Goal: Task Accomplishment & Management: Use online tool/utility

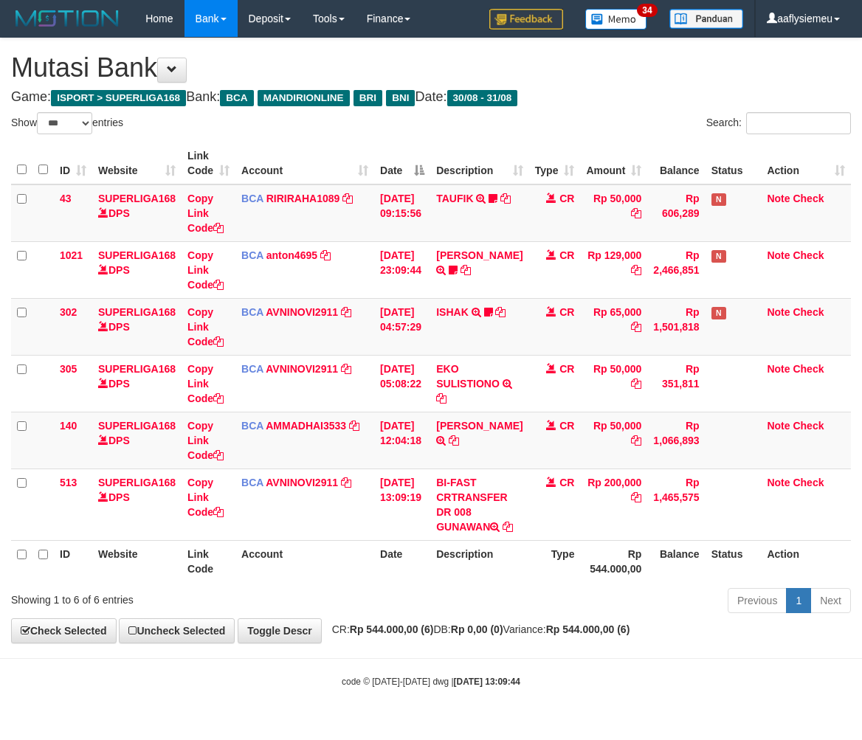
select select "***"
click at [580, 574] on th "Rp 544.000,00" at bounding box center [613, 561] width 67 height 42
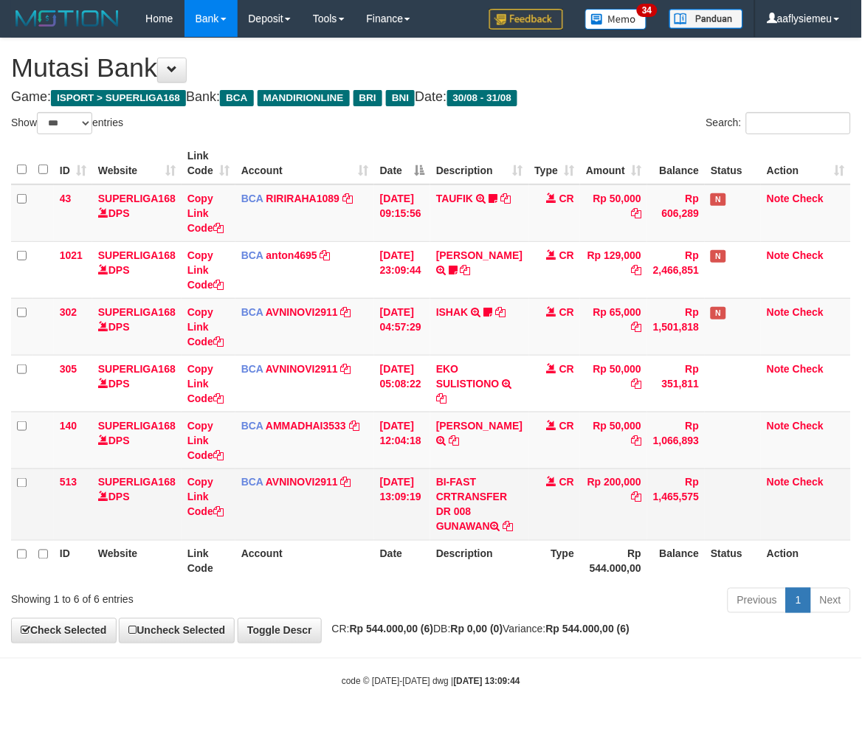
drag, startPoint x: 426, startPoint y: 569, endPoint x: 670, endPoint y: 536, distance: 245.7
click at [426, 569] on th "Date" at bounding box center [402, 561] width 56 height 42
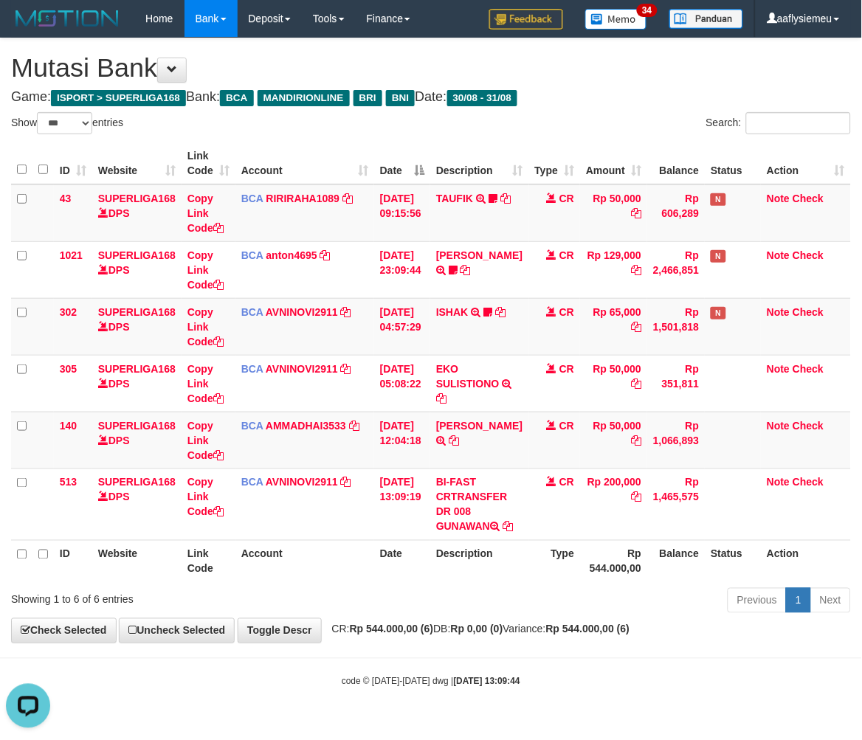
click at [505, 555] on th "Description" at bounding box center [479, 561] width 98 height 42
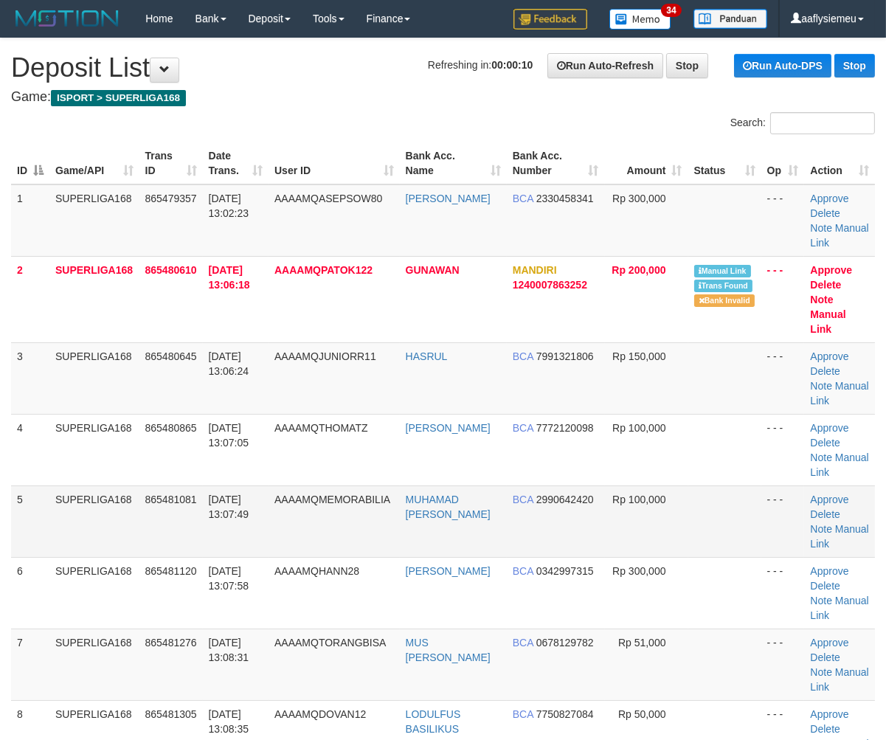
drag, startPoint x: 49, startPoint y: 500, endPoint x: 33, endPoint y: 507, distance: 17.8
click at [44, 504] on tr "5 SUPERLIGA168 865481081 31/08/2025 13:07:49 AAAAMQMEMORABILIA MUHAMAD ARIS KHA…" at bounding box center [443, 521] width 864 height 72
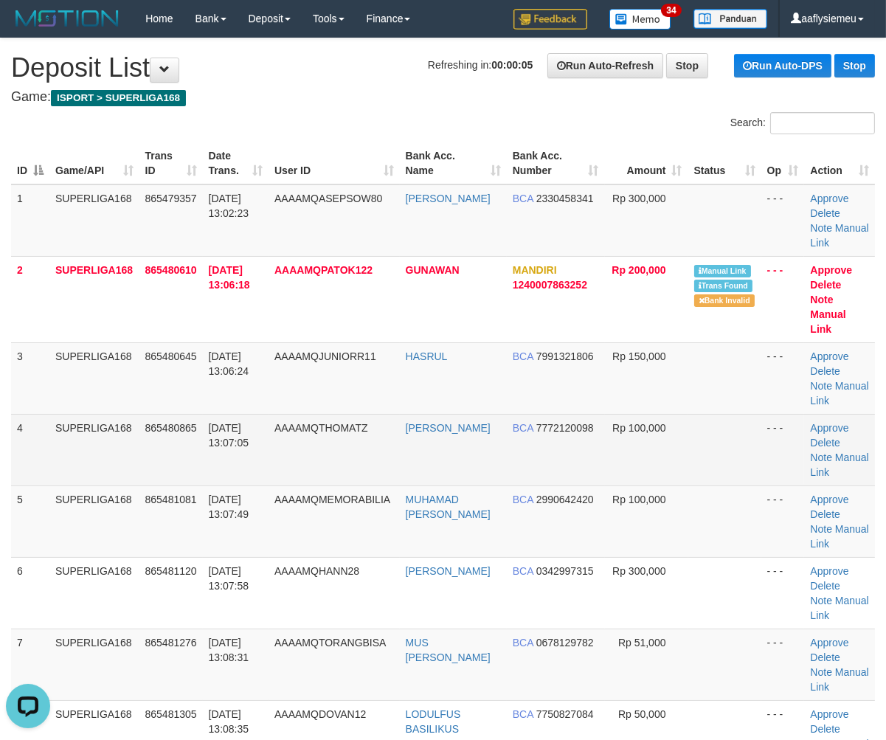
click at [237, 417] on td "31/08/2025 13:07:05" at bounding box center [236, 450] width 66 height 72
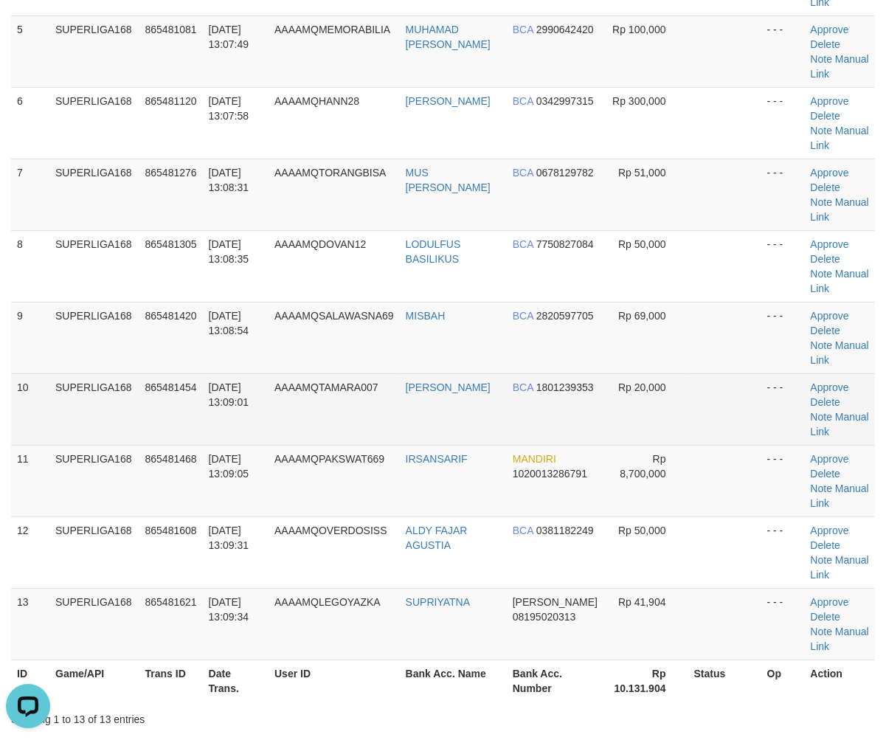
drag, startPoint x: 218, startPoint y: 347, endPoint x: 82, endPoint y: 412, distance: 150.4
click at [211, 358] on tbody "1 SUPERLIGA168 865479357 31/08/2025 13:02:23 AAAAMQASEPSOW80 ASEP ROMLI BCA 233…" at bounding box center [443, 188] width 864 height 946
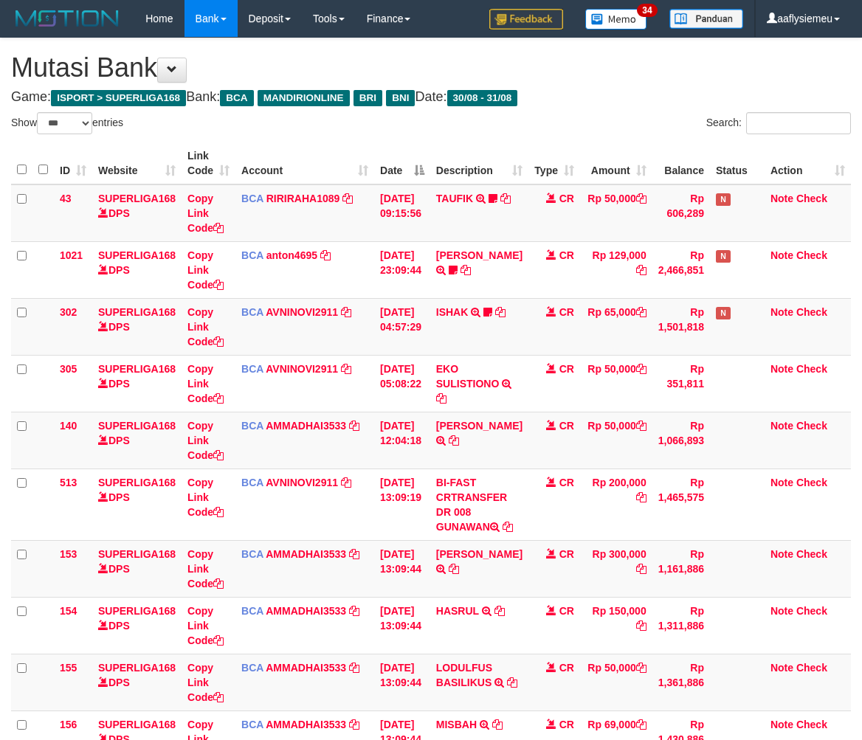
select select "***"
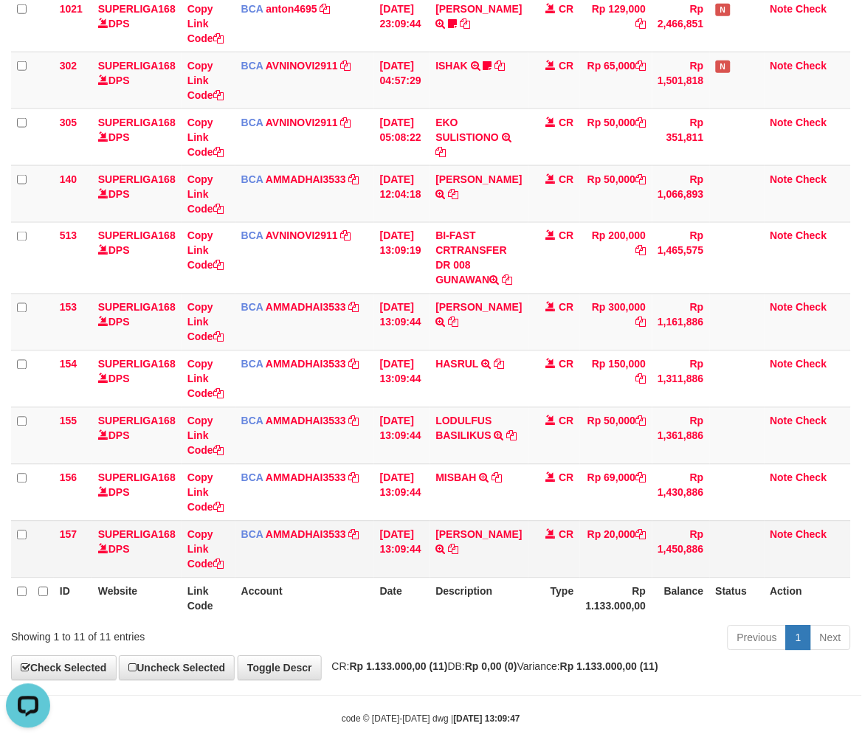
scroll to position [284, 0]
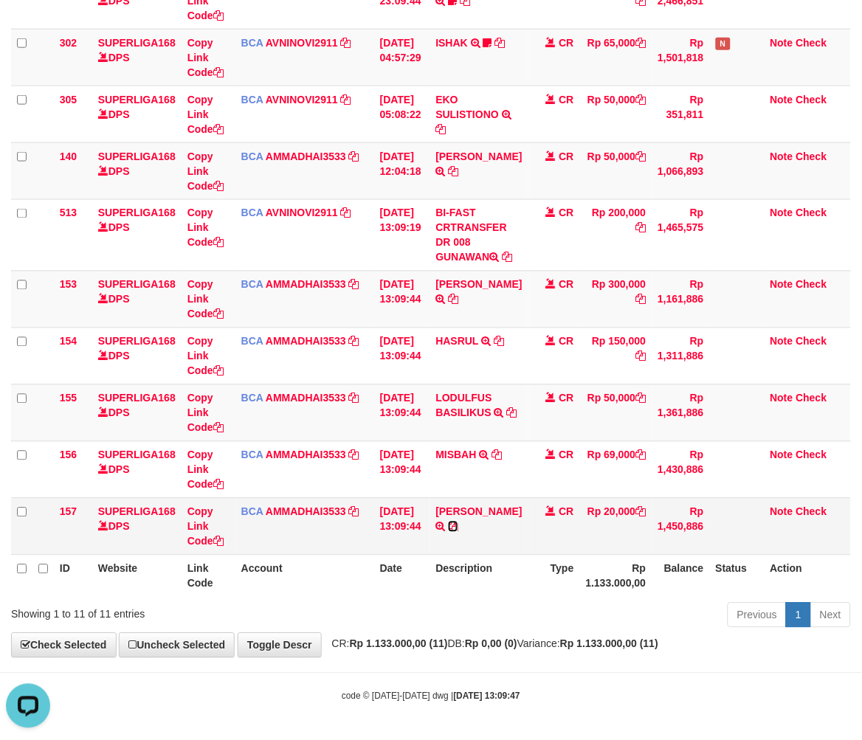
click at [450, 532] on icon at bounding box center [453, 526] width 10 height 10
click at [687, 516] on td "Rp 1,450,886" at bounding box center [681, 526] width 58 height 57
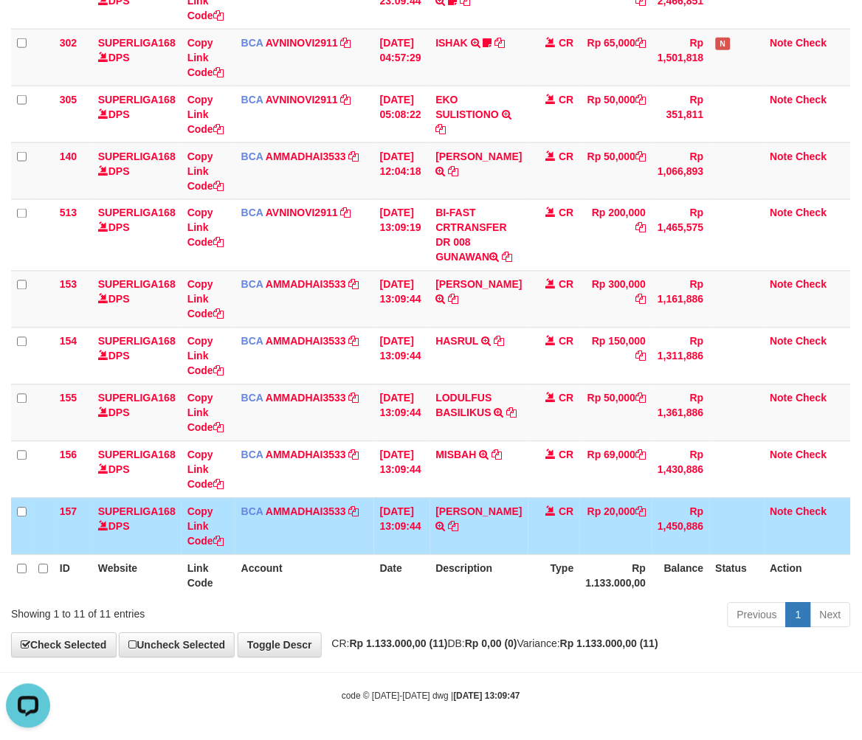
click at [652, 510] on td "Rp 1,450,886" at bounding box center [681, 526] width 58 height 57
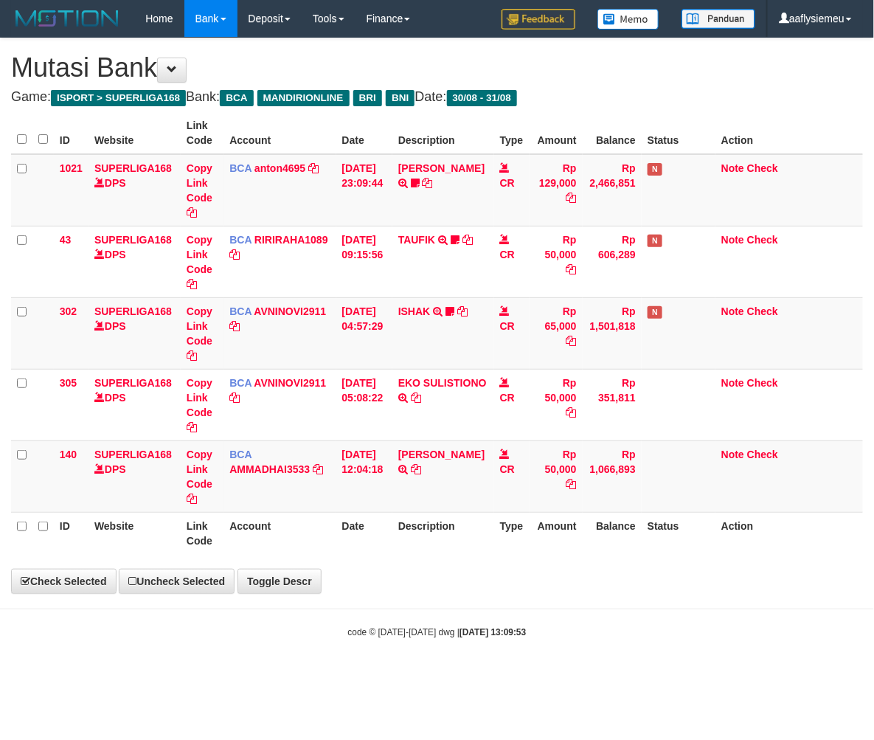
select select "***"
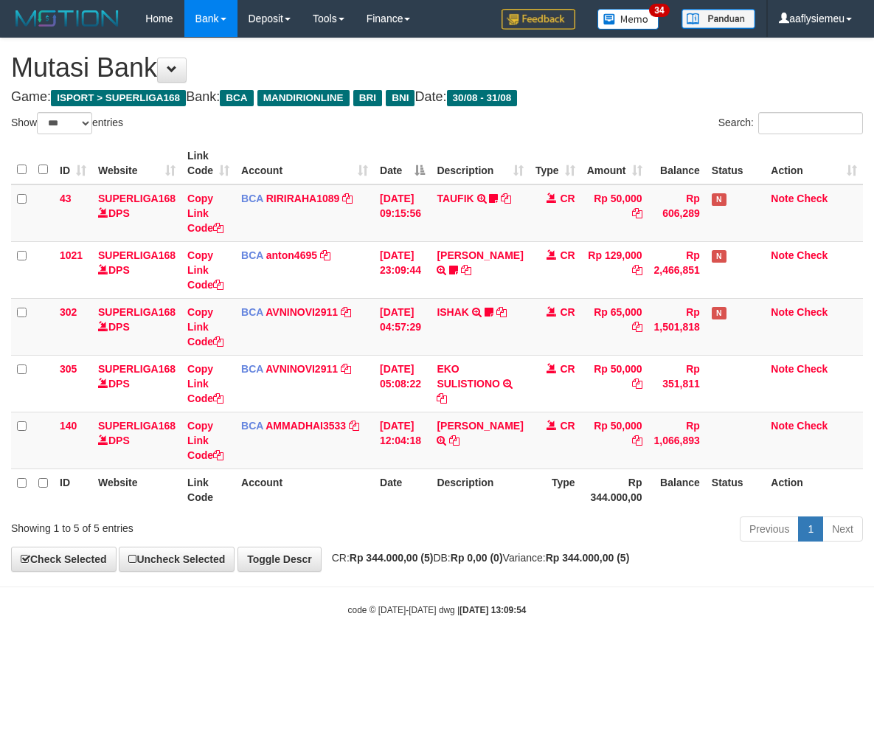
select select "***"
drag, startPoint x: 448, startPoint y: 480, endPoint x: 598, endPoint y: 444, distance: 154.0
click at [448, 480] on th "Description" at bounding box center [480, 489] width 98 height 42
click at [507, 524] on div "Previous 1 Next" at bounding box center [619, 531] width 488 height 32
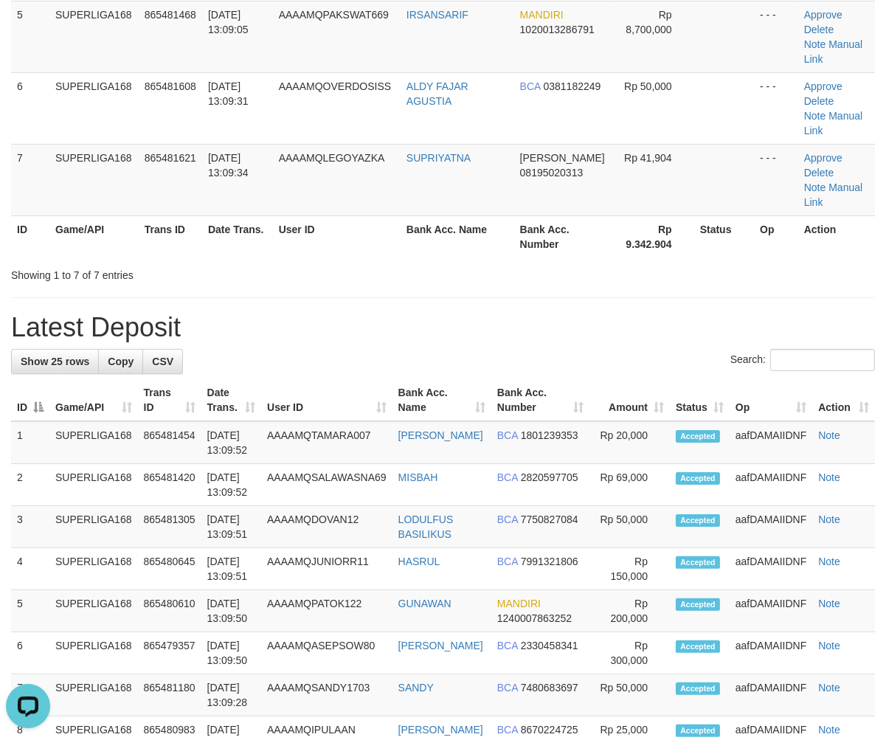
click at [192, 349] on div "Search:" at bounding box center [443, 362] width 864 height 26
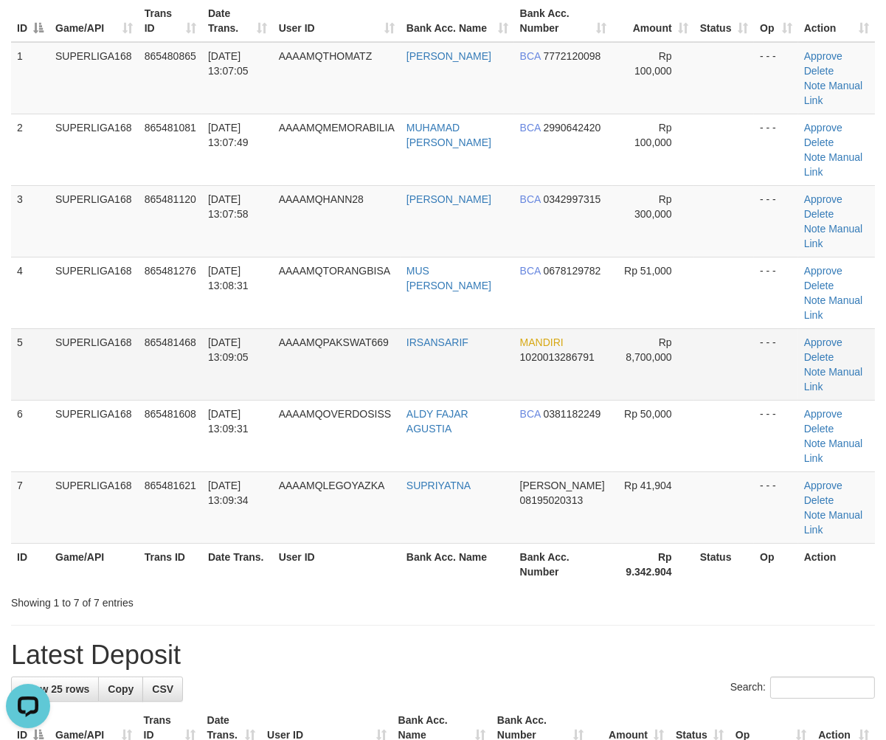
drag, startPoint x: 236, startPoint y: 314, endPoint x: 233, endPoint y: 325, distance: 10.7
click at [233, 328] on td "[DATE] 13:09:05" at bounding box center [237, 364] width 71 height 72
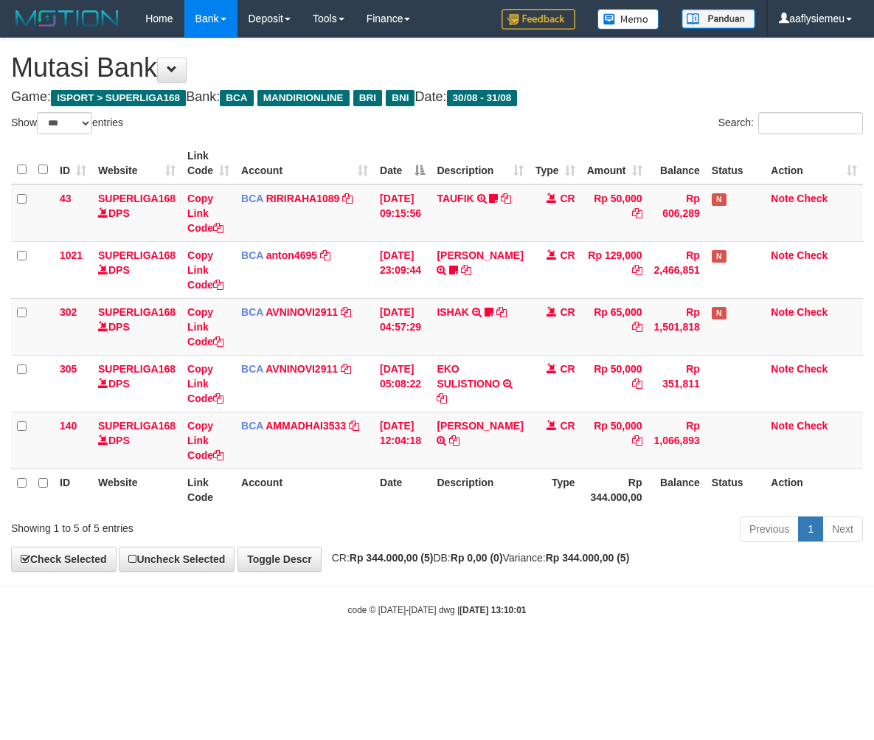
select select "***"
click at [591, 524] on div "Previous 1 Next" at bounding box center [619, 531] width 488 height 32
click at [578, 536] on div "Previous 1 Next" at bounding box center [619, 531] width 488 height 32
select select "***"
click at [526, 546] on div "Previous 1 Next" at bounding box center [619, 531] width 488 height 32
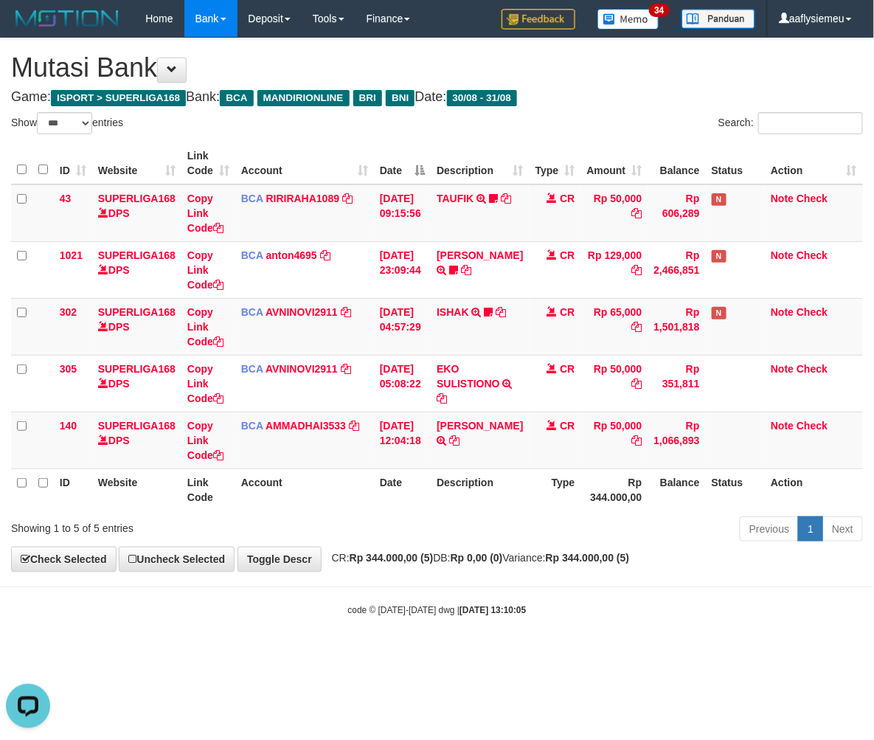
click at [594, 482] on th "Rp 344.000,00" at bounding box center [614, 489] width 67 height 42
drag, startPoint x: 559, startPoint y: 504, endPoint x: 549, endPoint y: 502, distance: 10.4
click at [558, 504] on th "Type" at bounding box center [556, 489] width 52 height 42
drag, startPoint x: 542, startPoint y: 491, endPoint x: 610, endPoint y: 478, distance: 69.0
click at [543, 498] on th "Type" at bounding box center [556, 489] width 52 height 42
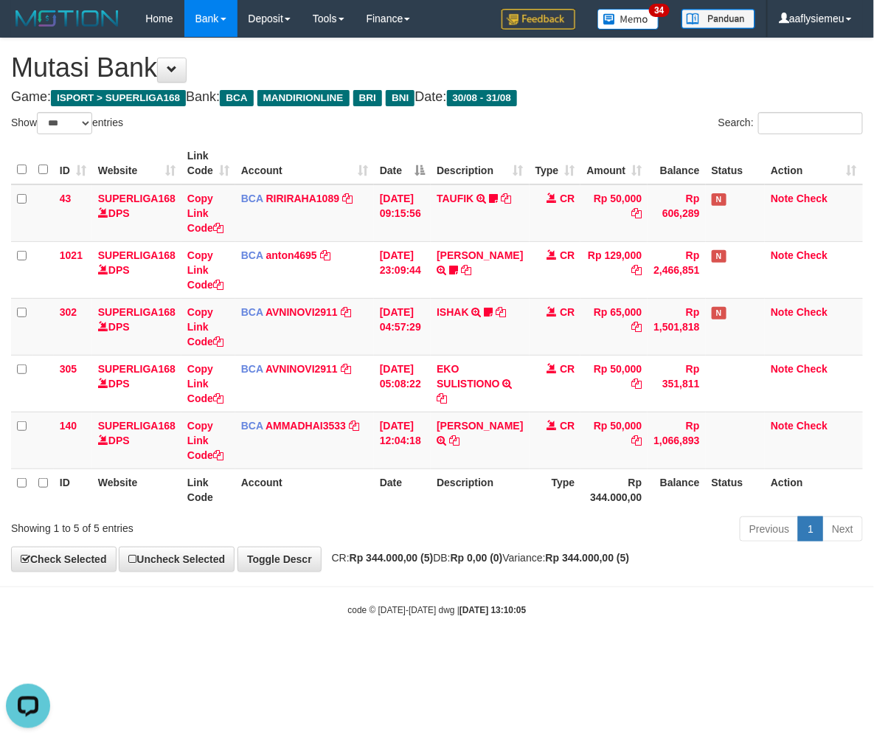
click at [555, 534] on div "Previous 1 Next" at bounding box center [619, 531] width 488 height 32
click at [551, 519] on div "Previous 1 Next" at bounding box center [619, 531] width 488 height 32
click at [533, 497] on th "Type" at bounding box center [556, 489] width 52 height 42
drag, startPoint x: 527, startPoint y: 550, endPoint x: 754, endPoint y: 510, distance: 230.8
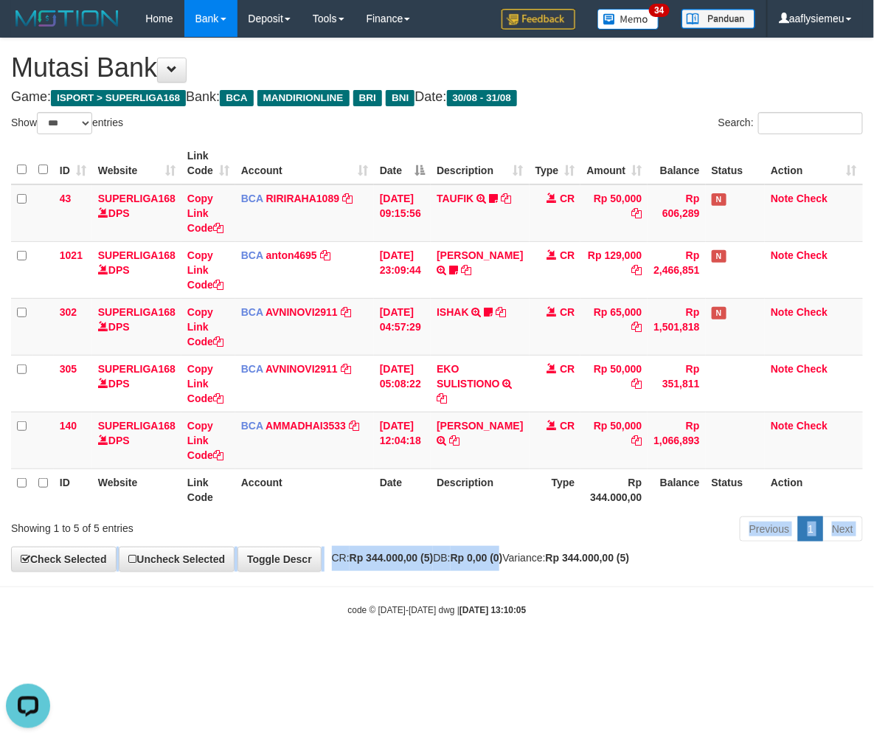
click at [526, 552] on div "**********" at bounding box center [437, 304] width 874 height 533
click at [425, 533] on div "Previous 1 Next" at bounding box center [619, 531] width 488 height 32
click at [388, 527] on div "Previous 1 Next" at bounding box center [619, 531] width 488 height 32
click at [285, 594] on body "Toggle navigation Home Bank Account List Load By Website Group [ISPORT] SUPERLI…" at bounding box center [437, 327] width 874 height 654
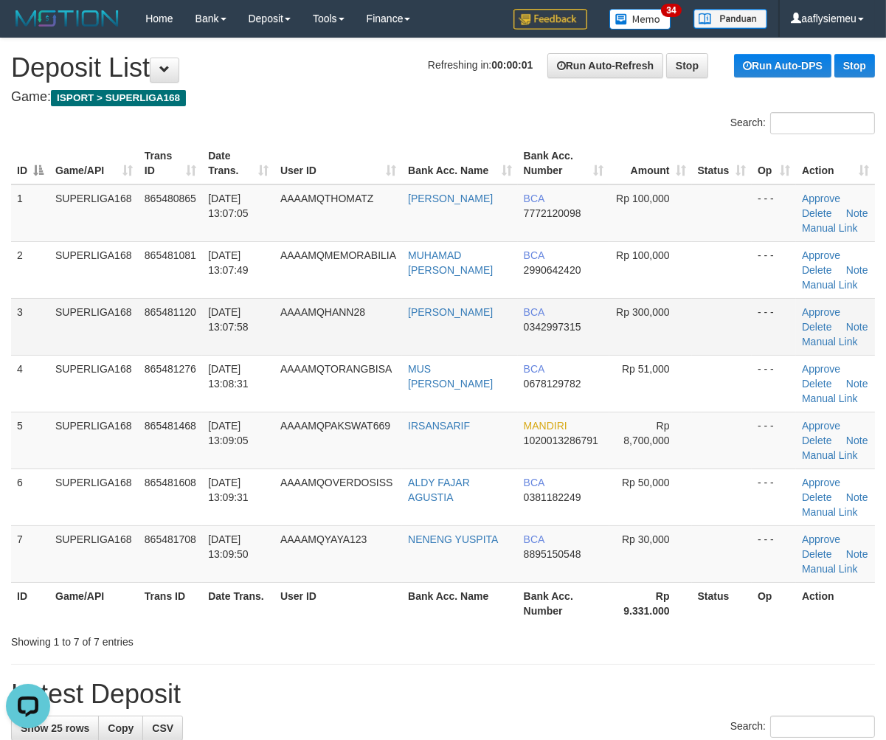
click at [159, 320] on td "865481120" at bounding box center [170, 326] width 63 height 57
drag, startPoint x: 225, startPoint y: 363, endPoint x: 7, endPoint y: 435, distance: 229.3
click at [217, 372] on span "31/08/2025 13:08:31" at bounding box center [228, 376] width 41 height 27
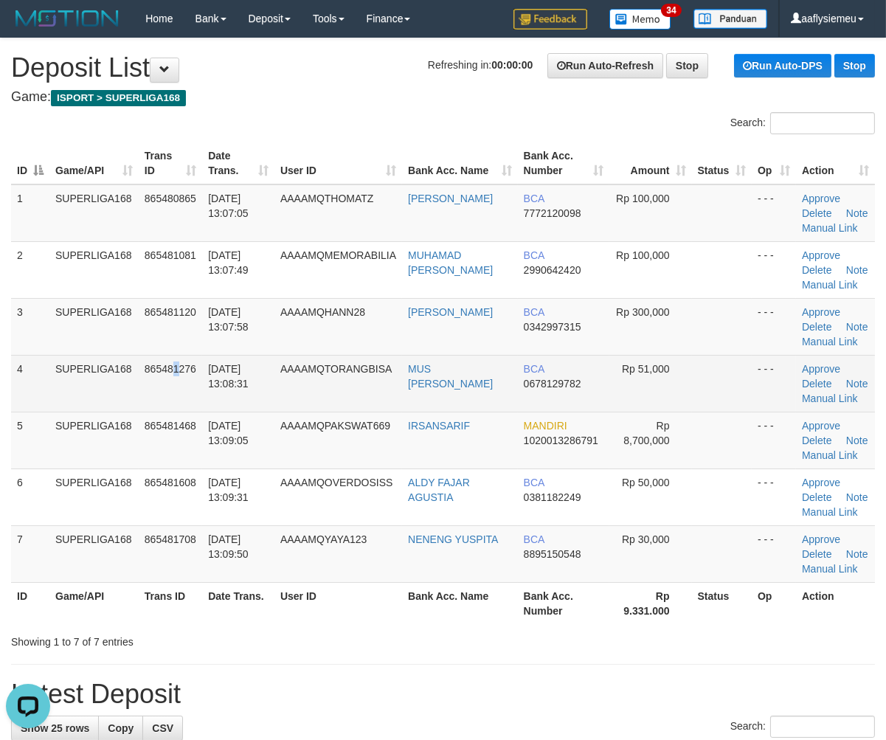
click at [177, 392] on td "865481276" at bounding box center [170, 383] width 63 height 57
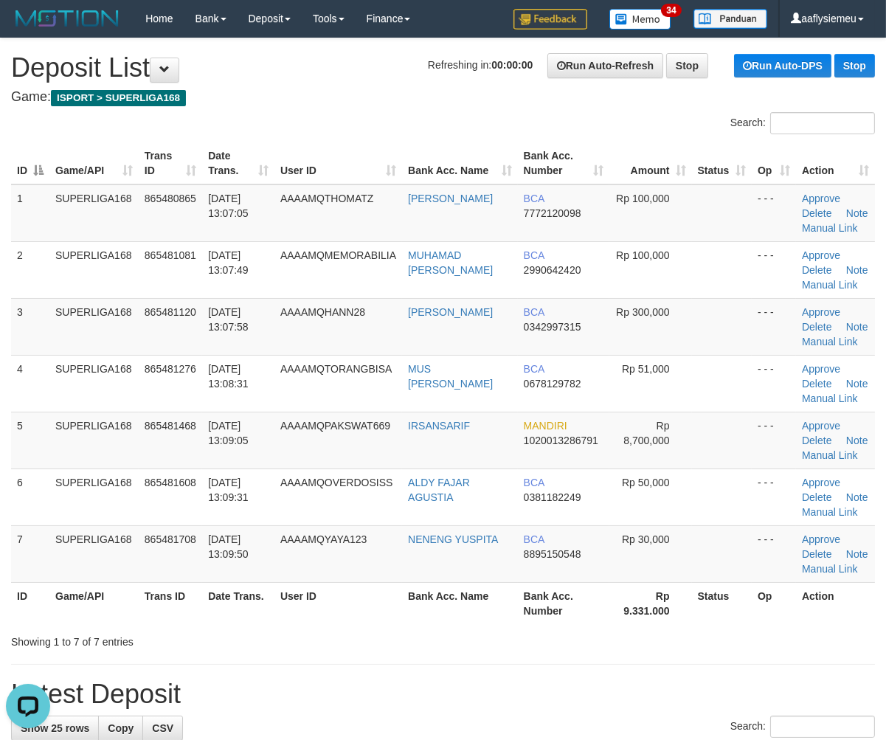
drag, startPoint x: 201, startPoint y: 370, endPoint x: 2, endPoint y: 446, distance: 212.7
click at [200, 373] on td "865481276" at bounding box center [170, 383] width 63 height 57
drag, startPoint x: 181, startPoint y: 400, endPoint x: 1, endPoint y: 457, distance: 188.2
click at [180, 401] on td "865481276" at bounding box center [170, 383] width 63 height 57
drag, startPoint x: 72, startPoint y: 421, endPoint x: 0, endPoint y: 437, distance: 73.2
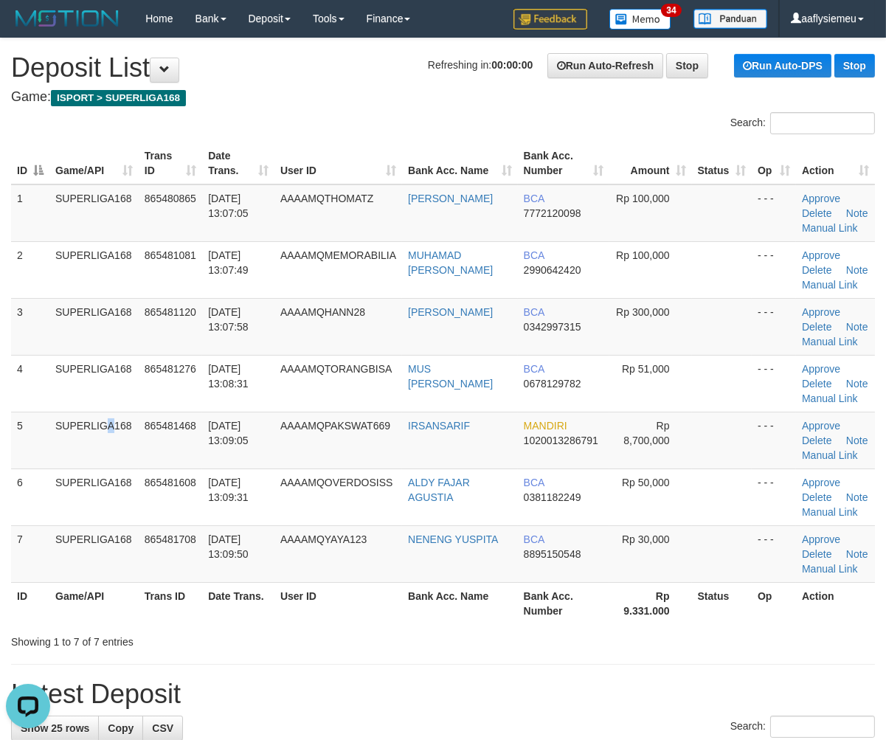
click at [72, 423] on td "SUPERLIGA168" at bounding box center [93, 440] width 89 height 57
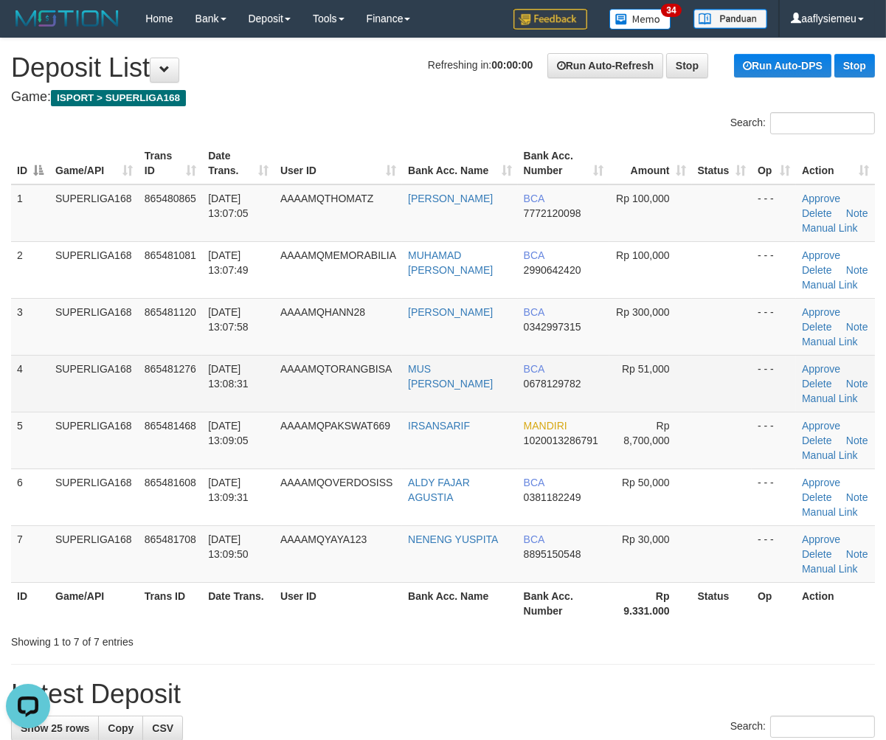
click at [243, 395] on td "[DATE] 13:08:31" at bounding box center [238, 383] width 72 height 57
click at [243, 396] on td "[DATE] 13:08:31" at bounding box center [238, 383] width 72 height 57
click at [243, 396] on td "31/08/2025 13:08:31" at bounding box center [238, 383] width 72 height 57
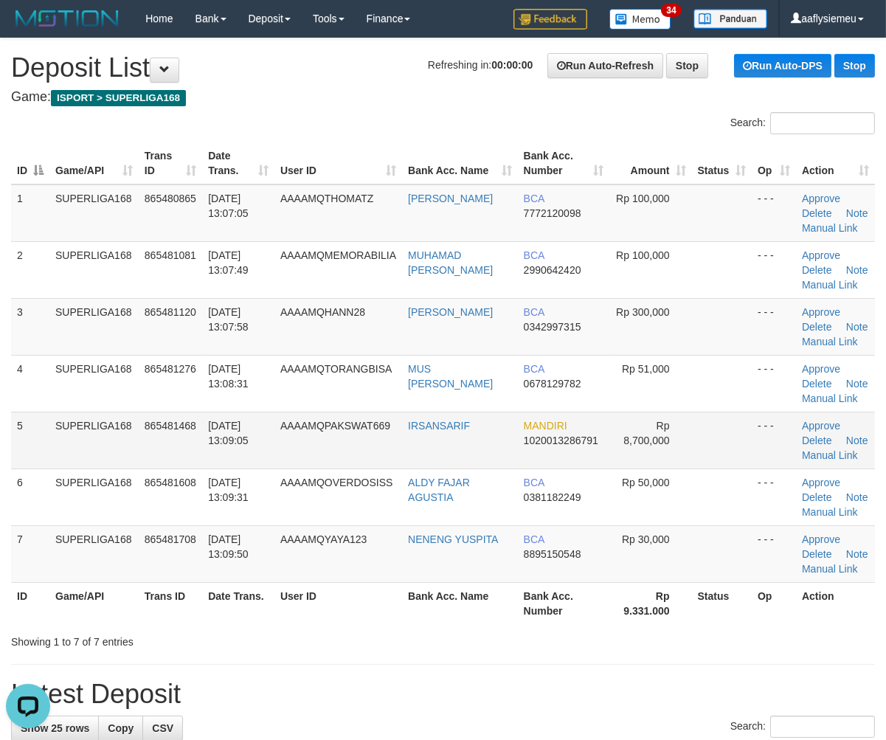
drag, startPoint x: 128, startPoint y: 424, endPoint x: 74, endPoint y: 437, distance: 54.6
click at [122, 426] on td "SUPERLIGA168" at bounding box center [93, 440] width 89 height 57
click at [131, 454] on td "SUPERLIGA168" at bounding box center [93, 440] width 89 height 57
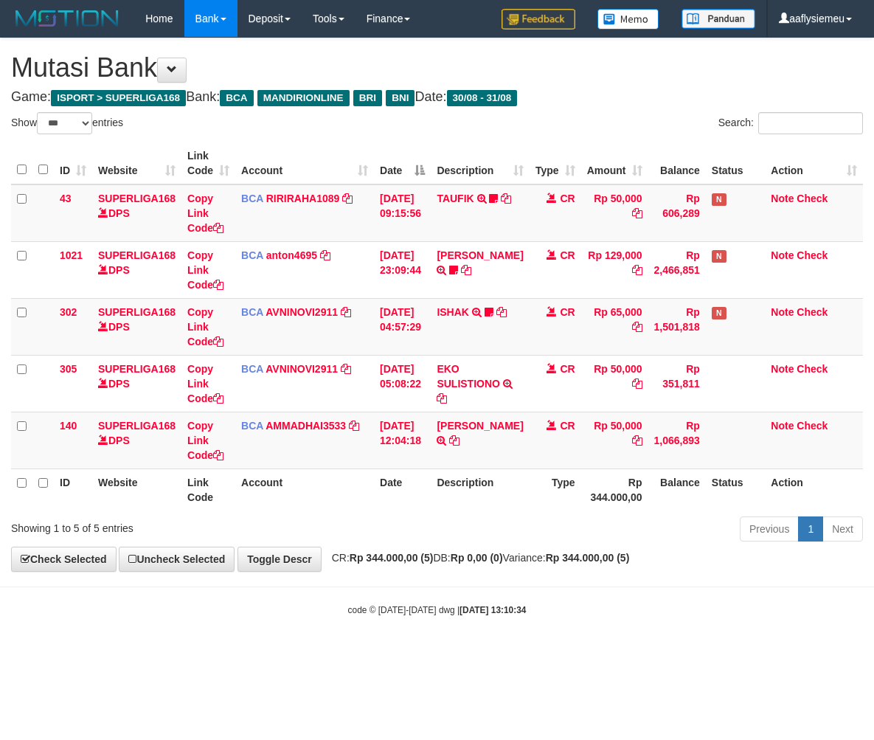
select select "***"
click at [409, 547] on div "**********" at bounding box center [437, 304] width 874 height 533
click at [475, 584] on body "Toggle navigation Home Bank Account List Load By Website Group [ISPORT] SUPERLI…" at bounding box center [437, 327] width 874 height 654
select select "***"
drag, startPoint x: 421, startPoint y: 529, endPoint x: 871, endPoint y: 445, distance: 457.7
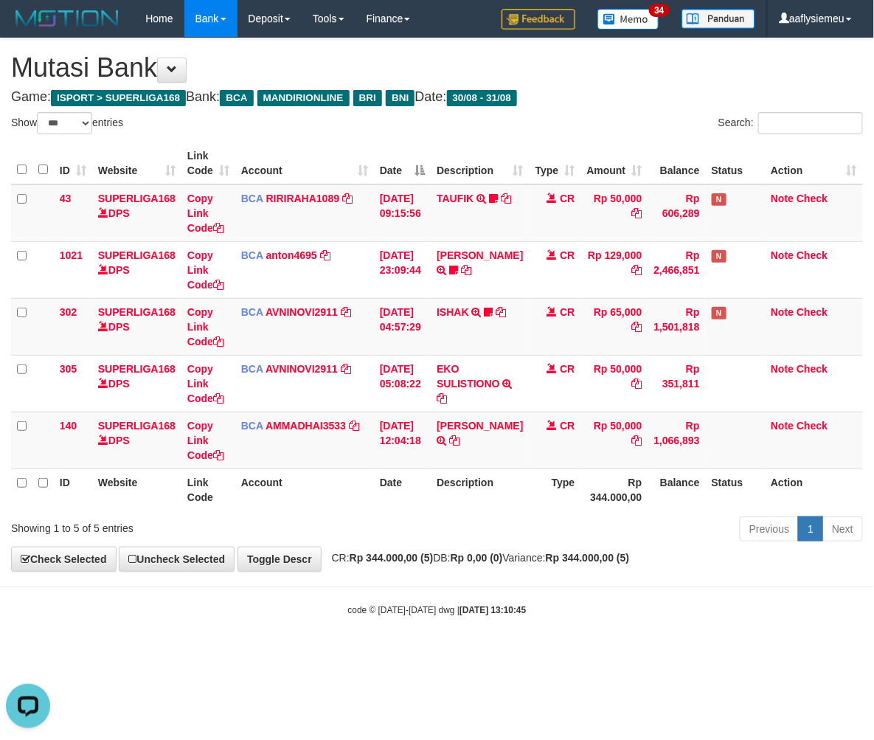
click at [424, 528] on div "Previous 1 Next" at bounding box center [619, 531] width 488 height 32
click at [607, 457] on td "Rp 50,000" at bounding box center [614, 440] width 67 height 57
drag, startPoint x: 607, startPoint y: 457, endPoint x: 549, endPoint y: 462, distance: 58.5
click at [606, 457] on td "Rp 50,000" at bounding box center [614, 440] width 67 height 57
click at [414, 496] on th "Date" at bounding box center [402, 489] width 57 height 42
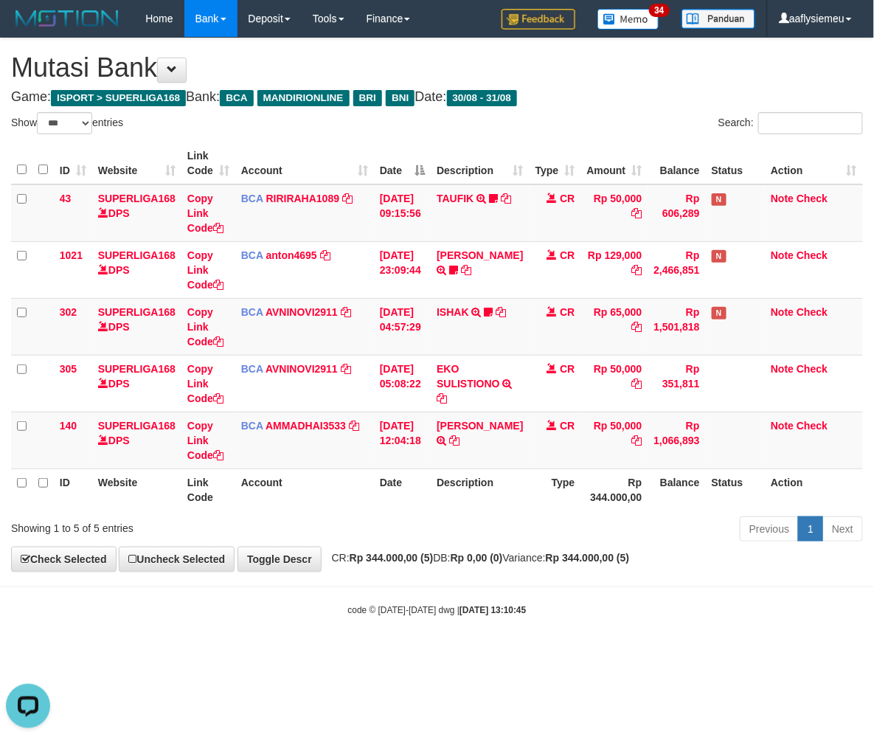
click at [391, 510] on div "ID Website Link Code Account Date Description Type Amount Balance Status Action…" at bounding box center [437, 326] width 874 height 377
click at [280, 550] on link "Toggle Descr" at bounding box center [280, 559] width 84 height 25
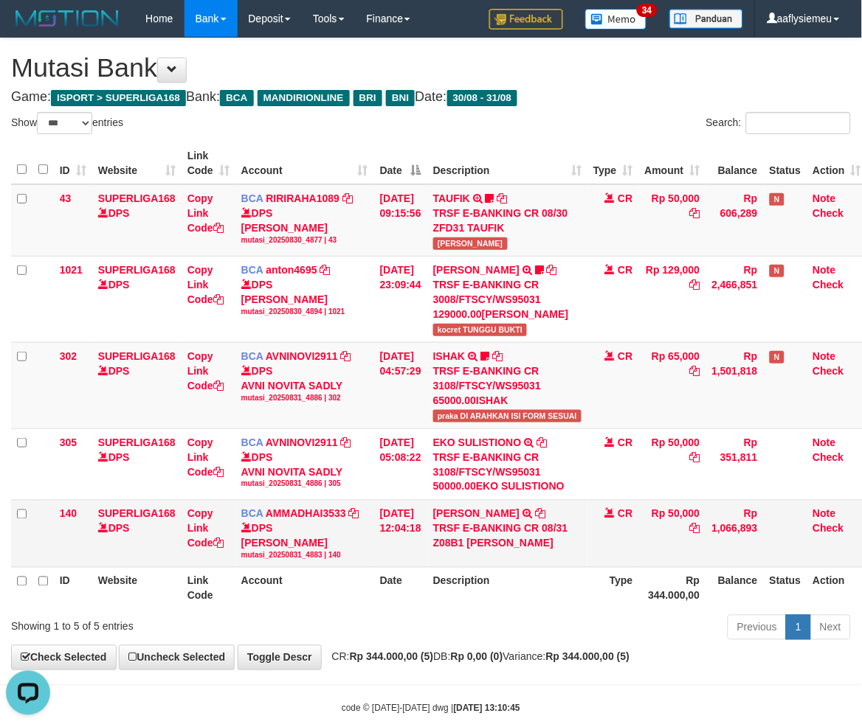
click at [612, 512] on td "CR" at bounding box center [613, 533] width 52 height 67
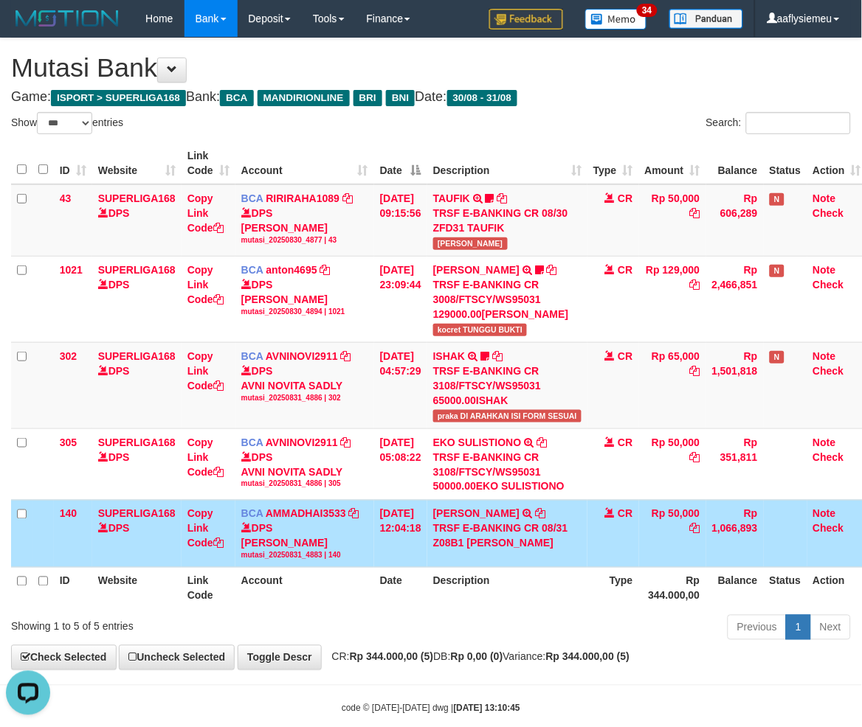
click at [744, 507] on td "Rp 1,066,893" at bounding box center [735, 533] width 58 height 67
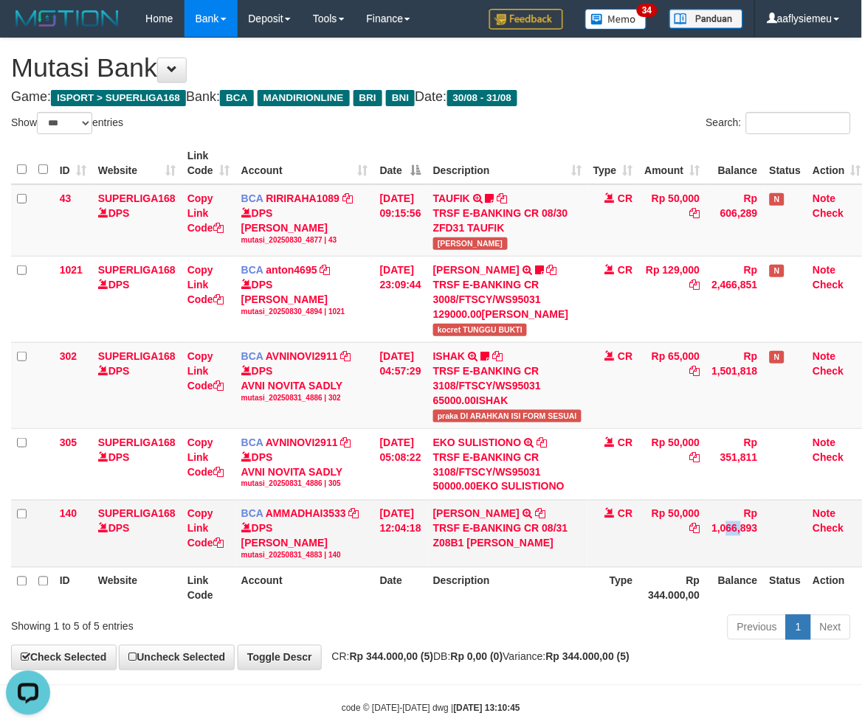
click at [744, 507] on td "Rp 1,066,893" at bounding box center [735, 533] width 58 height 67
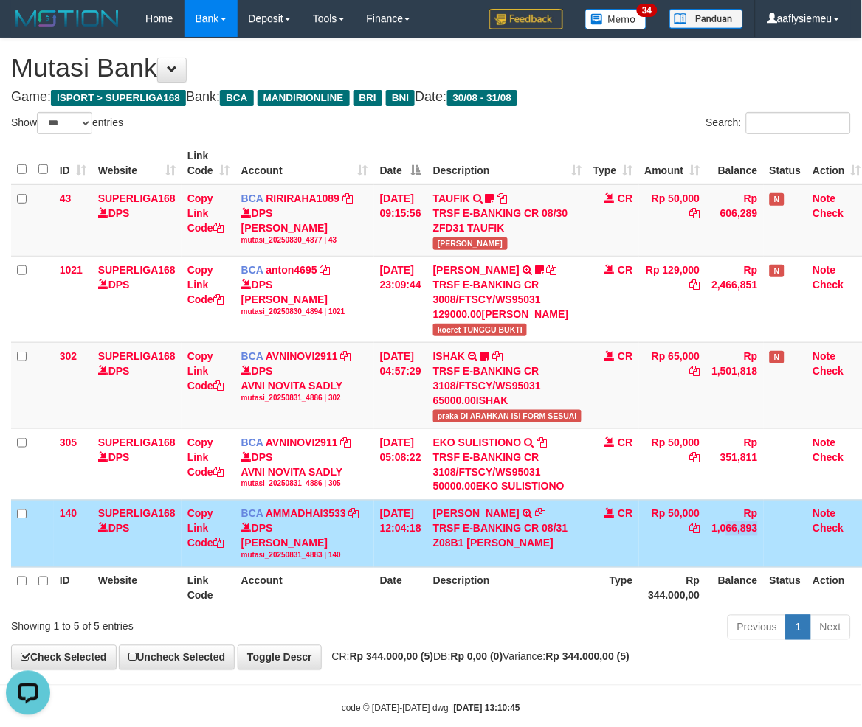
click at [744, 507] on td "Rp 1,066,893" at bounding box center [735, 533] width 58 height 67
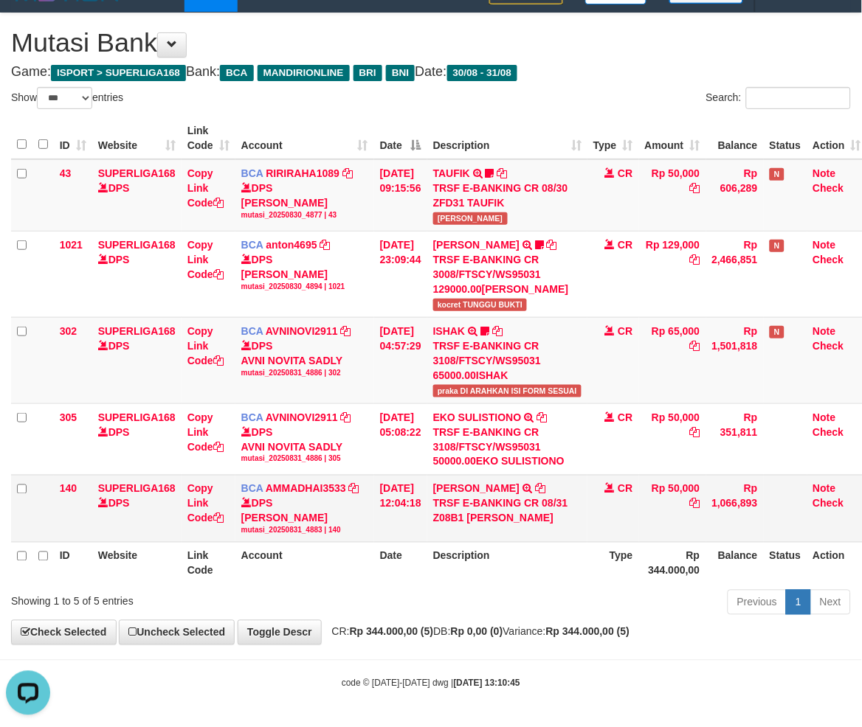
click at [507, 558] on th "Description" at bounding box center [507, 564] width 160 height 42
click at [598, 562] on th "Type" at bounding box center [613, 564] width 52 height 42
click at [568, 586] on div "ID Website Link Code Account Date Description Type Amount Balance Status Action…" at bounding box center [431, 351] width 862 height 476
drag, startPoint x: 522, startPoint y: 599, endPoint x: 515, endPoint y: 603, distance: 8.6
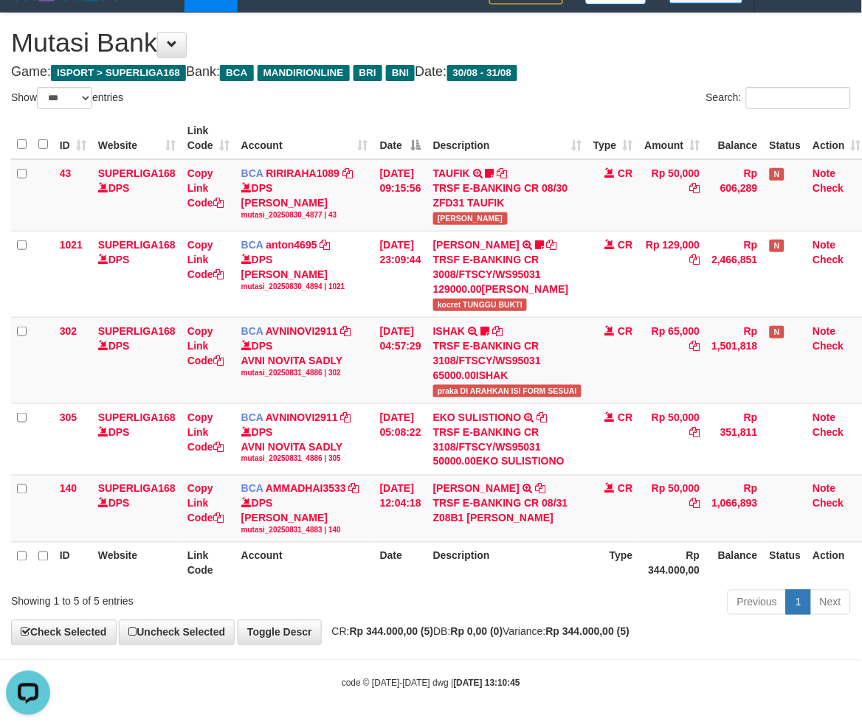
click at [518, 603] on div "Previous 1 Next" at bounding box center [610, 605] width 480 height 32
click at [514, 600] on div "Previous 1 Next" at bounding box center [610, 605] width 480 height 32
click at [466, 572] on th "Description" at bounding box center [507, 564] width 160 height 42
click at [413, 587] on div "Show ** ** ** *** entries Search: ID Website Link Code Account Date Description…" at bounding box center [430, 353] width 839 height 533
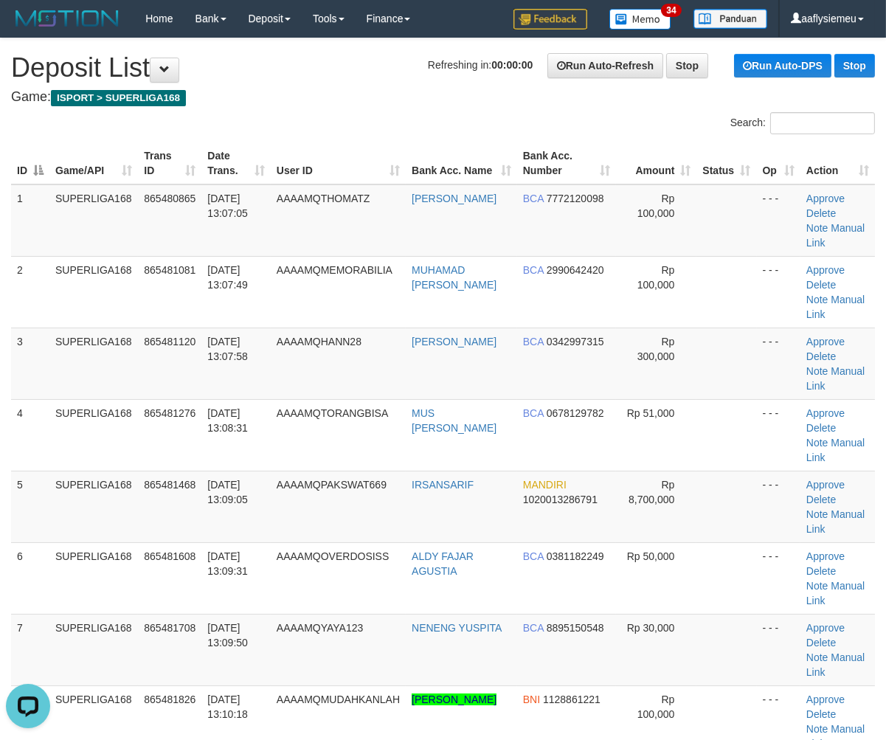
drag, startPoint x: 60, startPoint y: 399, endPoint x: 3, endPoint y: 419, distance: 60.9
click at [53, 409] on td "SUPERLIGA168" at bounding box center [93, 435] width 89 height 72
click at [12, 367] on td "3" at bounding box center [30, 364] width 38 height 72
drag, startPoint x: 82, startPoint y: 401, endPoint x: 0, endPoint y: 432, distance: 87.3
click at [68, 415] on td "SUPERLIGA168" at bounding box center [93, 435] width 89 height 72
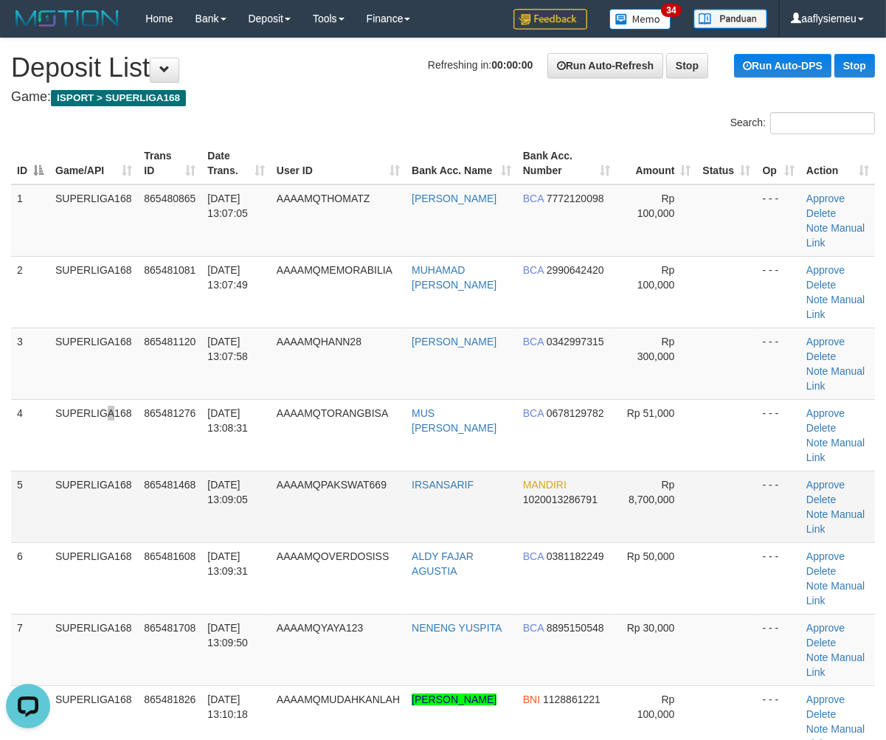
scroll to position [328, 0]
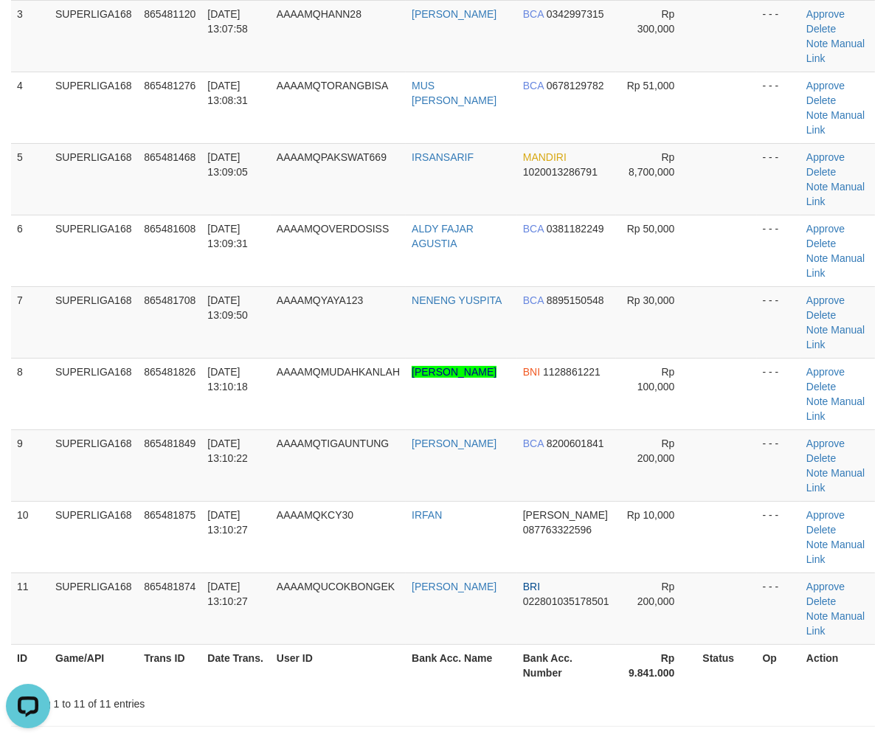
drag, startPoint x: 69, startPoint y: 441, endPoint x: 3, endPoint y: 466, distance: 70.3
click at [64, 446] on td "SUPERLIGA168" at bounding box center [93, 465] width 89 height 72
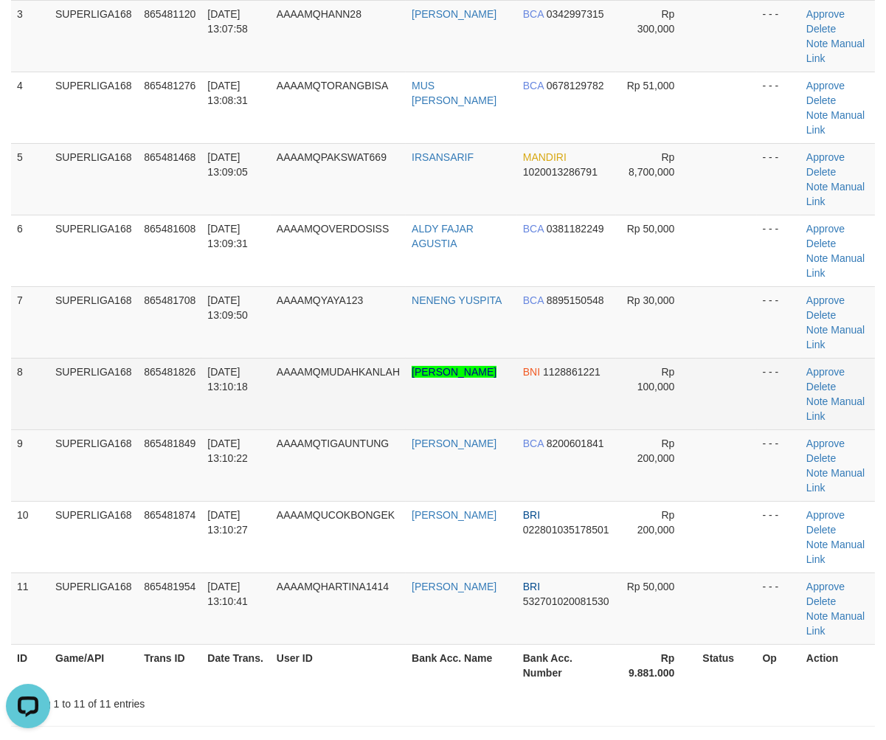
click at [195, 384] on td "865481826" at bounding box center [169, 394] width 63 height 72
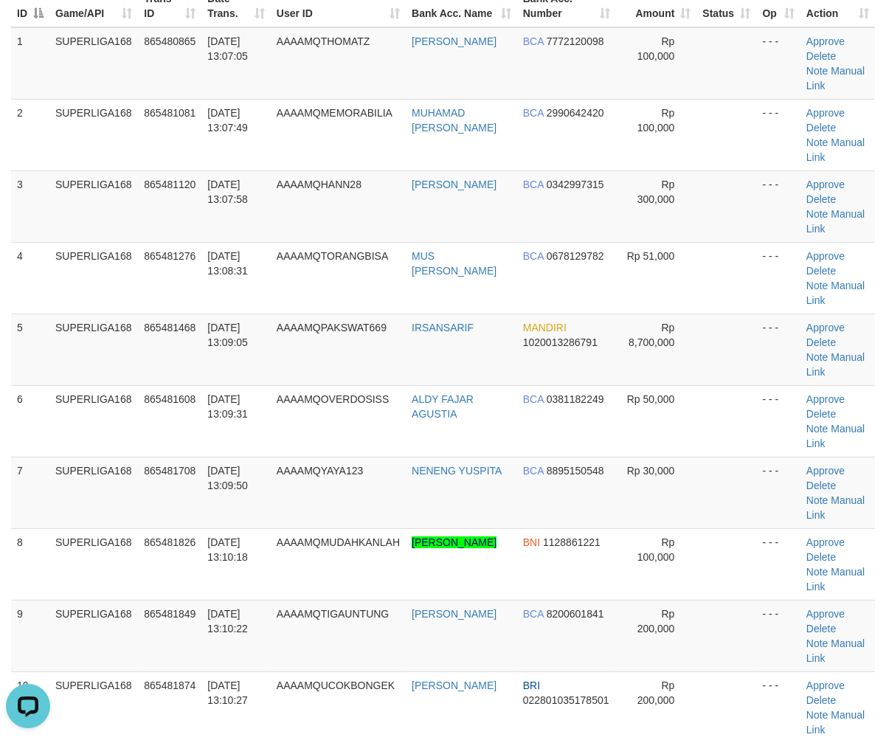
scroll to position [491, 0]
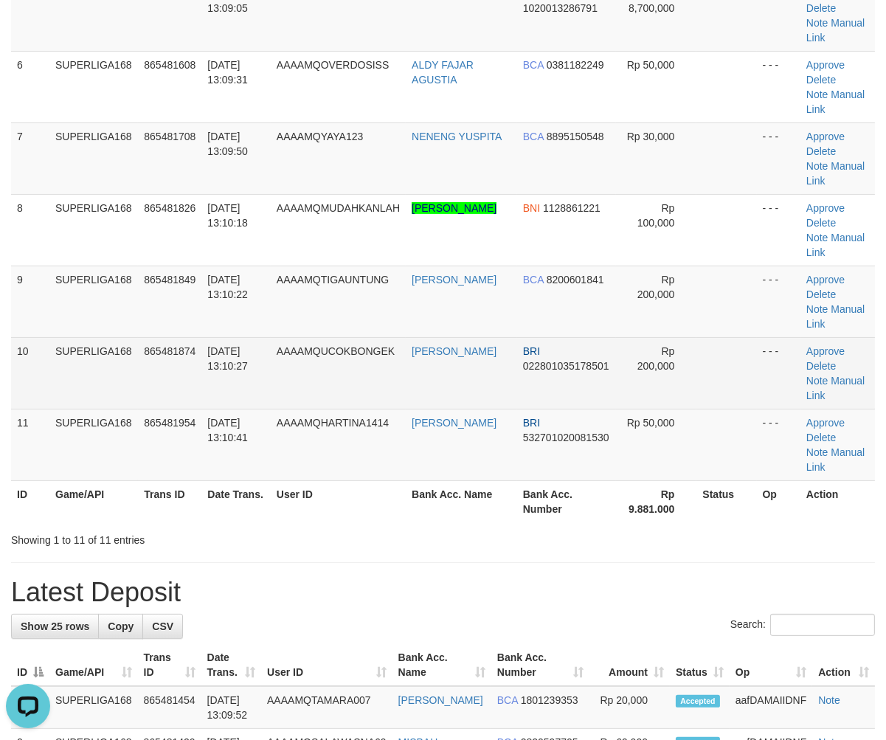
click at [135, 373] on td "SUPERLIGA168" at bounding box center [93, 373] width 89 height 72
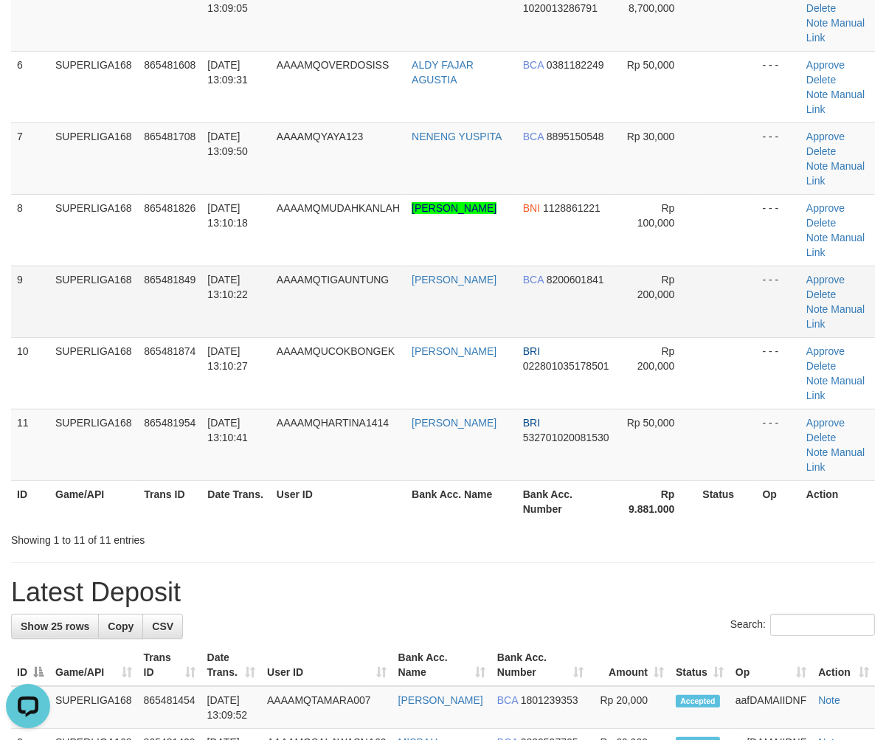
click at [263, 333] on td "31/08/2025 13:10:22" at bounding box center [235, 302] width 69 height 72
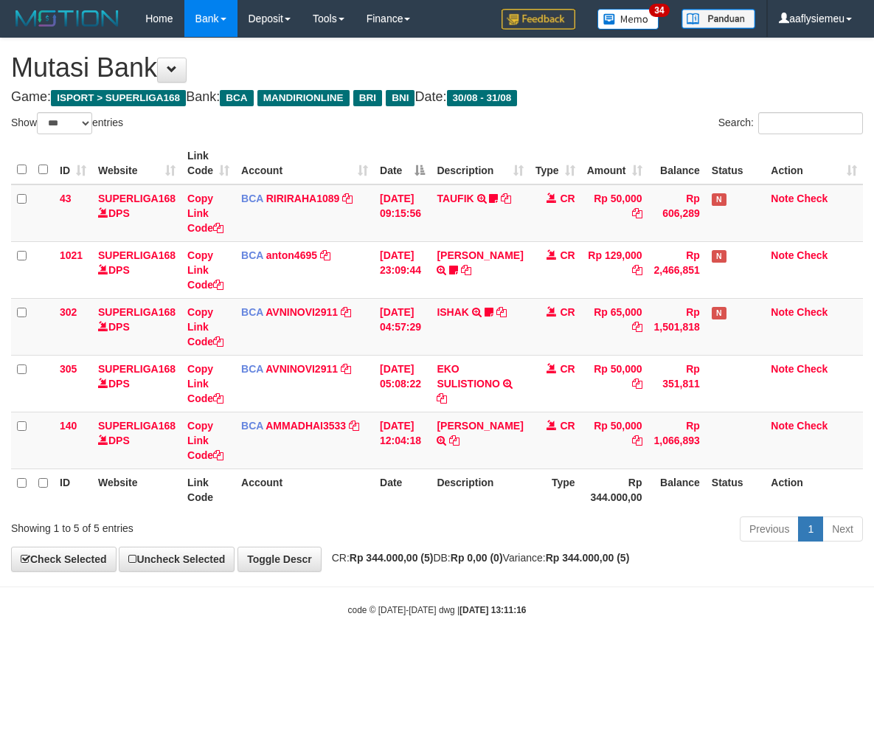
select select "***"
drag, startPoint x: 409, startPoint y: 578, endPoint x: 868, endPoint y: 488, distance: 467.5
click at [411, 578] on body "Toggle navigation Home Bank Account List Load By Website Group [ISPORT] SUPERLI…" at bounding box center [437, 327] width 874 height 654
click at [588, 589] on body "Toggle navigation Home Bank Account List Load By Website Group [ISPORT] SUPERLI…" at bounding box center [437, 327] width 874 height 654
drag, startPoint x: 482, startPoint y: 575, endPoint x: 873, endPoint y: 472, distance: 403.6
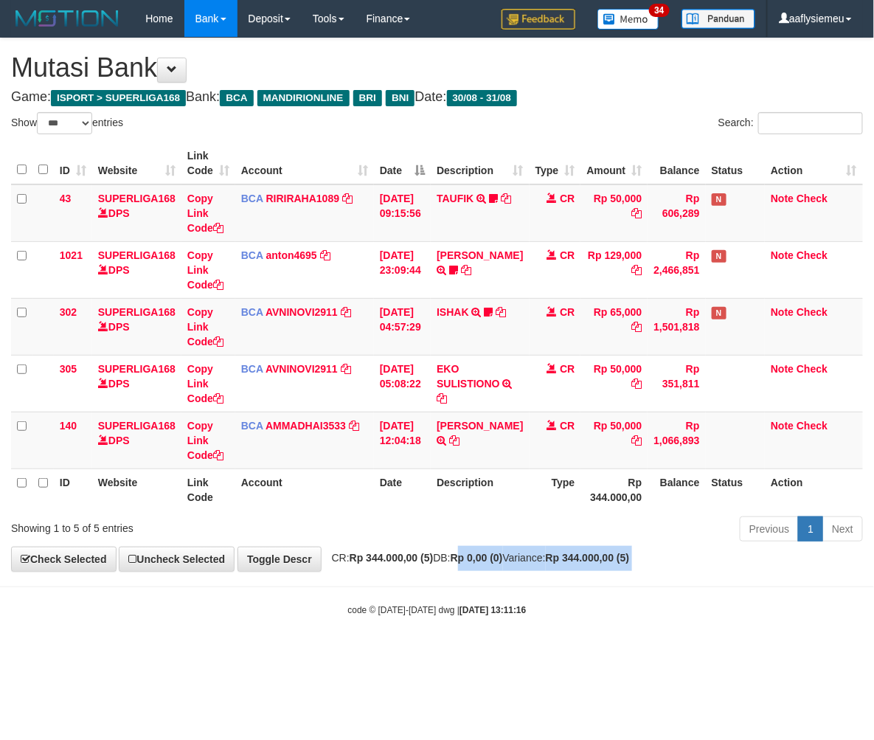
click at [484, 576] on body "Toggle navigation Home Bank Account List Load By Website Group [ISPORT] SUPERLI…" at bounding box center [437, 327] width 874 height 654
click at [441, 579] on body "Toggle navigation Home Bank Account List Load By Website Group [ISPORT] SUPERLI…" at bounding box center [437, 327] width 874 height 654
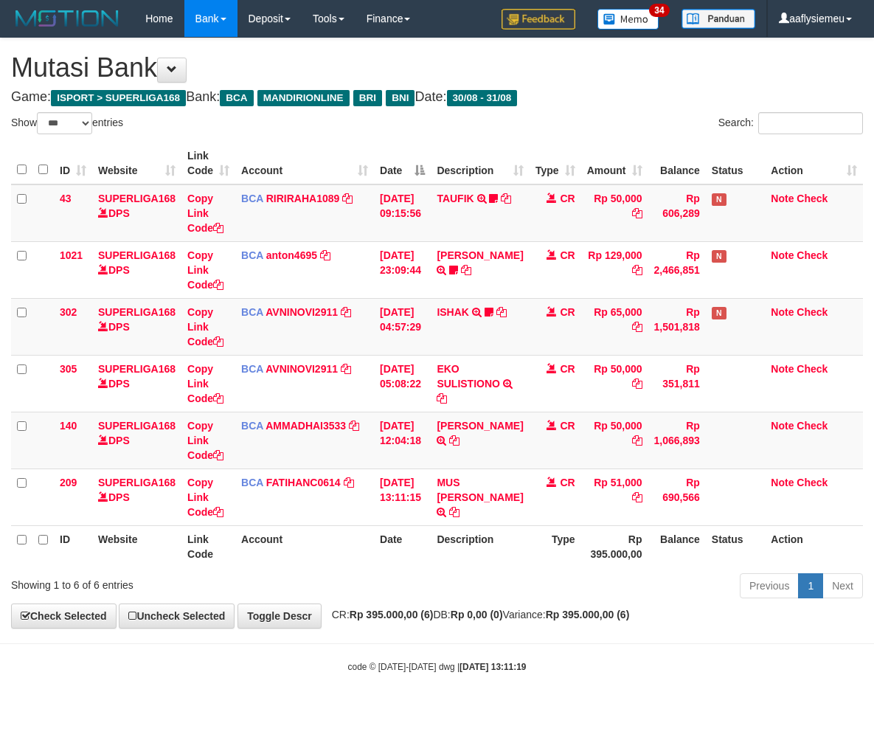
select select "***"
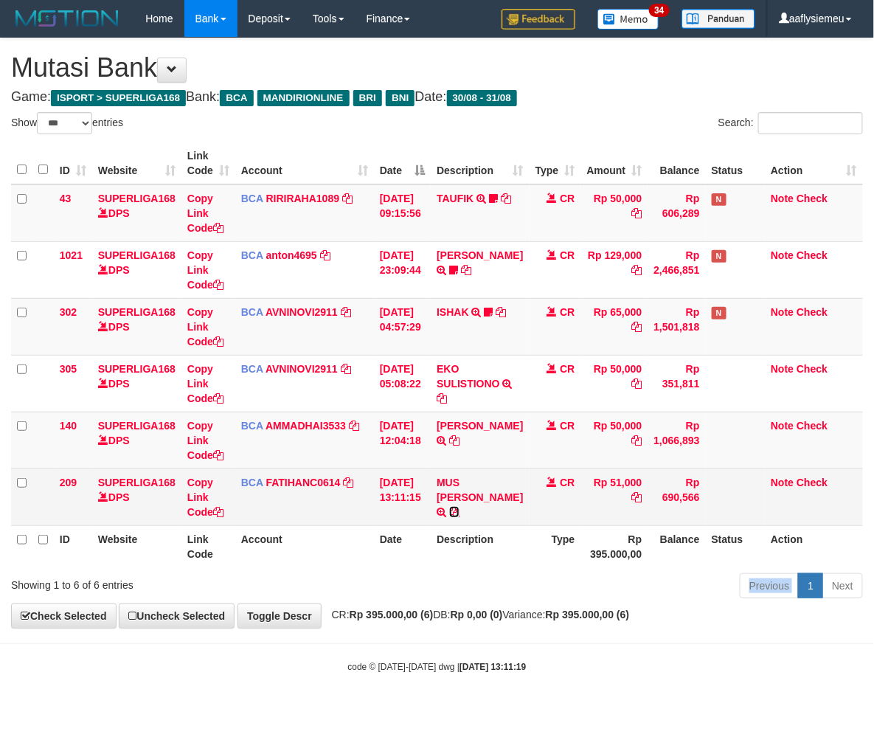
click at [460, 510] on icon at bounding box center [454, 512] width 10 height 10
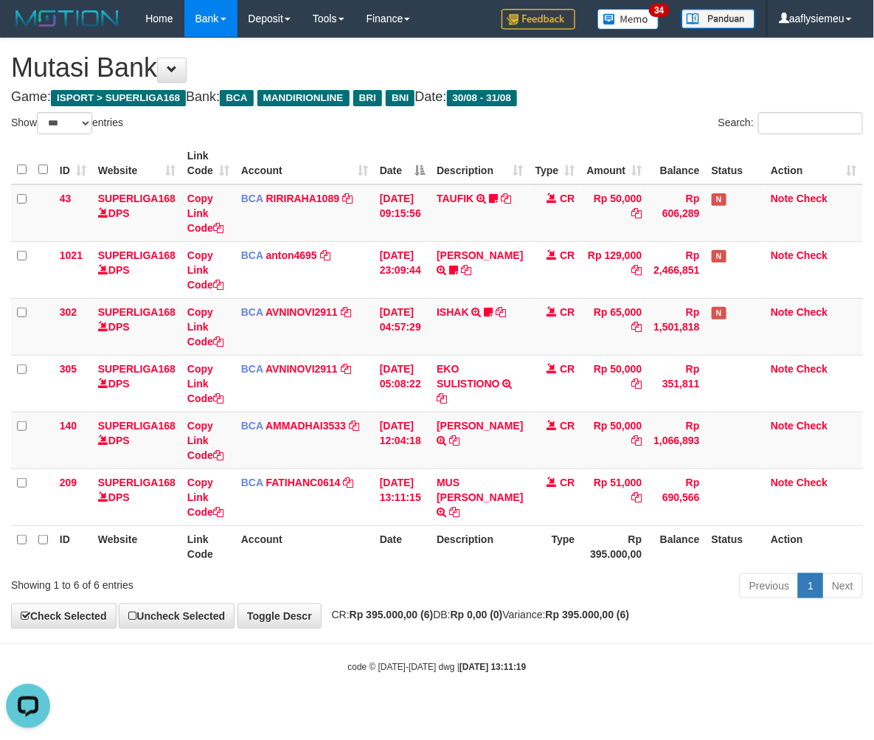
click at [654, 530] on th "Balance" at bounding box center [677, 546] width 58 height 42
click at [651, 529] on th "Balance" at bounding box center [677, 546] width 58 height 42
click at [648, 528] on th "Balance" at bounding box center [677, 546] width 58 height 42
select select "***"
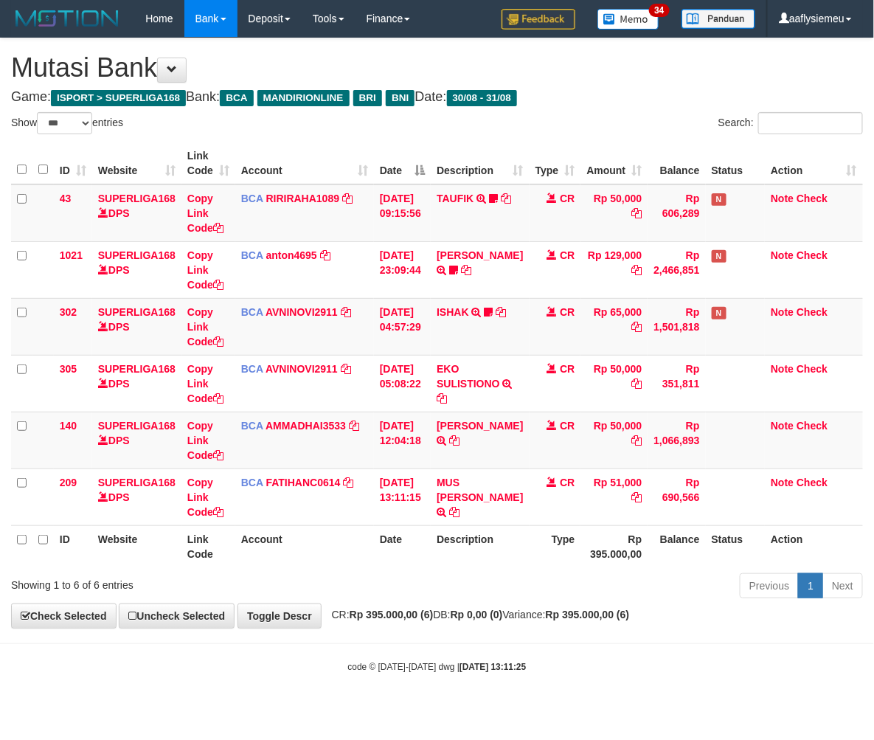
click at [503, 543] on th "Description" at bounding box center [480, 546] width 98 height 42
select select "***"
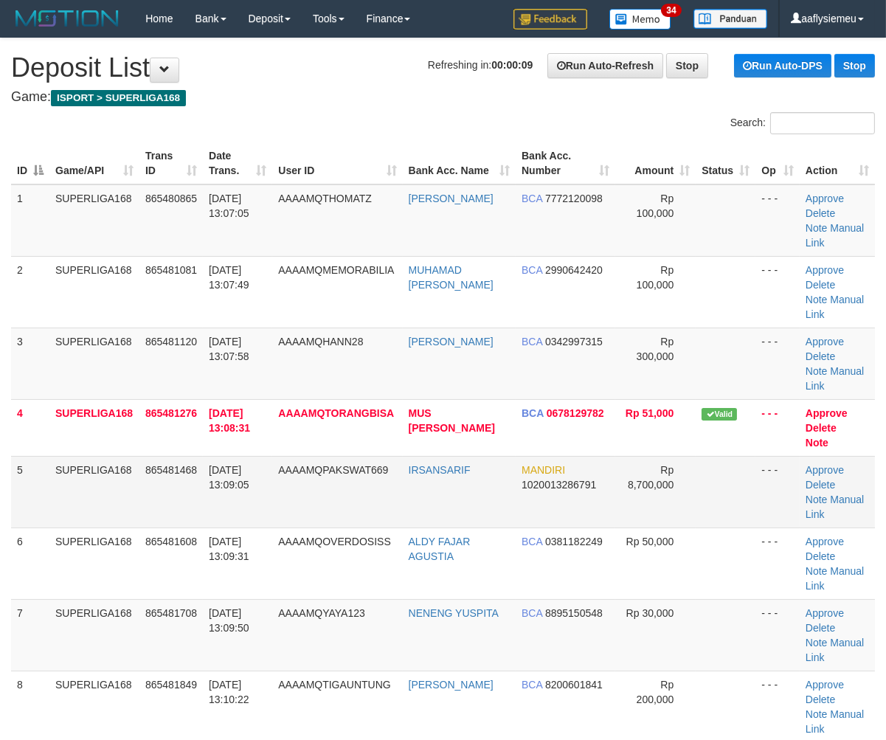
click at [111, 456] on td "SUPERLIGA168" at bounding box center [94, 492] width 90 height 72
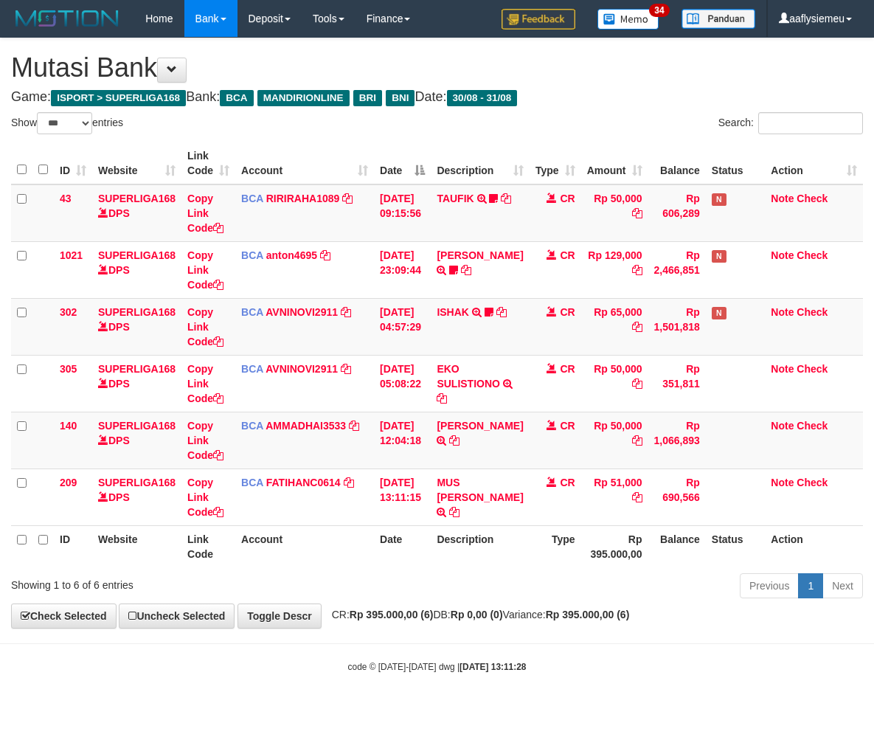
select select "***"
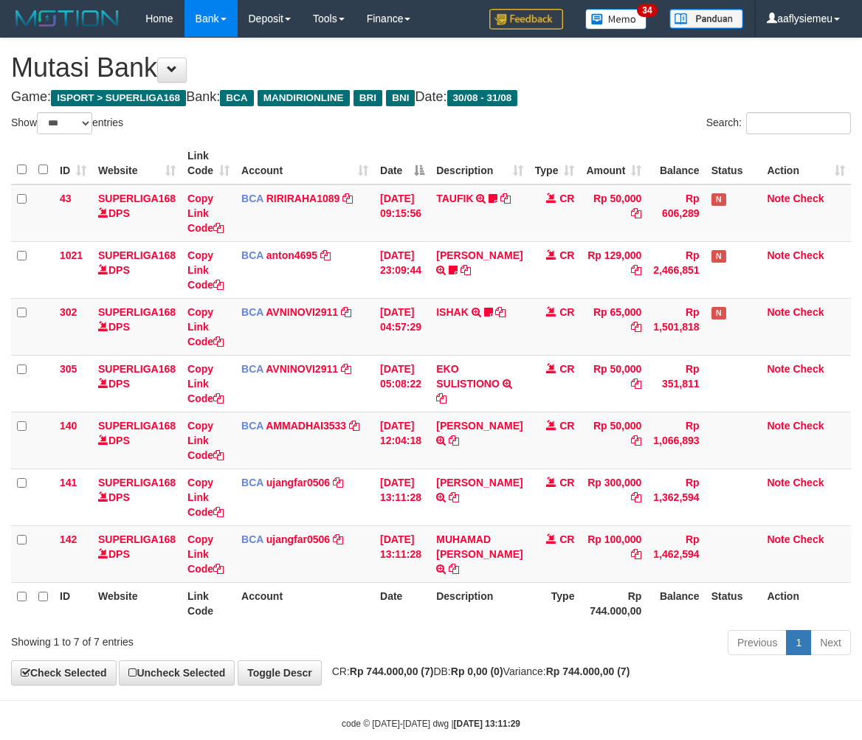
select select "***"
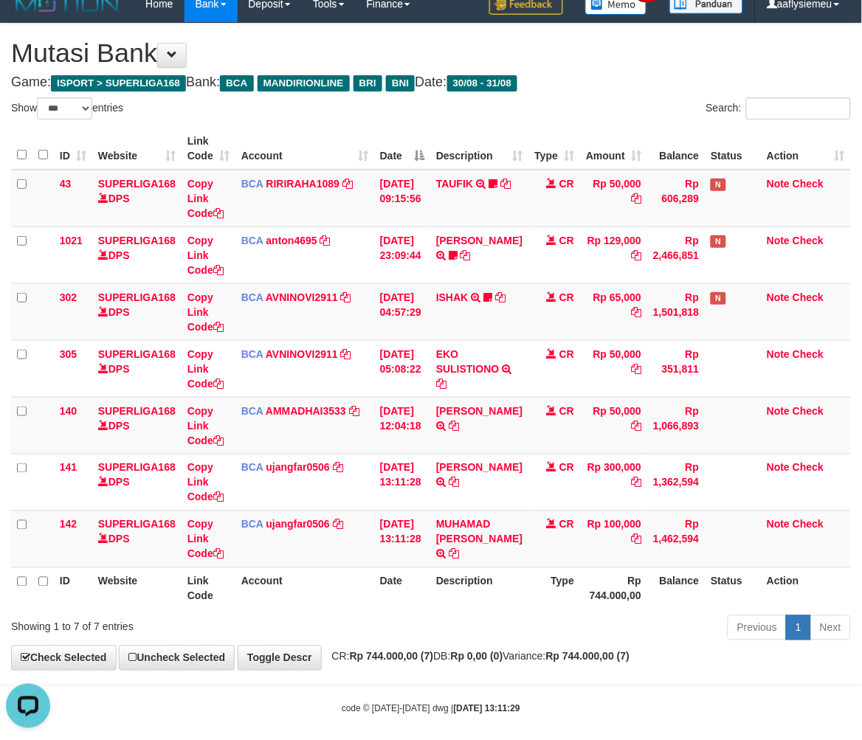
scroll to position [27, 0]
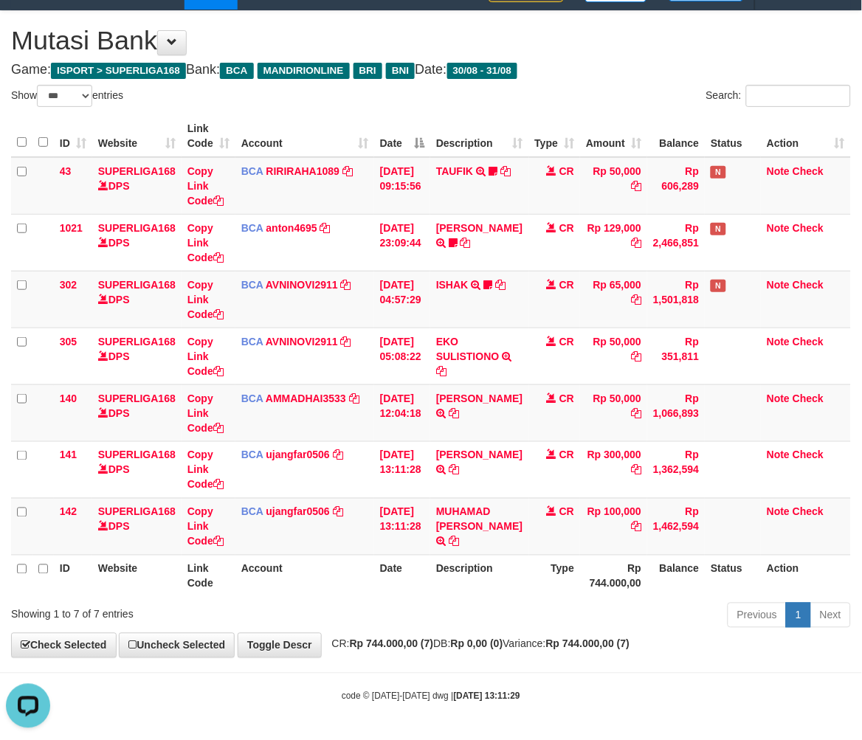
click at [381, 586] on th "Date" at bounding box center [402, 576] width 56 height 42
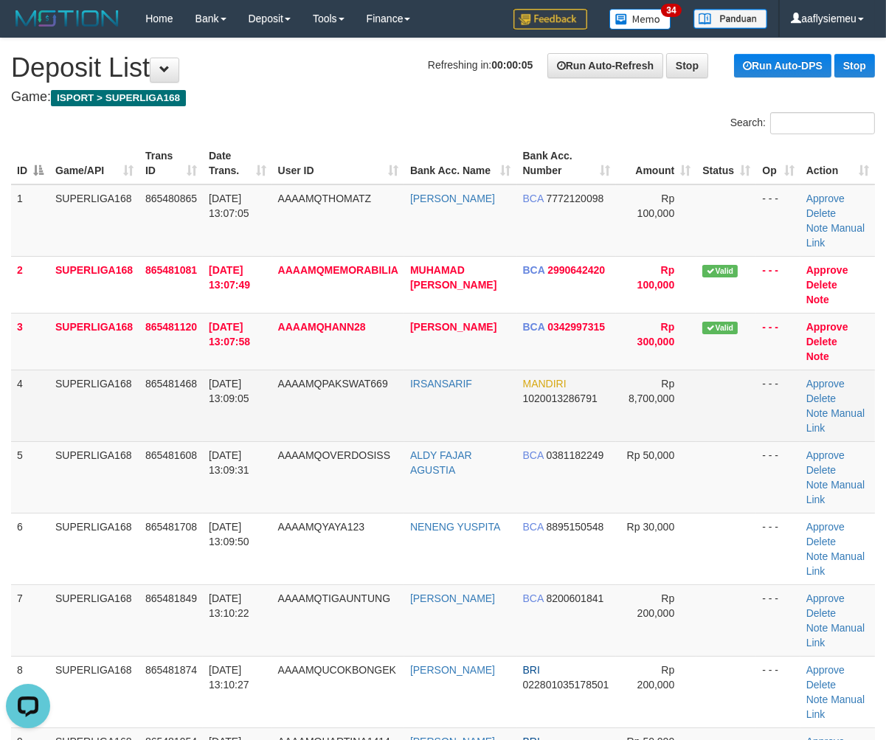
click at [271, 398] on td "[DATE] 13:09:05" at bounding box center [237, 406] width 69 height 72
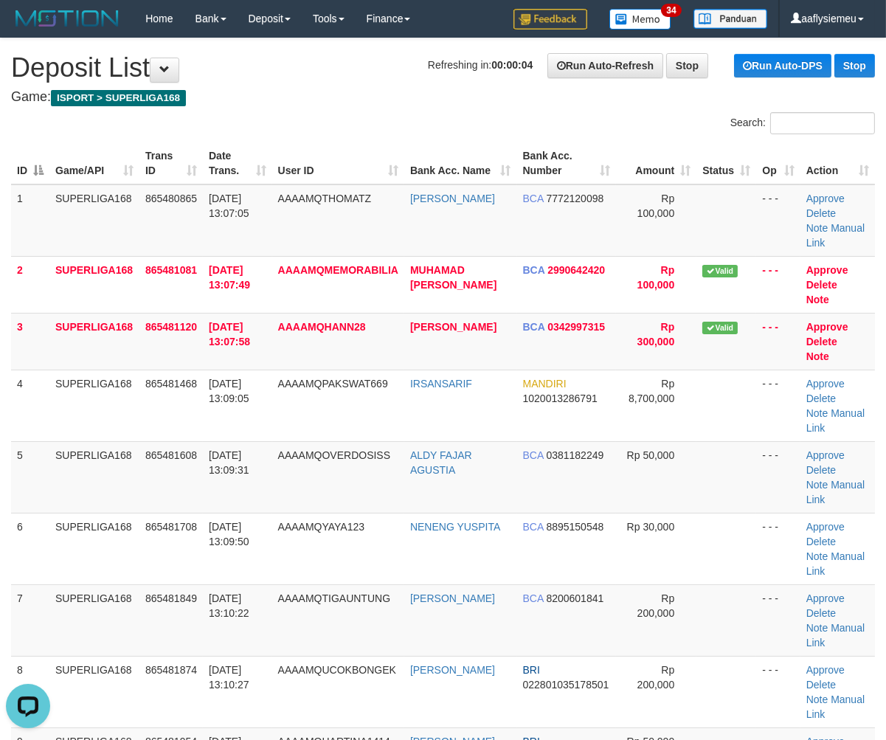
scroll to position [1409, 0]
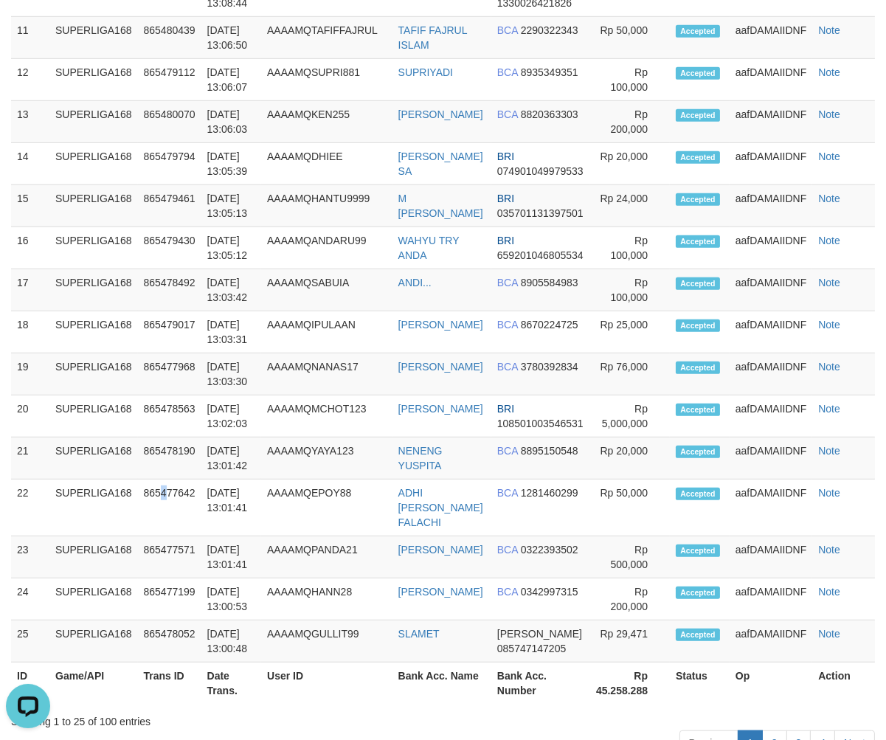
drag, startPoint x: 166, startPoint y: 410, endPoint x: 4, endPoint y: 481, distance: 176.4
click at [164, 479] on td "865477642" at bounding box center [169, 507] width 63 height 57
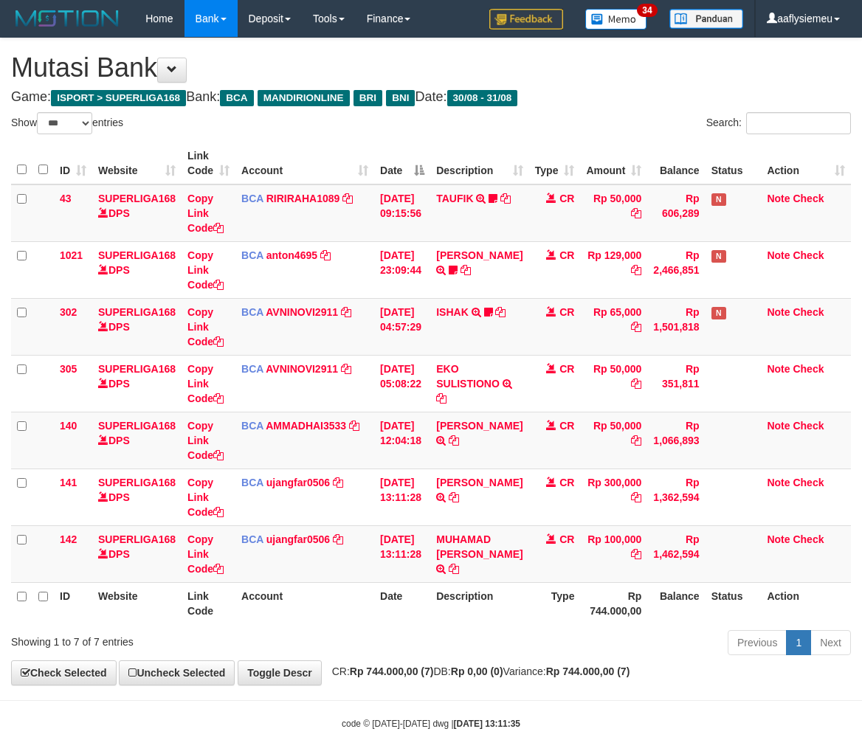
select select "***"
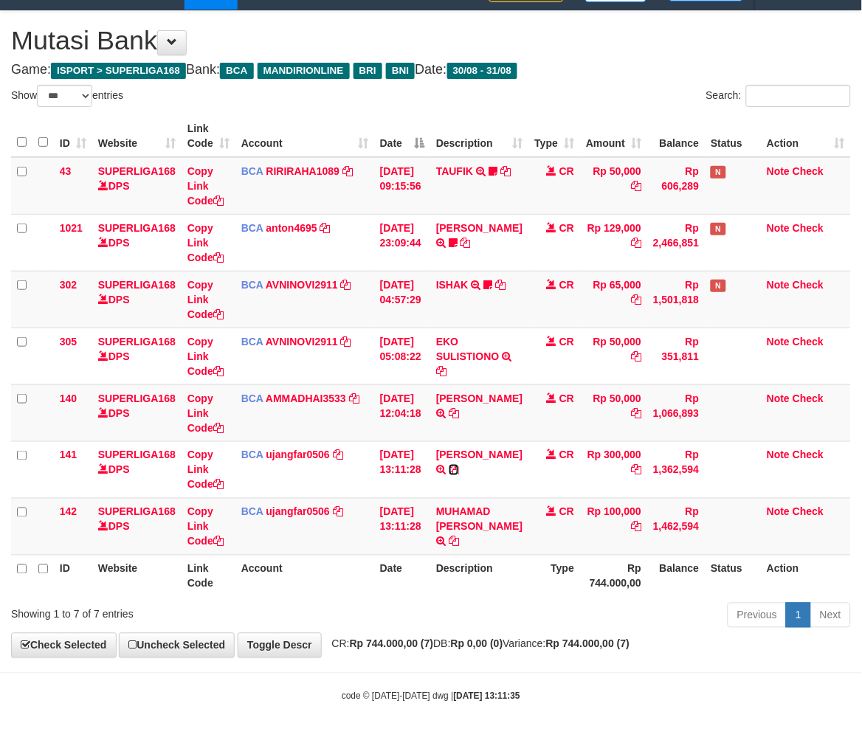
click at [459, 465] on icon at bounding box center [453, 470] width 10 height 10
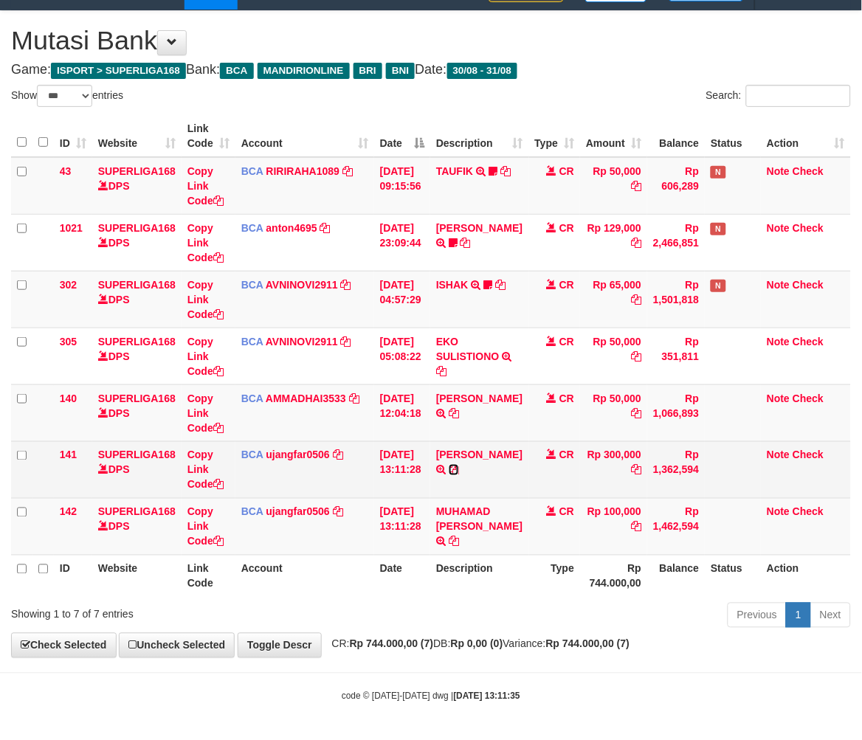
drag, startPoint x: 0, startPoint y: 0, endPoint x: 507, endPoint y: 466, distance: 688.6
click at [459, 465] on icon at bounding box center [453, 470] width 10 height 10
click at [459, 466] on icon at bounding box center [453, 470] width 10 height 10
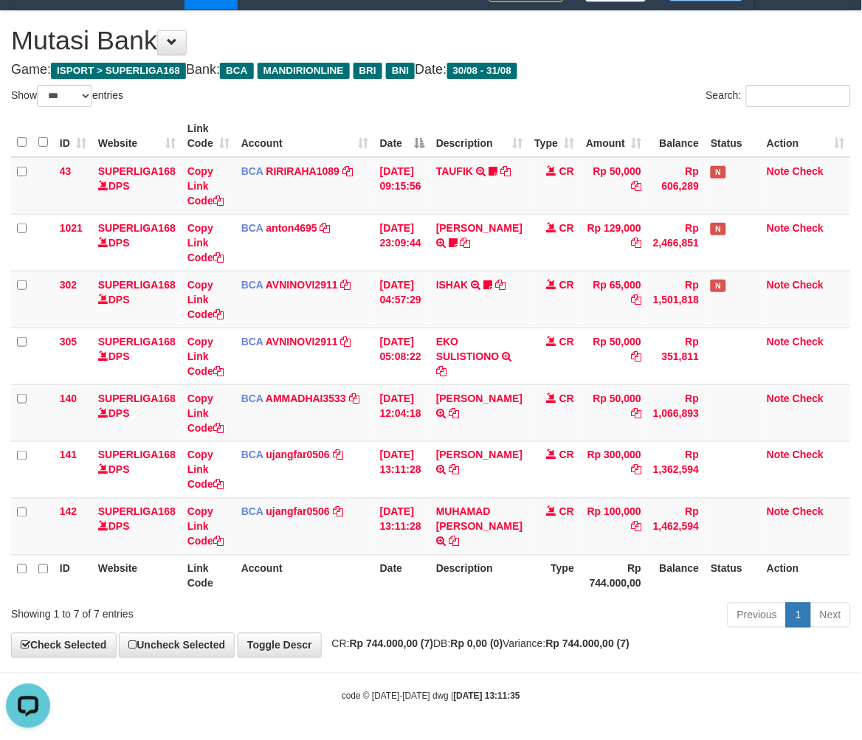
scroll to position [0, 0]
drag, startPoint x: 588, startPoint y: 609, endPoint x: 665, endPoint y: 583, distance: 81.6
click at [588, 611] on div "Previous 1 Next" at bounding box center [610, 617] width 480 height 32
drag, startPoint x: 419, startPoint y: 609, endPoint x: 453, endPoint y: 603, distance: 34.6
click at [419, 611] on div "Previous 1 Next" at bounding box center [610, 617] width 480 height 32
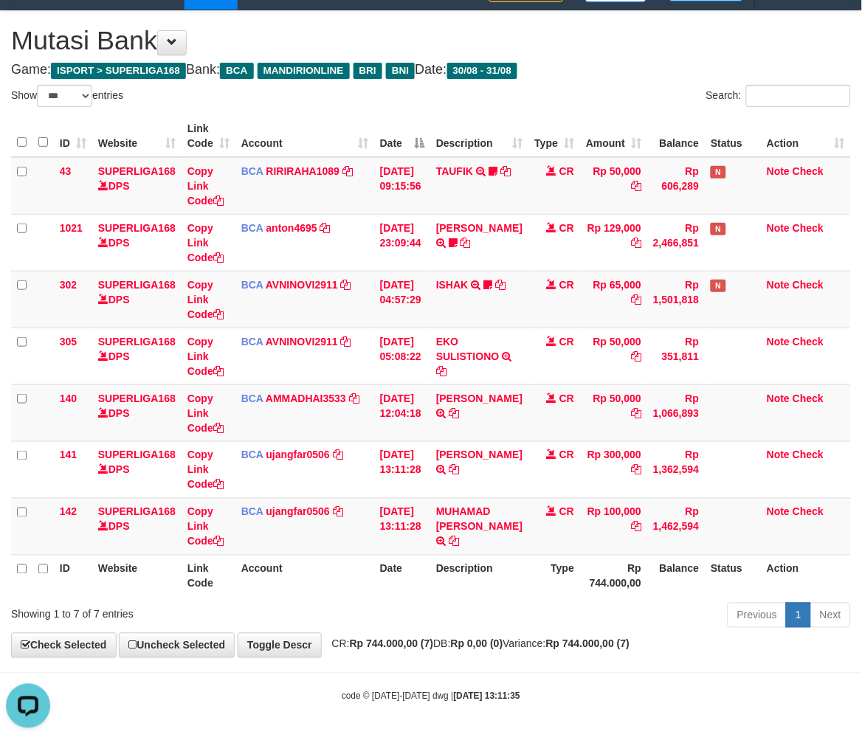
drag, startPoint x: 274, startPoint y: 628, endPoint x: 284, endPoint y: 629, distance: 9.6
click at [276, 631] on div "Showing 1 to 7 of 7 entries Previous 1 Next" at bounding box center [431, 617] width 862 height 32
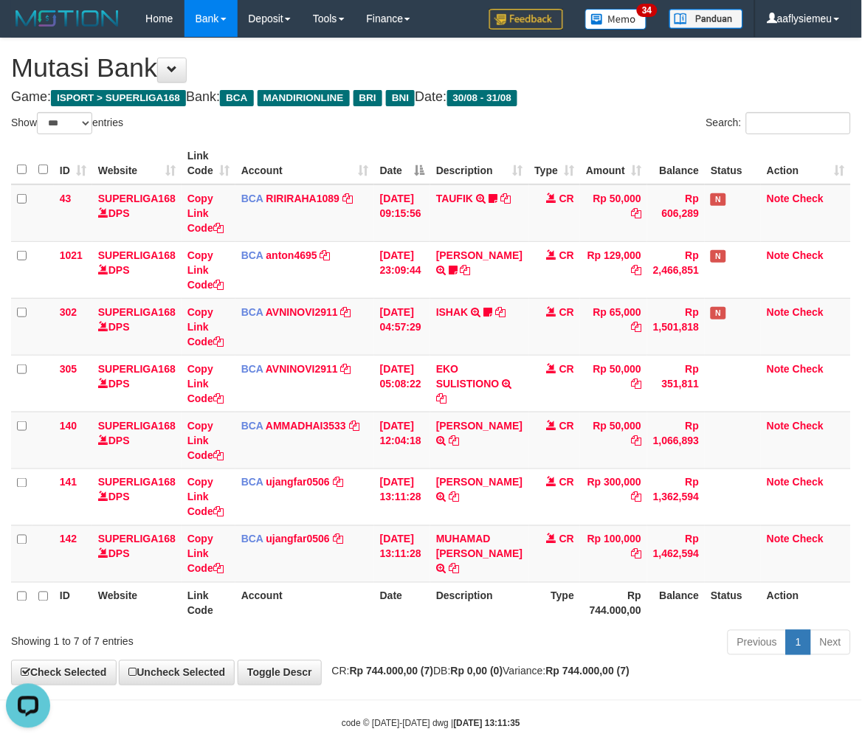
click at [367, 649] on div "Previous 1 Next" at bounding box center [610, 644] width 502 height 32
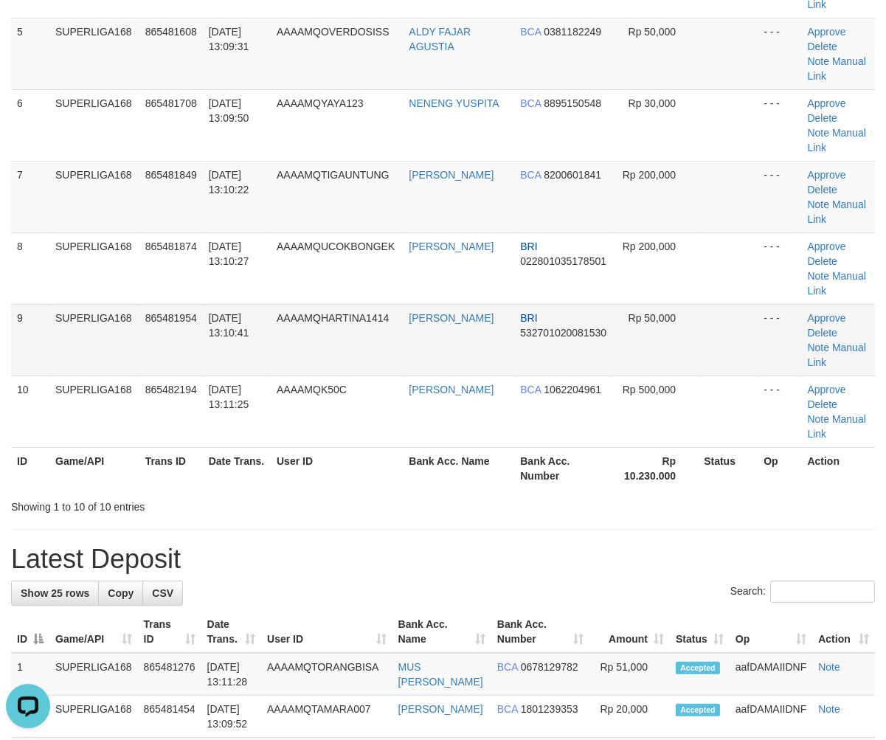
scroll to position [15, 0]
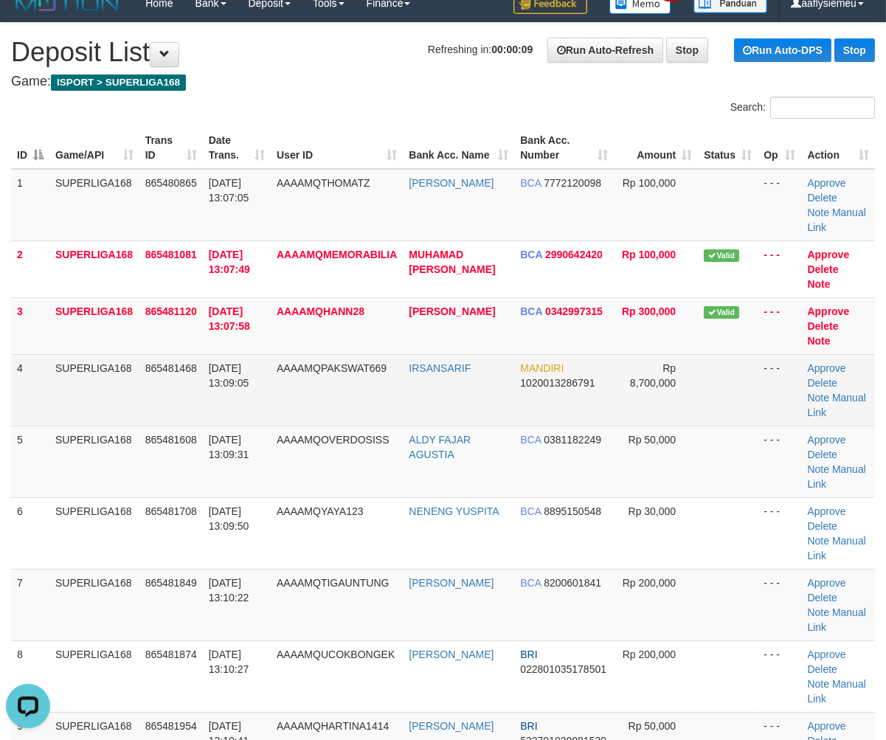
click at [226, 372] on span "31/08/2025 13:09:05" at bounding box center [229, 375] width 41 height 27
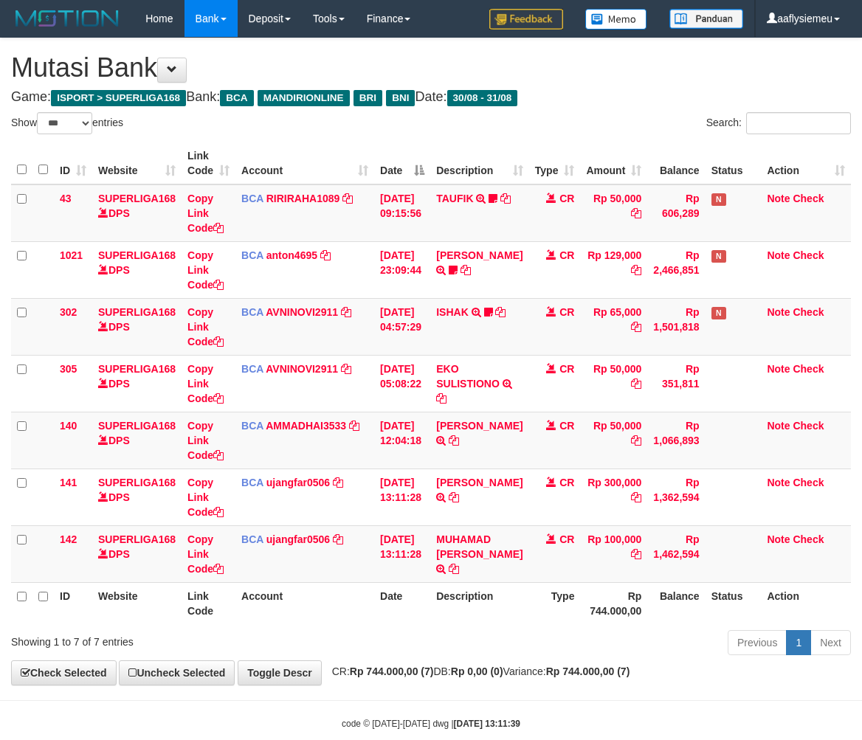
select select "***"
click at [366, 649] on div "Previous 1 Next" at bounding box center [610, 644] width 502 height 32
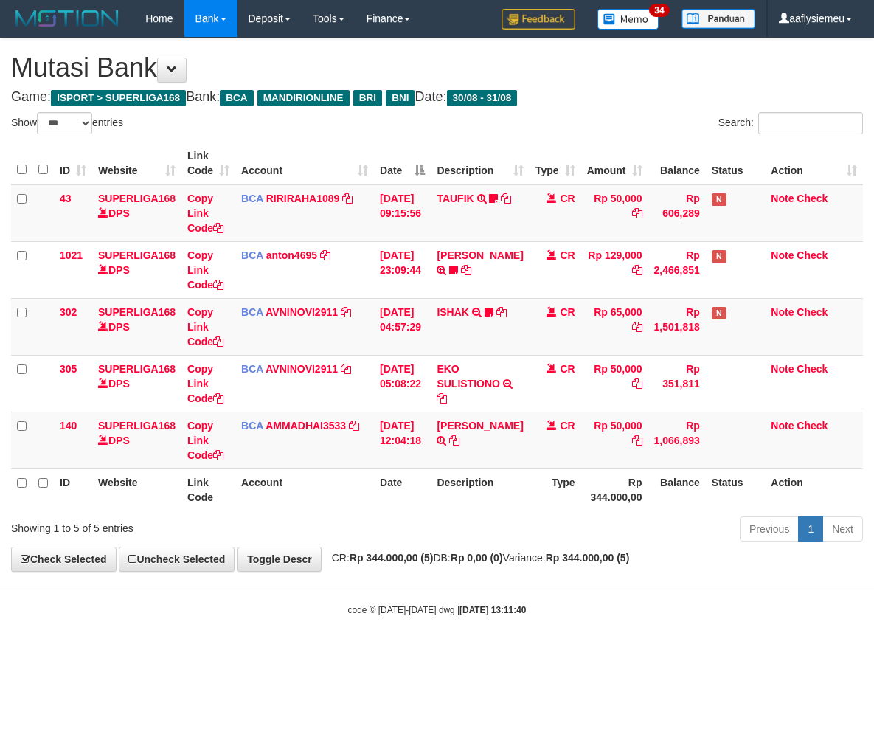
select select "***"
click at [366, 649] on body "Toggle navigation Home Bank Account List Load By Website Group [ISPORT] SUPERLI…" at bounding box center [437, 327] width 874 height 654
select select "***"
click at [432, 571] on div "**********" at bounding box center [437, 304] width 874 height 533
drag, startPoint x: 409, startPoint y: 472, endPoint x: 717, endPoint y: 460, distance: 308.6
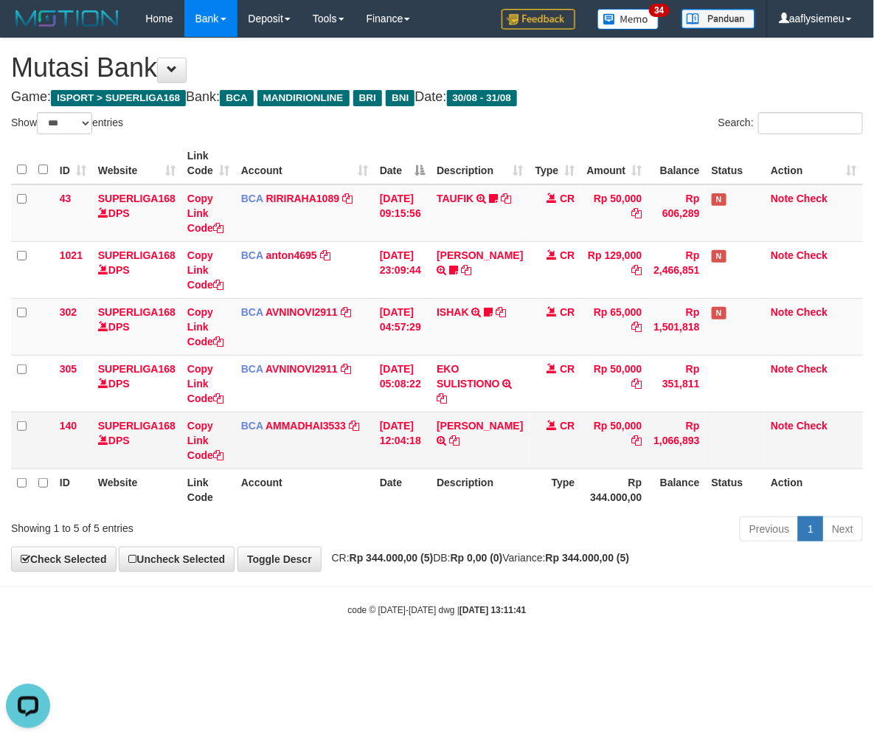
click at [409, 468] on th "Date" at bounding box center [402, 489] width 57 height 42
click at [458, 536] on div "Previous 1 Next" at bounding box center [619, 531] width 488 height 32
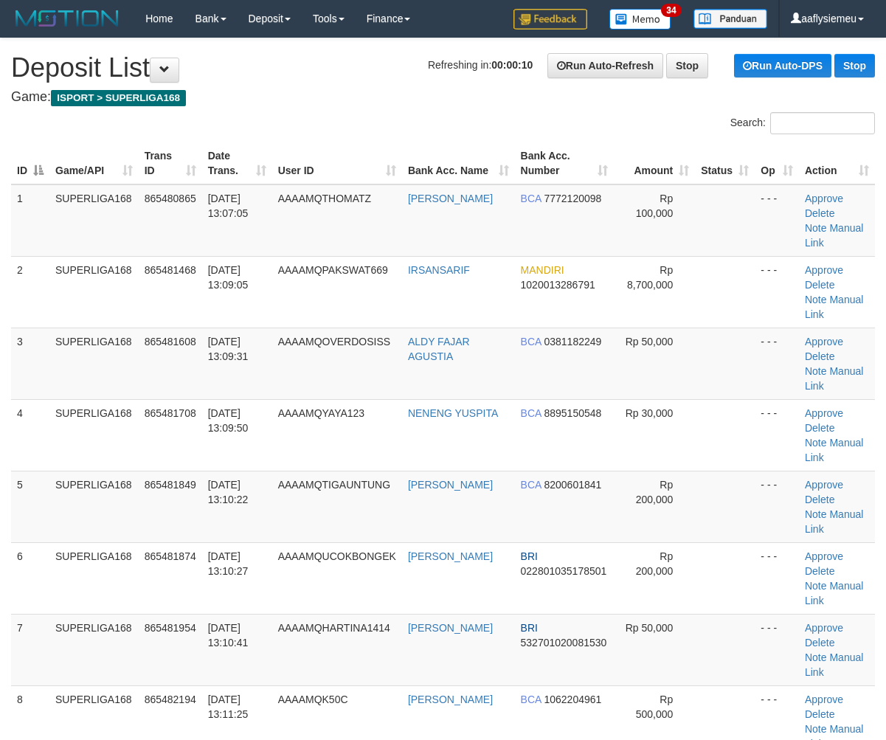
scroll to position [15, 0]
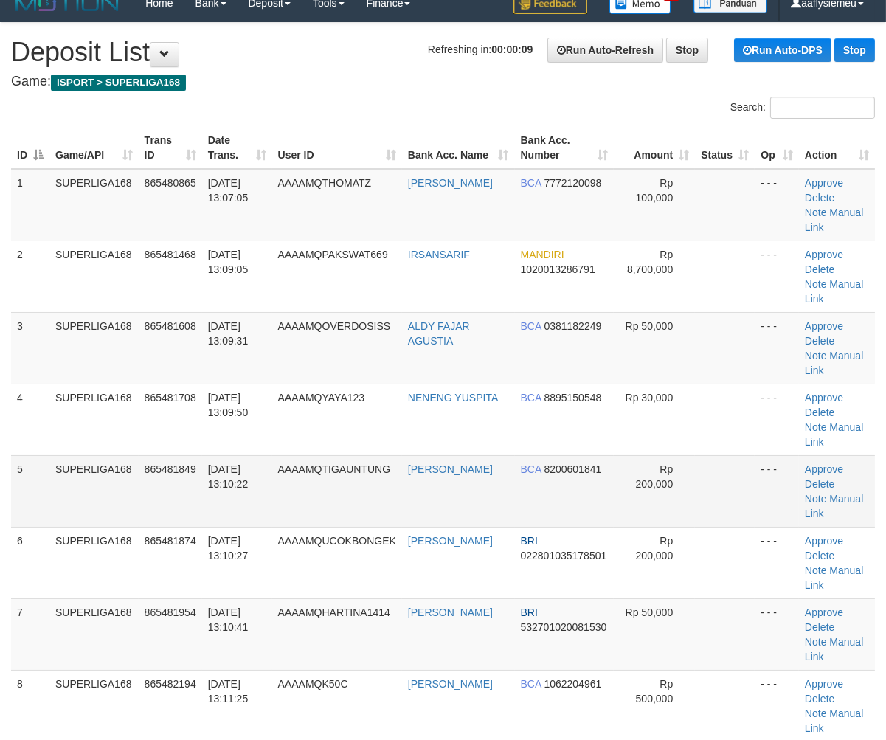
click at [124, 455] on td "SUPERLIGA168" at bounding box center [93, 491] width 89 height 72
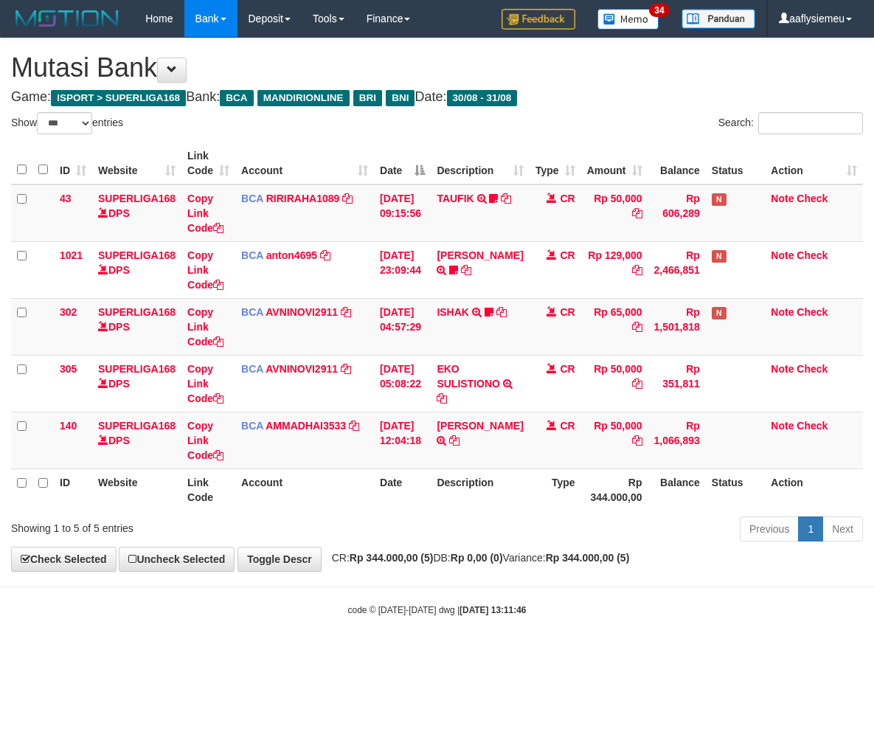
select select "***"
click at [429, 515] on div "Previous 1 Next" at bounding box center [619, 531] width 488 height 32
click at [430, 516] on div "Previous 1 Next" at bounding box center [619, 531] width 488 height 32
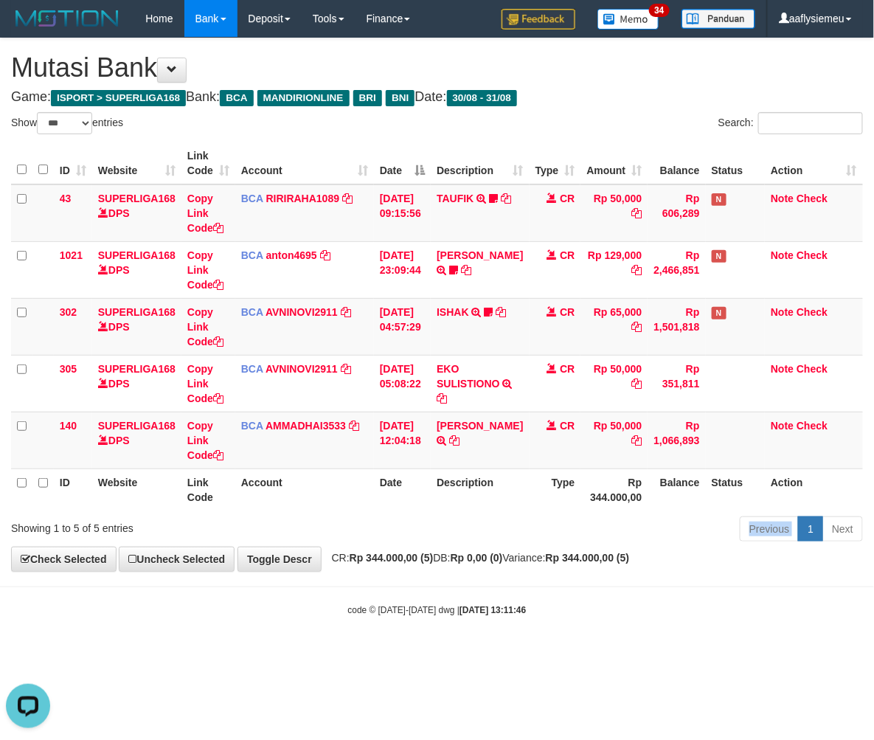
click at [430, 516] on div "Previous 1 Next" at bounding box center [619, 531] width 488 height 32
click at [550, 583] on body "Toggle navigation Home Bank Account List Load By Website Group [ISPORT] SUPERLI…" at bounding box center [437, 327] width 874 height 654
drag, startPoint x: 547, startPoint y: 587, endPoint x: 867, endPoint y: 468, distance: 342.1
click at [555, 581] on body "Toggle navigation Home Bank Account List Load By Website Group [ISPORT] SUPERLI…" at bounding box center [437, 327] width 874 height 654
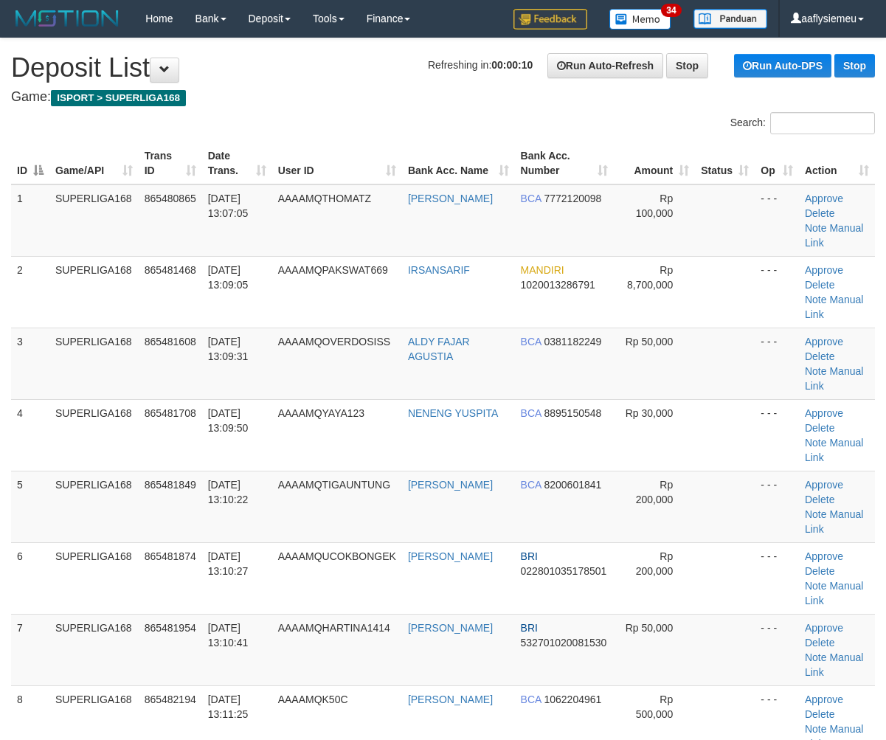
scroll to position [15, 0]
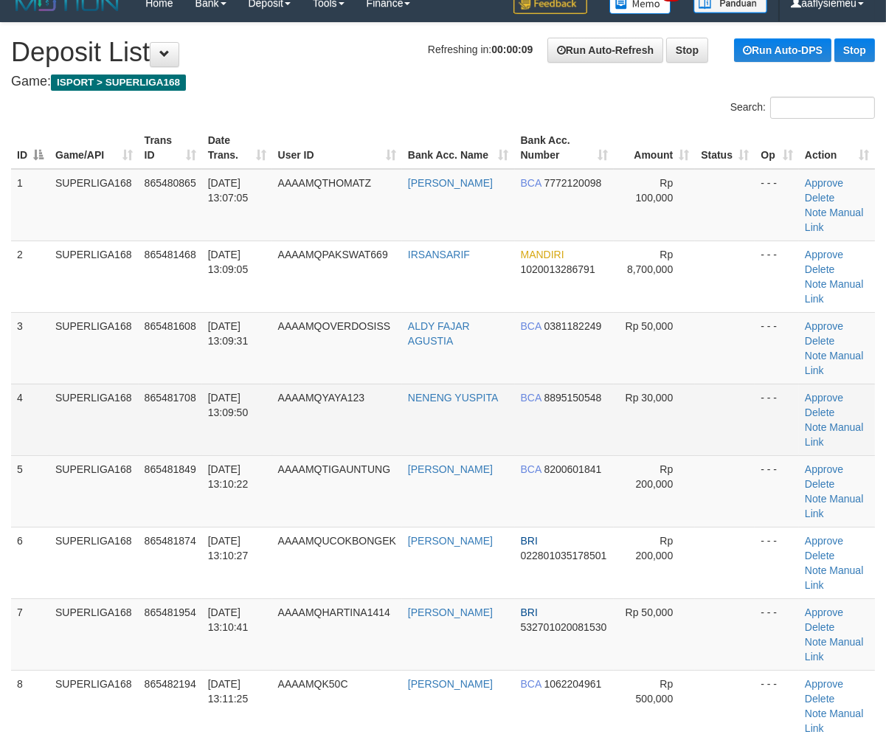
click at [199, 384] on td "865481708" at bounding box center [170, 420] width 63 height 72
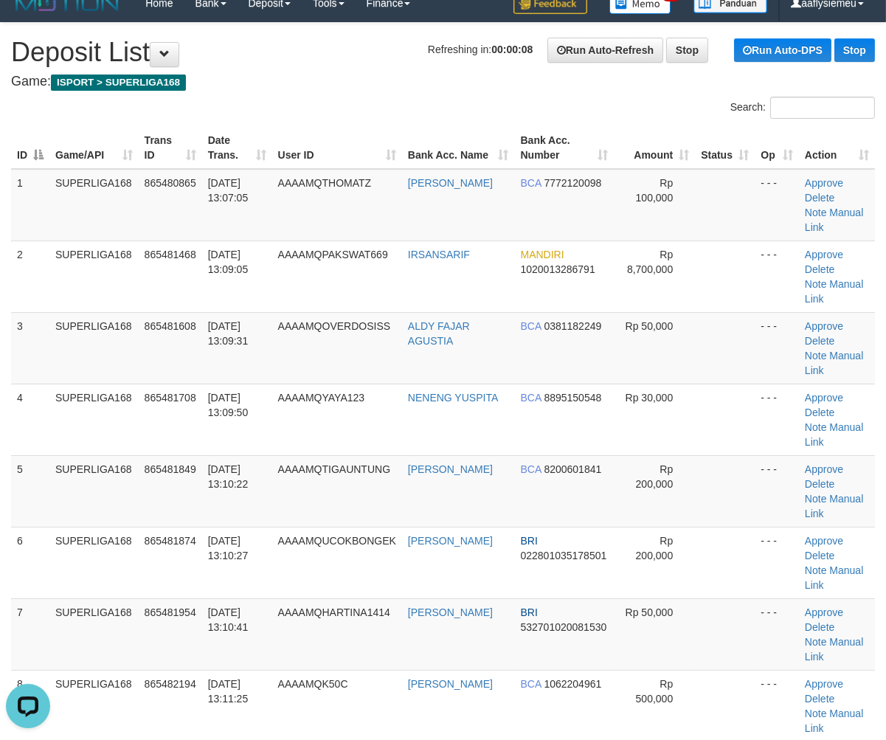
scroll to position [0, 0]
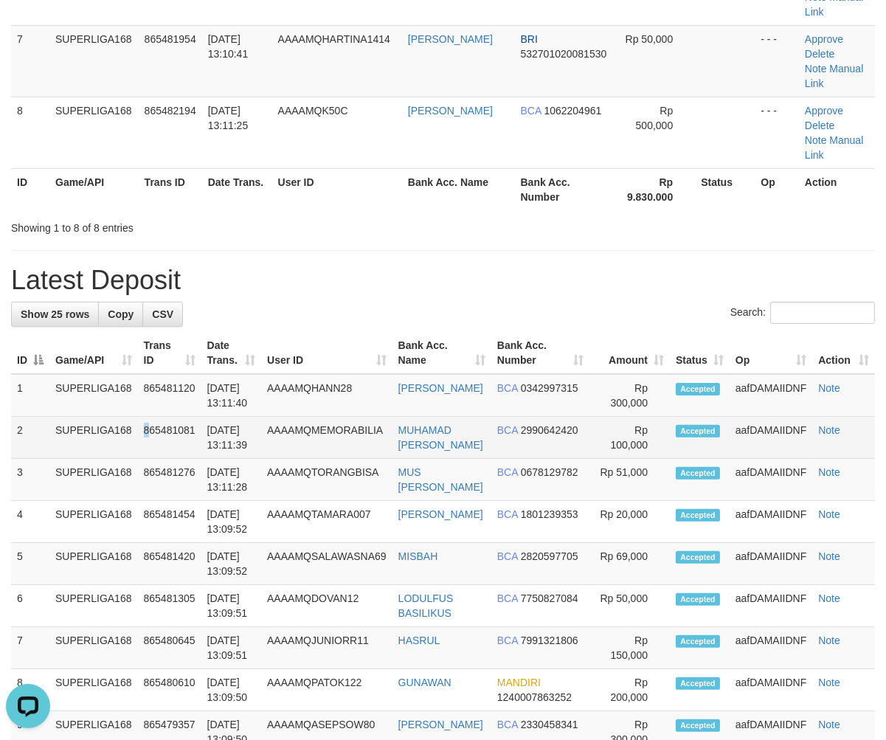
click at [149, 417] on td "865481081" at bounding box center [169, 438] width 63 height 42
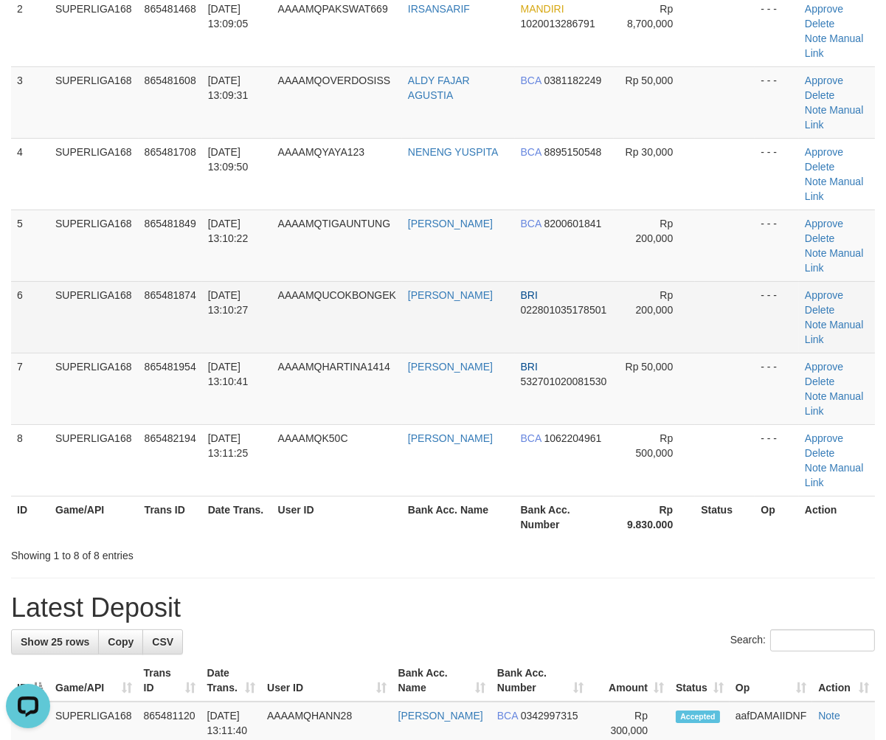
click at [326, 281] on td "AAAAMQUCOKBONGEK" at bounding box center [337, 317] width 130 height 72
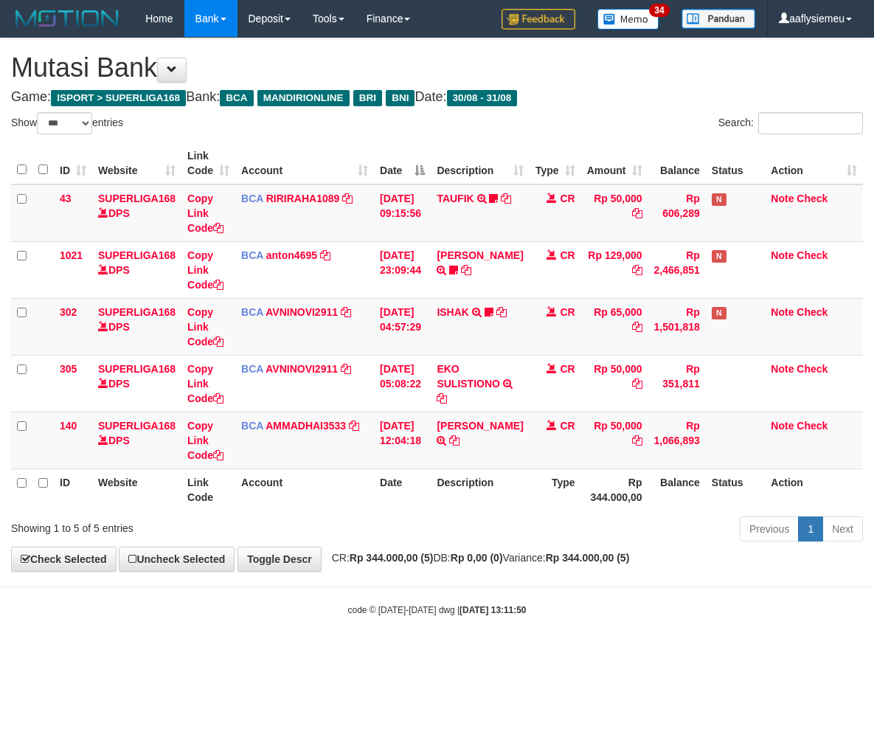
select select "***"
click at [662, 477] on th "Balance" at bounding box center [677, 489] width 58 height 42
drag, startPoint x: 481, startPoint y: 505, endPoint x: 488, endPoint y: 499, distance: 8.4
click at [482, 505] on th "Description" at bounding box center [480, 489] width 98 height 42
click at [534, 516] on div "Previous 1 Next" at bounding box center [619, 531] width 488 height 32
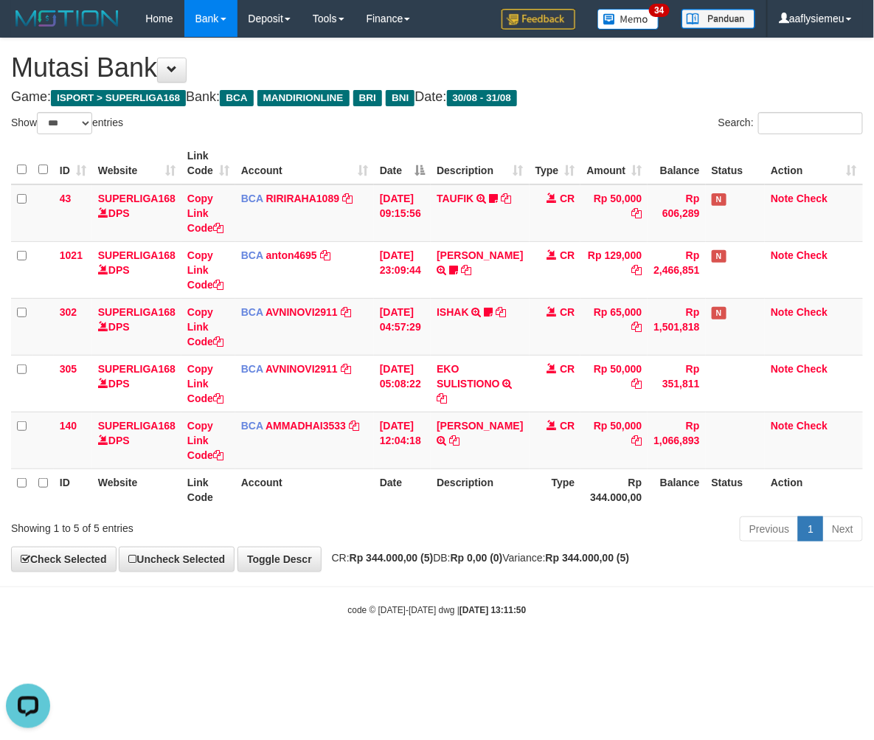
click at [533, 516] on div "Previous 1 Next" at bounding box center [619, 531] width 488 height 32
select select "***"
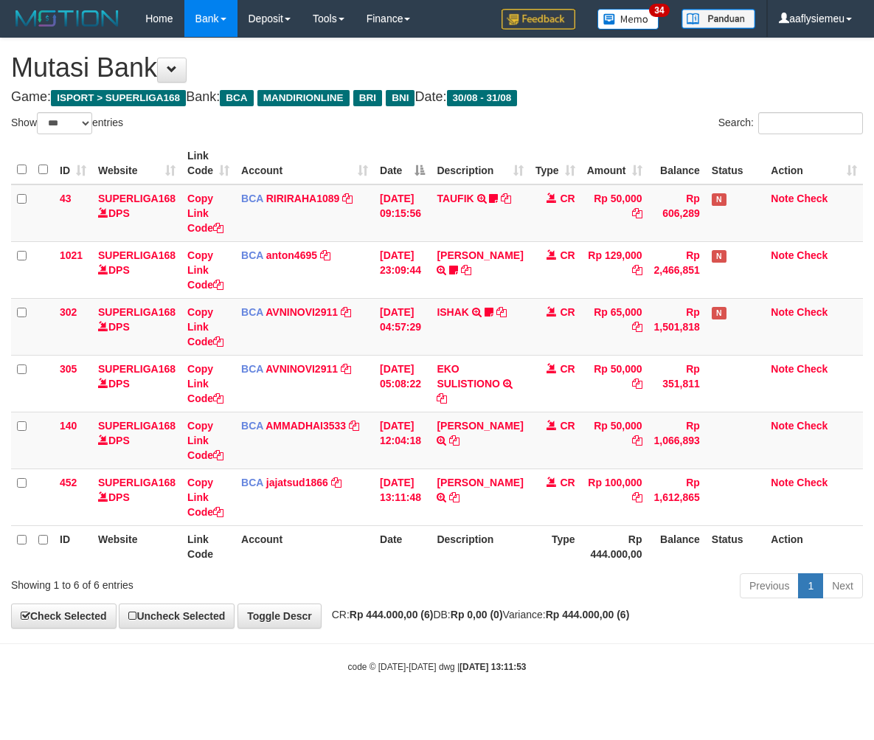
select select "***"
drag, startPoint x: 0, startPoint y: 0, endPoint x: 339, endPoint y: 564, distance: 658.4
click at [339, 564] on th "Account" at bounding box center [304, 546] width 139 height 42
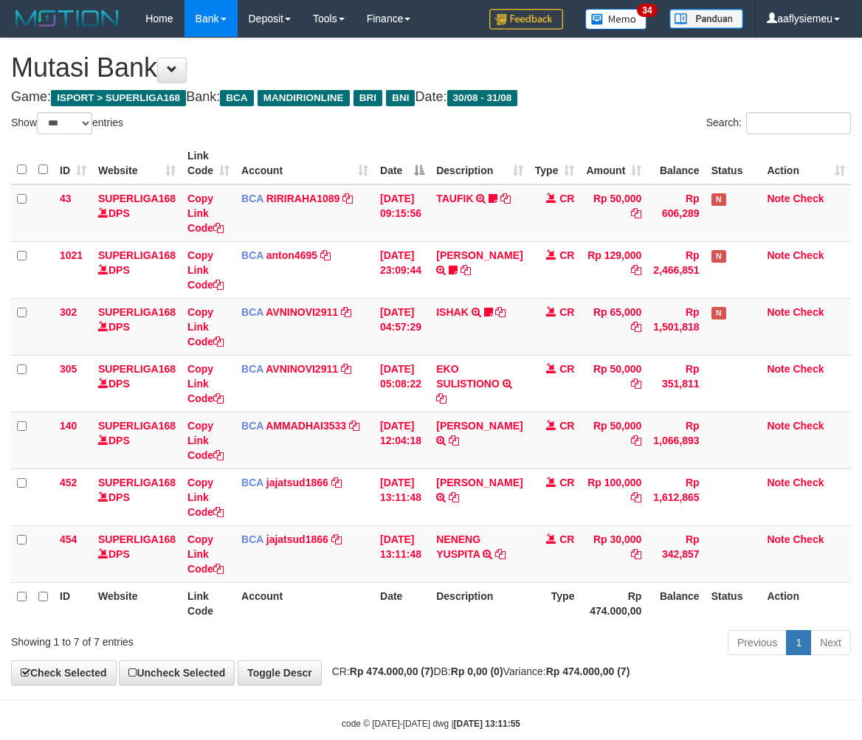
select select "***"
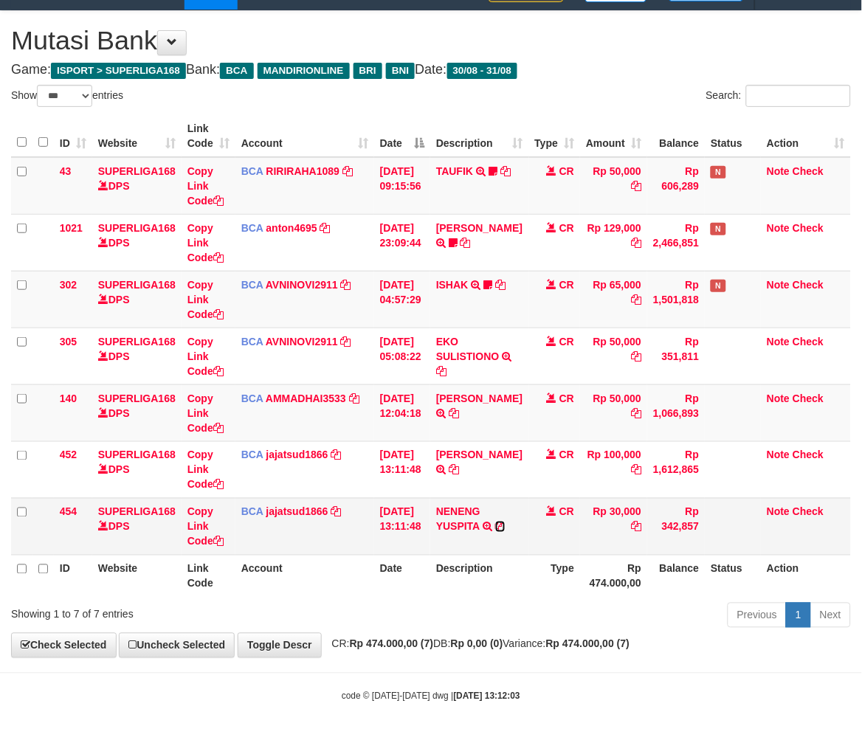
click at [505, 521] on icon at bounding box center [500, 526] width 10 height 10
click at [471, 643] on div "**********" at bounding box center [431, 334] width 862 height 646
click at [478, 572] on th "Description" at bounding box center [479, 576] width 98 height 42
click at [586, 555] on th "Rp 474.000,00" at bounding box center [613, 576] width 67 height 42
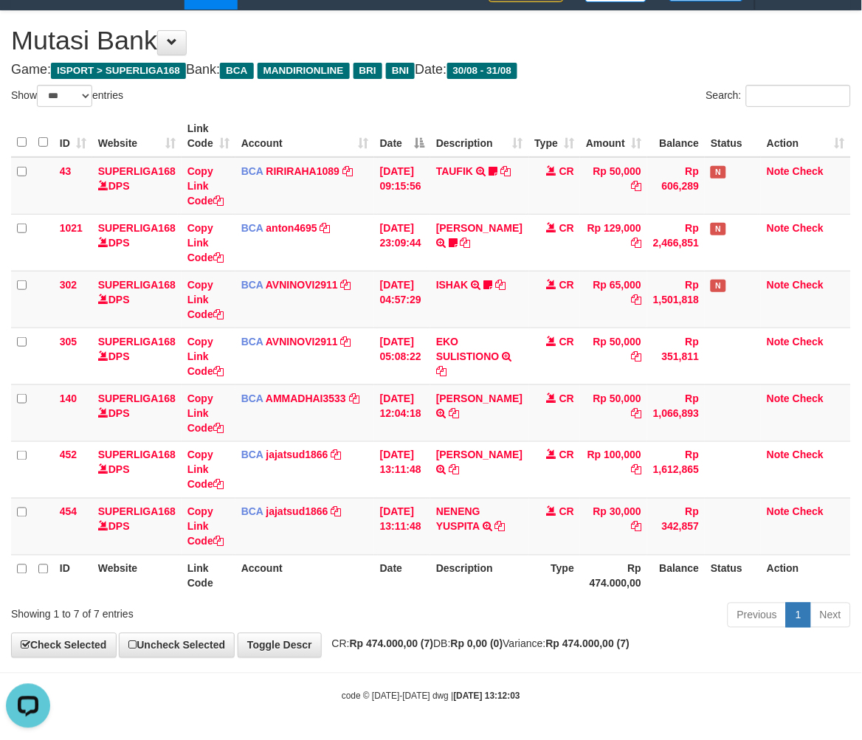
click at [451, 568] on th "Description" at bounding box center [479, 576] width 98 height 42
click at [542, 561] on th "Type" at bounding box center [555, 576] width 52 height 42
drag, startPoint x: 474, startPoint y: 574, endPoint x: 481, endPoint y: 565, distance: 11.1
click at [475, 578] on th "Description" at bounding box center [479, 576] width 98 height 42
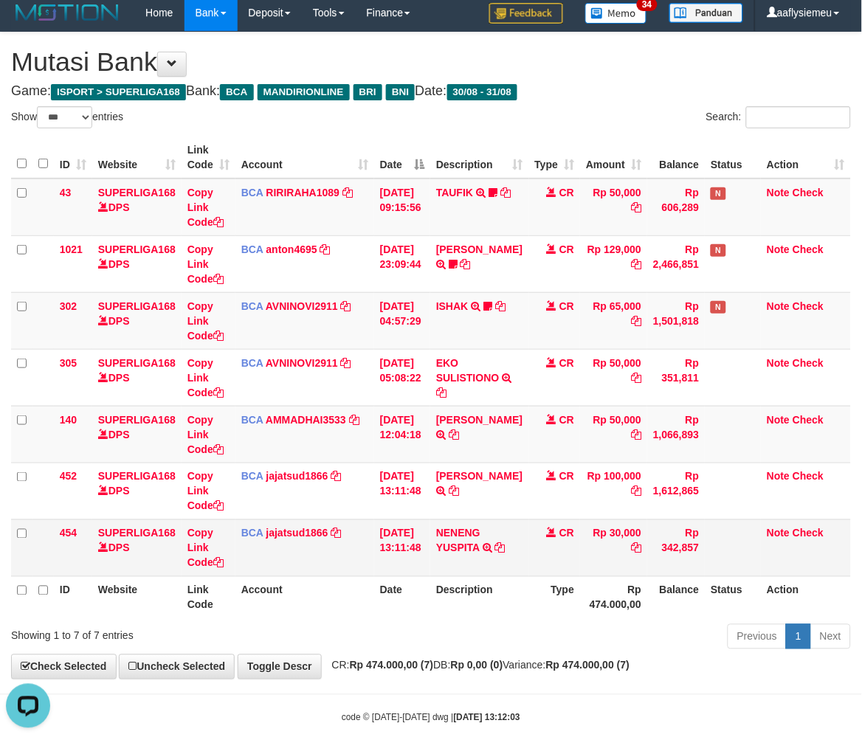
click at [472, 579] on table "ID Website Link Code Account Date Description Type Amount Balance Status Action…" at bounding box center [430, 377] width 839 height 482
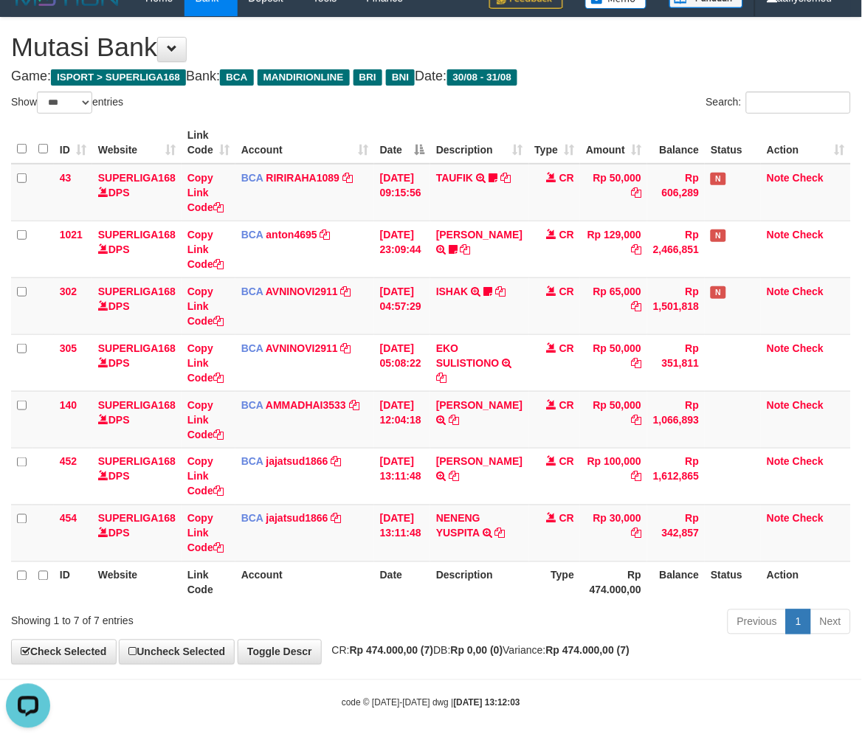
scroll to position [27, 0]
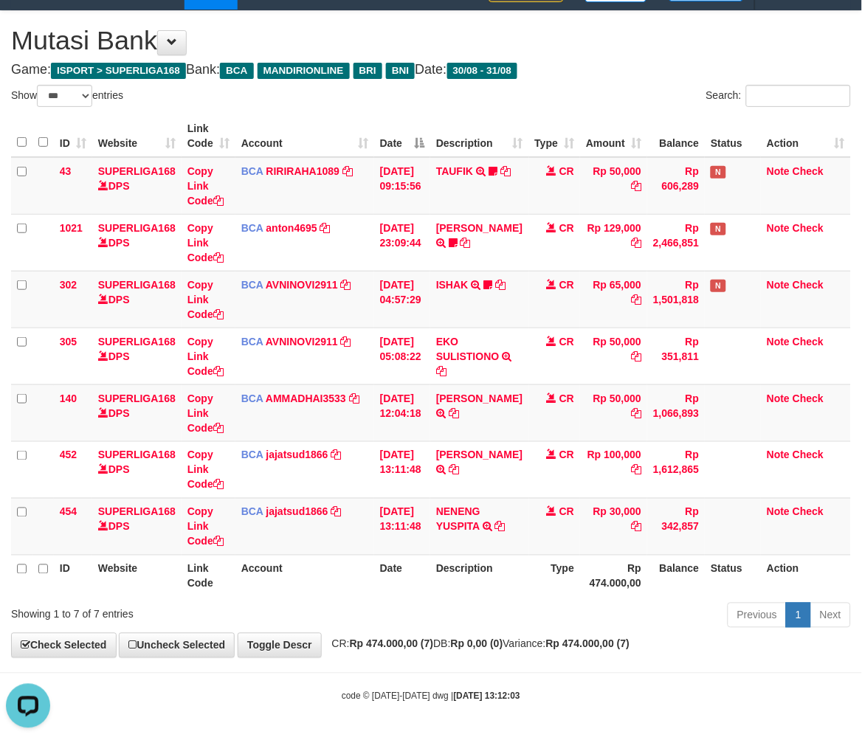
drag, startPoint x: 437, startPoint y: 586, endPoint x: 454, endPoint y: 578, distance: 18.1
click at [439, 586] on th "Description" at bounding box center [479, 576] width 98 height 42
drag, startPoint x: 457, startPoint y: 581, endPoint x: 720, endPoint y: 541, distance: 265.7
click at [465, 586] on th "Description" at bounding box center [479, 576] width 98 height 42
drag, startPoint x: 521, startPoint y: 572, endPoint x: 706, endPoint y: 522, distance: 191.6
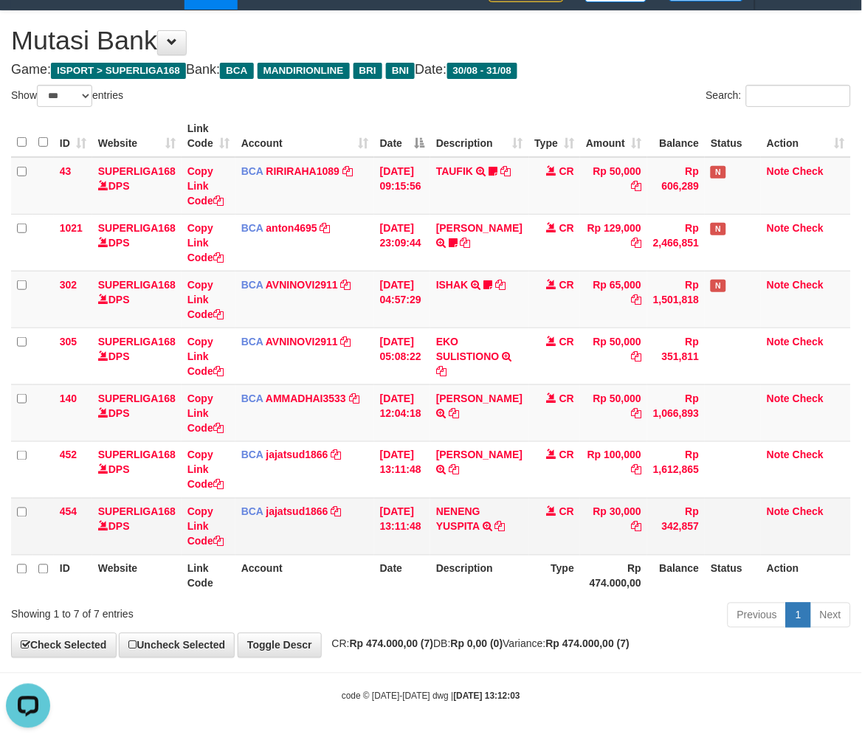
click at [522, 572] on tr "ID Website Link Code Account Date Description Type Rp 474.000,00 Balance Status…" at bounding box center [430, 576] width 839 height 42
click at [516, 559] on th "Description" at bounding box center [479, 576] width 98 height 42
click at [533, 555] on table "ID Website Link Code Account Date Description Type Amount Balance Status Action…" at bounding box center [430, 356] width 839 height 482
click at [430, 572] on th "Date" at bounding box center [402, 576] width 56 height 42
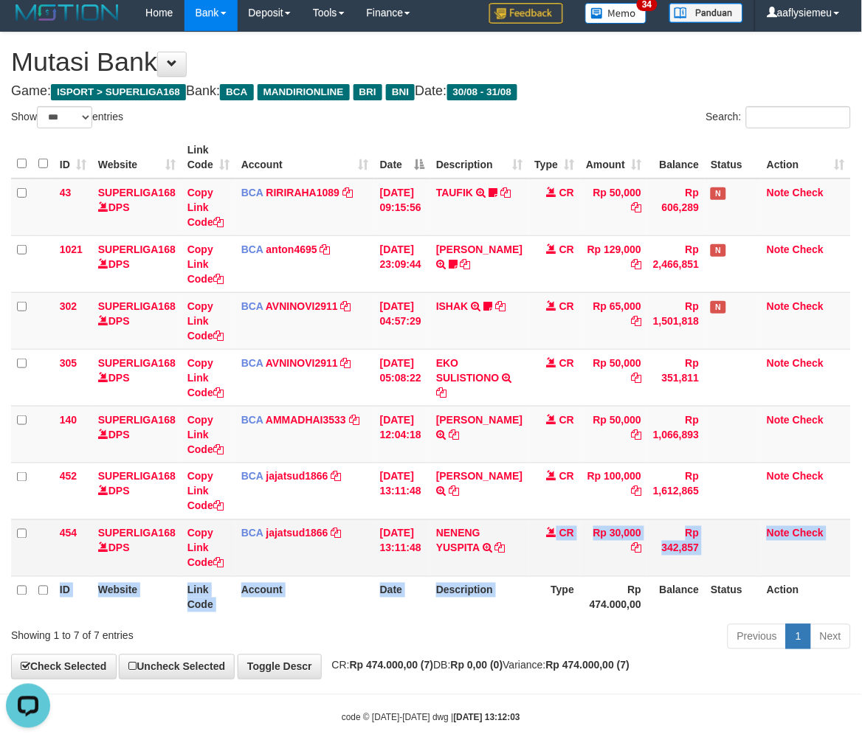
scroll to position [0, 0]
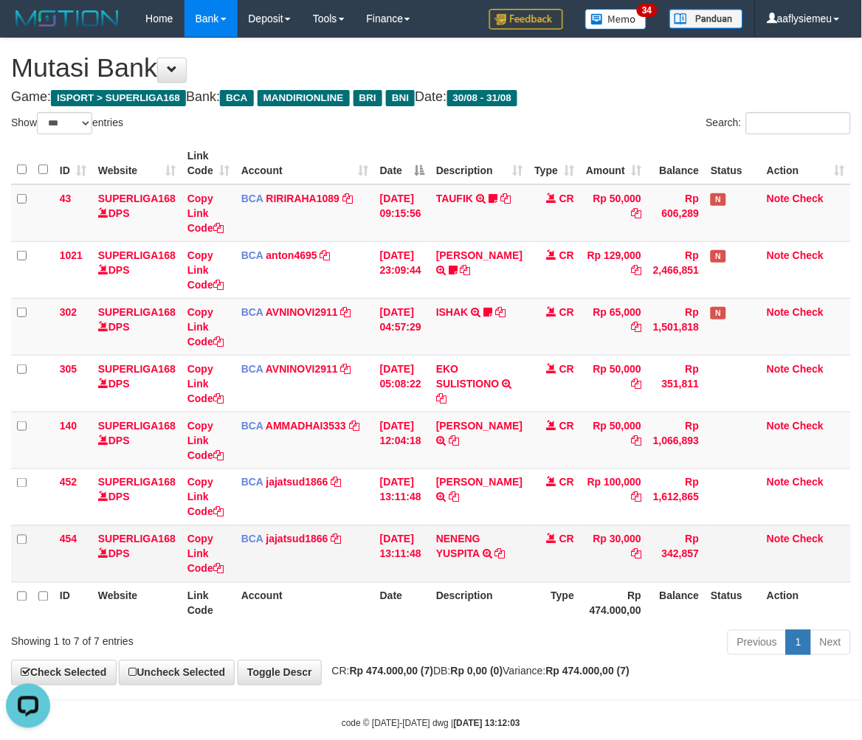
click at [430, 561] on td "31/08/2025 13:11:48" at bounding box center [402, 553] width 56 height 57
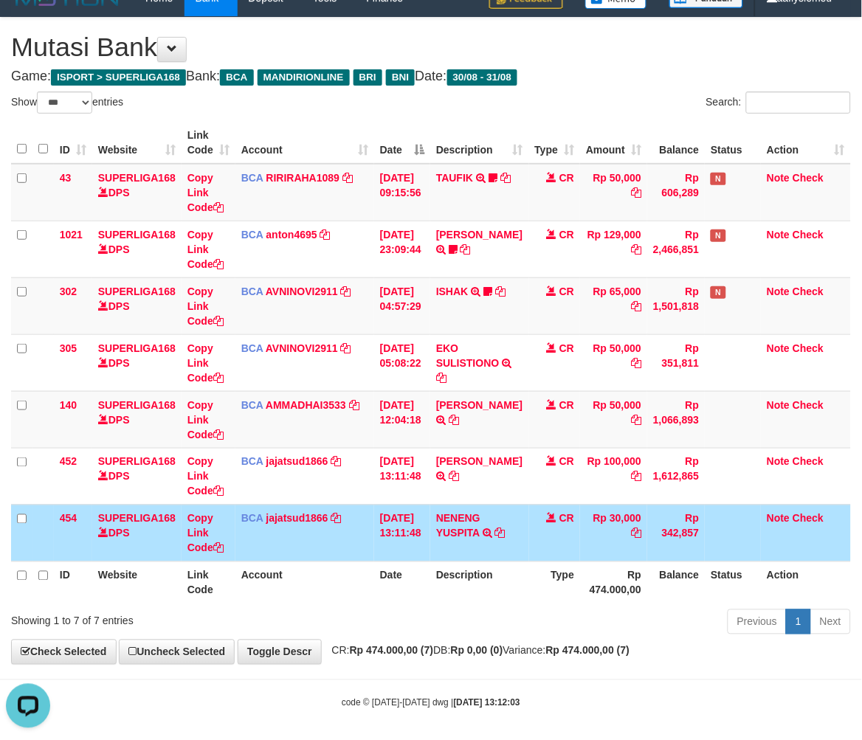
scroll to position [27, 0]
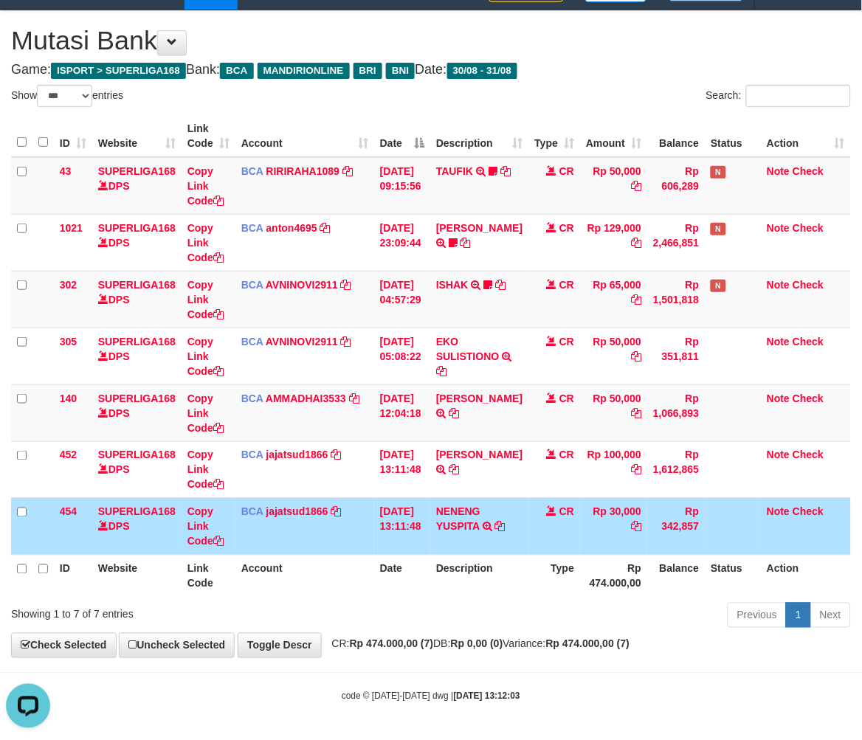
drag, startPoint x: 457, startPoint y: 608, endPoint x: 828, endPoint y: 515, distance: 382.5
click at [460, 606] on div "Previous 1 Next" at bounding box center [610, 617] width 480 height 32
drag, startPoint x: 572, startPoint y: 550, endPoint x: 653, endPoint y: 536, distance: 82.5
click at [571, 553] on table "ID Website Link Code Account Date Description Type Amount Balance Status Action…" at bounding box center [430, 356] width 839 height 482
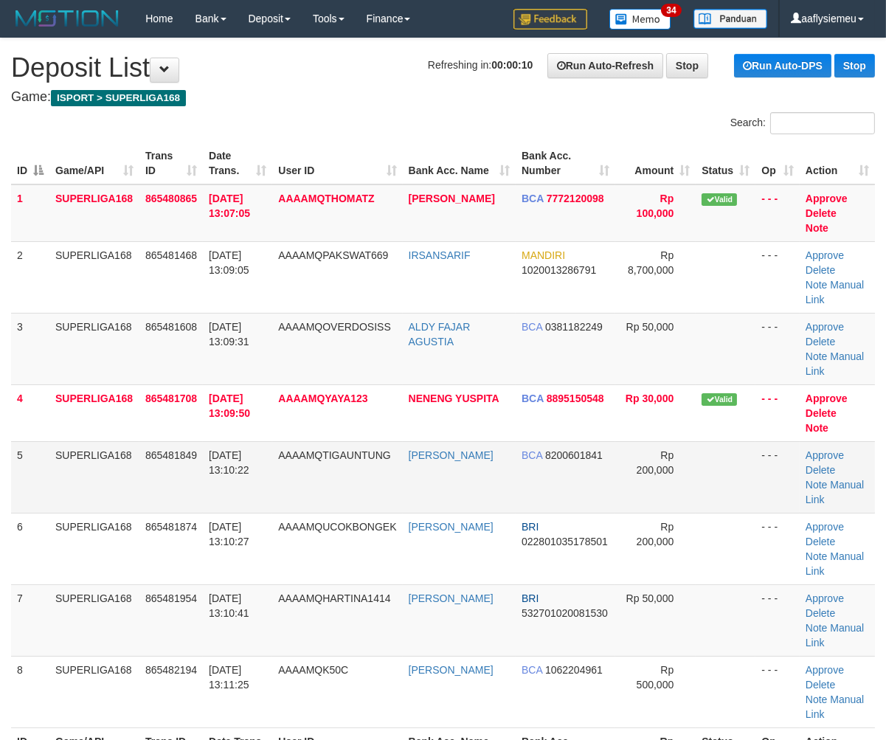
click at [204, 441] on td "[DATE] 13:10:22" at bounding box center [237, 477] width 69 height 72
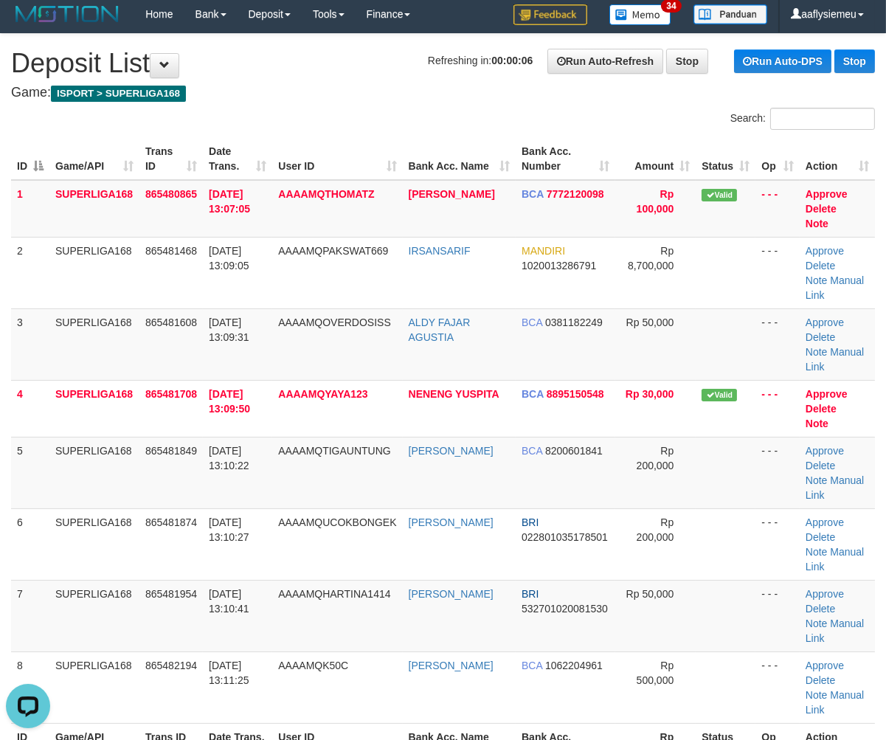
click at [10, 492] on div "ID Game/API Trans ID Date Trans. User ID Bank Acc. Name Bank Acc. Number Amount…" at bounding box center [443, 452] width 886 height 636
drag, startPoint x: 101, startPoint y: 451, endPoint x: 1, endPoint y: 480, distance: 103.7
click at [89, 457] on td "SUPERLIGA168" at bounding box center [94, 473] width 90 height 72
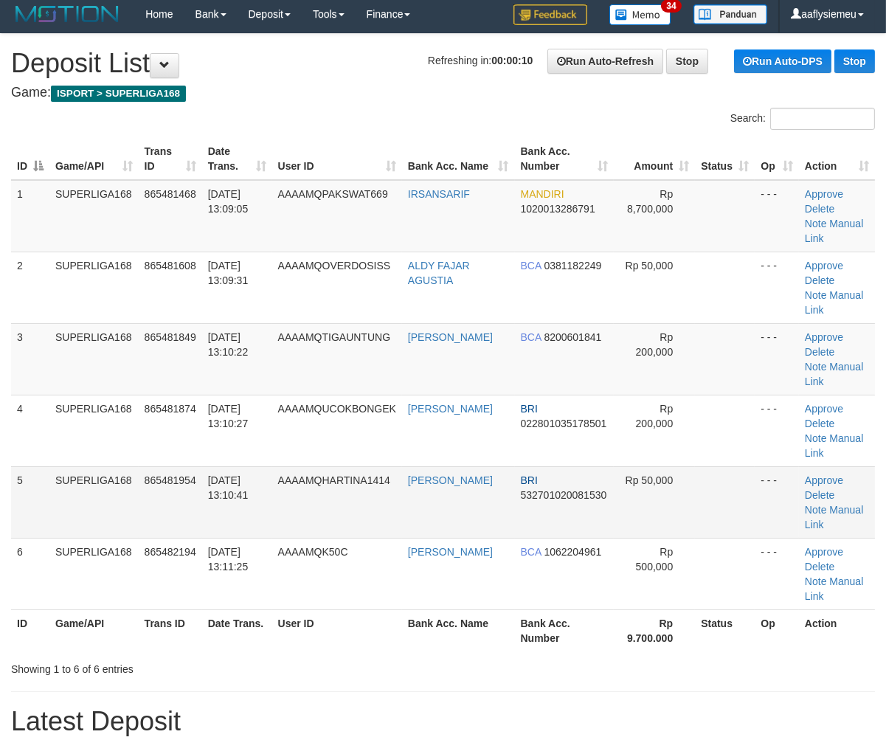
click at [24, 466] on td "5" at bounding box center [30, 502] width 38 height 72
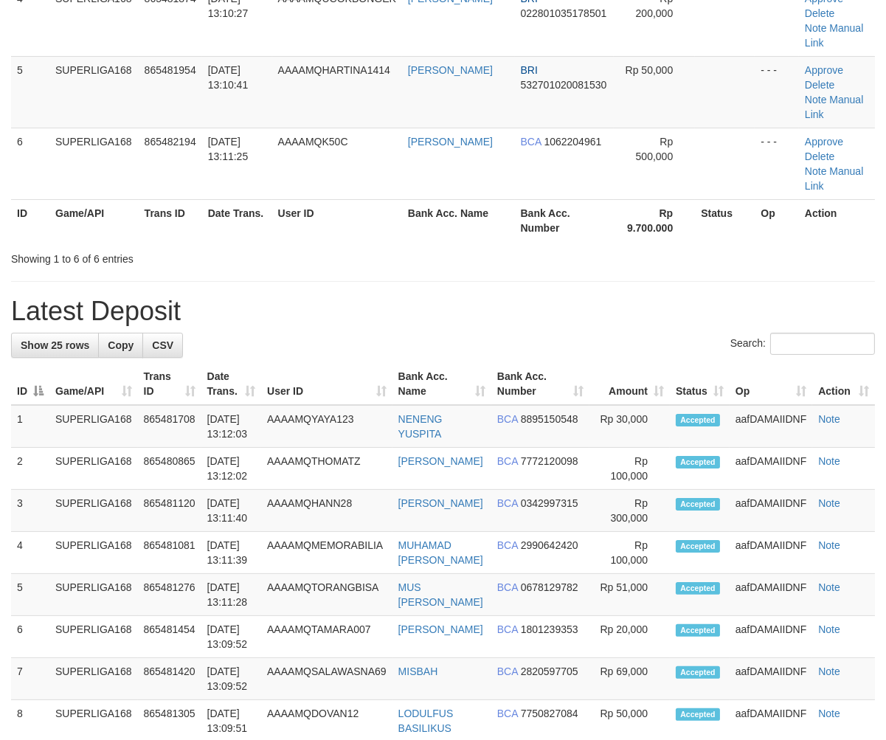
click at [259, 185] on div "**********" at bounding box center [443, 589] width 886 height 1931
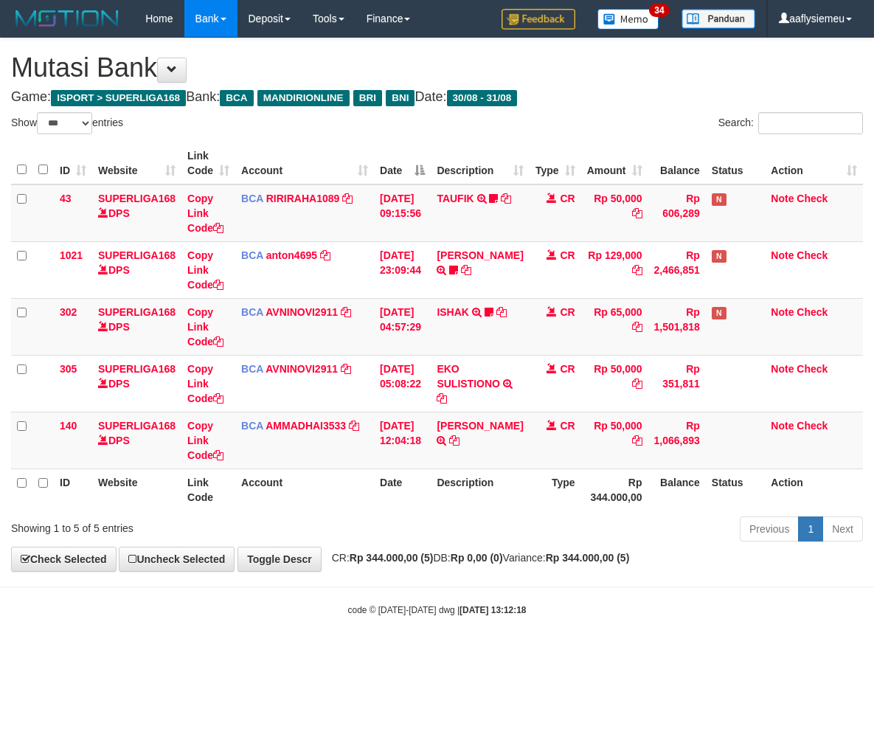
select select "***"
click at [630, 564] on strong "Rp 344.000,00 (5)" at bounding box center [588, 558] width 84 height 12
click at [451, 564] on span "CR: Rp 344.000,00 (5) DB: Rp 0,00 (0) Variance: Rp 344.000,00 (5)" at bounding box center [477, 558] width 305 height 12
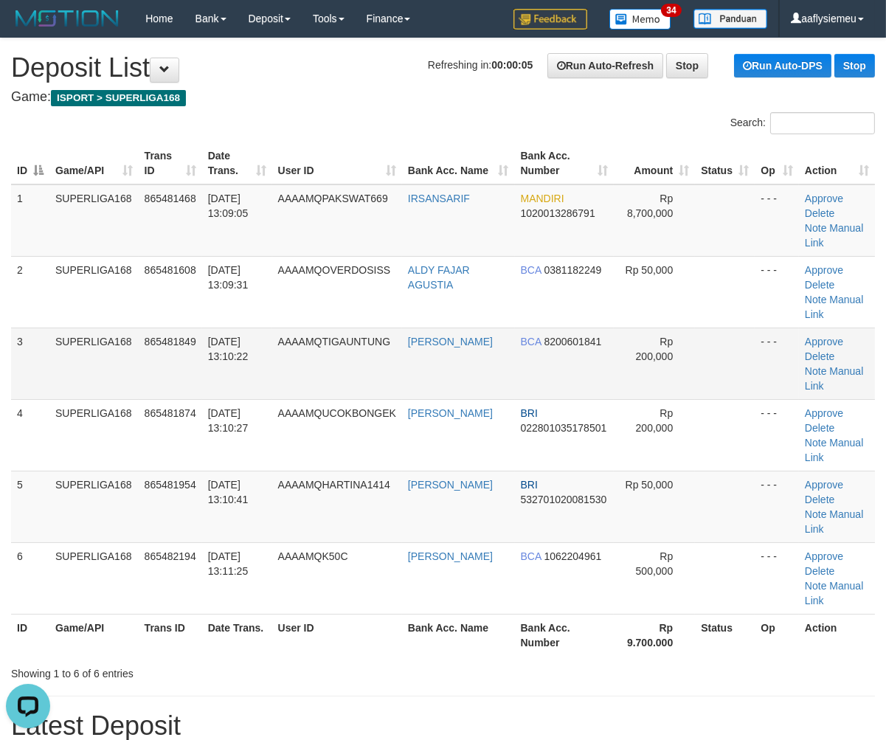
click at [135, 328] on td "SUPERLIGA168" at bounding box center [93, 364] width 89 height 72
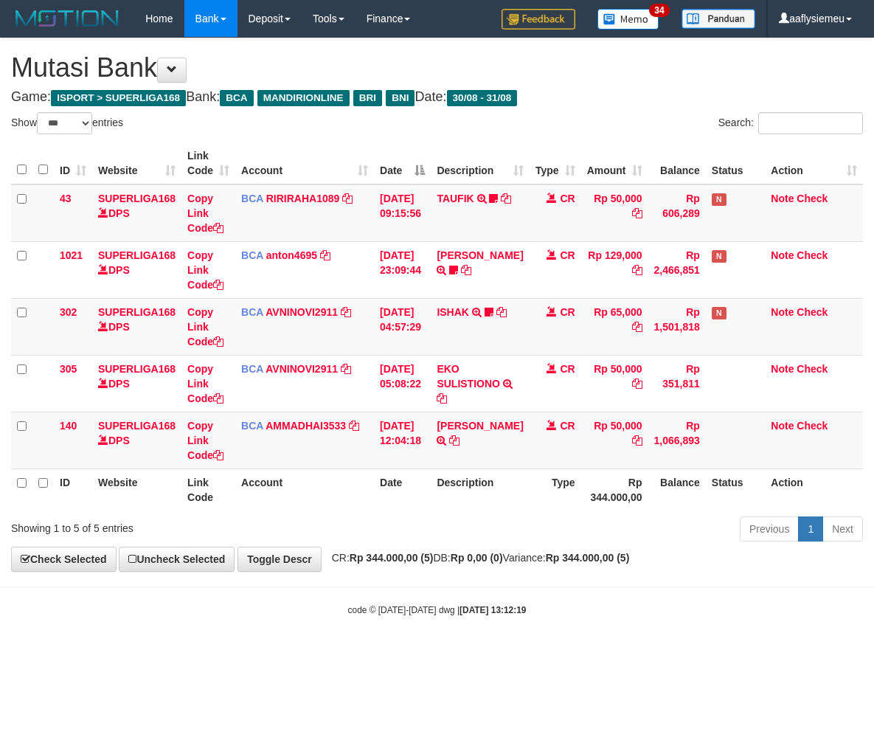
select select "***"
drag, startPoint x: 481, startPoint y: 524, endPoint x: 477, endPoint y: 510, distance: 15.2
click at [481, 519] on div "Previous 1 Next" at bounding box center [619, 531] width 488 height 32
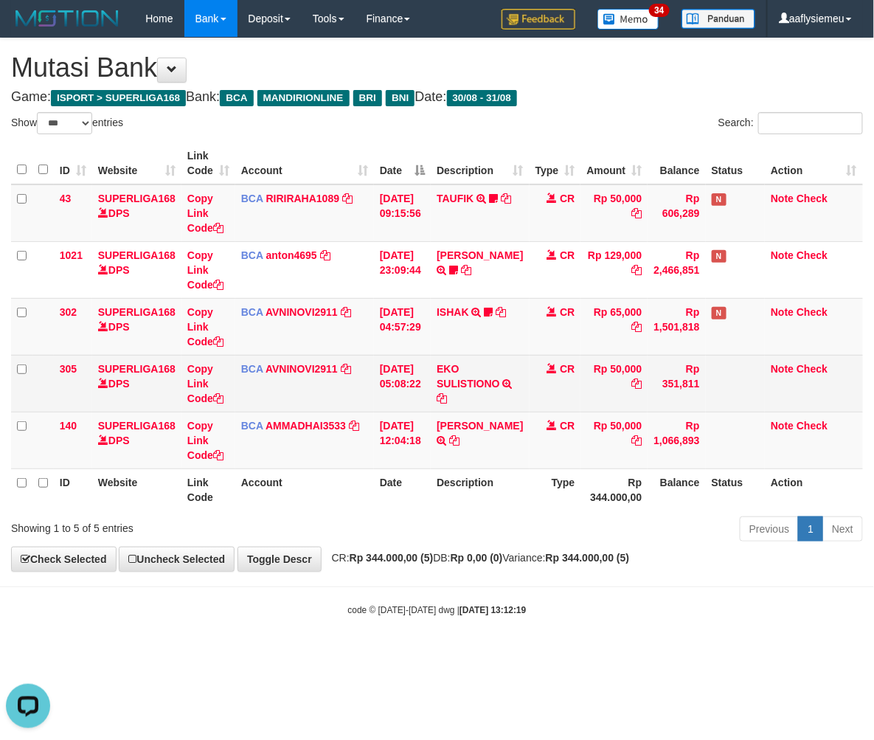
drag, startPoint x: 441, startPoint y: 398, endPoint x: 859, endPoint y: 370, distance: 419.2
click at [444, 398] on tr "305 SUPERLIGA168 DPS Copy Link Code BCA AVNINOVI2911 DPS AVNI NOVITA SADLY muta…" at bounding box center [437, 383] width 852 height 57
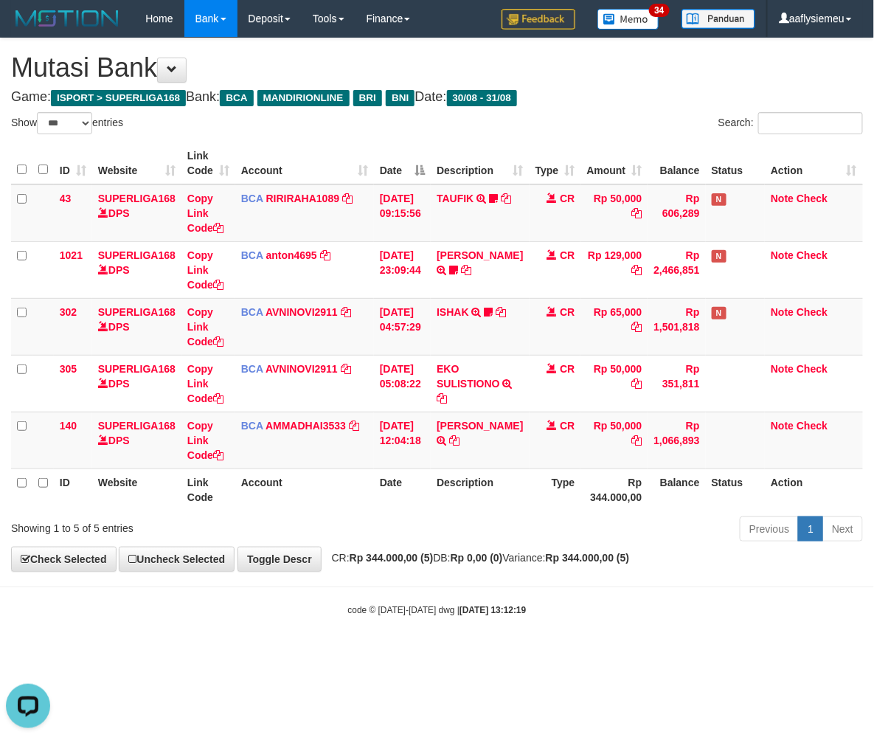
click at [541, 470] on th "Type" at bounding box center [556, 489] width 52 height 42
click at [530, 468] on th "Type" at bounding box center [556, 489] width 52 height 42
click at [530, 470] on th "Type" at bounding box center [556, 489] width 52 height 42
click at [520, 474] on tr "ID Website Link Code Account Date Description Type Rp 344.000,00 Balance Status…" at bounding box center [437, 489] width 852 height 42
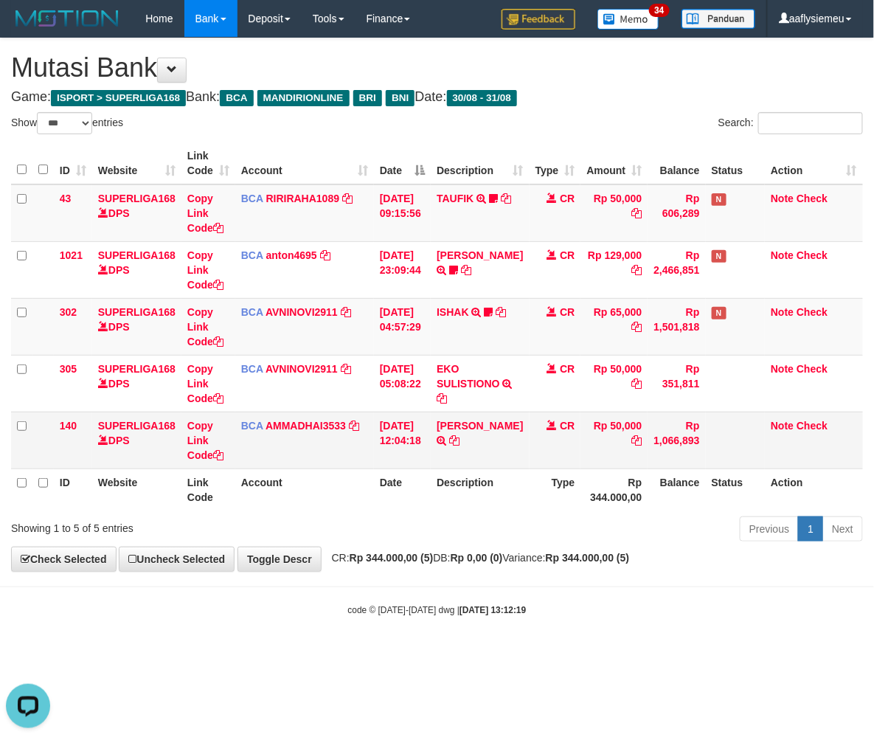
click at [518, 471] on th "Description" at bounding box center [480, 489] width 98 height 42
click at [430, 548] on div "**********" at bounding box center [437, 304] width 874 height 533
select select "***"
click at [494, 557] on strong "Rp 0,00 (0)" at bounding box center [477, 558] width 52 height 12
drag, startPoint x: 420, startPoint y: 552, endPoint x: 443, endPoint y: 550, distance: 22.2
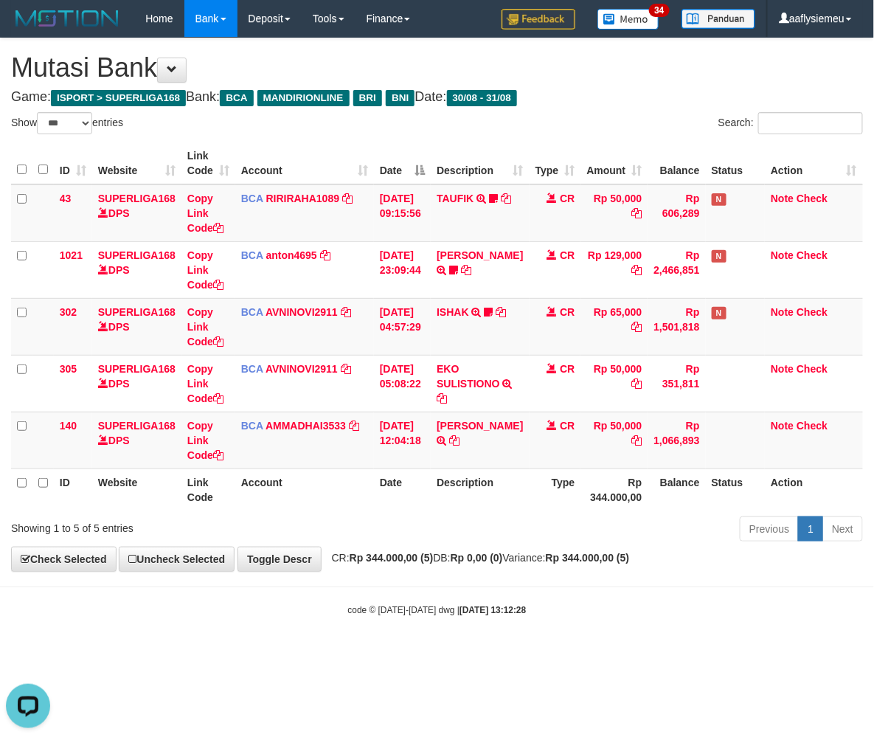
click at [417, 555] on div "**********" at bounding box center [437, 304] width 874 height 533
click at [437, 541] on div "Previous 1 Next" at bounding box center [619, 531] width 488 height 32
click at [436, 541] on div "Previous 1 Next" at bounding box center [619, 531] width 488 height 32
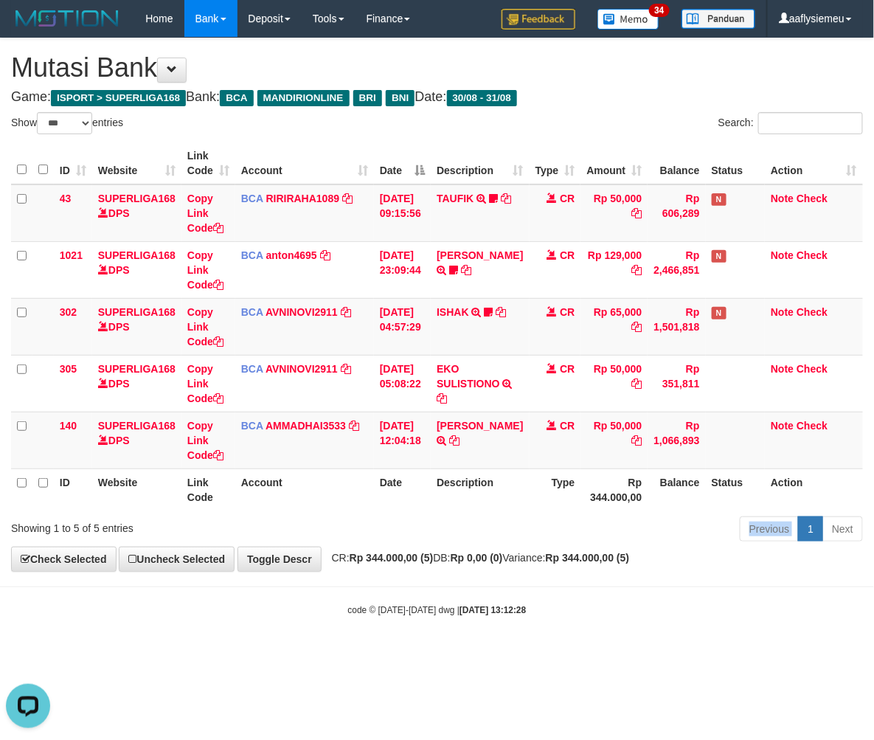
click at [436, 541] on div "Previous 1 Next" at bounding box center [619, 531] width 488 height 32
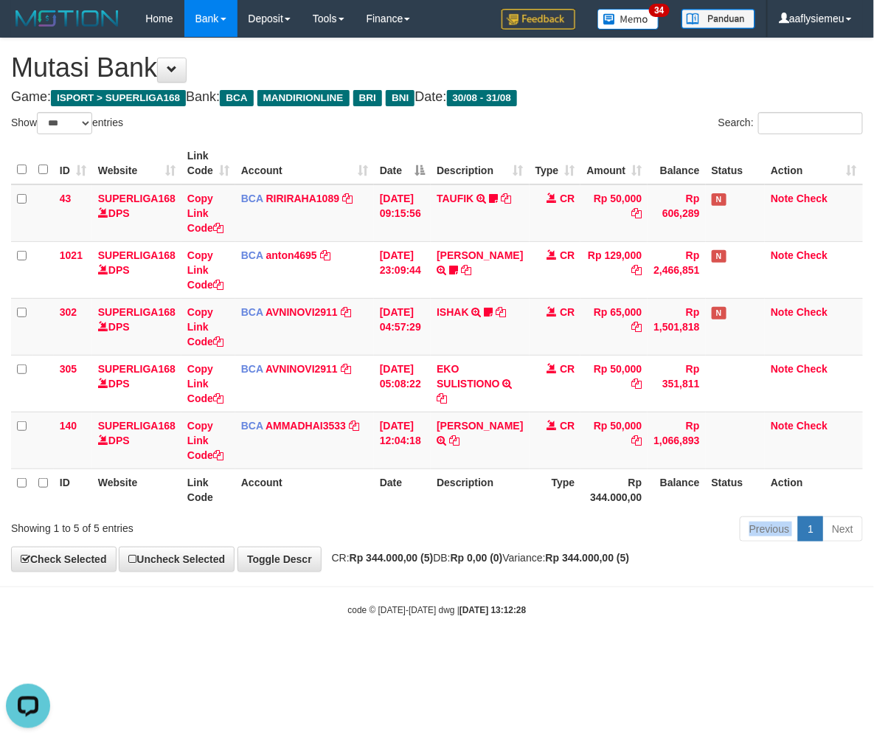
click at [436, 541] on div "Previous 1 Next" at bounding box center [619, 531] width 488 height 32
drag, startPoint x: 381, startPoint y: 549, endPoint x: 522, endPoint y: 525, distance: 143.6
click at [381, 549] on div "**********" at bounding box center [437, 304] width 874 height 533
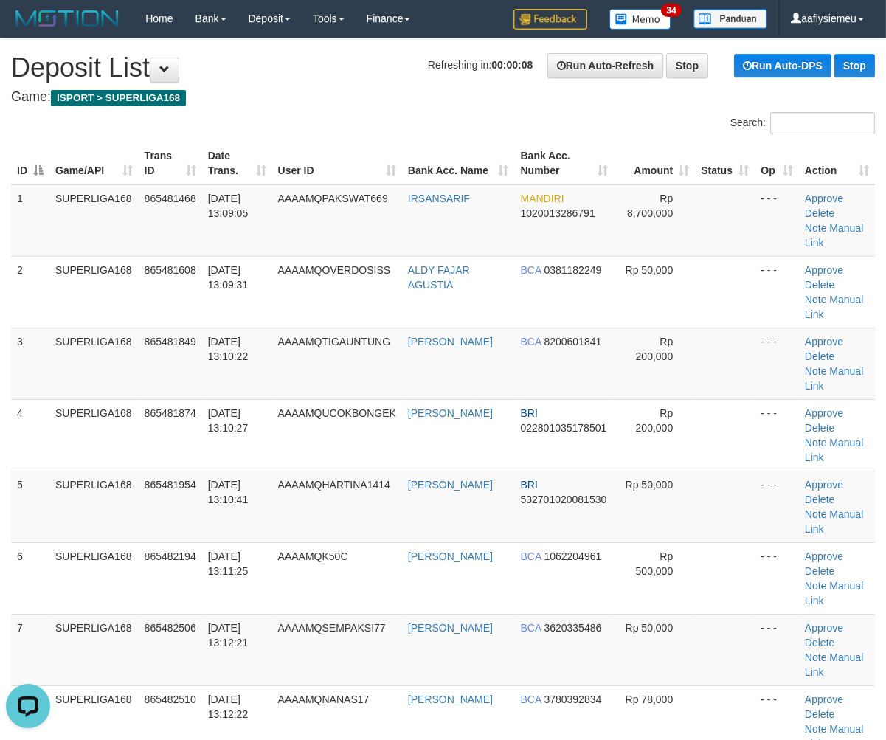
drag, startPoint x: 122, startPoint y: 386, endPoint x: 6, endPoint y: 415, distance: 120.0
click at [125, 399] on td "SUPERLIGA168" at bounding box center [93, 435] width 89 height 72
click at [24, 471] on td "5" at bounding box center [30, 507] width 38 height 72
click at [12, 471] on td "5" at bounding box center [30, 507] width 38 height 72
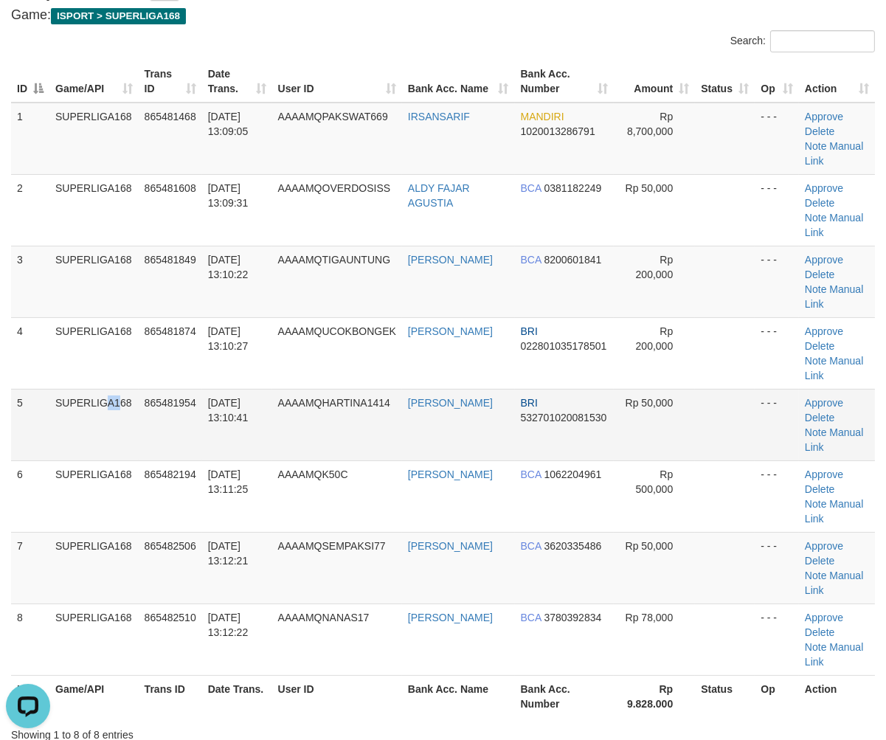
click at [84, 389] on td "SUPERLIGA168" at bounding box center [93, 425] width 89 height 72
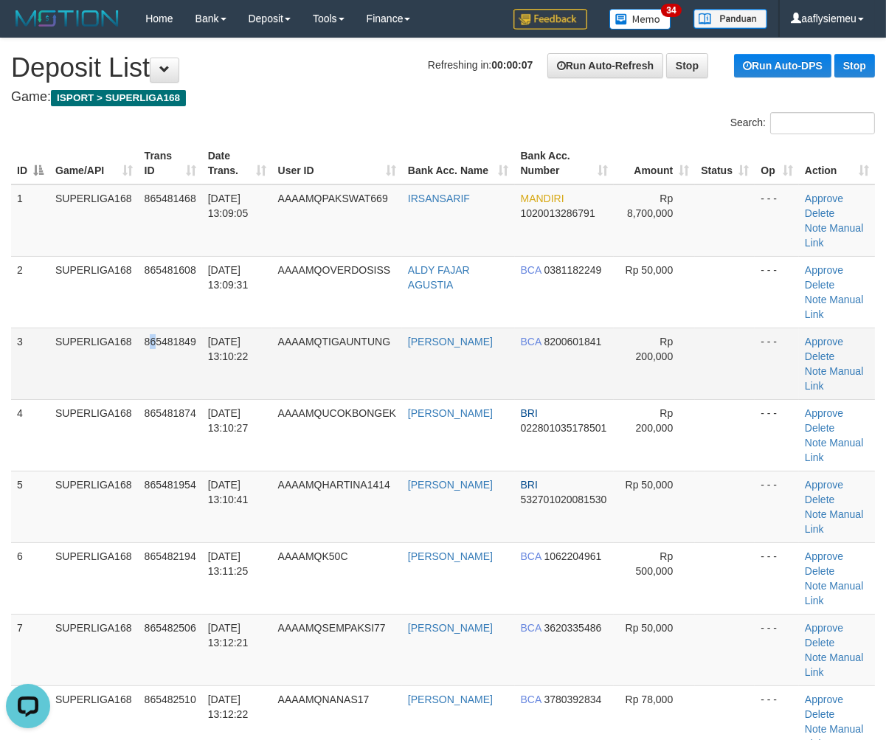
click at [156, 347] on td "865481849" at bounding box center [170, 364] width 63 height 72
drag, startPoint x: 22, startPoint y: 409, endPoint x: 0, endPoint y: 420, distance: 25.1
click at [19, 417] on tbody "1 SUPERLIGA168 865481468 31/08/2025 13:09:05 AAAAMQPAKSWAT669 IRSANSARIF MANDIR…" at bounding box center [443, 470] width 864 height 573
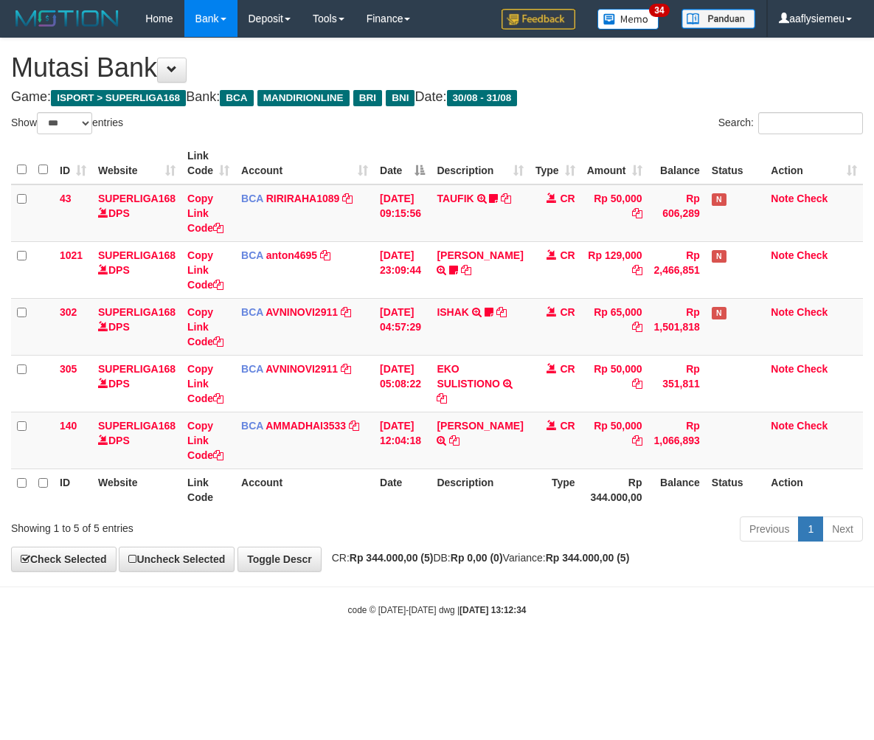
select select "***"
drag, startPoint x: 482, startPoint y: 503, endPoint x: 586, endPoint y: 470, distance: 109.2
click at [482, 505] on th "Description" at bounding box center [480, 489] width 98 height 42
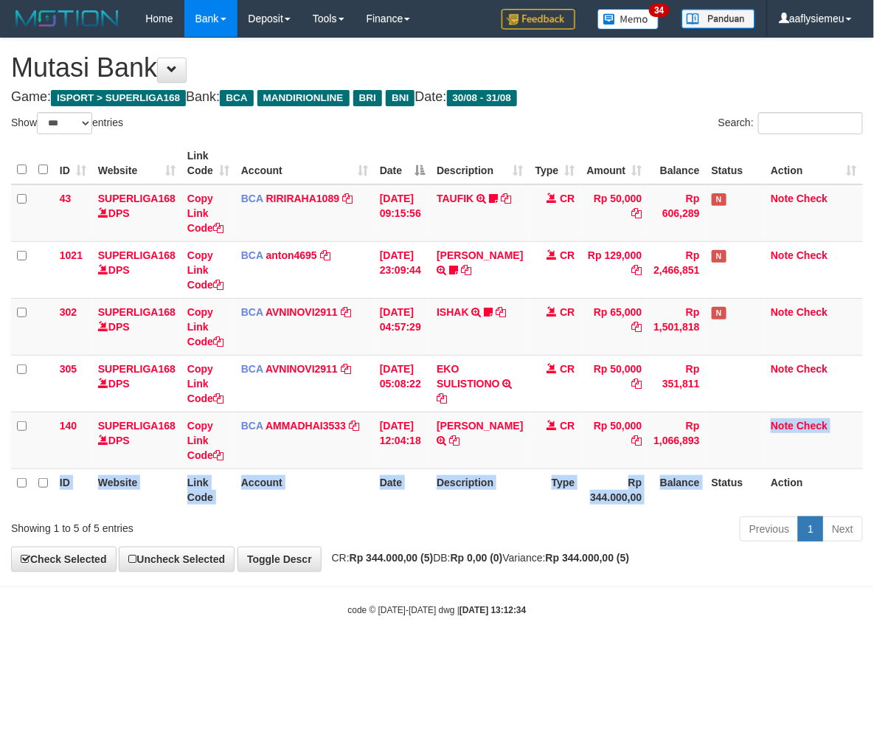
click at [706, 470] on table "ID Website Link Code Account Date Description Type Amount Balance Status Action…" at bounding box center [437, 326] width 852 height 368
click at [608, 505] on th "Rp 344.000,00" at bounding box center [614, 489] width 67 height 42
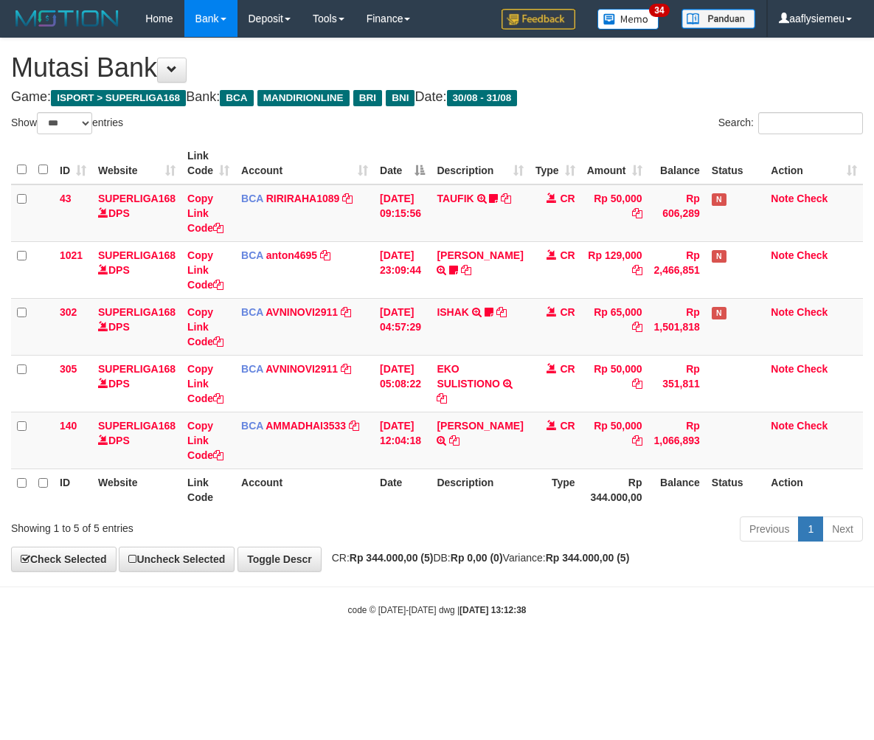
select select "***"
click at [415, 578] on body "Toggle navigation Home Bank Account List Load By Website Group [ISPORT] SUPERLI…" at bounding box center [437, 327] width 874 height 654
click at [414, 576] on body "Toggle navigation Home Bank Account List Load By Website Group [ISPORT] SUPERLI…" at bounding box center [437, 327] width 874 height 654
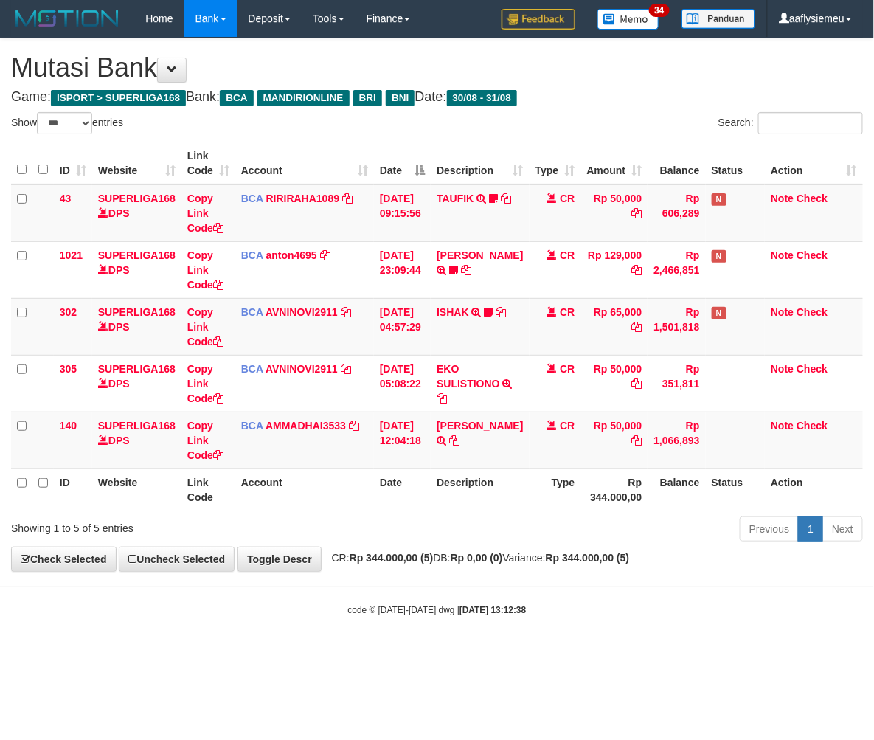
click at [414, 576] on body "Toggle navigation Home Bank Account List Load By Website Group [ISPORT] SUPERLI…" at bounding box center [437, 327] width 874 height 654
select select "***"
click at [414, 576] on body "Toggle navigation Home Bank Account List Load By Website Group [ISPORT] SUPERLI…" at bounding box center [437, 327] width 874 height 654
drag, startPoint x: 148, startPoint y: 665, endPoint x: 634, endPoint y: 547, distance: 500.0
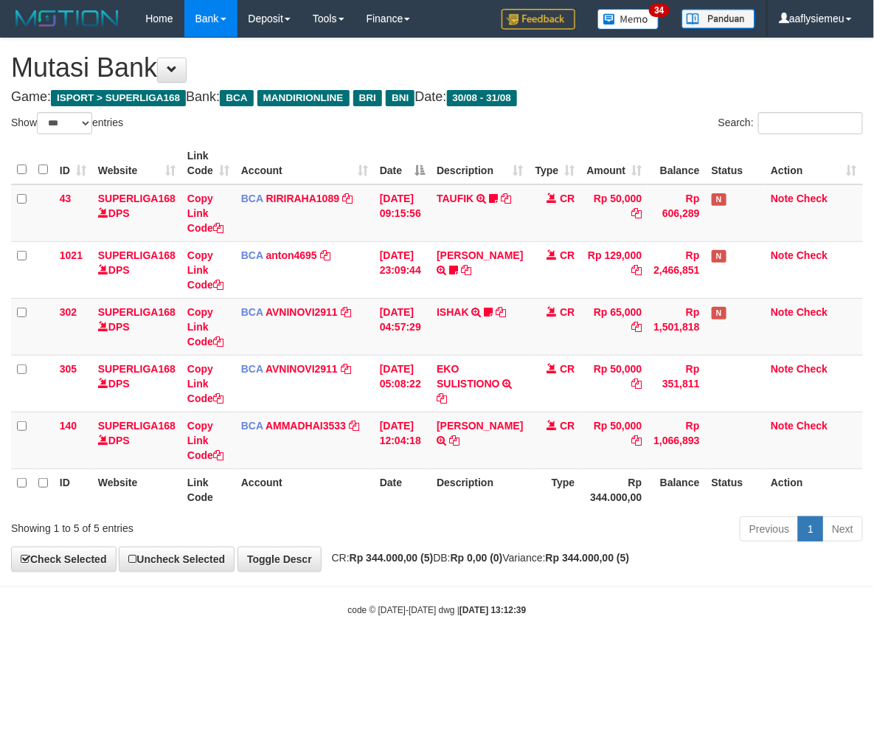
click at [150, 654] on html "Toggle navigation Home Bank Account List Load By Website Group [ISPORT] SUPERLI…" at bounding box center [437, 327] width 874 height 654
click at [372, 628] on body "Toggle navigation Home Bank Account List Load By Website Group [ISPORT] SUPERLI…" at bounding box center [437, 327] width 874 height 654
click at [475, 568] on div "**********" at bounding box center [437, 304] width 874 height 533
drag, startPoint x: 460, startPoint y: 543, endPoint x: 109, endPoint y: 573, distance: 352.4
click at [453, 544] on div "Previous 1 Next" at bounding box center [619, 531] width 488 height 32
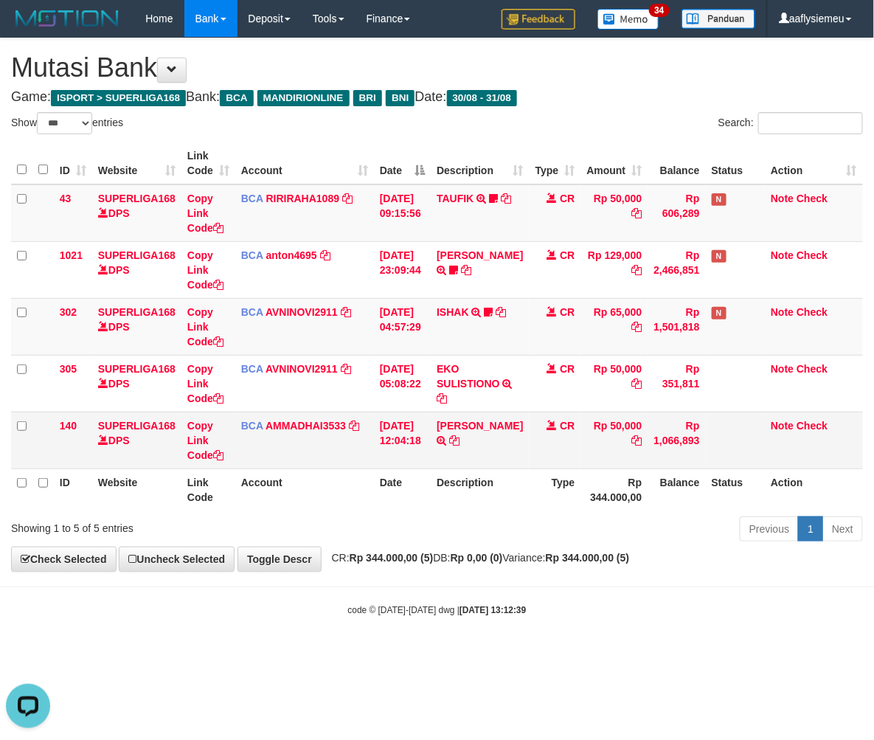
drag, startPoint x: 279, startPoint y: 521, endPoint x: 643, endPoint y: 466, distance: 368.6
click at [280, 521] on div "Showing 1 to 5 of 5 entries" at bounding box center [182, 525] width 342 height 21
click at [142, 620] on body "Toggle navigation Home Bank Account List Load By Website Group [ISPORT] SUPERLI…" at bounding box center [437, 327] width 874 height 654
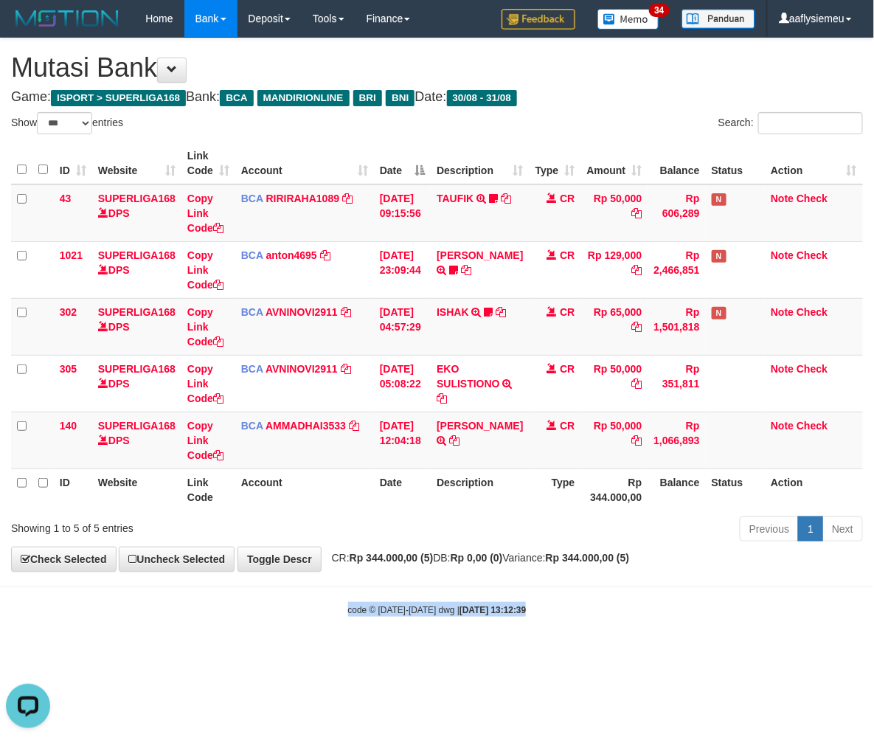
click at [142, 620] on body "Toggle navigation Home Bank Account List Load By Website Group [ISPORT] SUPERLI…" at bounding box center [437, 327] width 874 height 654
drag, startPoint x: 747, startPoint y: 465, endPoint x: 258, endPoint y: 584, distance: 503.3
click at [727, 475] on table "ID Website Link Code Account Date Description Type Amount Balance Status Action…" at bounding box center [437, 326] width 852 height 368
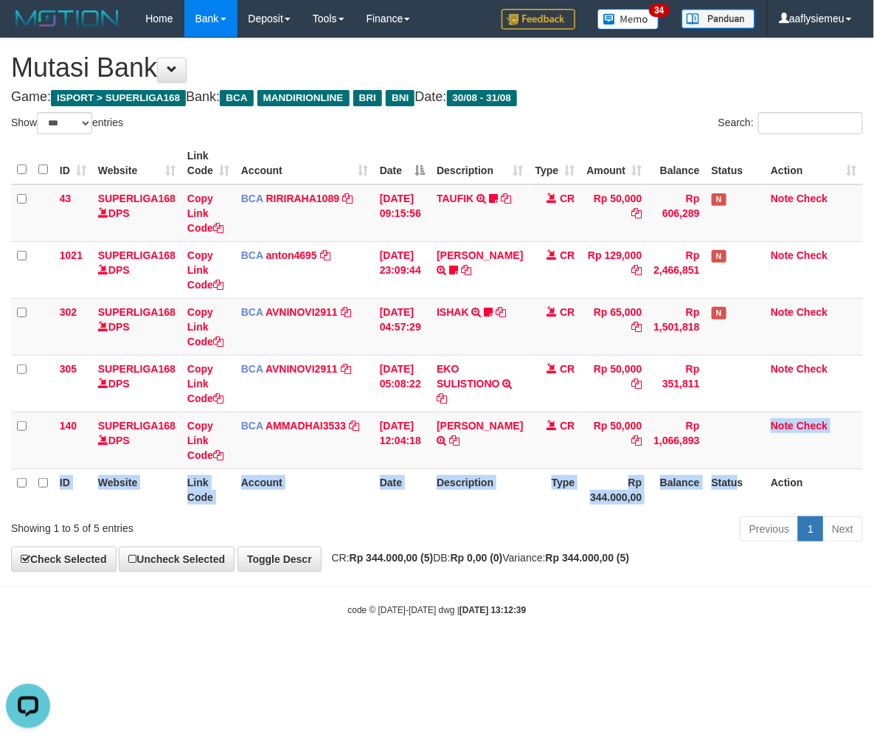
click at [145, 602] on div "code © 2012-2018 dwg | 2025/08/31 13:12:39" at bounding box center [437, 609] width 874 height 15
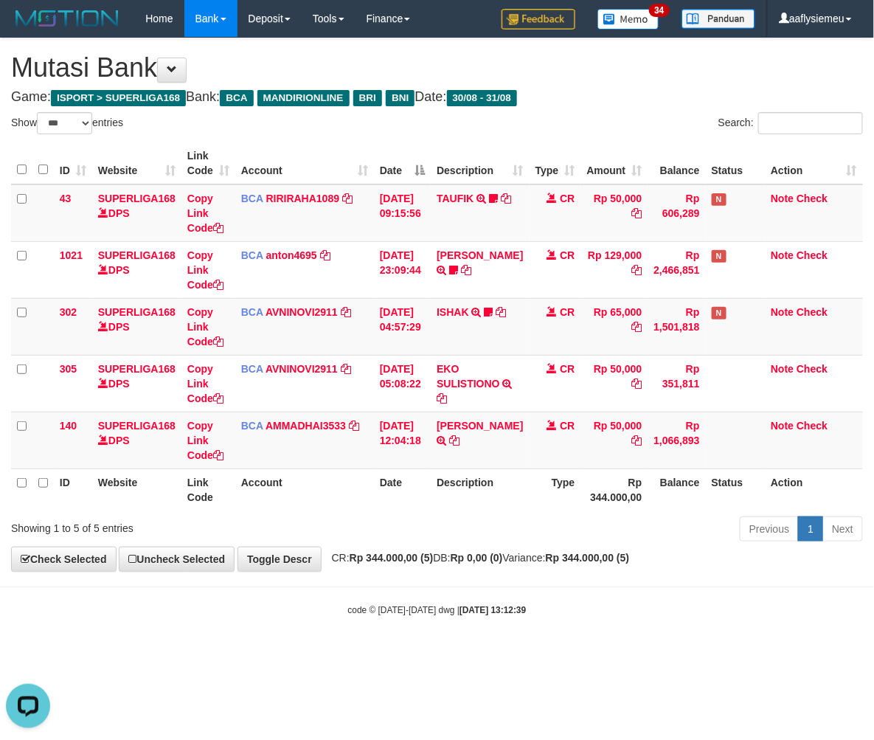
click at [145, 602] on div "code © 2012-2018 dwg | 2025/08/31 13:12:39" at bounding box center [437, 609] width 874 height 15
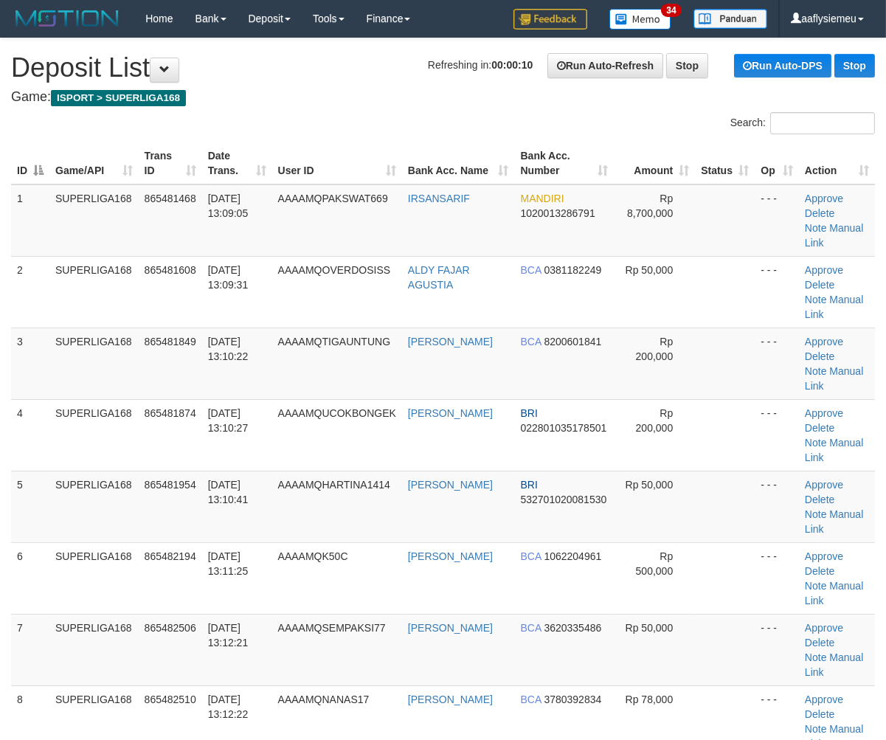
drag, startPoint x: 128, startPoint y: 369, endPoint x: 1, endPoint y: 416, distance: 134.7
click at [107, 399] on td "SUPERLIGA168" at bounding box center [93, 435] width 89 height 72
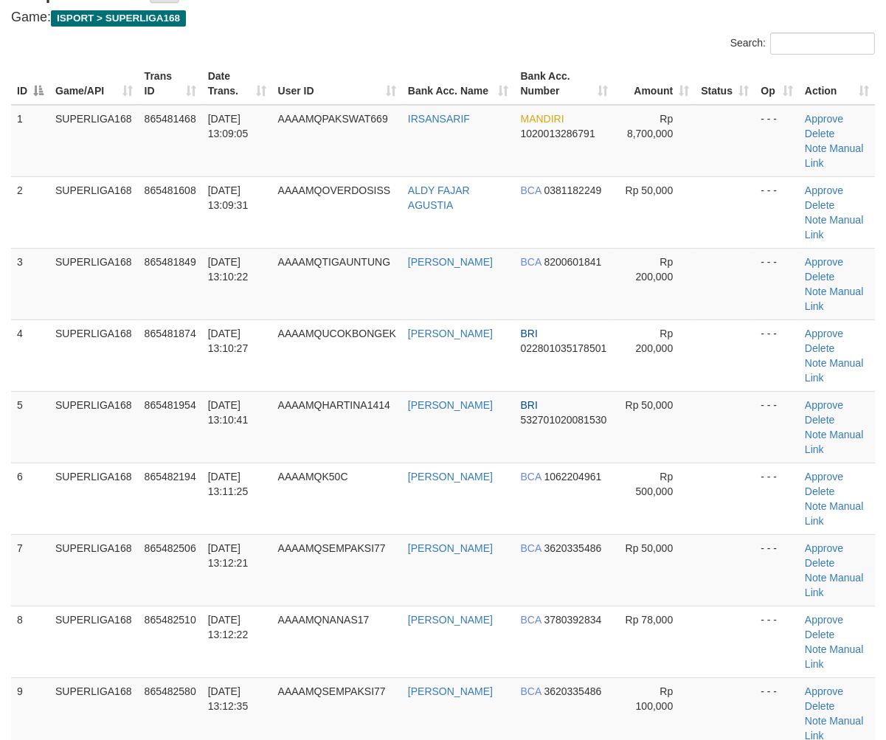
scroll to position [328, 0]
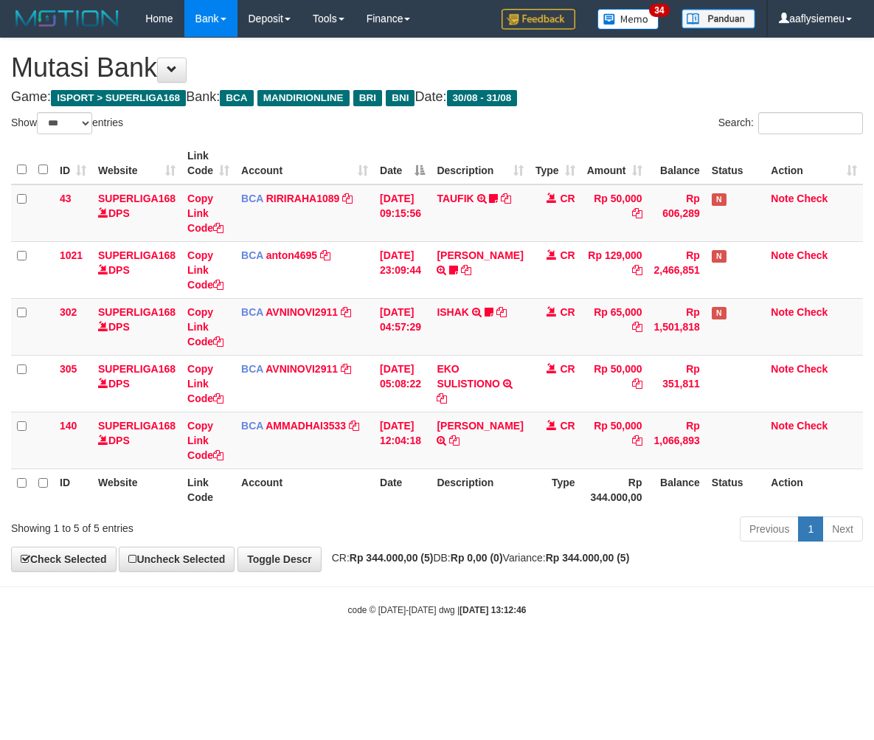
select select "***"
click at [145, 602] on div "code © 2012-2018 dwg | 2025/08/31 13:12:46" at bounding box center [437, 609] width 874 height 15
drag, startPoint x: 664, startPoint y: 485, endPoint x: 211, endPoint y: 591, distance: 465.0
click at [659, 488] on th "Balance" at bounding box center [677, 489] width 58 height 42
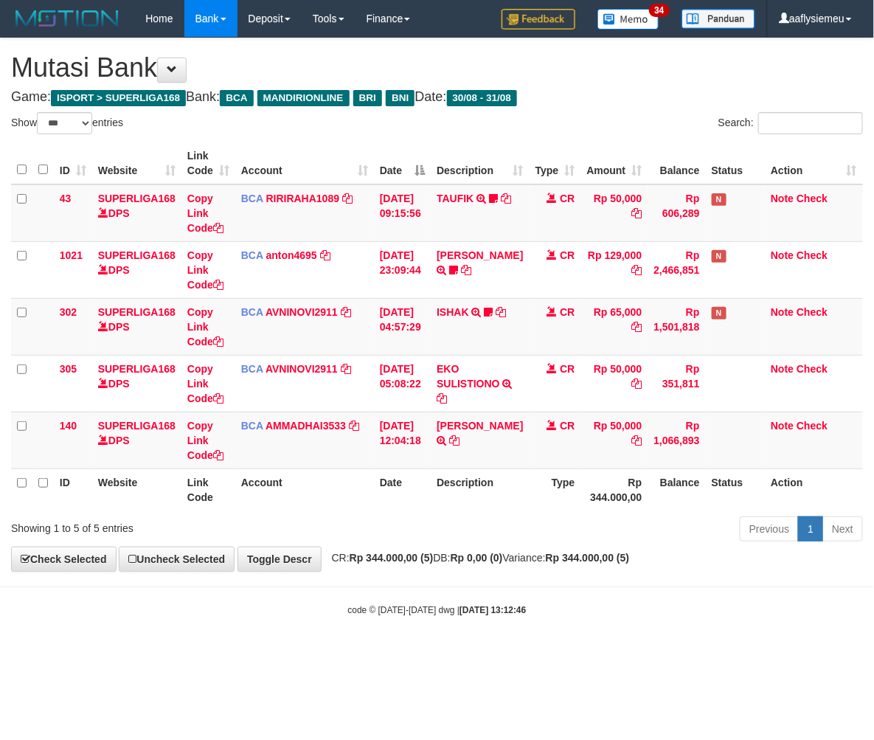
click at [140, 601] on body "Toggle navigation Home Bank Account List Load By Website Group [ISPORT] SUPERLI…" at bounding box center [437, 327] width 874 height 654
click at [659, 488] on th "Balance" at bounding box center [677, 489] width 58 height 42
click at [193, 596] on body "Toggle navigation Home Bank Account List Load By Website Group [ISPORT] SUPERLI…" at bounding box center [437, 327] width 874 height 654
drag, startPoint x: 728, startPoint y: 477, endPoint x: 380, endPoint y: 555, distance: 356.8
click at [720, 485] on th "Status" at bounding box center [736, 489] width 60 height 42
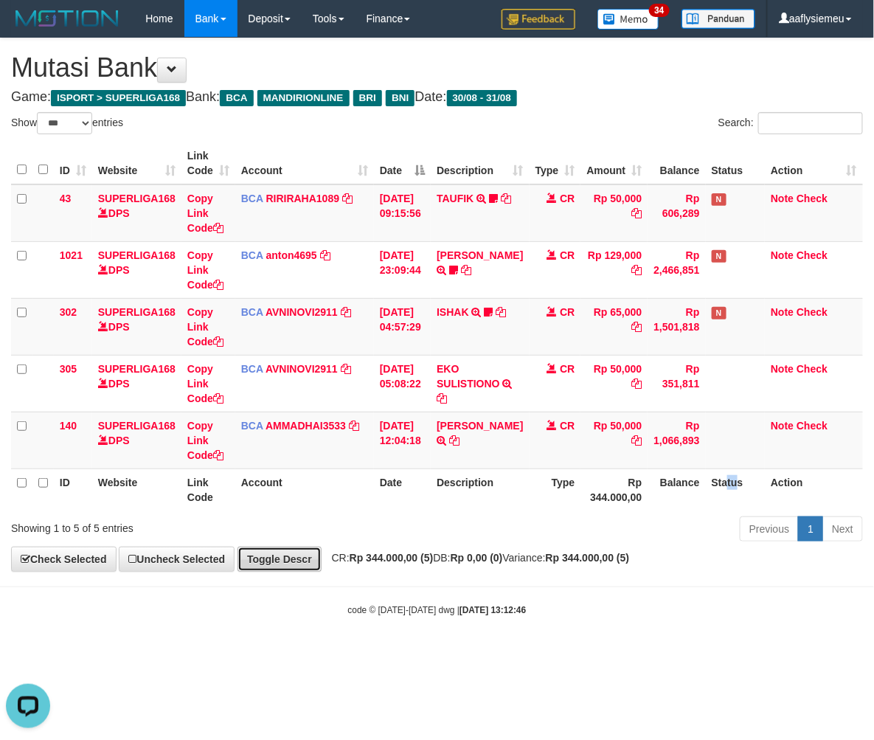
click at [307, 563] on link "Toggle Descr" at bounding box center [280, 559] width 84 height 25
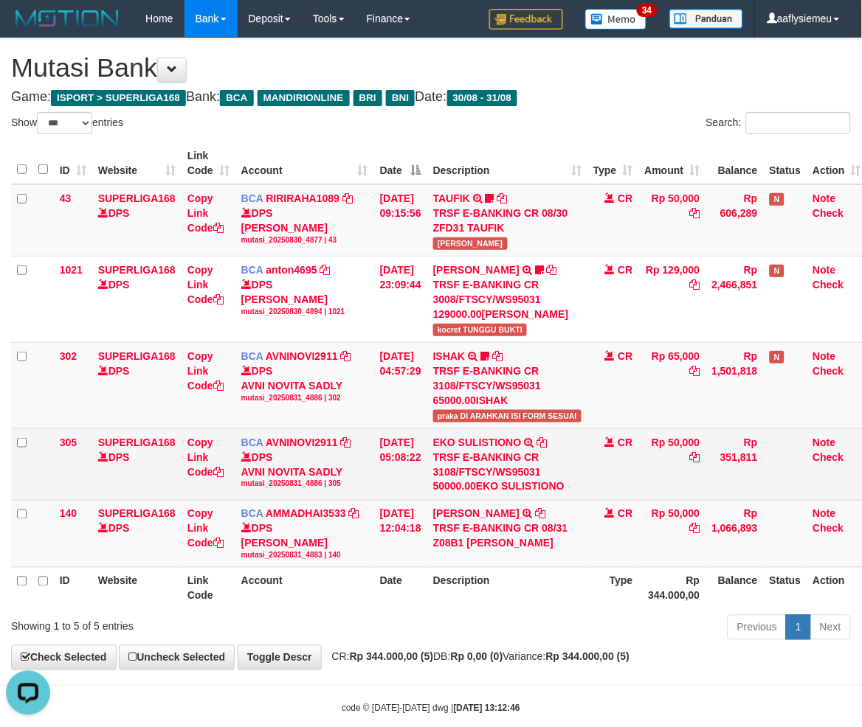
drag, startPoint x: 749, startPoint y: 473, endPoint x: 727, endPoint y: 482, distance: 24.1
click at [736, 480] on td "Rp 351,811" at bounding box center [735, 465] width 58 height 72
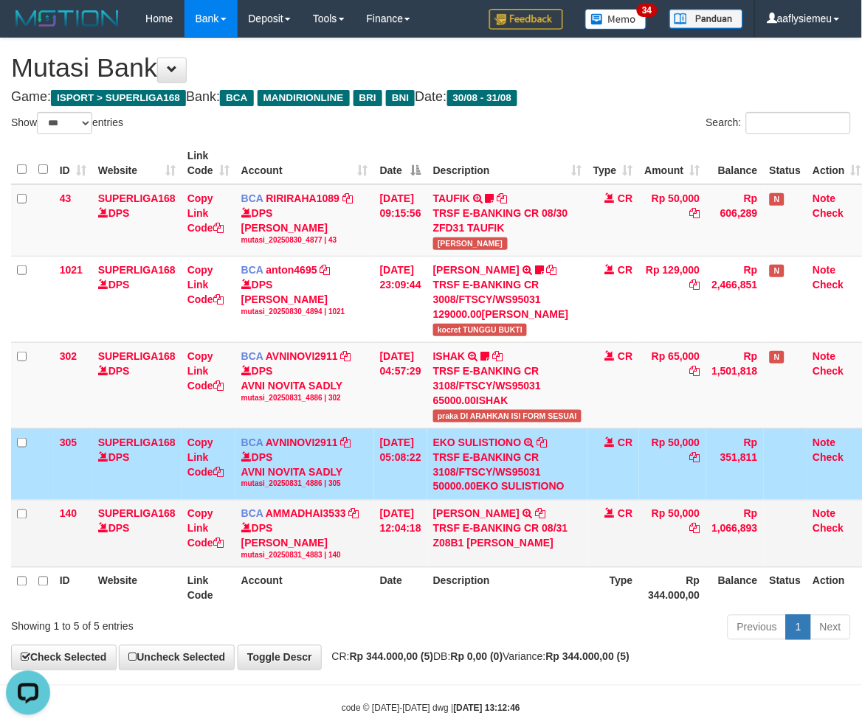
drag, startPoint x: 281, startPoint y: 564, endPoint x: 475, endPoint y: 533, distance: 196.5
click at [279, 561] on div "DPS MUHAMMAD HAIRON HABIBI mutasi_20250831_4883 | 140" at bounding box center [304, 541] width 127 height 40
drag, startPoint x: 775, startPoint y: 460, endPoint x: 322, endPoint y: 580, distance: 468.6
click at [755, 471] on tr "305 SUPERLIGA168 DPS Copy Link Code BCA AVNINOVI2911 DPS AVNI NOVITA SADLY muta…" at bounding box center [439, 465] width 856 height 72
click at [227, 600] on tr "ID Website Link Code Account Date Description Type Rp 344.000,00 Balance Status…" at bounding box center [439, 589] width 856 height 42
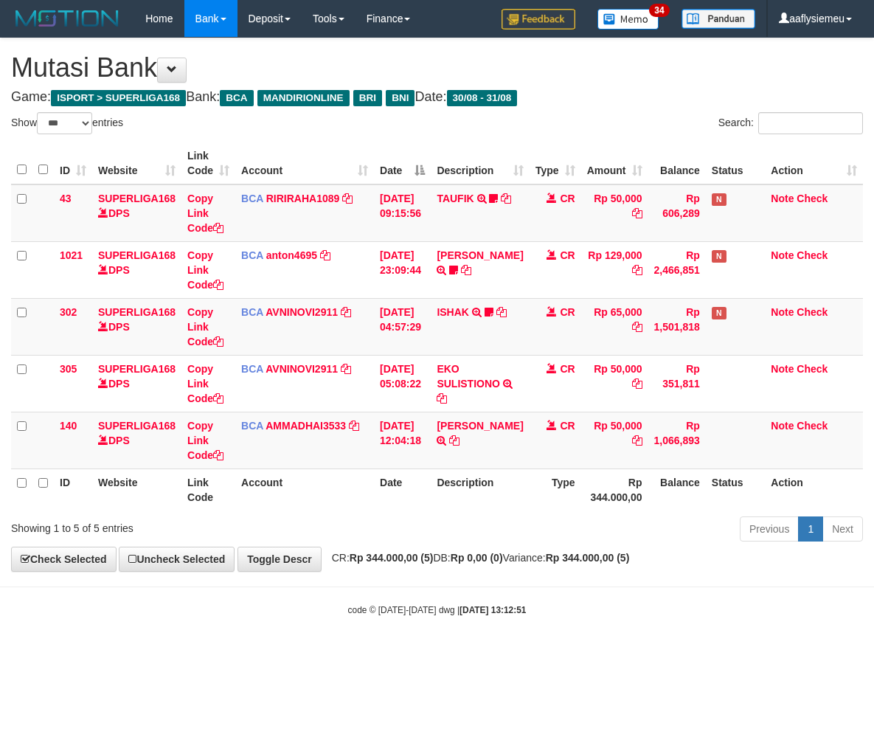
select select "***"
drag, startPoint x: 574, startPoint y: 507, endPoint x: 867, endPoint y: 472, distance: 295.6
click at [581, 507] on th "Rp 344.000,00" at bounding box center [614, 489] width 67 height 42
click at [630, 561] on strong "Rp 344.000,00 (5)" at bounding box center [588, 558] width 84 height 12
click at [630, 562] on strong "Rp 344.000,00 (5)" at bounding box center [588, 558] width 84 height 12
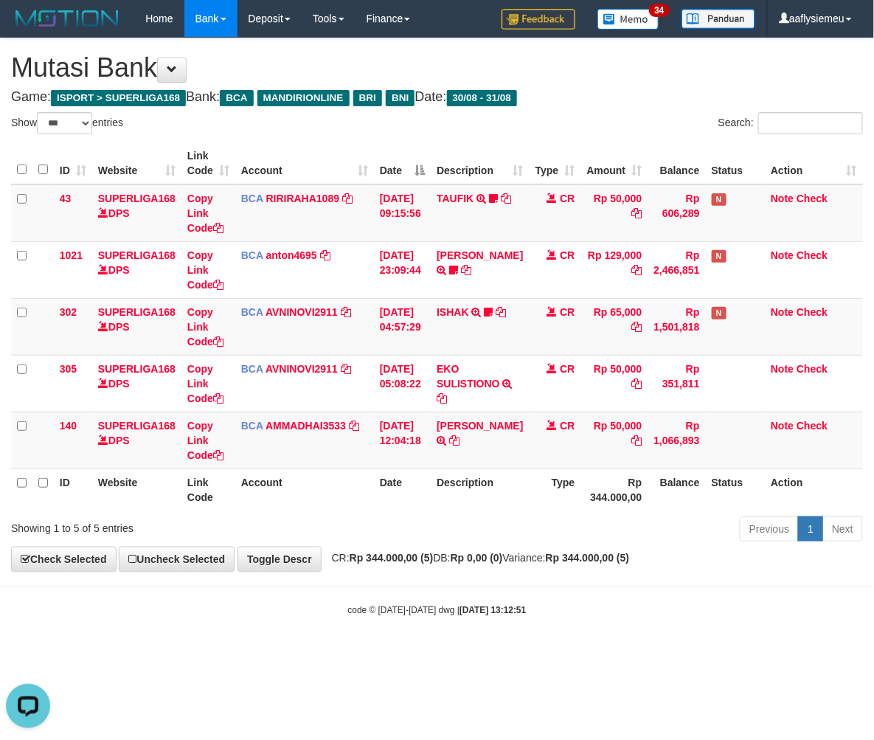
click at [652, 593] on body "Toggle navigation Home Bank Account List Load By Website Group [ISPORT] SUPERLI…" at bounding box center [437, 327] width 874 height 654
click at [651, 593] on body "Toggle navigation Home Bank Account List Load By Website Group [ISPORT] SUPERLI…" at bounding box center [437, 327] width 874 height 654
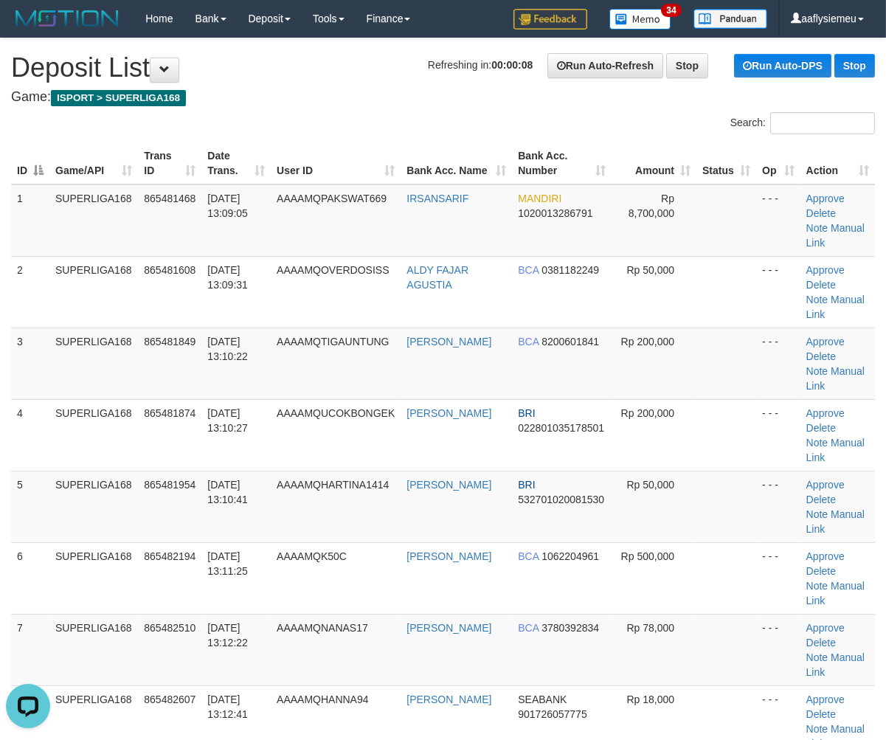
drag, startPoint x: 179, startPoint y: 406, endPoint x: 1, endPoint y: 451, distance: 182.7
click at [168, 410] on span "865481874" at bounding box center [170, 413] width 52 height 12
drag, startPoint x: 165, startPoint y: 472, endPoint x: 119, endPoint y: 485, distance: 48.3
click at [163, 473] on td "865481954" at bounding box center [169, 507] width 63 height 72
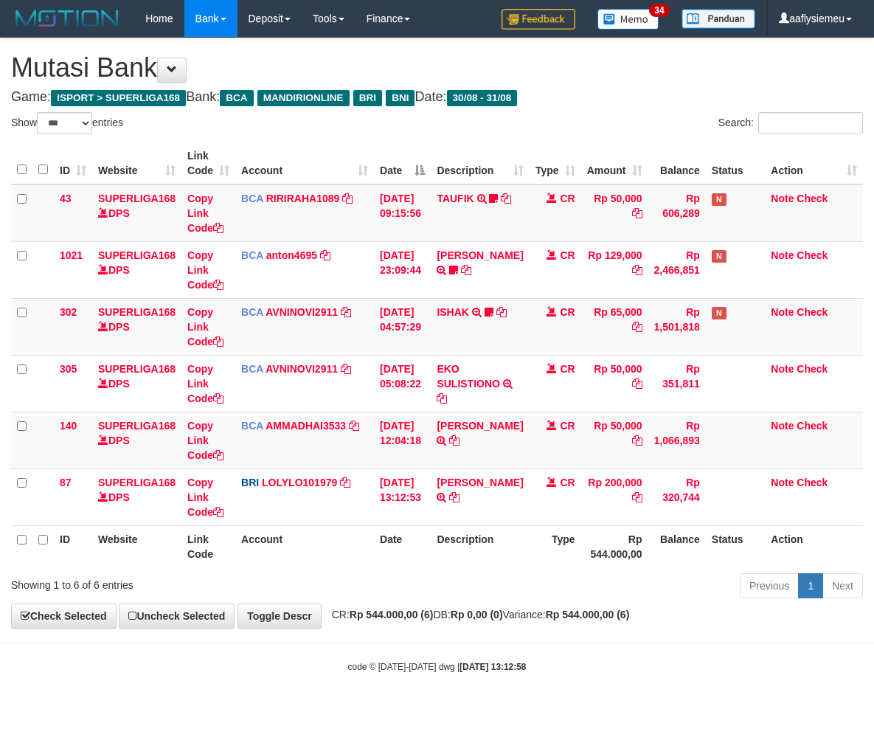
select select "***"
click at [555, 620] on span "CR: Rp 544.000,00 (6) DB: Rp 0,00 (0) Variance: Rp 544.000,00 (6)" at bounding box center [477, 615] width 305 height 12
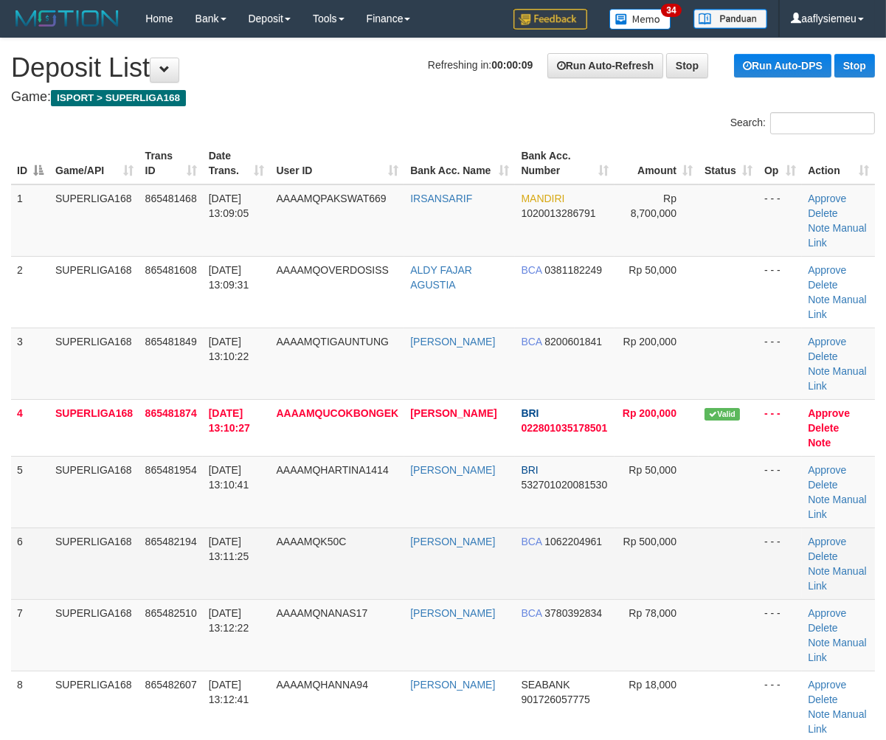
drag, startPoint x: 235, startPoint y: 461, endPoint x: 13, endPoint y: 527, distance: 231.7
click at [235, 467] on td "[DATE] 13:10:41" at bounding box center [237, 492] width 68 height 72
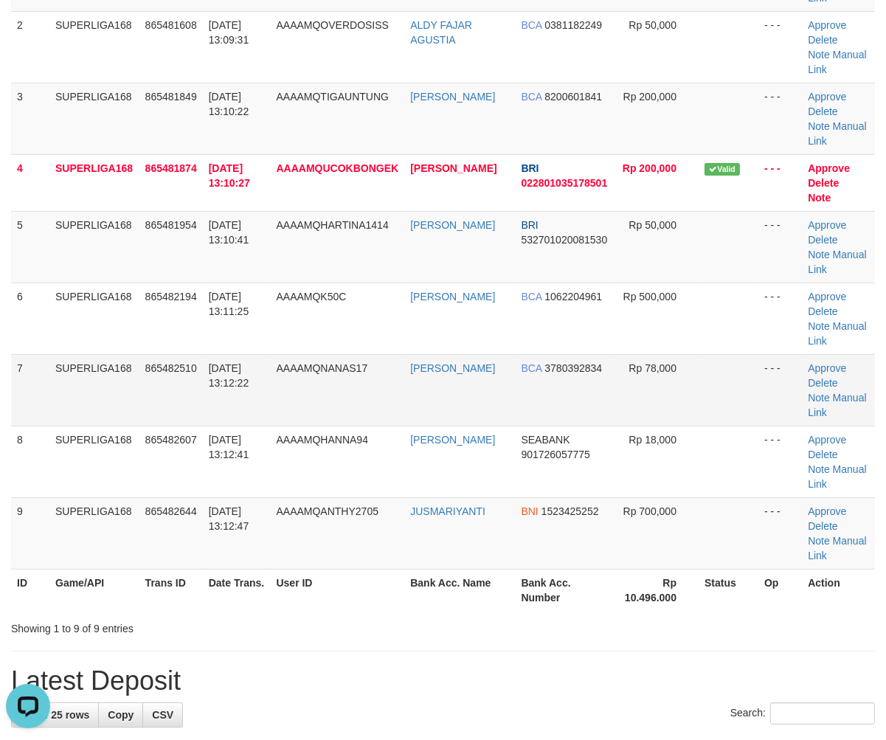
scroll to position [246, 0]
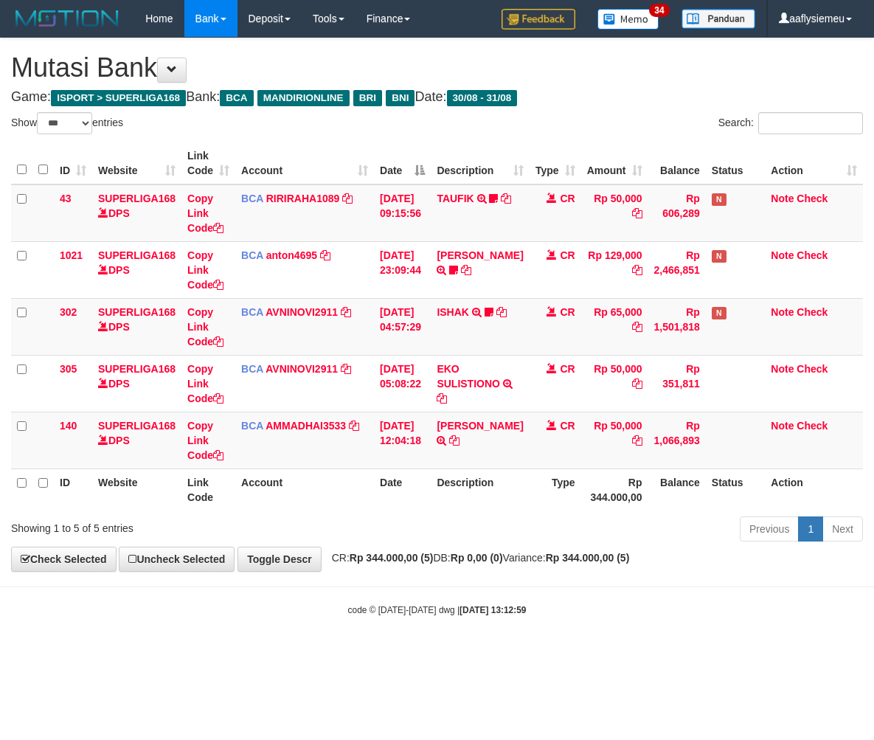
select select "***"
click at [784, 549] on div "**********" at bounding box center [437, 304] width 874 height 533
click at [585, 544] on div "Previous 1 Next" at bounding box center [619, 531] width 488 height 32
click at [417, 606] on body "Toggle navigation Home Bank Account List Load By Website Group [ISPORT] SUPERLI…" at bounding box center [437, 327] width 874 height 654
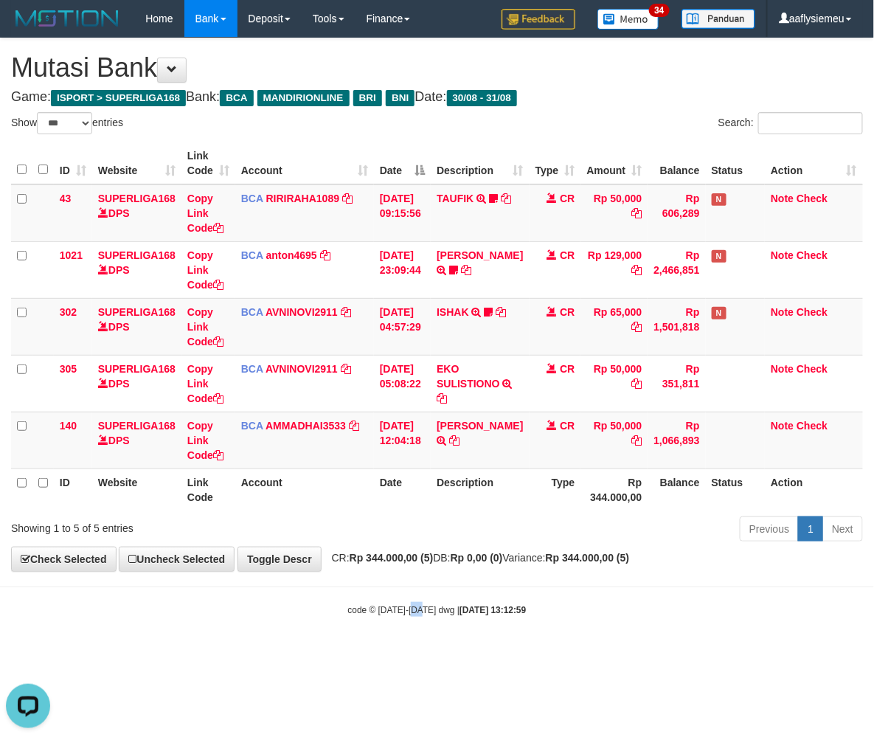
click at [417, 606] on small "code © 2012-2018 dwg | 2025/08/31 13:12:59" at bounding box center [437, 610] width 179 height 10
drag, startPoint x: 325, startPoint y: 429, endPoint x: 10, endPoint y: 446, distance: 315.4
click at [325, 429] on link "AMMADHAI3533" at bounding box center [306, 426] width 80 height 12
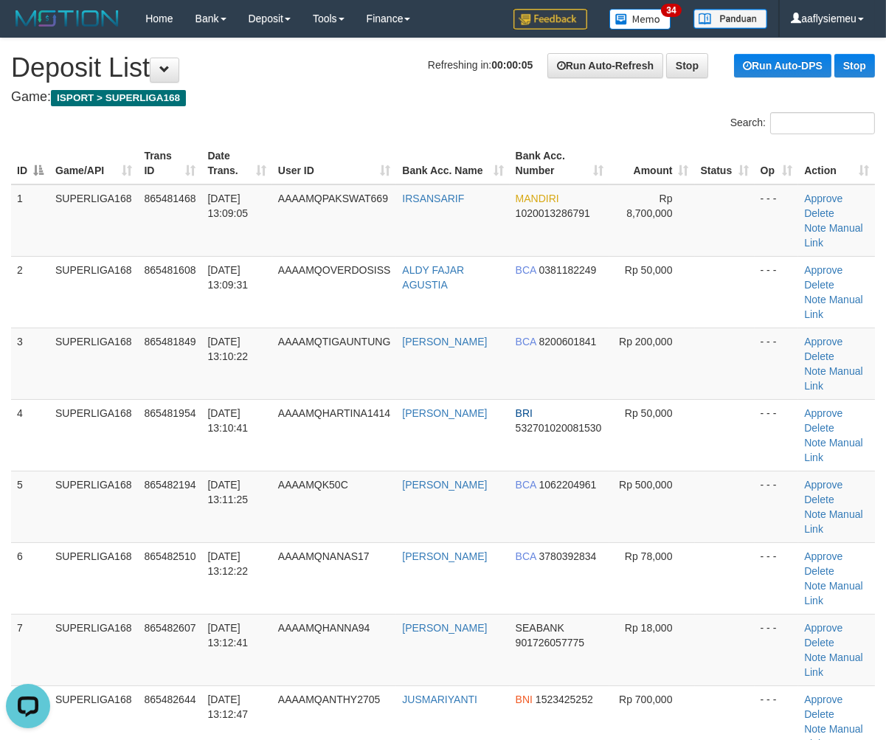
drag, startPoint x: 135, startPoint y: 434, endPoint x: 1, endPoint y: 465, distance: 137.8
click at [118, 439] on td "SUPERLIGA168" at bounding box center [93, 435] width 89 height 72
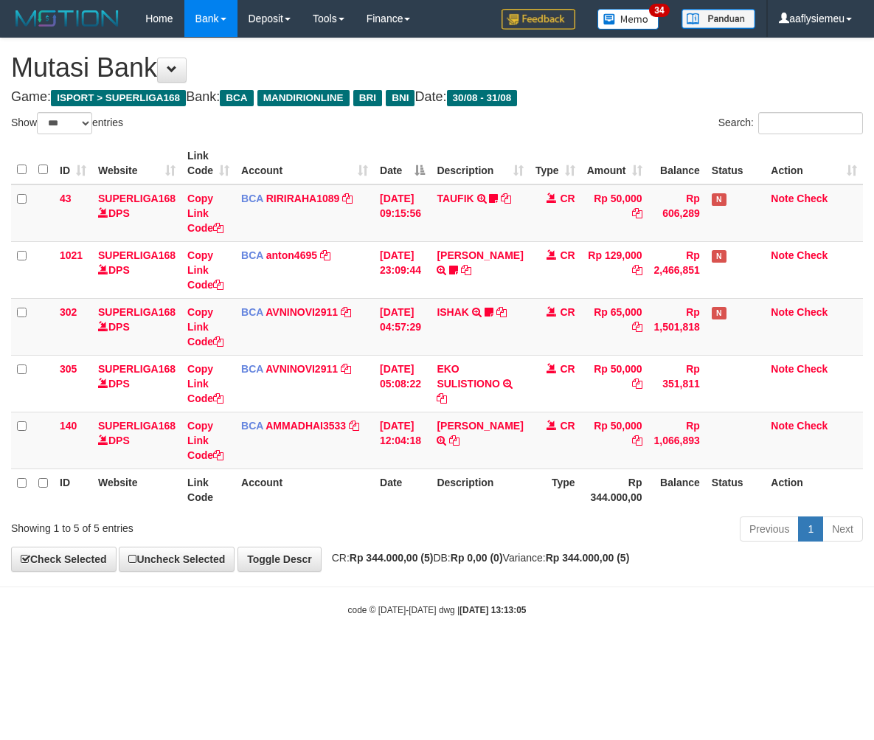
select select "***"
drag, startPoint x: 372, startPoint y: 484, endPoint x: 718, endPoint y: 418, distance: 352.8
click at [378, 485] on tr "ID Website Link Code Account Date Description Type Rp 344.000,00 Balance Status…" at bounding box center [437, 489] width 852 height 42
click at [294, 555] on link "Toggle Descr" at bounding box center [280, 559] width 84 height 25
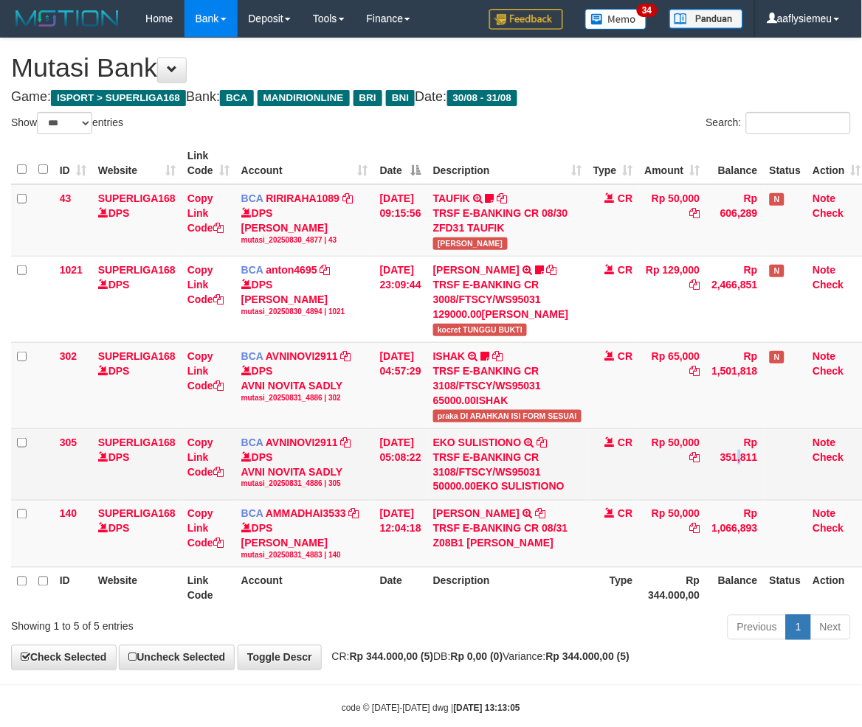
click at [758, 437] on td "Rp 351,811" at bounding box center [735, 465] width 58 height 72
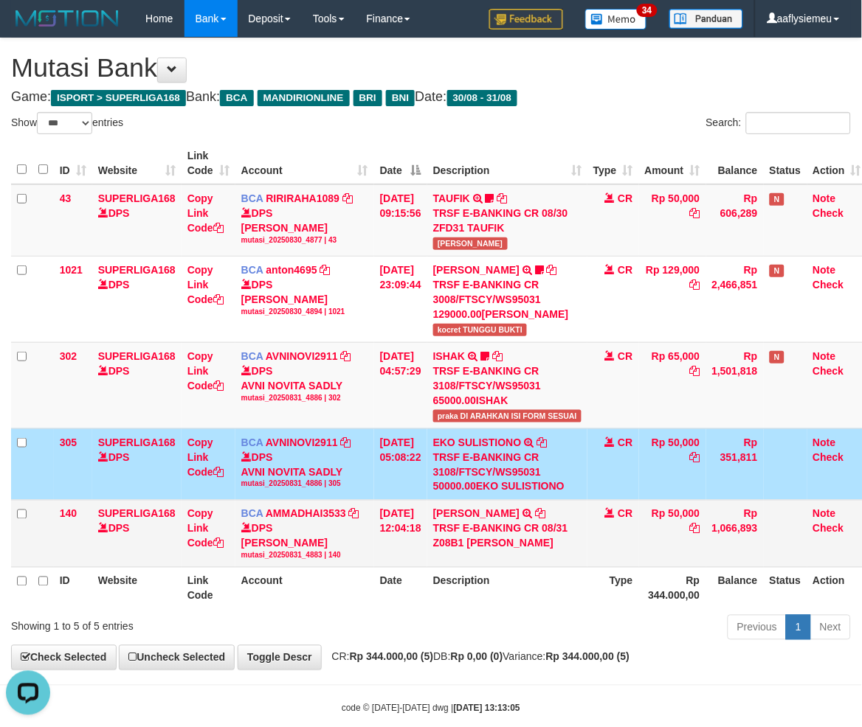
click at [345, 548] on div "DPS MUHAMMAD HAIRON HABIBI mutasi_20250831_4883 | 140" at bounding box center [304, 541] width 127 height 40
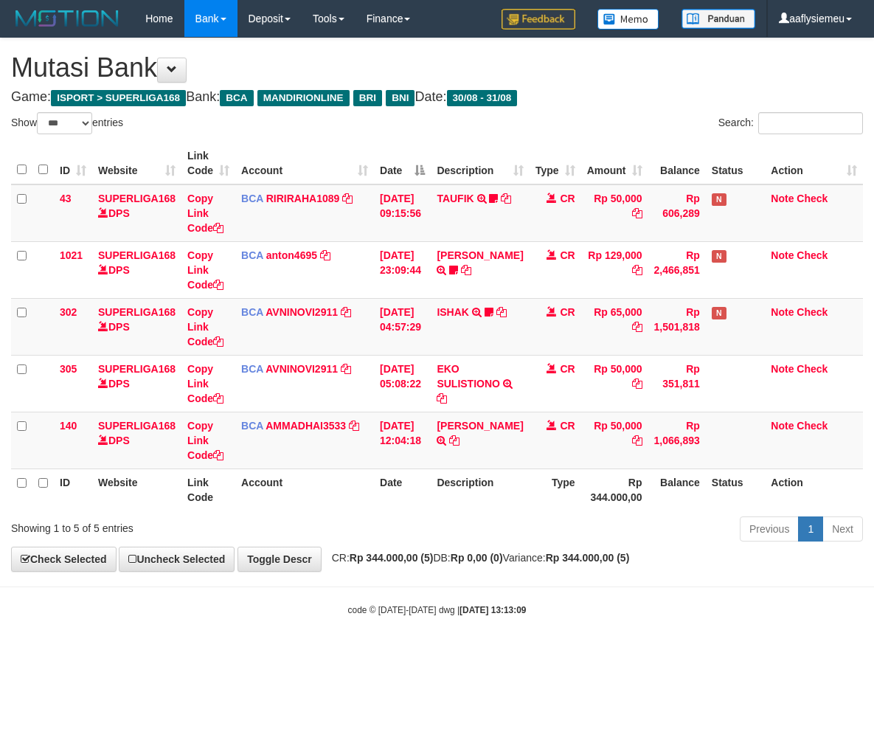
select select "***"
drag, startPoint x: 359, startPoint y: 676, endPoint x: 319, endPoint y: 675, distance: 40.6
click at [344, 654] on html "Toggle navigation Home Bank Account List Load By Website Group [ISPORT] SUPERLI…" at bounding box center [437, 327] width 874 height 654
select select "***"
click at [343, 616] on div "code © 2012-2018 dwg | 2025/08/31 13:13:12" at bounding box center [437, 609] width 874 height 15
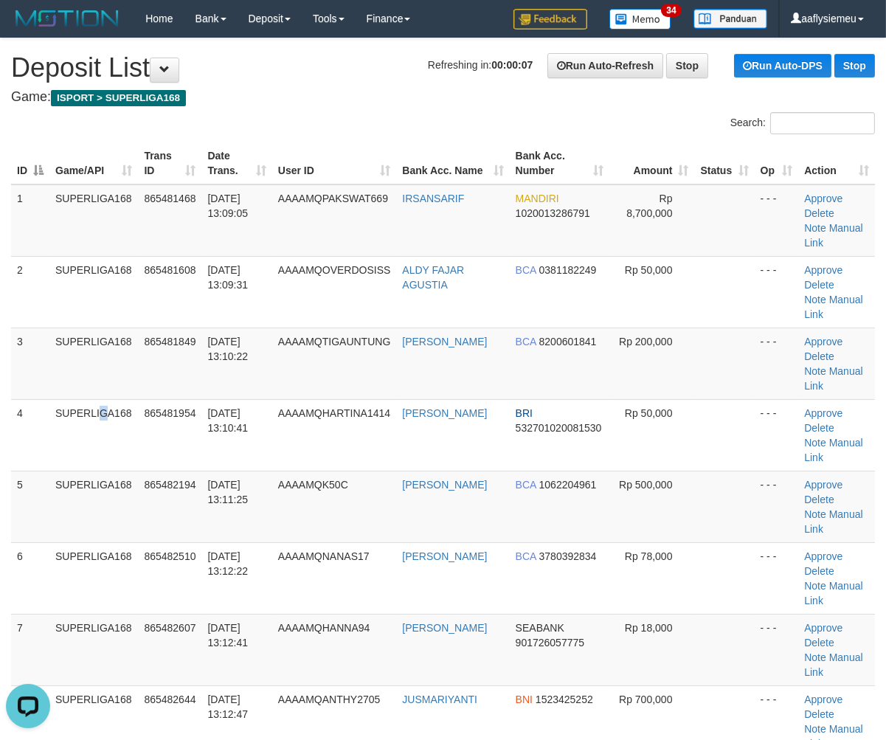
drag, startPoint x: 59, startPoint y: 470, endPoint x: 0, endPoint y: 485, distance: 61.0
click at [38, 479] on tbody "1 SUPERLIGA168 865481468 31/08/2025 13:09:05 AAAAMQPAKSWAT669 IRSANSARIF MANDIR…" at bounding box center [443, 506] width 864 height 645
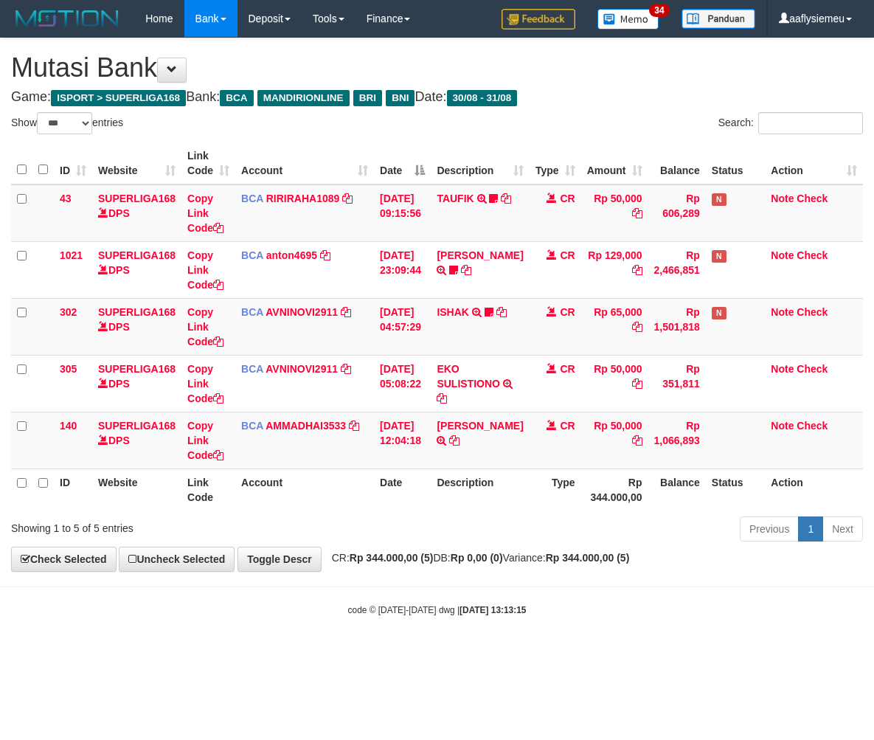
select select "***"
drag, startPoint x: 476, startPoint y: 589, endPoint x: 550, endPoint y: 573, distance: 75.4
click at [478, 589] on body "Toggle navigation Home Bank Account List Load By Website Group [ISPORT] SUPERLI…" at bounding box center [437, 327] width 874 height 654
click at [467, 556] on span "CR: Rp 344.000,00 (5) DB: Rp 0,00 (0) Variance: Rp 344.000,00 (5)" at bounding box center [477, 558] width 305 height 12
click at [466, 557] on span "CR: Rp 344.000,00 (5) DB: Rp 0,00 (0) Variance: Rp 344.000,00 (5)" at bounding box center [477, 558] width 305 height 12
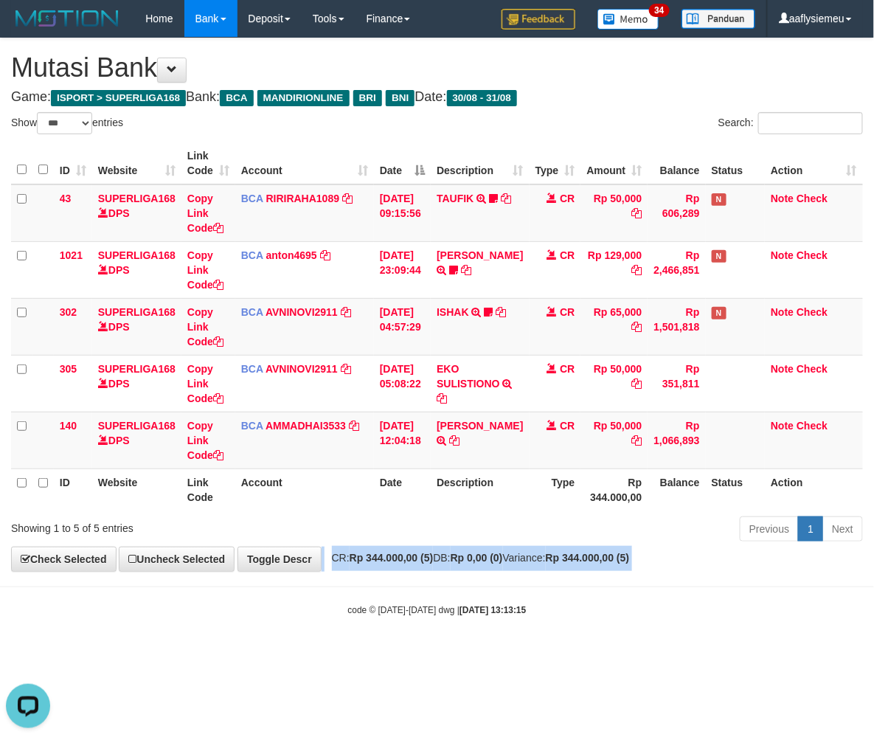
click at [466, 557] on span "CR: Rp 344.000,00 (5) DB: Rp 0,00 (0) Variance: Rp 344.000,00 (5)" at bounding box center [477, 558] width 305 height 12
click at [382, 539] on div "Previous 1 Next" at bounding box center [619, 531] width 488 height 32
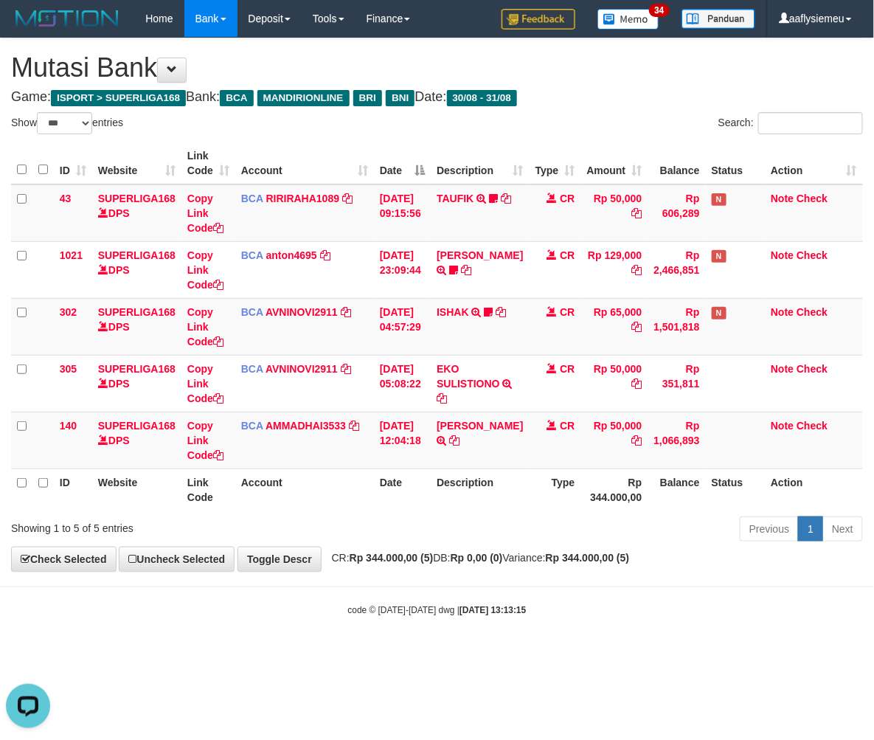
click at [369, 533] on div "Previous 1 Next" at bounding box center [619, 531] width 510 height 32
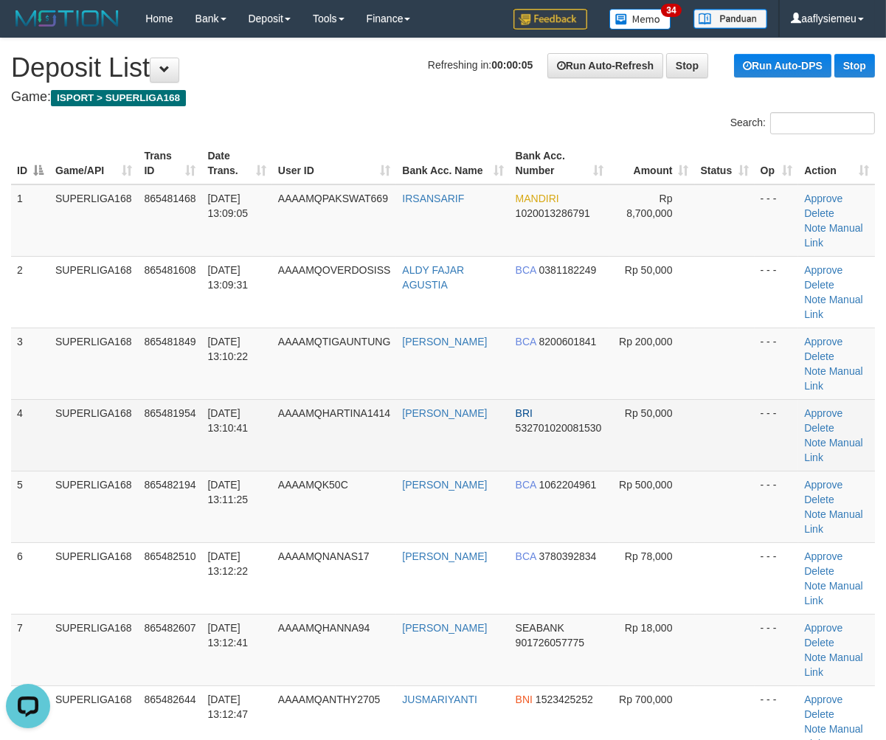
click at [220, 458] on td "31/08/2025 13:10:41" at bounding box center [236, 435] width 70 height 72
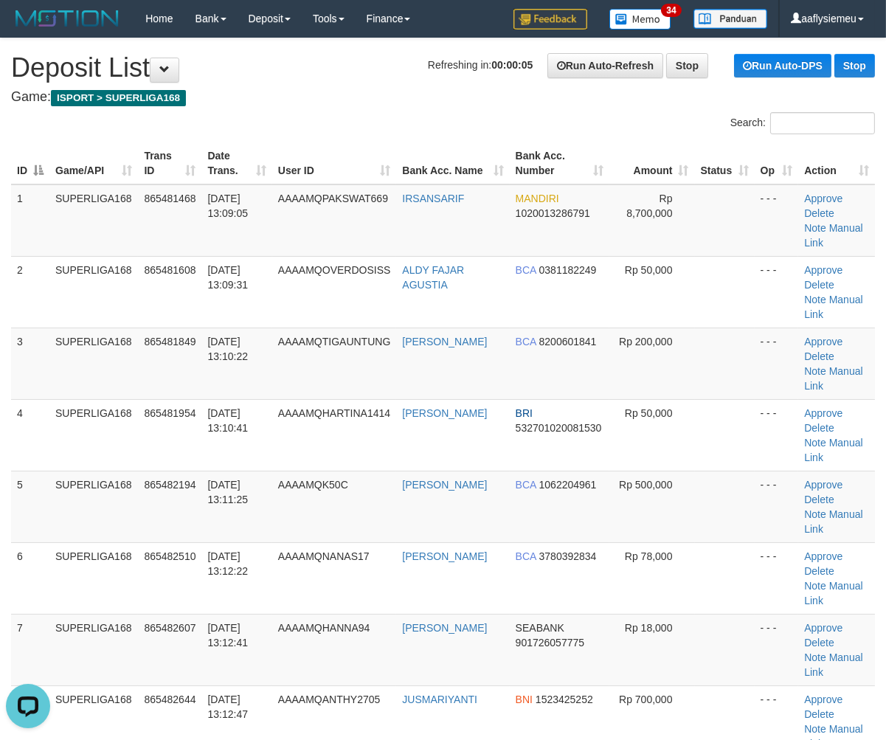
drag, startPoint x: 220, startPoint y: 460, endPoint x: 1, endPoint y: 504, distance: 223.4
click at [210, 465] on td "31/08/2025 13:10:41" at bounding box center [236, 435] width 70 height 72
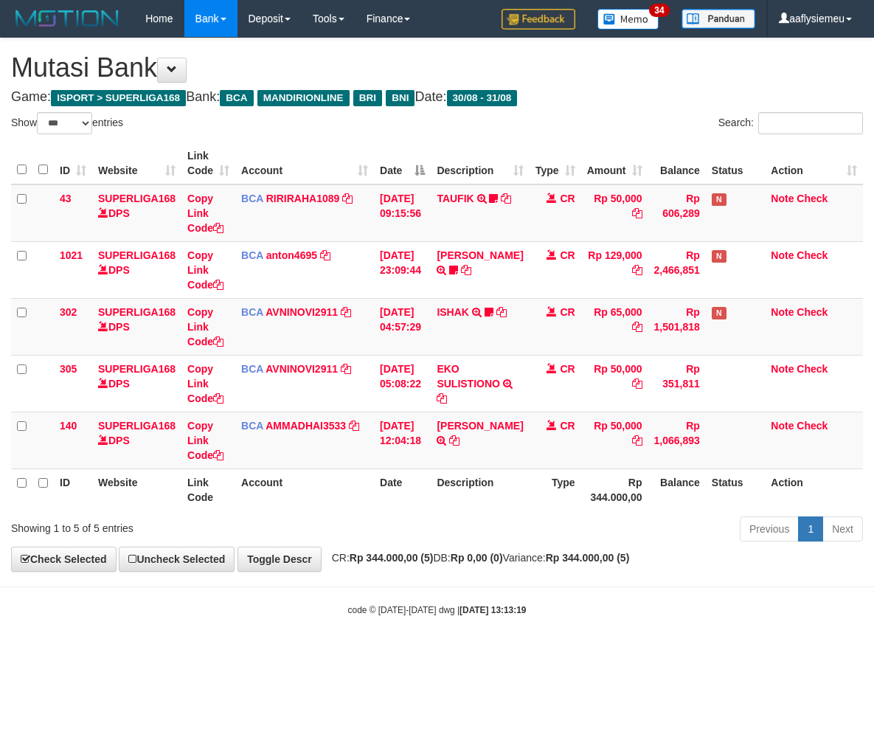
select select "***"
click at [322, 558] on link "Toggle Descr" at bounding box center [280, 559] width 84 height 25
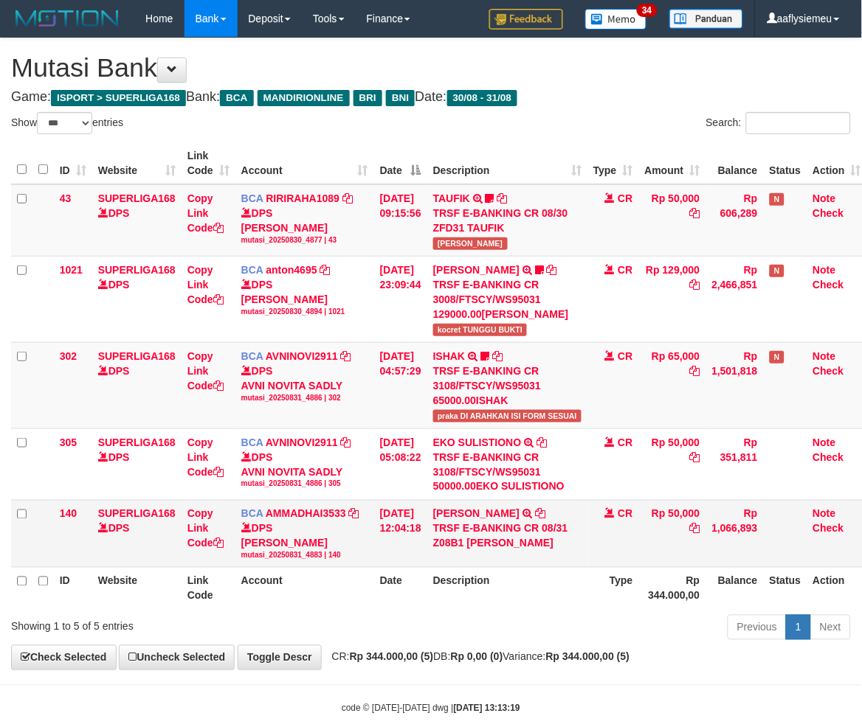
click at [308, 561] on div "DPS [PERSON_NAME] mutasi_20250831_4883 | 140" at bounding box center [304, 541] width 127 height 40
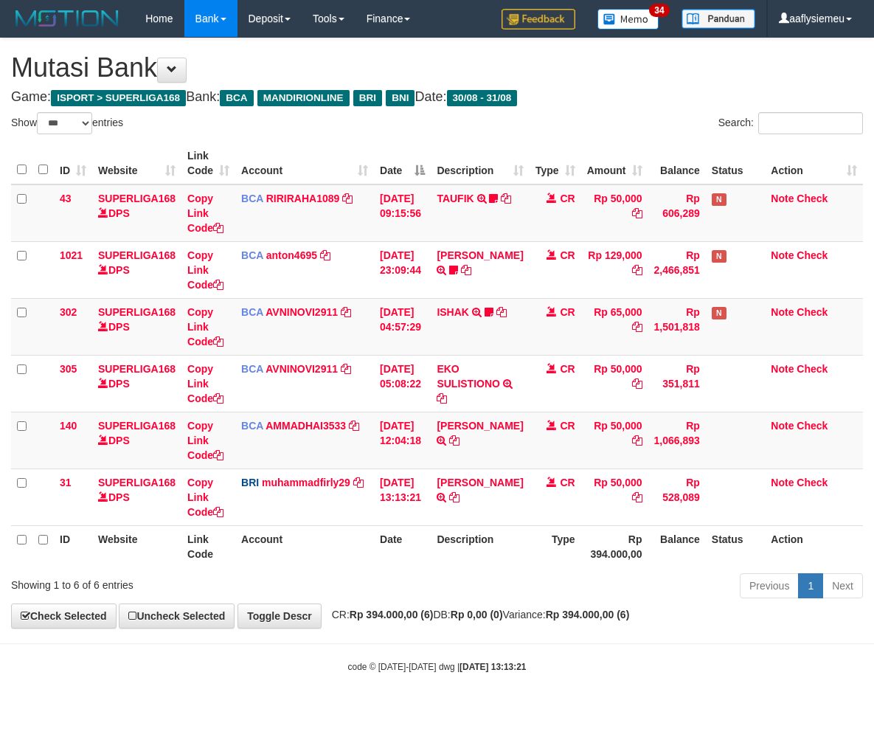
select select "***"
click at [399, 561] on th "Date" at bounding box center [402, 546] width 57 height 42
click at [401, 562] on th "Date" at bounding box center [402, 546] width 57 height 42
click at [411, 566] on th "Date" at bounding box center [402, 546] width 57 height 42
click at [411, 565] on th "Date" at bounding box center [402, 546] width 57 height 42
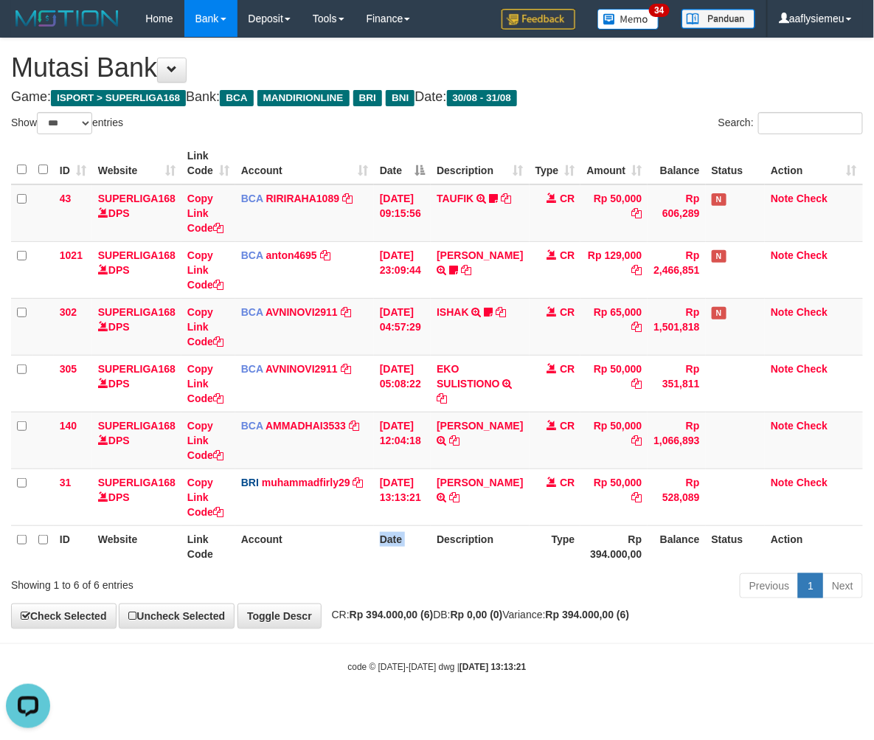
click at [410, 565] on th "Date" at bounding box center [402, 546] width 57 height 42
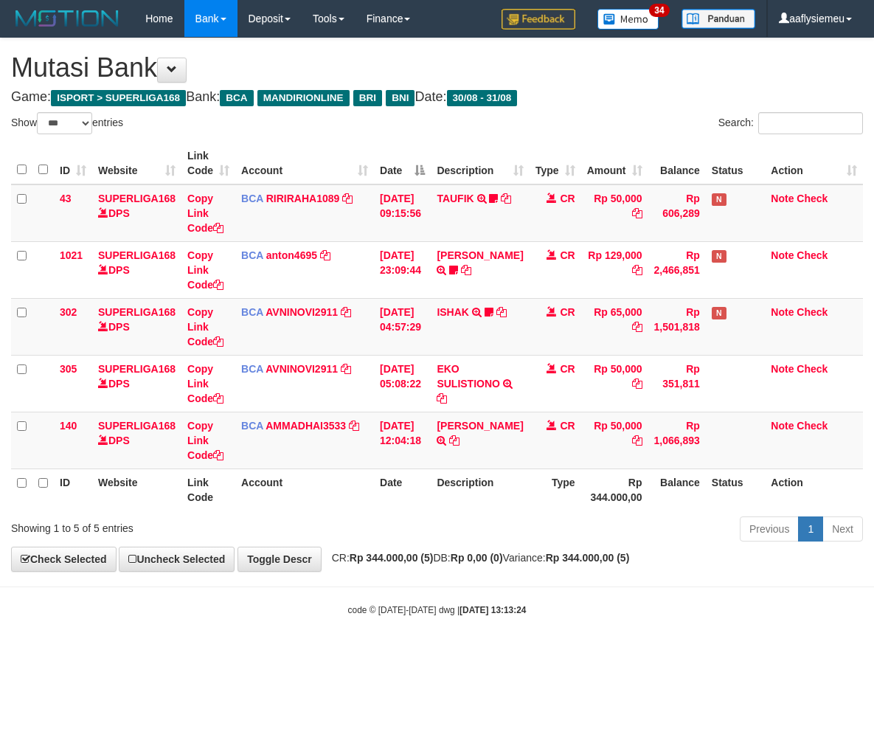
select select "***"
click at [403, 544] on div "Previous 1 Next" at bounding box center [619, 531] width 488 height 32
click at [333, 558] on span "CR: Rp 344.000,00 (5) DB: Rp 0,00 (0) Variance: Rp 344.000,00 (5)" at bounding box center [477, 558] width 305 height 12
select select "***"
click at [360, 550] on div "**********" at bounding box center [437, 304] width 874 height 533
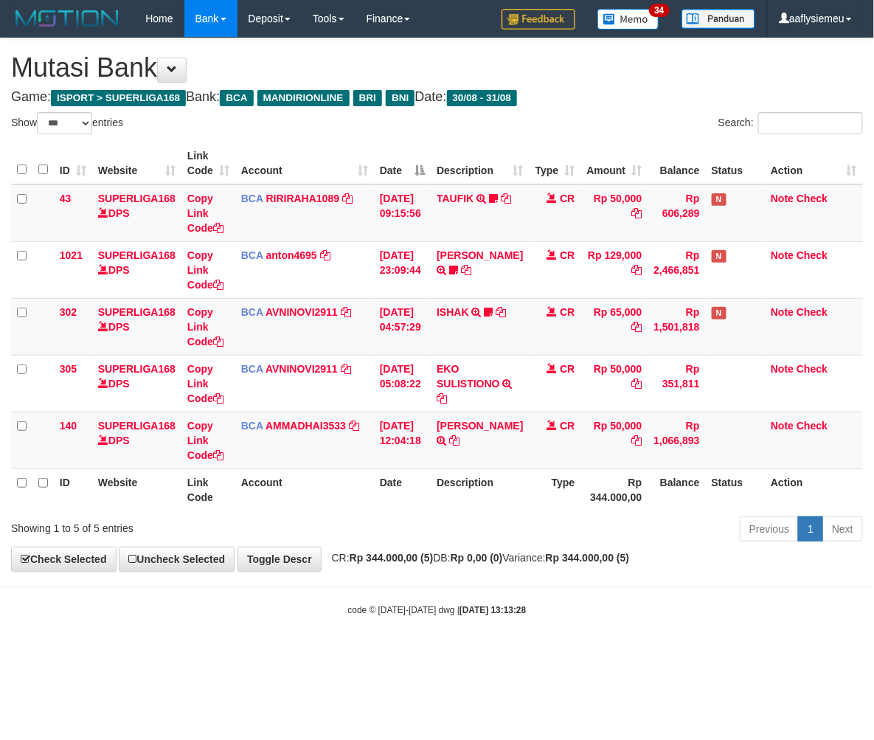
click at [366, 550] on div "**********" at bounding box center [437, 304] width 874 height 533
click at [369, 550] on div "**********" at bounding box center [437, 304] width 874 height 533
click at [370, 550] on div "**********" at bounding box center [437, 304] width 874 height 533
click at [372, 550] on div "**********" at bounding box center [437, 304] width 874 height 533
click at [375, 550] on div "**********" at bounding box center [437, 304] width 874 height 533
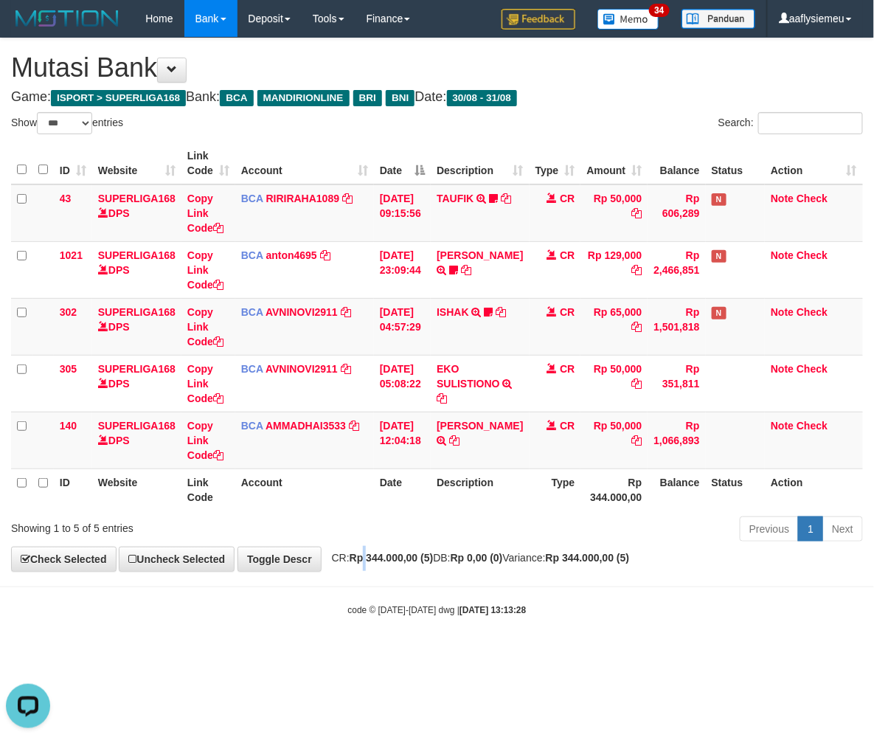
click at [378, 549] on div "**********" at bounding box center [437, 304] width 874 height 533
click at [378, 548] on div "**********" at bounding box center [437, 304] width 874 height 533
click at [307, 554] on link "Toggle Descr" at bounding box center [280, 559] width 84 height 25
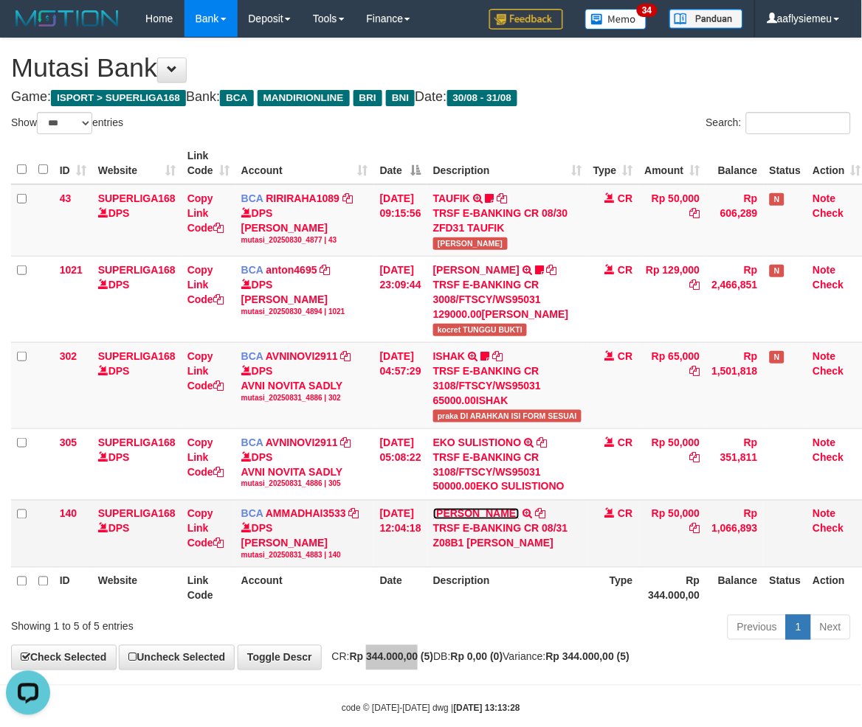
click at [465, 510] on link "SILVIA" at bounding box center [476, 514] width 86 height 12
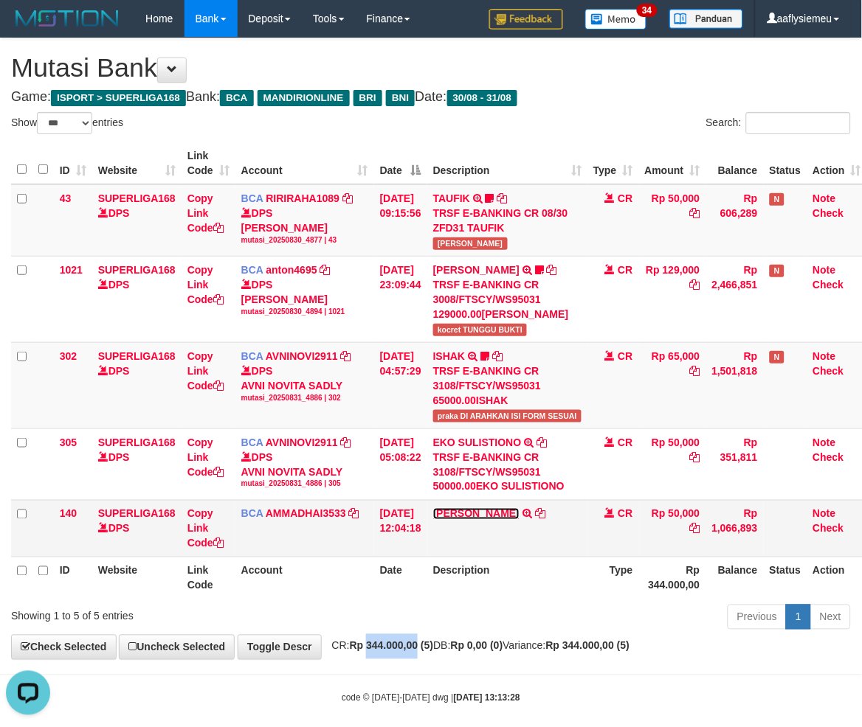
click at [455, 510] on link "SILVIA" at bounding box center [476, 514] width 86 height 12
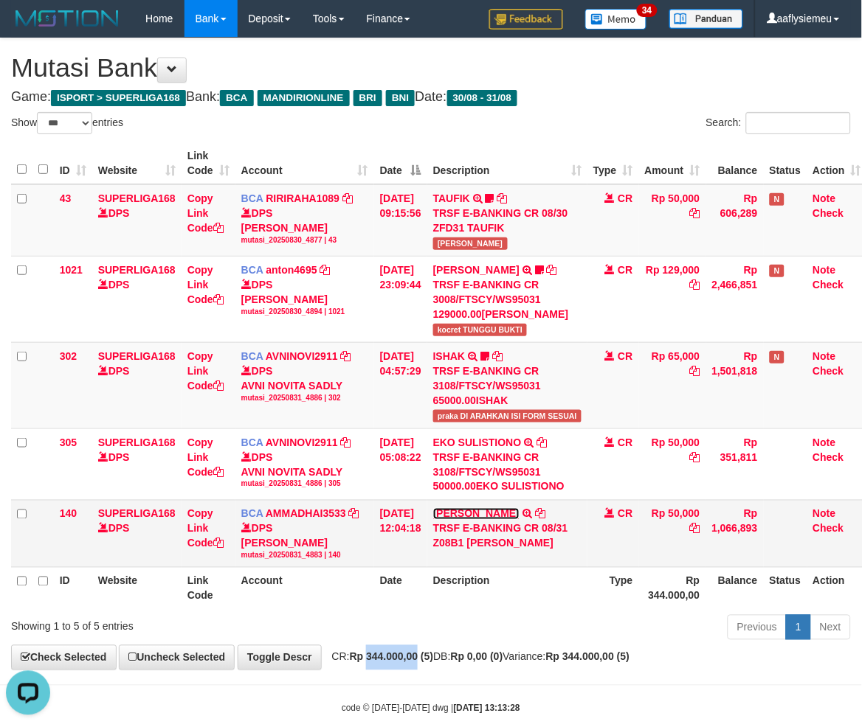
click at [452, 510] on link "SILVIA" at bounding box center [476, 514] width 86 height 12
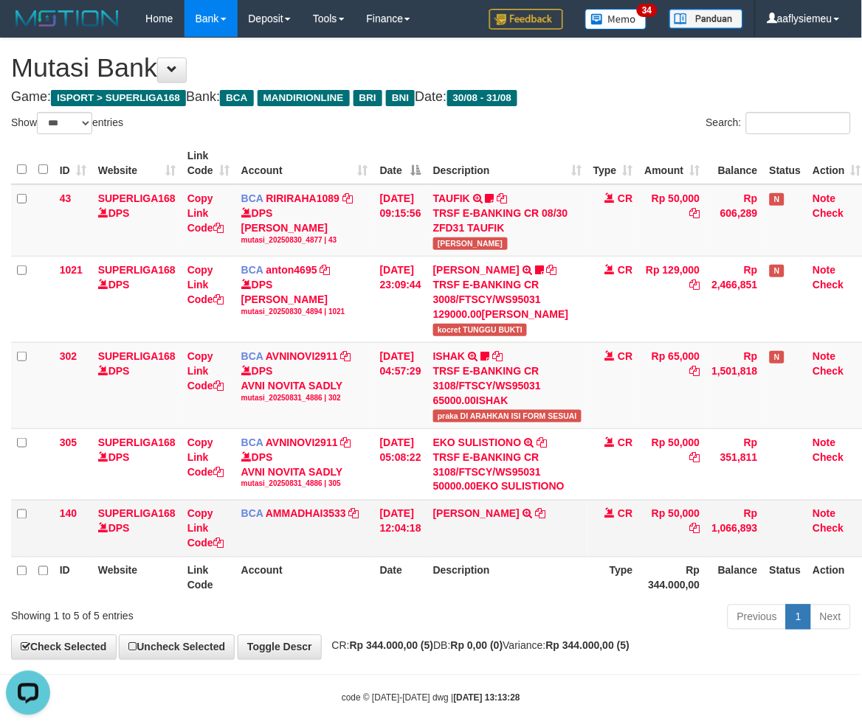
click at [352, 541] on td "BCA AMMADHAI3533 DPS MUHAMMAD HAIRON HABIBI mutasi_20250831_4883 | 140 mutasi_2…" at bounding box center [304, 528] width 139 height 57
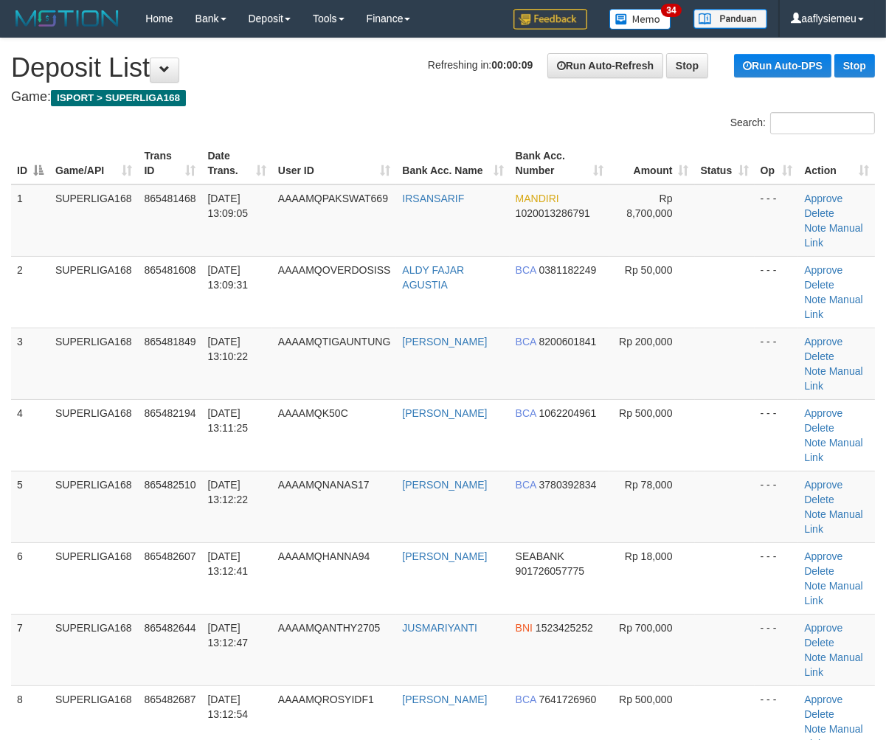
drag, startPoint x: 116, startPoint y: 451, endPoint x: 2, endPoint y: 472, distance: 115.5
click at [114, 452] on td "SUPERLIGA168" at bounding box center [93, 435] width 89 height 72
drag, startPoint x: 49, startPoint y: 450, endPoint x: 3, endPoint y: 471, distance: 50.9
click at [49, 453] on tr "4 SUPERLIGA168 865482194 31/08/2025 13:11:25 AAAAMQK50C DONALD INANDA BCA 10622…" at bounding box center [443, 435] width 864 height 72
drag, startPoint x: 1, startPoint y: 454, endPoint x: -24, endPoint y: 463, distance: 25.9
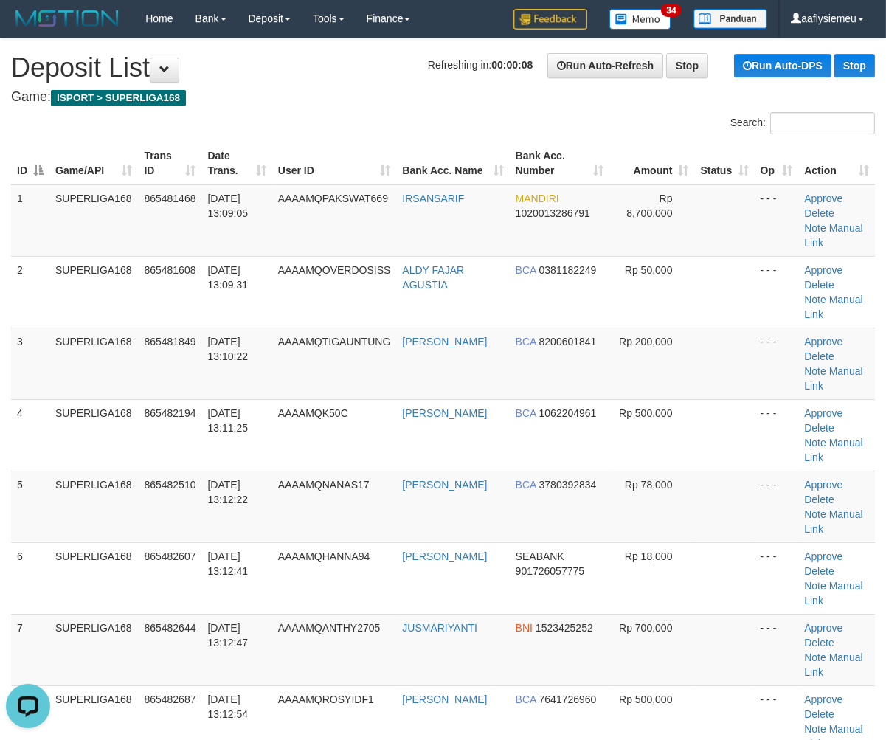
drag, startPoint x: 55, startPoint y: 465, endPoint x: 3, endPoint y: 481, distance: 54.6
click at [41, 471] on tbody "1 SUPERLIGA168 865481468 31/08/2025 13:09:05 AAAAMQPAKSWAT669 IRSANSARIF MANDIR…" at bounding box center [443, 506] width 864 height 645
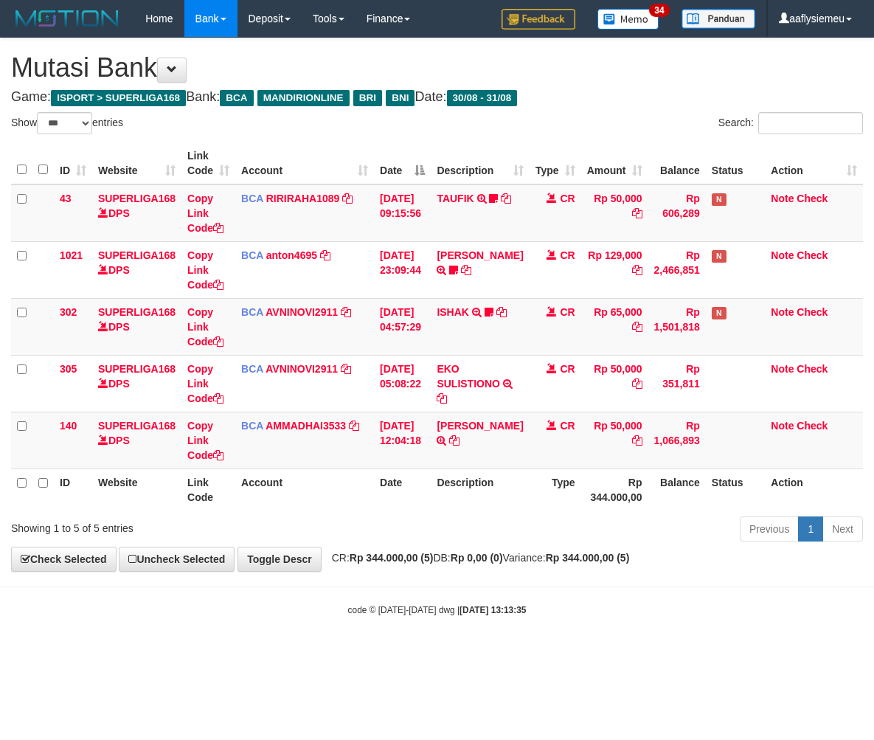
select select "***"
click at [458, 531] on div "Previous 1 Next" at bounding box center [619, 531] width 488 height 32
click at [456, 531] on div "Previous 1 Next" at bounding box center [619, 531] width 488 height 32
click at [356, 528] on div "Showing 1 to 5 of 5 entries" at bounding box center [182, 525] width 364 height 21
select select "***"
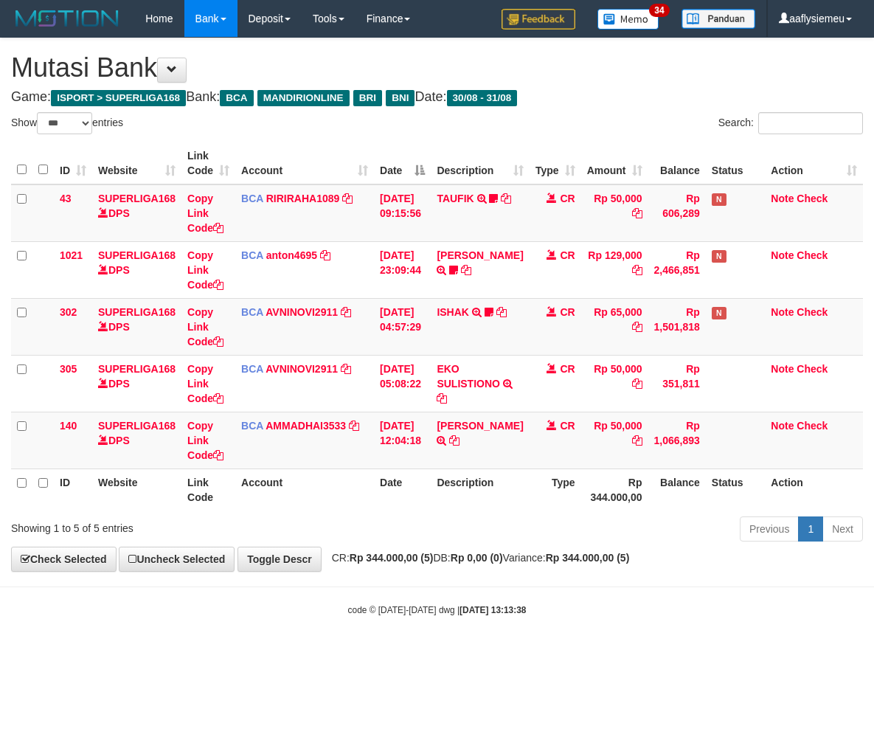
select select "***"
drag, startPoint x: 448, startPoint y: 561, endPoint x: 470, endPoint y: 548, distance: 24.8
click at [458, 555] on span "CR: Rp 344.000,00 (5) DB: Rp 0,00 (0) Variance: Rp 344.000,00 (5)" at bounding box center [477, 558] width 305 height 12
drag, startPoint x: 525, startPoint y: 546, endPoint x: 826, endPoint y: 480, distance: 308.0
click at [526, 546] on div "Previous 1 Next" at bounding box center [619, 531] width 488 height 32
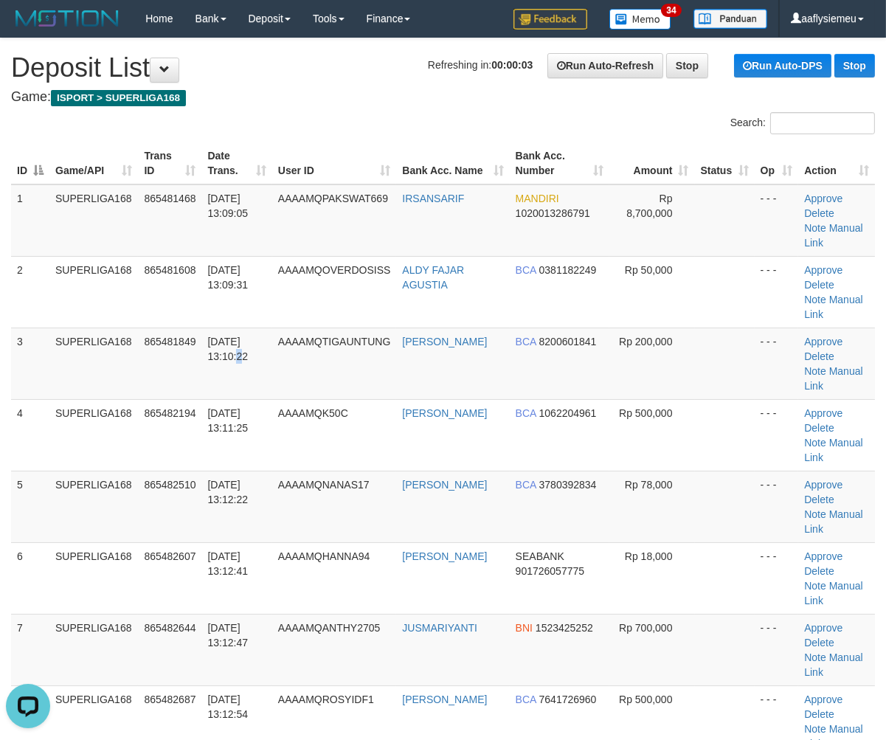
drag, startPoint x: 223, startPoint y: 392, endPoint x: 1, endPoint y: 458, distance: 231.5
click at [204, 410] on tbody "1 SUPERLIGA168 865481468 [DATE] 13:09:05 AAAAMQPAKSWAT669 IRSANSARIF MANDIRI 10…" at bounding box center [443, 542] width 864 height 716
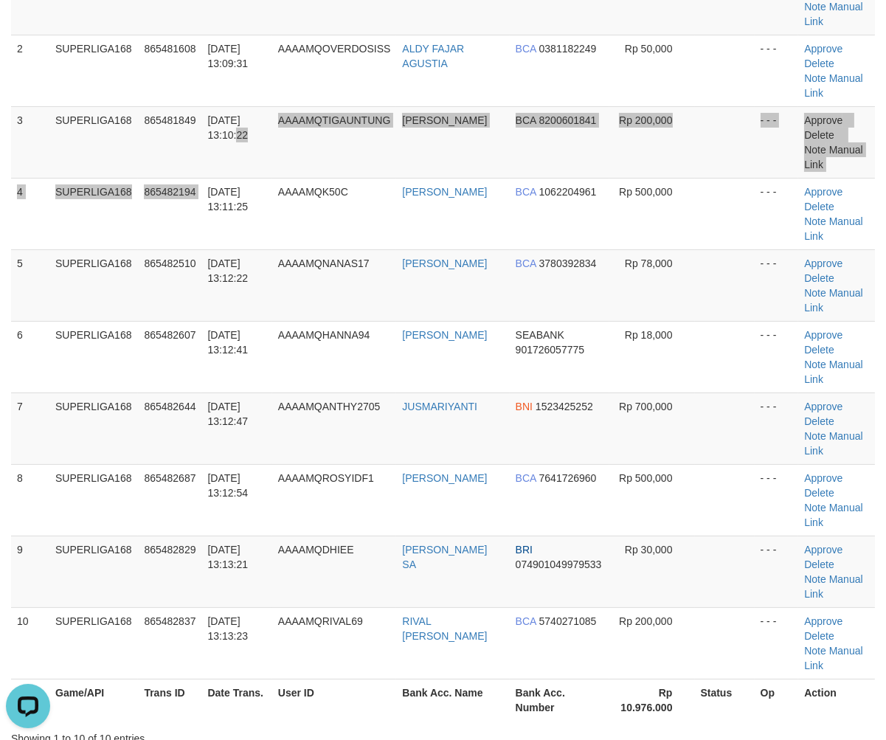
scroll to position [328, 0]
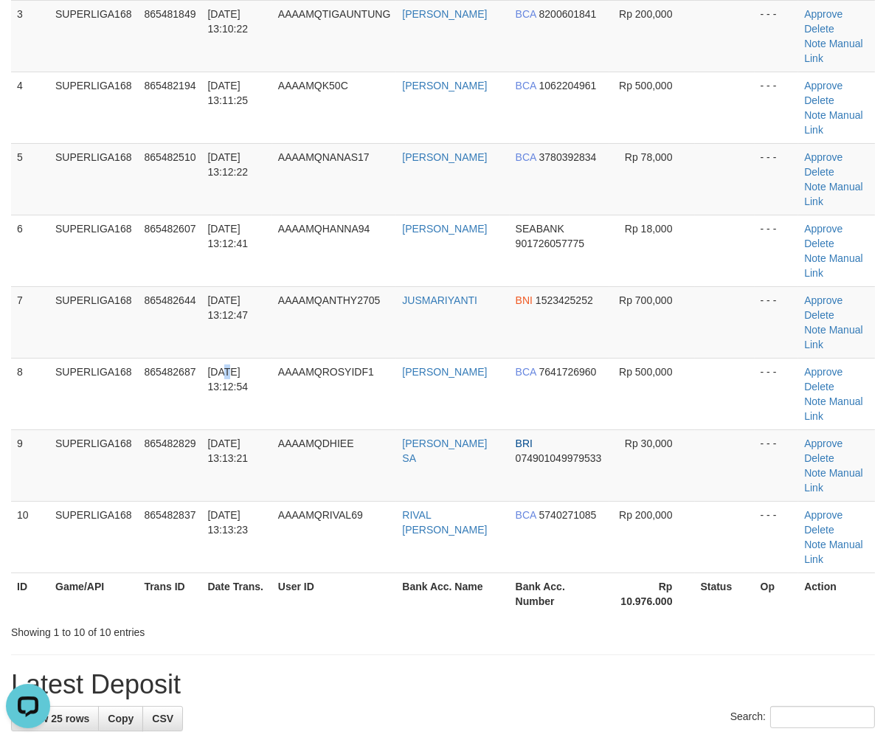
drag, startPoint x: 225, startPoint y: 363, endPoint x: 4, endPoint y: 443, distance: 234.5
click at [221, 366] on span "[DATE] 13:12:54" at bounding box center [227, 379] width 41 height 27
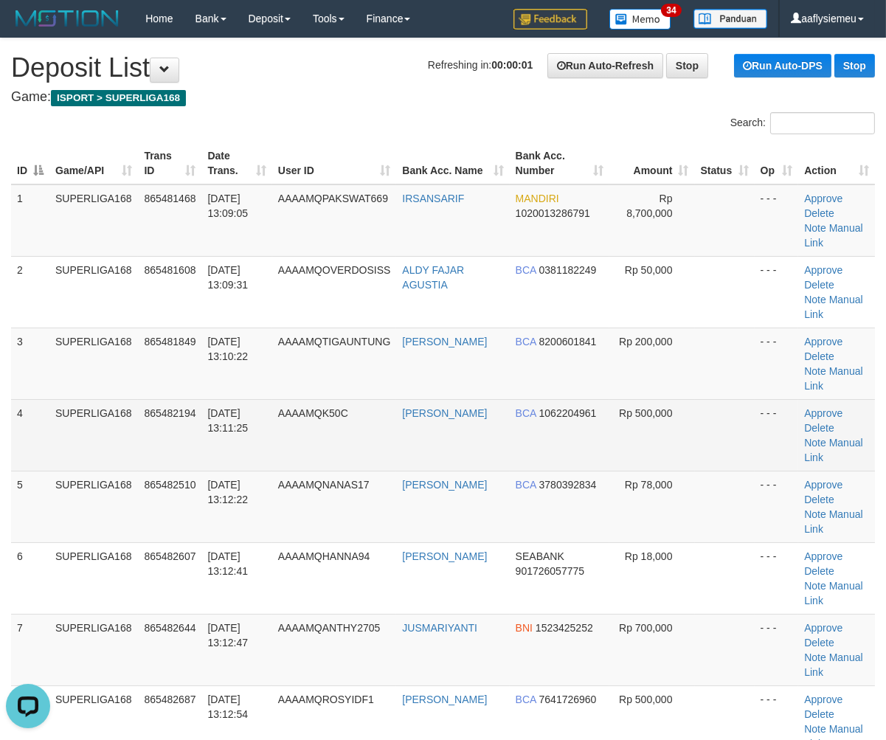
drag, startPoint x: 130, startPoint y: 394, endPoint x: 111, endPoint y: 409, distance: 24.1
click at [119, 404] on tbody "1 SUPERLIGA168 865481468 31/08/2025 13:09:05 AAAAMQPAKSWAT669 IRSANSARIF MANDIR…" at bounding box center [443, 542] width 864 height 716
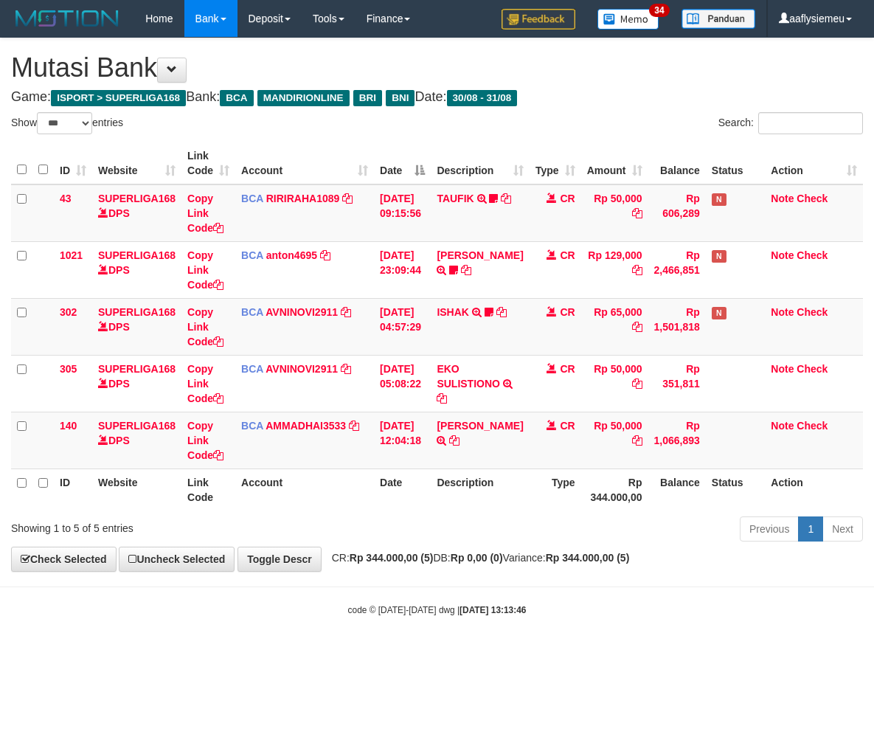
select select "***"
click at [725, 515] on div "Previous 1 Next" at bounding box center [619, 531] width 488 height 32
click at [612, 499] on th "Rp 344.000,00" at bounding box center [614, 489] width 67 height 42
click at [614, 552] on div "**********" at bounding box center [437, 304] width 874 height 533
click at [596, 524] on div "Previous 1 Next" at bounding box center [619, 531] width 488 height 32
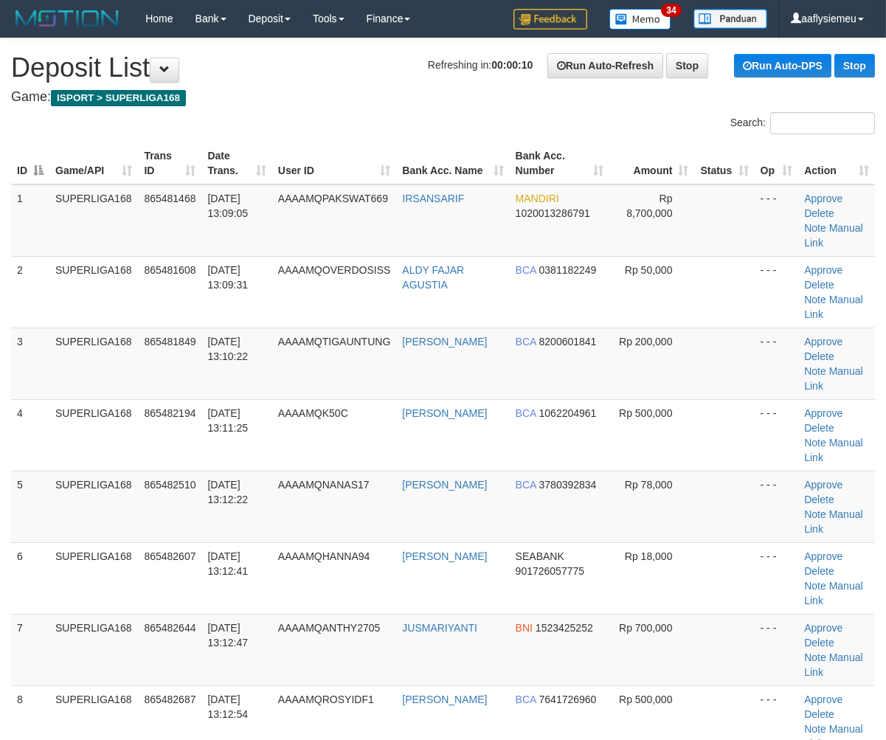
click at [126, 395] on td "SUPERLIGA168" at bounding box center [93, 364] width 89 height 72
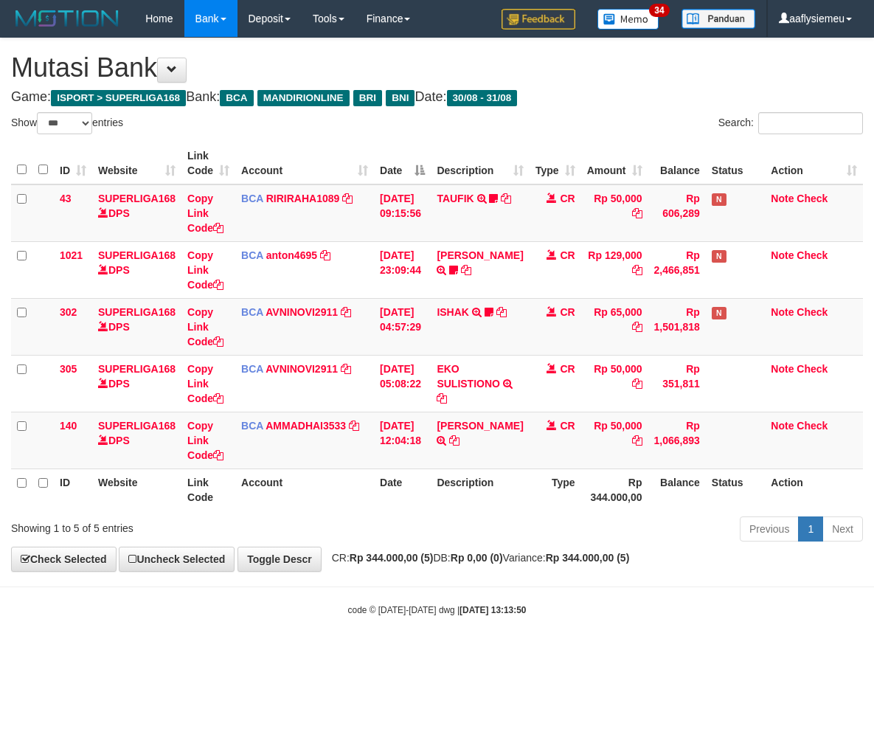
select select "***"
click at [496, 578] on body "Toggle navigation Home Bank Account List Load By Website Group [ISPORT] SUPERLI…" at bounding box center [437, 327] width 874 height 654
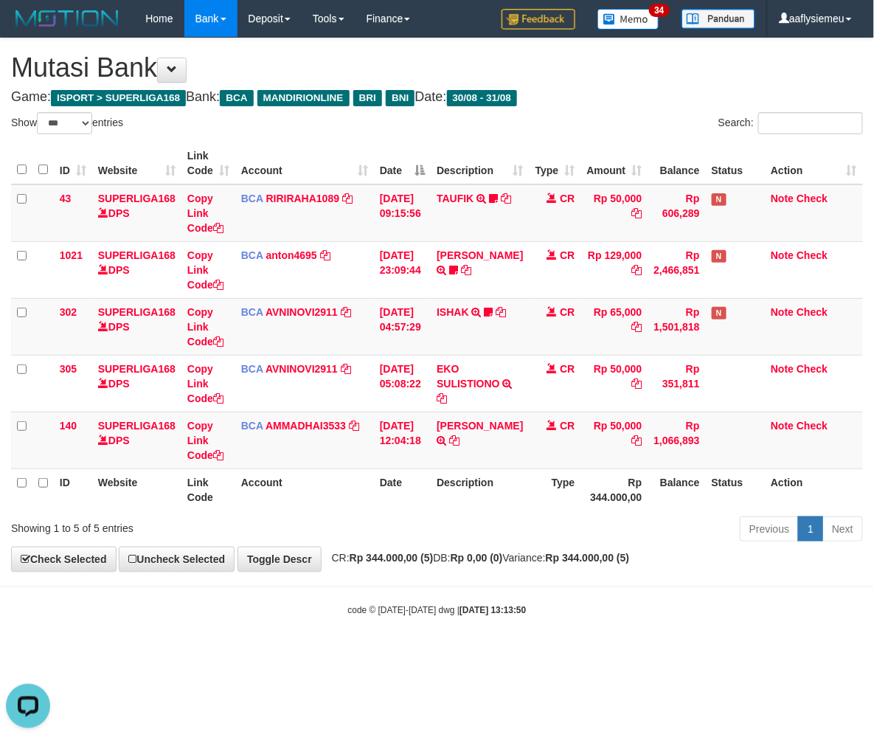
click at [496, 578] on body "Toggle navigation Home Bank Account List Load By Website Group [ISPORT] SUPERLI…" at bounding box center [437, 327] width 874 height 654
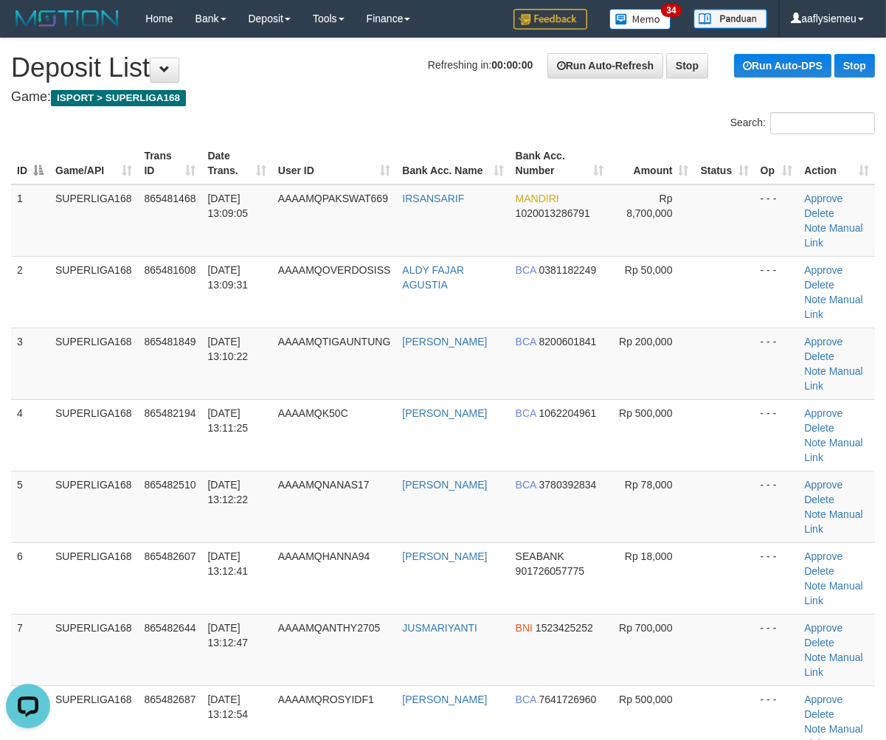
drag, startPoint x: 96, startPoint y: 476, endPoint x: 2, endPoint y: 499, distance: 96.4
click at [83, 483] on td "SUPERLIGA168" at bounding box center [93, 507] width 89 height 72
drag, startPoint x: 42, startPoint y: 465, endPoint x: 1, endPoint y: 469, distance: 41.5
click at [40, 465] on td "4" at bounding box center [30, 435] width 38 height 72
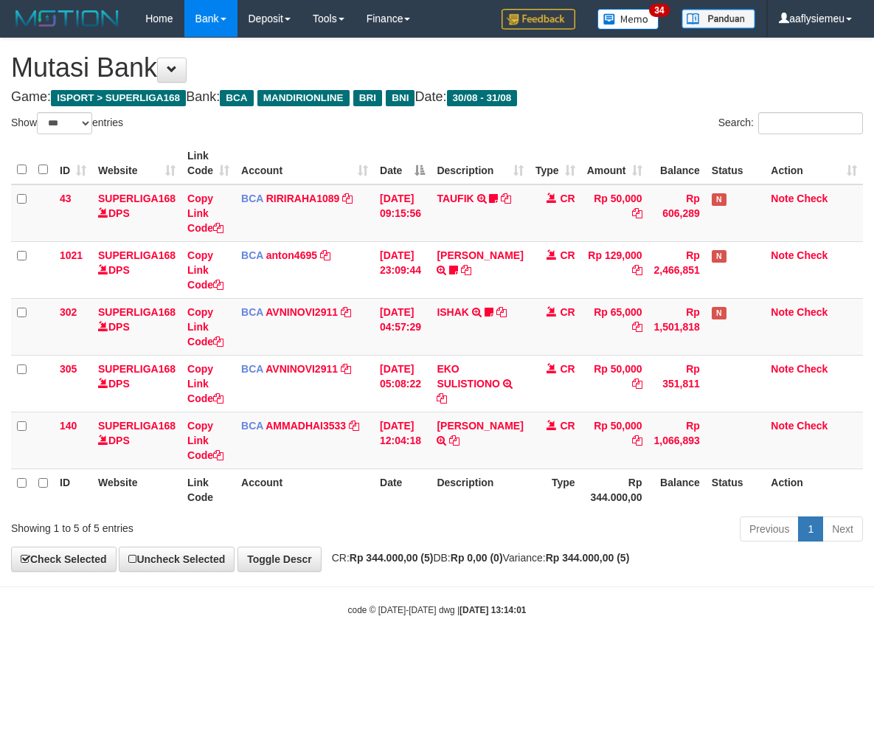
select select "***"
click at [471, 566] on div "**********" at bounding box center [437, 304] width 874 height 533
select select "***"
click at [387, 565] on div "**********" at bounding box center [437, 304] width 874 height 533
select select "***"
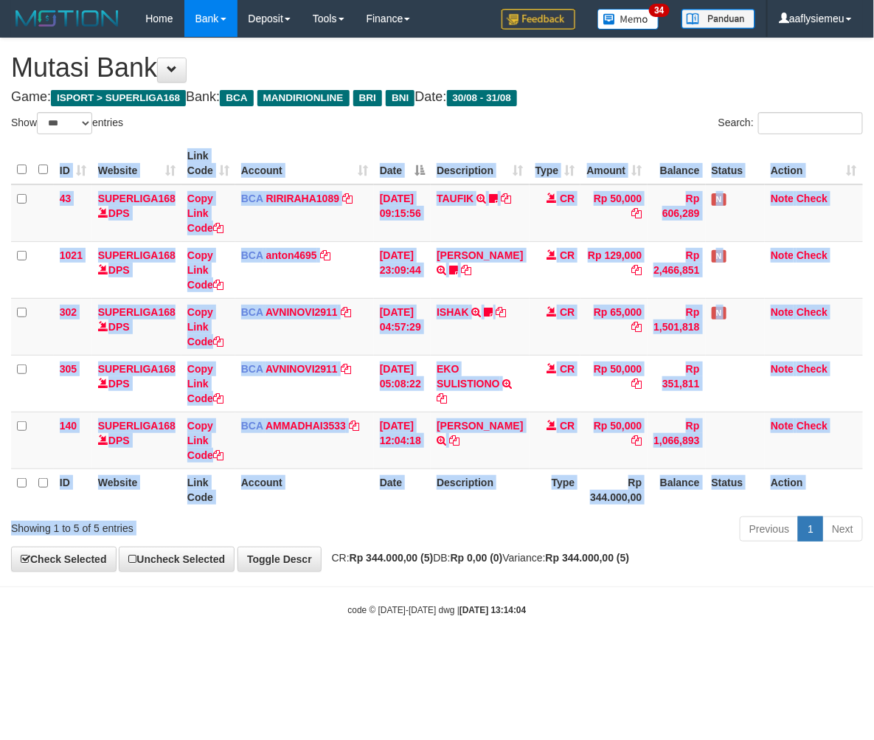
click at [563, 513] on div "Show ** ** ** *** entries Search: ID Website Link Code Account Date Description…" at bounding box center [437, 329] width 852 height 434
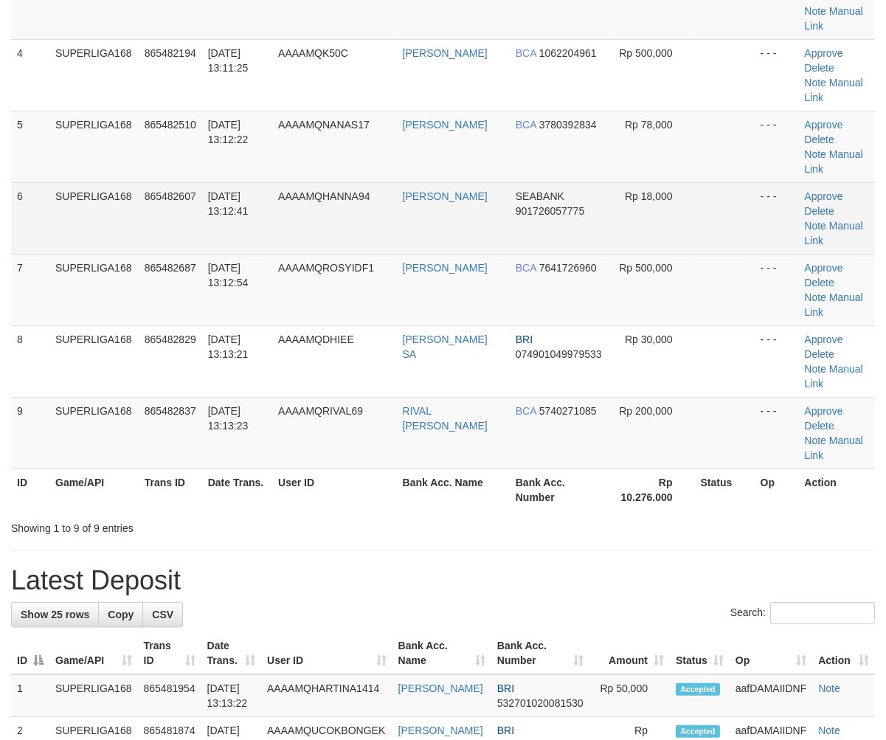
scroll to position [409, 0]
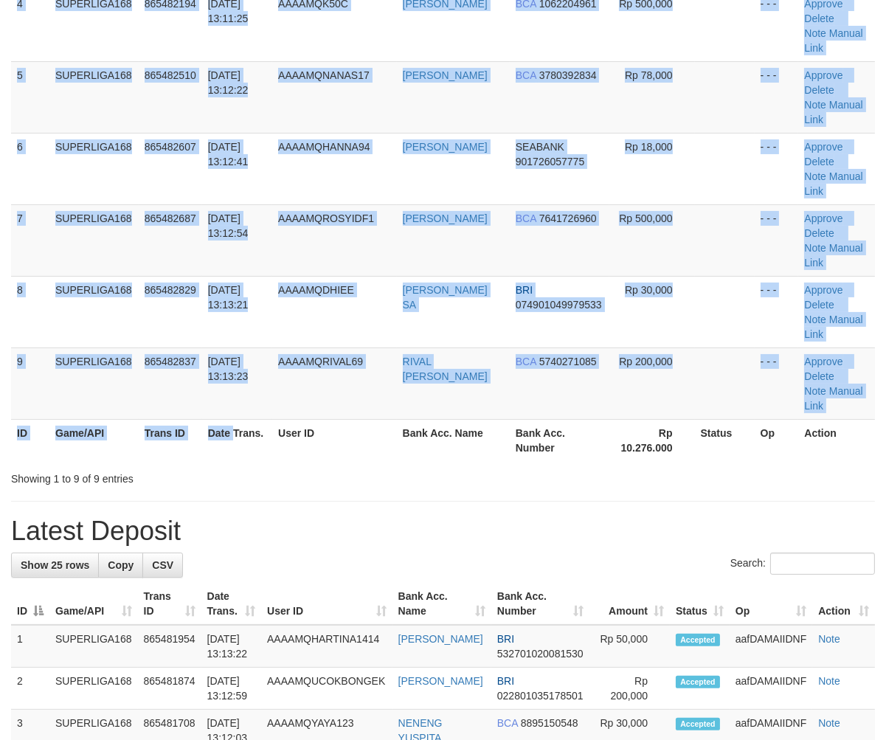
click at [232, 325] on div "ID Game/API Trans ID Date Trans. User ID Bank Acc. Name Bank Acc. Number Amount…" at bounding box center [443, 97] width 886 height 737
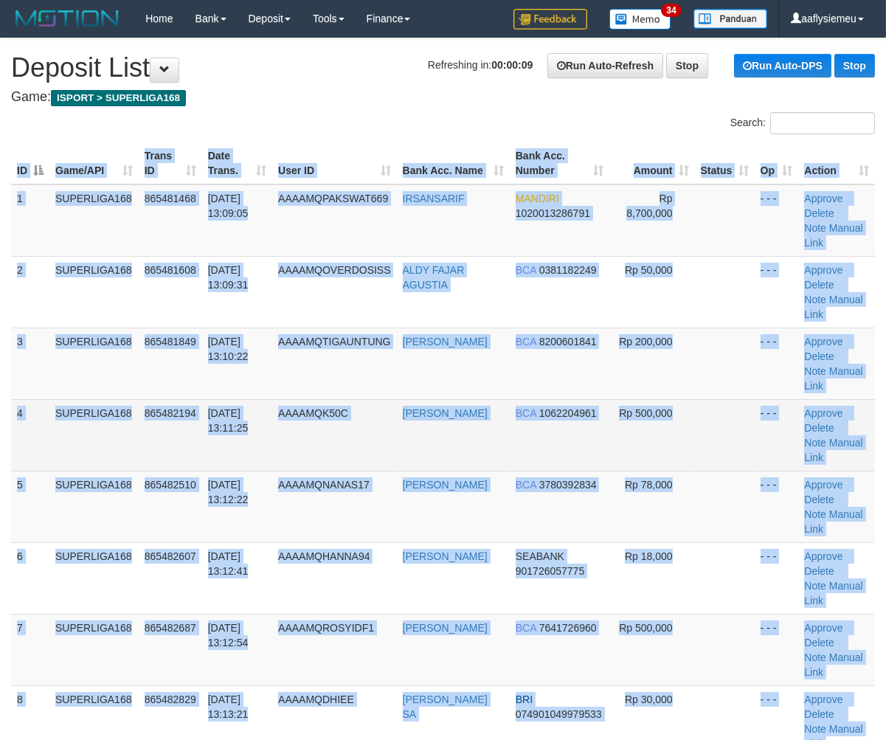
drag, startPoint x: 270, startPoint y: 384, endPoint x: 49, endPoint y: 445, distance: 229.4
click at [266, 399] on td "31/08/2025 13:11:25" at bounding box center [237, 435] width 70 height 72
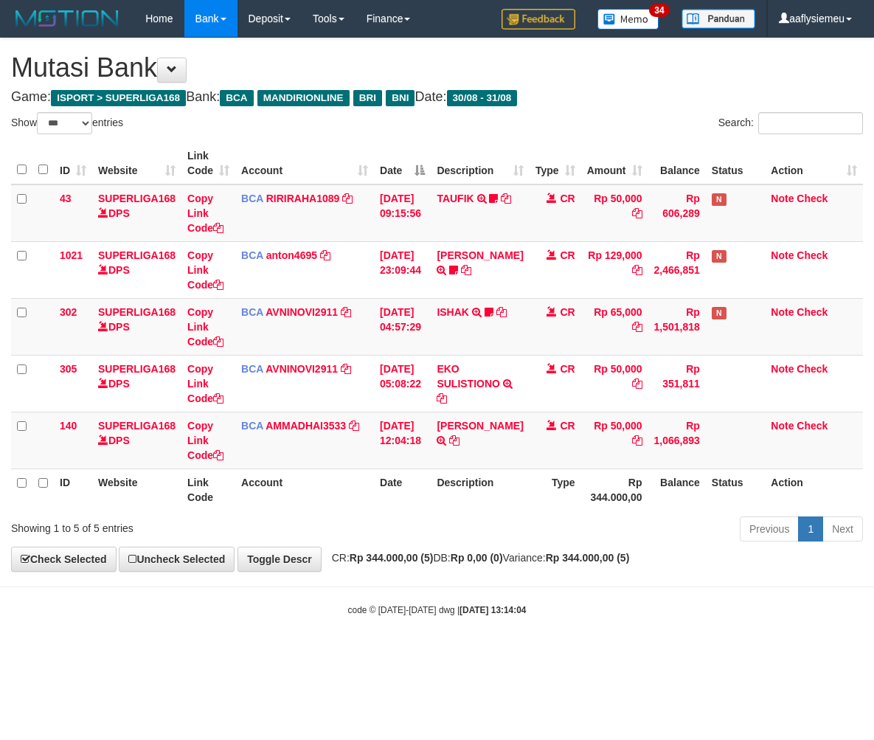
select select "***"
drag, startPoint x: 785, startPoint y: 488, endPoint x: 704, endPoint y: 502, distance: 81.6
click at [772, 491] on th "Action" at bounding box center [814, 489] width 98 height 42
drag, startPoint x: 446, startPoint y: 499, endPoint x: 487, endPoint y: 496, distance: 40.7
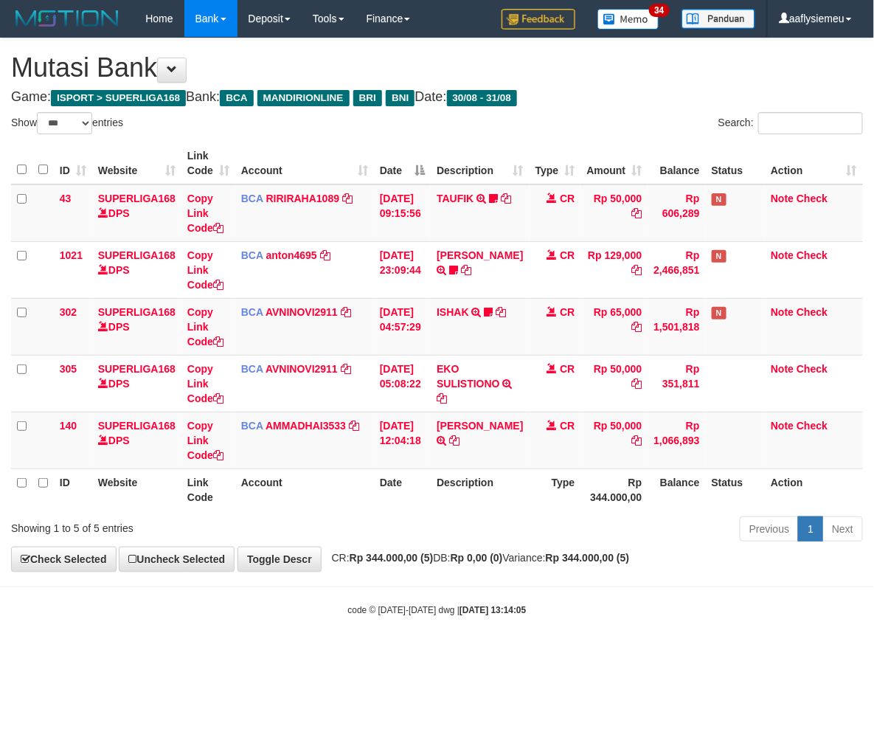
click at [454, 499] on th "Description" at bounding box center [480, 489] width 98 height 42
select select "***"
drag, startPoint x: 394, startPoint y: 581, endPoint x: 224, endPoint y: 602, distance: 171.0
click at [392, 581] on body "Toggle navigation Home Bank Account List Load By Website Group [ISPORT] SUPERLI…" at bounding box center [437, 327] width 874 height 654
drag, startPoint x: 572, startPoint y: 556, endPoint x: 873, endPoint y: 491, distance: 308.0
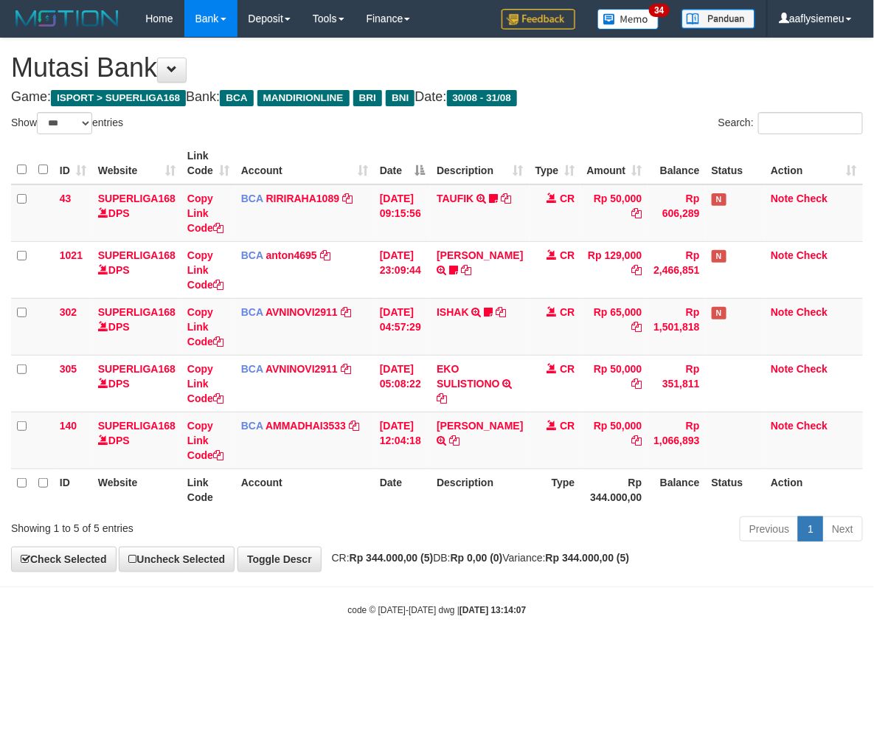
click at [577, 556] on span "CR: Rp 344.000,00 (5) DB: Rp 0,00 (0) Variance: Rp 344.000,00 (5)" at bounding box center [477, 558] width 305 height 12
drag, startPoint x: 417, startPoint y: 606, endPoint x: 194, endPoint y: 615, distance: 223.7
click at [404, 610] on small "code © 2012-2018 dwg | 2025/08/31 13:14:07" at bounding box center [437, 610] width 179 height 10
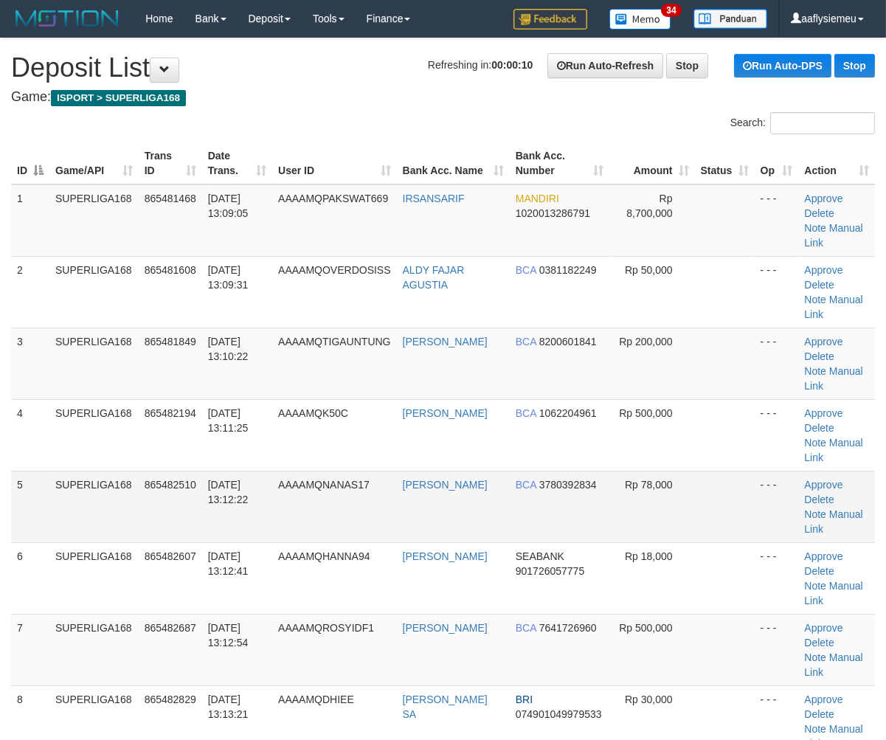
drag, startPoint x: 109, startPoint y: 424, endPoint x: 84, endPoint y: 441, distance: 30.3
click at [94, 471] on td "SUPERLIGA168" at bounding box center [93, 507] width 89 height 72
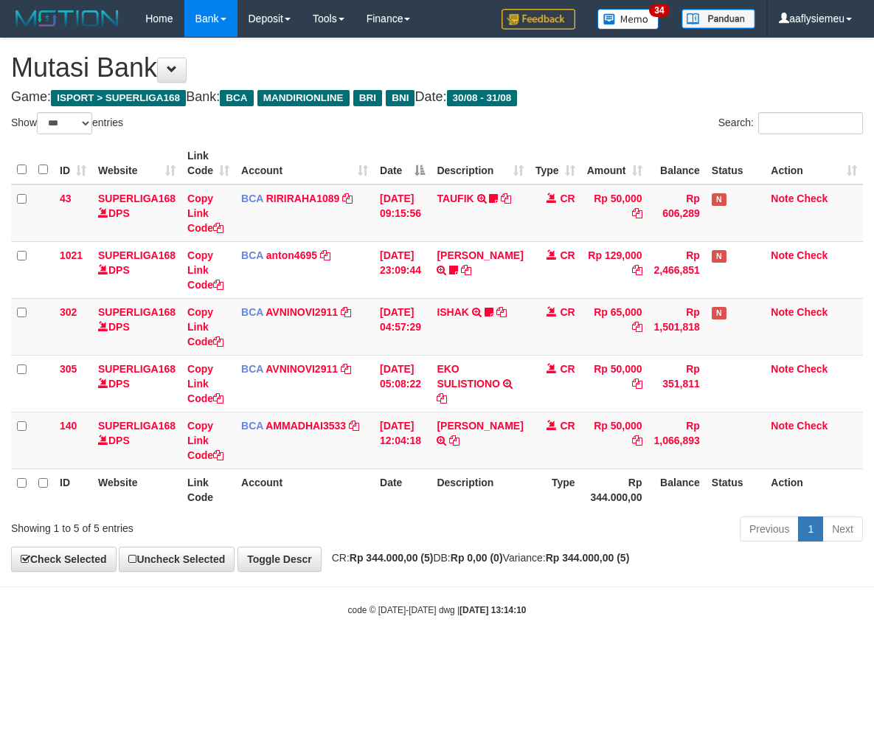
select select "***"
drag, startPoint x: 492, startPoint y: 614, endPoint x: 499, endPoint y: 618, distance: 7.6
click at [497, 617] on body "Toggle navigation Home Bank Account List Load By Website Group [ISPORT] SUPERLI…" at bounding box center [437, 327] width 874 height 654
click at [283, 602] on div "code © 2012-2018 dwg | 2025/08/31 13:14:10" at bounding box center [437, 609] width 874 height 15
drag, startPoint x: 394, startPoint y: 569, endPoint x: 267, endPoint y: 592, distance: 128.9
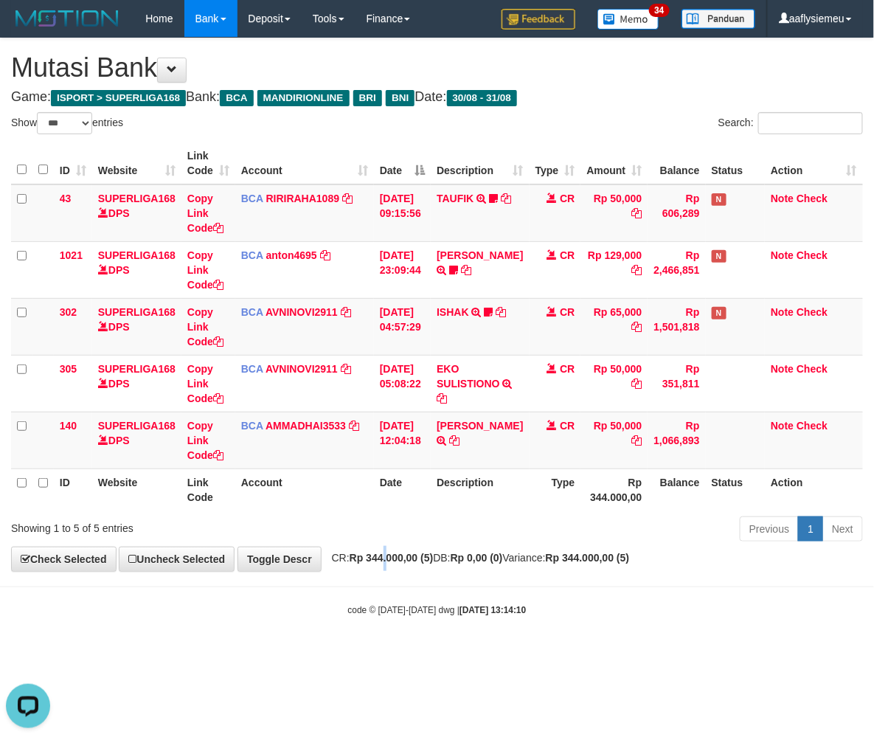
click at [385, 578] on body "Toggle navigation Home Bank Account List Load By Website Group [ISPORT] SUPERLI…" at bounding box center [437, 327] width 874 height 654
drag, startPoint x: 277, startPoint y: 502, endPoint x: 4, endPoint y: 515, distance: 273.2
click at [274, 503] on th "Account" at bounding box center [304, 489] width 139 height 42
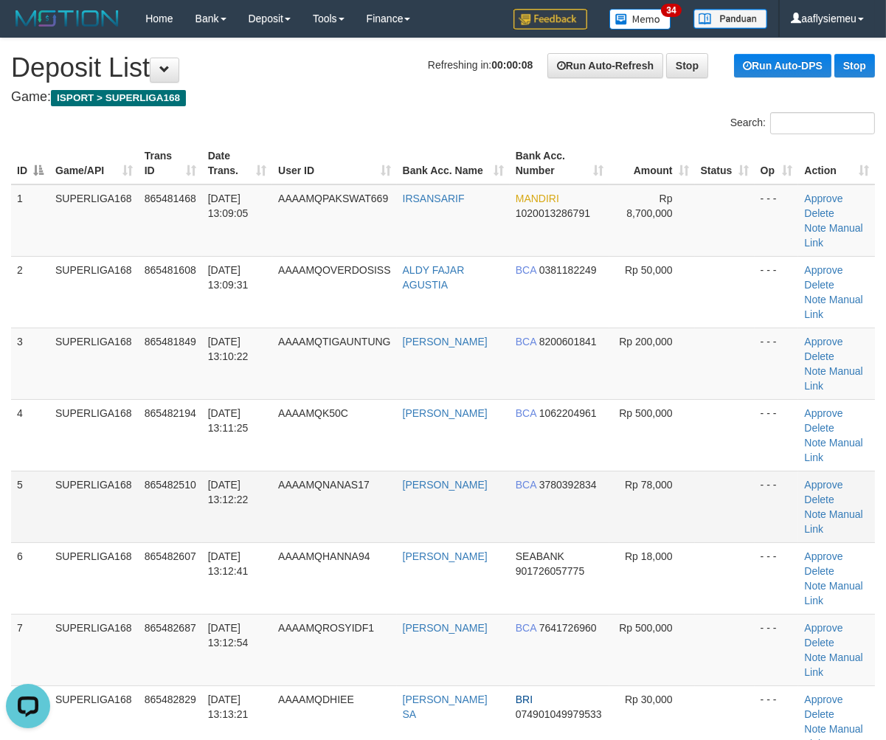
click at [97, 471] on td "SUPERLIGA168" at bounding box center [93, 507] width 89 height 72
drag, startPoint x: 98, startPoint y: 409, endPoint x: 3, endPoint y: 440, distance: 99.8
click at [70, 426] on tbody "1 SUPERLIGA168 865481468 [DATE] 13:09:05 AAAAMQPAKSWAT669 IRSANSARIF MANDIRI 10…" at bounding box center [443, 506] width 864 height 645
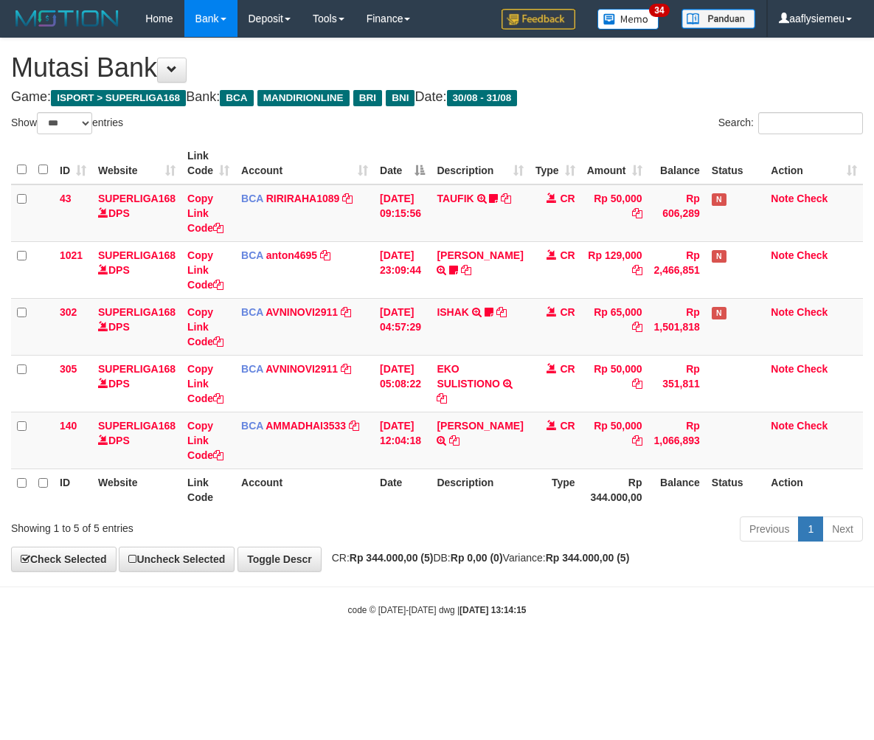
select select "***"
click at [460, 562] on span "CR: Rp 344.000,00 (5) DB: Rp 0,00 (0) Variance: Rp 344.000,00 (5)" at bounding box center [477, 558] width 305 height 12
click at [466, 563] on span "CR: Rp 344.000,00 (5) DB: Rp 0,00 (0) Variance: Rp 344.000,00 (5)" at bounding box center [477, 558] width 305 height 12
click at [485, 562] on strong "Rp 0,00 (0)" at bounding box center [477, 558] width 52 height 12
click at [485, 561] on strong "Rp 0,00 (0)" at bounding box center [477, 558] width 52 height 12
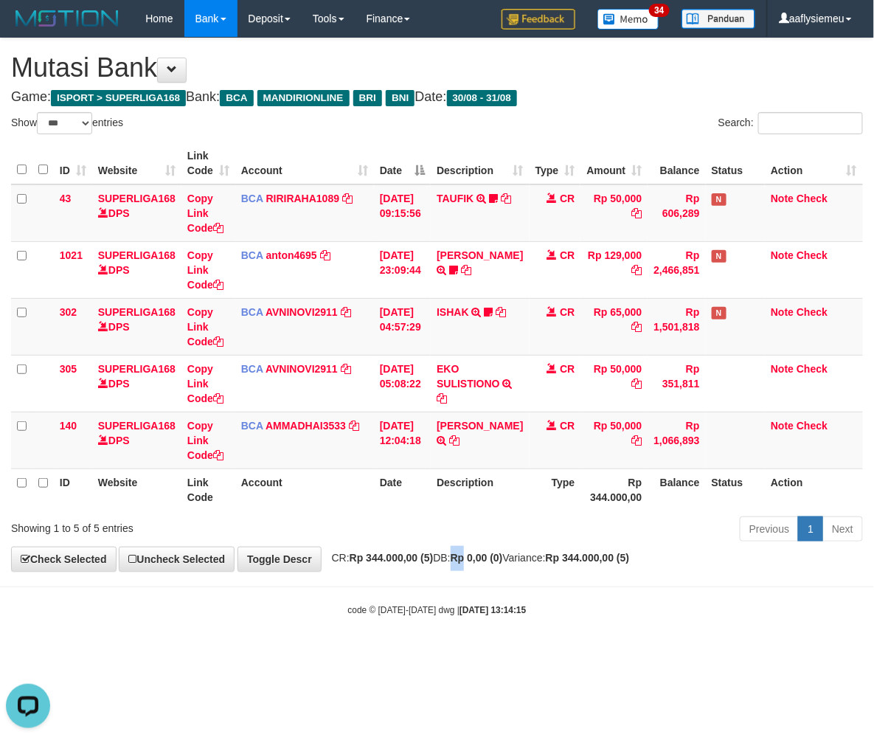
click at [485, 559] on strong "Rp 0,00 (0)" at bounding box center [477, 558] width 52 height 12
click at [491, 561] on strong "Rp 0,00 (0)" at bounding box center [477, 558] width 52 height 12
click at [503, 556] on strong "Rp 0,00 (0)" at bounding box center [477, 558] width 52 height 12
click at [564, 533] on div "Previous 1 Next" at bounding box center [619, 531] width 488 height 32
click at [563, 533] on div "Previous 1 Next" at bounding box center [619, 531] width 488 height 32
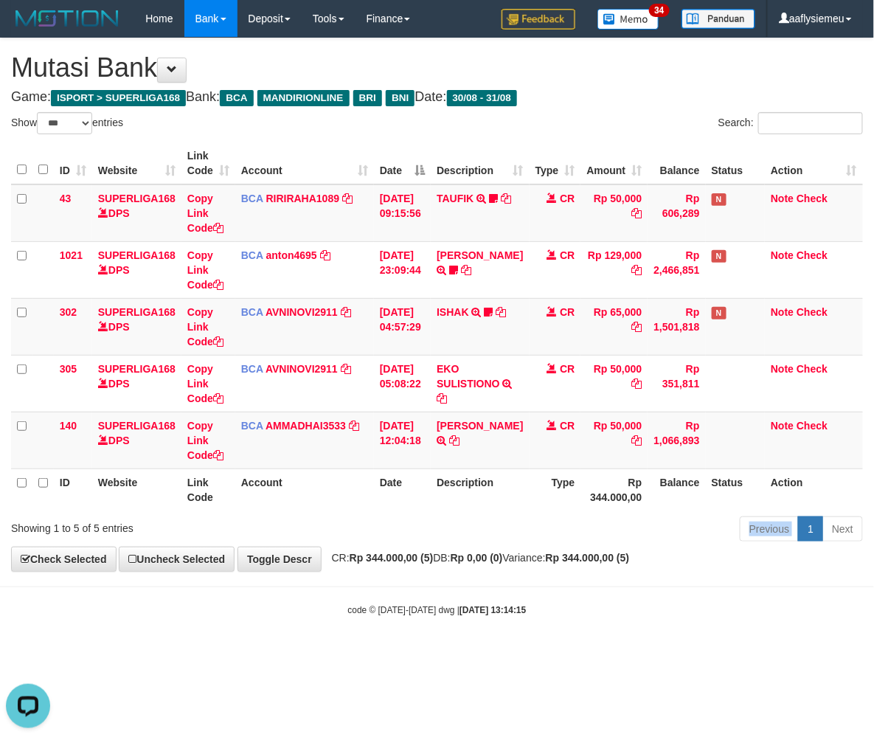
drag, startPoint x: 563, startPoint y: 533, endPoint x: 869, endPoint y: 492, distance: 308.9
click at [564, 533] on div "Previous 1 Next" at bounding box center [619, 531] width 488 height 32
drag, startPoint x: 485, startPoint y: 510, endPoint x: 873, endPoint y: 483, distance: 388.9
click at [490, 512] on div "ID Website Link Code Account Date Description Type Amount Balance Status Action…" at bounding box center [437, 326] width 874 height 377
click at [468, 549] on div "**********" at bounding box center [437, 304] width 874 height 533
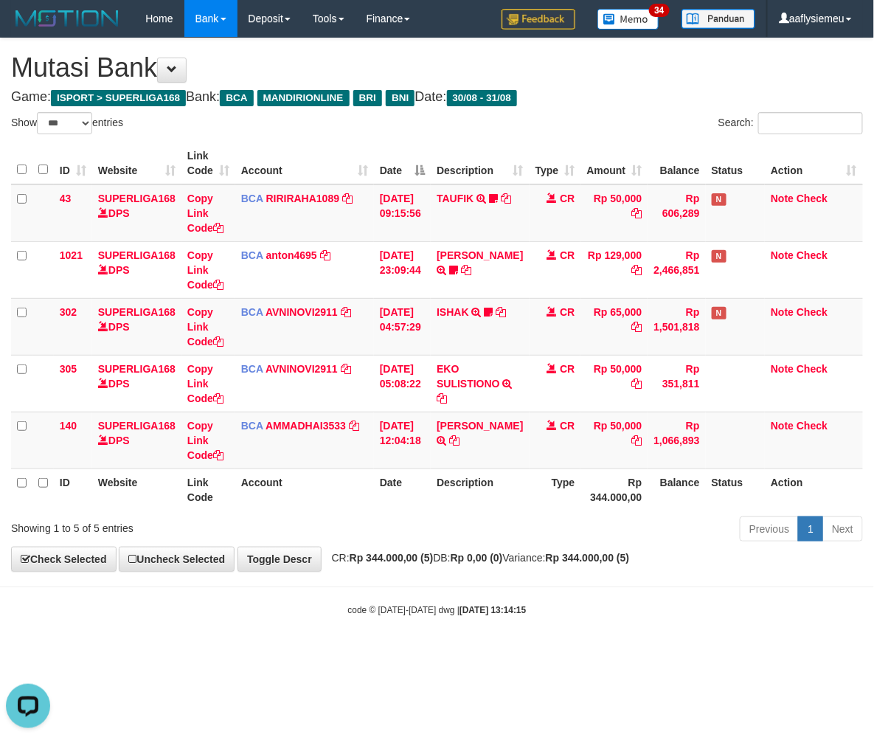
click at [468, 549] on div "**********" at bounding box center [437, 304] width 874 height 533
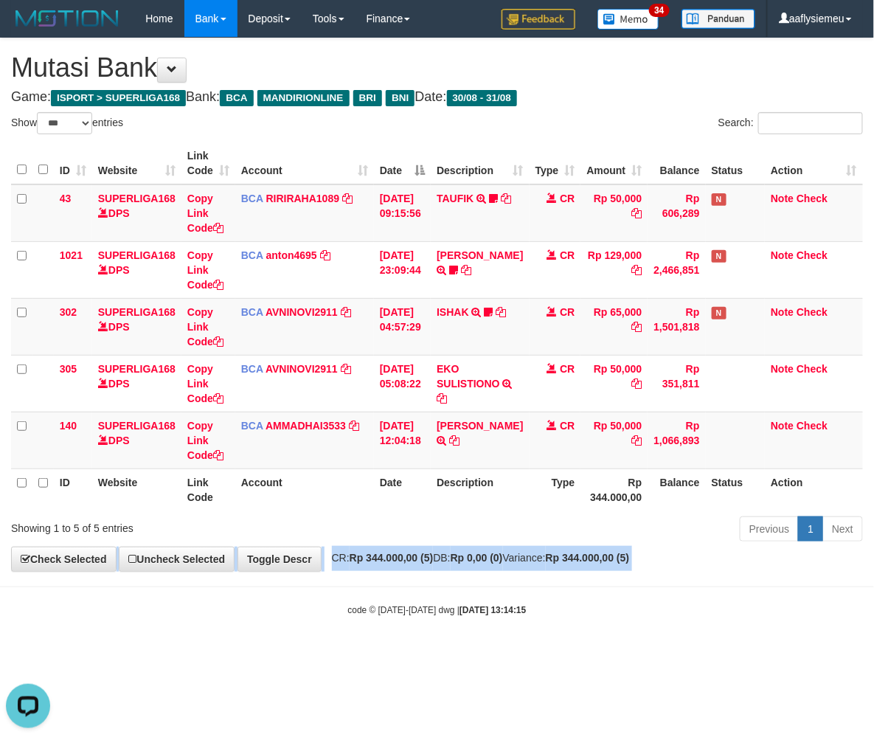
click at [465, 551] on div "**********" at bounding box center [437, 304] width 874 height 533
click at [448, 561] on span "CR: Rp 344.000,00 (5) DB: Rp 0,00 (0) Variance: Rp 344.000,00 (5)" at bounding box center [477, 558] width 305 height 12
click at [446, 562] on span "CR: Rp 344.000,00 (5) DB: Rp 0,00 (0) Variance: Rp 344.000,00 (5)" at bounding box center [477, 558] width 305 height 12
click at [444, 562] on span "CR: Rp 344.000,00 (5) DB: Rp 0,00 (0) Variance: Rp 344.000,00 (5)" at bounding box center [477, 558] width 305 height 12
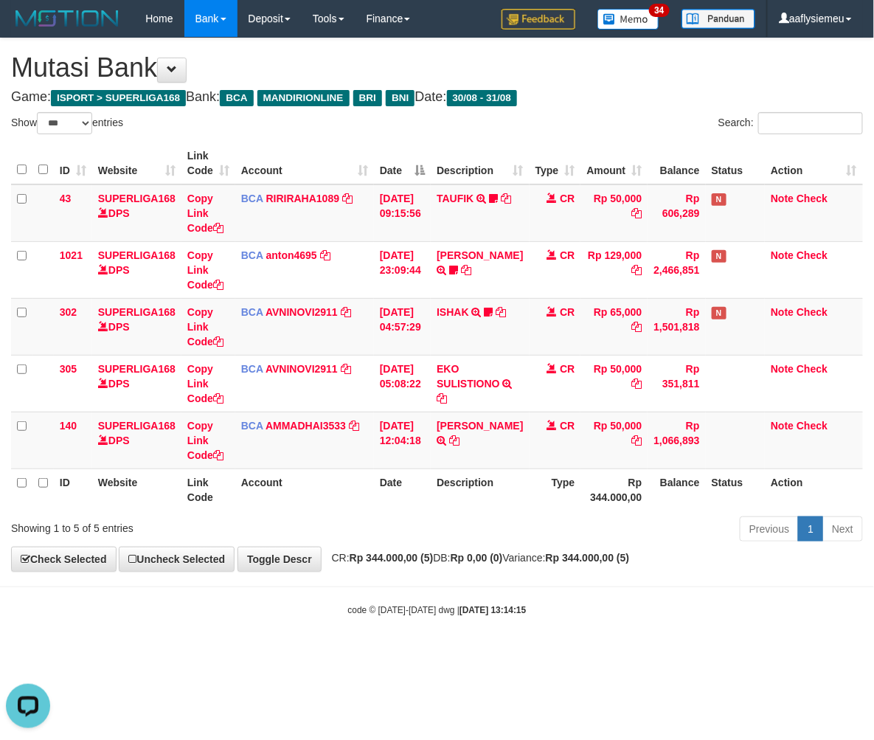
click at [387, 570] on div "**********" at bounding box center [437, 304] width 874 height 533
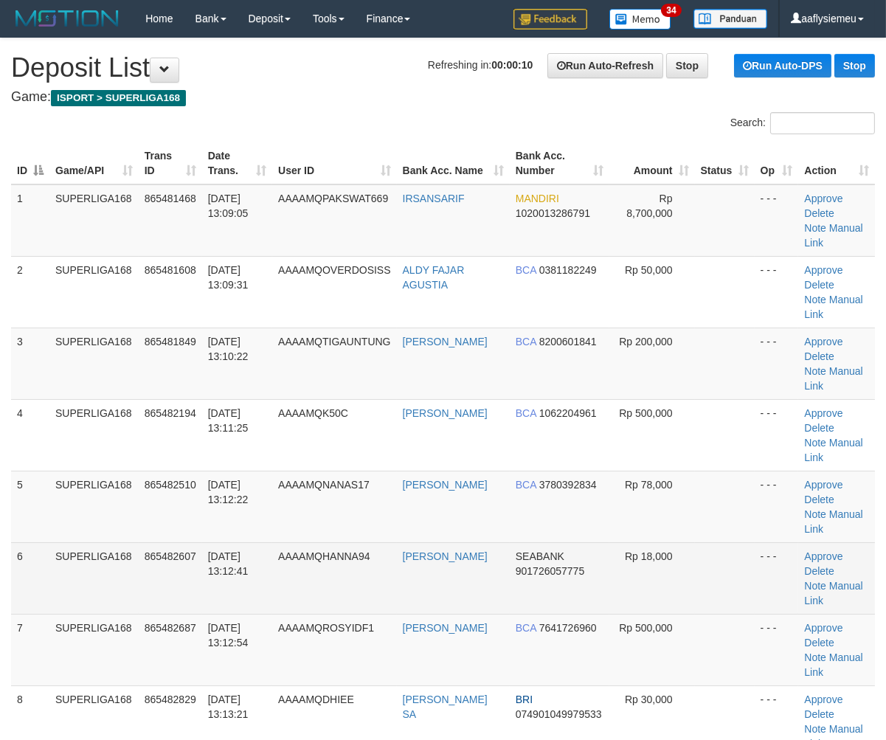
click at [38, 471] on tbody "1 SUPERLIGA168 865481468 31/08/2025 13:09:05 AAAAMQPAKSWAT669 IRSANSARIF MANDIR…" at bounding box center [443, 506] width 864 height 645
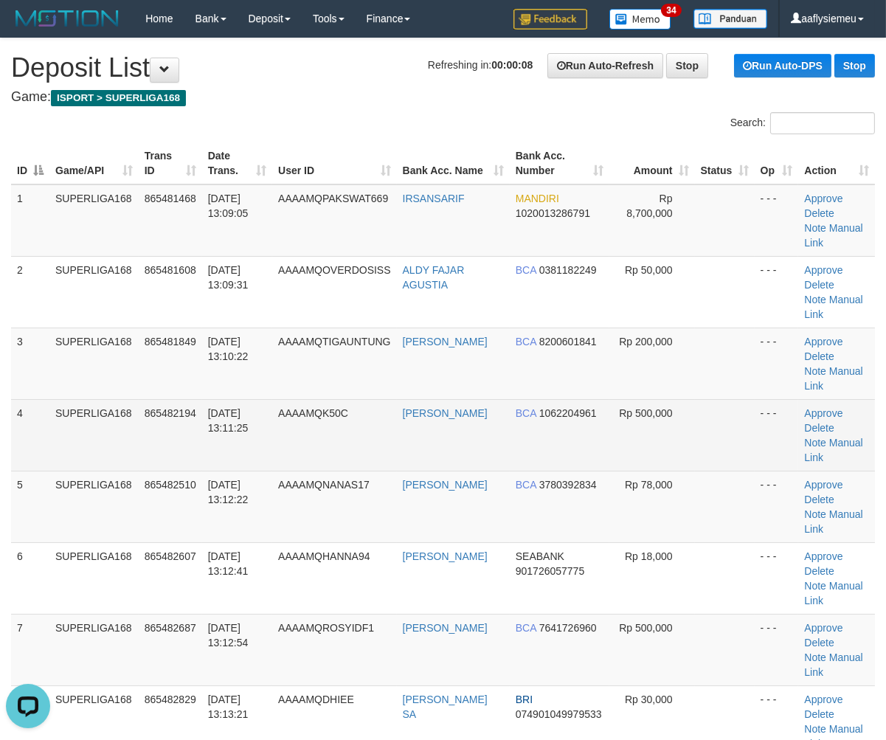
drag, startPoint x: 246, startPoint y: 376, endPoint x: 268, endPoint y: 359, distance: 27.3
click at [246, 407] on span "[DATE] 13:11:25" at bounding box center [228, 420] width 41 height 27
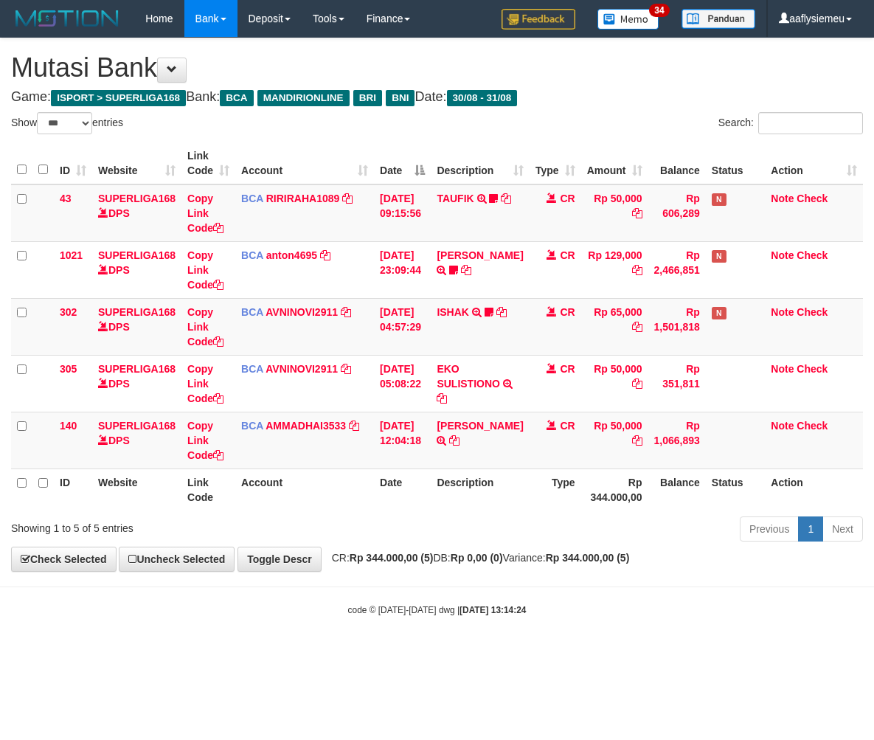
select select "***"
drag, startPoint x: 361, startPoint y: 541, endPoint x: 758, endPoint y: 496, distance: 398.7
click at [370, 555] on div "**********" at bounding box center [437, 304] width 874 height 533
click at [695, 527] on div "Previous 1 Next" at bounding box center [619, 531] width 488 height 32
click at [695, 534] on div "Previous 1 Next" at bounding box center [619, 531] width 488 height 32
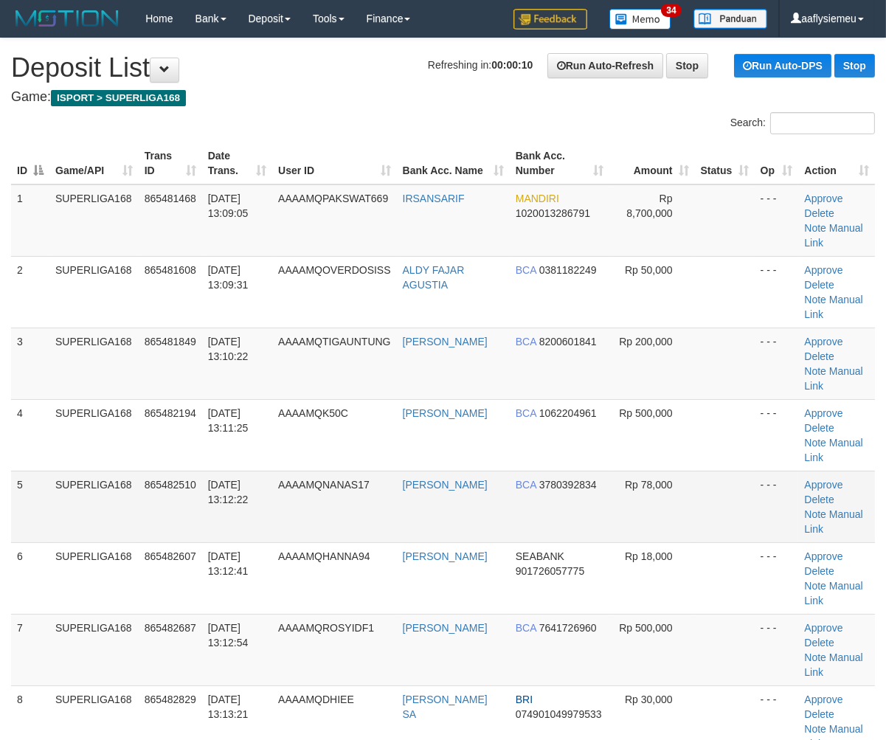
click at [121, 471] on td "SUPERLIGA168" at bounding box center [93, 507] width 89 height 72
drag, startPoint x: 109, startPoint y: 451, endPoint x: 6, endPoint y: 480, distance: 107.4
click at [96, 471] on td "SUPERLIGA168" at bounding box center [93, 507] width 89 height 72
drag, startPoint x: 57, startPoint y: 419, endPoint x: 1, endPoint y: 437, distance: 59.0
click at [42, 471] on tr "5 SUPERLIGA168 865482510 [DATE] 13:12:22 AAAAMQNANAS17 [PERSON_NAME] BCA 378039…" at bounding box center [443, 507] width 864 height 72
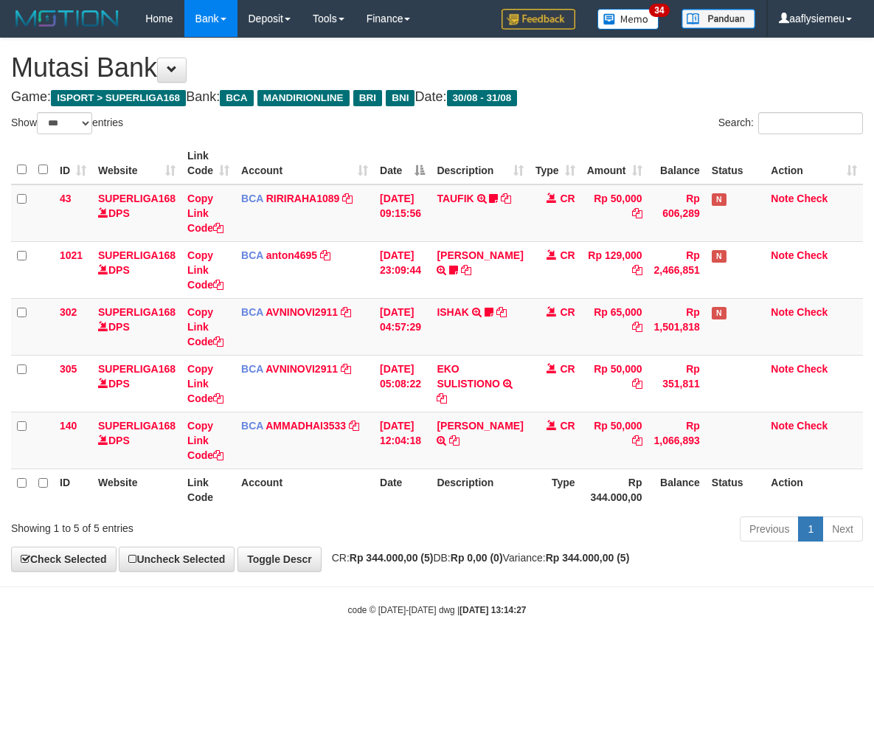
select select "***"
drag, startPoint x: 479, startPoint y: 597, endPoint x: 555, endPoint y: 573, distance: 79.1
click at [478, 597] on body "Toggle navigation Home Bank Account List Load By Website Group [ISPORT] SUPERLI…" at bounding box center [437, 327] width 874 height 654
click at [435, 578] on body "Toggle navigation Home Bank Account List Load By Website Group [ISPORT] SUPERLI…" at bounding box center [437, 327] width 874 height 654
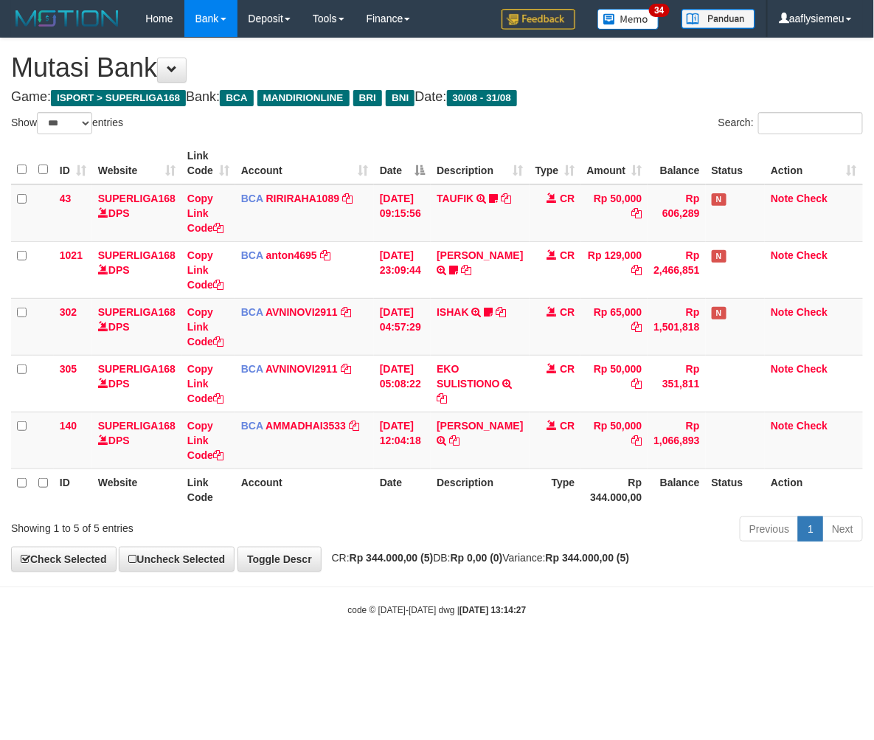
click at [410, 566] on div "**********" at bounding box center [437, 304] width 874 height 533
select select "***"
click at [414, 513] on div "ID Website Link Code Account Date Description Type Amount Balance Status Action…" at bounding box center [437, 326] width 874 height 377
click at [415, 513] on div "ID Website Link Code Account Date Description Type Amount Balance Status Action…" at bounding box center [437, 326] width 874 height 377
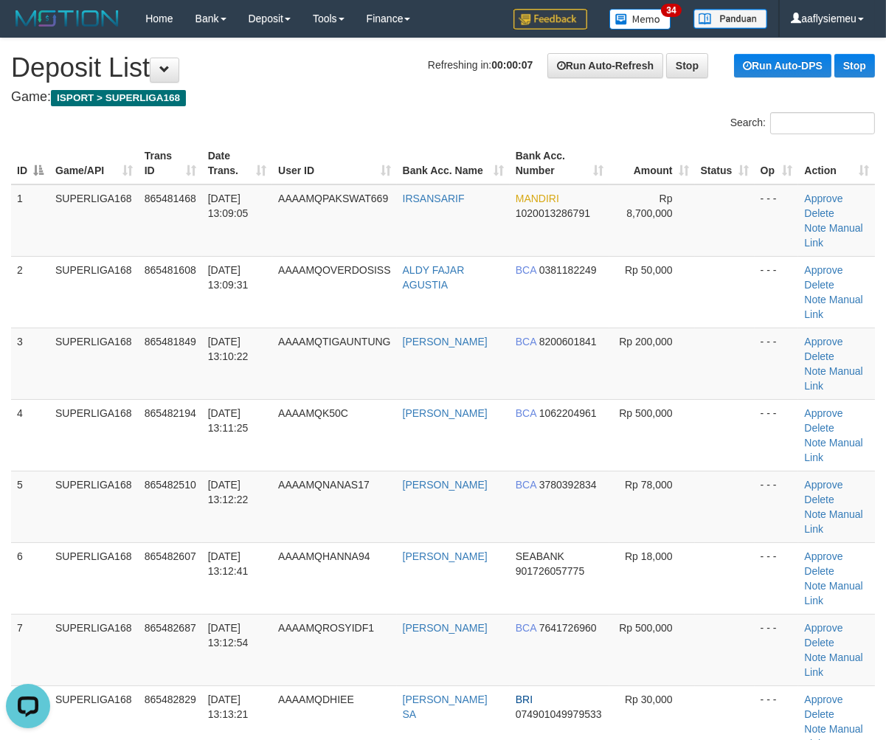
drag, startPoint x: 72, startPoint y: 482, endPoint x: 1, endPoint y: 518, distance: 79.5
click at [59, 542] on td "SUPERLIGA168" at bounding box center [93, 578] width 89 height 72
drag, startPoint x: 188, startPoint y: 460, endPoint x: 4, endPoint y: 524, distance: 195.5
click at [187, 471] on td "865482510" at bounding box center [170, 507] width 63 height 72
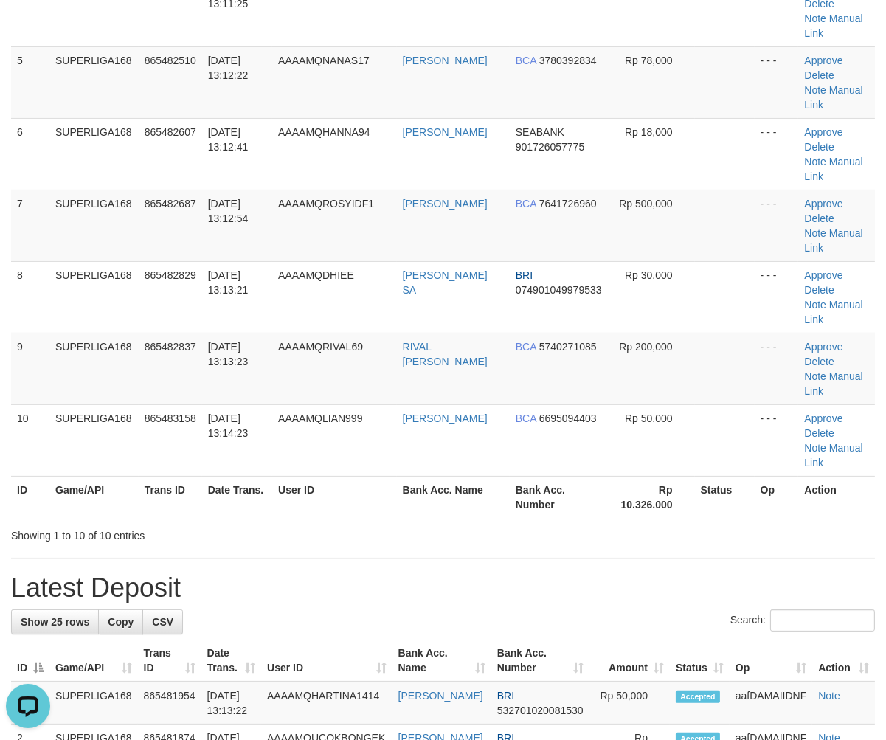
scroll to position [573, 0]
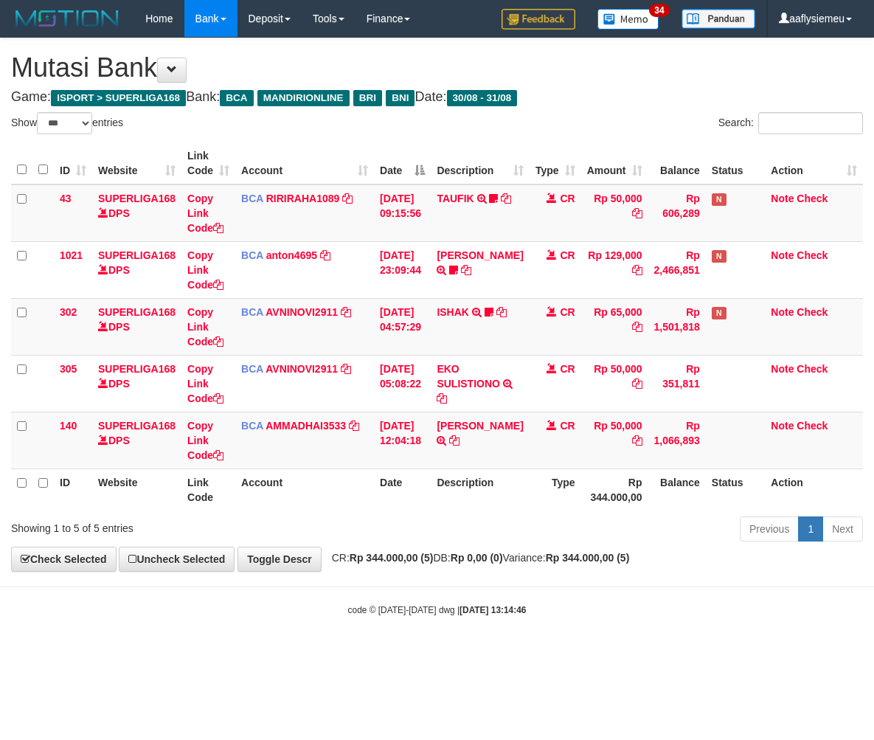
select select "***"
drag, startPoint x: 538, startPoint y: 630, endPoint x: 872, endPoint y: 489, distance: 362.0
click at [540, 628] on body "Toggle navigation Home Bank Account List Load By Website Group [ISPORT] SUPERLI…" at bounding box center [437, 327] width 874 height 654
select select "***"
click at [628, 548] on div "**********" at bounding box center [437, 304] width 874 height 533
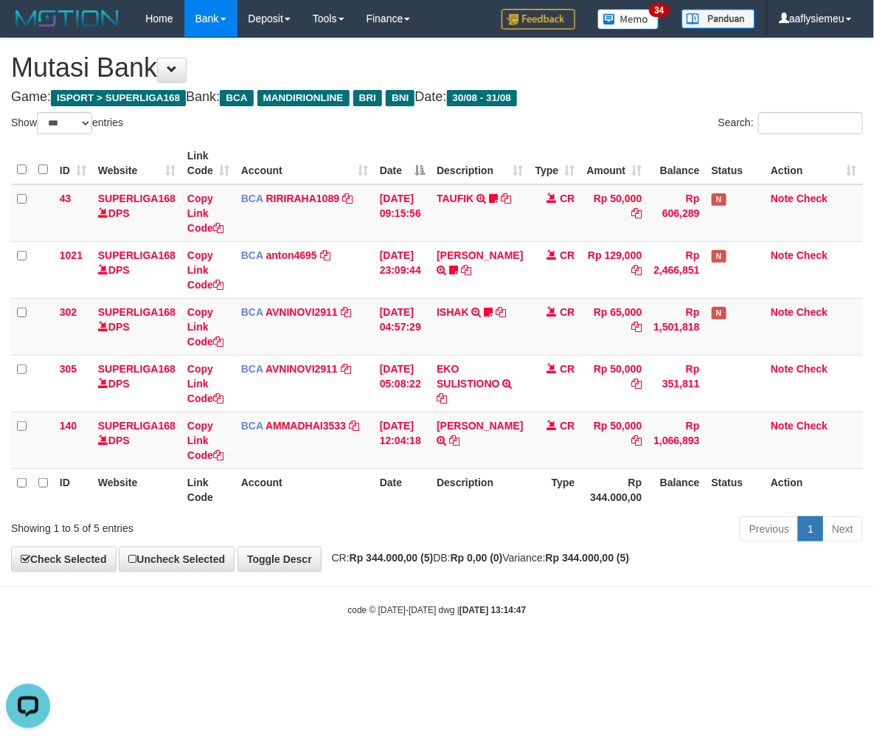
click at [524, 569] on div "**********" at bounding box center [437, 304] width 874 height 533
click at [492, 587] on body "Toggle navigation Home Bank Account List Load By Website Group [ISPORT] SUPERLI…" at bounding box center [437, 327] width 874 height 654
click at [290, 589] on body "Toggle navigation Home Bank Account List Load By Website Group [ISPORT] SUPERLI…" at bounding box center [437, 327] width 874 height 654
drag, startPoint x: 647, startPoint y: 550, endPoint x: 873, endPoint y: 504, distance: 231.0
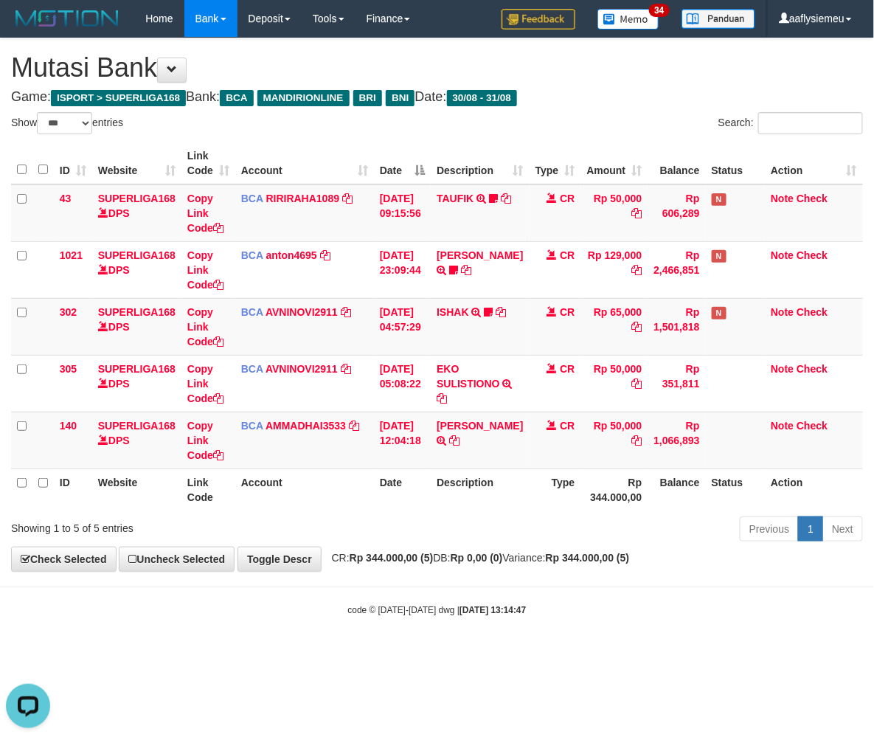
click at [647, 550] on div "**********" at bounding box center [437, 304] width 874 height 533
click at [507, 566] on div "**********" at bounding box center [437, 304] width 874 height 533
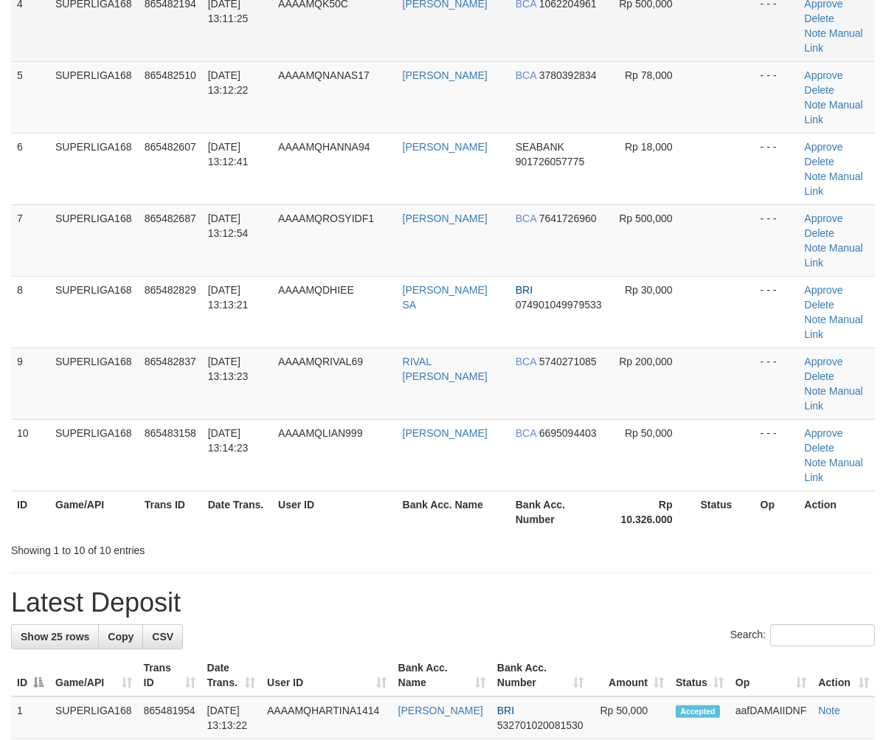
scroll to position [218, 0]
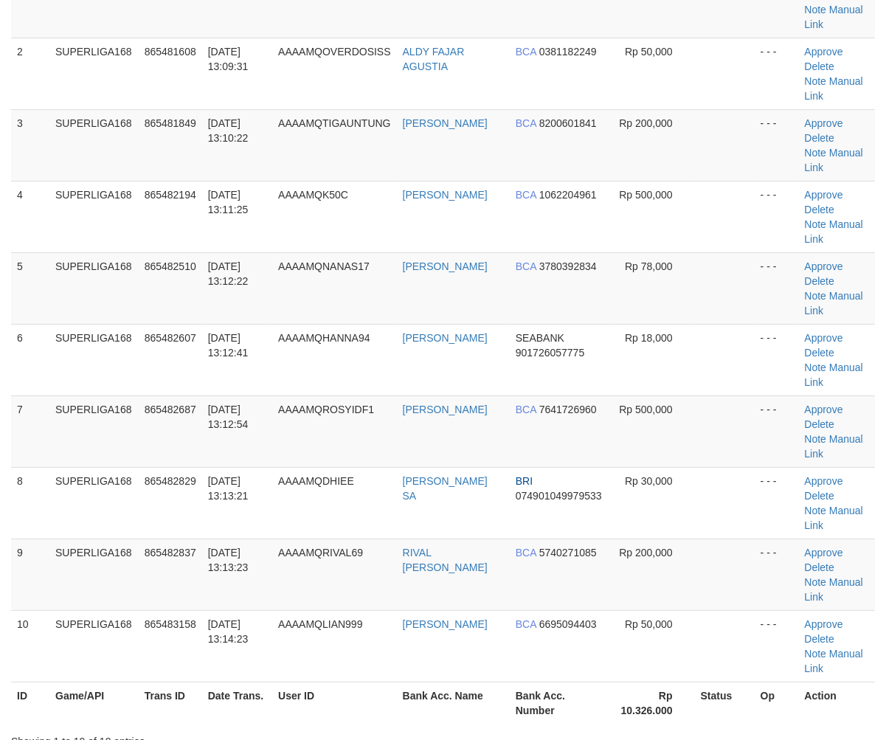
drag, startPoint x: 302, startPoint y: 339, endPoint x: 5, endPoint y: 451, distance: 317.7
click at [293, 395] on td "AAAAMQROSYIDF1" at bounding box center [334, 431] width 124 height 72
drag, startPoint x: 131, startPoint y: 399, endPoint x: 13, endPoint y: 448, distance: 128.3
click at [130, 467] on td "SUPERLIGA168" at bounding box center [93, 503] width 89 height 72
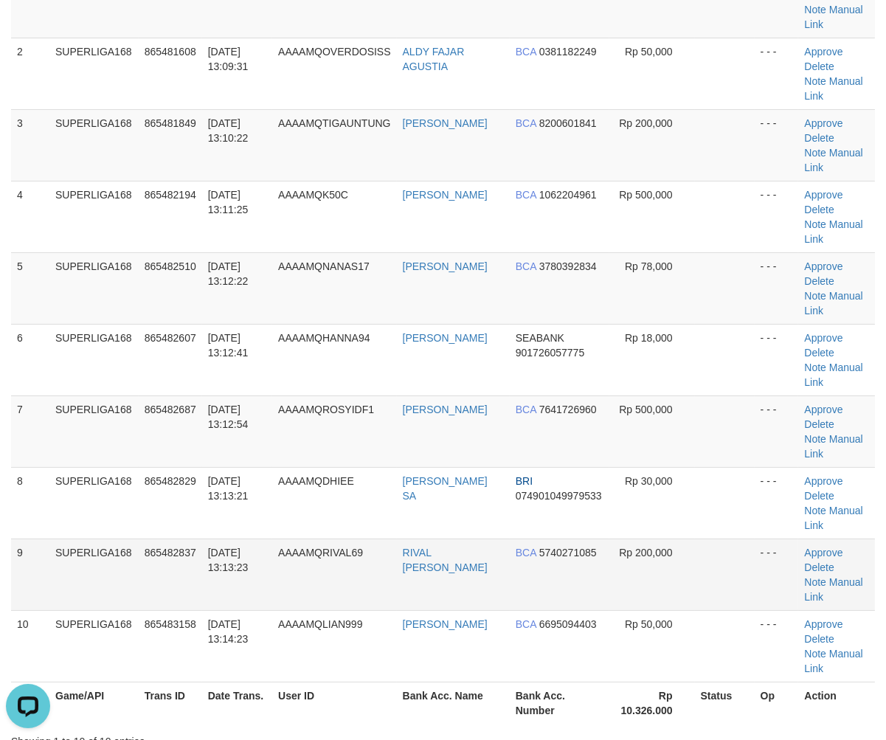
click at [165, 538] on td "865482837" at bounding box center [170, 574] width 63 height 72
drag, startPoint x: 263, startPoint y: 314, endPoint x: 65, endPoint y: 423, distance: 226.1
click at [260, 395] on td "[DATE] 13:12:54" at bounding box center [237, 431] width 70 height 72
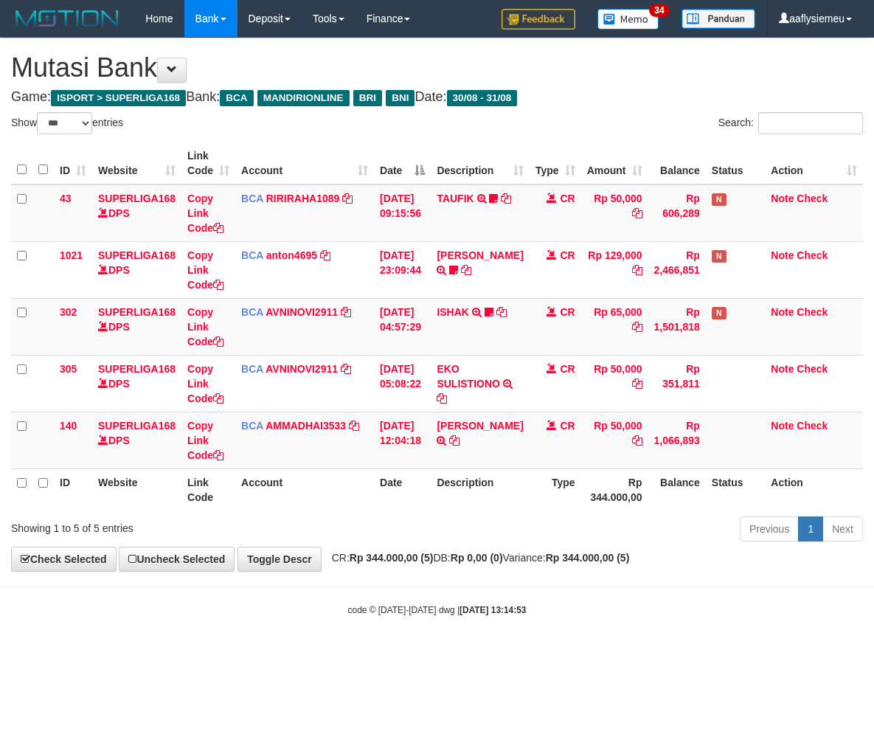
select select "***"
click at [474, 520] on div "Previous 1 Next" at bounding box center [619, 531] width 488 height 32
drag, startPoint x: 474, startPoint y: 514, endPoint x: 864, endPoint y: 476, distance: 392.1
click at [475, 515] on div "Previous 1 Next" at bounding box center [619, 531] width 488 height 32
click at [485, 522] on div "Previous 1 Next" at bounding box center [619, 531] width 488 height 32
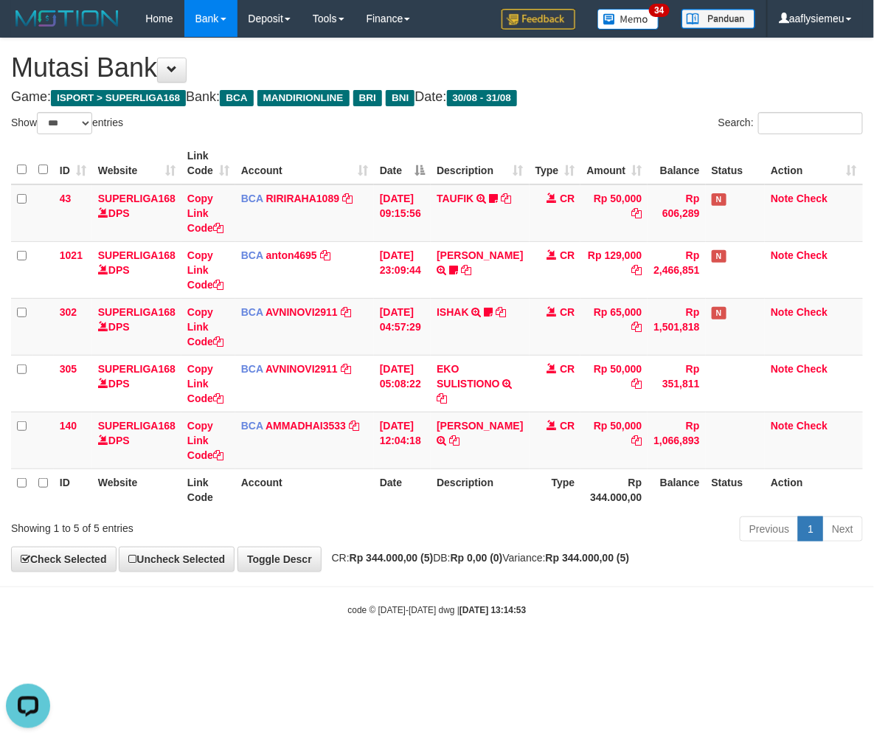
drag, startPoint x: 282, startPoint y: 591, endPoint x: 3, endPoint y: 600, distance: 279.0
click at [271, 592] on body "Toggle navigation Home Bank Account List Load By Website Group [ISPORT] SUPERLI…" at bounding box center [437, 327] width 874 height 654
click at [457, 519] on div "Previous 1 Next" at bounding box center [619, 531] width 488 height 32
click at [592, 549] on div "**********" at bounding box center [437, 304] width 874 height 533
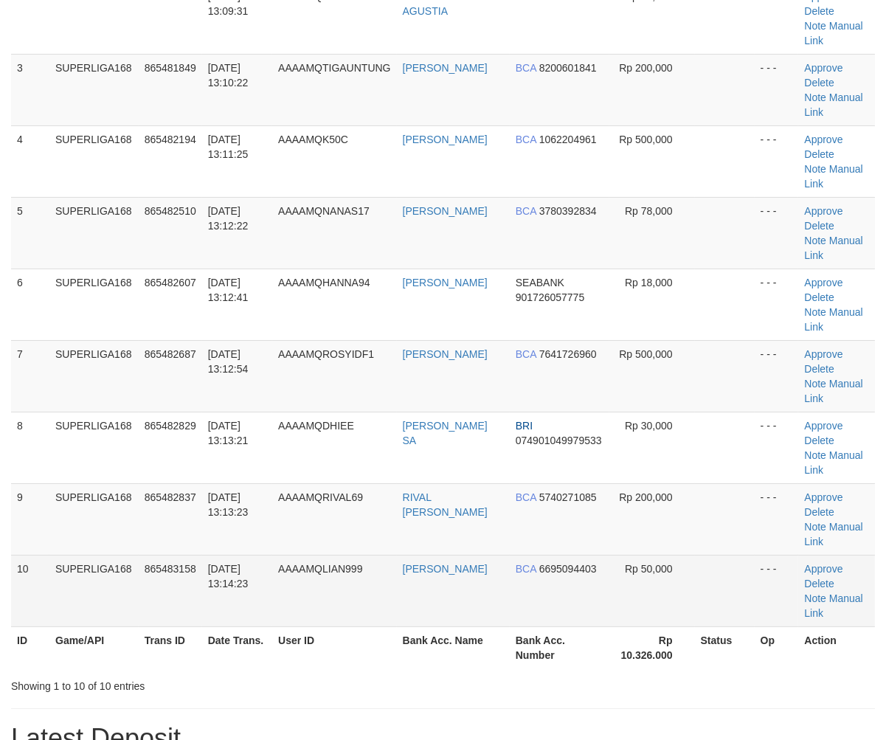
click at [180, 555] on td "865483158" at bounding box center [170, 591] width 63 height 72
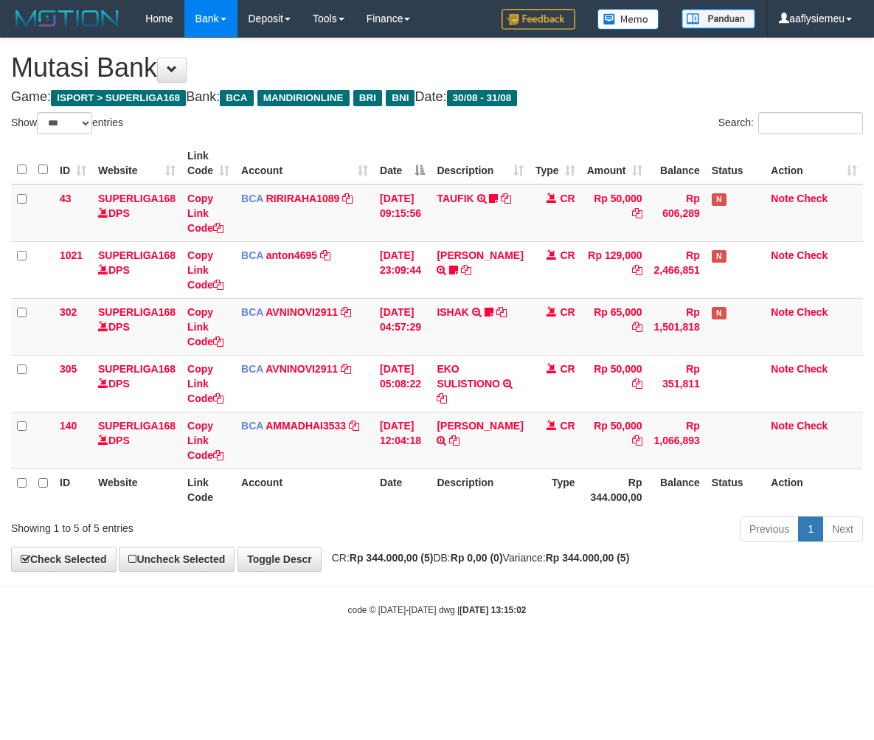
select select "***"
click at [373, 511] on div "ID Website Link Code Account Date Description Type Amount Balance Status Action…" at bounding box center [437, 326] width 874 height 377
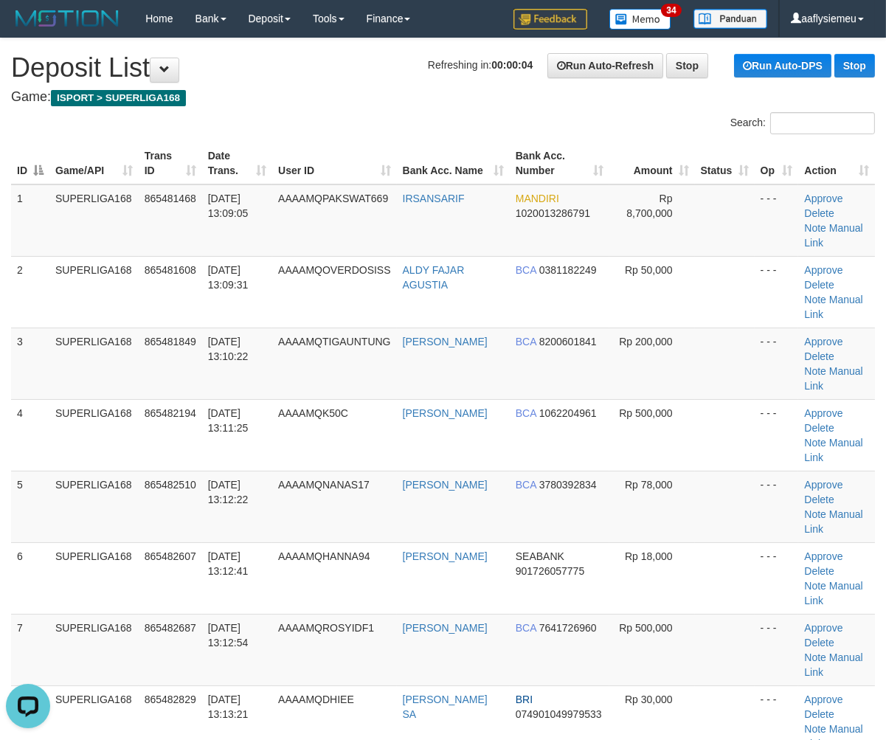
drag, startPoint x: 69, startPoint y: 421, endPoint x: 0, endPoint y: 451, distance: 75.4
click at [66, 471] on td "SUPERLIGA168" at bounding box center [93, 507] width 89 height 72
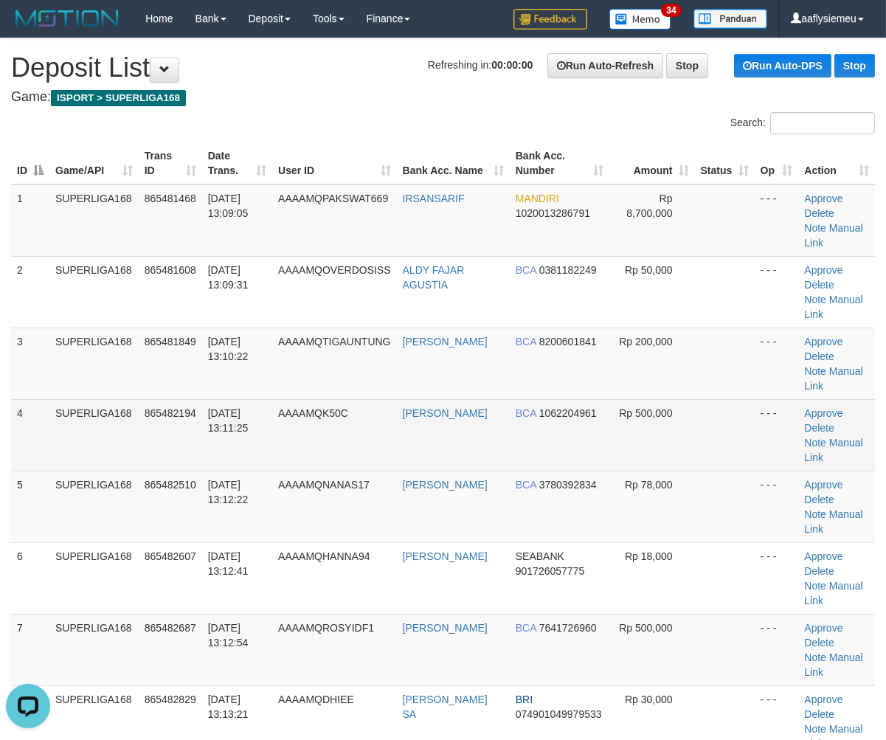
click at [249, 402] on td "[DATE] 13:11:25" at bounding box center [237, 435] width 70 height 72
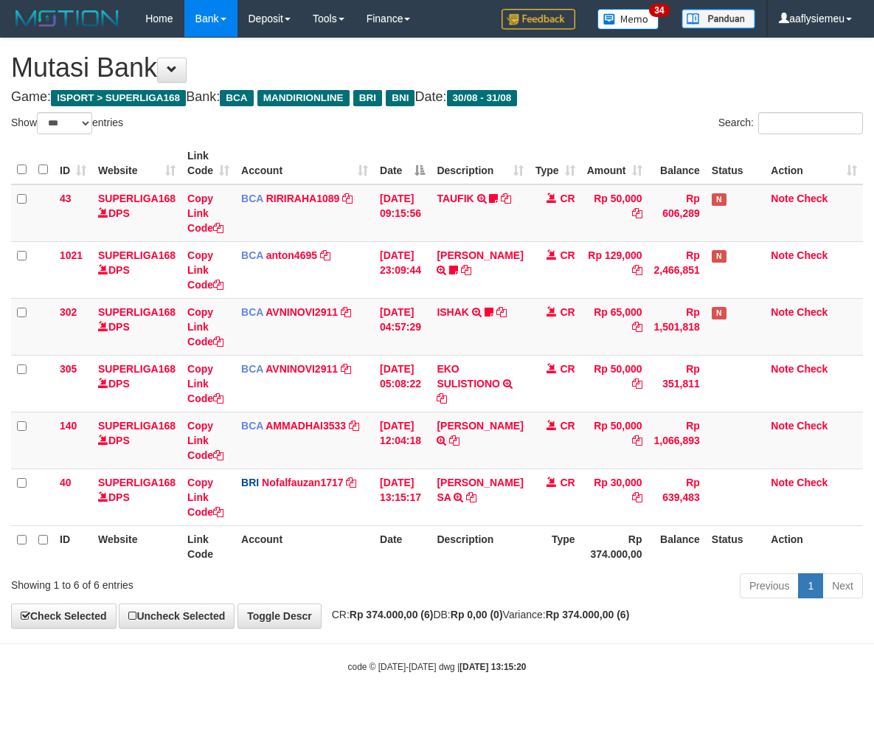
select select "***"
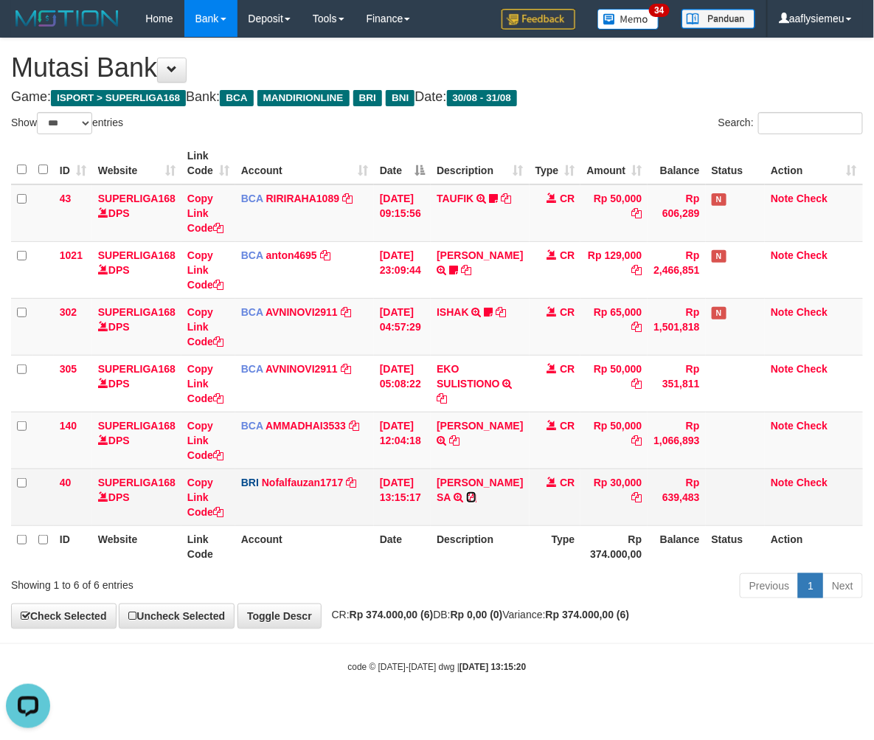
click at [476, 493] on icon at bounding box center [471, 497] width 10 height 10
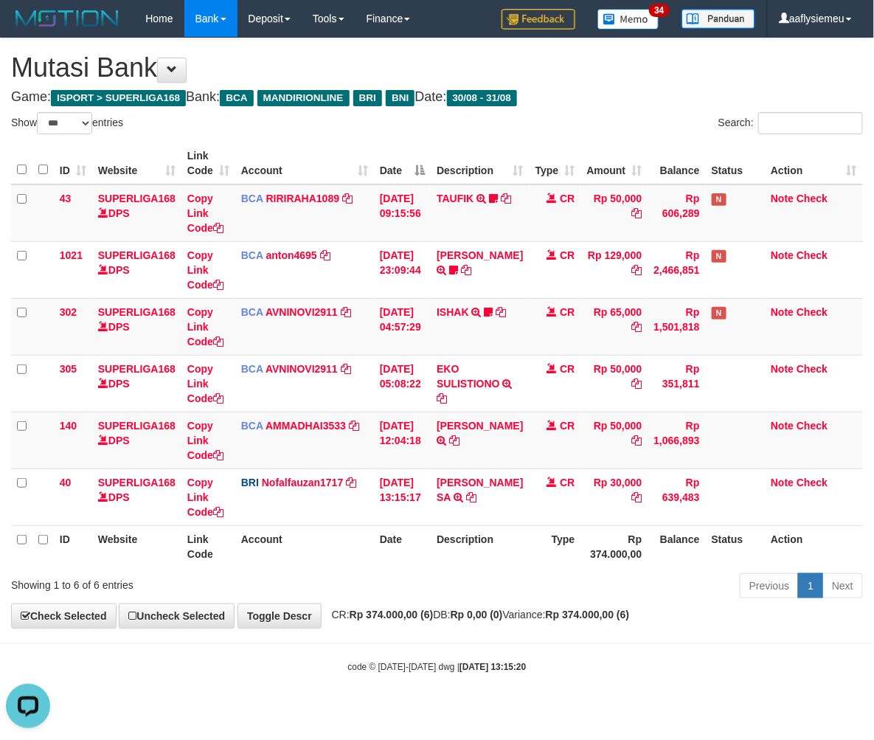
click at [706, 547] on th "Status" at bounding box center [736, 546] width 60 height 42
click at [696, 546] on th "Balance" at bounding box center [677, 546] width 58 height 42
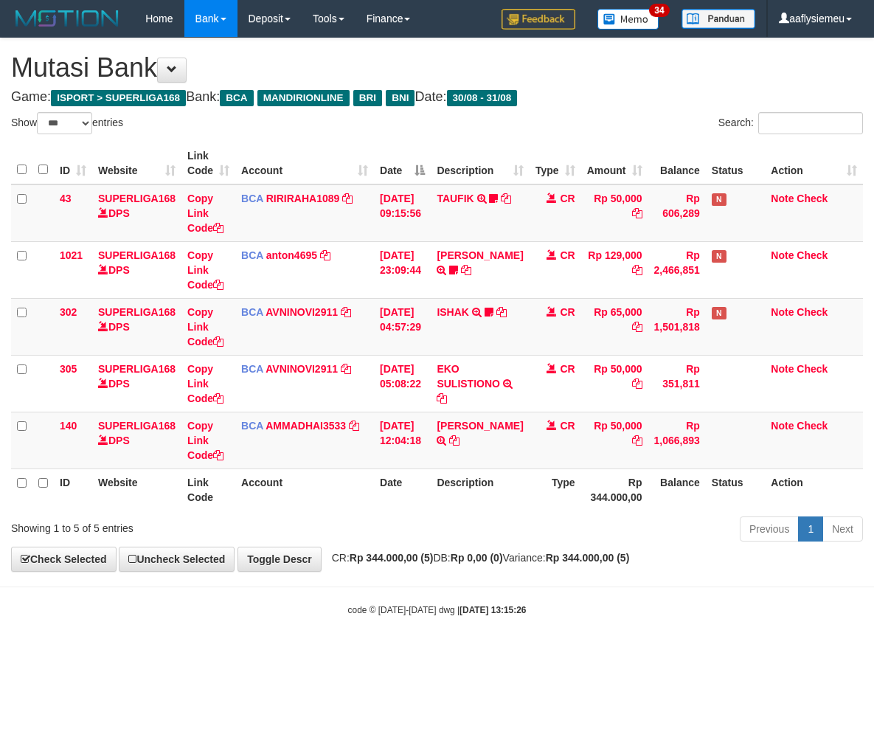
select select "***"
click at [455, 506] on th "Description" at bounding box center [480, 489] width 98 height 42
drag, startPoint x: 455, startPoint y: 506, endPoint x: 869, endPoint y: 488, distance: 414.2
click at [456, 507] on th "Description" at bounding box center [480, 489] width 98 height 42
drag, startPoint x: 430, startPoint y: 595, endPoint x: 867, endPoint y: 548, distance: 440.0
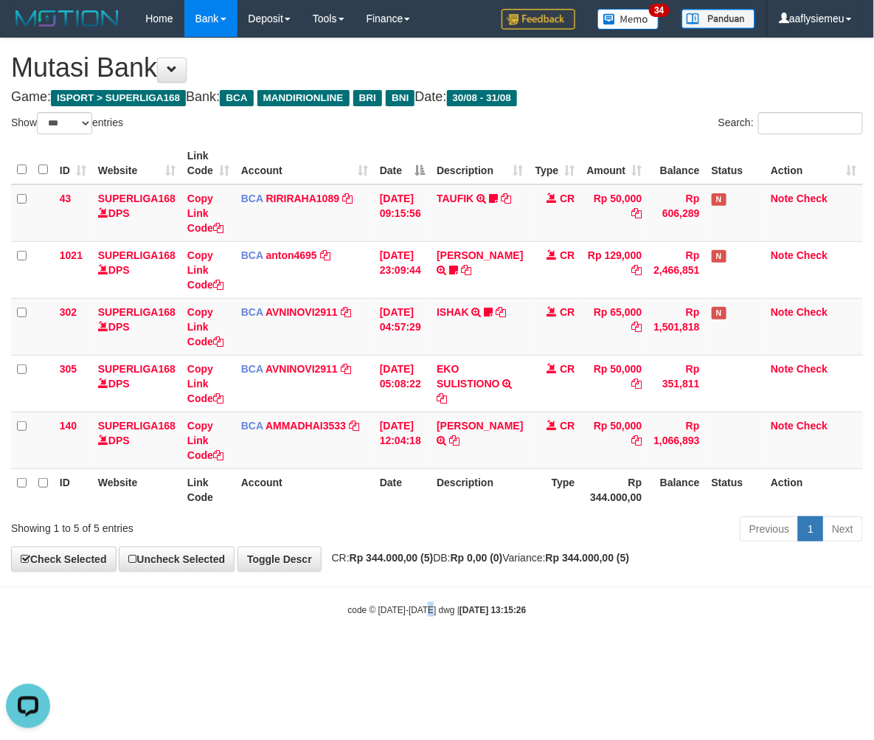
click at [431, 595] on body "Toggle navigation Home Bank Account List Load By Website Group [ISPORT] SUPERLI…" at bounding box center [437, 327] width 874 height 654
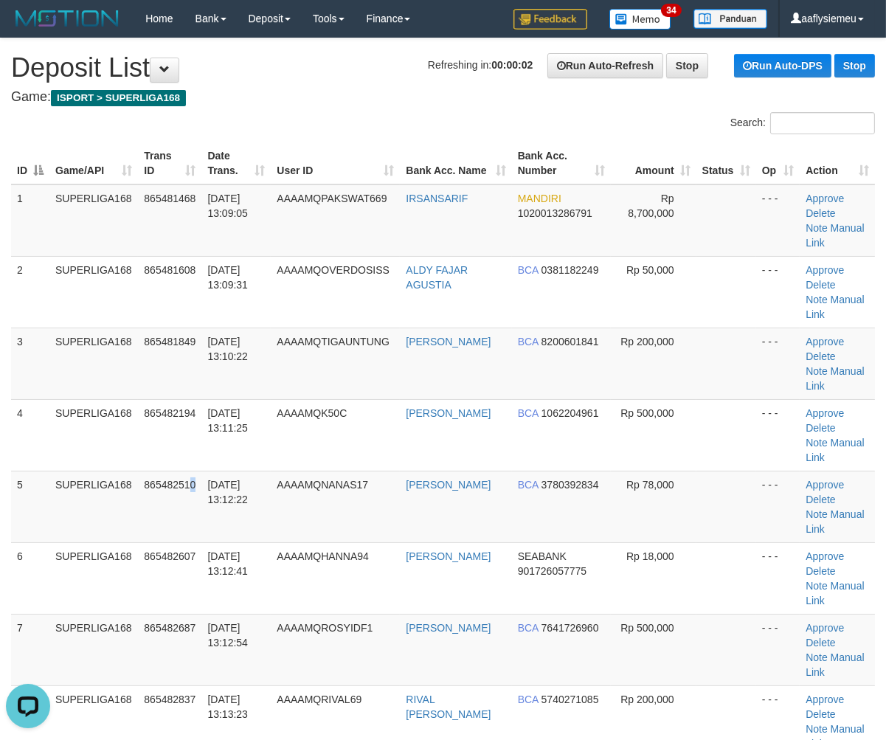
drag, startPoint x: 195, startPoint y: 426, endPoint x: 7, endPoint y: 480, distance: 195.6
click at [164, 471] on td "865482510" at bounding box center [169, 507] width 63 height 72
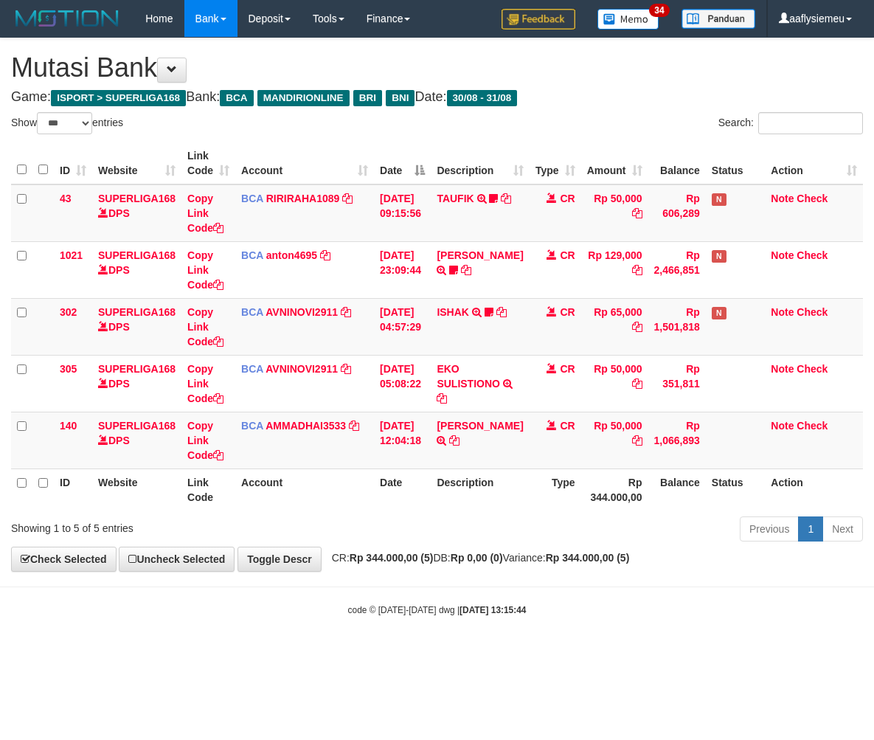
select select "***"
click at [575, 614] on div "code © 2012-2018 dwg | 2025/08/31 13:15:44" at bounding box center [437, 609] width 874 height 15
drag, startPoint x: 440, startPoint y: 609, endPoint x: 288, endPoint y: 498, distance: 188.4
click at [437, 610] on small "code © 2012-2018 dwg | 2025/08/31 13:15:44" at bounding box center [437, 610] width 179 height 10
click at [371, 515] on div "Previous 1 Next" at bounding box center [619, 531] width 510 height 32
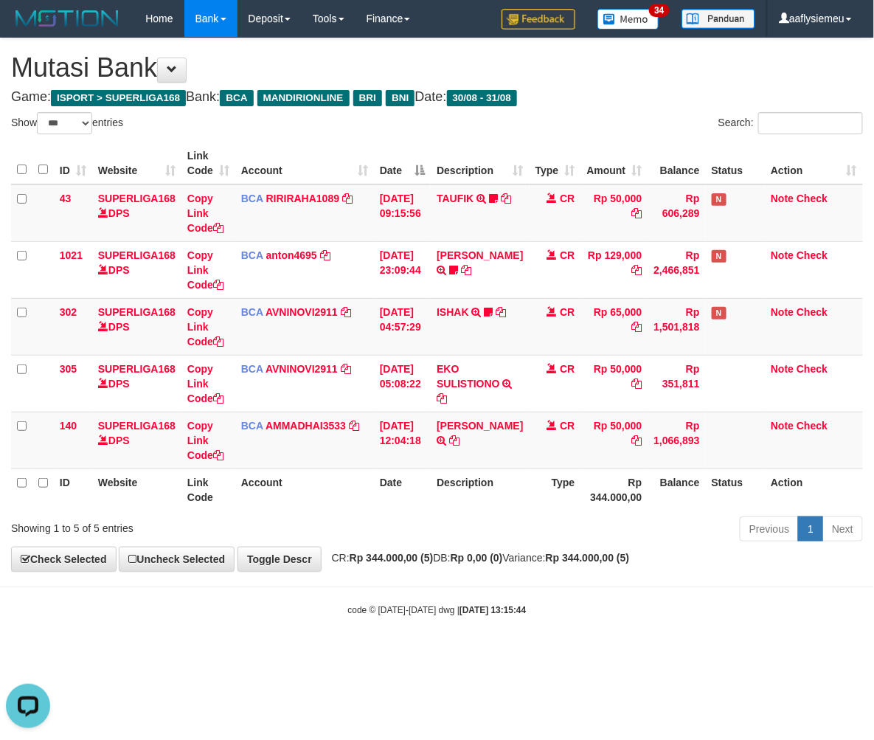
drag, startPoint x: 398, startPoint y: 504, endPoint x: 4, endPoint y: 531, distance: 395.6
click at [398, 504] on th "Date" at bounding box center [402, 489] width 57 height 42
select select "***"
drag, startPoint x: 445, startPoint y: 514, endPoint x: 4, endPoint y: 490, distance: 441.8
click at [421, 510] on div "Show ** ** ** *** entries Search: ID Website Link Code Account Date Description…" at bounding box center [437, 329] width 852 height 434
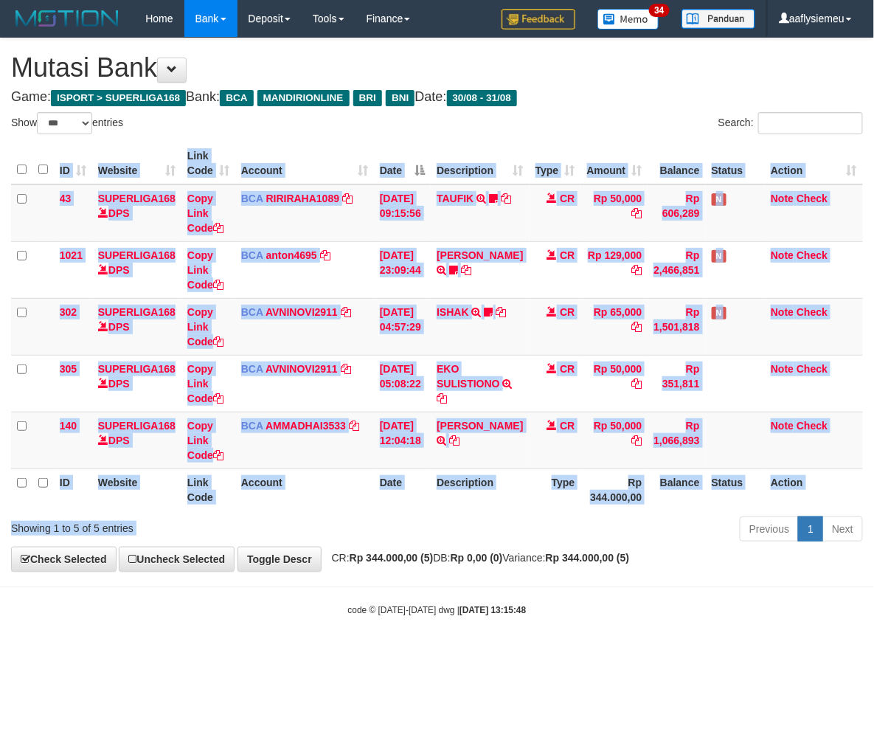
click at [471, 515] on div "Previous 1 Next" at bounding box center [619, 531] width 488 height 32
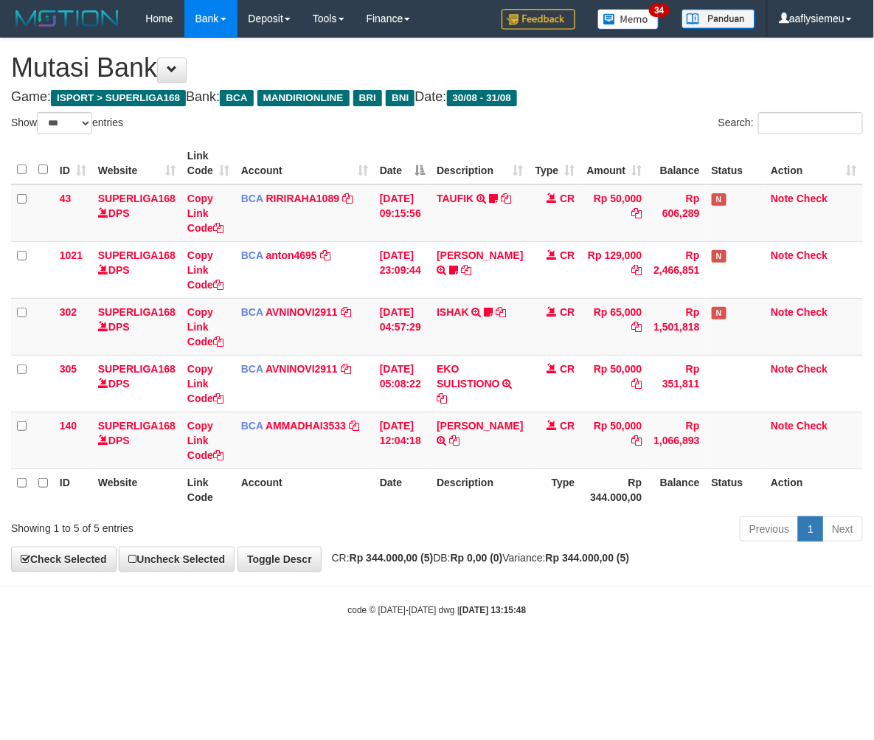
click at [406, 562] on strong "Rp 344.000,00 (5)" at bounding box center [392, 558] width 84 height 12
drag, startPoint x: 363, startPoint y: 495, endPoint x: 353, endPoint y: 496, distance: 10.4
click at [364, 499] on th "Account" at bounding box center [304, 489] width 139 height 42
drag, startPoint x: 404, startPoint y: 615, endPoint x: 387, endPoint y: 609, distance: 18.0
click at [403, 614] on small "code © 2012-2018 dwg | 2025/08/31 13:15:48" at bounding box center [437, 610] width 179 height 10
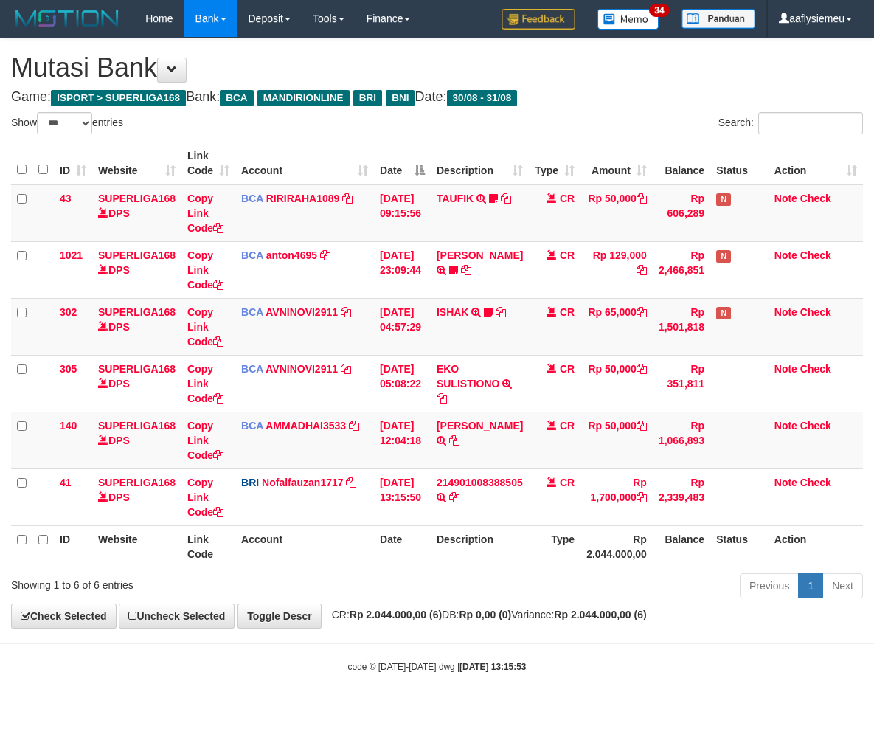
select select "***"
click at [381, 533] on th "Date" at bounding box center [402, 546] width 57 height 42
click at [483, 626] on div "**********" at bounding box center [437, 332] width 874 height 589
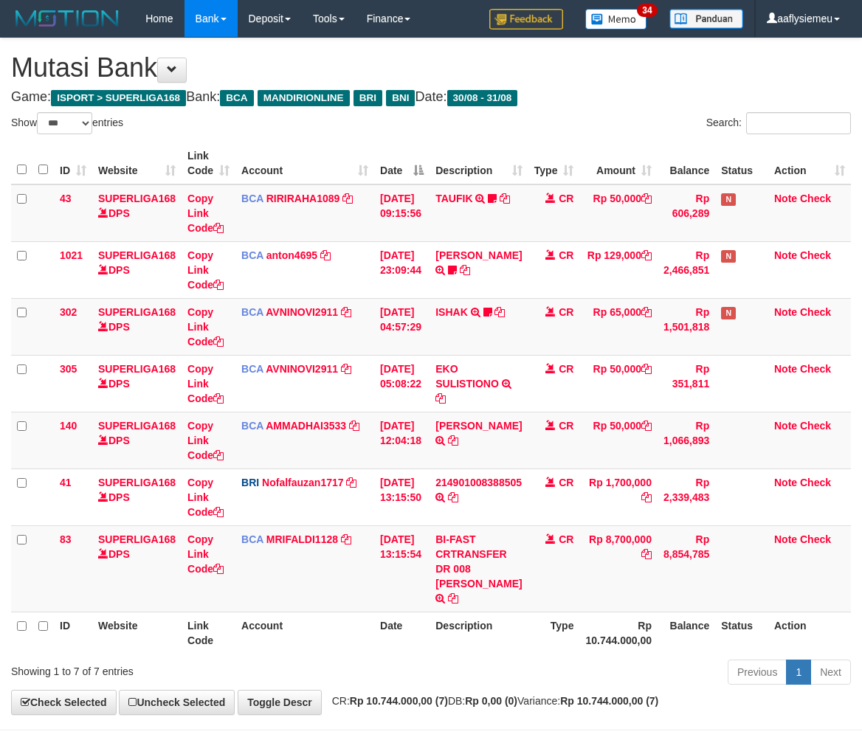
select select "***"
click at [458, 492] on icon at bounding box center [453, 497] width 10 height 10
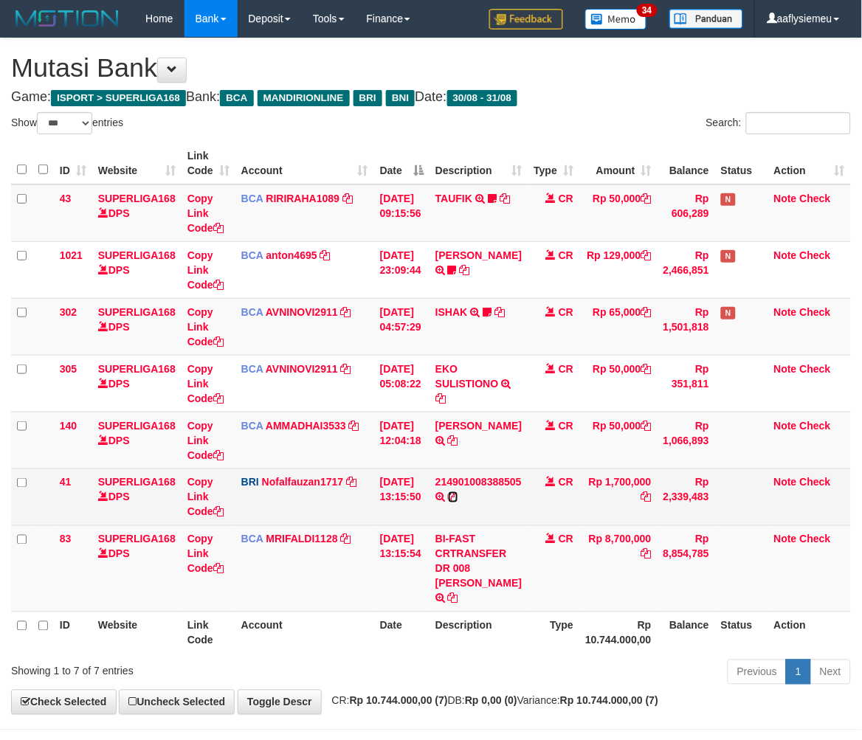
click at [458, 494] on icon at bounding box center [453, 497] width 10 height 10
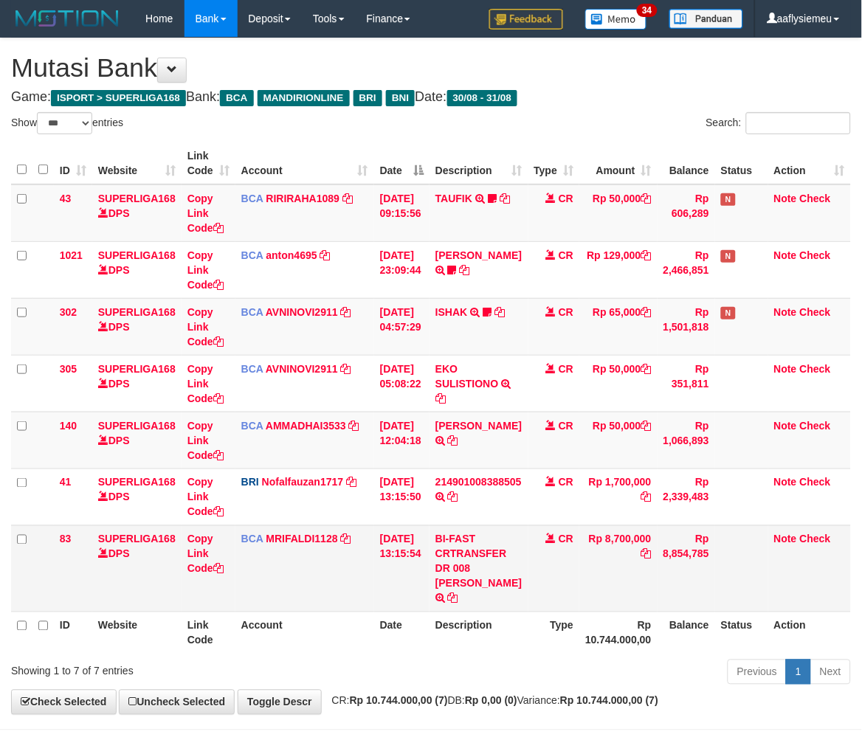
click at [474, 565] on td "BI-FAST CRTRANSFER DR 008 [PERSON_NAME]" at bounding box center [478, 568] width 98 height 86
click at [484, 566] on td "BI-FAST CRTRANSFER DR 008 IRSAN SARIF" at bounding box center [478, 568] width 98 height 86
copy td "IRSAN"
click at [227, 568] on td "Copy Link Code" at bounding box center [208, 568] width 54 height 86
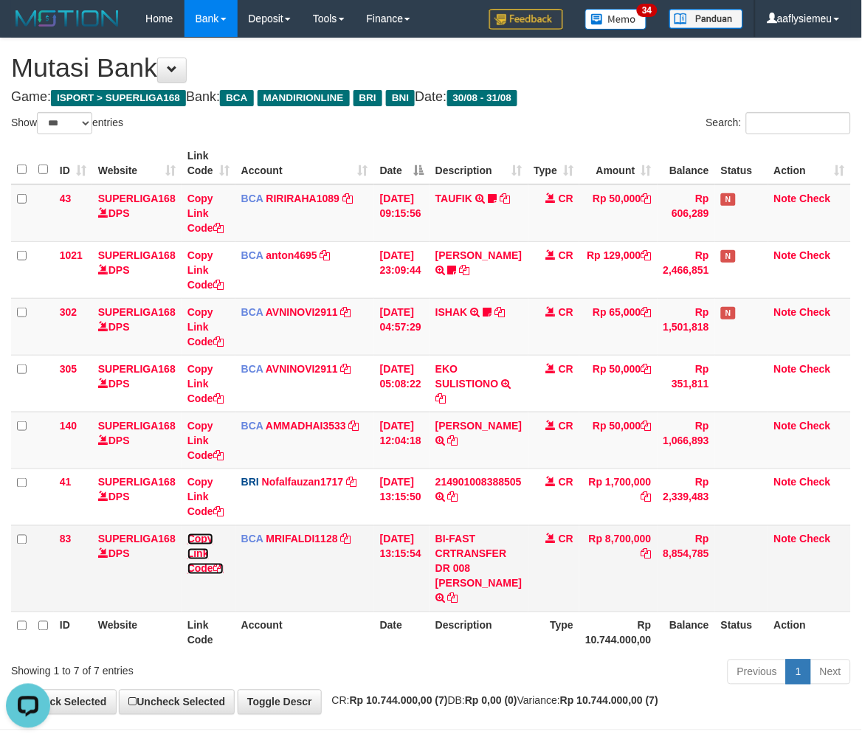
click at [221, 566] on icon at bounding box center [218, 569] width 10 height 10
drag, startPoint x: 716, startPoint y: 583, endPoint x: 857, endPoint y: 541, distance: 147.0
click at [715, 583] on td "Rp 8,854,785" at bounding box center [686, 568] width 58 height 86
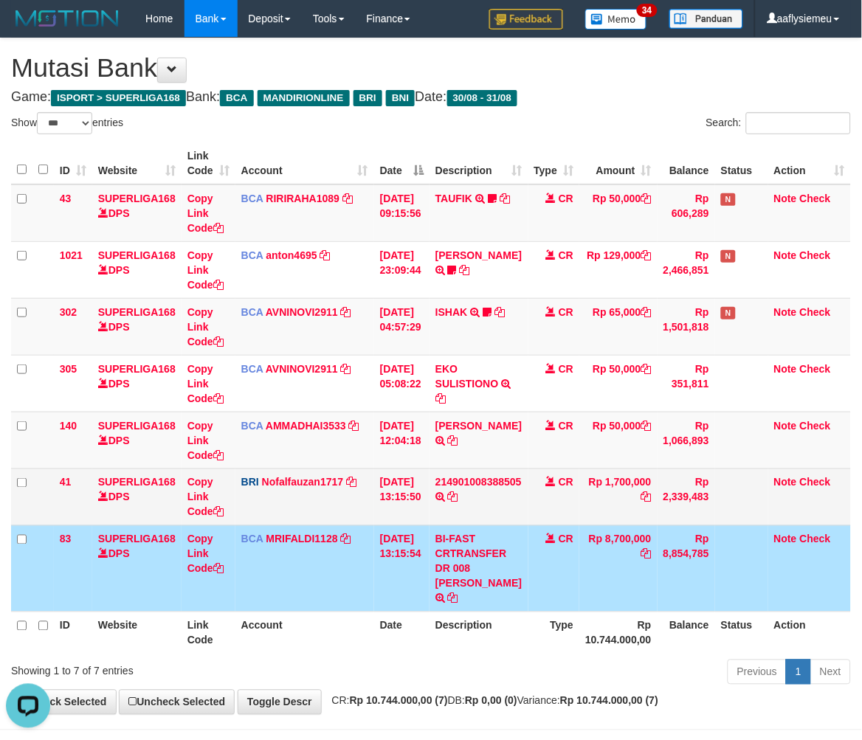
click at [466, 496] on td "214901008388505 TRANSFER NBMB 214901008388505 TO NOFAL ZANURIAH" at bounding box center [478, 496] width 98 height 57
click at [458, 495] on icon at bounding box center [453, 497] width 10 height 10
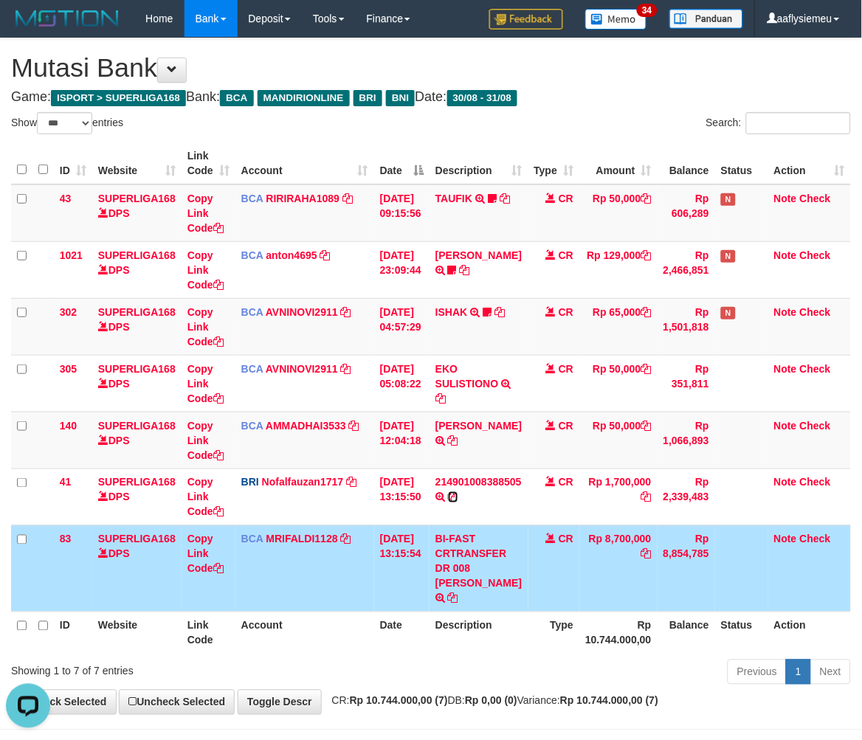
drag, startPoint x: 465, startPoint y: 495, endPoint x: 873, endPoint y: 546, distance: 411.8
click at [471, 502] on td "214901008388505 TRANSFER NBMB 214901008388505 TO NOFAL ZANURIAH" at bounding box center [478, 496] width 98 height 57
click at [519, 658] on div "Previous 1 Next" at bounding box center [610, 674] width 480 height 32
drag, startPoint x: 502, startPoint y: 628, endPoint x: 851, endPoint y: 450, distance: 391.6
click at [504, 626] on th "Description" at bounding box center [478, 632] width 98 height 42
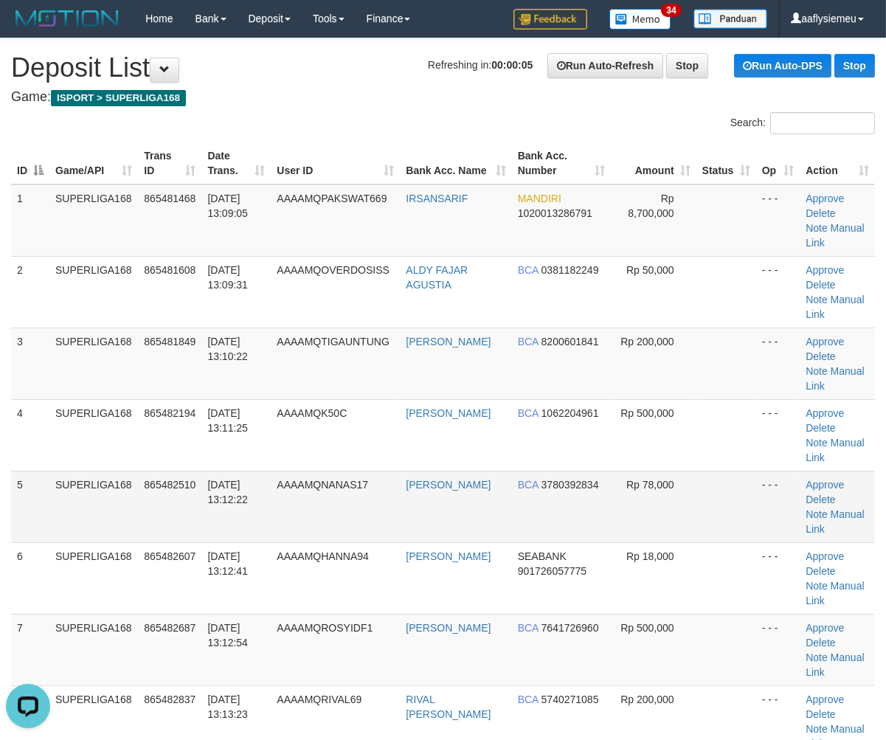
click at [221, 471] on td "31/08/2025 13:12:22" at bounding box center [235, 507] width 69 height 72
click at [839, 230] on link "Manual Link" at bounding box center [834, 235] width 58 height 27
click at [124, 614] on td "SUPERLIGA168" at bounding box center [93, 650] width 89 height 72
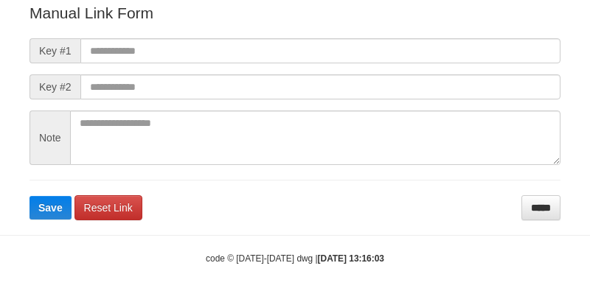
scroll to position [176, 0]
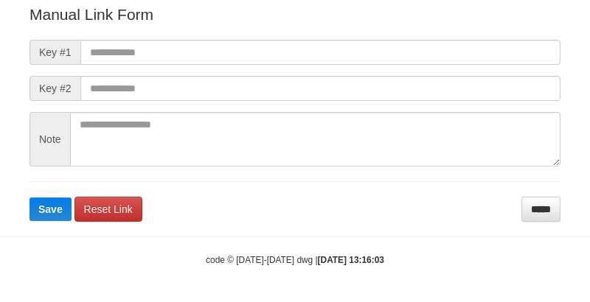
click at [192, 35] on form "Manual Link Form Key #1 Key #2 Note Save Reset Link *****" at bounding box center [295, 113] width 531 height 218
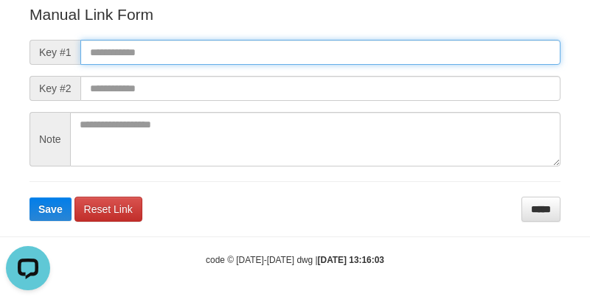
click at [187, 44] on input "text" at bounding box center [320, 52] width 480 height 25
paste input "**********"
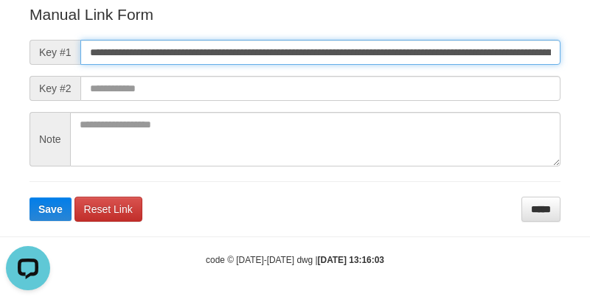
scroll to position [0, 839]
type input "**********"
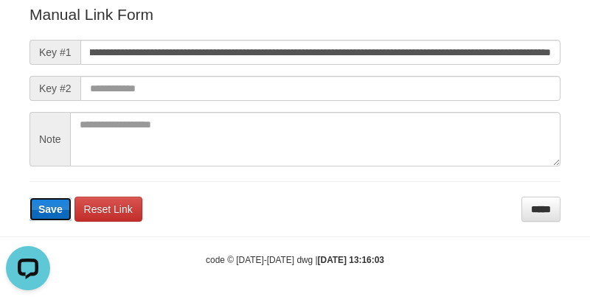
click at [69, 207] on button "Save" at bounding box center [51, 210] width 42 height 24
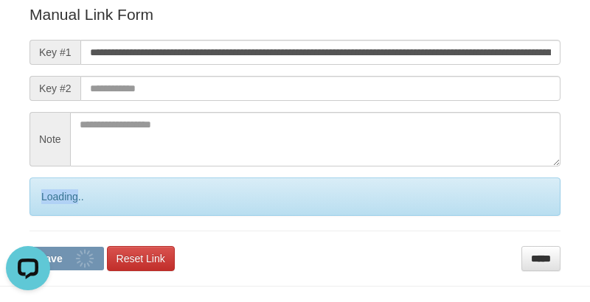
click at [69, 207] on div "Loading.." at bounding box center [295, 197] width 531 height 38
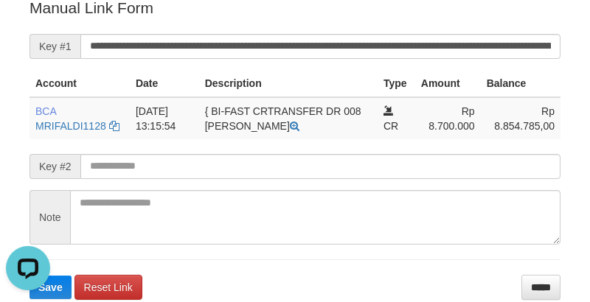
scroll to position [381, 0]
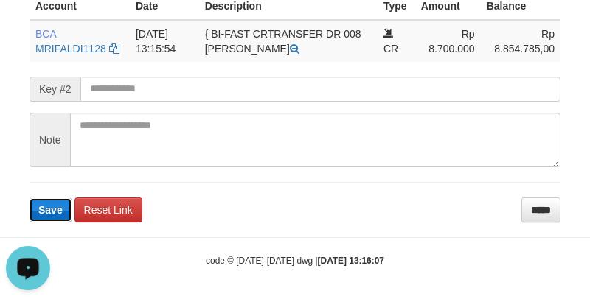
click at [49, 211] on span "Save" at bounding box center [50, 210] width 24 height 12
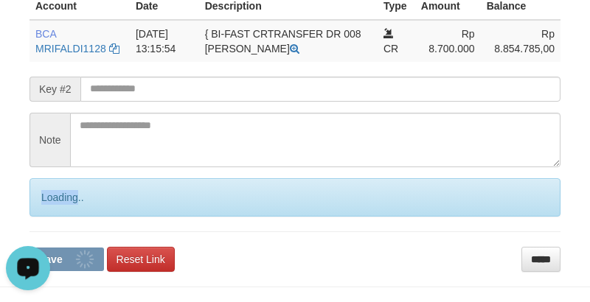
click at [49, 211] on div "Loading.." at bounding box center [295, 198] width 531 height 38
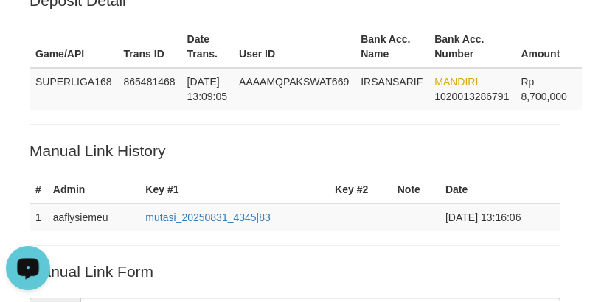
scroll to position [20, 0]
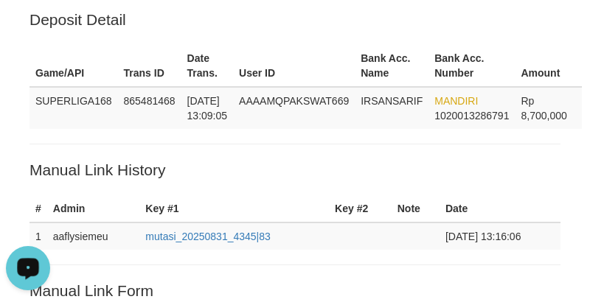
click at [77, 45] on th "Game/API" at bounding box center [74, 66] width 89 height 42
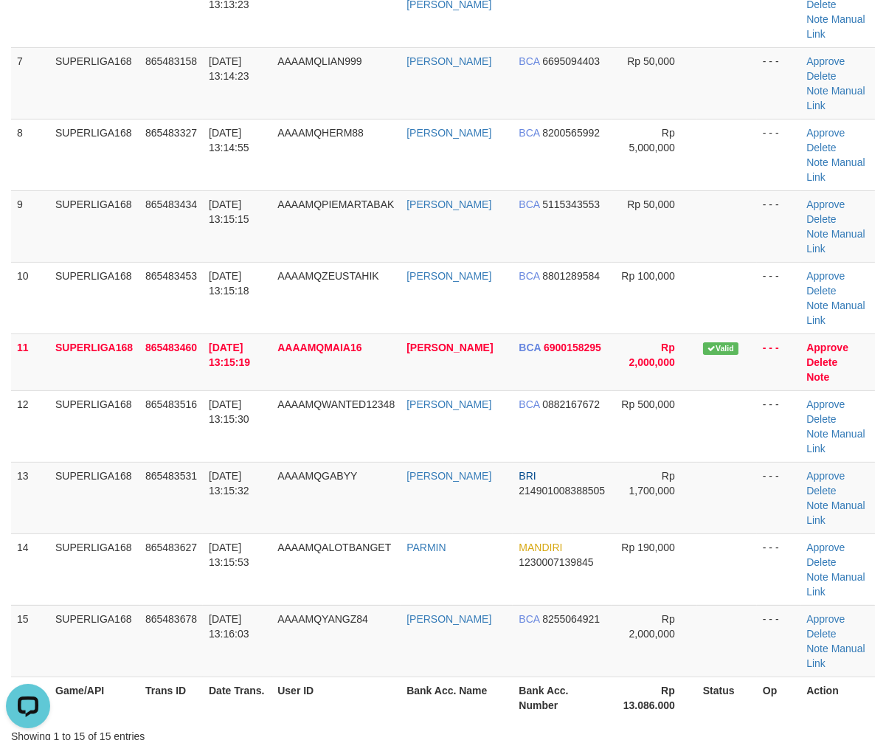
drag, startPoint x: 180, startPoint y: 540, endPoint x: 3, endPoint y: 586, distance: 182.8
click at [174, 676] on th "Trans ID" at bounding box center [170, 697] width 63 height 42
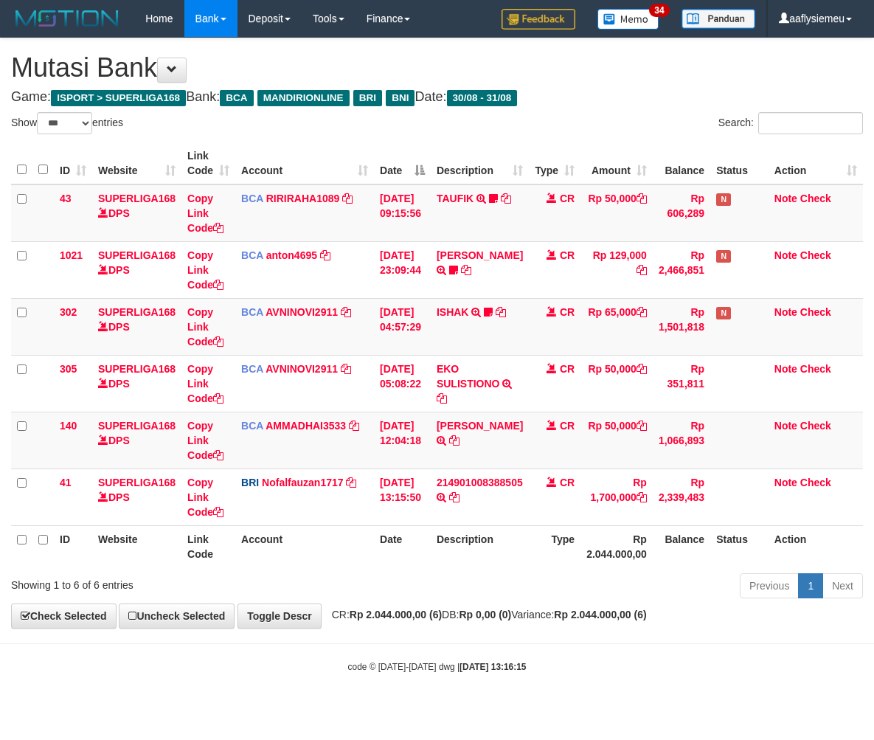
select select "***"
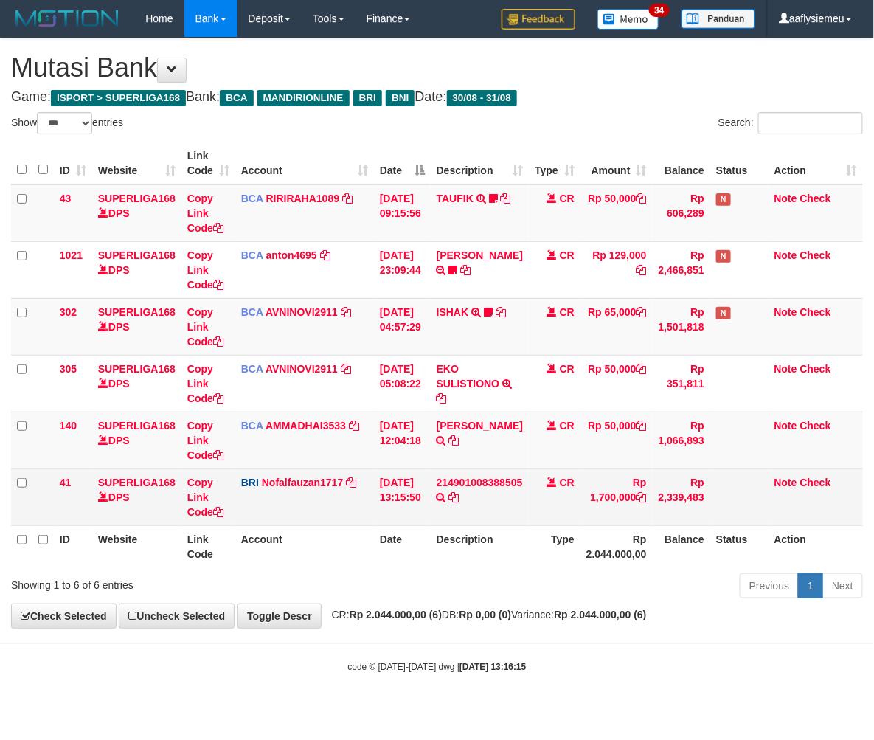
drag, startPoint x: 690, startPoint y: 530, endPoint x: 718, endPoint y: 497, distance: 42.4
click at [690, 531] on th "Balance" at bounding box center [682, 546] width 58 height 42
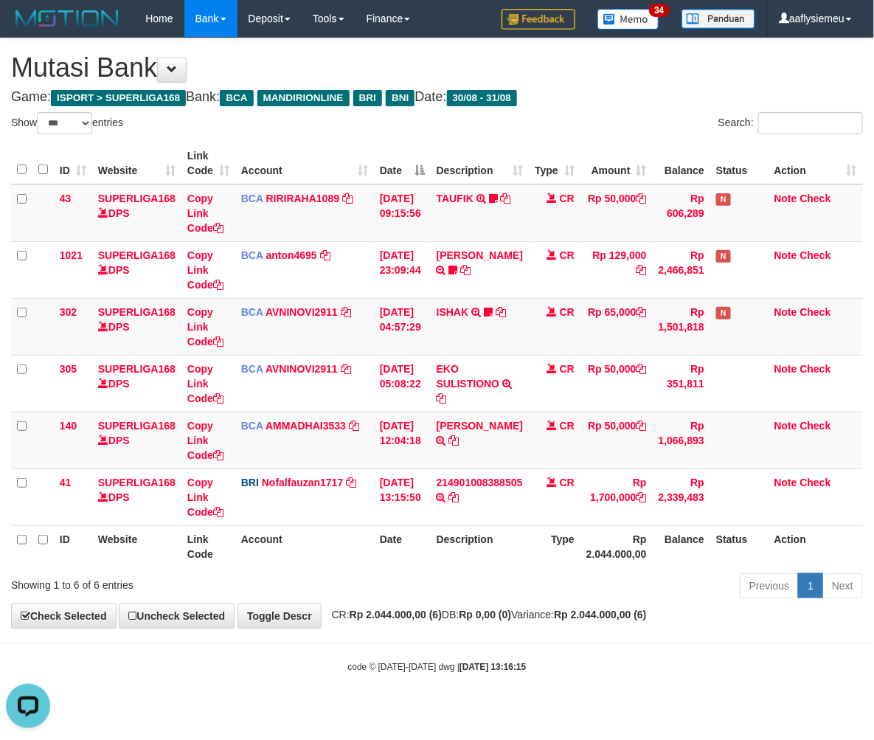
click at [482, 595] on div "Previous 1 Next" at bounding box center [619, 588] width 488 height 32
click at [594, 595] on div "Previous 1 Next" at bounding box center [619, 588] width 488 height 32
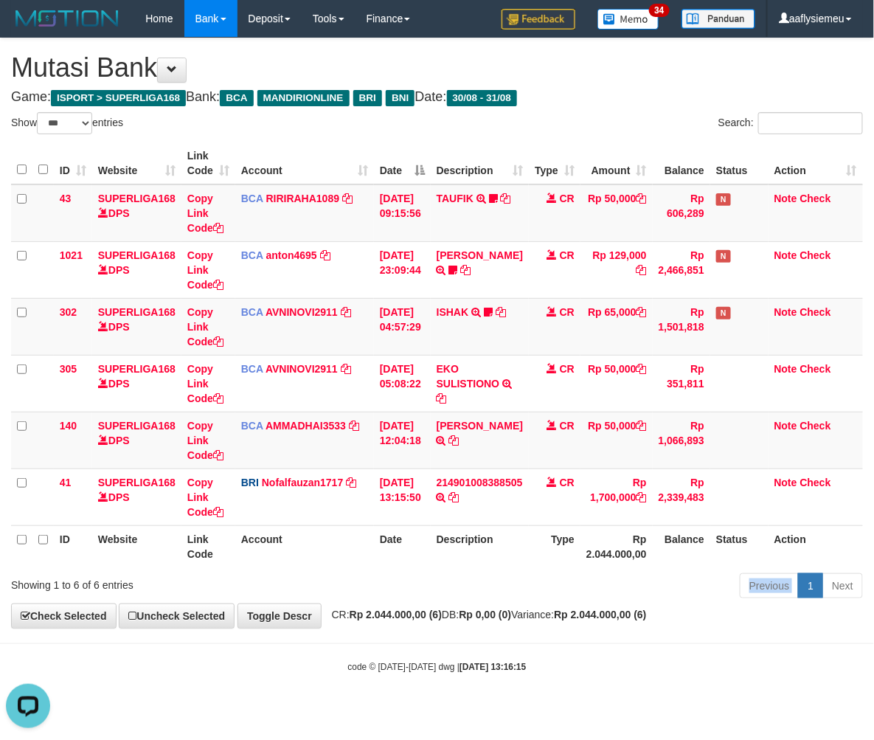
click at [594, 595] on div "Previous 1 Next" at bounding box center [619, 588] width 488 height 32
click at [593, 595] on div "Previous 1 Next" at bounding box center [619, 588] width 488 height 32
click at [623, 600] on div "Previous 1 Next" at bounding box center [619, 588] width 488 height 32
click at [622, 600] on div "Previous 1 Next" at bounding box center [619, 588] width 488 height 32
click at [621, 601] on div "Previous 1 Next" at bounding box center [619, 588] width 488 height 32
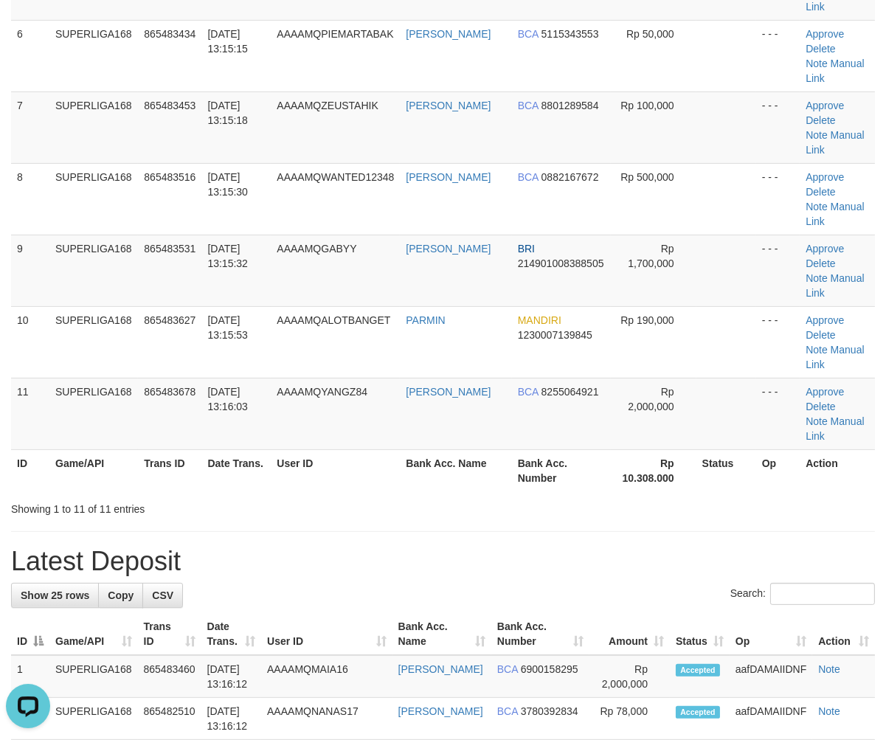
click at [408, 496] on div "Showing 1 to 11 of 11 entries" at bounding box center [443, 506] width 886 height 21
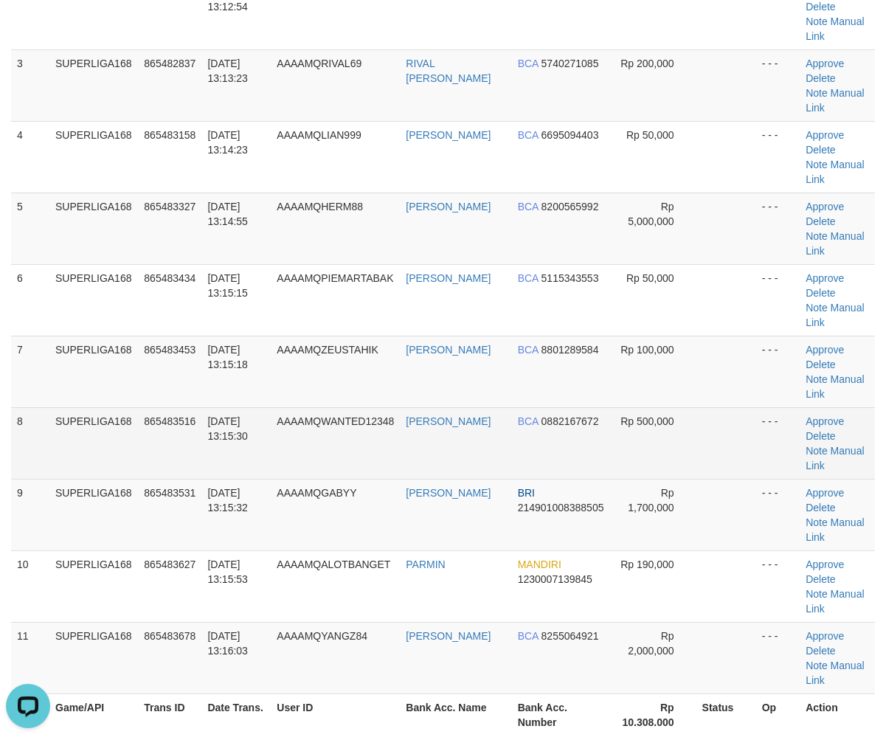
scroll to position [277, 0]
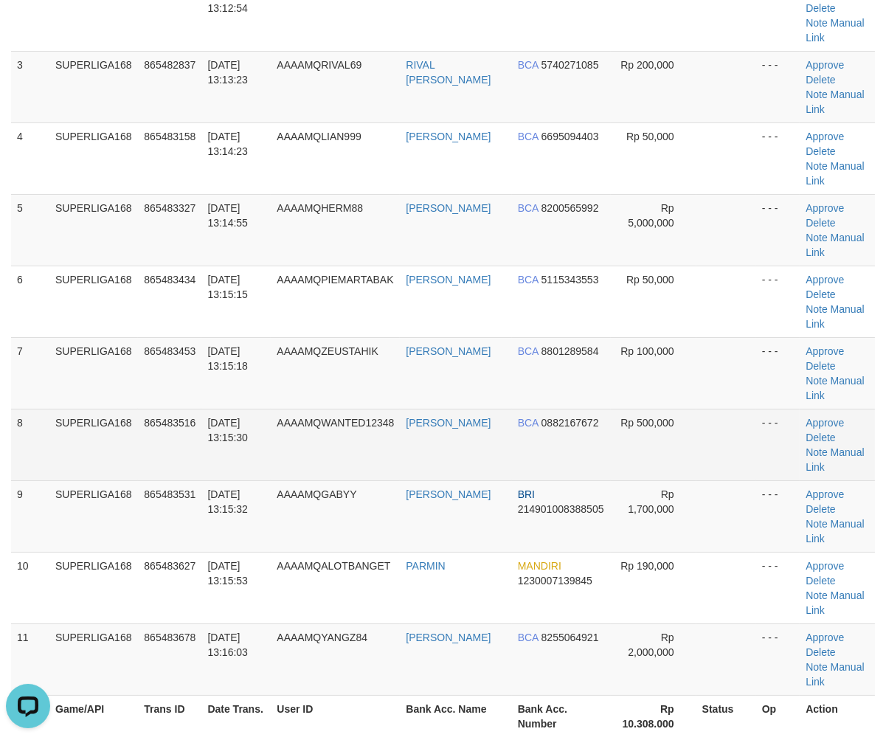
click at [218, 409] on td "[DATE] 13:15:30" at bounding box center [235, 445] width 69 height 72
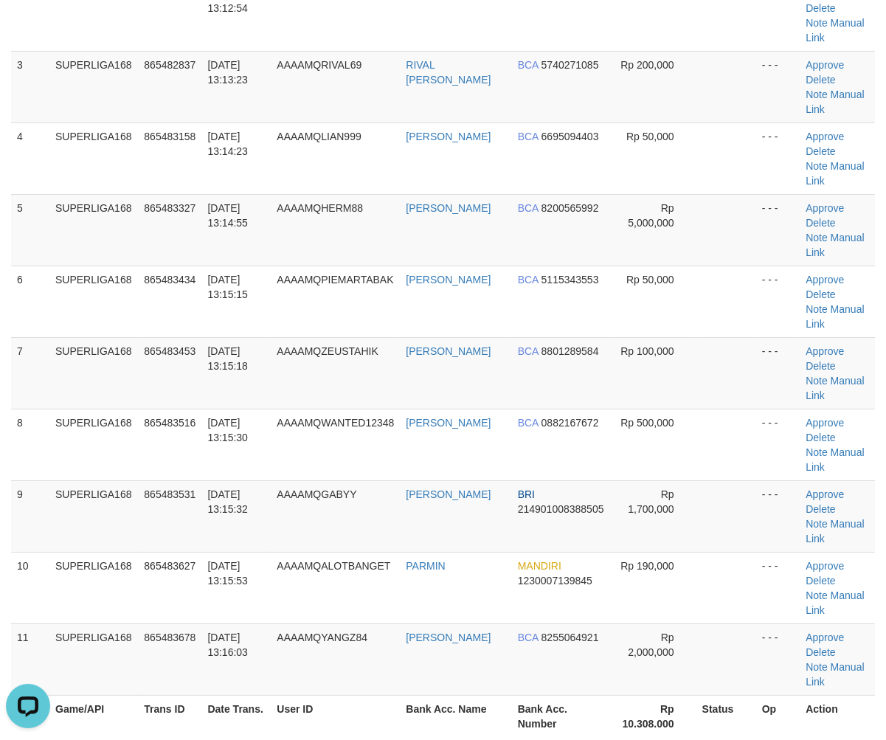
drag, startPoint x: 86, startPoint y: 447, endPoint x: 1, endPoint y: 491, distance: 96.0
click at [83, 552] on td "SUPERLIGA168" at bounding box center [93, 588] width 89 height 72
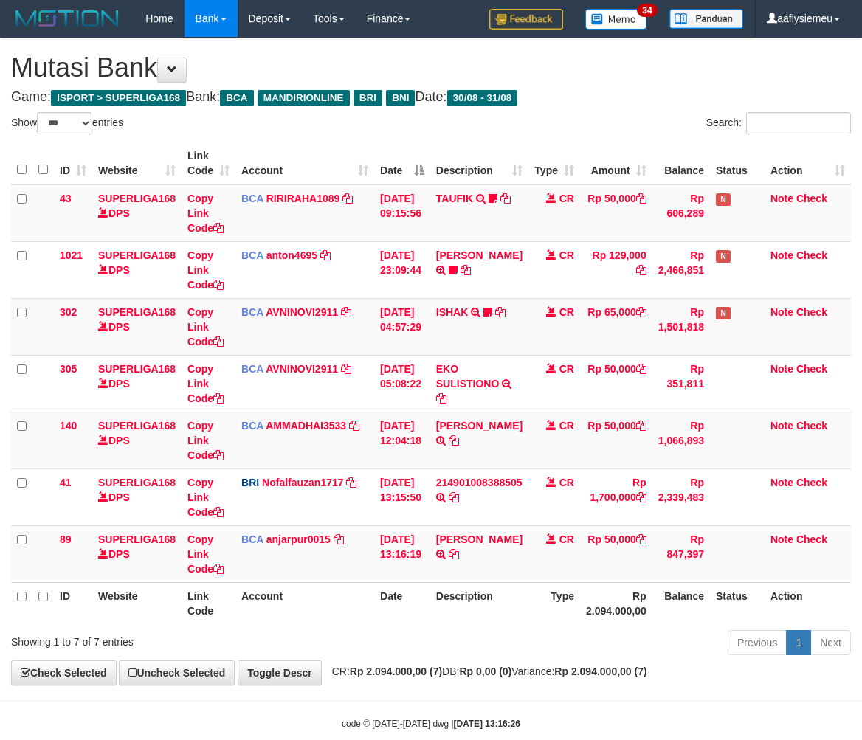
select select "***"
click at [472, 606] on th "Description" at bounding box center [479, 603] width 98 height 42
click at [473, 606] on th "Description" at bounding box center [479, 603] width 98 height 42
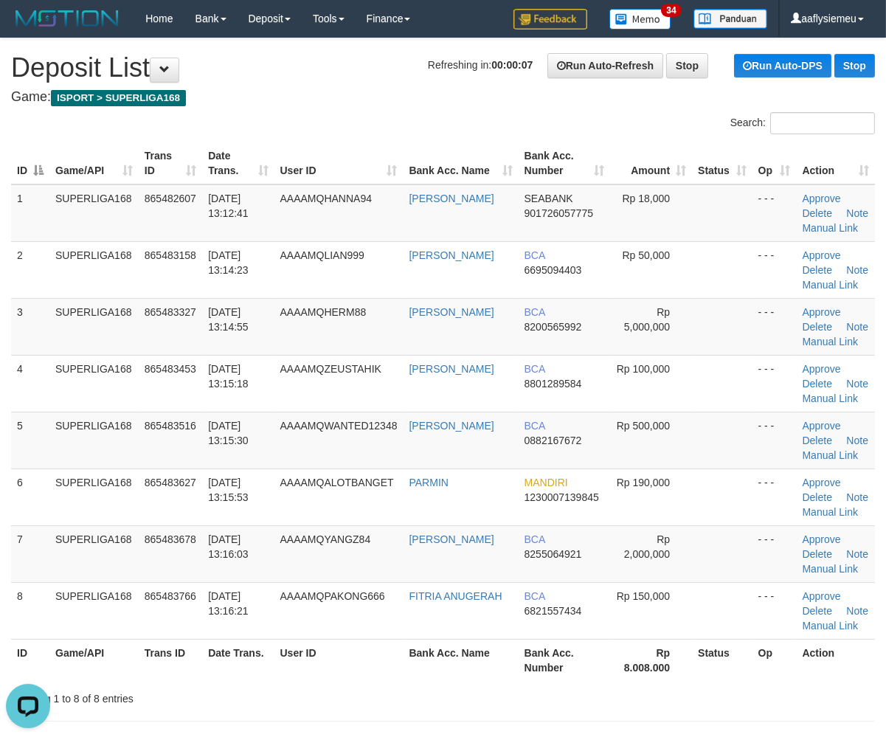
drag, startPoint x: 142, startPoint y: 489, endPoint x: 1, endPoint y: 543, distance: 150.8
click at [139, 496] on td "865483627" at bounding box center [170, 496] width 63 height 57
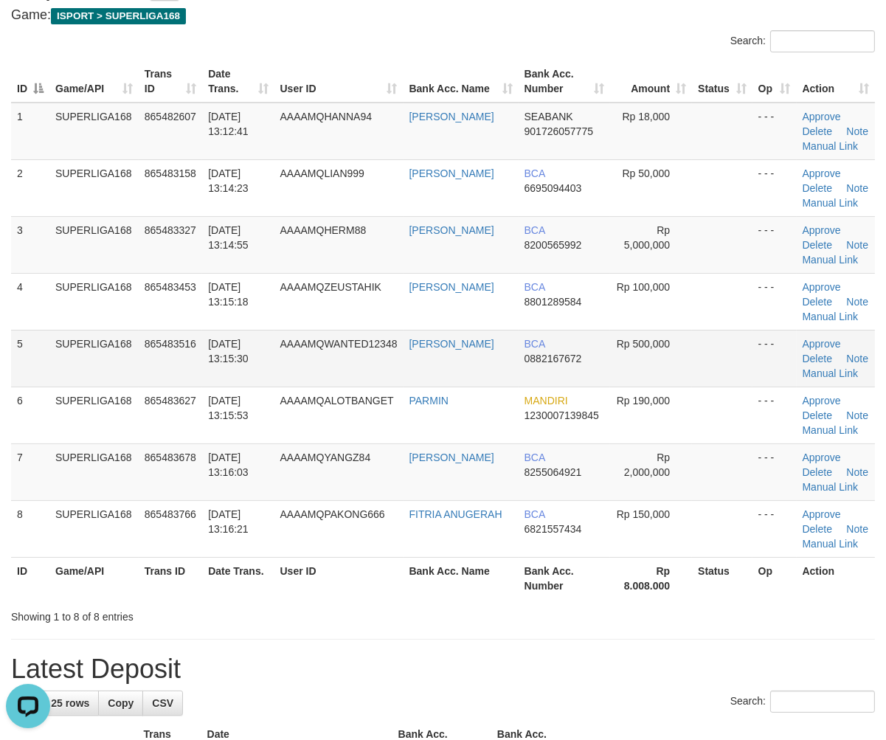
click at [32, 367] on td "5" at bounding box center [30, 358] width 38 height 57
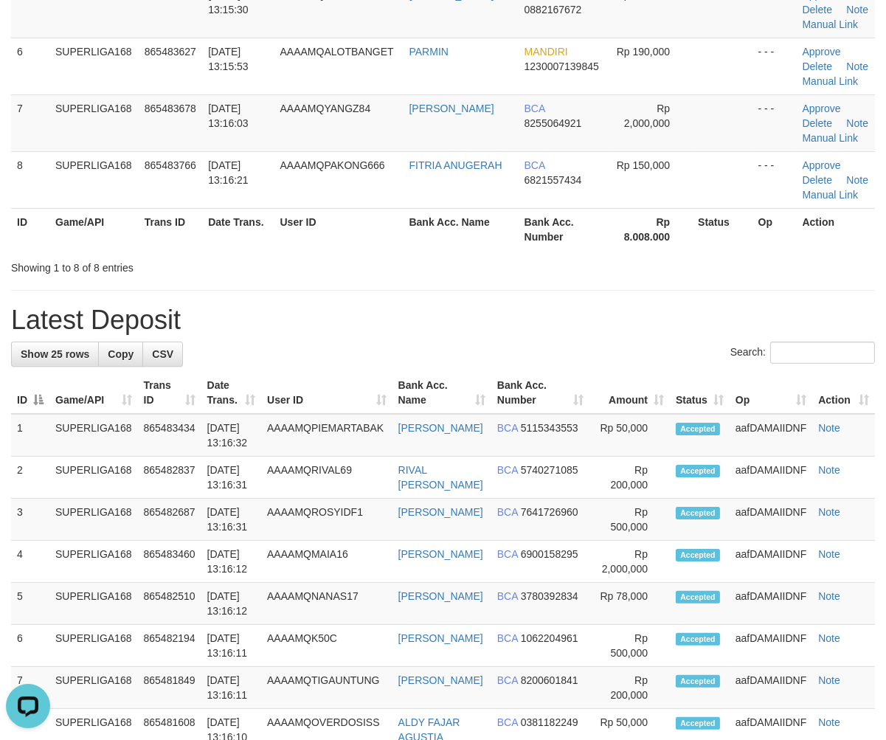
scroll to position [491, 0]
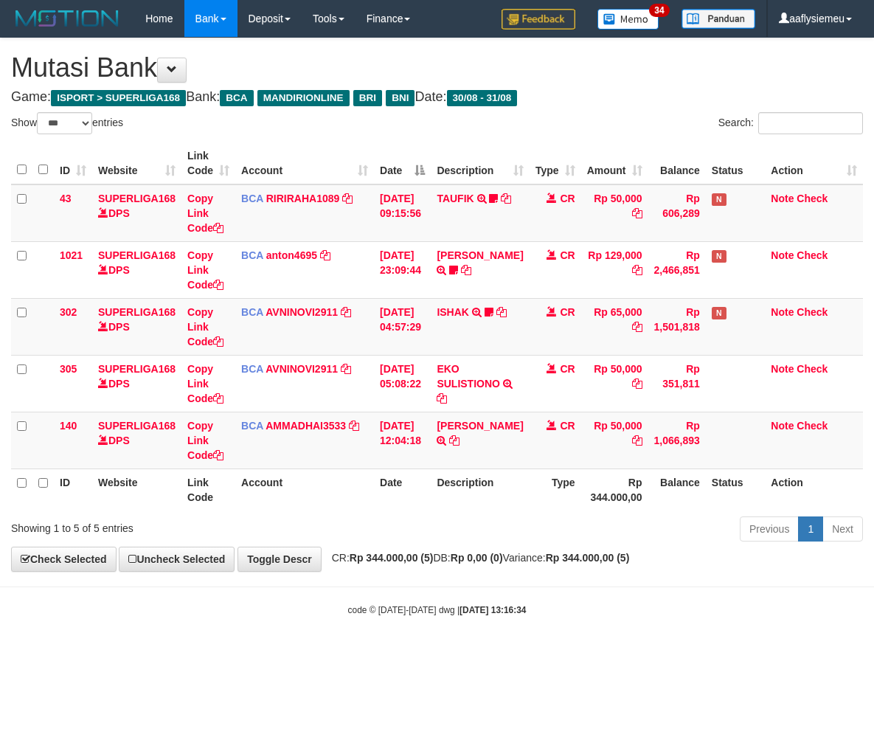
select select "***"
click at [473, 606] on strong "[DATE] 13:16:34" at bounding box center [493, 610] width 66 height 10
click at [474, 605] on strong "[DATE] 13:16:34" at bounding box center [493, 610] width 66 height 10
click at [468, 603] on div "code © 2012-2018 dwg | 2025/08/31 13:16:34" at bounding box center [437, 609] width 874 height 15
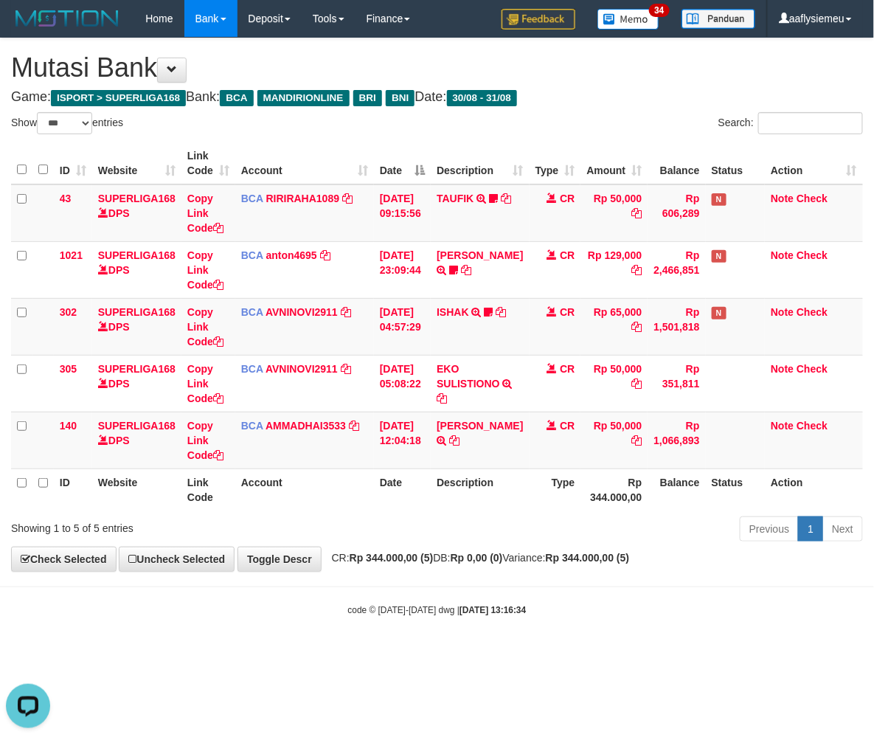
drag, startPoint x: 609, startPoint y: 583, endPoint x: 868, endPoint y: 473, distance: 281.9
click at [614, 580] on body "Toggle navigation Home Bank Account List Load By Website Group [ISPORT] SUPERLI…" at bounding box center [437, 327] width 874 height 654
select select "***"
click at [492, 521] on div "Previous 1 Next" at bounding box center [619, 531] width 488 height 32
click at [559, 474] on th "Type" at bounding box center [556, 489] width 52 height 42
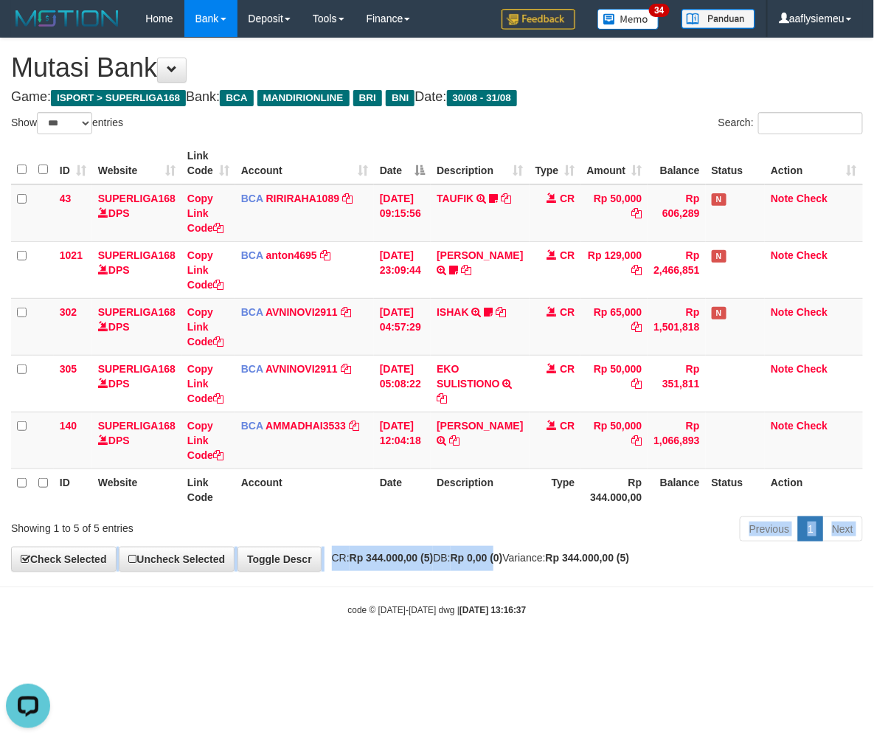
drag, startPoint x: 521, startPoint y: 549, endPoint x: 551, endPoint y: 542, distance: 30.2
click at [521, 550] on div "**********" at bounding box center [437, 304] width 874 height 533
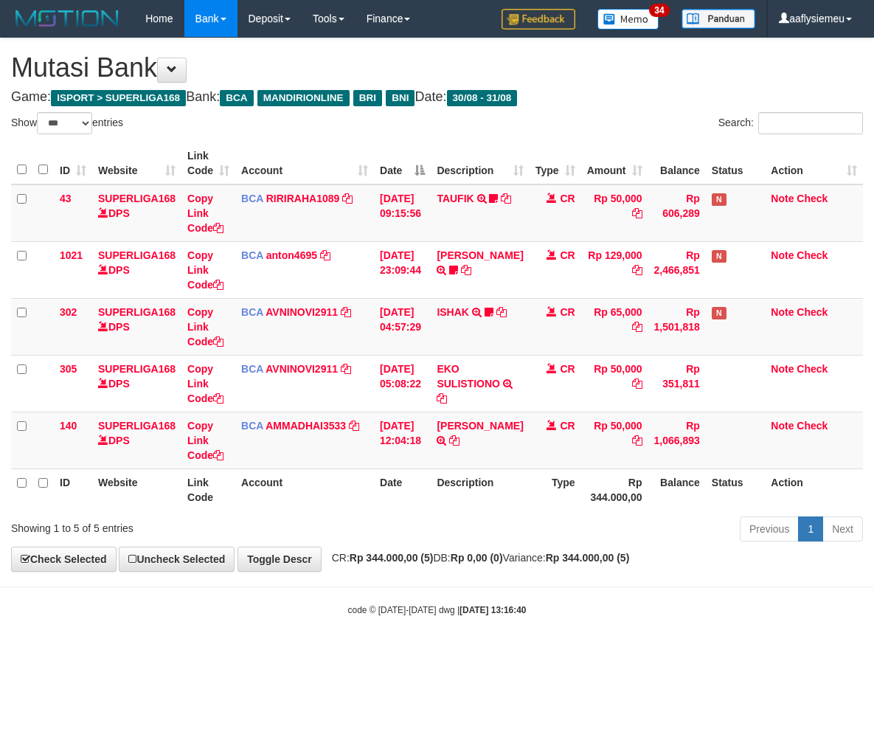
select select "***"
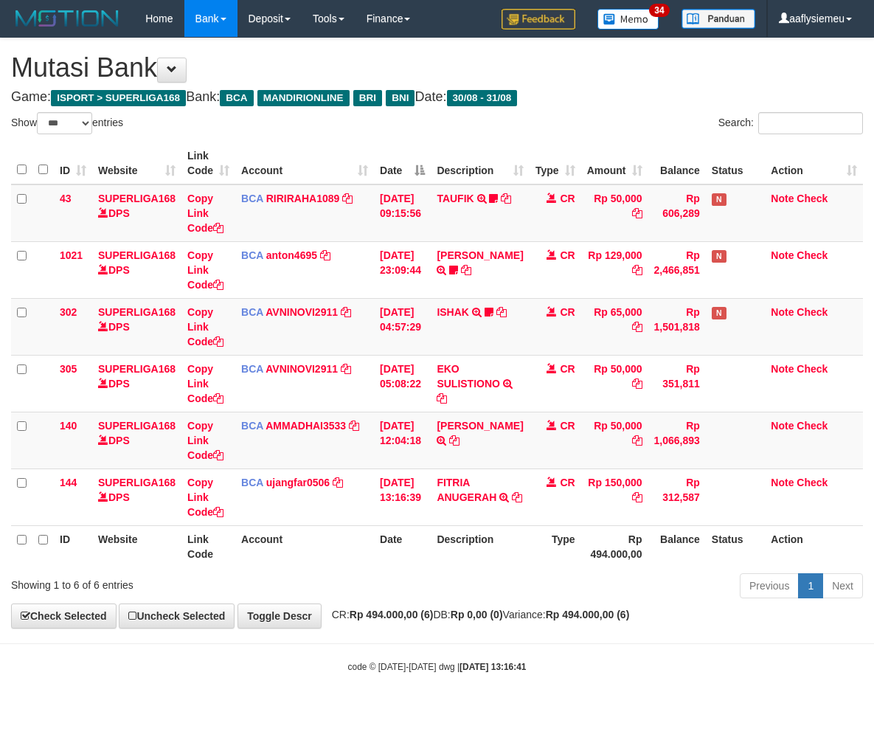
select select "***"
click at [592, 534] on th "Rp 494.000,00" at bounding box center [614, 546] width 67 height 42
click at [520, 572] on div "Previous 1 Next" at bounding box center [619, 588] width 488 height 32
click at [518, 547] on th "Description" at bounding box center [480, 546] width 98 height 42
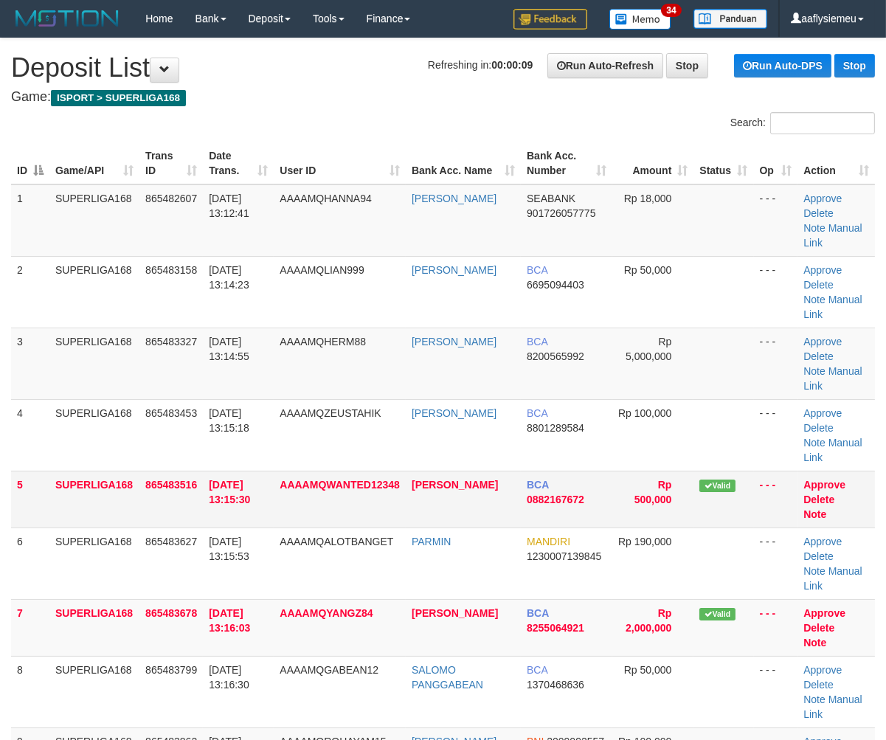
click at [32, 471] on td "5" at bounding box center [30, 499] width 38 height 57
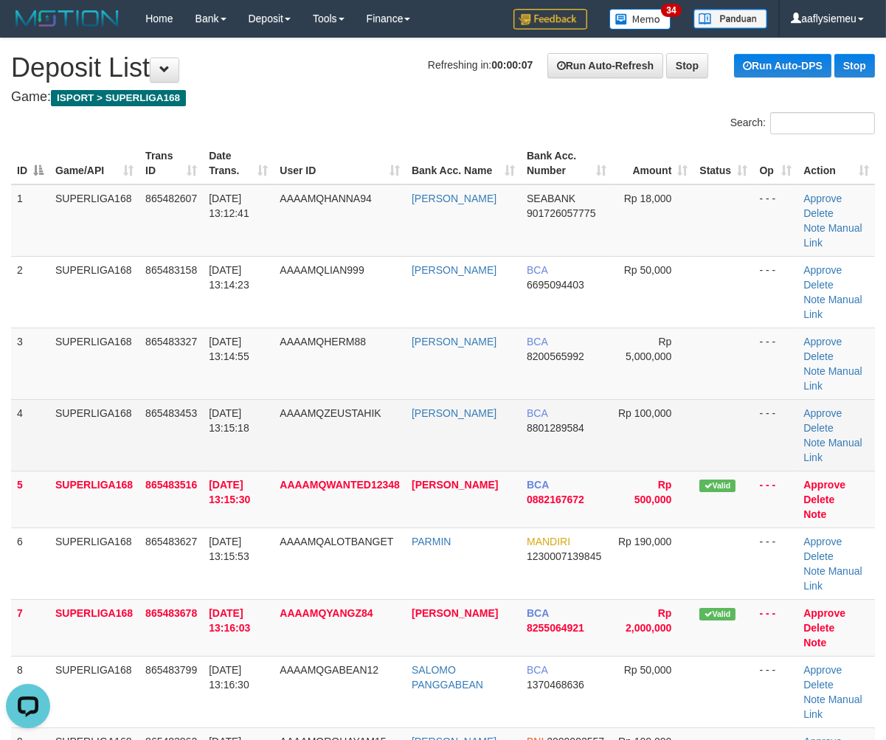
drag, startPoint x: 207, startPoint y: 375, endPoint x: 595, endPoint y: 375, distance: 388.7
click at [207, 399] on td "31/08/2025 13:15:18" at bounding box center [238, 435] width 71 height 72
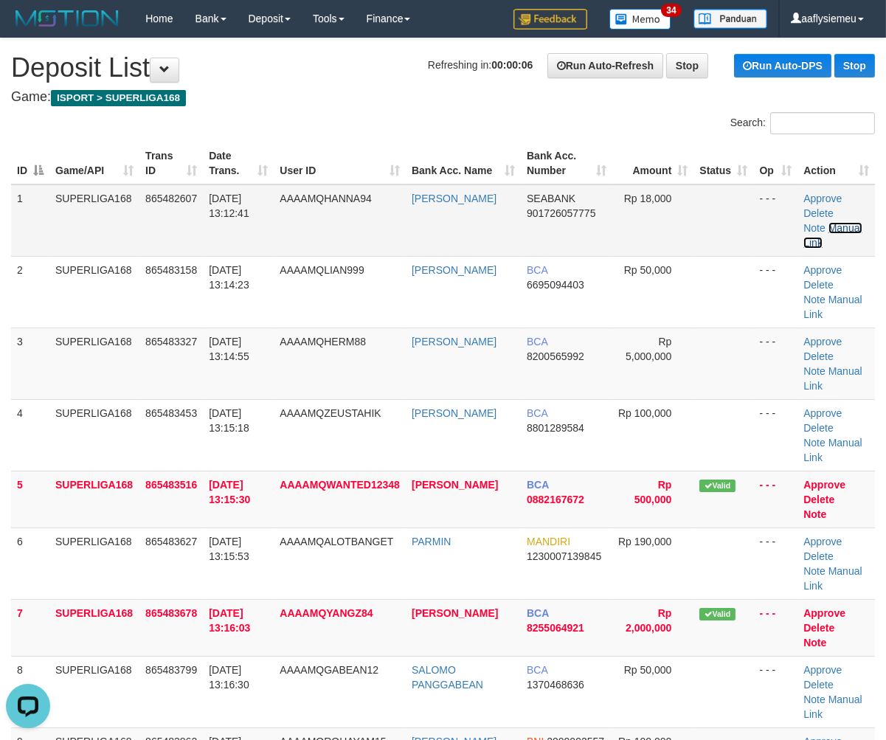
click at [834, 227] on link "Manual Link" at bounding box center [832, 235] width 58 height 27
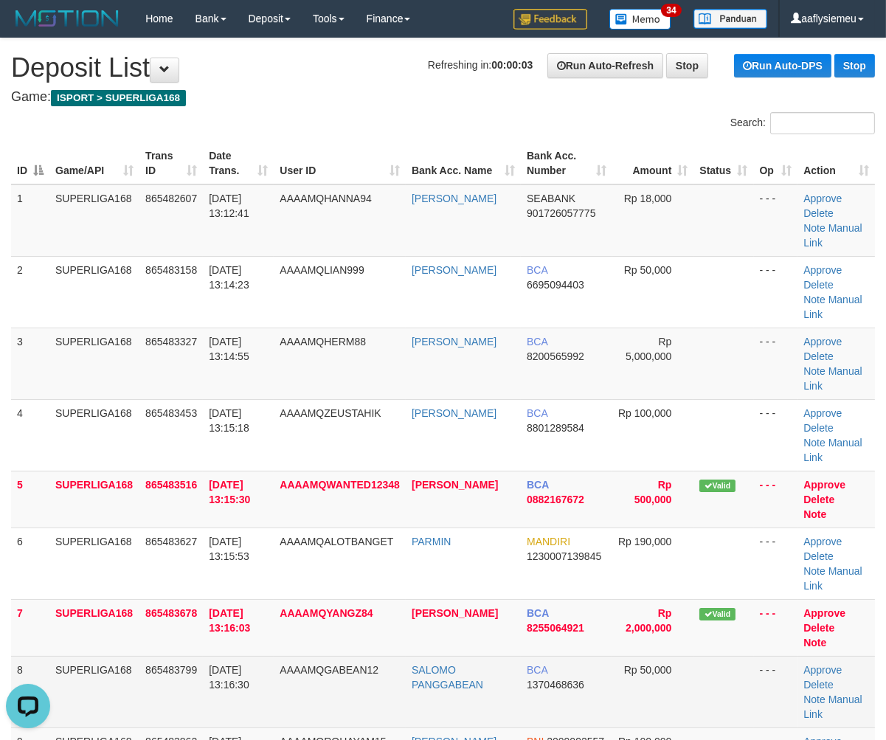
drag, startPoint x: 195, startPoint y: 702, endPoint x: 111, endPoint y: 630, distance: 110.9
click at [188, 693] on tbody "1 SUPERLIGA168 865482607 31/08/2025 13:12:41 AAAAMQHANNA94 WANA ROCHAETI SEABAN…" at bounding box center [443, 527] width 864 height 687
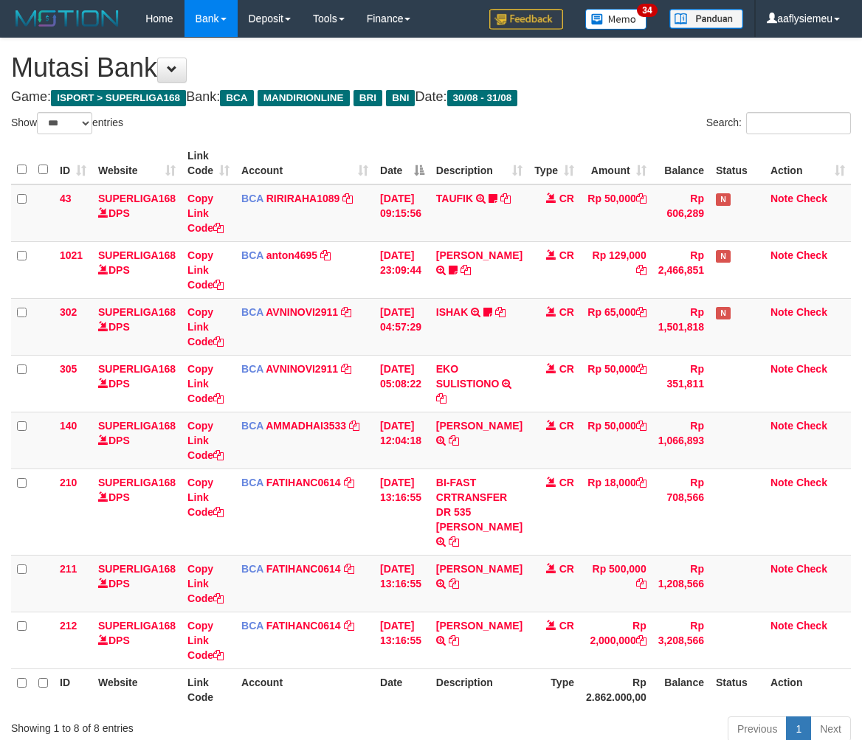
select select "***"
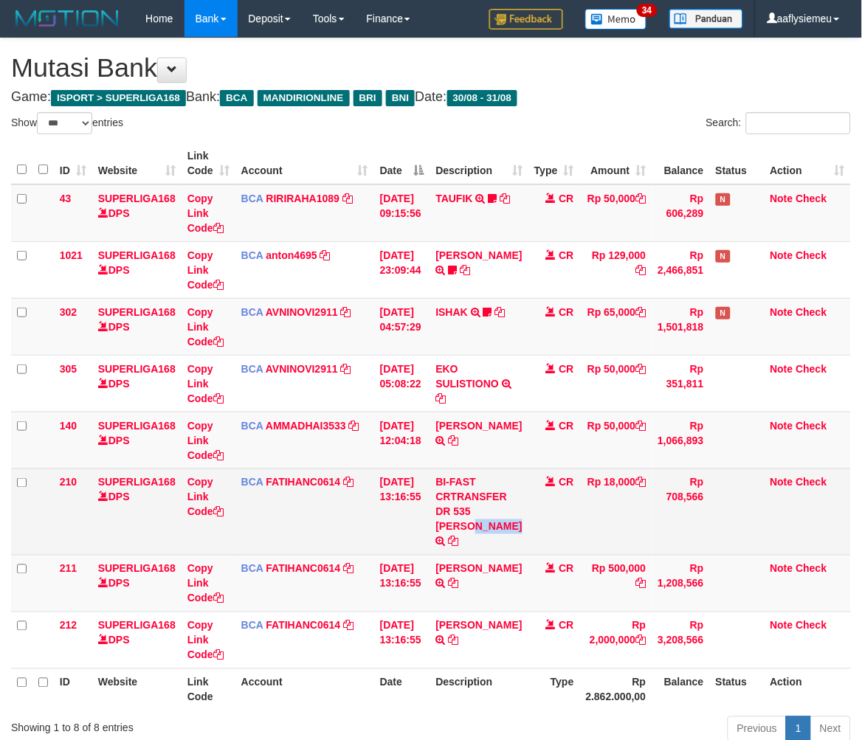
copy td "[PERSON_NAME]"
drag, startPoint x: 0, startPoint y: 0, endPoint x: 703, endPoint y: 504, distance: 864.8
click at [499, 524] on td "BI-FAST CRTRANSFER DR 535 WANA ROCHAETI" at bounding box center [479, 511] width 98 height 86
click at [220, 513] on icon at bounding box center [218, 512] width 10 height 10
click at [218, 513] on icon at bounding box center [218, 512] width 10 height 10
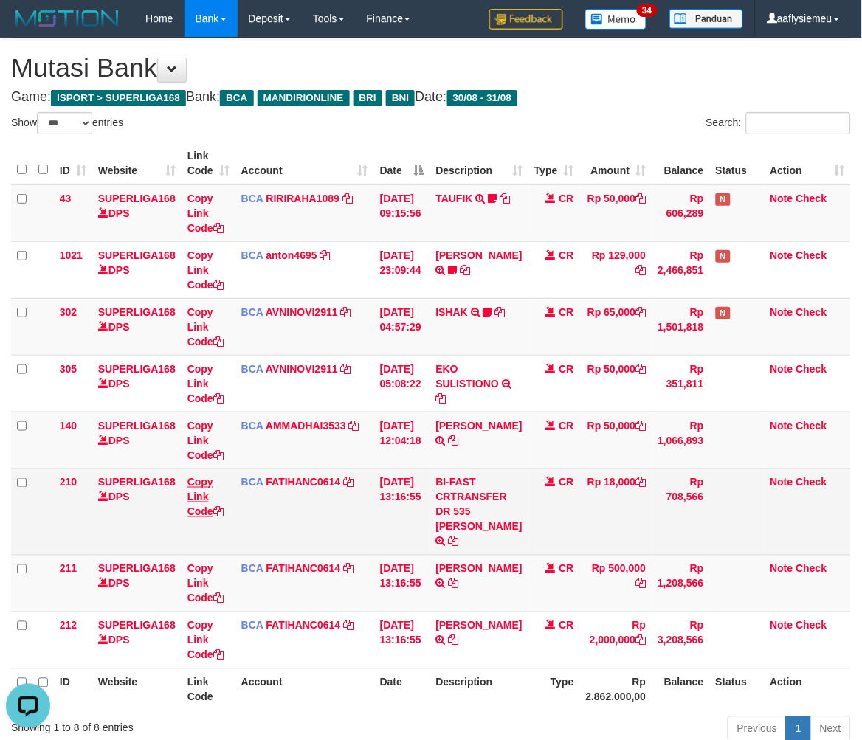
scroll to position [219, 0]
click at [209, 510] on link "Copy Link Code" at bounding box center [205, 497] width 36 height 41
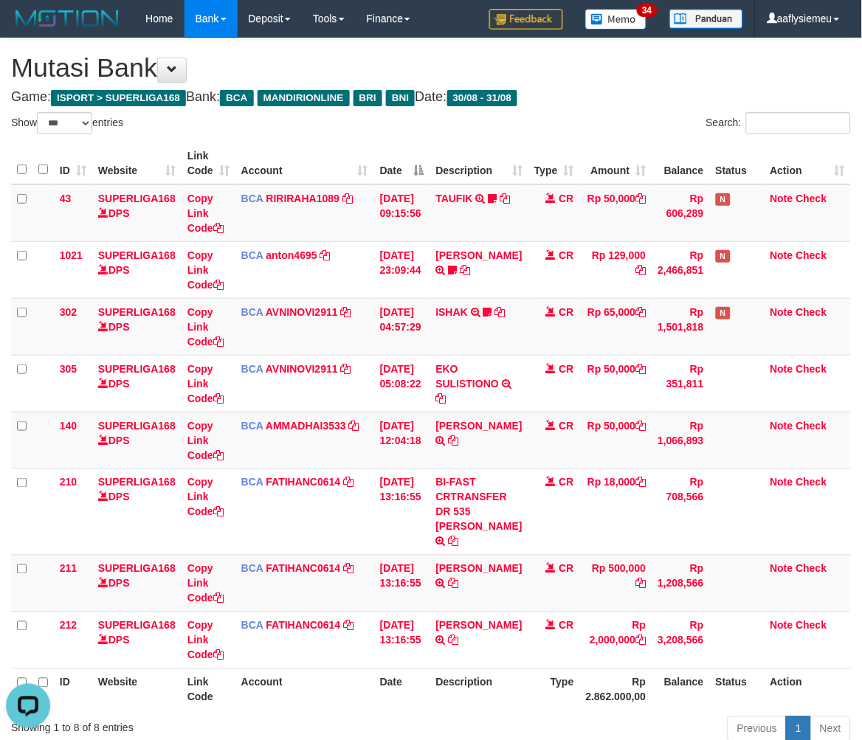
drag, startPoint x: 687, startPoint y: 670, endPoint x: 873, endPoint y: 637, distance: 188.7
click at [691, 668] on th "Balance" at bounding box center [681, 689] width 58 height 42
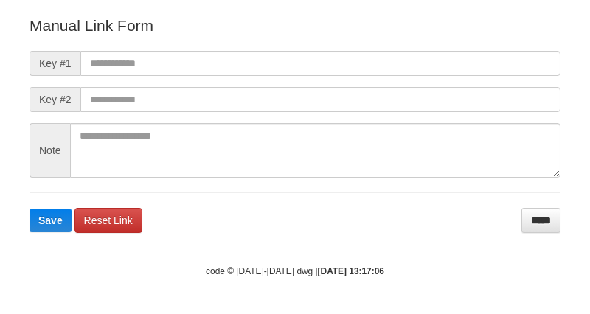
scroll to position [164, 0]
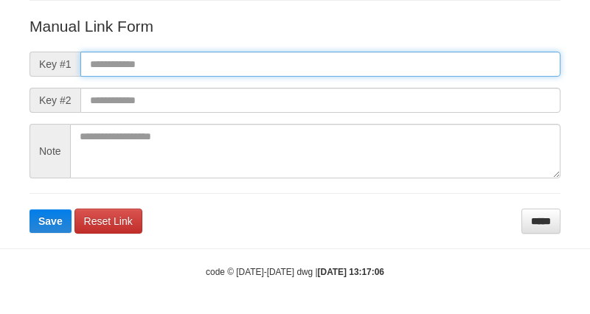
click at [194, 66] on input "text" at bounding box center [320, 64] width 480 height 25
paste input "**********"
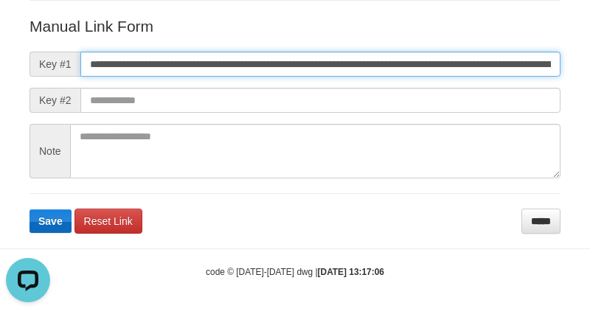
scroll to position [0, 1013]
type input "**********"
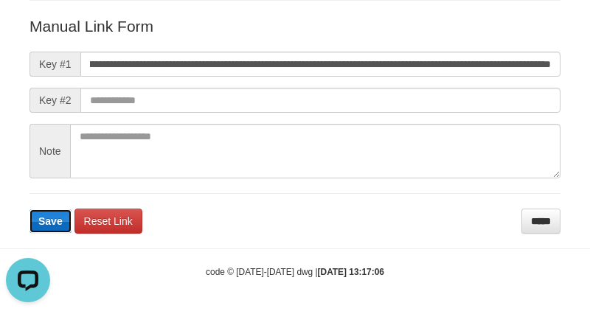
click at [53, 216] on span "Save" at bounding box center [50, 221] width 24 height 12
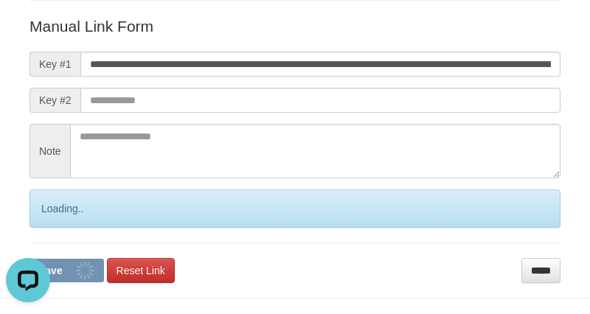
click at [53, 217] on div "Loading.." at bounding box center [295, 209] width 531 height 38
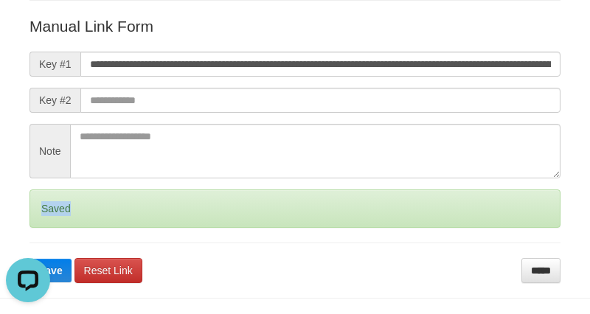
click at [53, 217] on div "Saved" at bounding box center [295, 209] width 531 height 38
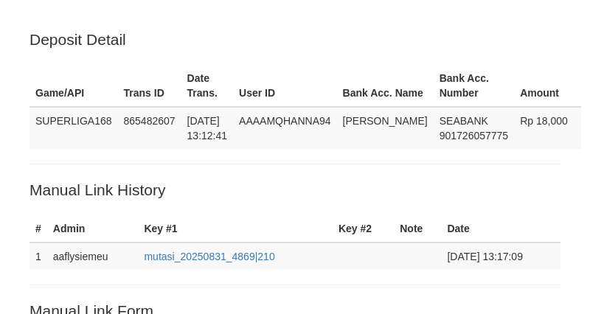
scroll to position [284, 0]
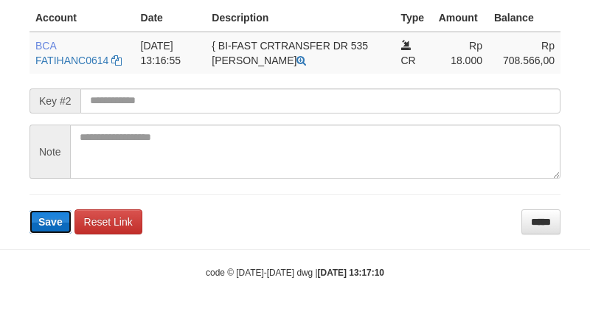
click at [52, 226] on button "Save" at bounding box center [51, 222] width 42 height 24
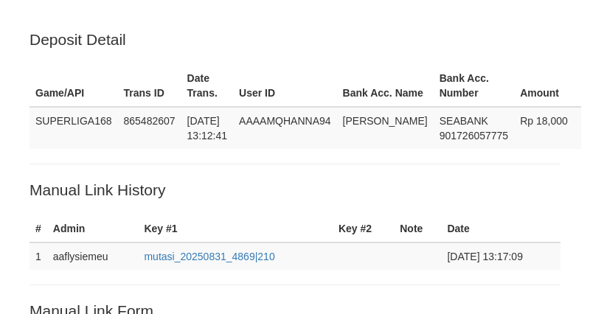
scroll to position [369, 0]
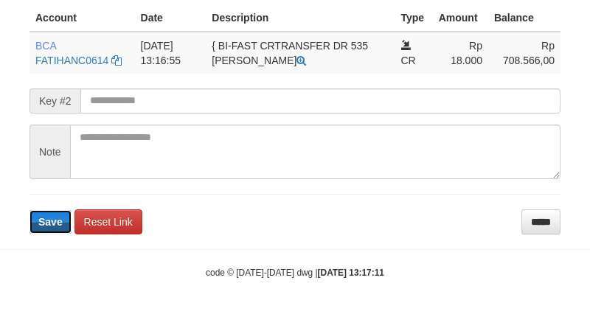
click at [52, 220] on span "Save" at bounding box center [50, 222] width 24 height 12
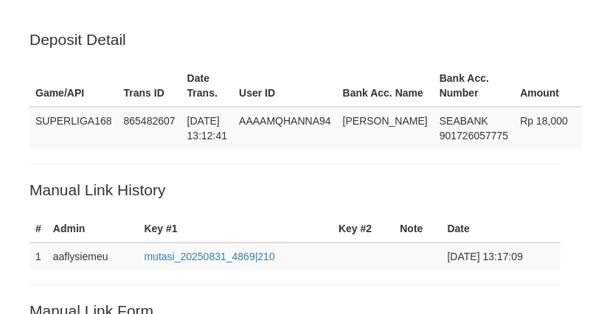
scroll to position [369, 0]
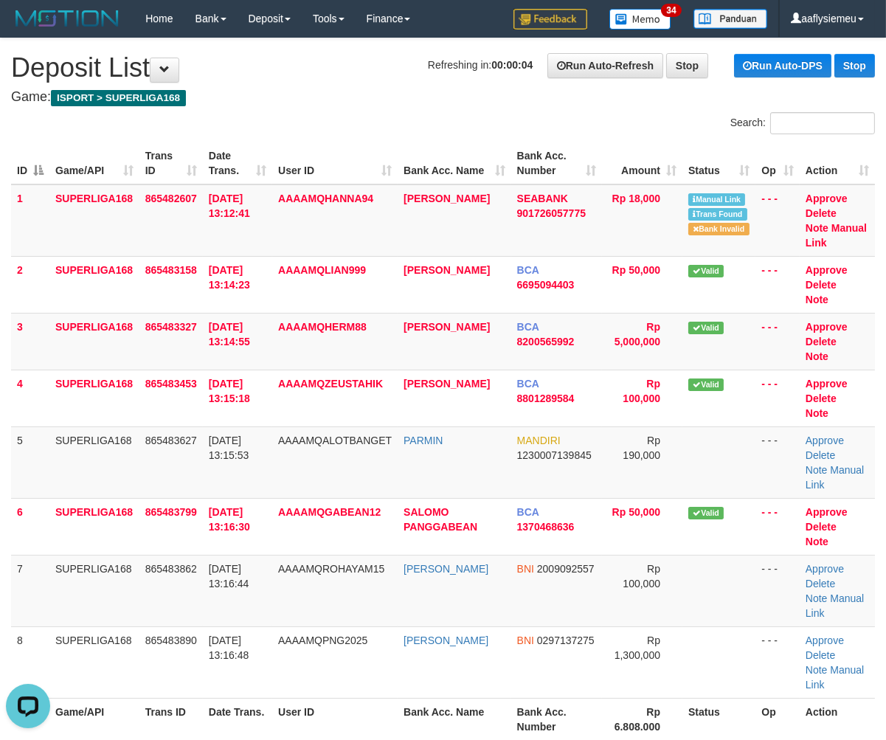
drag, startPoint x: 67, startPoint y: 570, endPoint x: 0, endPoint y: 588, distance: 69.4
click at [46, 578] on tr "7 SUPERLIGA168 865483862 31/08/2025 13:16:44 AAAAMQROHAYAM15 ROBBY SUHADI BNI 2…" at bounding box center [443, 591] width 864 height 72
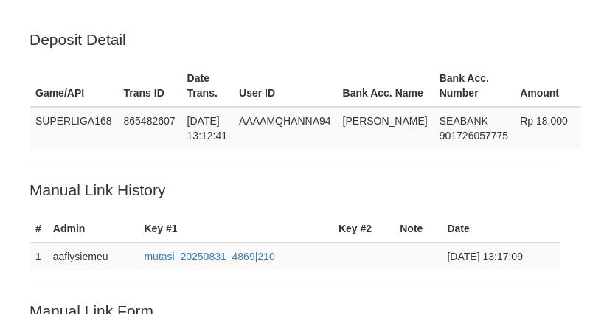
scroll to position [369, 0]
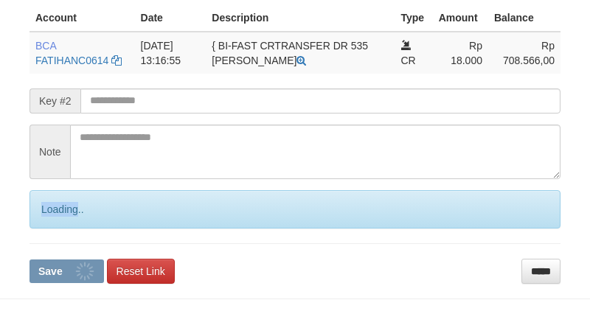
click at [48, 218] on div "Loading.." at bounding box center [295, 209] width 531 height 38
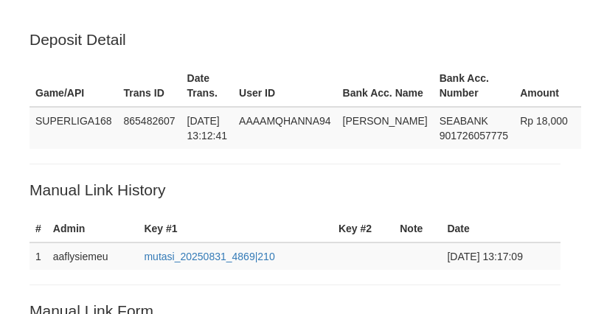
scroll to position [369, 0]
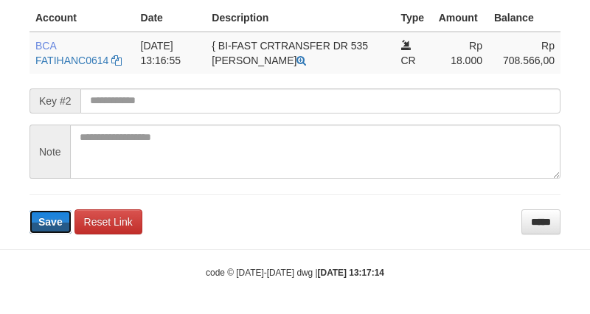
click at [48, 218] on span "Save" at bounding box center [50, 222] width 24 height 12
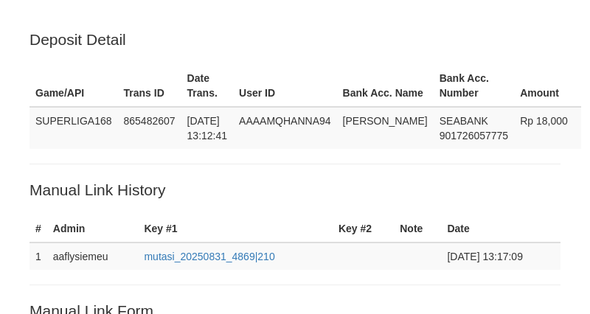
scroll to position [369, 0]
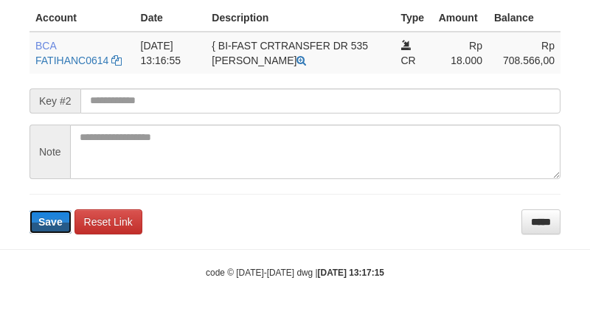
click at [48, 218] on span "Save" at bounding box center [50, 222] width 24 height 12
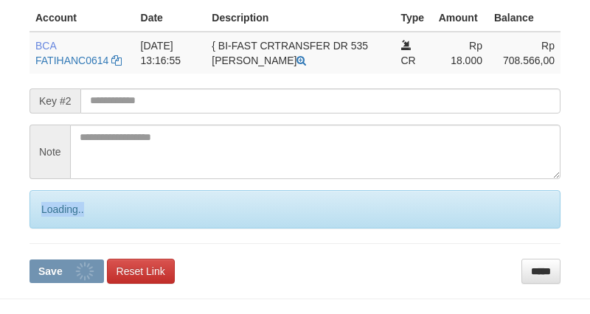
click at [48, 218] on div "Loading.." at bounding box center [295, 209] width 531 height 38
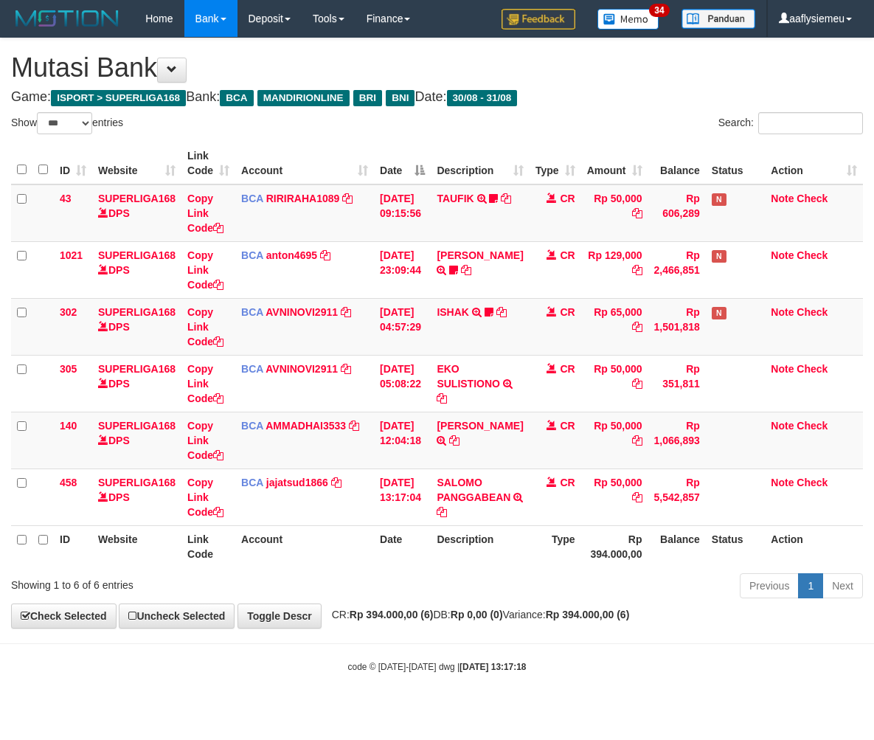
select select "***"
click at [467, 668] on strong "2025/08/31 13:17:18" at bounding box center [493, 667] width 66 height 10
click at [522, 645] on body "Toggle navigation Home Bank Account List Load By Website Group [ISPORT] SUPERLI…" at bounding box center [437, 355] width 874 height 710
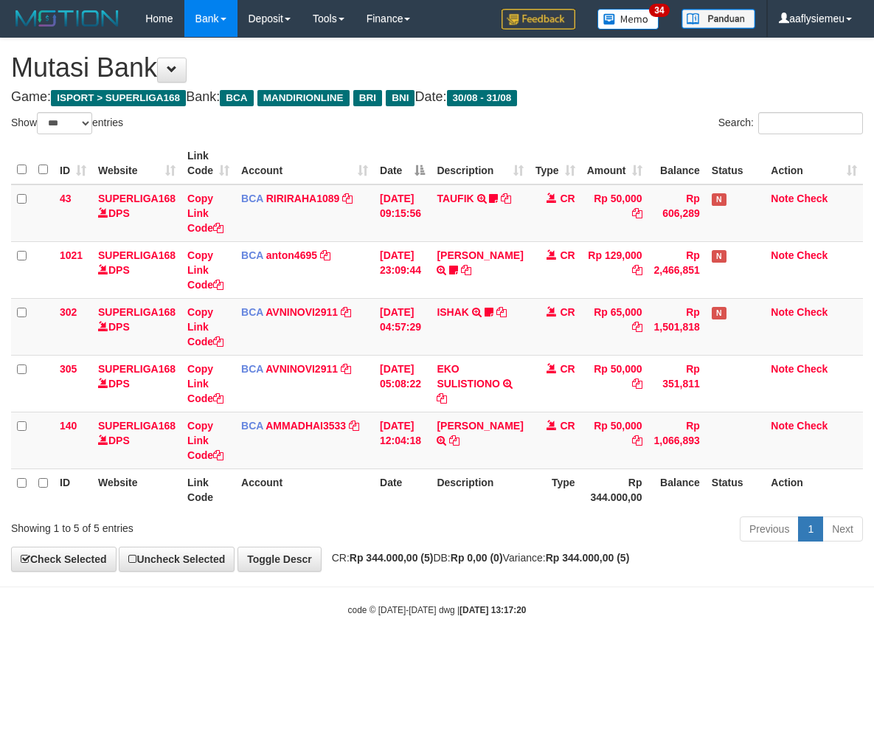
select select "***"
drag, startPoint x: 358, startPoint y: 533, endPoint x: 867, endPoint y: 480, distance: 512.5
click at [364, 534] on div "Showing 1 to 5 of 5 entries Previous 1 Next" at bounding box center [437, 531] width 874 height 32
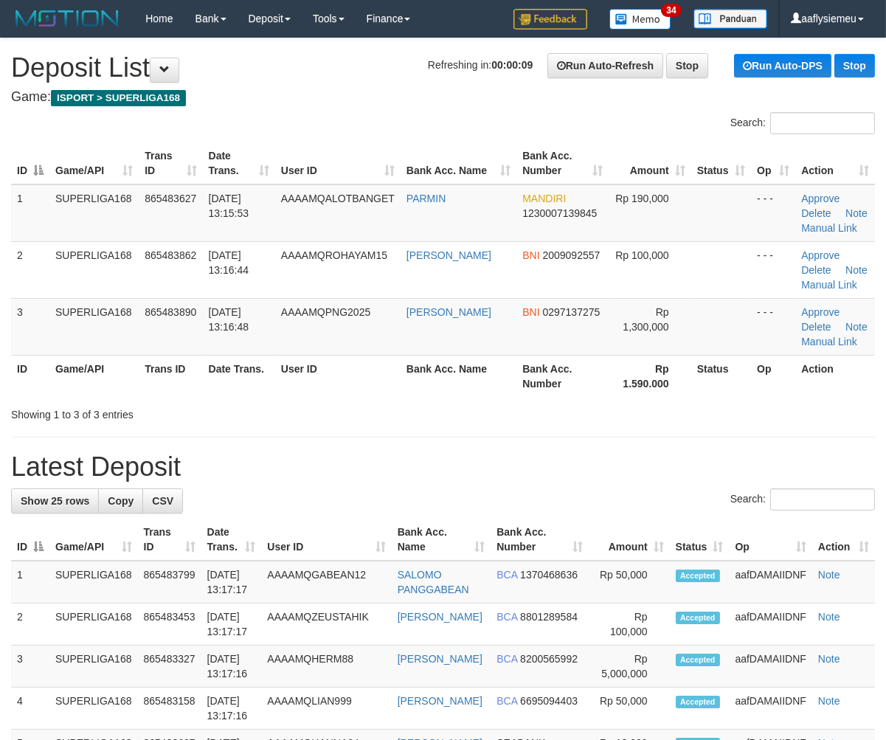
drag, startPoint x: 74, startPoint y: 402, endPoint x: 7, endPoint y: 440, distance: 76.3
click at [68, 407] on div "Showing 1 to 3 of 3 entries" at bounding box center [184, 411] width 347 height 21
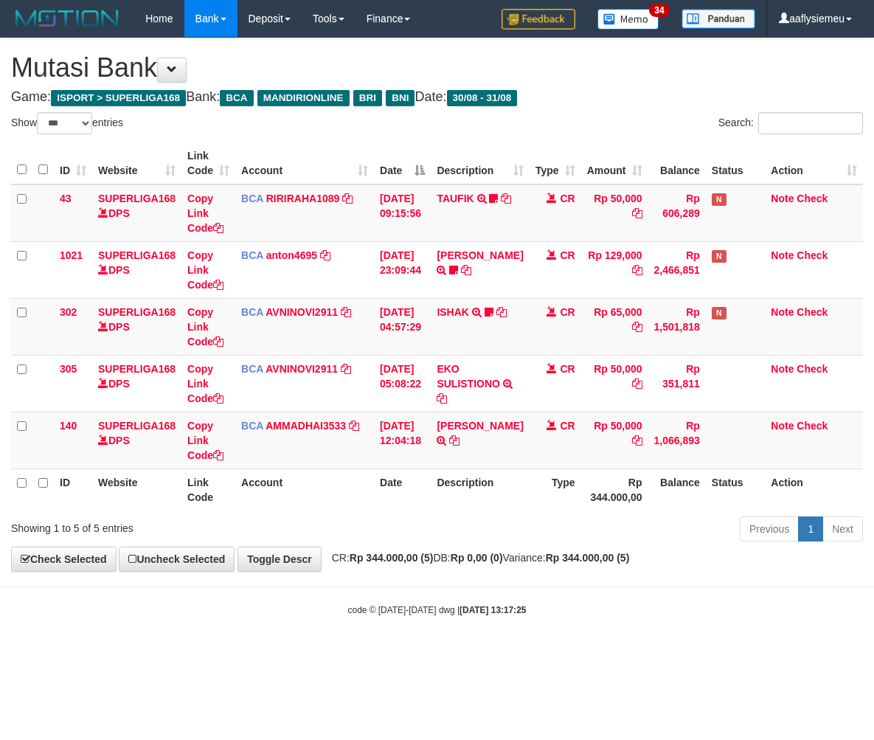
select select "***"
click at [553, 550] on div "**********" at bounding box center [437, 304] width 874 height 533
click at [553, 552] on div "**********" at bounding box center [437, 304] width 874 height 533
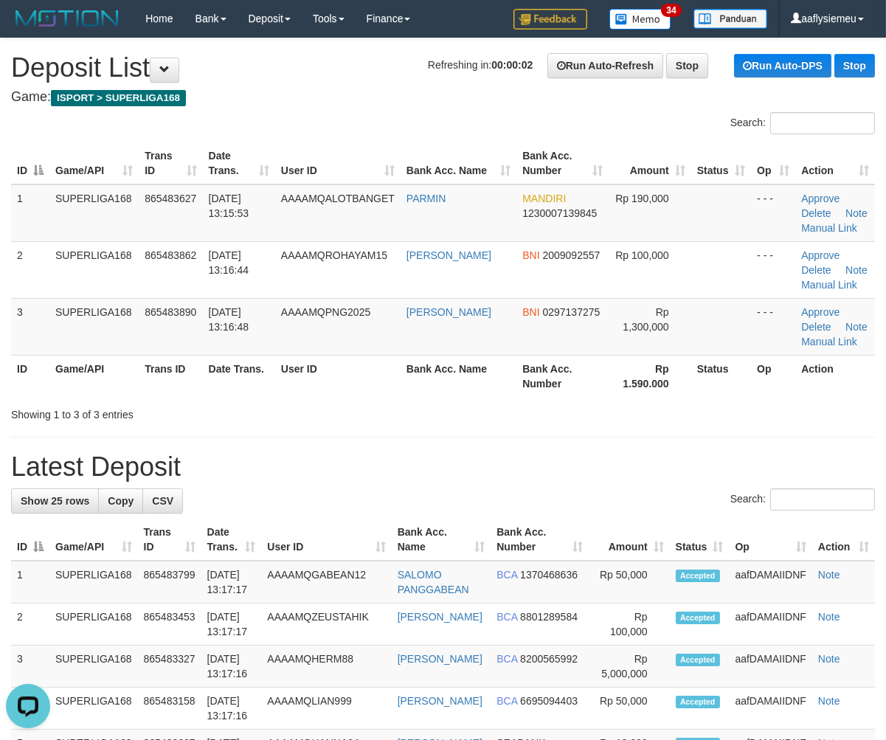
click at [283, 359] on tr "ID Game/API Trans ID Date Trans. User ID Bank Acc. Name Bank Acc. Number Rp 1.5…" at bounding box center [443, 376] width 864 height 42
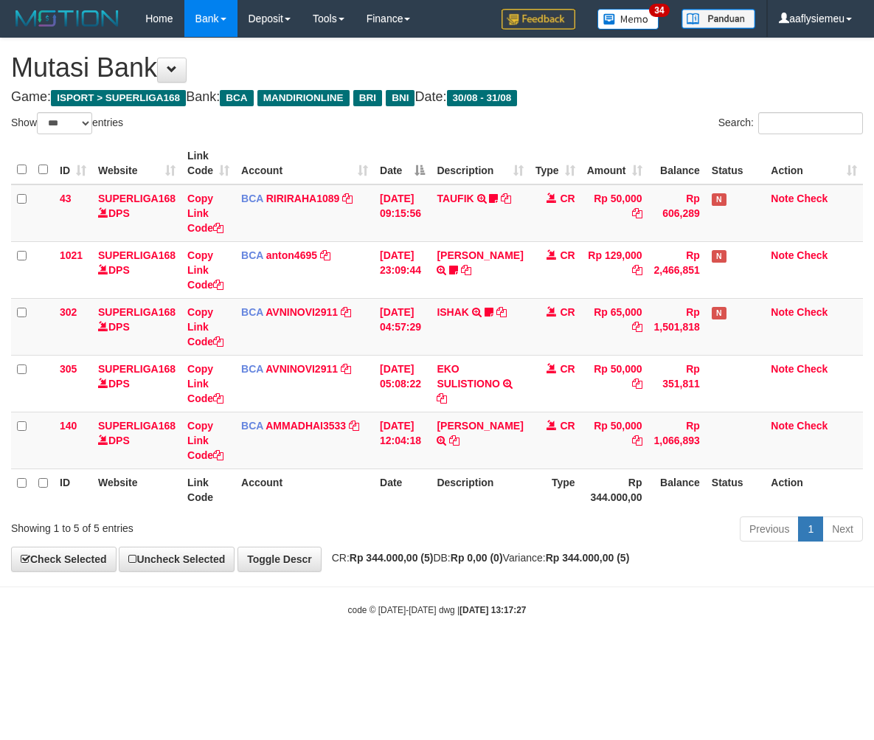
select select "***"
click at [544, 558] on span "CR: Rp 344.000,00 (5) DB: Rp 0,00 (0) Variance: Rp 344.000,00 (5)" at bounding box center [477, 558] width 305 height 12
select select "***"
click at [533, 542] on div "Previous 1 Next" at bounding box center [619, 531] width 488 height 32
click at [599, 540] on div "Previous 1 Next" at bounding box center [619, 531] width 488 height 32
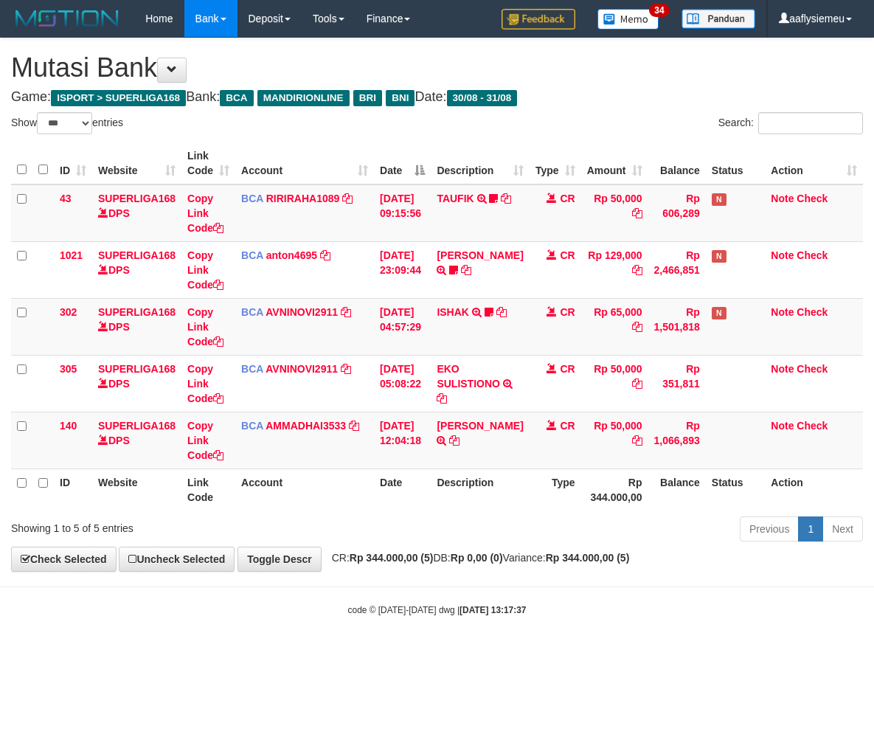
select select "***"
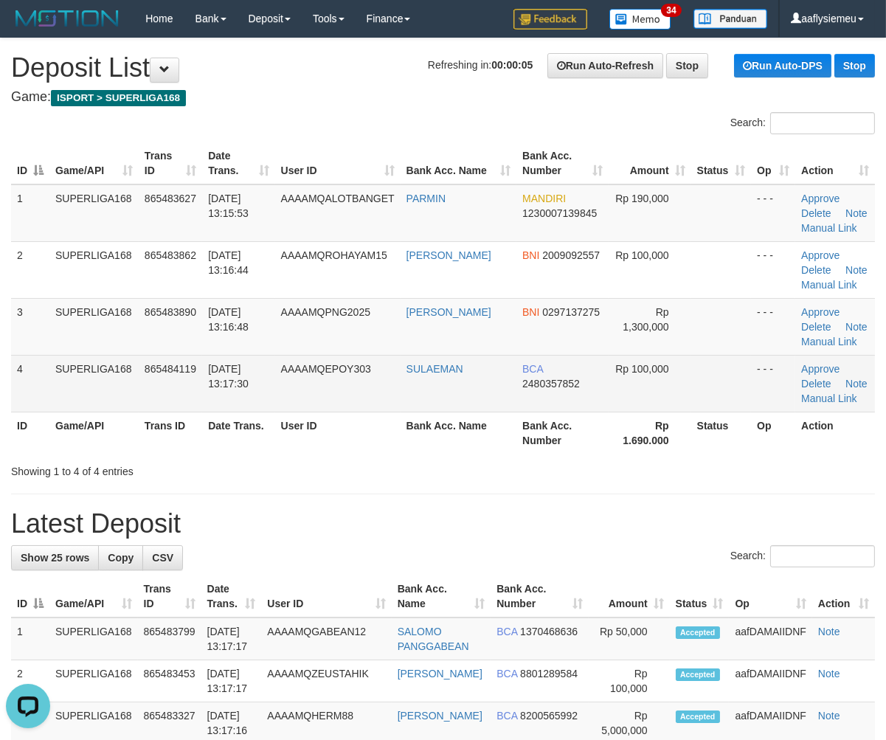
click at [119, 389] on td "SUPERLIGA168" at bounding box center [93, 383] width 89 height 57
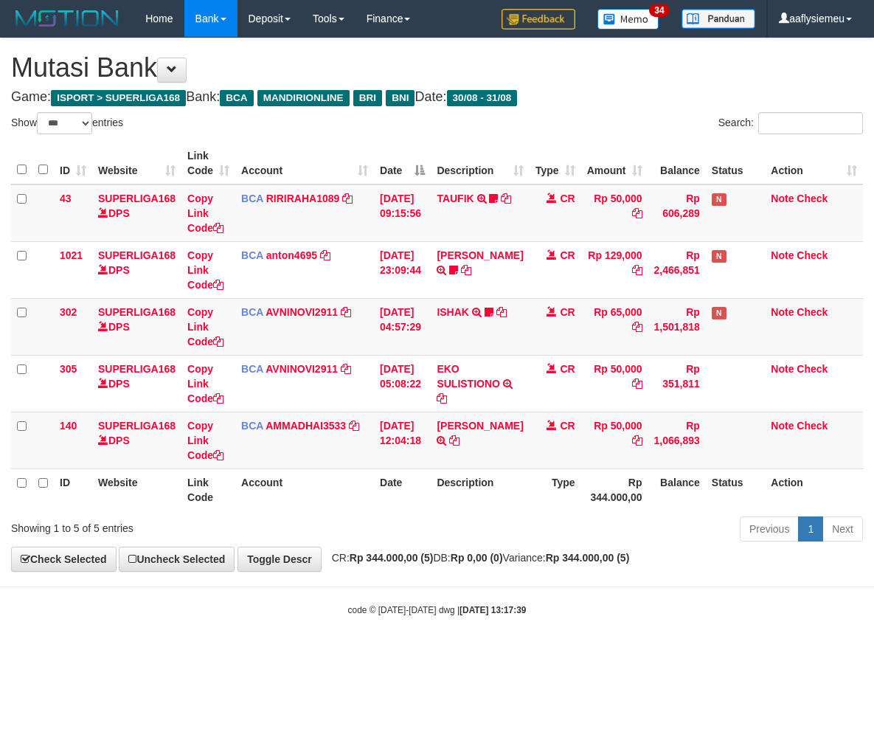
select select "***"
click at [453, 530] on div "Previous 1 Next" at bounding box center [619, 531] width 488 height 32
click at [565, 527] on div "Previous 1 Next" at bounding box center [619, 531] width 488 height 32
select select "***"
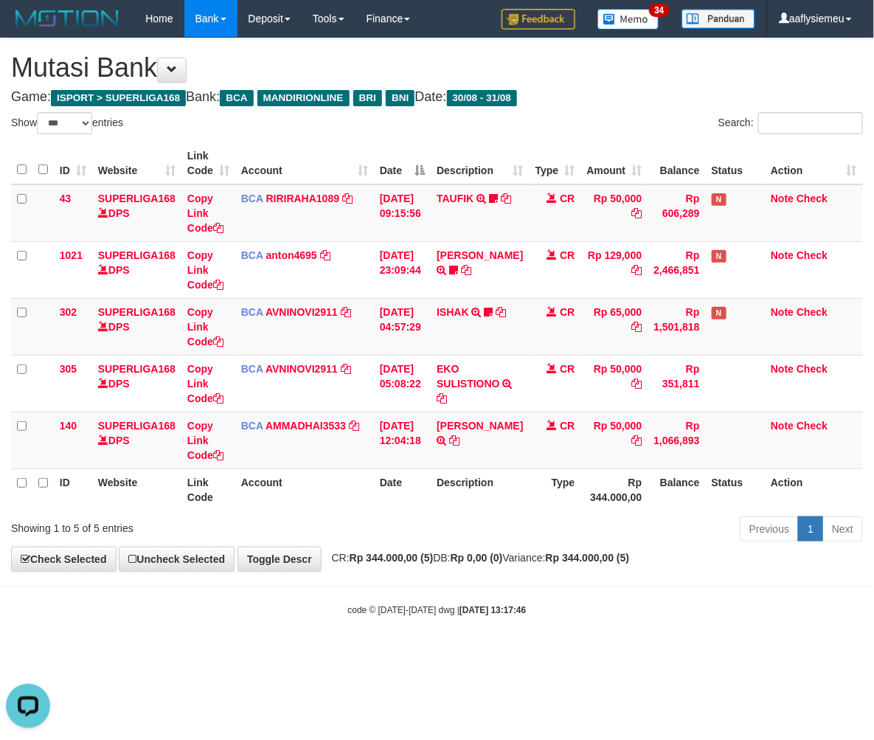
click at [520, 507] on th "Description" at bounding box center [480, 489] width 98 height 42
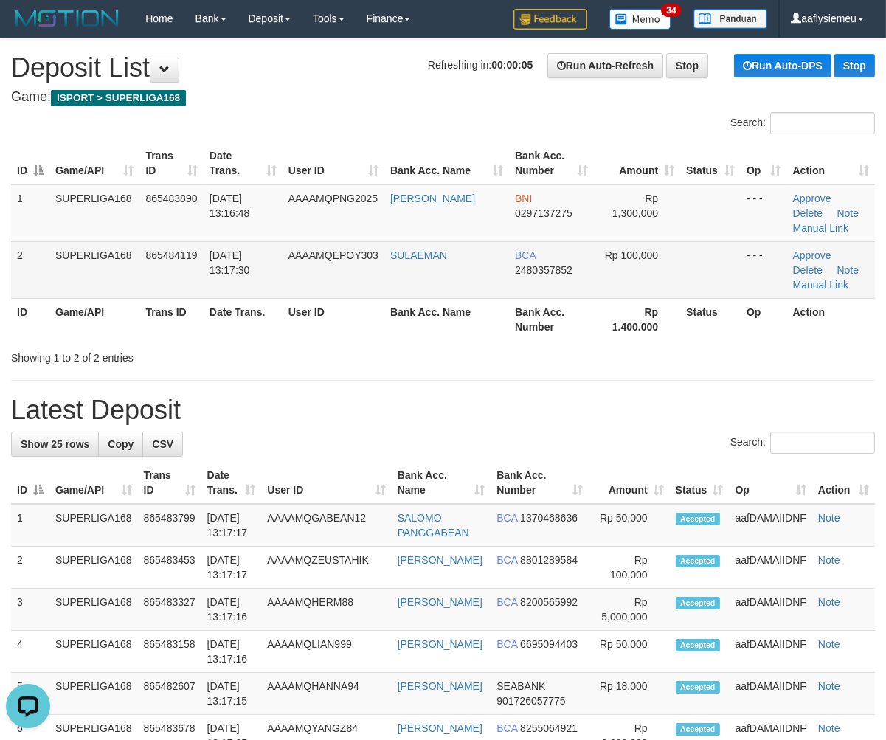
click at [339, 280] on td "AAAAMQEPOY303" at bounding box center [334, 269] width 102 height 57
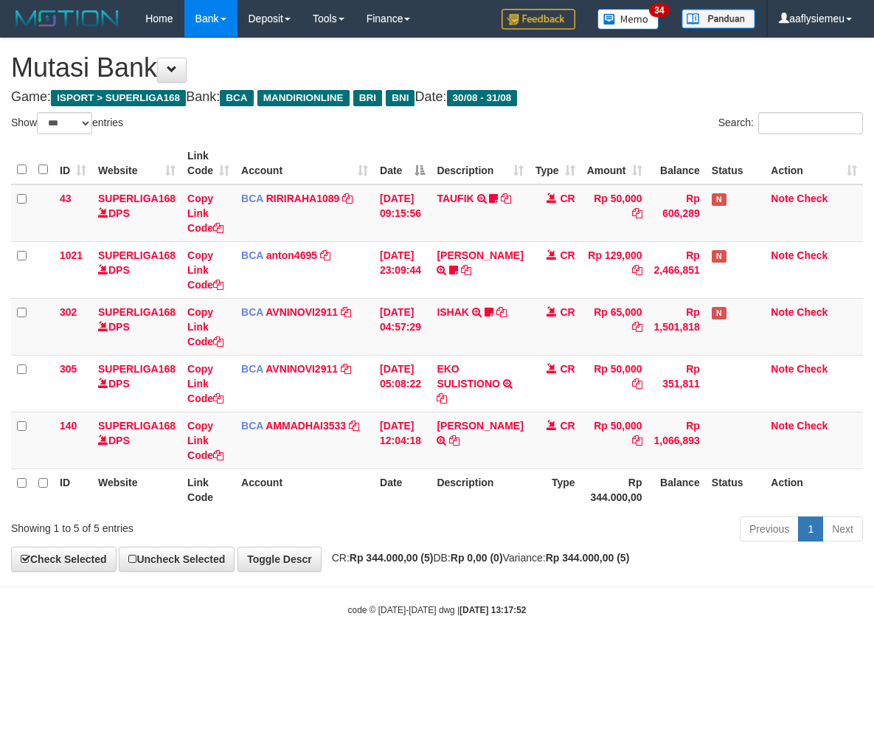
select select "***"
click at [607, 580] on body "Toggle navigation Home Bank Account List Load By Website Group [ISPORT] SUPERLI…" at bounding box center [437, 327] width 874 height 654
select select "***"
click at [407, 533] on div "Previous 1 Next" at bounding box center [619, 531] width 488 height 32
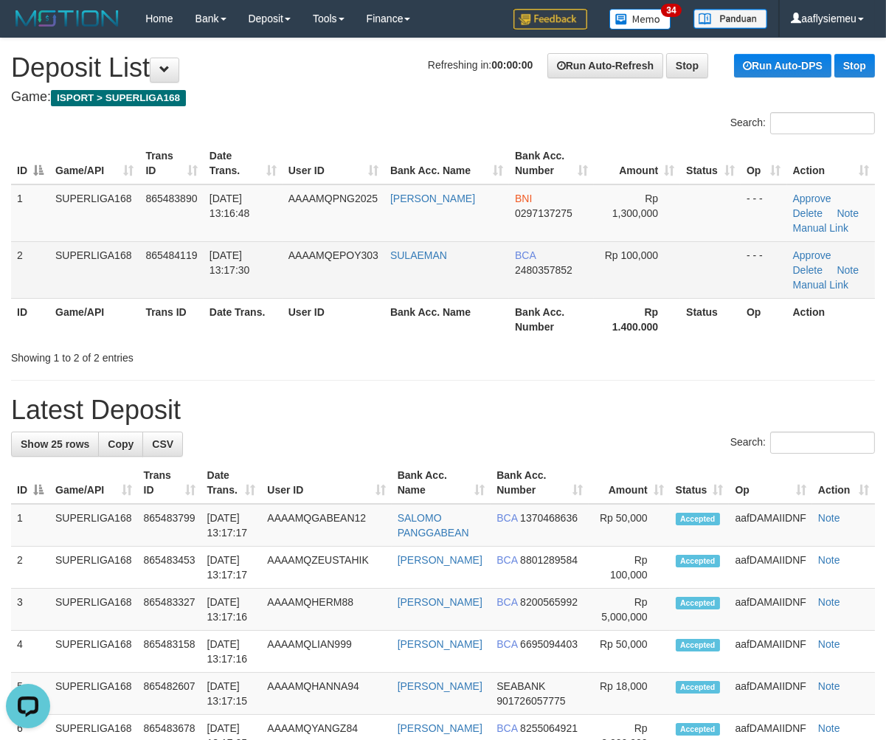
click at [111, 273] on td "SUPERLIGA168" at bounding box center [94, 269] width 90 height 57
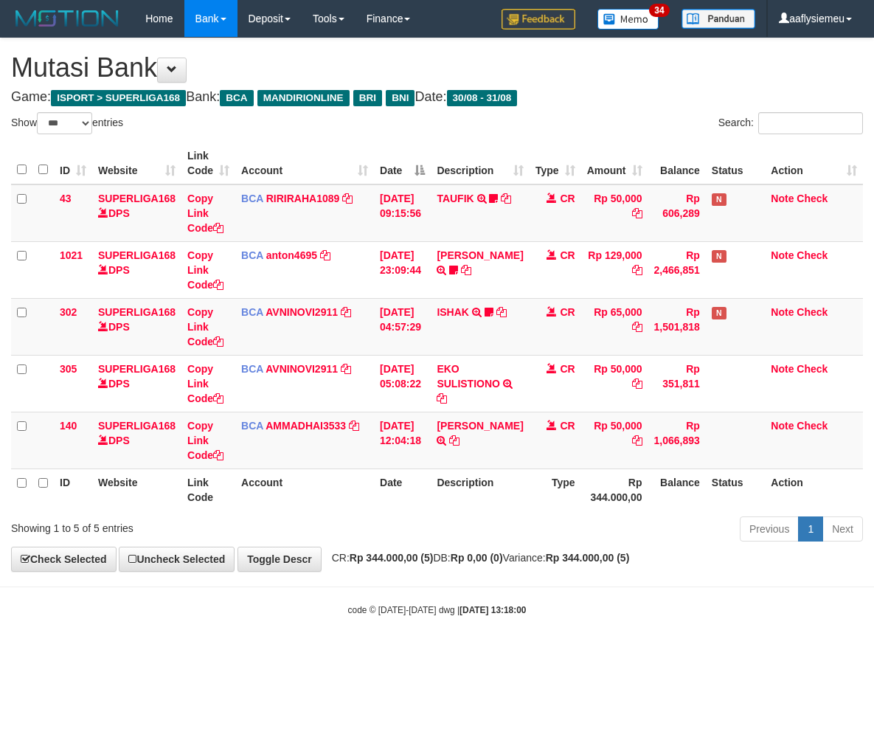
select select "***"
click at [381, 524] on div "Previous 1 Next" at bounding box center [619, 531] width 488 height 32
click at [290, 420] on link "AMMADHAI3533" at bounding box center [306, 426] width 80 height 12
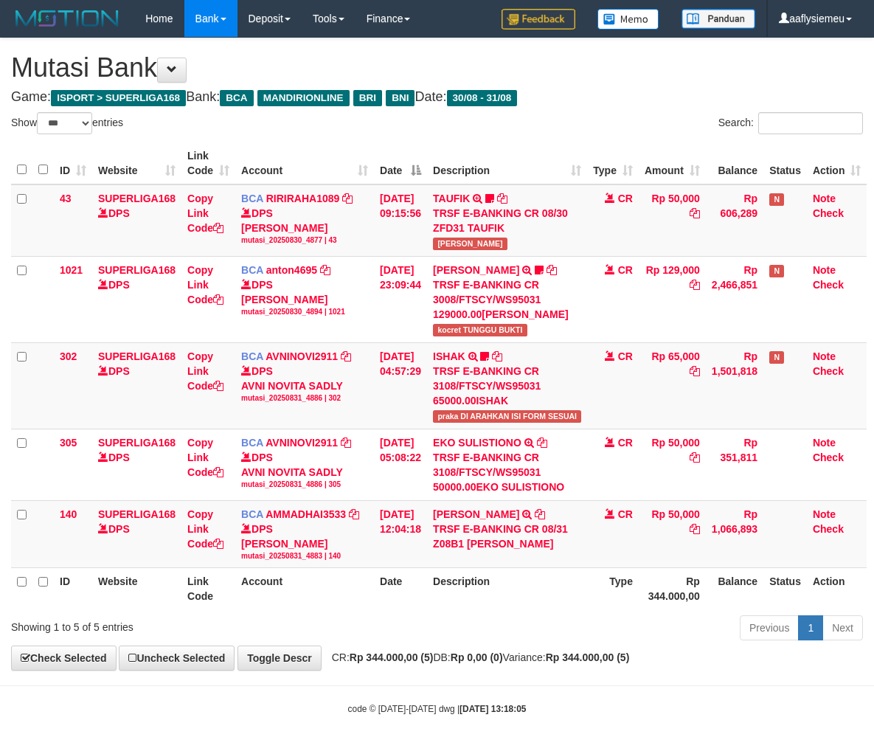
select select "***"
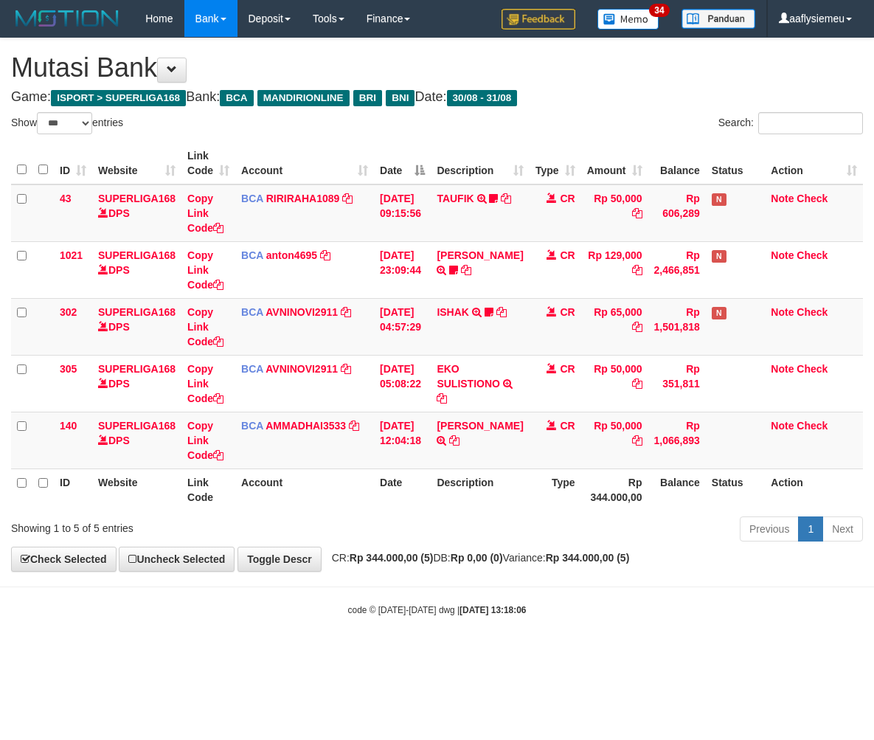
select select "***"
drag, startPoint x: 430, startPoint y: 581, endPoint x: 428, endPoint y: 564, distance: 16.4
click at [430, 580] on body "Toggle navigation Home Bank Account List Load By Website Group [ISPORT] SUPERLI…" at bounding box center [437, 327] width 874 height 654
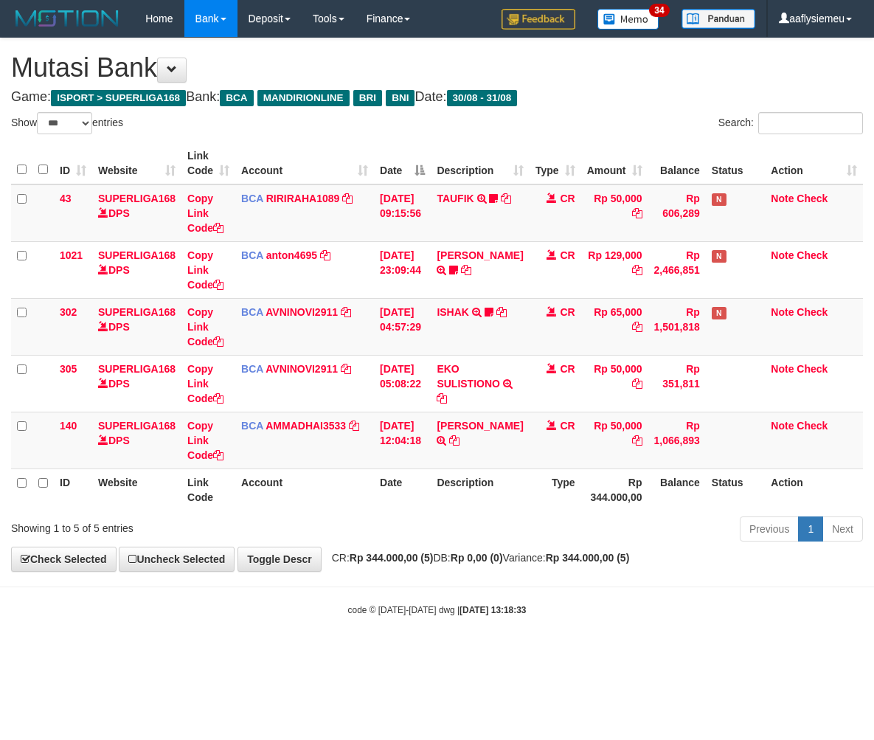
select select "***"
click at [496, 524] on div "Previous 1 Next" at bounding box center [619, 531] width 488 height 32
select select "***"
click at [387, 521] on div "Previous 1 Next" at bounding box center [619, 531] width 488 height 32
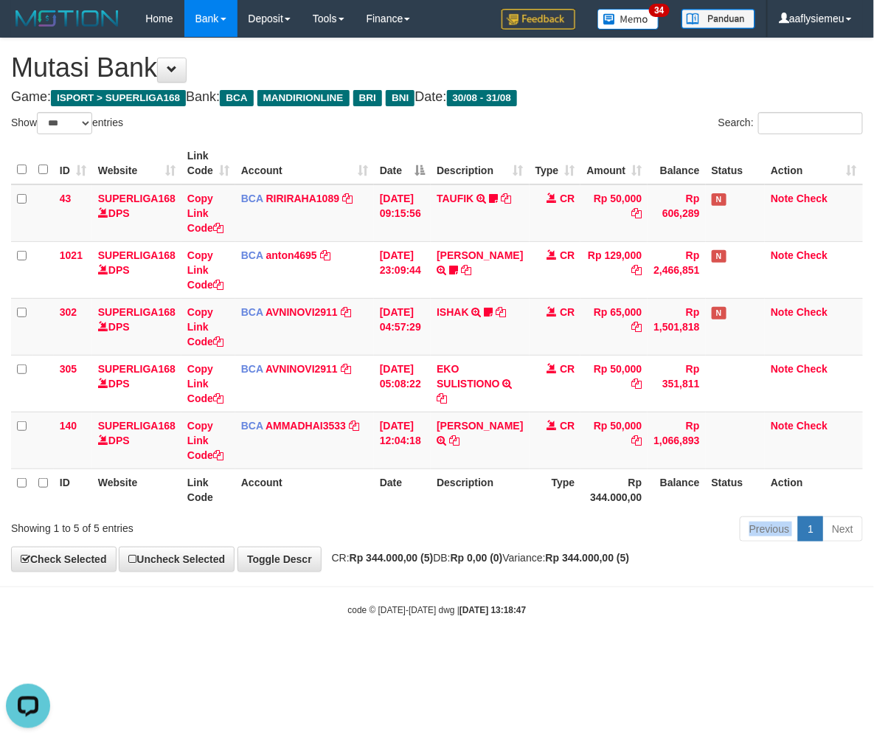
click at [387, 521] on div "Previous 1 Next" at bounding box center [619, 531] width 488 height 32
select select "***"
drag, startPoint x: 409, startPoint y: 620, endPoint x: 769, endPoint y: 547, distance: 368.0
click at [408, 620] on body "Toggle navigation Home Bank Account List Load By Website Group [ISPORT] SUPERLI…" at bounding box center [437, 327] width 874 height 654
drag, startPoint x: 268, startPoint y: 645, endPoint x: 16, endPoint y: 682, distance: 254.3
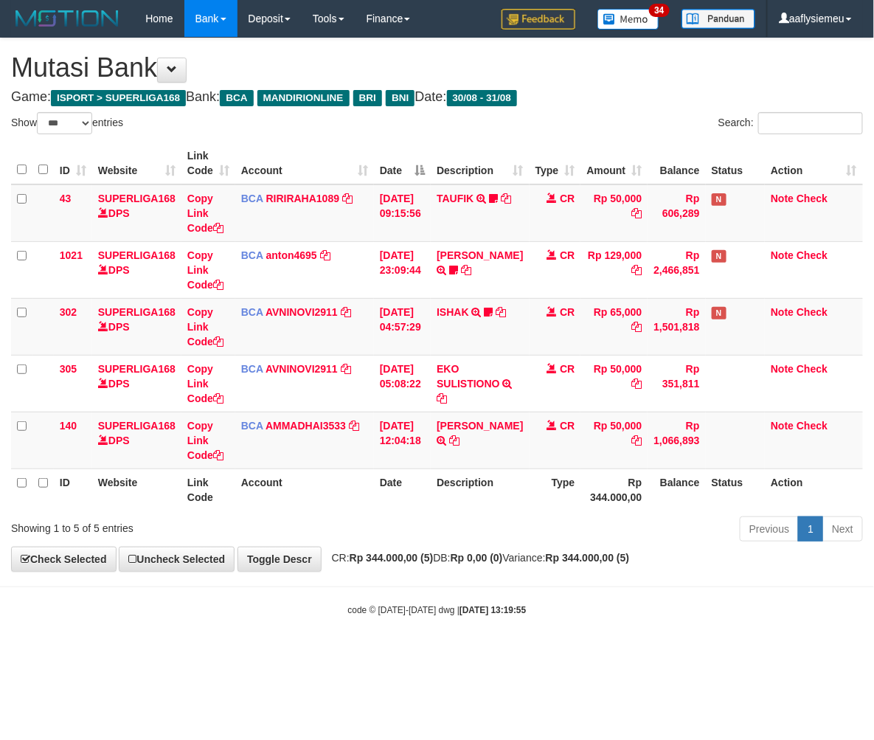
click at [255, 651] on body "Toggle navigation Home Bank Account List Load By Website Group [ISPORT] SUPERLI…" at bounding box center [437, 327] width 874 height 654
select select "***"
click at [681, 558] on div "**********" at bounding box center [437, 304] width 874 height 533
click at [630, 563] on strong "Rp 344.000,00 (5)" at bounding box center [588, 558] width 84 height 12
drag, startPoint x: 600, startPoint y: 564, endPoint x: 824, endPoint y: 511, distance: 230.3
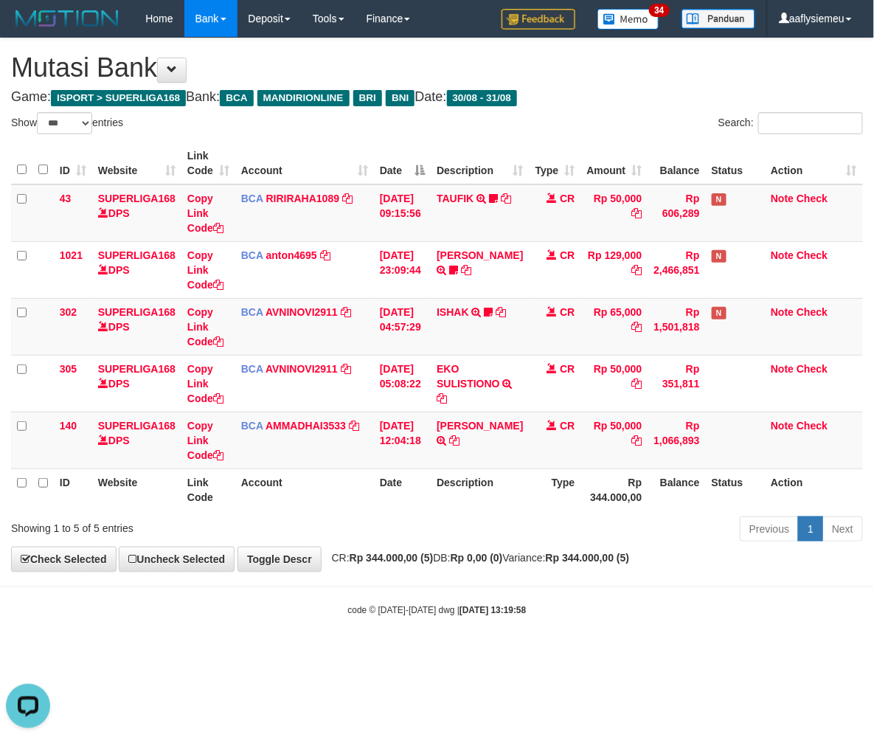
click at [601, 564] on strong "Rp 344.000,00 (5)" at bounding box center [588, 558] width 84 height 12
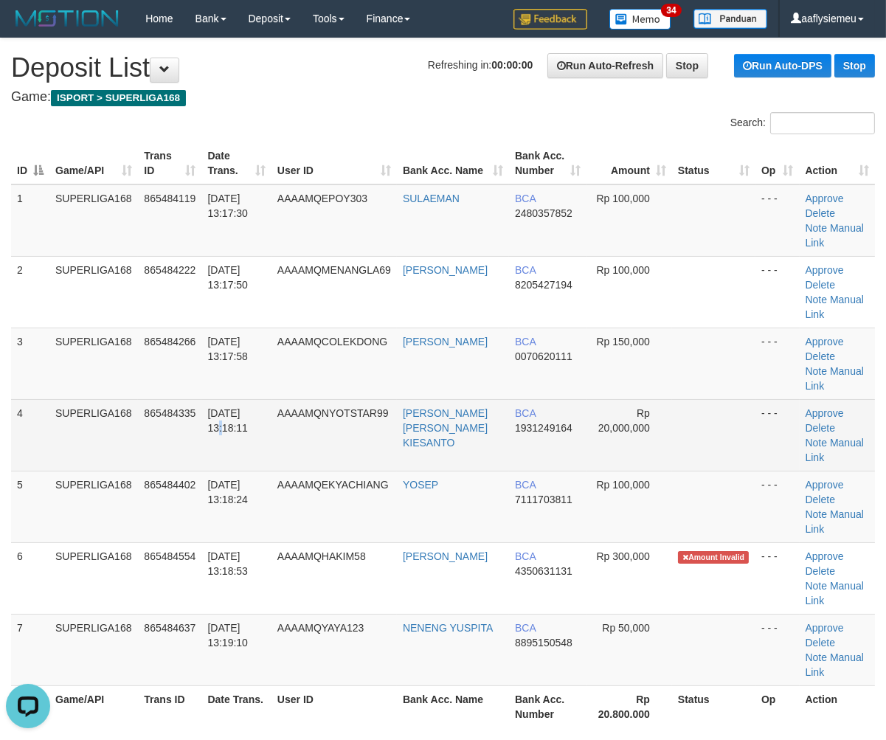
drag, startPoint x: 255, startPoint y: 418, endPoint x: 229, endPoint y: 451, distance: 42.1
click at [254, 429] on td "[DATE] 13:18:11" at bounding box center [235, 435] width 69 height 72
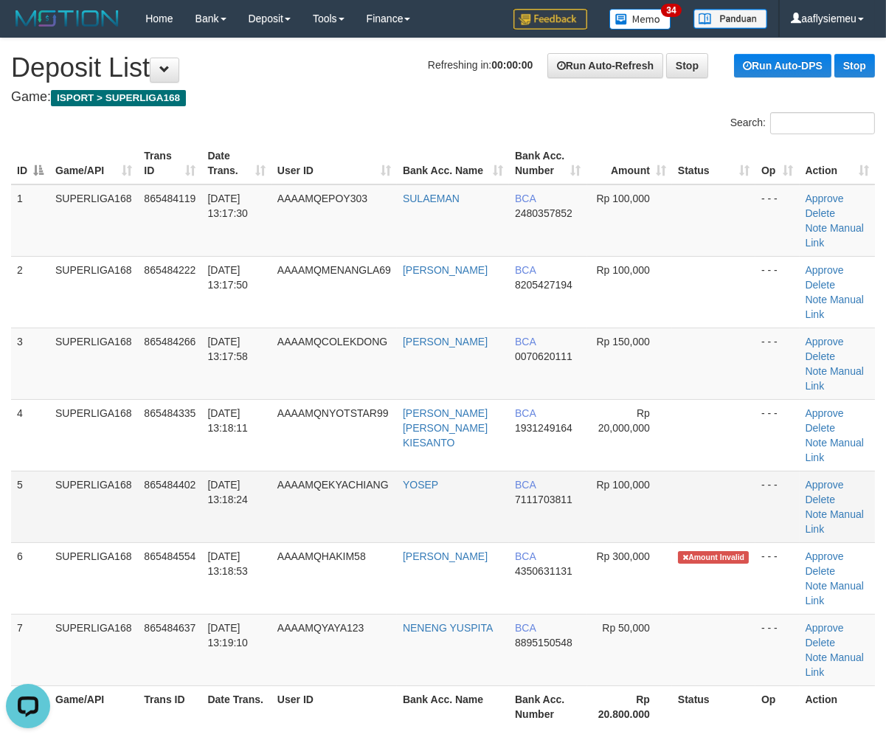
click at [20, 482] on td "5" at bounding box center [30, 507] width 38 height 72
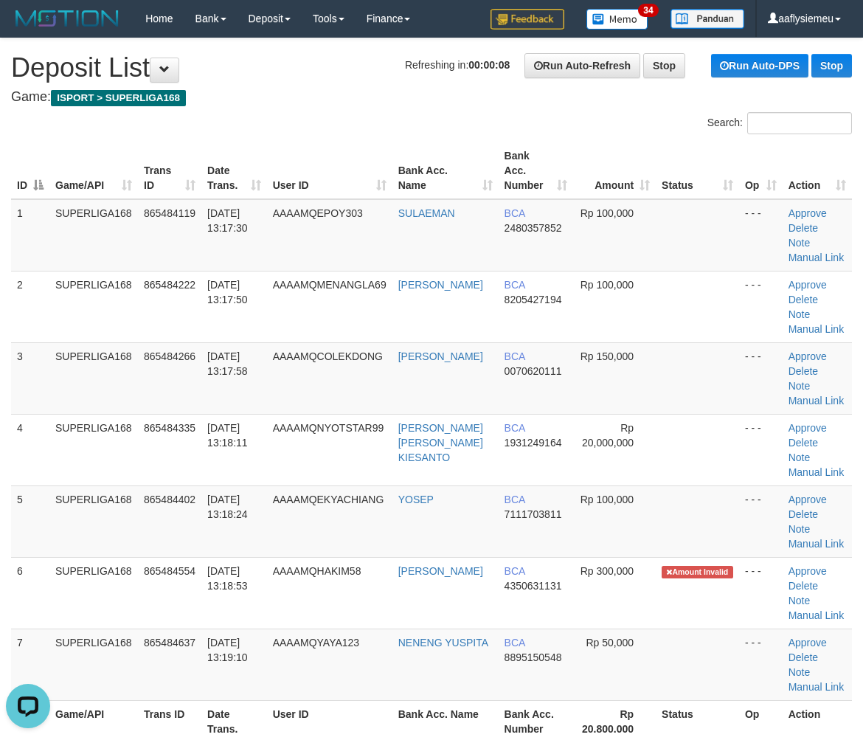
drag, startPoint x: 171, startPoint y: 454, endPoint x: 1, endPoint y: 497, distance: 175.7
click at [130, 478] on tr "4 SUPERLIGA168 865484335 [DATE] 13:18:11 AAAAMQNYOTSTAR99 [PERSON_NAME] [PERSON…" at bounding box center [431, 450] width 841 height 72
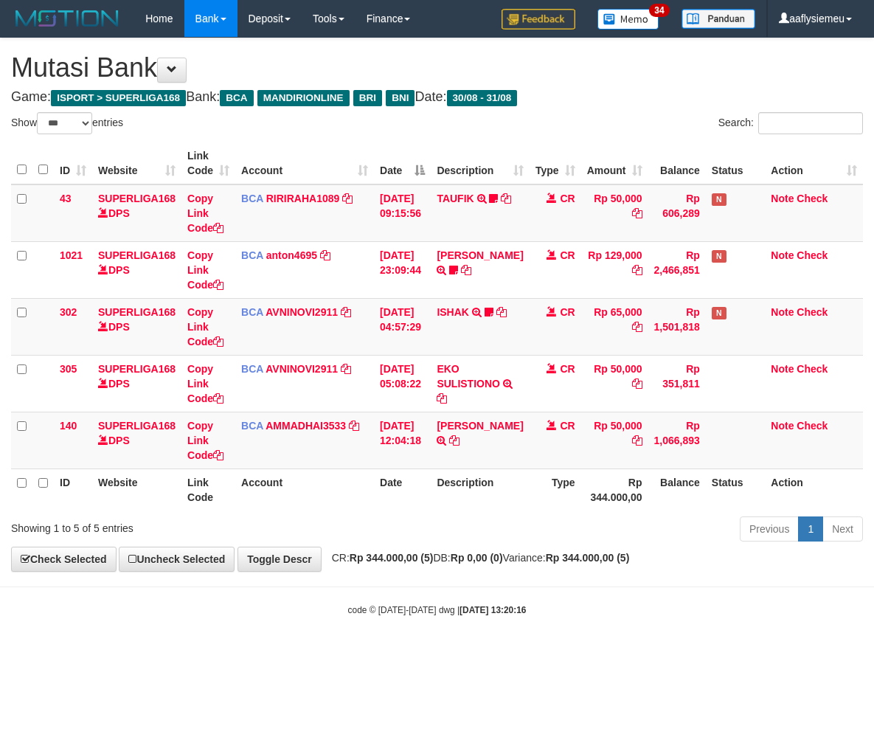
select select "***"
drag, startPoint x: 544, startPoint y: 548, endPoint x: 868, endPoint y: 503, distance: 326.9
click at [585, 547] on div "**********" at bounding box center [437, 304] width 874 height 533
click at [571, 549] on div "**********" at bounding box center [437, 304] width 874 height 533
select select "***"
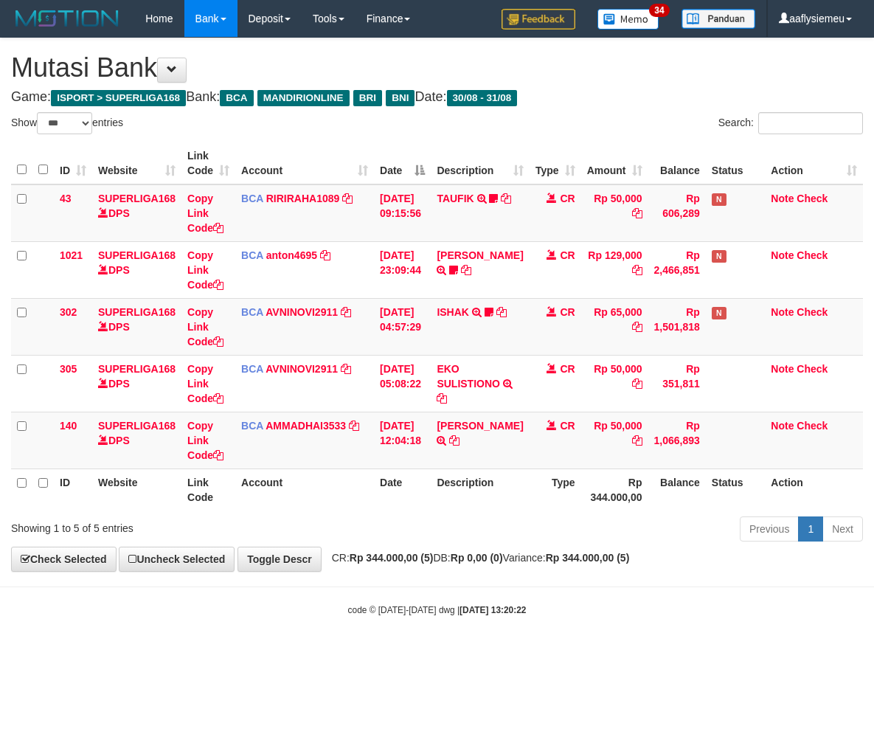
select select "***"
drag, startPoint x: 472, startPoint y: 521, endPoint x: 762, endPoint y: 521, distance: 289.9
click at [473, 521] on div "Previous 1 Next" at bounding box center [619, 531] width 488 height 32
drag, startPoint x: 611, startPoint y: 527, endPoint x: 872, endPoint y: 485, distance: 264.4
click at [614, 527] on div "Previous 1 Next" at bounding box center [619, 531] width 488 height 32
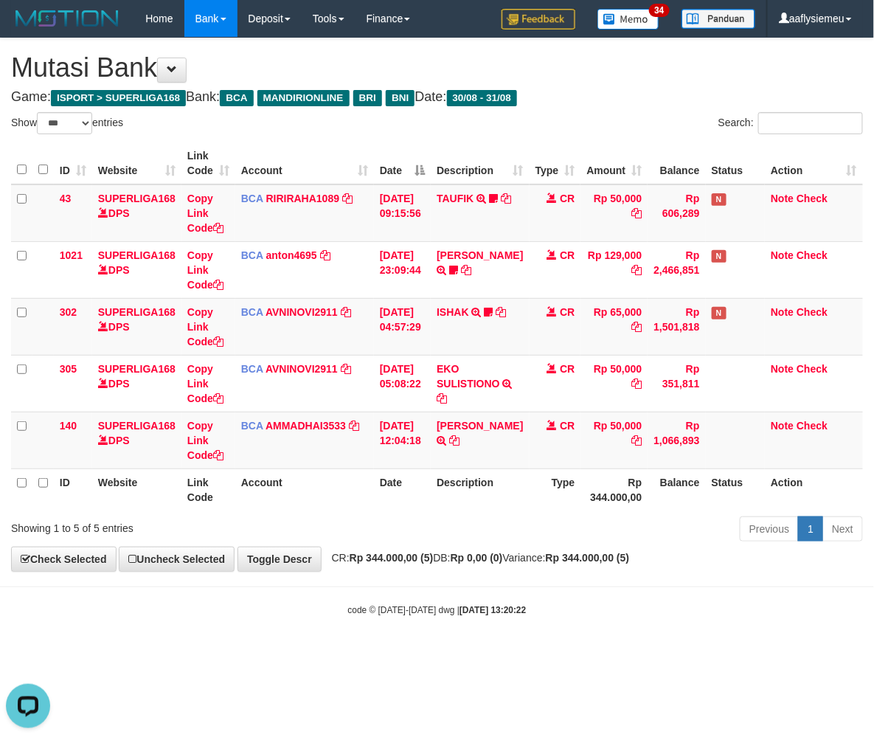
click at [549, 538] on div "Previous 1 Next" at bounding box center [619, 531] width 488 height 32
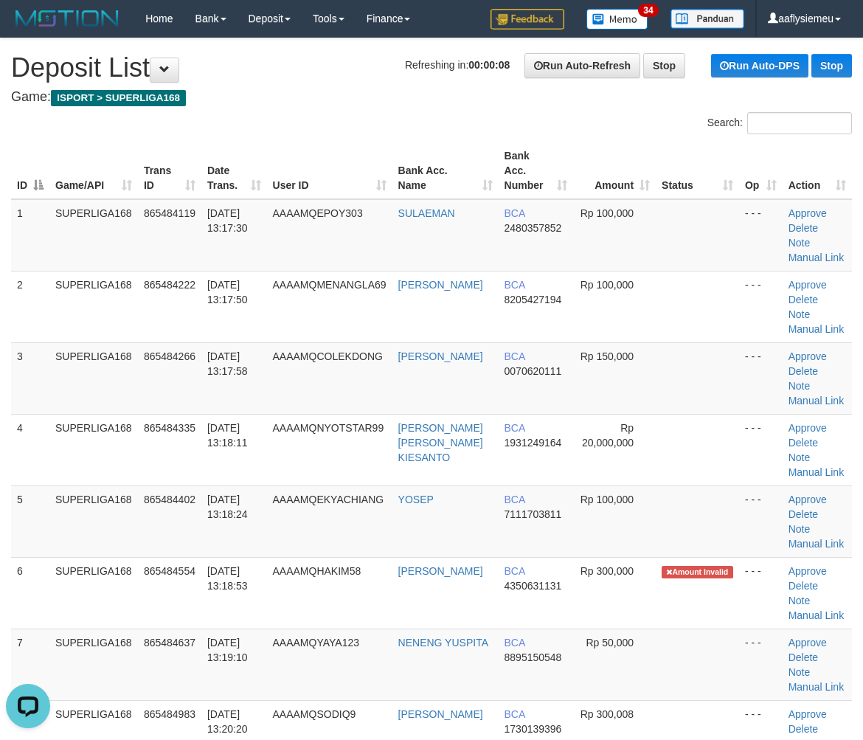
drag, startPoint x: 118, startPoint y: 474, endPoint x: 3, endPoint y: 499, distance: 117.8
click at [105, 480] on td "SUPERLIGA168" at bounding box center [93, 450] width 89 height 72
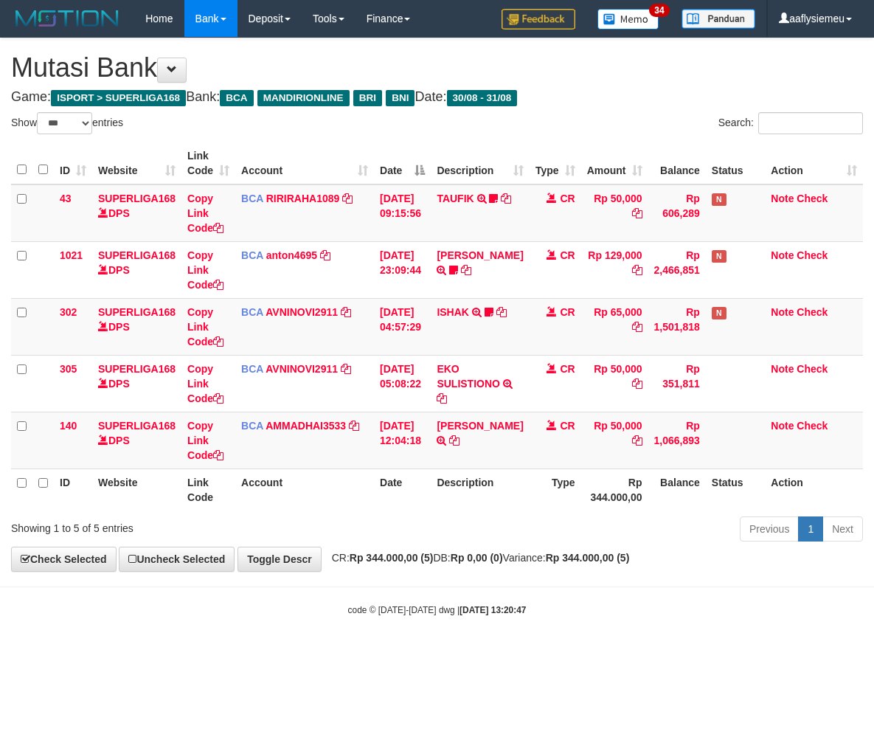
select select "***"
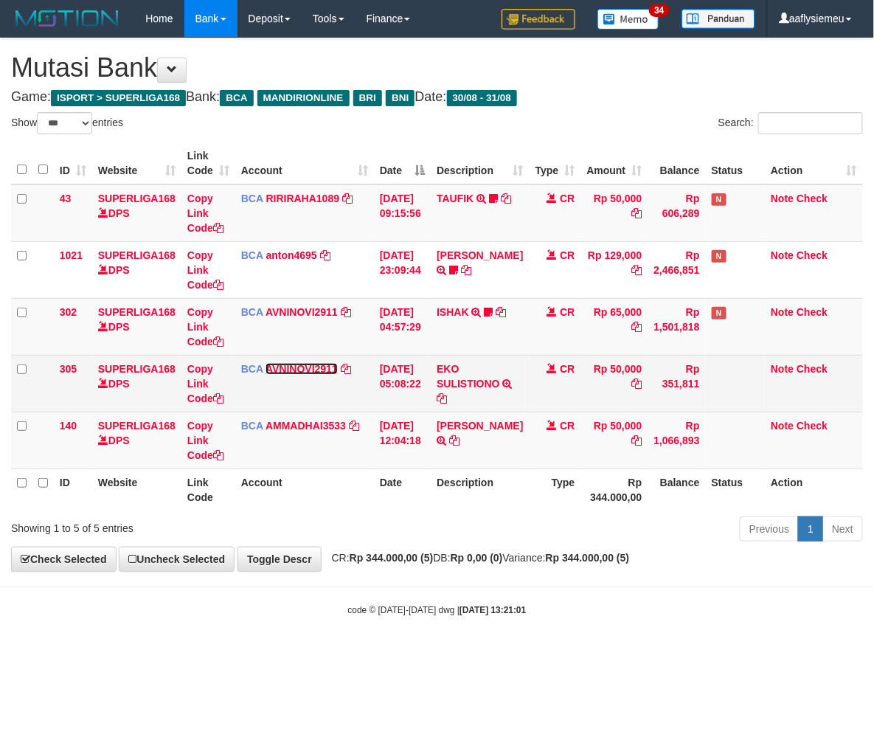
click at [302, 364] on link "AVNINOVI2911" at bounding box center [302, 369] width 72 height 12
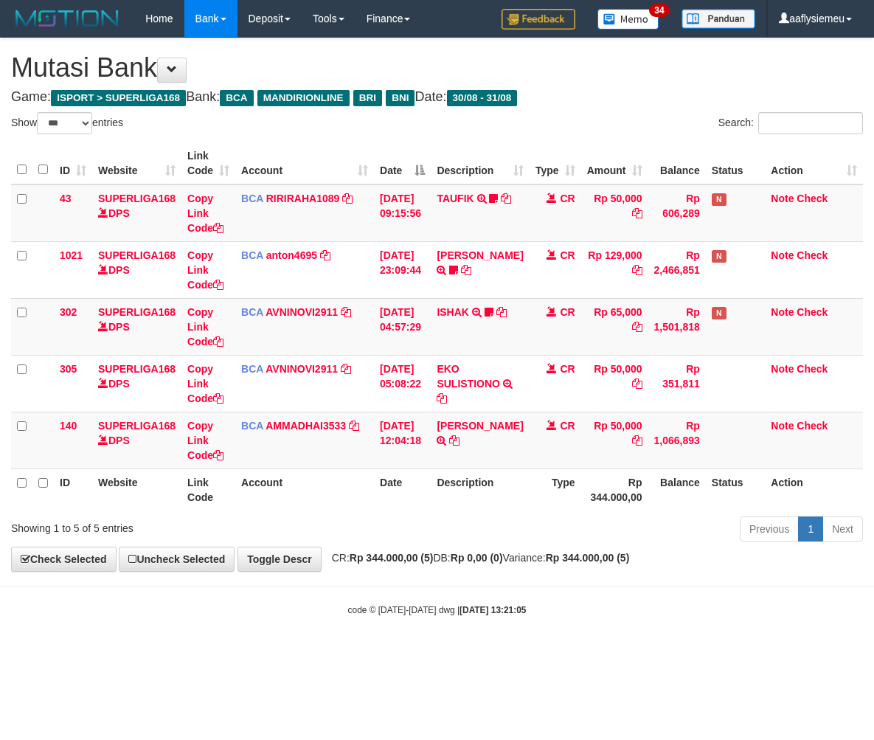
select select "***"
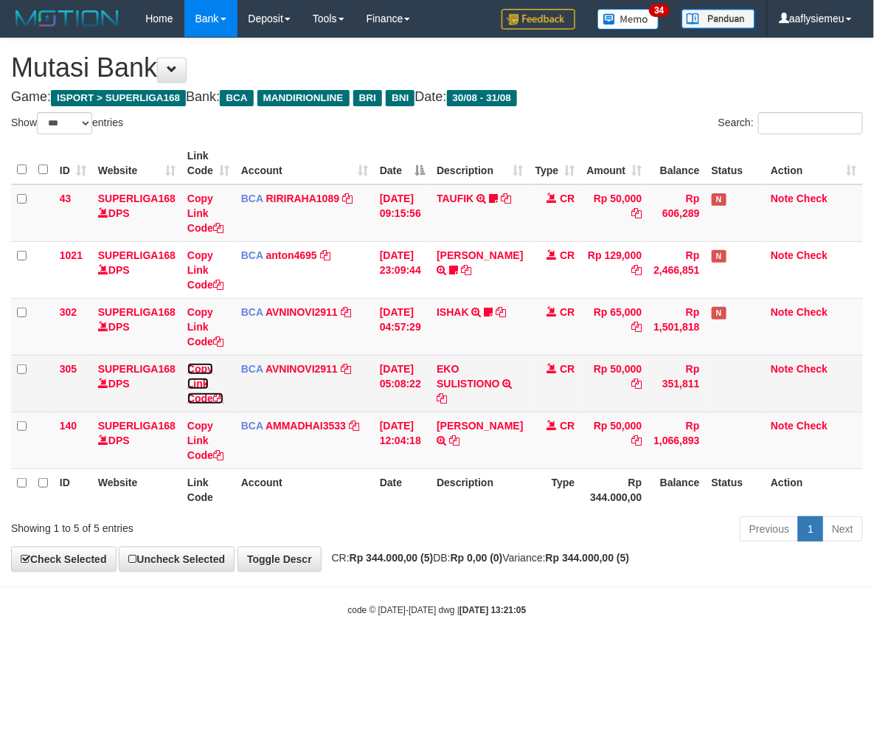
click at [210, 363] on link "Copy Link Code" at bounding box center [205, 383] width 36 height 41
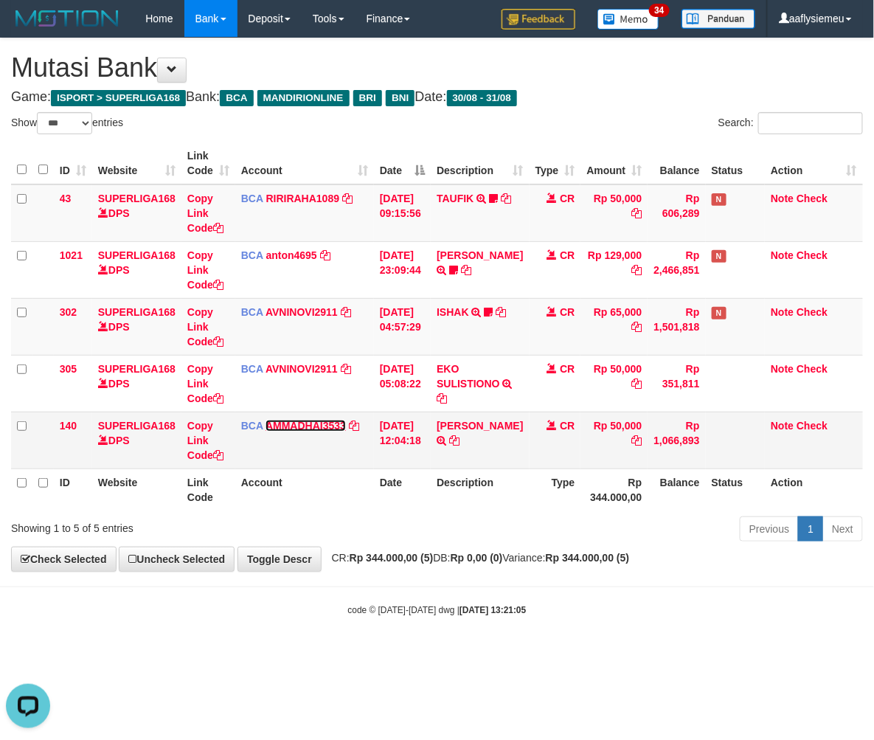
click at [271, 420] on link "AMMADHAI3533" at bounding box center [306, 426] width 80 height 12
select select "***"
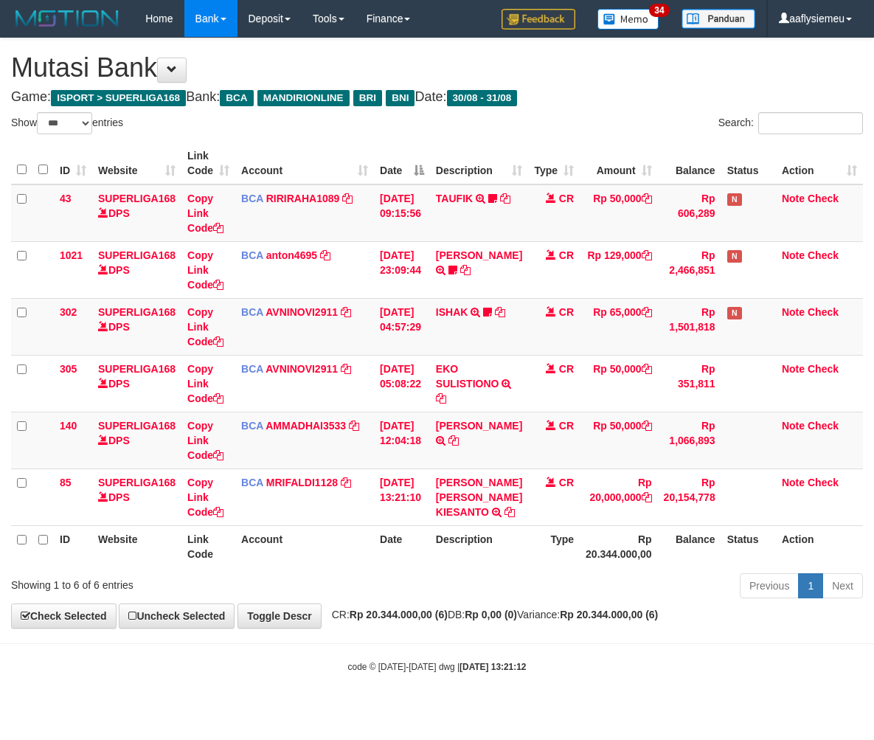
select select "***"
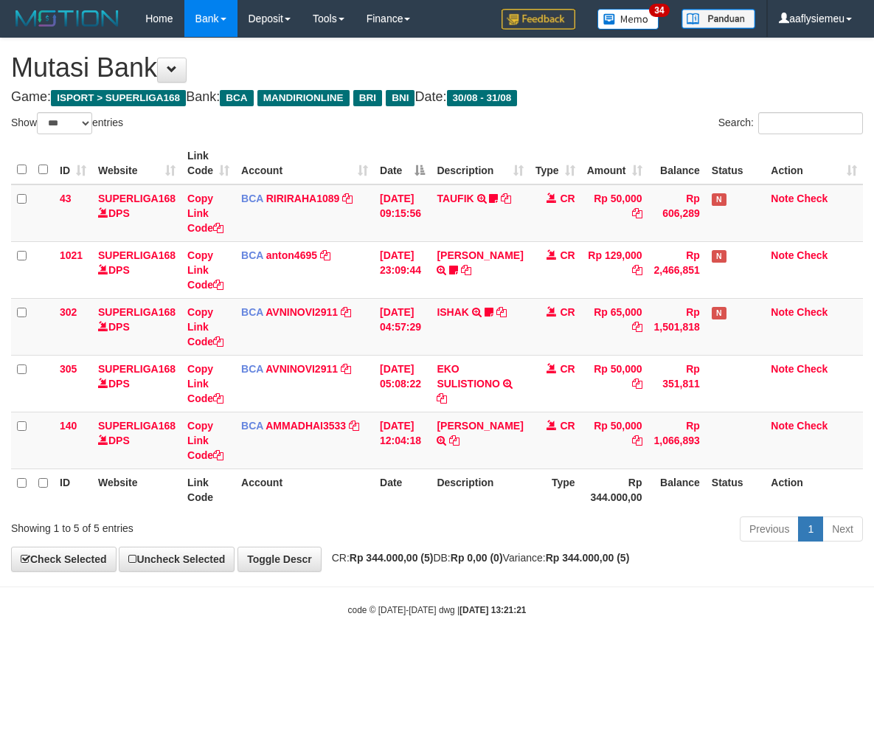
select select "***"
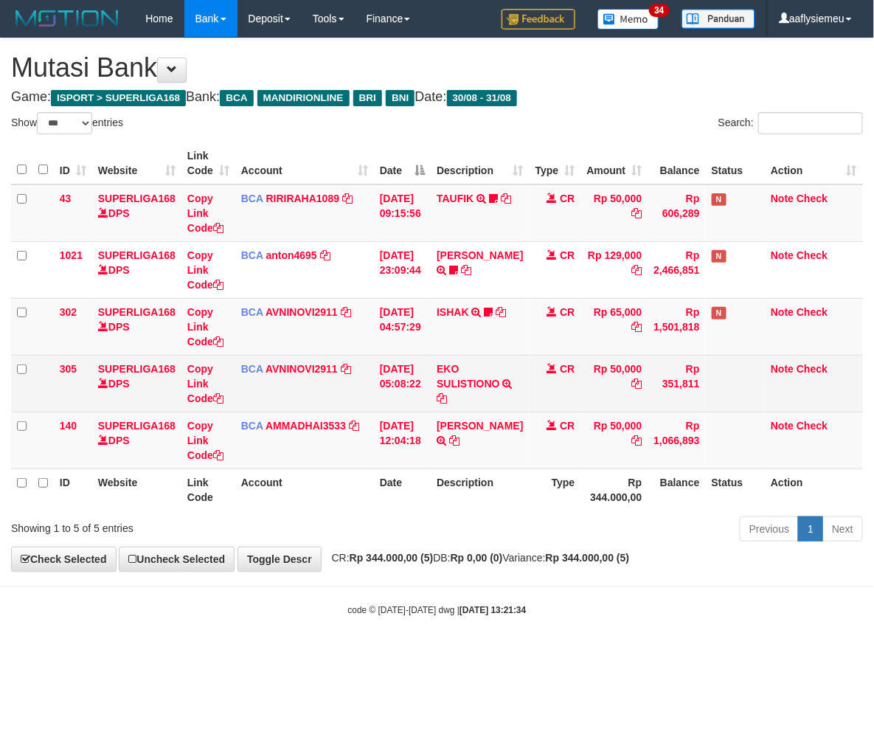
click at [362, 409] on td "BCA AVNINOVI2911 DPS AVNI NOVITA SADLY mutasi_20250831_4886 | 305 mutasi_202508…" at bounding box center [304, 383] width 139 height 57
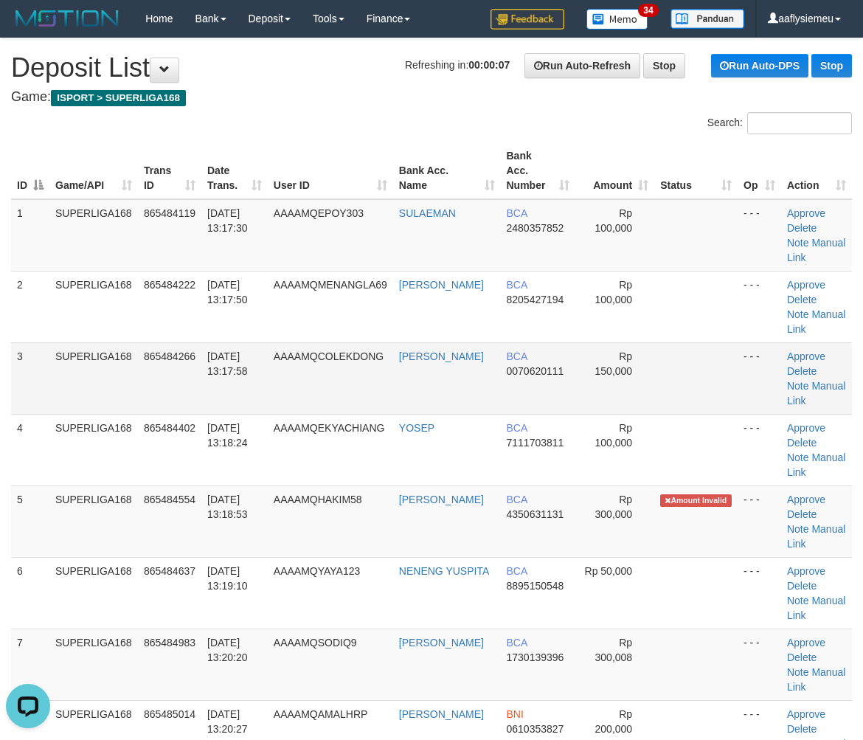
click at [124, 362] on td "SUPERLIGA168" at bounding box center [93, 378] width 89 height 72
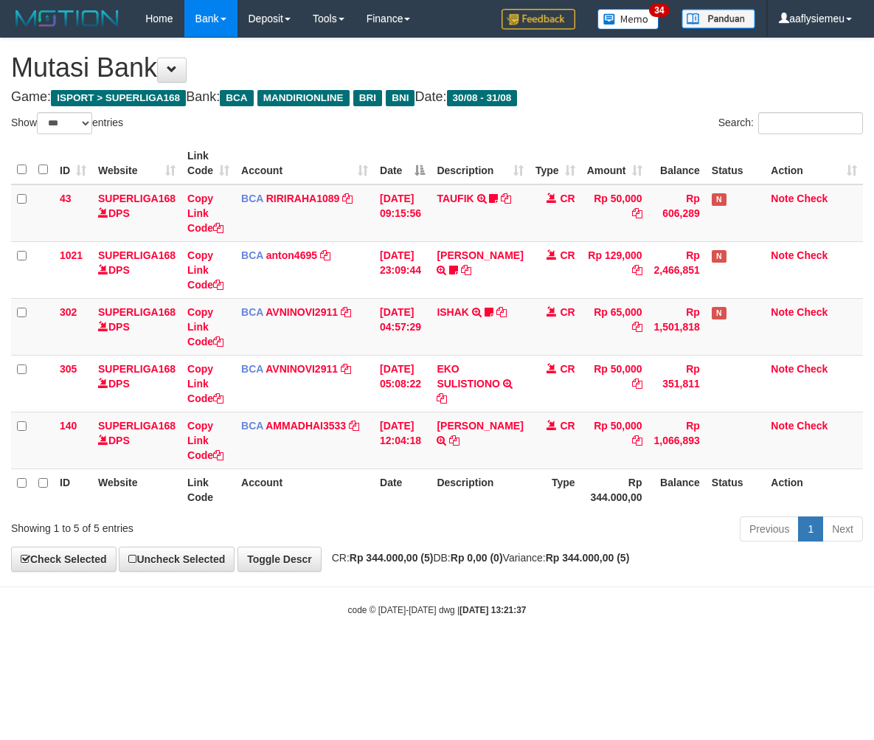
select select "***"
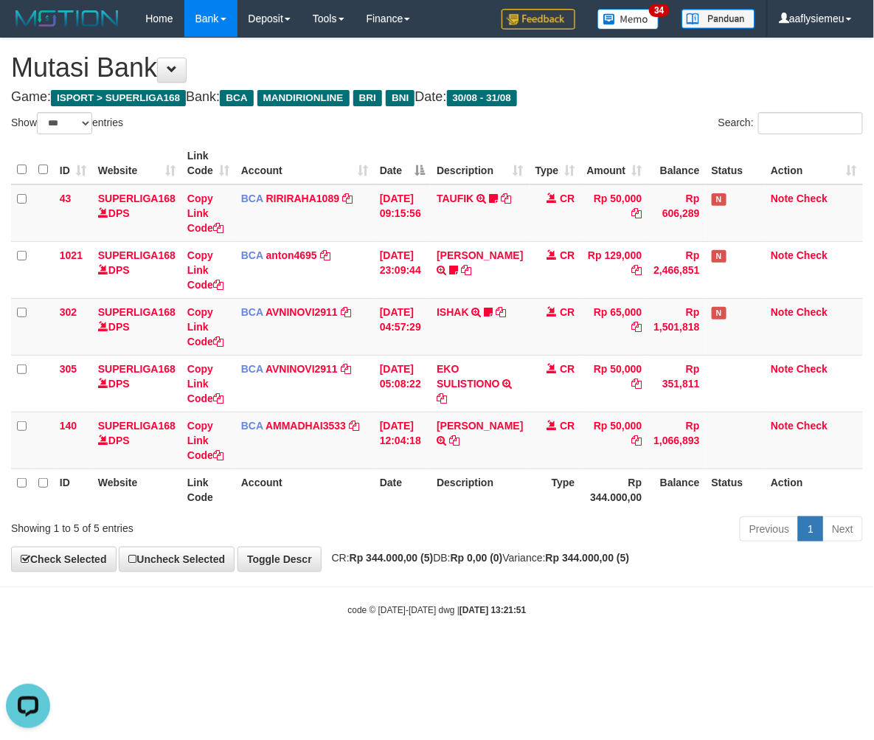
click at [510, 617] on body "Toggle navigation Home Bank Account List Load By Website Group [ISPORT] SUPERLI…" at bounding box center [437, 327] width 874 height 654
click at [409, 549] on div "**********" at bounding box center [437, 304] width 874 height 533
select select "***"
click at [440, 505] on tr "ID Website Link Code Account Date Description Type Rp 344.000,00 Balance Status…" at bounding box center [437, 489] width 852 height 42
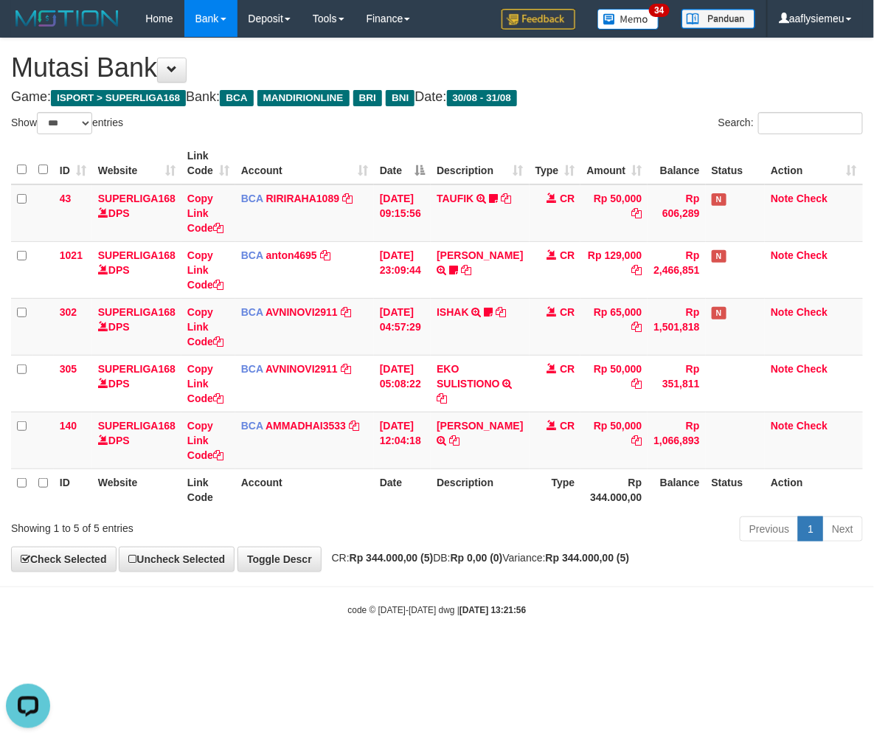
click at [551, 510] on div "ID Website Link Code Account Date Description Type Amount Balance Status Action…" at bounding box center [437, 326] width 874 height 377
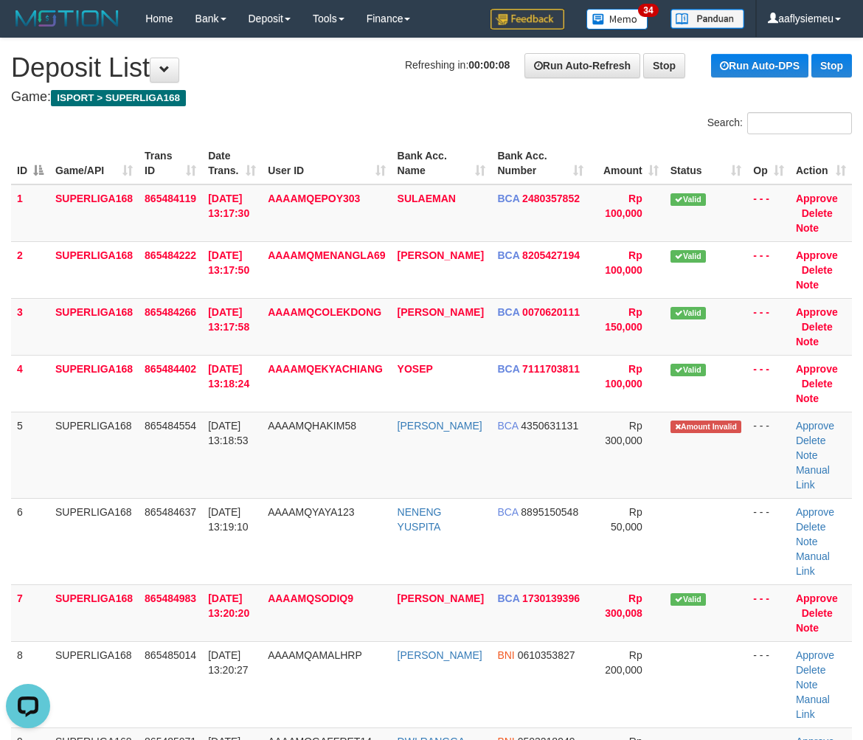
drag, startPoint x: 222, startPoint y: 414, endPoint x: 1, endPoint y: 454, distance: 224.1
click at [217, 416] on tbody "1 SUPERLIGA168 865484119 31/08/2025 13:17:30 AAAAMQEPOY303 SULAEMAN BCA 2480357…" at bounding box center [431, 743] width 841 height 1118
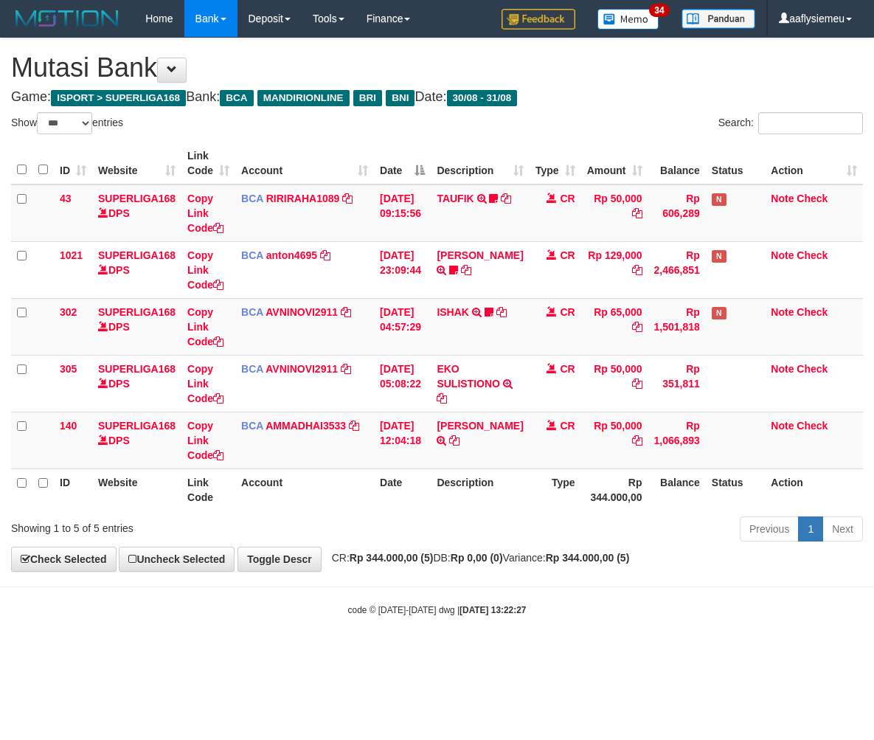
select select "***"
click at [440, 472] on th "Description" at bounding box center [480, 489] width 98 height 42
drag, startPoint x: 511, startPoint y: 534, endPoint x: 873, endPoint y: 478, distance: 366.5
click at [514, 533] on div "Previous 1 Next" at bounding box center [619, 531] width 488 height 32
click at [550, 511] on div "ID Website Link Code Account Date Description Type Amount Balance Status Action…" at bounding box center [437, 326] width 874 height 377
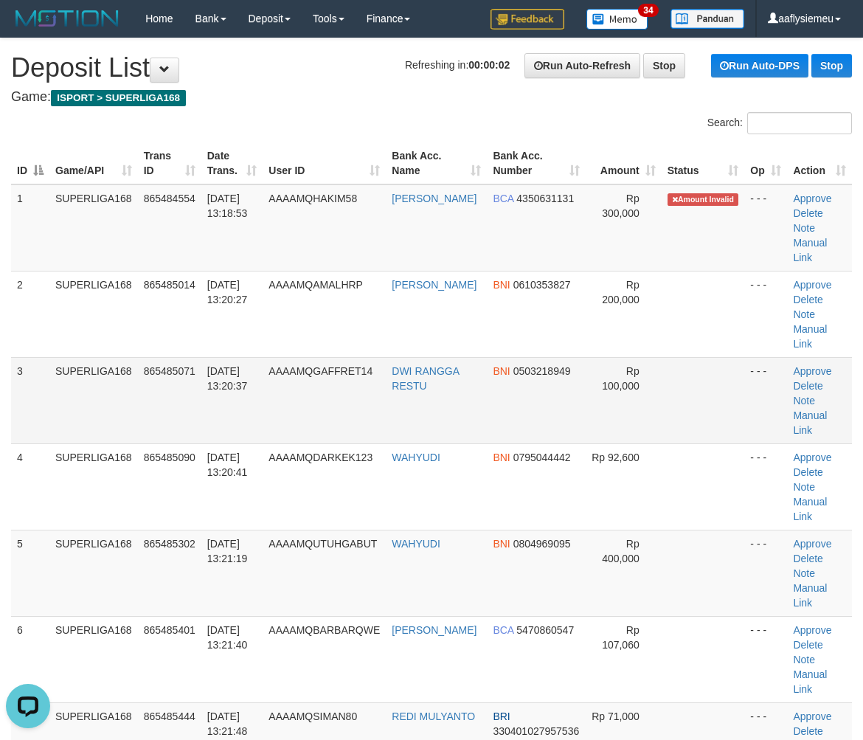
click at [52, 358] on td "SUPERLIGA168" at bounding box center [93, 400] width 89 height 86
drag, startPoint x: 84, startPoint y: 388, endPoint x: 1, endPoint y: 431, distance: 93.7
click at [75, 398] on tbody "1 SUPERLIGA168 865484554 31/08/2025 13:18:53 AAAAMQHAKIM58 SILVIA BCA 435063113…" at bounding box center [431, 515] width 841 height 662
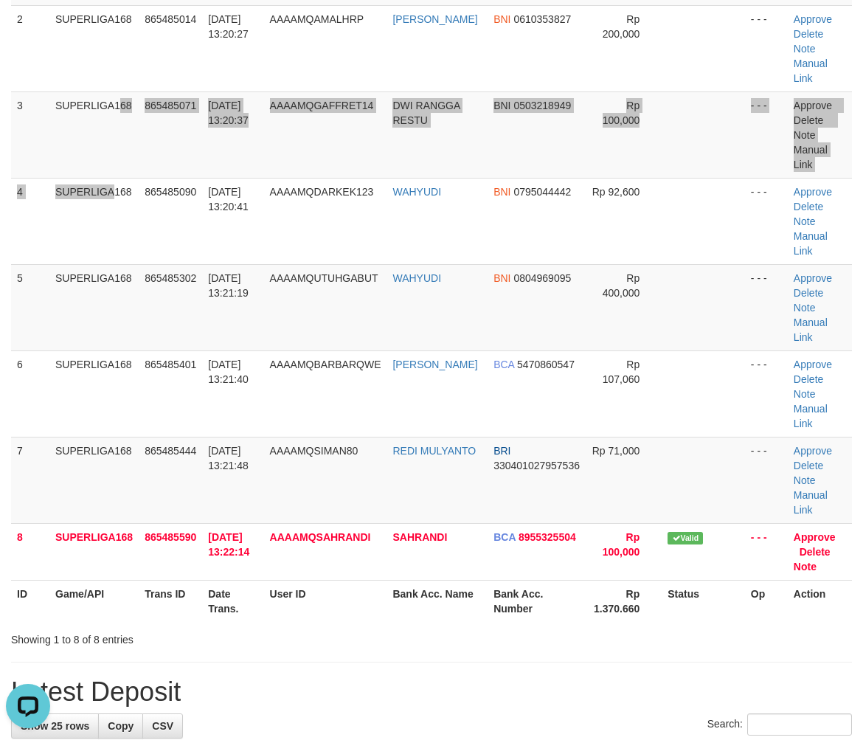
scroll to position [491, 0]
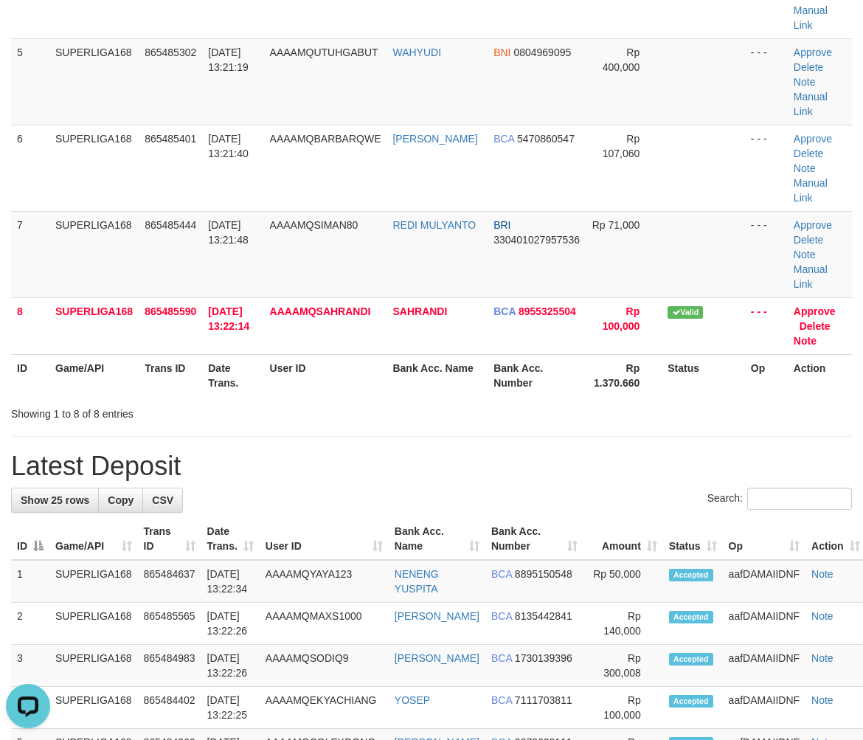
click at [143, 401] on div "Showing 1 to 8 of 8 entries" at bounding box center [180, 411] width 338 height 21
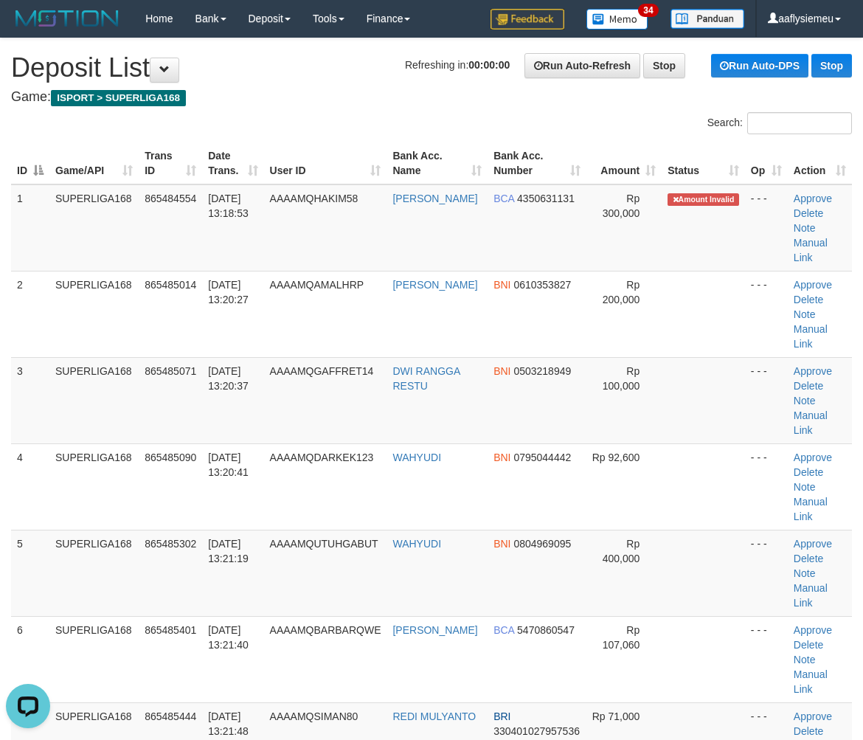
drag, startPoint x: 145, startPoint y: 407, endPoint x: 3, endPoint y: 448, distance: 147.3
click at [144, 443] on td "865485090" at bounding box center [170, 486] width 63 height 86
click at [177, 370] on td "865485071" at bounding box center [170, 400] width 63 height 86
drag, startPoint x: 177, startPoint y: 370, endPoint x: 4, endPoint y: 448, distance: 189.5
click at [173, 376] on td "865485071" at bounding box center [170, 400] width 63 height 86
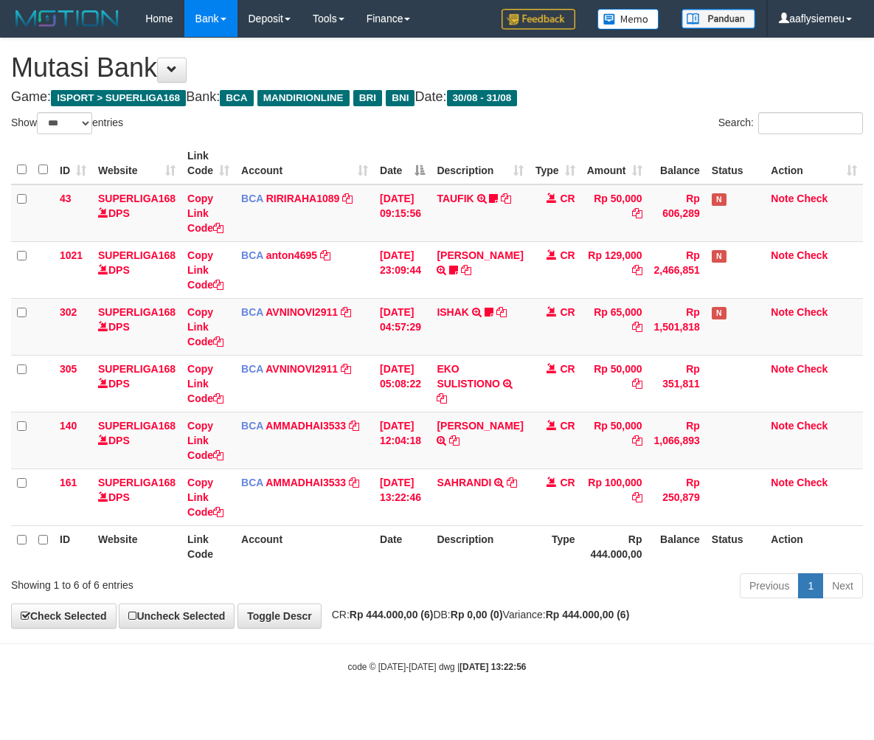
select select "***"
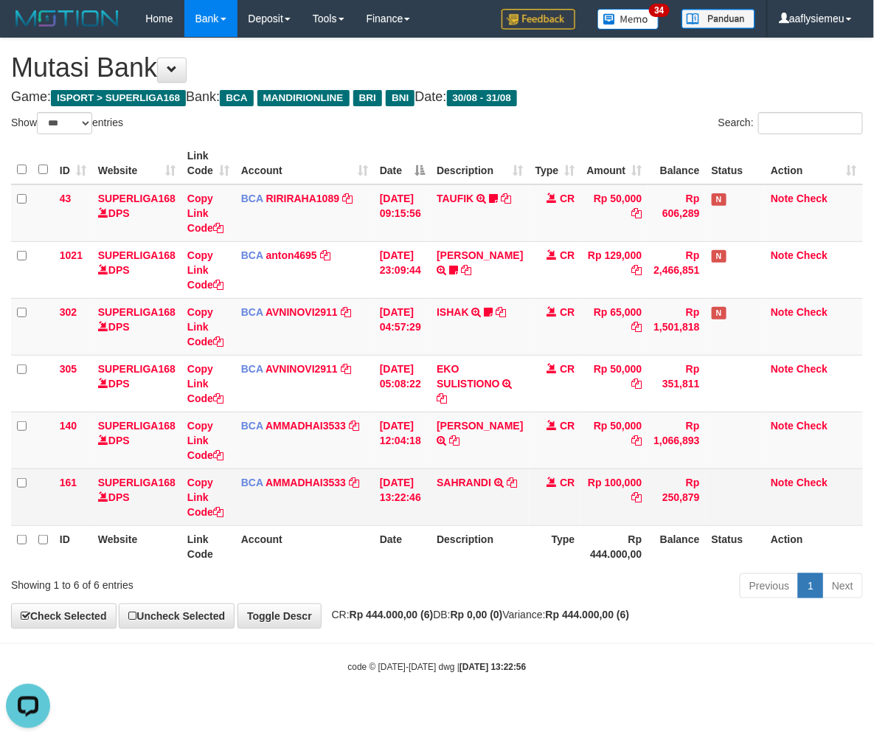
click at [600, 503] on td "Rp 100,000" at bounding box center [614, 496] width 67 height 57
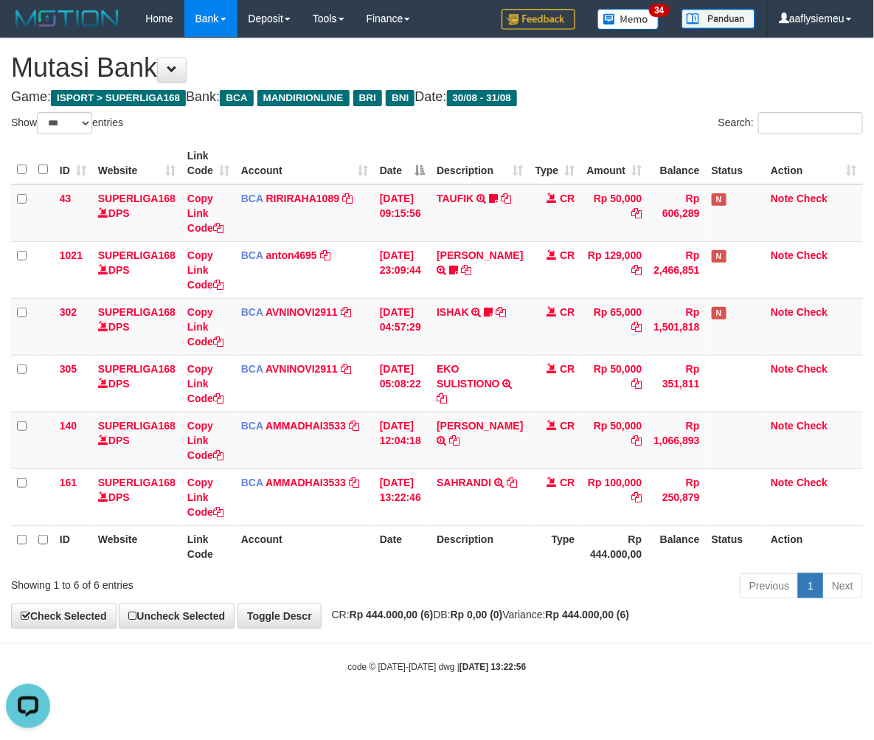
click at [561, 537] on th "Type" at bounding box center [556, 546] width 52 height 42
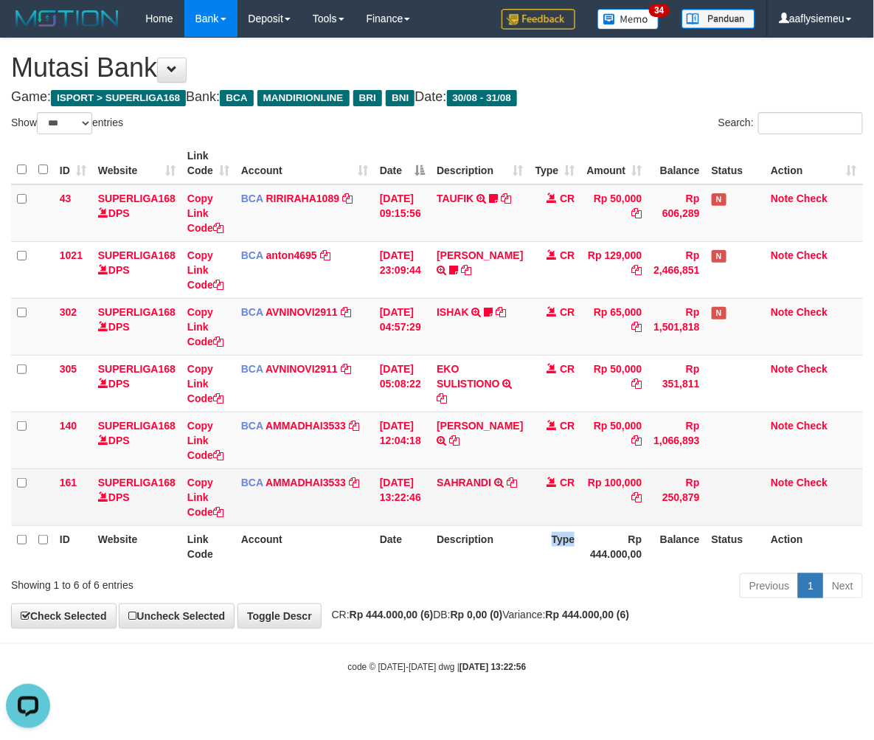
drag, startPoint x: 561, startPoint y: 537, endPoint x: 626, endPoint y: 492, distance: 79.0
click at [562, 530] on th "Type" at bounding box center [556, 546] width 52 height 42
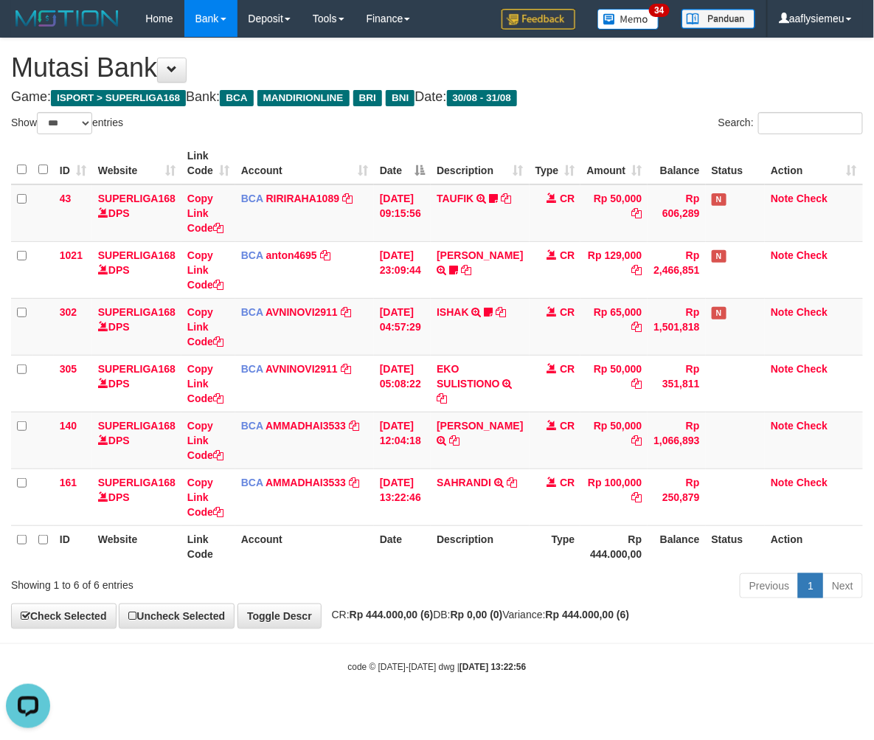
drag, startPoint x: 625, startPoint y: 532, endPoint x: 871, endPoint y: 455, distance: 258.0
click at [626, 529] on th "Rp 444.000,00" at bounding box center [614, 546] width 67 height 42
drag, startPoint x: 594, startPoint y: 528, endPoint x: 872, endPoint y: 483, distance: 281.7
click at [595, 528] on th "Rp 444.000,00" at bounding box center [614, 546] width 67 height 42
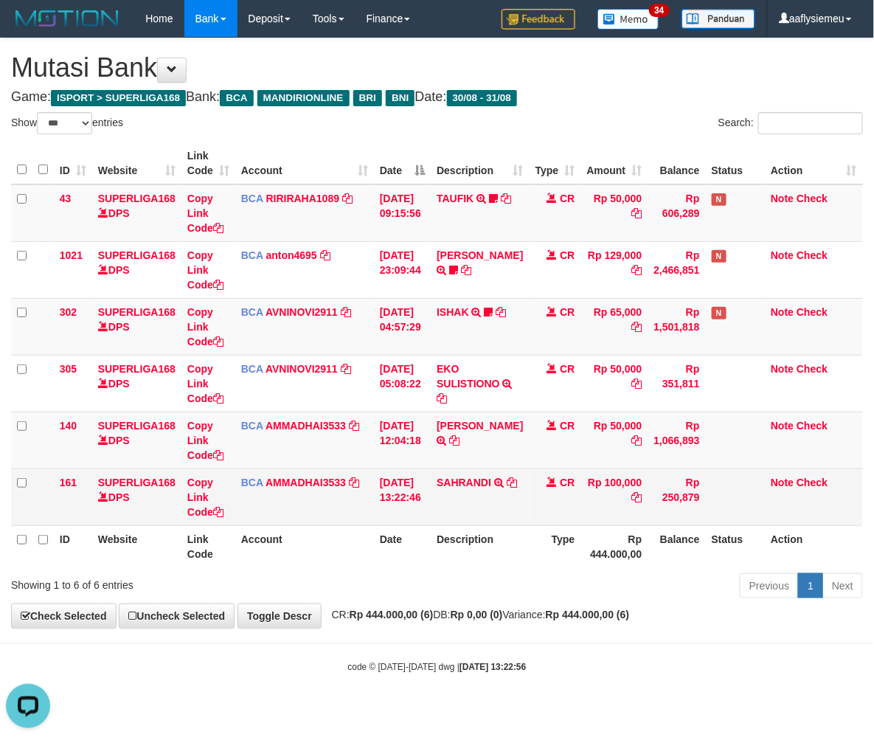
drag, startPoint x: 654, startPoint y: 482, endPoint x: 651, endPoint y: 475, distance: 7.7
click at [654, 481] on td "Rp 250,879" at bounding box center [677, 496] width 58 height 57
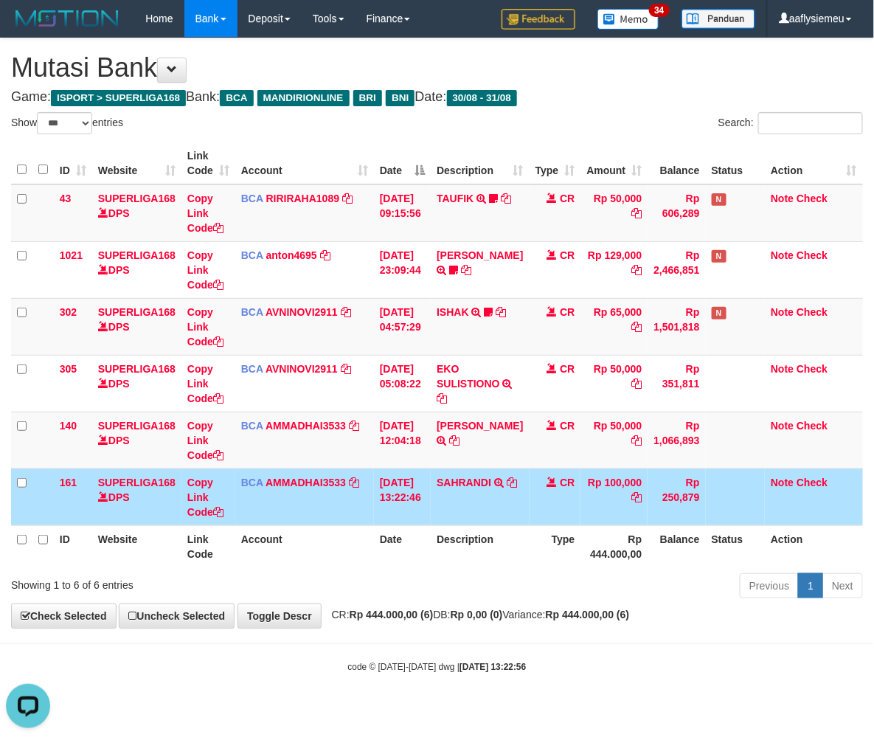
click at [651, 474] on td "Rp 250,879" at bounding box center [677, 496] width 58 height 57
click at [648, 469] on td "Rp 250,879" at bounding box center [677, 496] width 58 height 57
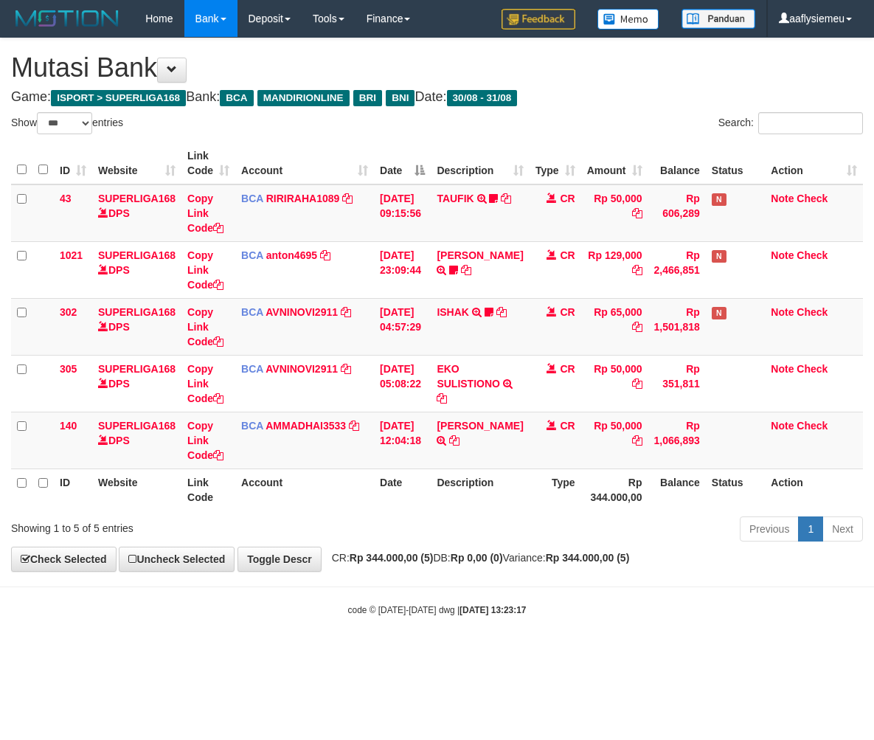
select select "***"
click at [363, 497] on th "Account" at bounding box center [304, 489] width 139 height 42
click at [564, 513] on div "ID Website Link Code Account Date Description Type Amount Balance Status Action…" at bounding box center [437, 326] width 874 height 377
click at [566, 513] on div "ID Website Link Code Account Date Description Type Amount Balance Status Action…" at bounding box center [437, 326] width 874 height 377
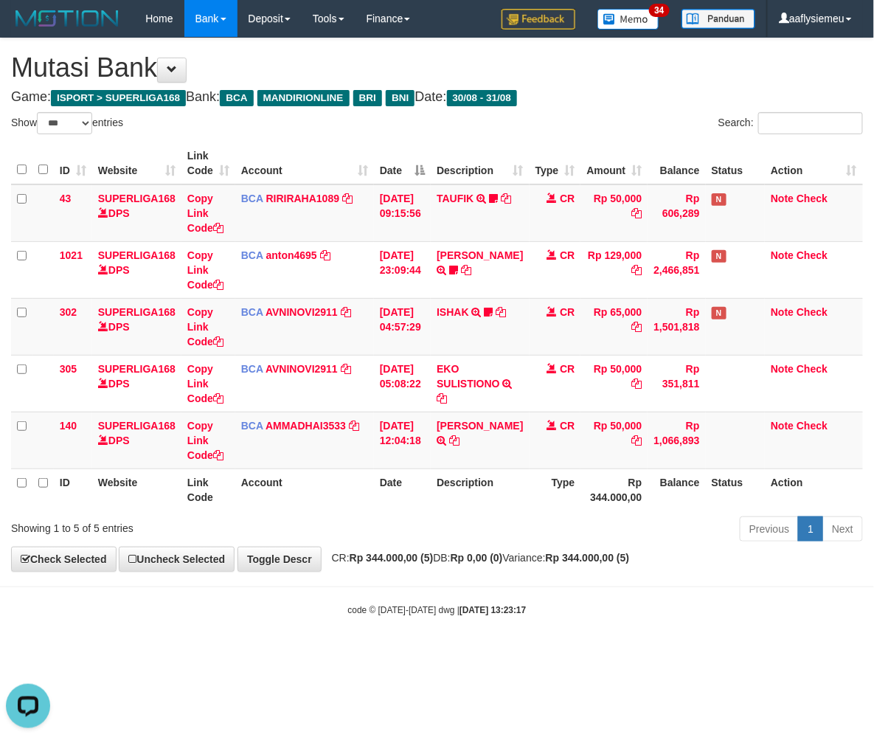
click at [543, 537] on div "Previous 1 Next" at bounding box center [619, 531] width 488 height 32
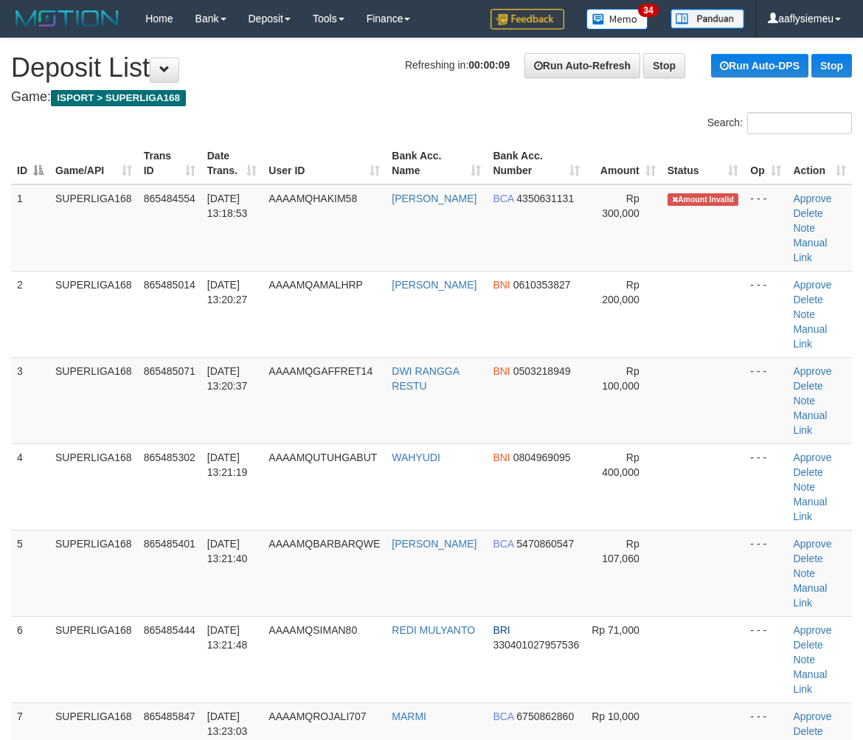
drag, startPoint x: 106, startPoint y: 395, endPoint x: 3, endPoint y: 437, distance: 111.5
click at [106, 400] on tbody "1 SUPERLIGA168 865484554 31/08/2025 13:18:53 AAAAMQHAKIM58 SILVIA BCA 435063113…" at bounding box center [431, 486] width 841 height 605
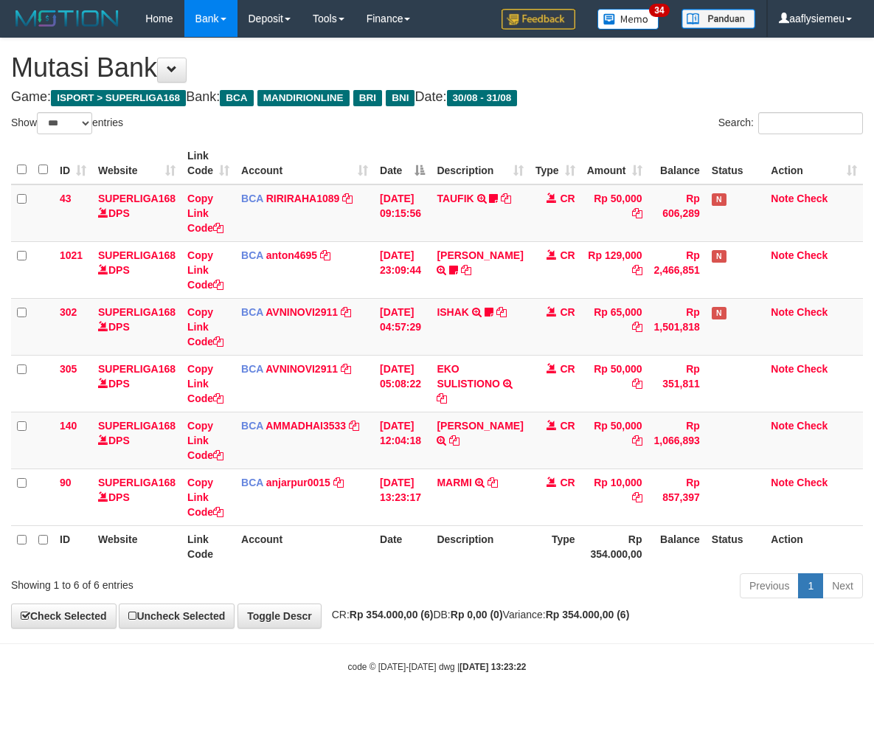
select select "***"
click at [440, 448] on td "SILVIA TRSF E-BANKING CR 08/31 Z08B1 SILVIA" at bounding box center [480, 440] width 98 height 57
drag, startPoint x: 372, startPoint y: 558, endPoint x: 872, endPoint y: 502, distance: 502.5
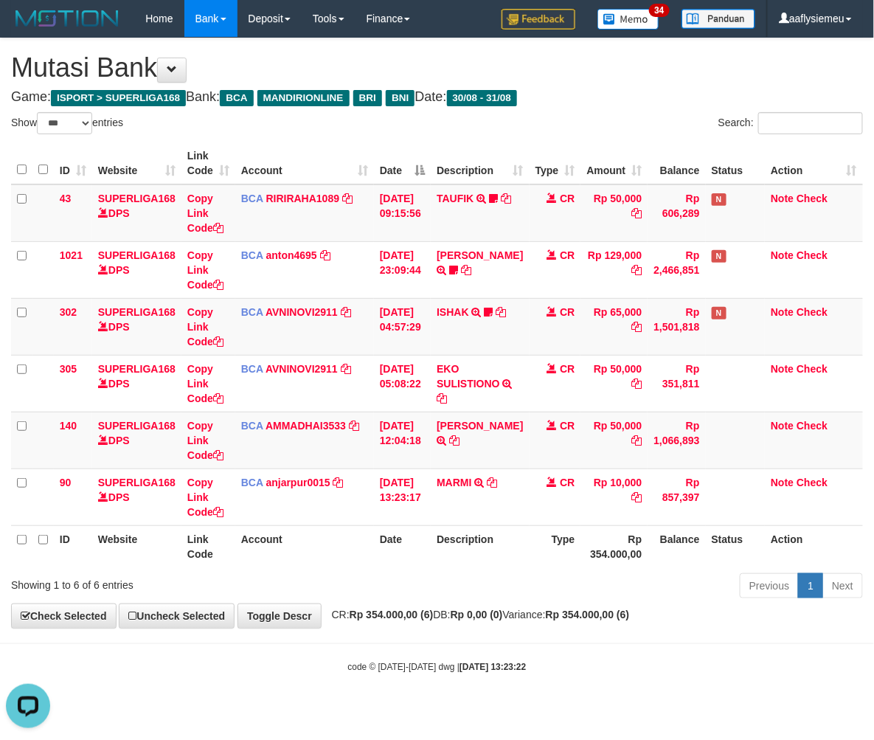
click at [376, 563] on tr "ID Website Link Code Account Date Description Type Rp 354.000,00 Balance Status…" at bounding box center [437, 546] width 852 height 42
drag, startPoint x: 544, startPoint y: 538, endPoint x: 868, endPoint y: 480, distance: 329.0
click at [556, 539] on th "Type" at bounding box center [556, 546] width 52 height 42
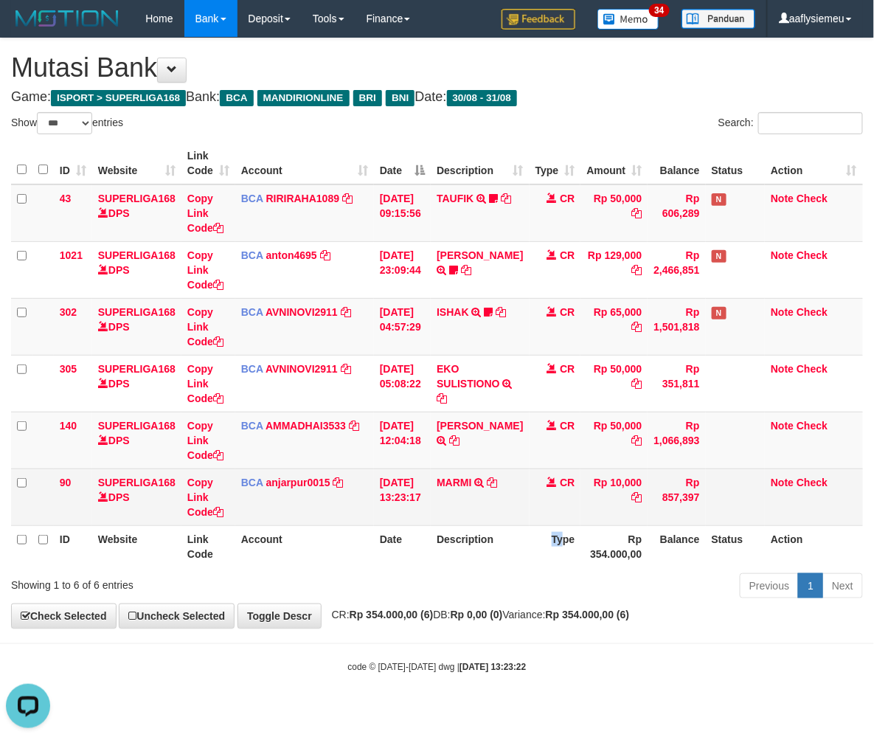
drag, startPoint x: 485, startPoint y: 553, endPoint x: 857, endPoint y: 482, distance: 379.3
click at [485, 554] on th "Description" at bounding box center [480, 546] width 98 height 42
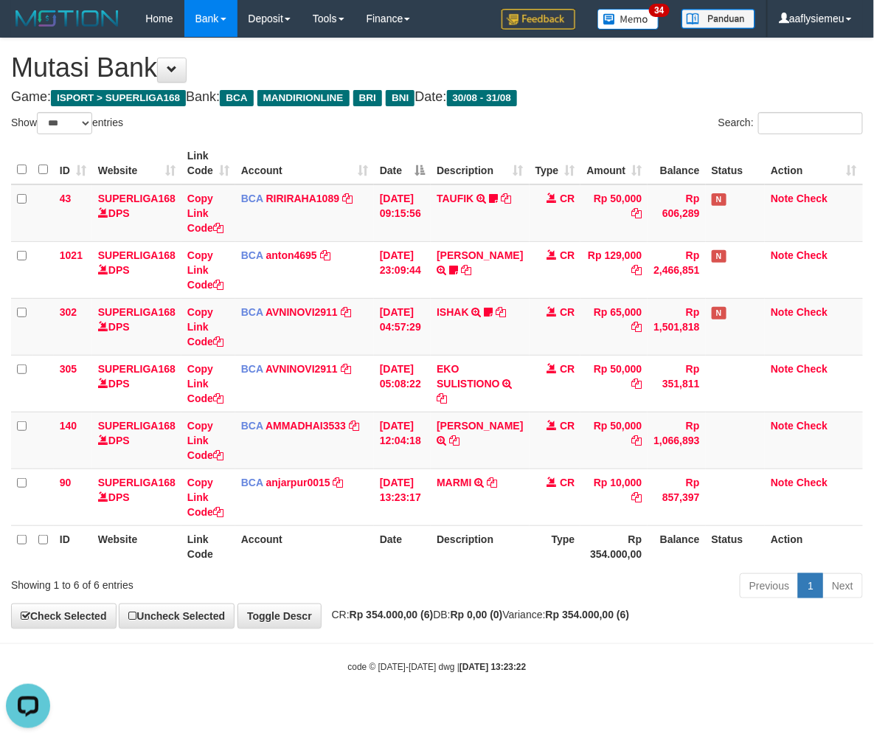
drag, startPoint x: 397, startPoint y: 578, endPoint x: 642, endPoint y: 537, distance: 249.0
click at [397, 578] on div "Previous 1 Next" at bounding box center [619, 588] width 488 height 32
drag, startPoint x: 432, startPoint y: 575, endPoint x: 423, endPoint y: 578, distance: 9.1
click at [432, 573] on div "Previous 1 Next" at bounding box center [619, 588] width 488 height 32
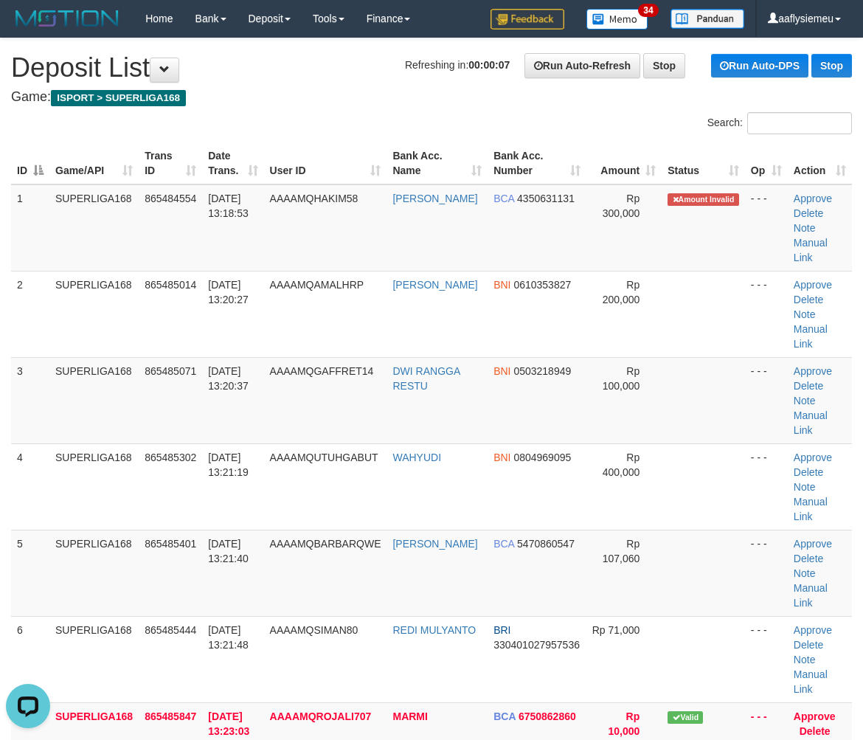
drag, startPoint x: 44, startPoint y: 462, endPoint x: 1, endPoint y: 482, distance: 47.6
click at [31, 474] on tbody "1 SUPERLIGA168 865484554 [DATE] 13:18:53 AAAAMQHAKIM58 [PERSON_NAME] BCA 435063…" at bounding box center [431, 471] width 841 height 575
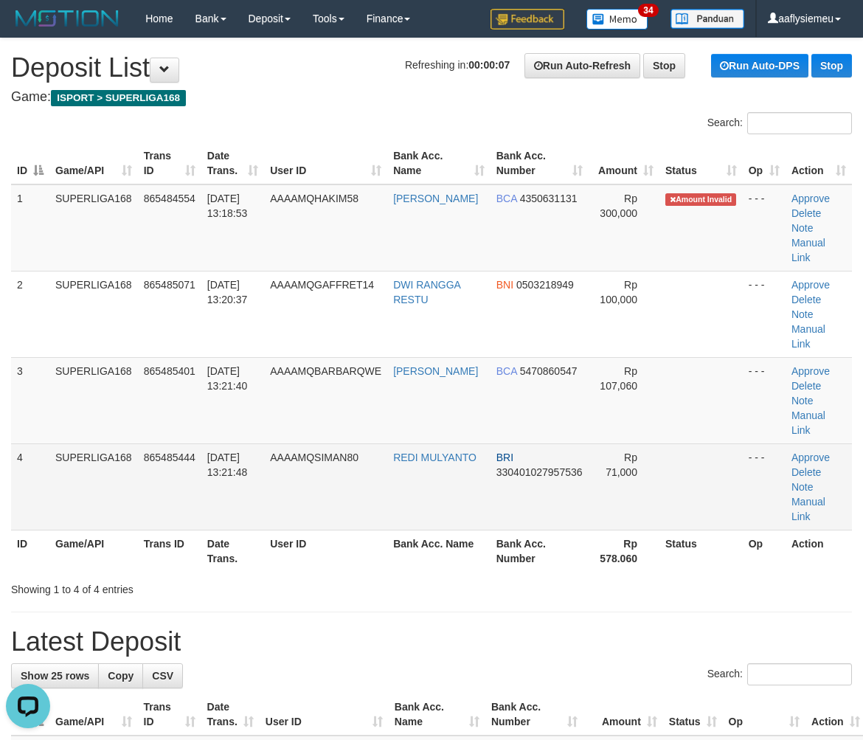
drag, startPoint x: 209, startPoint y: 452, endPoint x: 190, endPoint y: 462, distance: 22.4
click at [207, 454] on td "31/08/2025 13:21:48" at bounding box center [232, 486] width 63 height 86
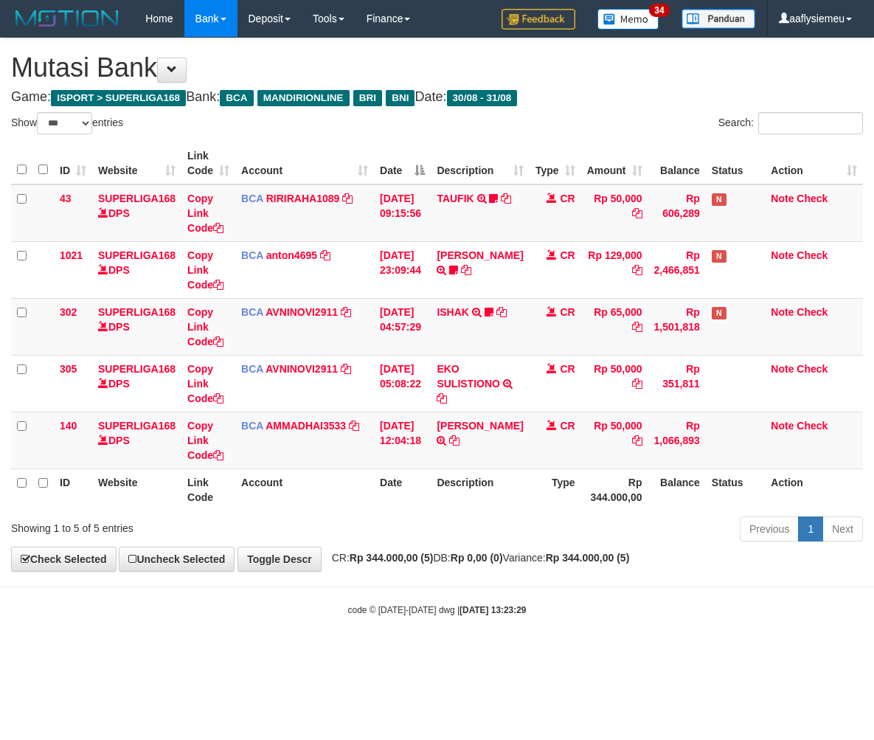
select select "***"
drag, startPoint x: 551, startPoint y: 566, endPoint x: 822, endPoint y: 531, distance: 273.7
click at [554, 566] on div "**********" at bounding box center [437, 304] width 874 height 533
click at [614, 574] on body "Toggle navigation Home Bank Account List Load By Website Group [ISPORT] SUPERLI…" at bounding box center [437, 327] width 874 height 654
click at [572, 578] on body "Toggle navigation Home Bank Account List Load By Website Group [ISPORT] SUPERLI…" at bounding box center [437, 327] width 874 height 654
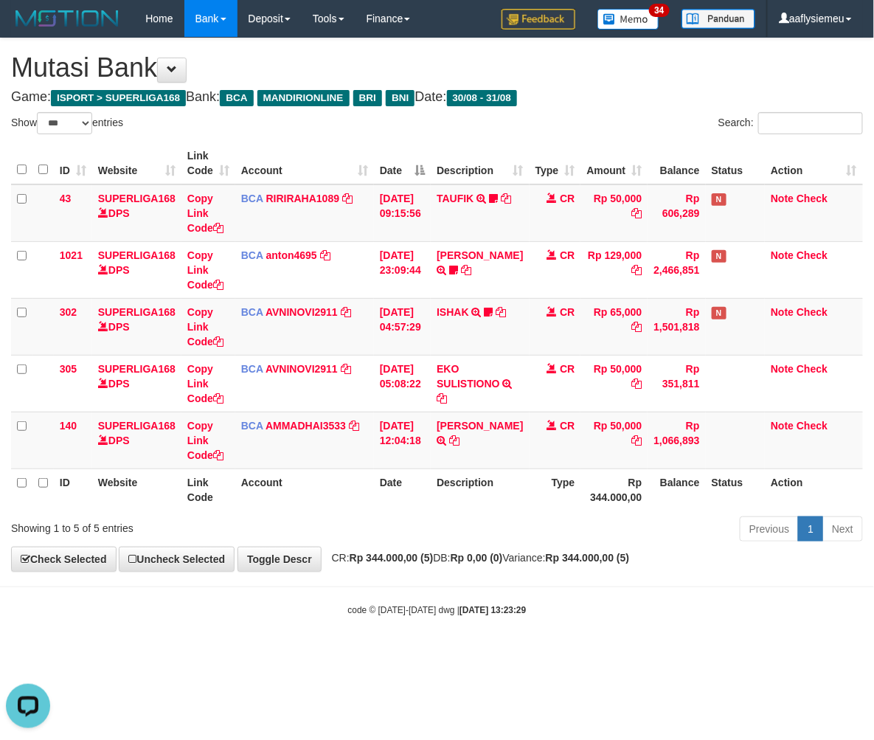
click at [551, 556] on span "CR: Rp 344.000,00 (5) DB: Rp 0,00 (0) Variance: Rp 344.000,00 (5)" at bounding box center [477, 558] width 305 height 12
click at [547, 563] on span "CR: Rp 344.000,00 (5) DB: Rp 0,00 (0) Variance: Rp 344.000,00 (5)" at bounding box center [477, 558] width 305 height 12
drag, startPoint x: 546, startPoint y: 565, endPoint x: 537, endPoint y: 574, distance: 12.5
click at [543, 571] on div "**********" at bounding box center [437, 304] width 874 height 533
click at [537, 575] on body "Toggle navigation Home Bank Account List Load By Website Group [ISPORT] SUPERLI…" at bounding box center [437, 327] width 874 height 654
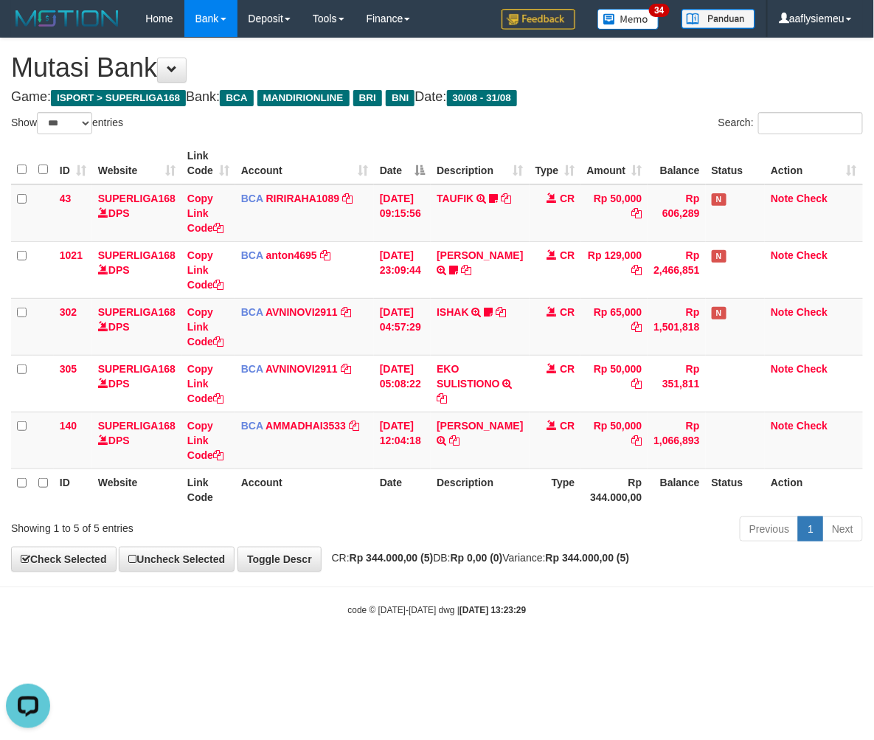
drag, startPoint x: 535, startPoint y: 575, endPoint x: 461, endPoint y: 586, distance: 74.6
click at [531, 579] on body "Toggle navigation Home Bank Account List Load By Website Group [ISPORT] SUPERLI…" at bounding box center [437, 327] width 874 height 654
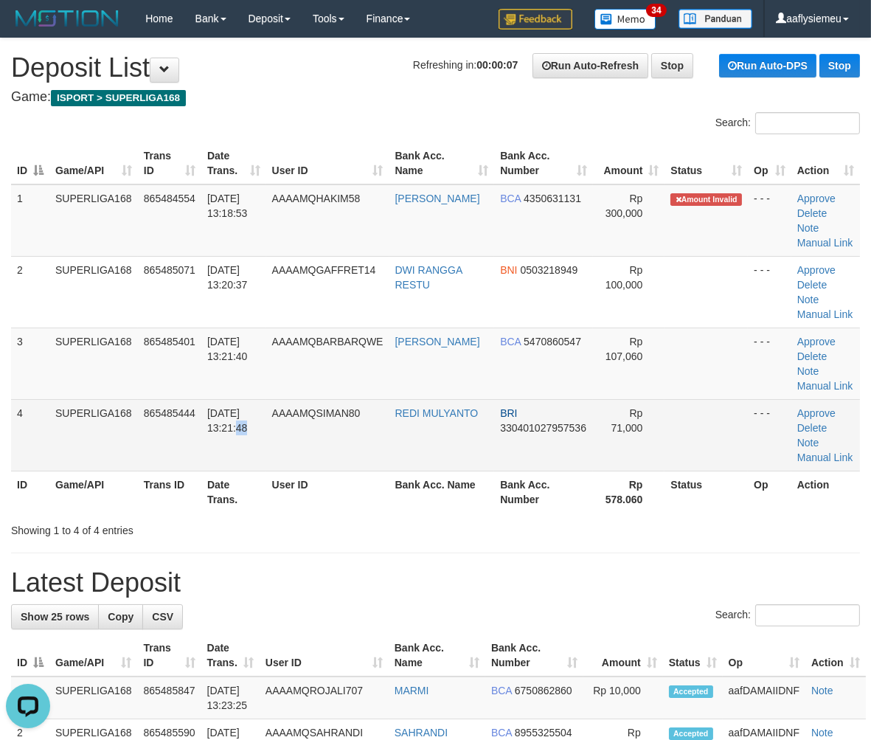
click at [225, 465] on td "31/08/2025 13:21:48" at bounding box center [233, 435] width 65 height 72
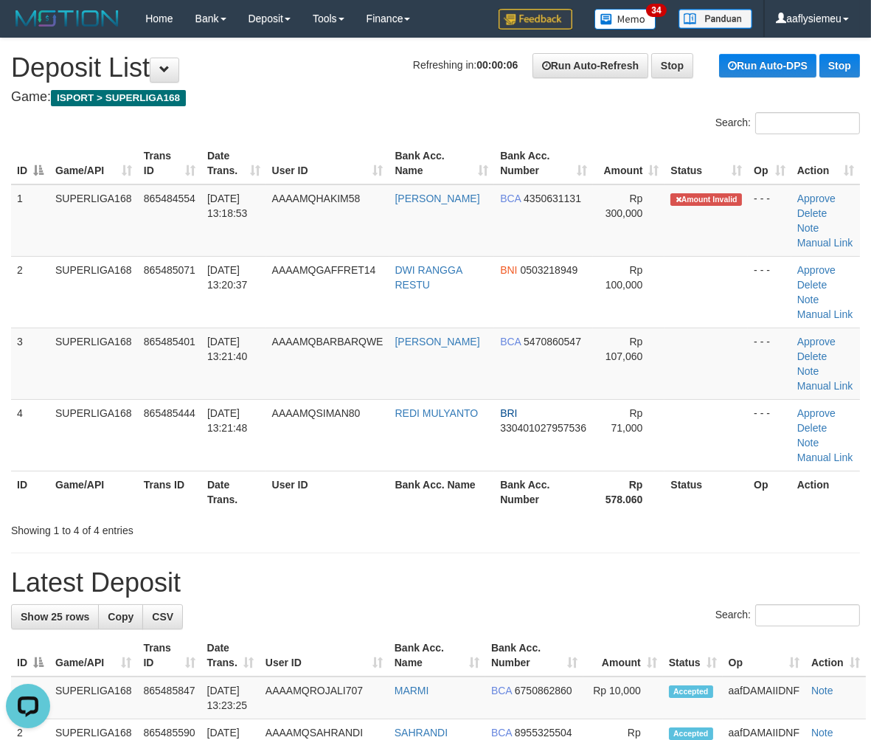
drag, startPoint x: 128, startPoint y: 465, endPoint x: 0, endPoint y: 494, distance: 131.7
click at [126, 467] on td "SUPERLIGA168" at bounding box center [93, 435] width 89 height 72
drag, startPoint x: 140, startPoint y: 485, endPoint x: 128, endPoint y: 493, distance: 13.9
click at [136, 489] on tr "ID Game/API Trans ID Date Trans. User ID Bank Acc. Name Bank Acc. Number Rp 578…" at bounding box center [435, 492] width 849 height 42
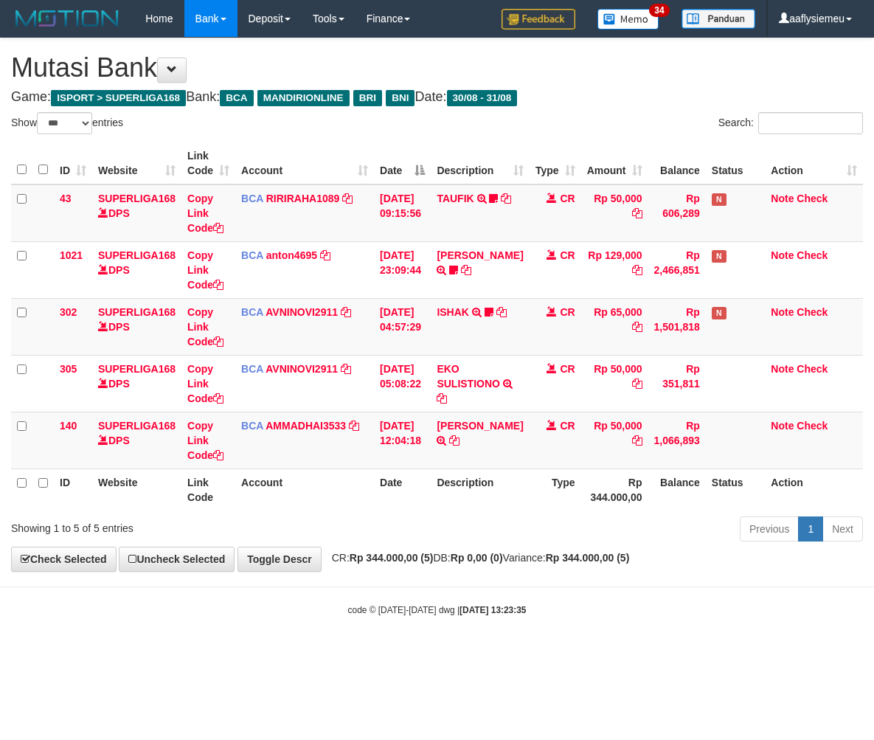
select select "***"
click at [477, 614] on div "code © 2012-2018 dwg | 2025/08/31 13:23:35" at bounding box center [437, 609] width 874 height 15
click at [477, 614] on strong "2025/08/31 13:23:35" at bounding box center [493, 610] width 66 height 10
drag, startPoint x: 477, startPoint y: 614, endPoint x: 841, endPoint y: 576, distance: 365.7
click at [484, 617] on div "code © 2012-2018 dwg | 2025/08/31 13:23:35" at bounding box center [437, 609] width 874 height 15
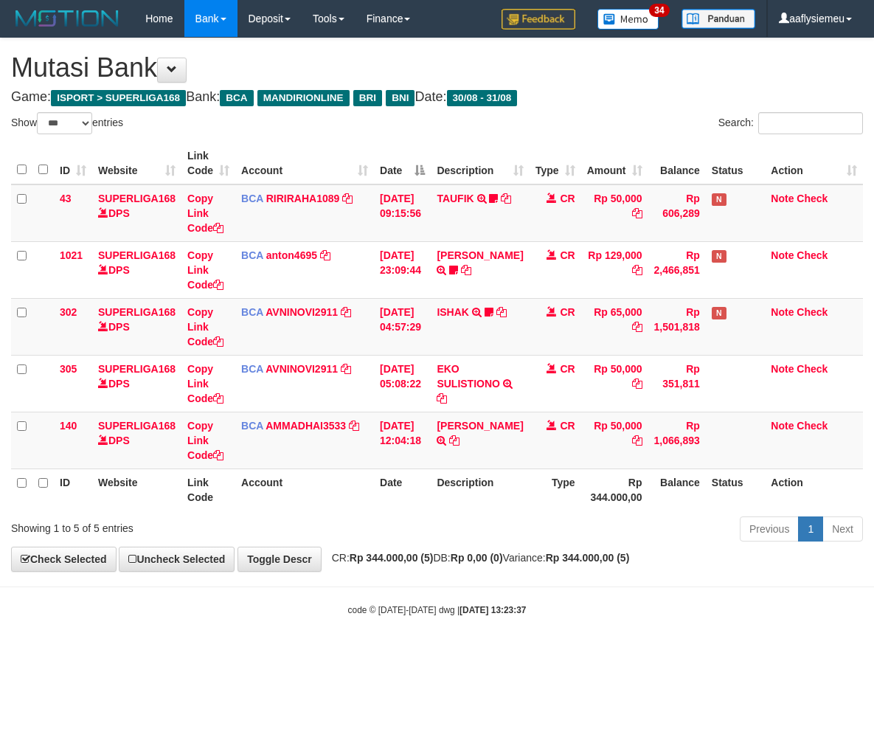
select select "***"
click at [621, 561] on strong "Rp 344.000,00 (5)" at bounding box center [588, 558] width 84 height 12
click at [570, 596] on body "Toggle navigation Home Bank Account List Load By Website Group [ISPORT] SUPERLI…" at bounding box center [437, 327] width 874 height 654
select select "***"
click at [600, 476] on th "Rp 344.000,00" at bounding box center [614, 489] width 67 height 42
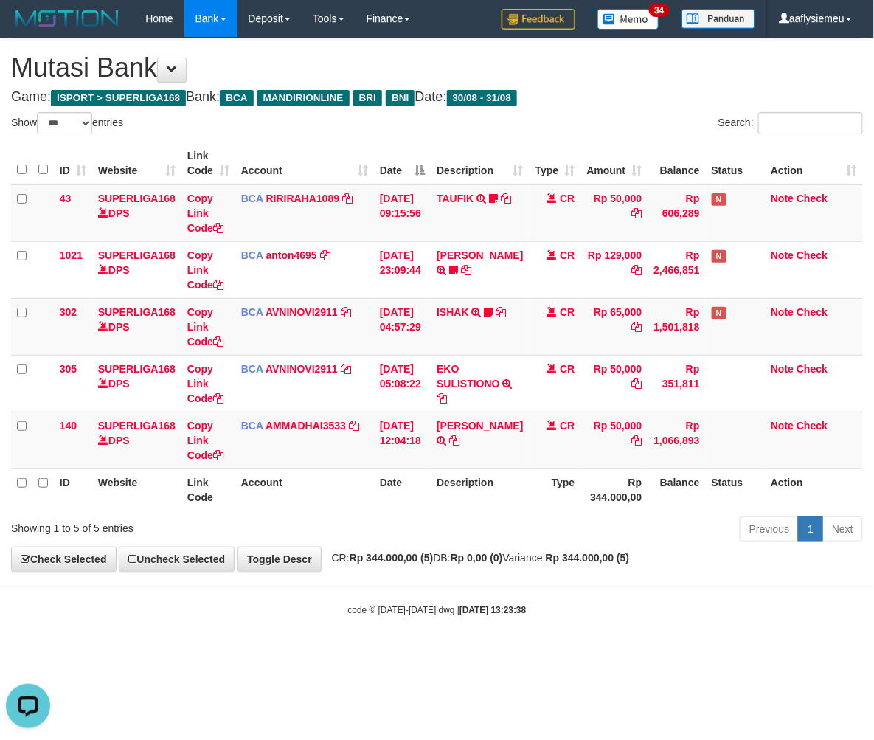
drag, startPoint x: 600, startPoint y: 476, endPoint x: 871, endPoint y: 450, distance: 272.7
click at [632, 477] on th "Rp 344.000,00" at bounding box center [614, 489] width 67 height 42
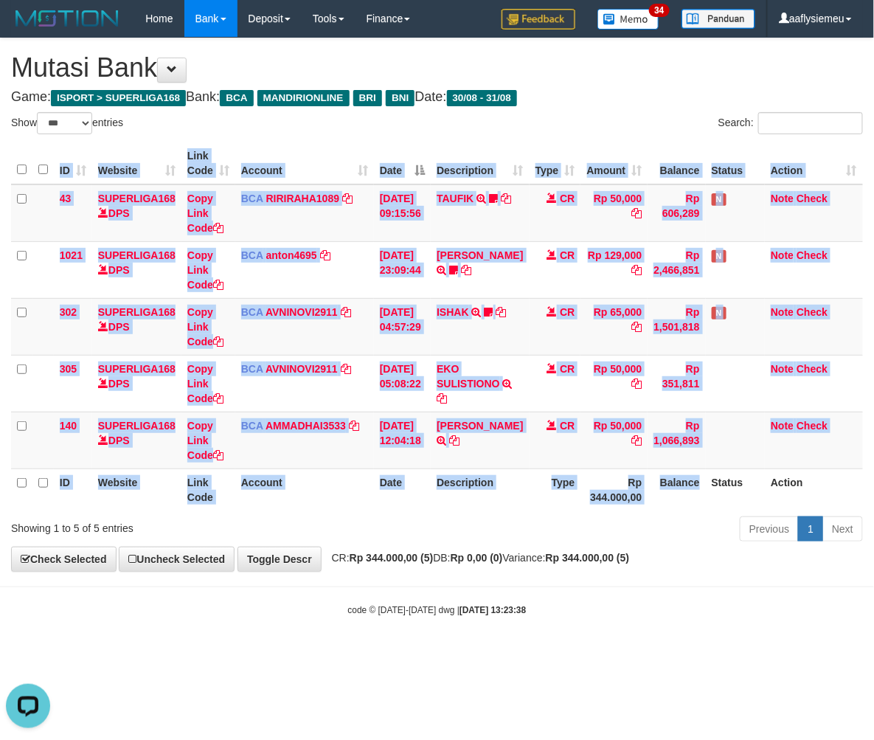
click at [693, 511] on div "ID Website Link Code Account Date Description Type Amount Balance Status Action…" at bounding box center [437, 326] width 874 height 377
click at [702, 510] on div "ID Website Link Code Account Date Description Type Amount Balance Status Action…" at bounding box center [437, 326] width 874 height 377
click at [606, 490] on th "Rp 344.000,00" at bounding box center [614, 489] width 67 height 42
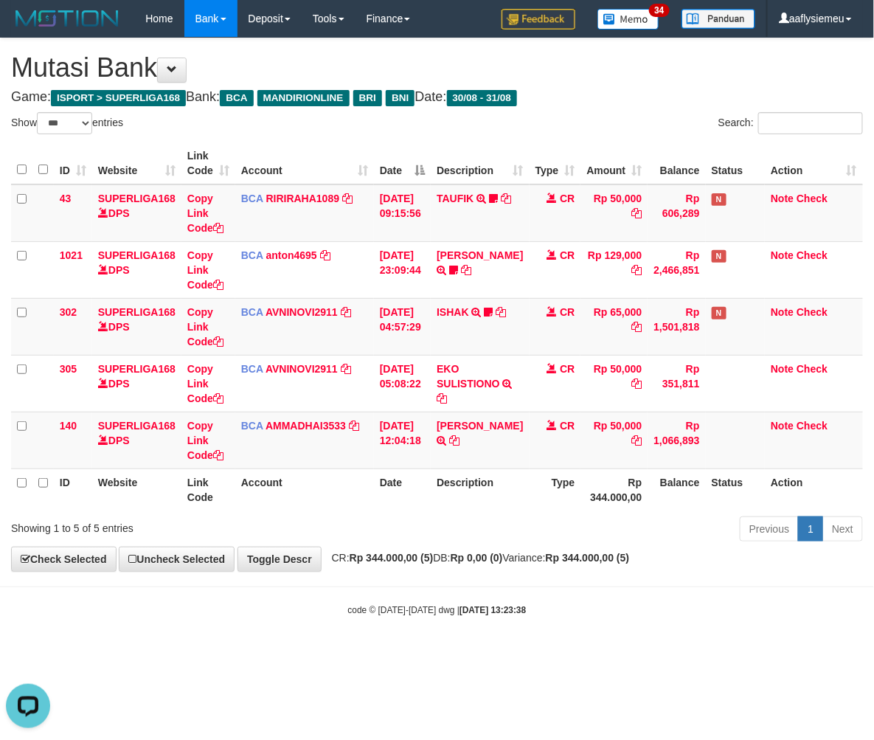
click at [472, 505] on th "Description" at bounding box center [480, 489] width 98 height 42
click at [472, 506] on th "Description" at bounding box center [480, 489] width 98 height 42
click at [472, 507] on th "Description" at bounding box center [480, 489] width 98 height 42
click at [541, 491] on th "Type" at bounding box center [556, 489] width 52 height 42
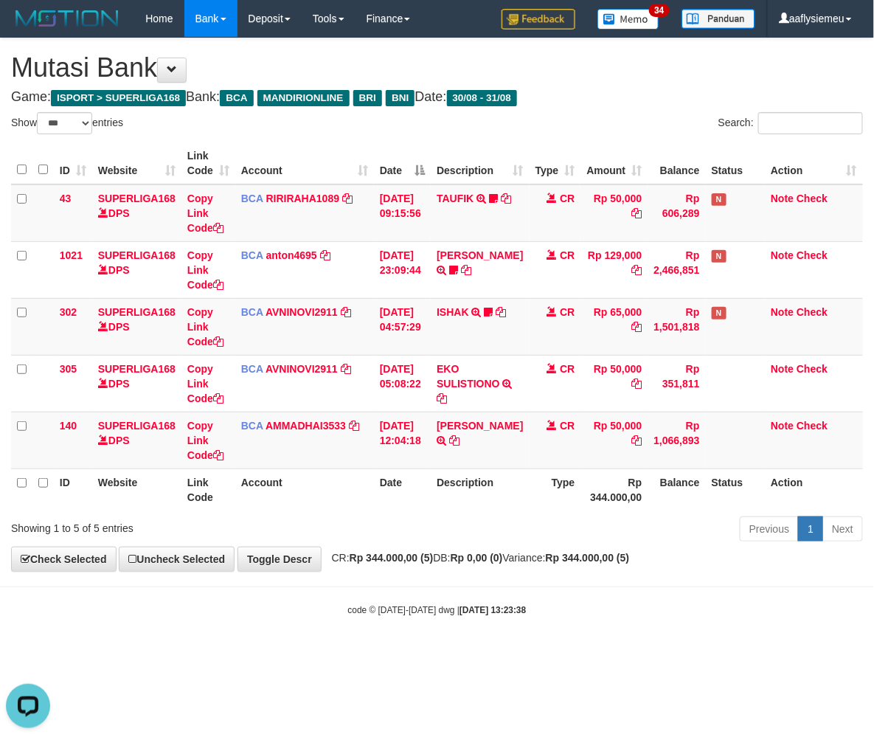
click at [539, 491] on th "Type" at bounding box center [556, 489] width 52 height 42
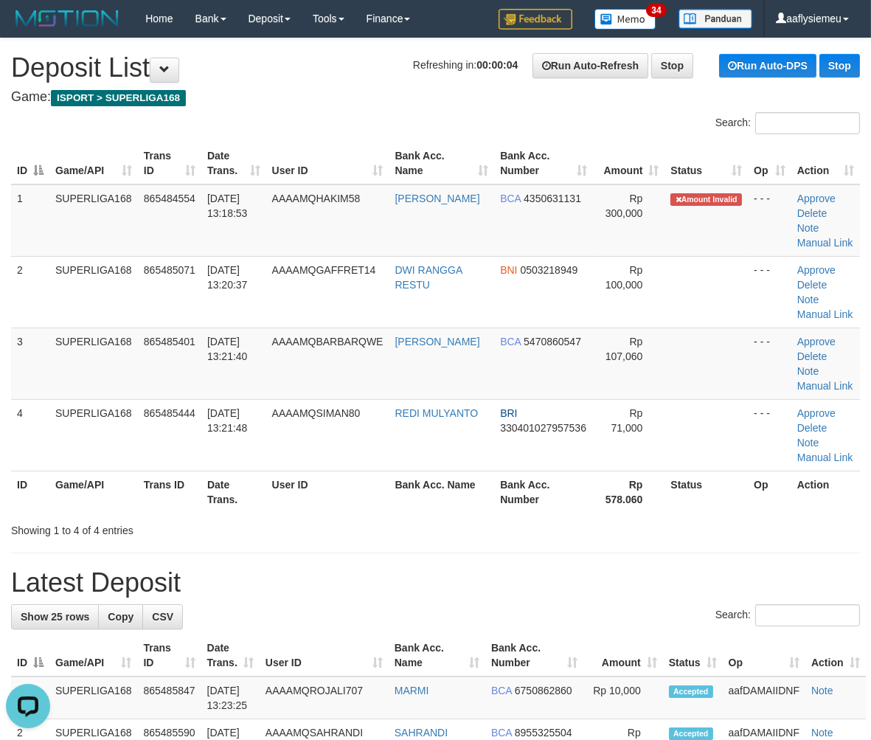
drag, startPoint x: 276, startPoint y: 351, endPoint x: 0, endPoint y: 419, distance: 284.1
click at [268, 358] on tr "3 SUPERLIGA168 865485401 [DATE] 13:21:40 AAAAMQBARBARQWE [PERSON_NAME] BCA 5470…" at bounding box center [435, 364] width 849 height 72
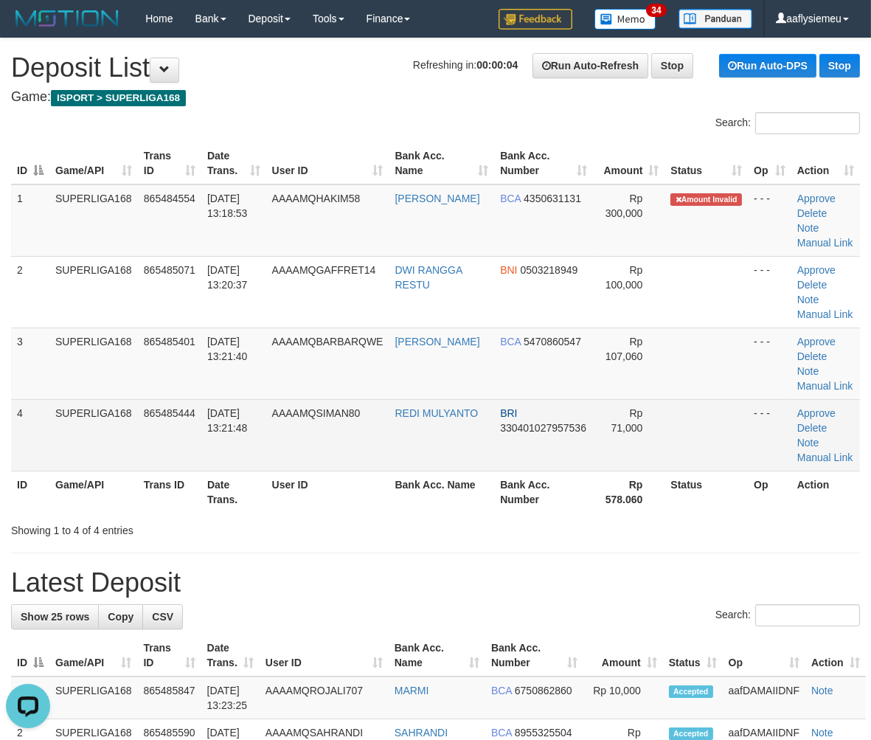
drag, startPoint x: 117, startPoint y: 431, endPoint x: 84, endPoint y: 444, distance: 35.1
click at [114, 434] on td "SUPERLIGA168" at bounding box center [93, 435] width 89 height 72
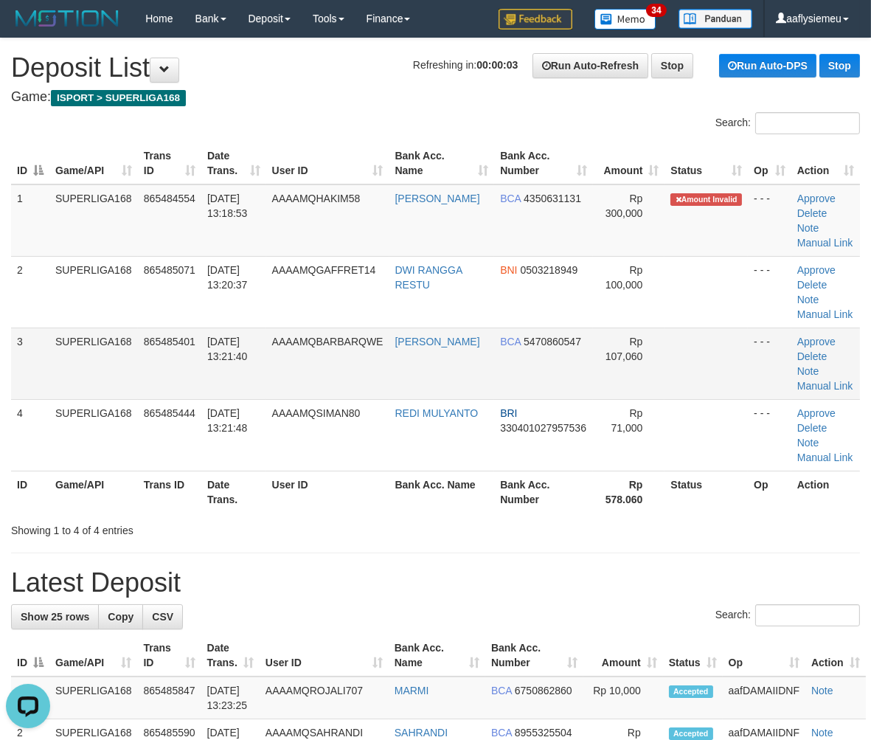
click at [104, 397] on tbody "1 SUPERLIGA168 865484554 [DATE] 13:18:53 AAAAMQHAKIM58 [PERSON_NAME] BCA 435063…" at bounding box center [435, 327] width 849 height 287
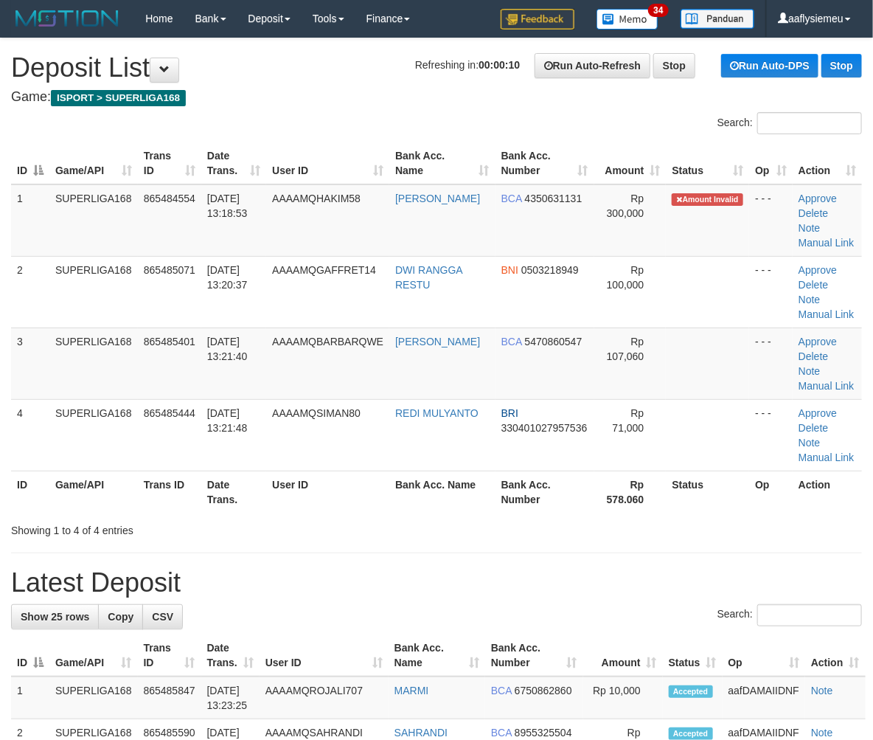
drag, startPoint x: 115, startPoint y: 369, endPoint x: 224, endPoint y: 336, distance: 114.1
click at [117, 369] on td "SUPERLIGA168" at bounding box center [93, 364] width 89 height 72
copy link "ILVIA"
copy link "[PERSON_NAME]"
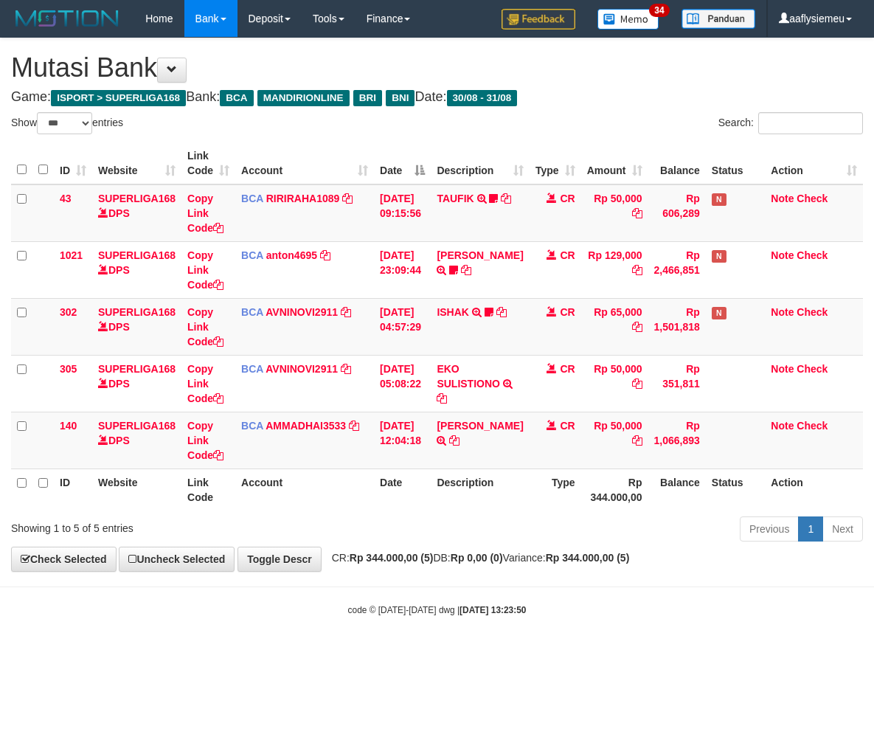
select select "***"
click at [529, 587] on body "Toggle navigation Home Bank Account List Load By Website Group [ISPORT] SUPERLI…" at bounding box center [437, 327] width 874 height 654
click at [527, 586] on hr at bounding box center [437, 586] width 874 height 1
click at [527, 586] on body "Toggle navigation Home Bank Account List Load By Website Group [ISPORT] SUPERLI…" at bounding box center [437, 327] width 874 height 654
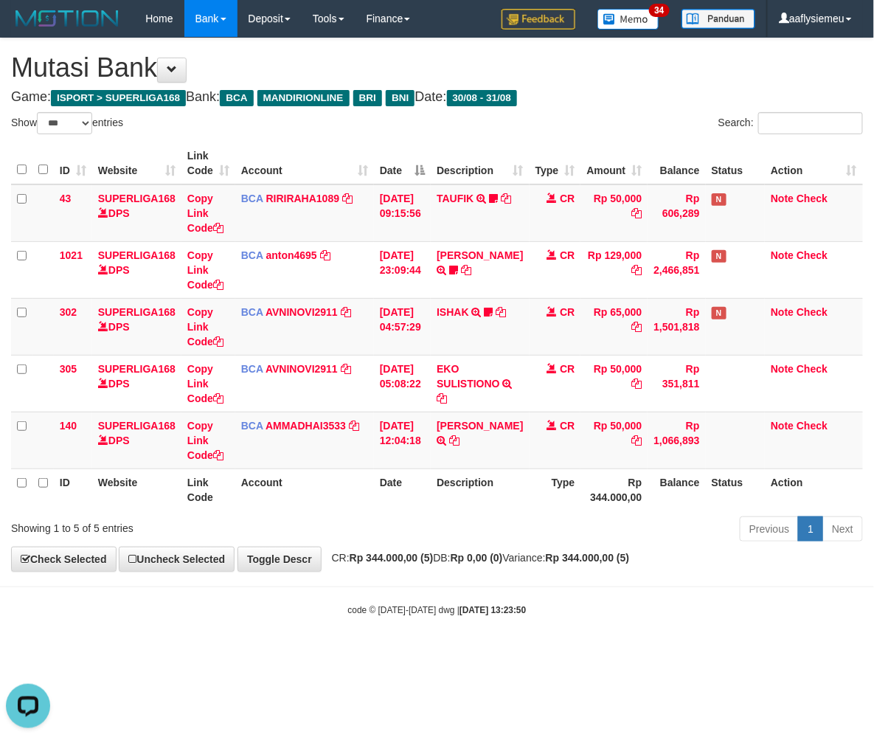
click at [527, 586] on body "Toggle navigation Home Bank Account List Load By Website Group [ISPORT] SUPERLI…" at bounding box center [437, 327] width 874 height 654
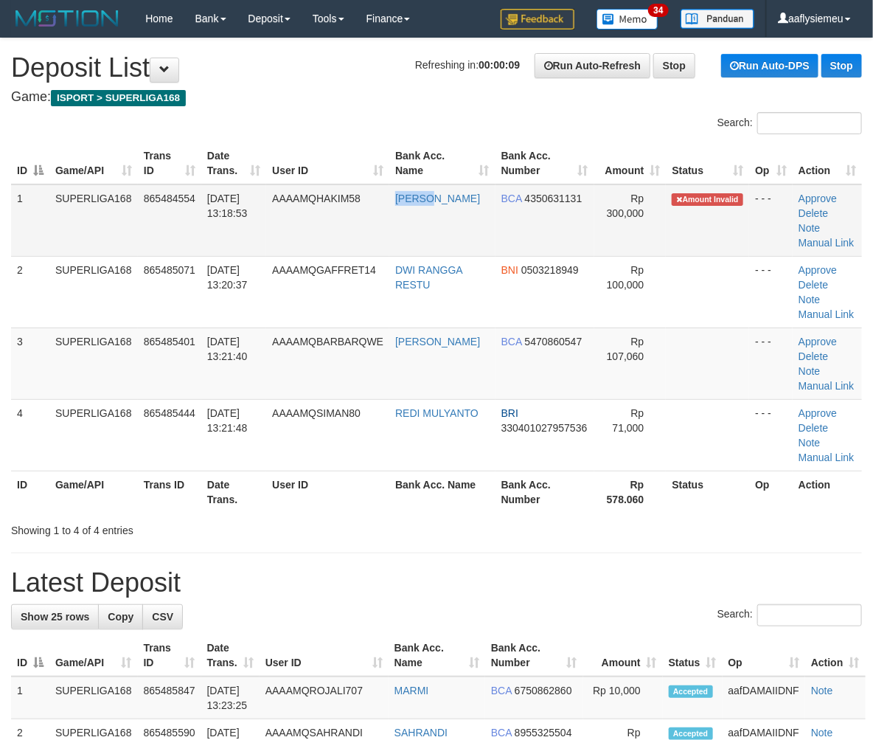
copy link "[PERSON_NAME]"
drag, startPoint x: 437, startPoint y: 208, endPoint x: 399, endPoint y: 203, distance: 38.0
click at [399, 203] on td "[PERSON_NAME]" at bounding box center [442, 220] width 106 height 72
drag, startPoint x: 319, startPoint y: 358, endPoint x: 4, endPoint y: 451, distance: 328.4
click at [318, 359] on td "AAAAMQBARBARQWE" at bounding box center [327, 364] width 123 height 72
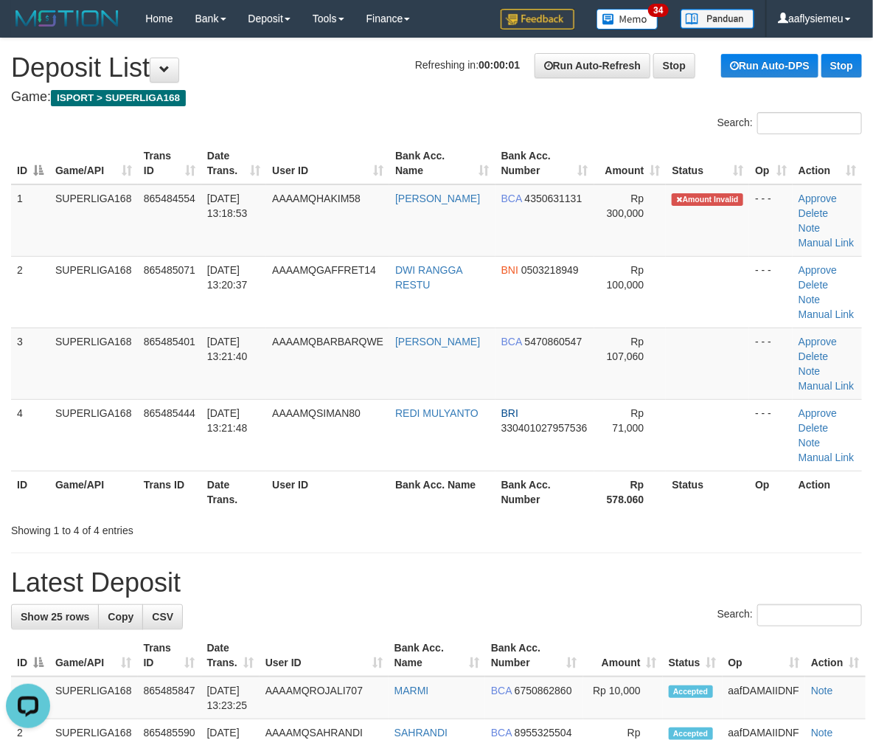
drag, startPoint x: 152, startPoint y: 425, endPoint x: 1, endPoint y: 468, distance: 156.4
click at [146, 429] on td "865485444" at bounding box center [169, 435] width 63 height 72
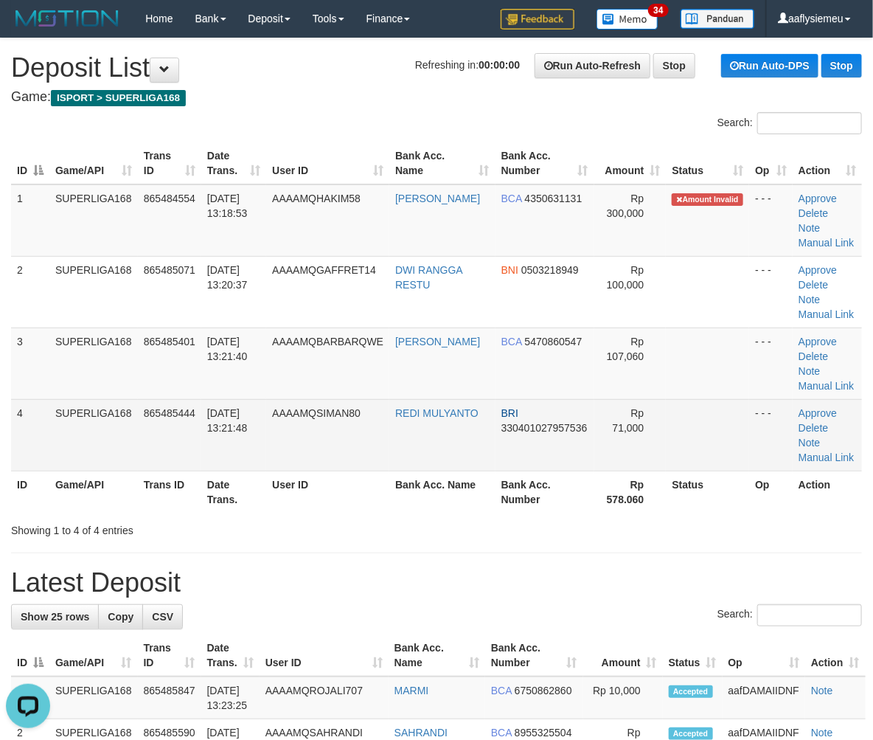
click at [131, 406] on td "SUPERLIGA168" at bounding box center [93, 435] width 89 height 72
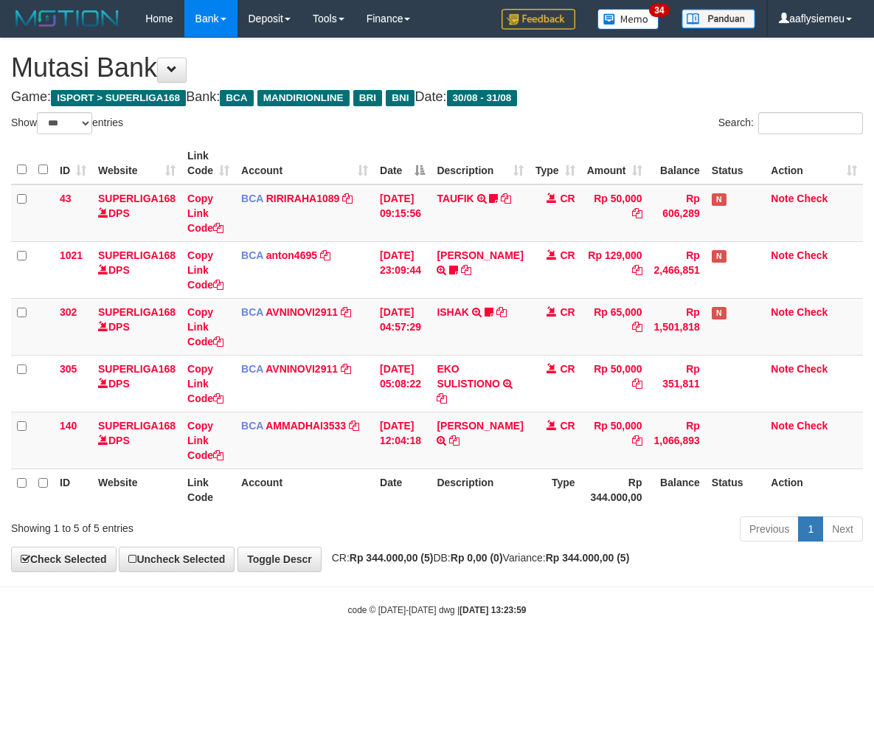
select select "***"
drag, startPoint x: 0, startPoint y: 0, endPoint x: 528, endPoint y: 586, distance: 788.6
click at [528, 586] on body "Toggle navigation Home Bank Account List Load By Website Group [ISPORT] SUPERLI…" at bounding box center [437, 327] width 874 height 654
click at [528, 585] on body "Toggle navigation Home Bank Account List Load By Website Group [ISPORT] SUPERLI…" at bounding box center [437, 327] width 874 height 654
click at [493, 548] on div "**********" at bounding box center [437, 304] width 874 height 533
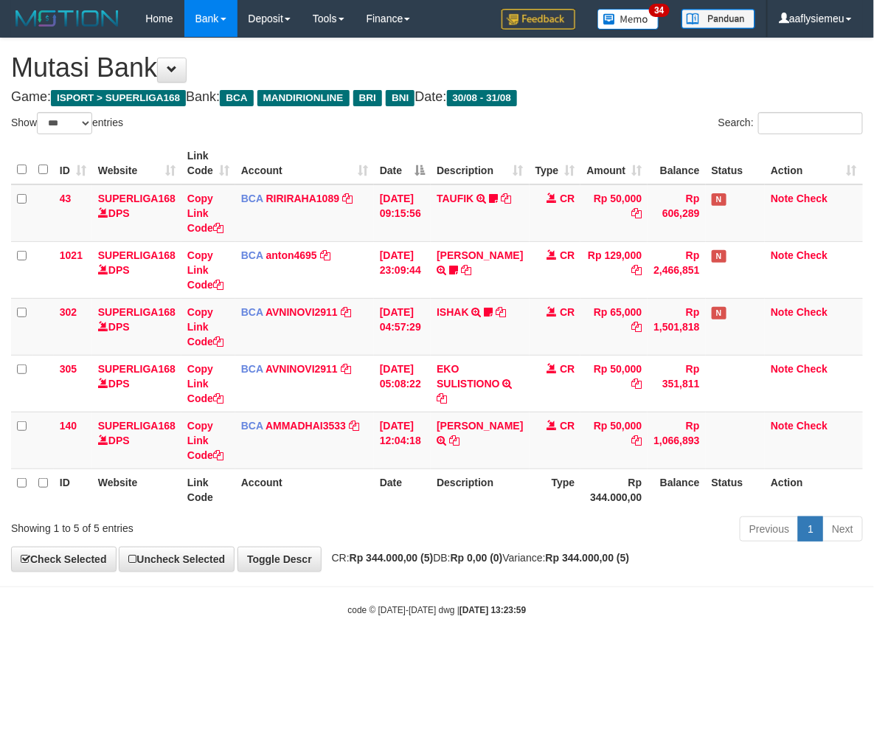
click at [709, 516] on div "Previous 1 Next" at bounding box center [619, 531] width 488 height 32
click at [593, 531] on div "Previous 1 Next" at bounding box center [619, 531] width 488 height 32
click at [493, 535] on div "Previous 1 Next" at bounding box center [619, 531] width 488 height 32
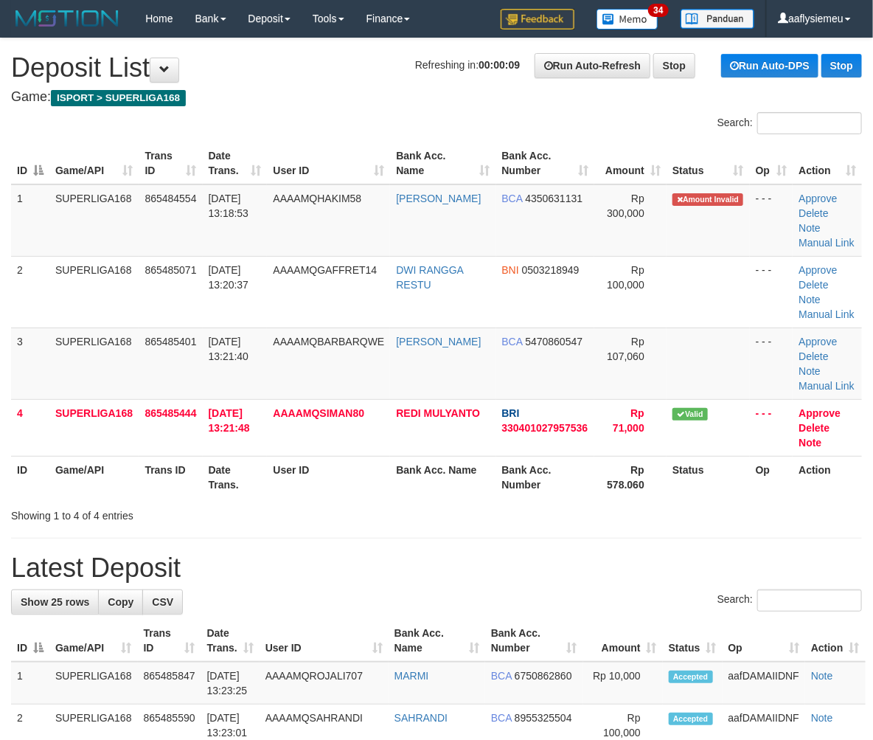
drag, startPoint x: 123, startPoint y: 412, endPoint x: 3, endPoint y: 439, distance: 123.3
click at [118, 416] on td "SUPERLIGA168" at bounding box center [93, 427] width 89 height 57
drag, startPoint x: 97, startPoint y: 389, endPoint x: 3, endPoint y: 430, distance: 102.4
click at [94, 392] on td "SUPERLIGA168" at bounding box center [93, 364] width 89 height 72
drag, startPoint x: 72, startPoint y: 421, endPoint x: 0, endPoint y: 444, distance: 75.1
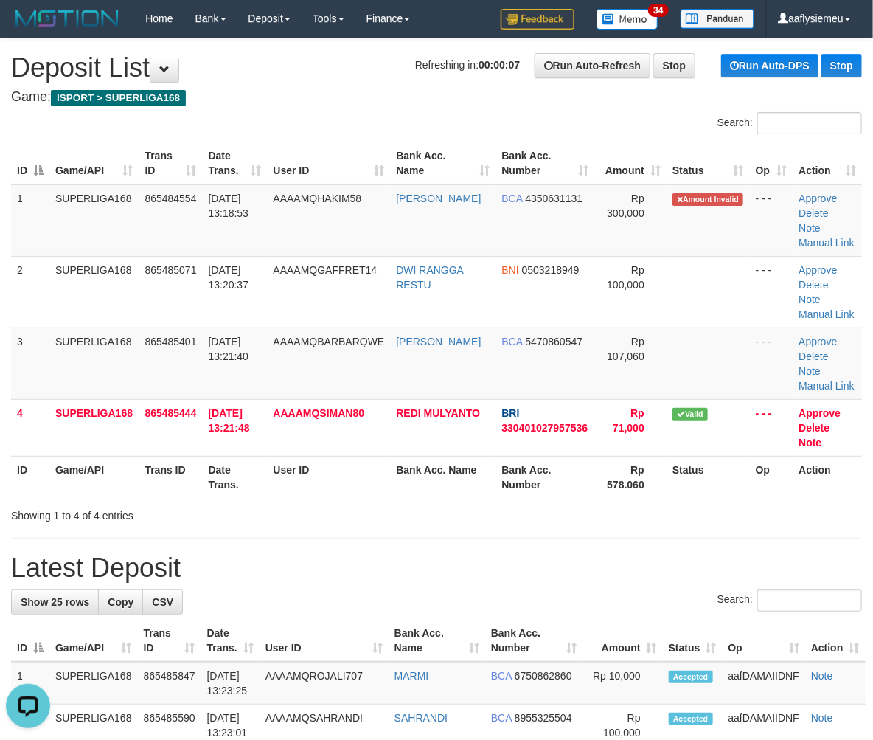
click at [70, 423] on td "SUPERLIGA168" at bounding box center [93, 427] width 89 height 57
drag, startPoint x: 79, startPoint y: 410, endPoint x: 7, endPoint y: 448, distance: 81.2
click at [79, 411] on td "SUPERLIGA168" at bounding box center [93, 427] width 89 height 57
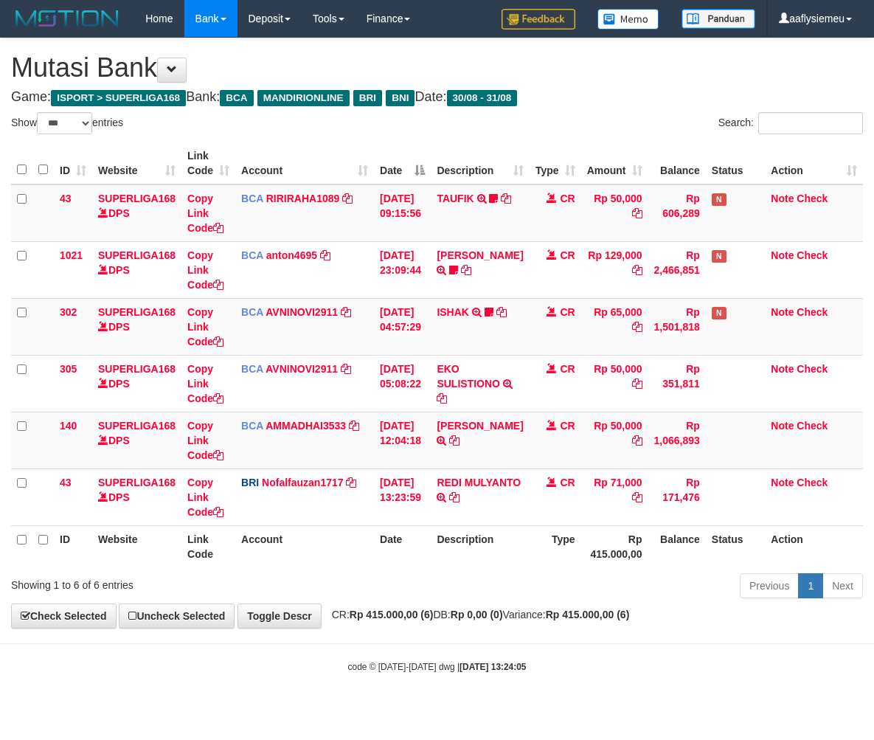
select select "***"
click at [587, 532] on th "Rp 415.000,00" at bounding box center [614, 546] width 67 height 42
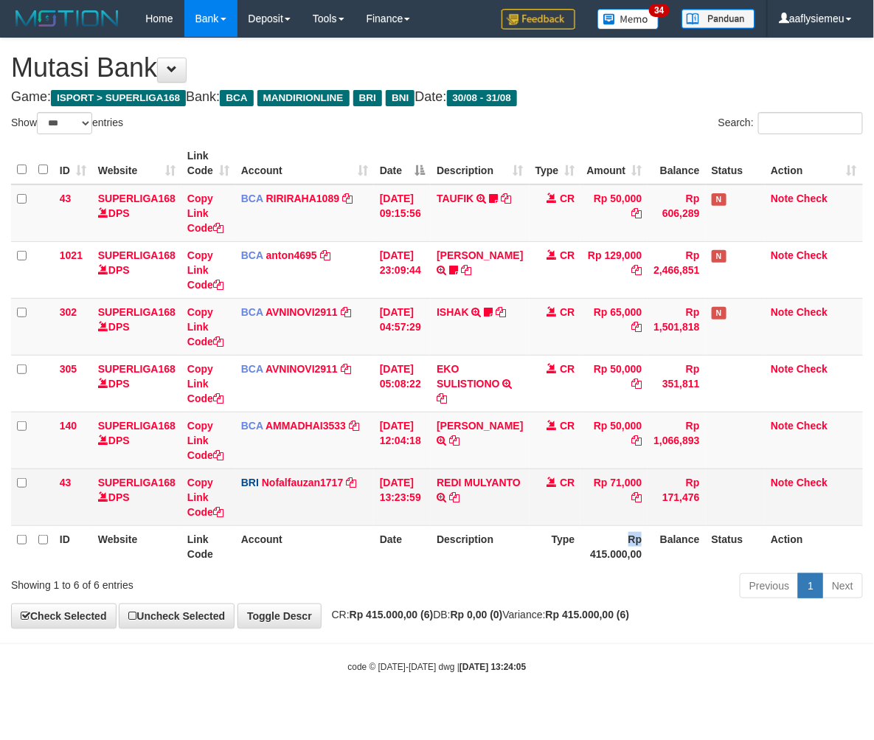
drag, startPoint x: 587, startPoint y: 532, endPoint x: 703, endPoint y: 516, distance: 116.8
click at [588, 532] on th "Rp 415.000,00" at bounding box center [614, 546] width 67 height 42
click at [624, 507] on td "Rp 71,000" at bounding box center [614, 496] width 67 height 57
click at [620, 516] on td "Rp 71,000" at bounding box center [614, 496] width 67 height 57
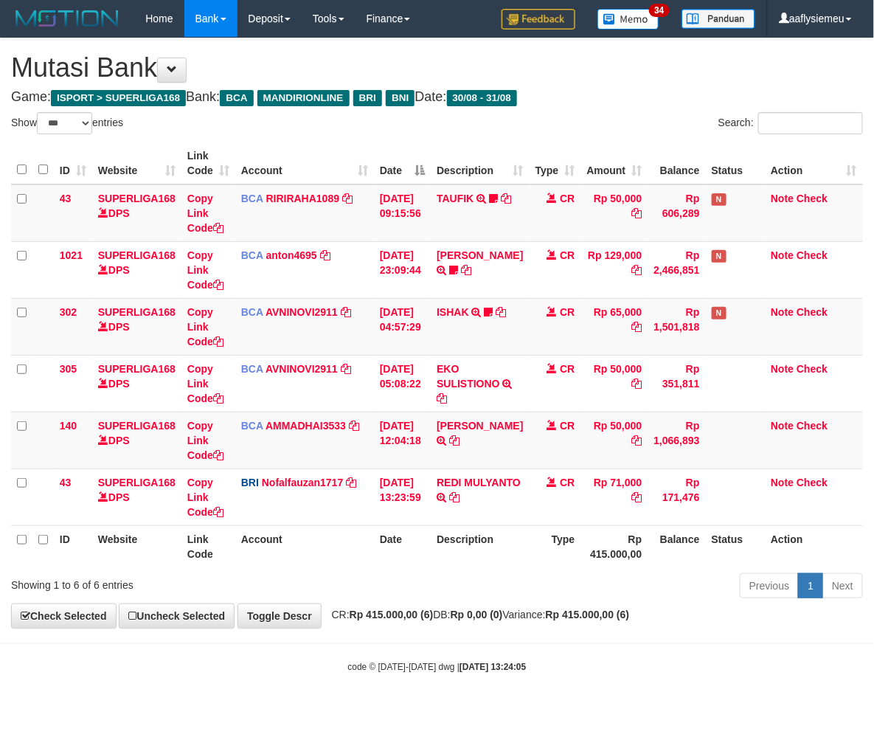
click at [592, 531] on th "Rp 415.000,00" at bounding box center [614, 546] width 67 height 42
click at [503, 550] on th "Description" at bounding box center [480, 546] width 98 height 42
drag, startPoint x: 572, startPoint y: 534, endPoint x: 581, endPoint y: 531, distance: 10.0
click at [572, 535] on tr "ID Website Link Code Account Date Description Type Rp 415.000,00 Balance Status…" at bounding box center [437, 546] width 852 height 42
drag, startPoint x: 469, startPoint y: 568, endPoint x: 396, endPoint y: 577, distance: 73.6
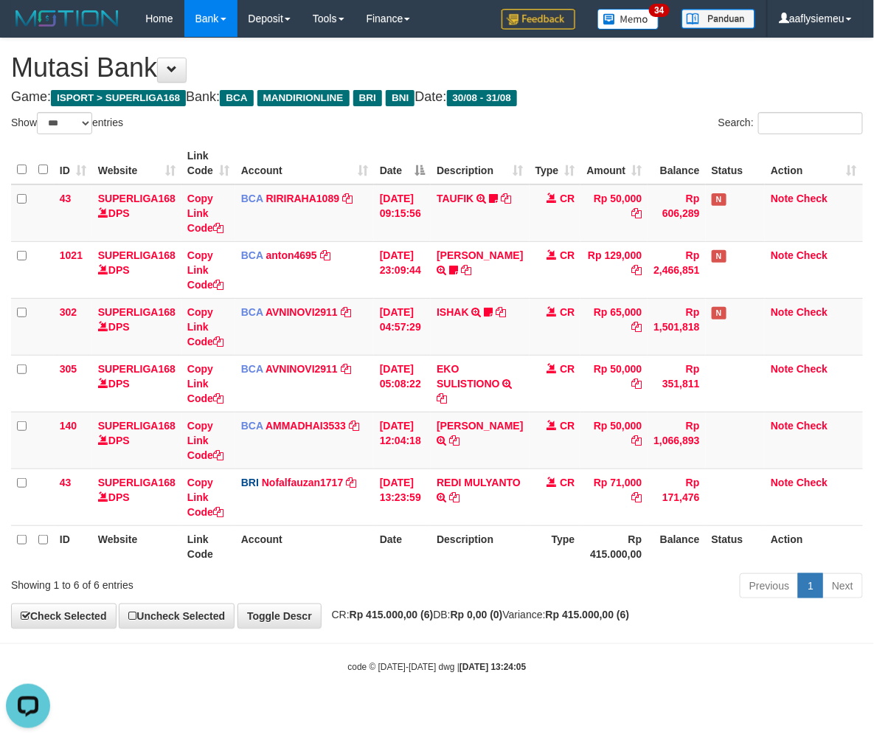
click at [469, 568] on div "ID Website Link Code Account Date Description Type Amount Balance Status Action…" at bounding box center [437, 355] width 874 height 434
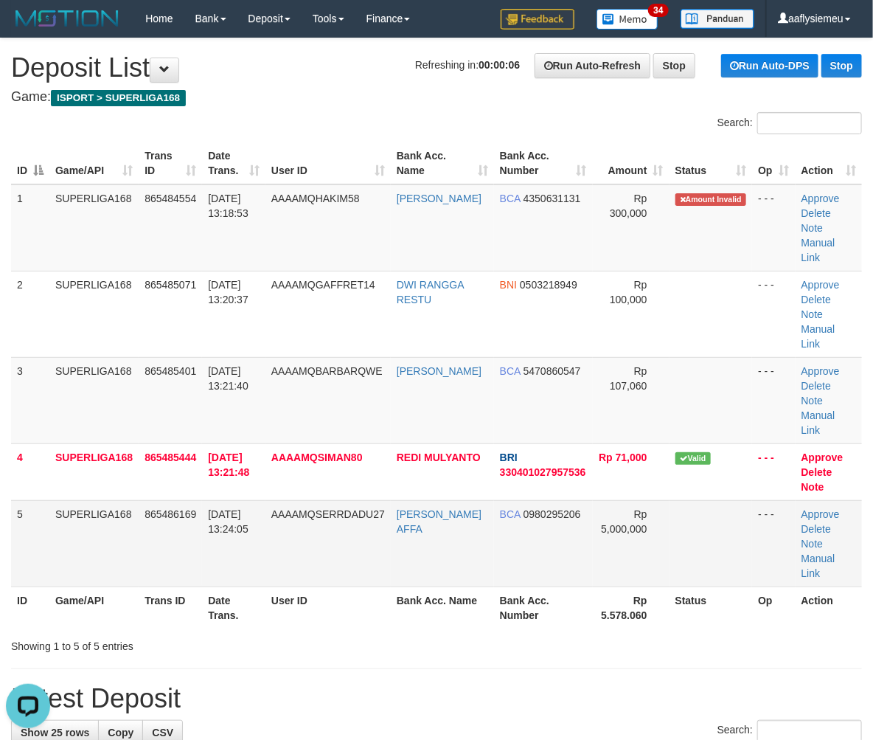
click at [208, 500] on td "[DATE] 13:24:05" at bounding box center [233, 543] width 63 height 86
click at [59, 500] on td "SUPERLIGA168" at bounding box center [93, 543] width 89 height 86
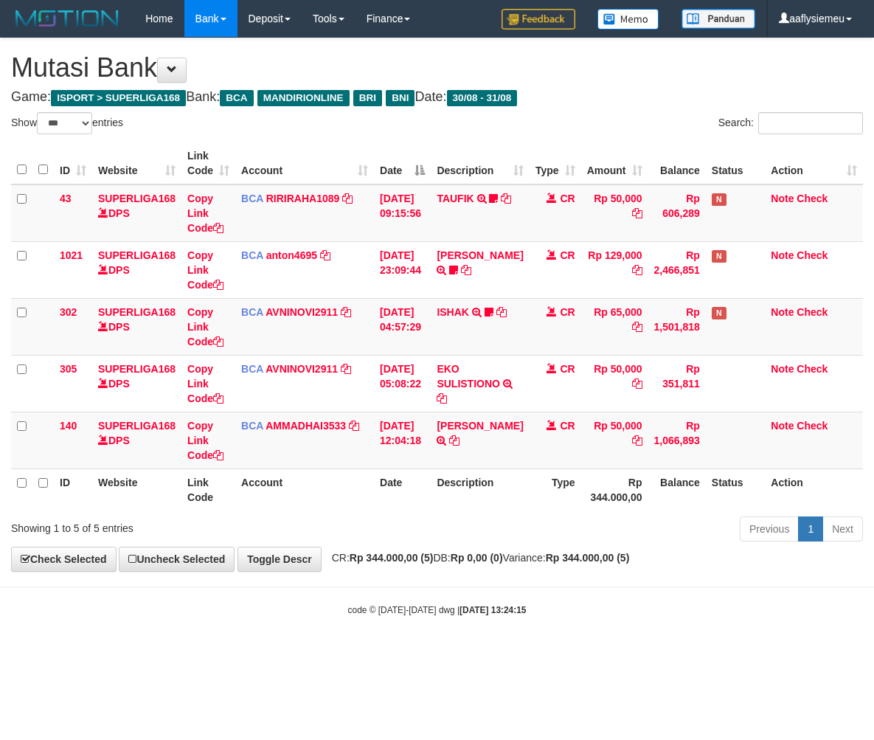
select select "***"
click at [441, 511] on div "ID Website Link Code Account Date Description Type Amount Balance Status Action…" at bounding box center [437, 326] width 874 height 377
click at [443, 511] on div "ID Website Link Code Account Date Description Type Amount Balance Status Action…" at bounding box center [437, 326] width 874 height 377
drag, startPoint x: 443, startPoint y: 511, endPoint x: 452, endPoint y: 510, distance: 9.7
click at [443, 510] on div "ID Website Link Code Account Date Description Type Amount Balance Status Action…" at bounding box center [437, 326] width 874 height 377
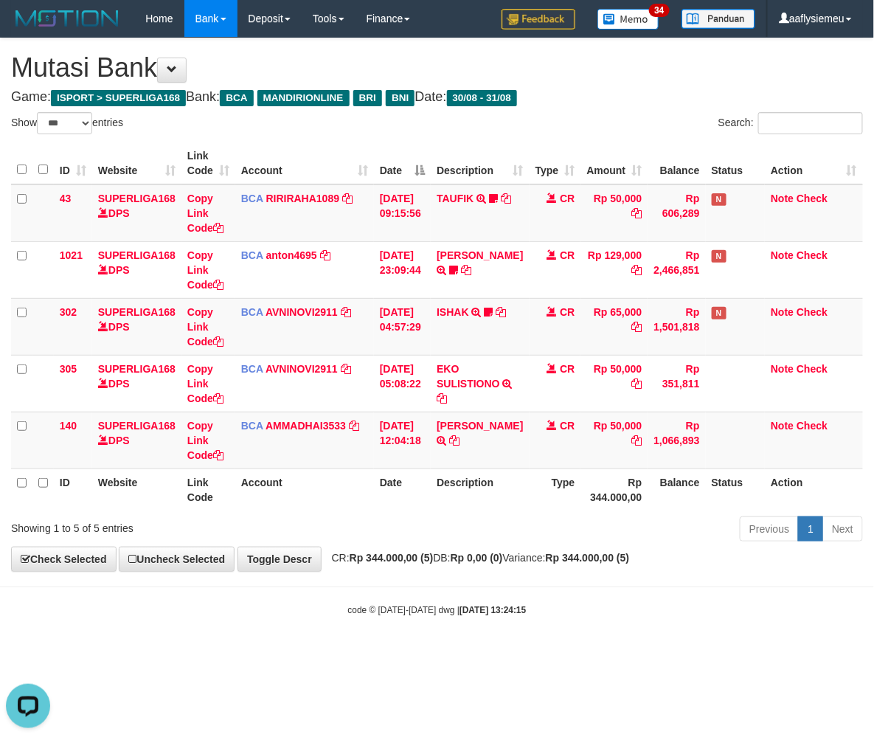
click at [558, 544] on div "Previous 1 Next" at bounding box center [619, 531] width 488 height 32
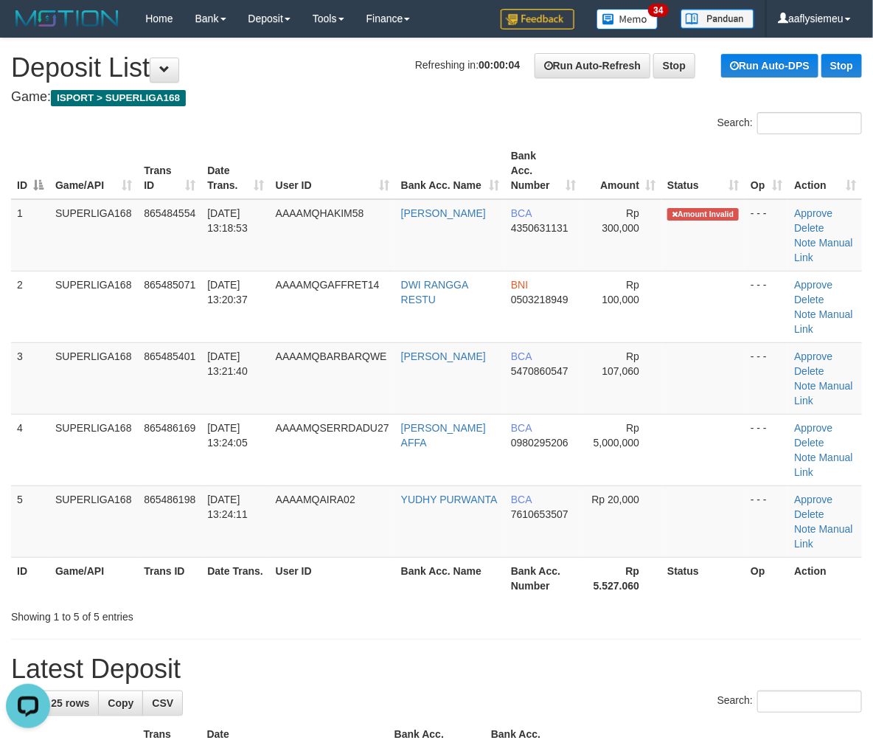
drag, startPoint x: 3, startPoint y: 437, endPoint x: -16, endPoint y: 456, distance: 27.1
drag, startPoint x: 123, startPoint y: 440, endPoint x: 1, endPoint y: 475, distance: 127.5
click at [106, 447] on td "SUPERLIGA168" at bounding box center [93, 450] width 89 height 72
drag, startPoint x: 50, startPoint y: 428, endPoint x: 1, endPoint y: 440, distance: 51.0
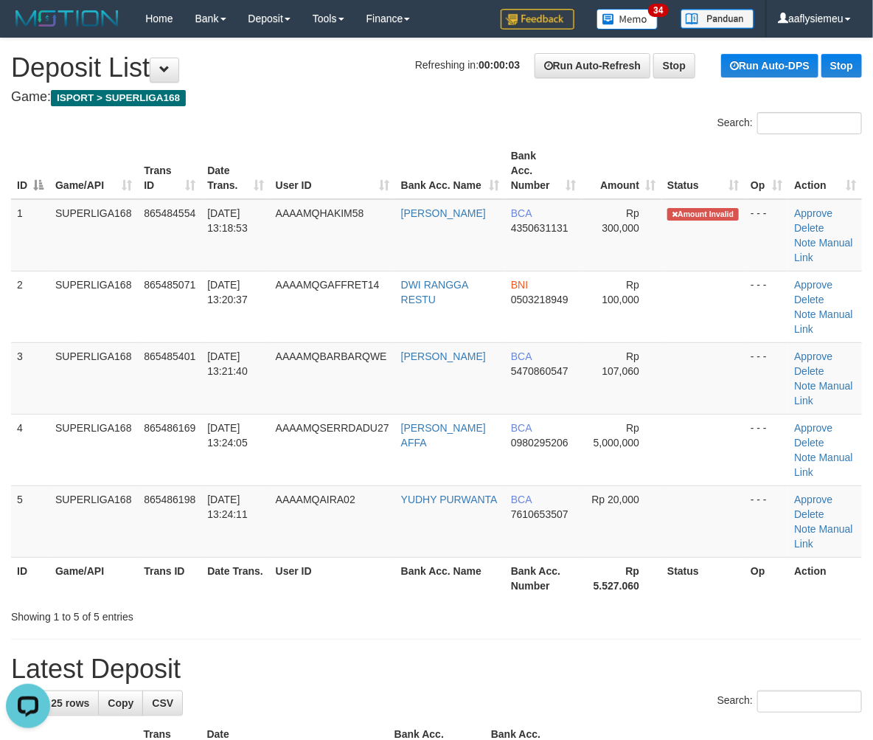
click at [45, 431] on tr "4 SUPERLIGA168 865486169 [DATE] 13:24:05 AAAAMQSERRDADU27 [PERSON_NAME] AFFA BC…" at bounding box center [436, 450] width 851 height 72
click at [158, 387] on td "865485401" at bounding box center [169, 378] width 63 height 72
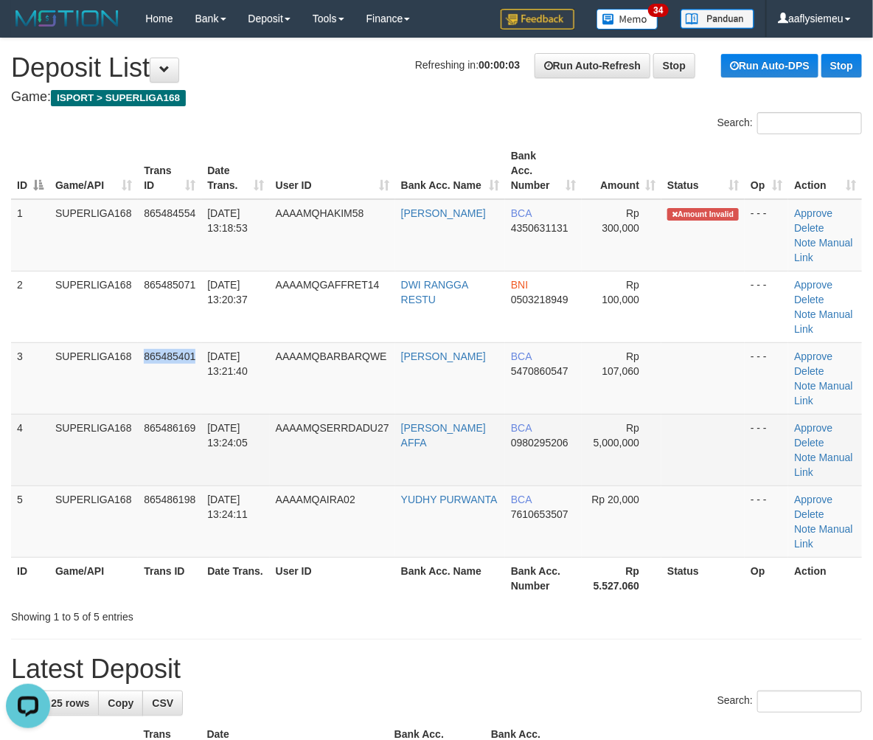
drag, startPoint x: 159, startPoint y: 387, endPoint x: 19, endPoint y: 433, distance: 147.0
click at [131, 398] on tbody "1 SUPERLIGA168 865484554 31/08/2025 13:18:53 AAAAMQHAKIM58 SILVIA BCA 435063113…" at bounding box center [436, 378] width 851 height 358
click at [197, 414] on td "865486169" at bounding box center [169, 450] width 63 height 72
drag, startPoint x: 197, startPoint y: 408, endPoint x: 119, endPoint y: 429, distance: 80.9
click at [178, 415] on td "865486169" at bounding box center [169, 450] width 63 height 72
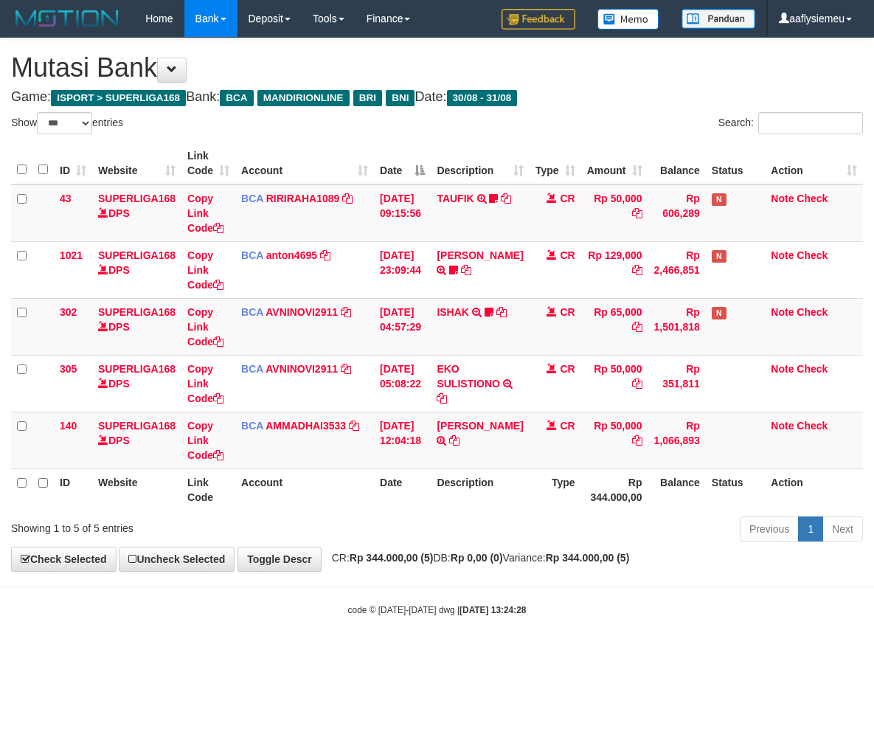
select select "***"
drag, startPoint x: 473, startPoint y: 521, endPoint x: 808, endPoint y: 451, distance: 342.0
click at [474, 521] on div "Previous 1 Next" at bounding box center [619, 531] width 488 height 32
drag, startPoint x: 424, startPoint y: 535, endPoint x: 564, endPoint y: 499, distance: 143.8
click at [424, 534] on div "Previous 1 Next" at bounding box center [619, 531] width 488 height 32
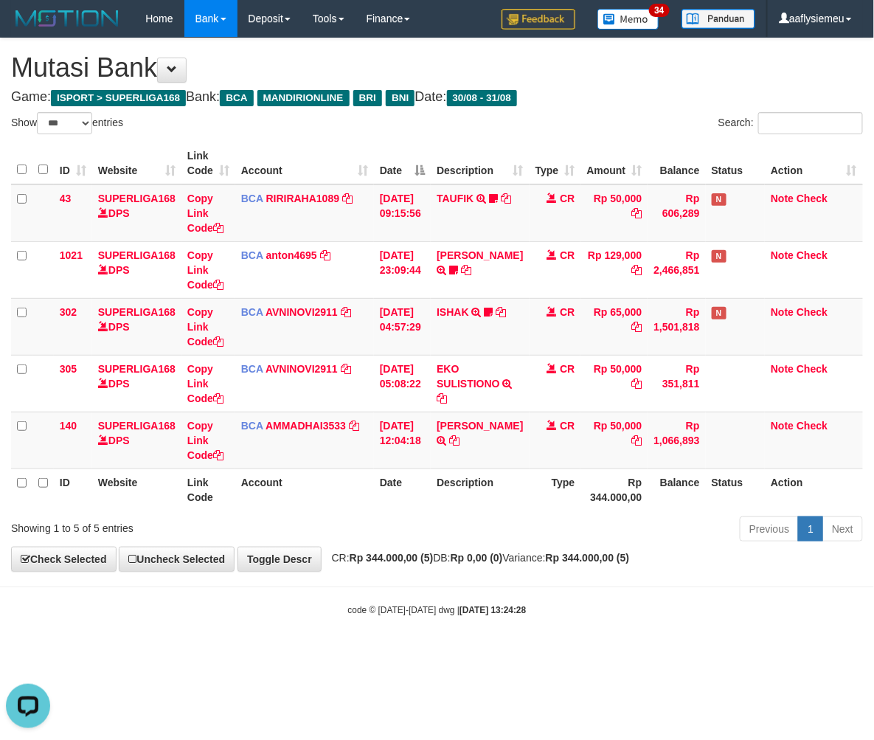
click at [544, 536] on div "Previous 1 Next" at bounding box center [619, 531] width 488 height 32
drag, startPoint x: 542, startPoint y: 418, endPoint x: 661, endPoint y: 423, distance: 118.9
click at [547, 420] on span at bounding box center [552, 425] width 10 height 10
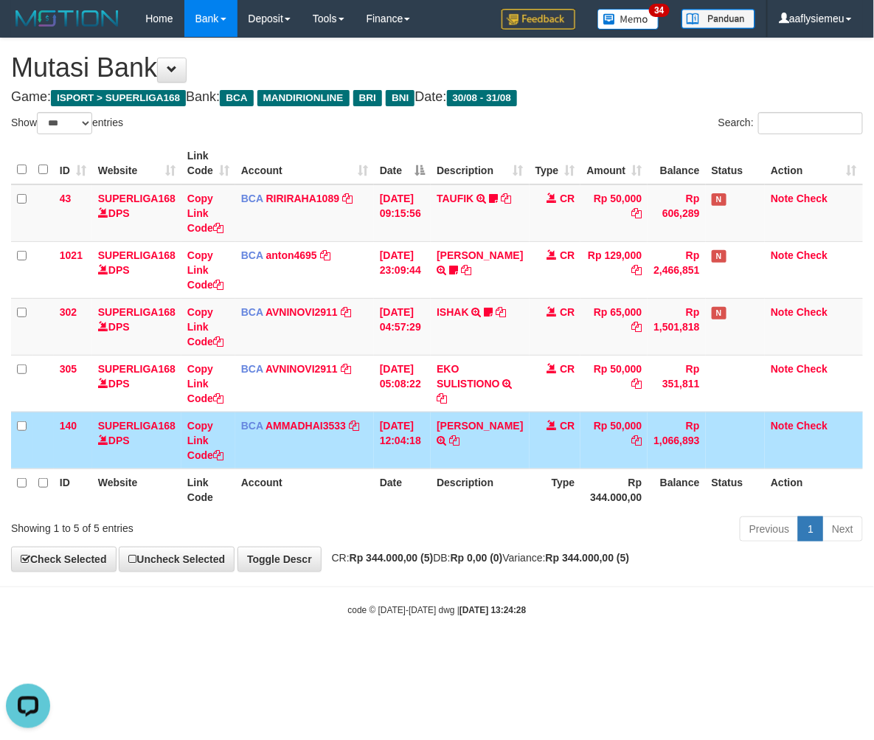
drag, startPoint x: 570, startPoint y: 534, endPoint x: 871, endPoint y: 466, distance: 308.5
click at [573, 536] on div "Previous 1 Next" at bounding box center [619, 531] width 488 height 32
click at [580, 589] on body "Toggle navigation Home Bank Account List Load By Website Group [ISPORT] SUPERLI…" at bounding box center [437, 327] width 874 height 654
drag, startPoint x: 579, startPoint y: 589, endPoint x: 592, endPoint y: 584, distance: 13.3
click at [581, 589] on body "Toggle navigation Home Bank Account List Load By Website Group [ISPORT] SUPERLI…" at bounding box center [437, 327] width 874 height 654
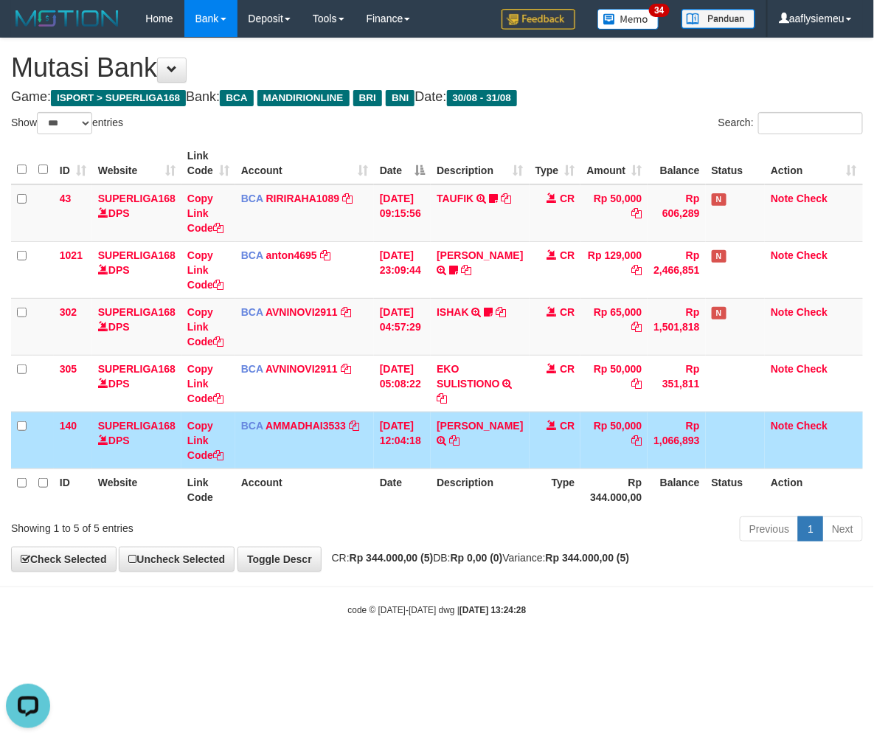
click at [586, 564] on span "CR: Rp 344.000,00 (5) DB: Rp 0,00 (0) Variance: Rp 344.000,00 (5)" at bounding box center [477, 558] width 305 height 12
click at [603, 518] on div "Previous 1 Next" at bounding box center [619, 531] width 488 height 32
click at [605, 538] on div "Previous 1 Next" at bounding box center [619, 531] width 488 height 32
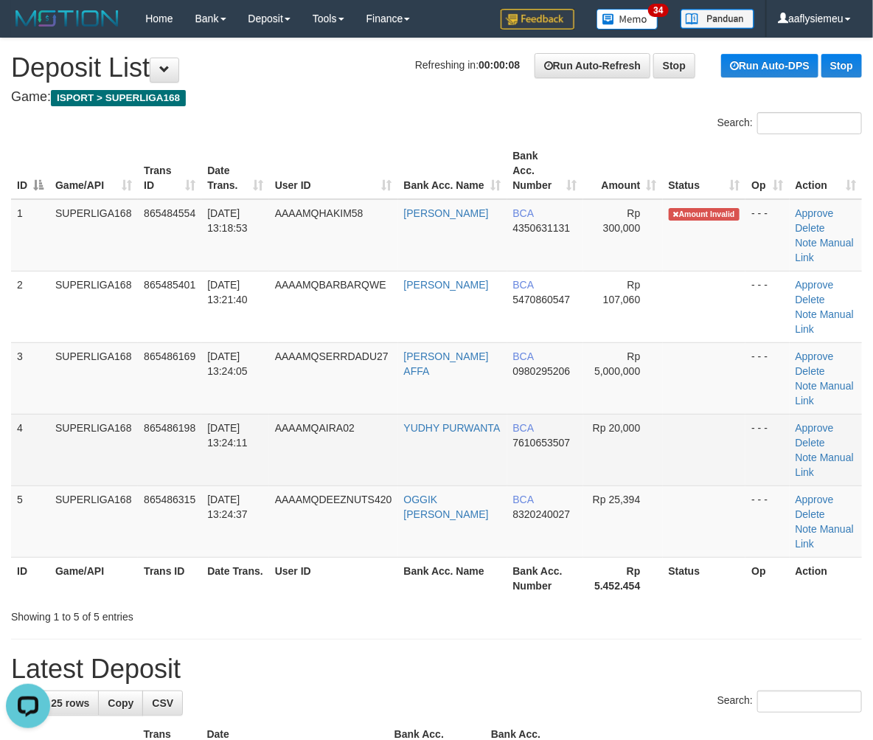
drag, startPoint x: 79, startPoint y: 437, endPoint x: 59, endPoint y: 452, distance: 25.2
click at [70, 446] on td "SUPERLIGA168" at bounding box center [93, 450] width 89 height 72
drag, startPoint x: 96, startPoint y: 421, endPoint x: 18, endPoint y: 447, distance: 81.6
click at [84, 429] on td "SUPERLIGA168" at bounding box center [93, 450] width 89 height 72
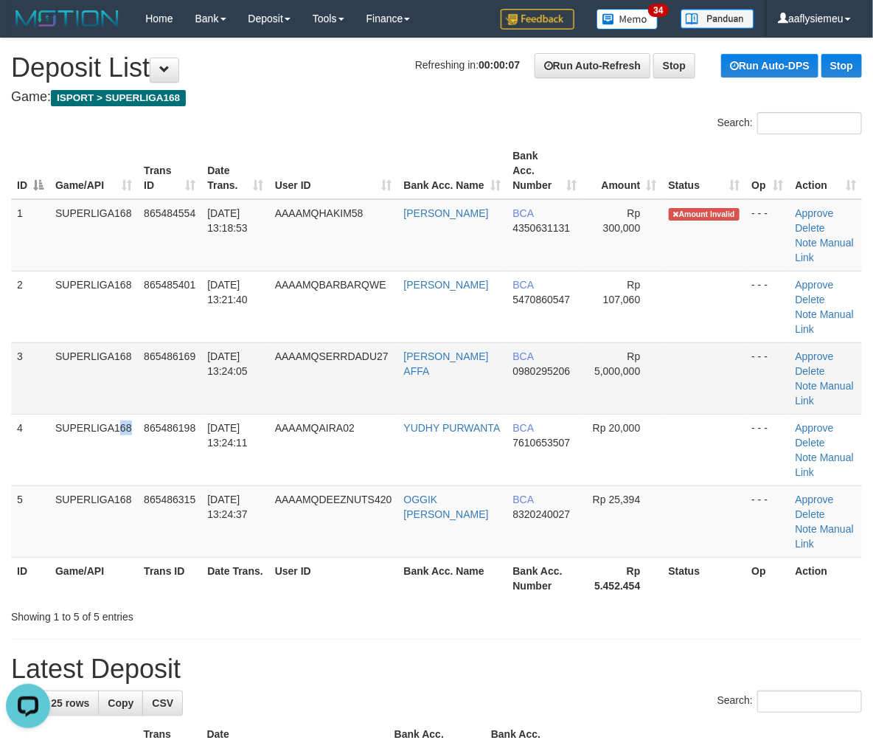
click at [123, 379] on td "SUPERLIGA168" at bounding box center [93, 378] width 89 height 72
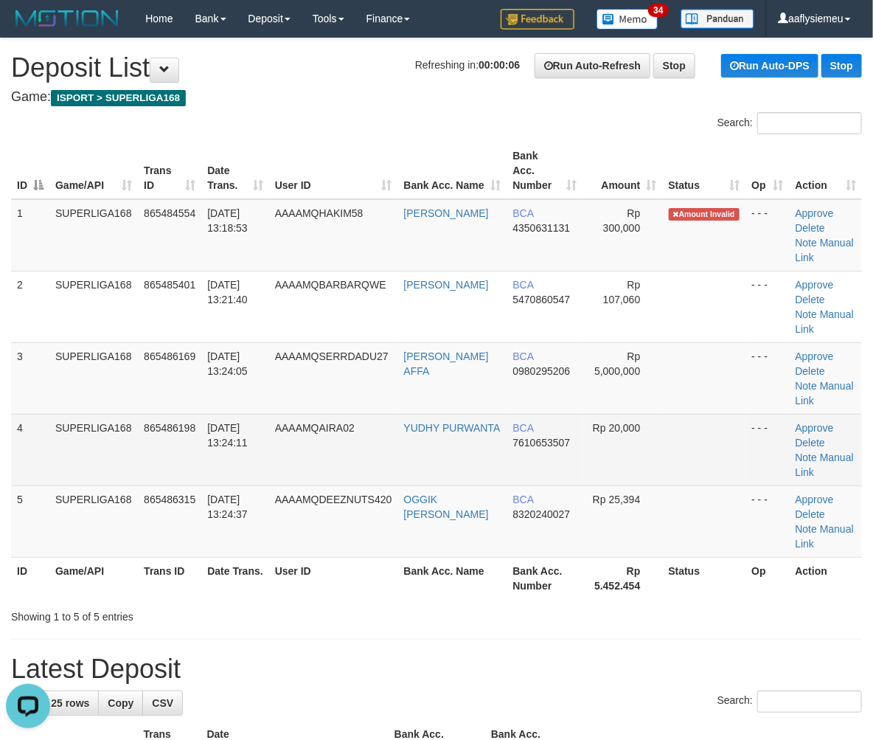
drag, startPoint x: 86, startPoint y: 424, endPoint x: 63, endPoint y: 437, distance: 26.1
click at [71, 434] on td "SUPERLIGA168" at bounding box center [93, 450] width 89 height 72
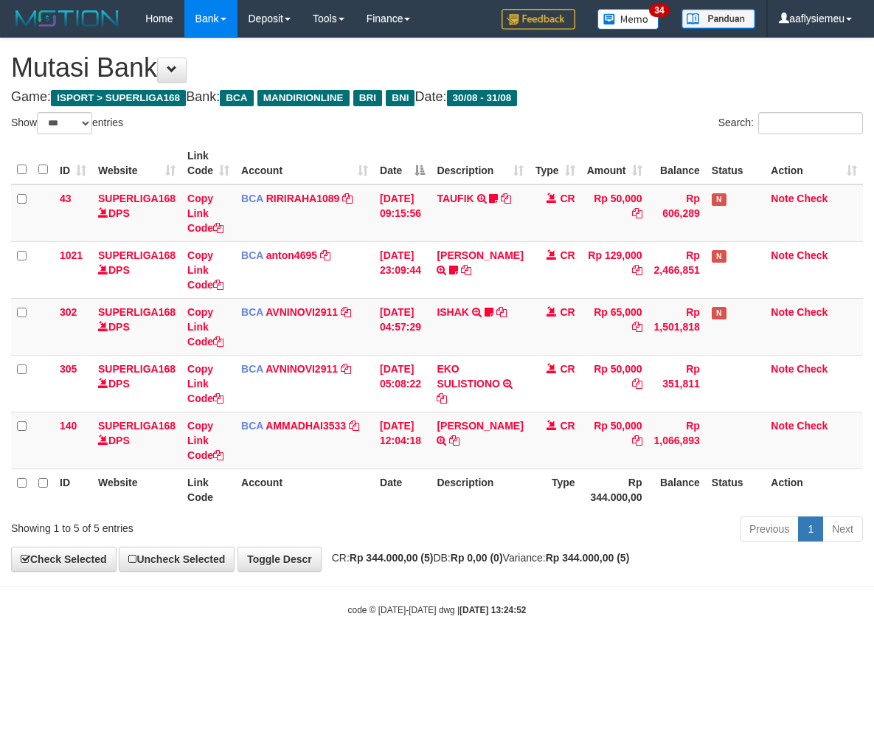
select select "***"
click at [469, 536] on div "Previous 1 Next" at bounding box center [619, 531] width 488 height 32
click at [602, 543] on div "Previous 1 Next" at bounding box center [619, 531] width 488 height 32
drag, startPoint x: 578, startPoint y: 510, endPoint x: 587, endPoint y: 507, distance: 9.1
click at [579, 510] on div "ID Website Link Code Account Date Description Type Amount Balance Status Action…" at bounding box center [437, 326] width 874 height 377
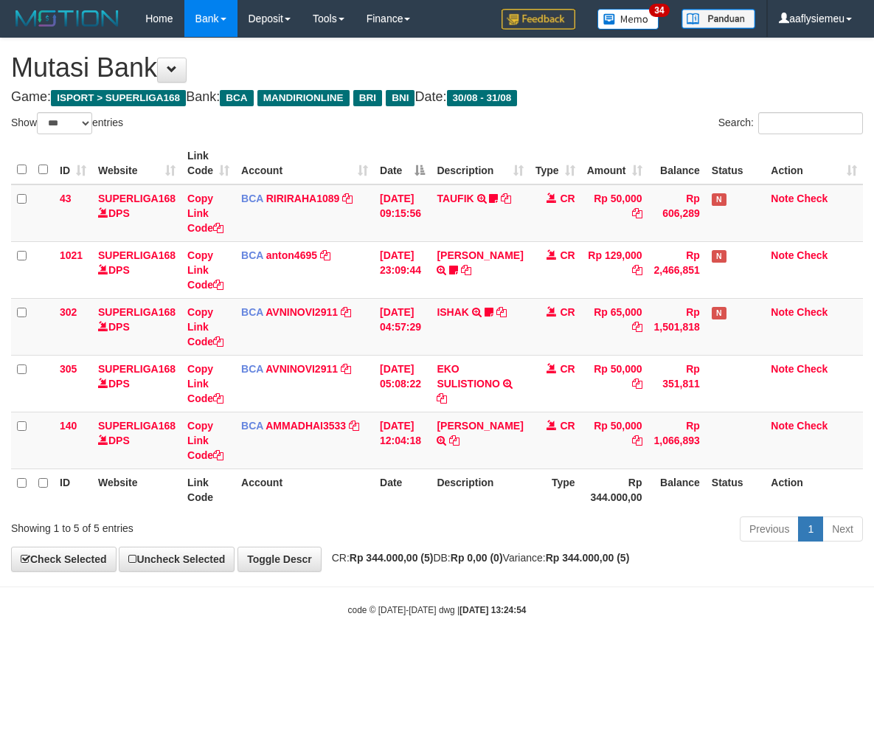
select select "***"
click at [544, 544] on div "Previous 1 Next" at bounding box center [619, 531] width 488 height 32
click at [543, 544] on div "Previous 1 Next" at bounding box center [619, 531] width 488 height 32
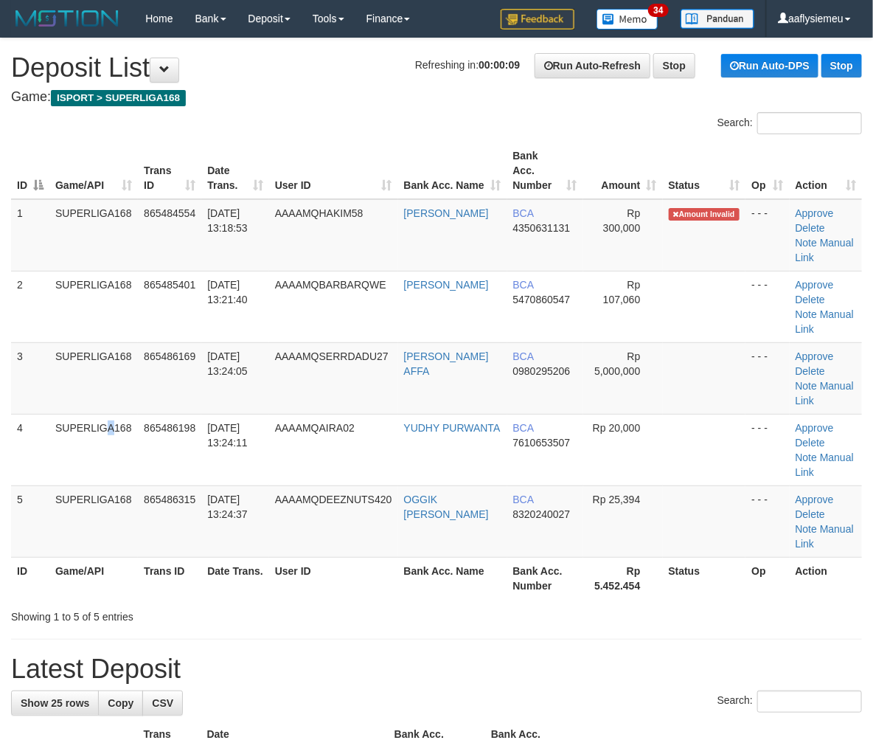
drag, startPoint x: 74, startPoint y: 428, endPoint x: 1, endPoint y: 455, distance: 78.6
click at [75, 439] on td "SUPERLIGA168" at bounding box center [93, 450] width 89 height 72
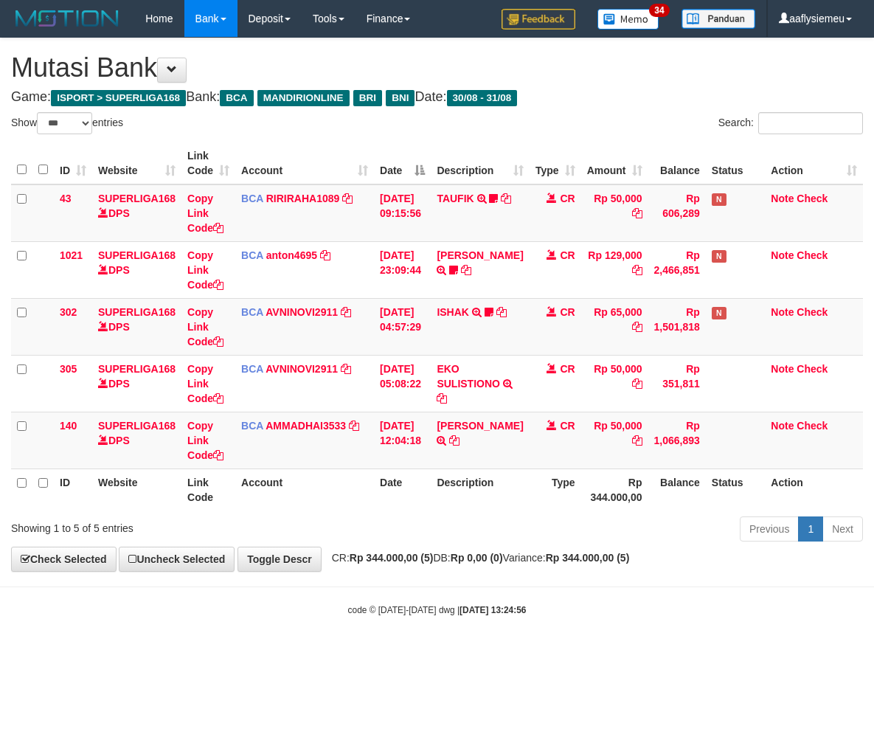
select select "***"
click at [519, 544] on div "Previous 1 Next" at bounding box center [619, 531] width 488 height 32
click at [518, 544] on div "Previous 1 Next" at bounding box center [619, 531] width 488 height 32
click at [497, 548] on div "**********" at bounding box center [437, 304] width 874 height 533
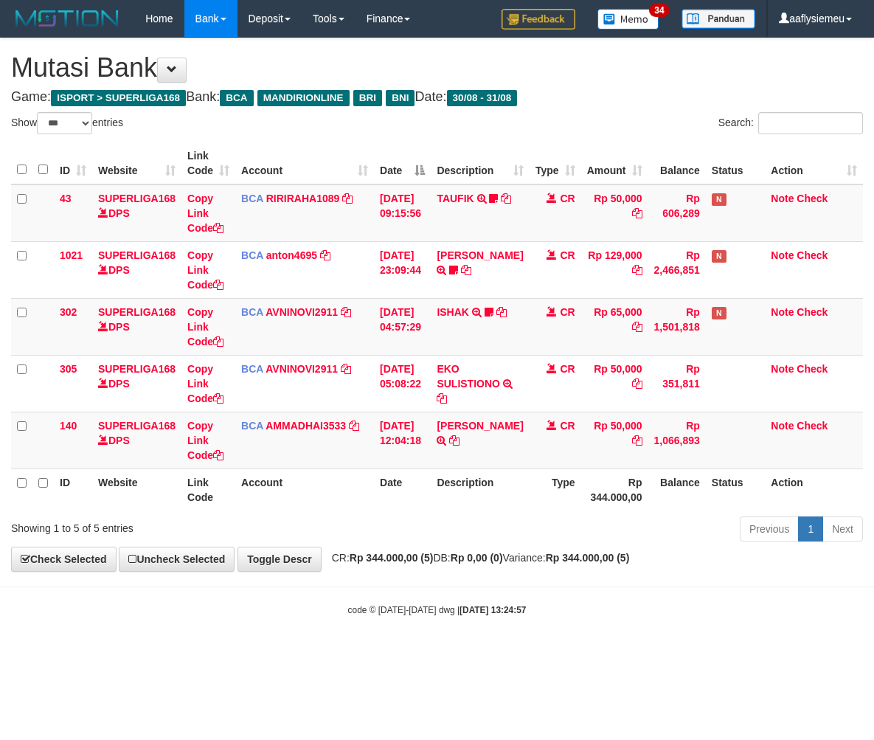
select select "***"
click at [570, 513] on div "ID Website Link Code Account Date Description Type Amount Balance Status Action…" at bounding box center [437, 326] width 874 height 377
drag, startPoint x: 570, startPoint y: 513, endPoint x: 627, endPoint y: 502, distance: 57.9
click at [572, 513] on div "ID Website Link Code Account Date Description Type Amount Balance Status Action…" at bounding box center [437, 326] width 874 height 377
click at [581, 536] on div "Previous 1 Next" at bounding box center [619, 531] width 488 height 32
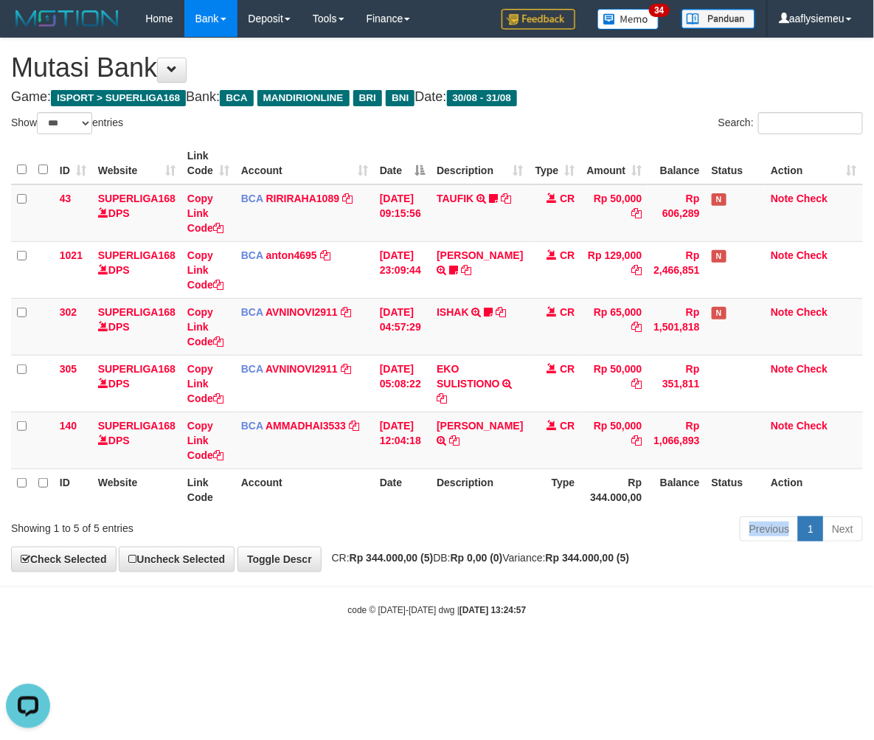
click at [581, 536] on div "Previous 1 Next" at bounding box center [619, 531] width 488 height 32
click at [406, 552] on div "**********" at bounding box center [437, 304] width 874 height 533
drag, startPoint x: 475, startPoint y: 539, endPoint x: 494, endPoint y: 540, distance: 19.2
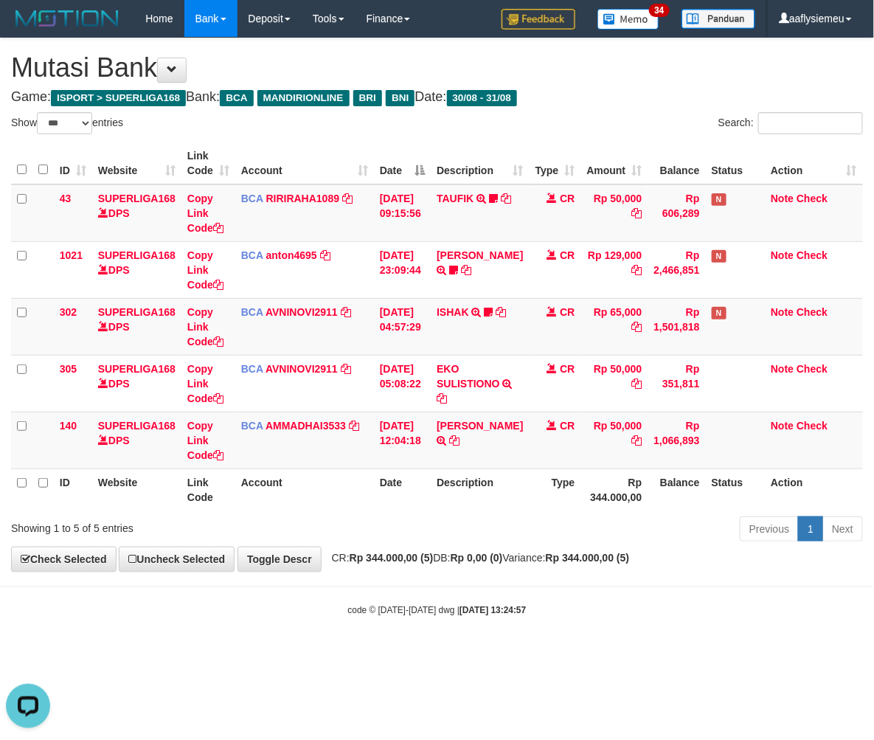
click at [474, 539] on div "Previous 1 Next" at bounding box center [619, 531] width 488 height 32
click at [320, 533] on div "Showing 1 to 5 of 5 entries" at bounding box center [182, 525] width 342 height 21
drag, startPoint x: 403, startPoint y: 529, endPoint x: 76, endPoint y: 573, distance: 330.5
click at [400, 534] on div "Previous 1 Next" at bounding box center [619, 531] width 488 height 32
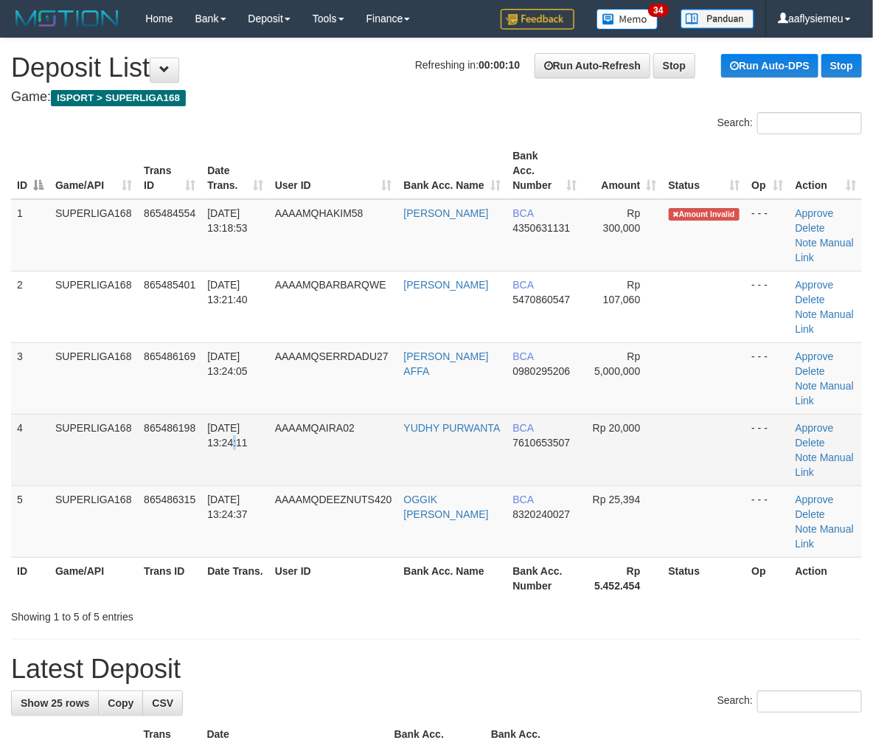
click at [220, 426] on span "[DATE] 13:24:11" at bounding box center [227, 435] width 41 height 27
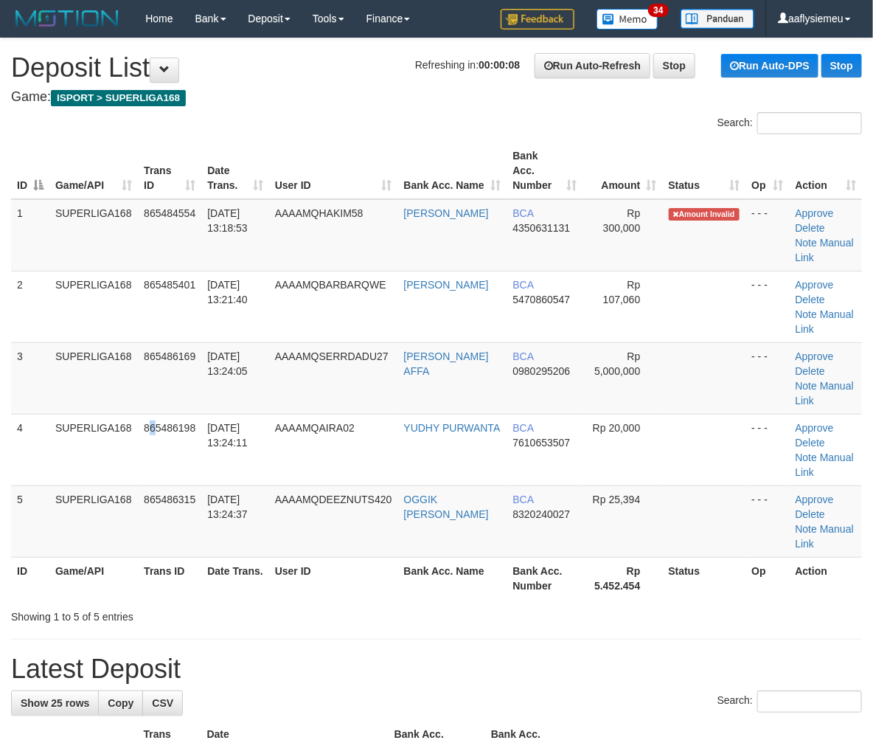
drag, startPoint x: 158, startPoint y: 406, endPoint x: 4, endPoint y: 458, distance: 162.1
click at [139, 420] on td "865486198" at bounding box center [169, 450] width 63 height 72
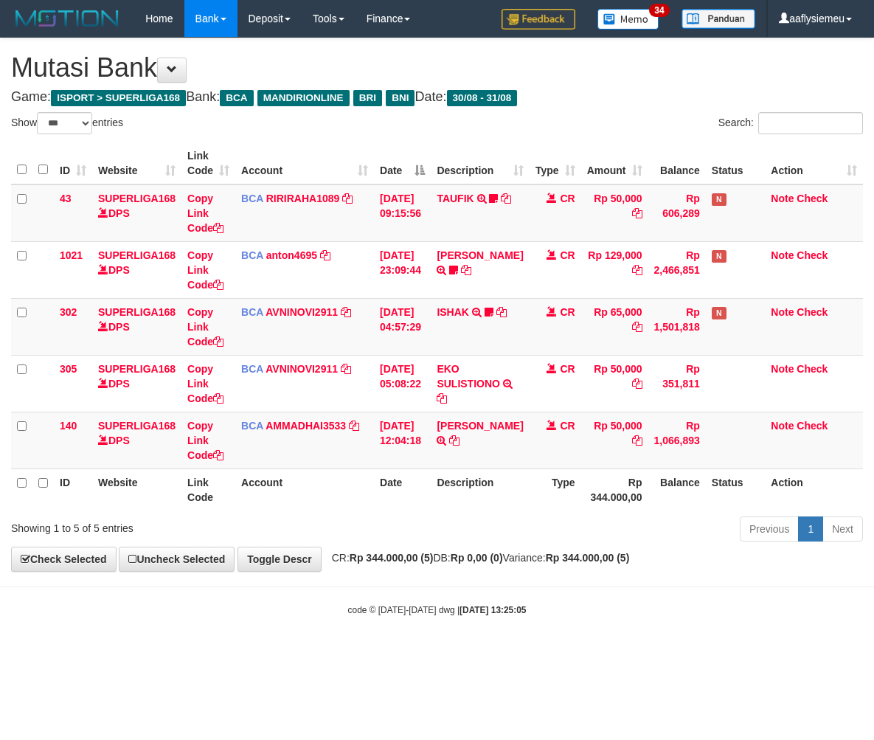
select select "***"
click at [503, 564] on strong "Rp 0,00 (0)" at bounding box center [477, 558] width 52 height 12
click at [614, 521] on div "Previous 1 Next" at bounding box center [619, 531] width 488 height 32
click at [544, 521] on div "Previous 1 Next" at bounding box center [619, 531] width 488 height 32
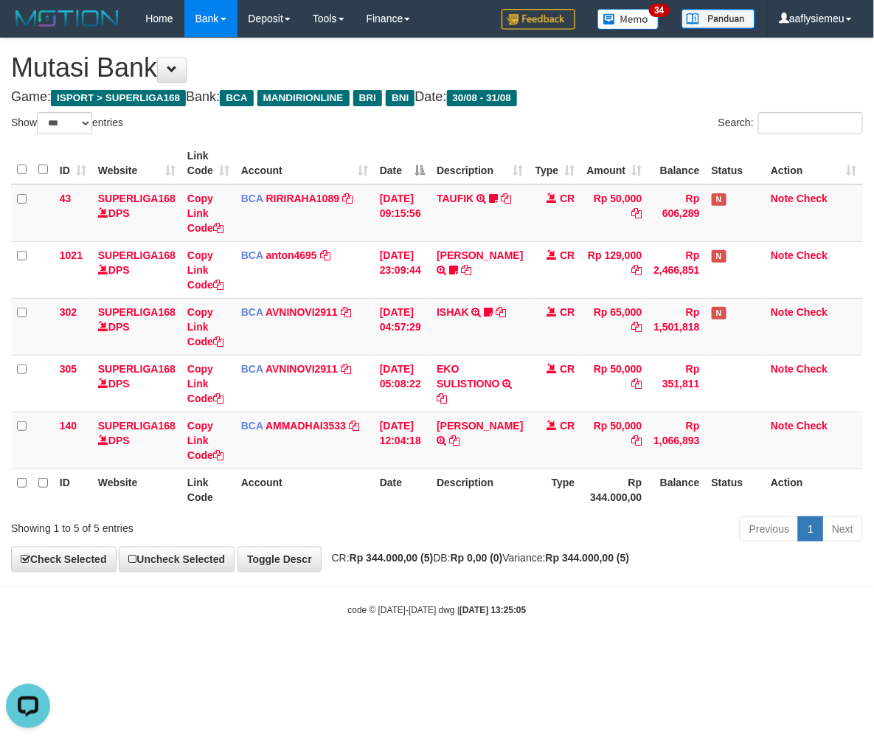
click at [347, 517] on div "Showing 1 to 5 of 5 entries" at bounding box center [182, 525] width 342 height 21
click at [345, 518] on div "Showing 1 to 5 of 5 entries" at bounding box center [182, 525] width 342 height 21
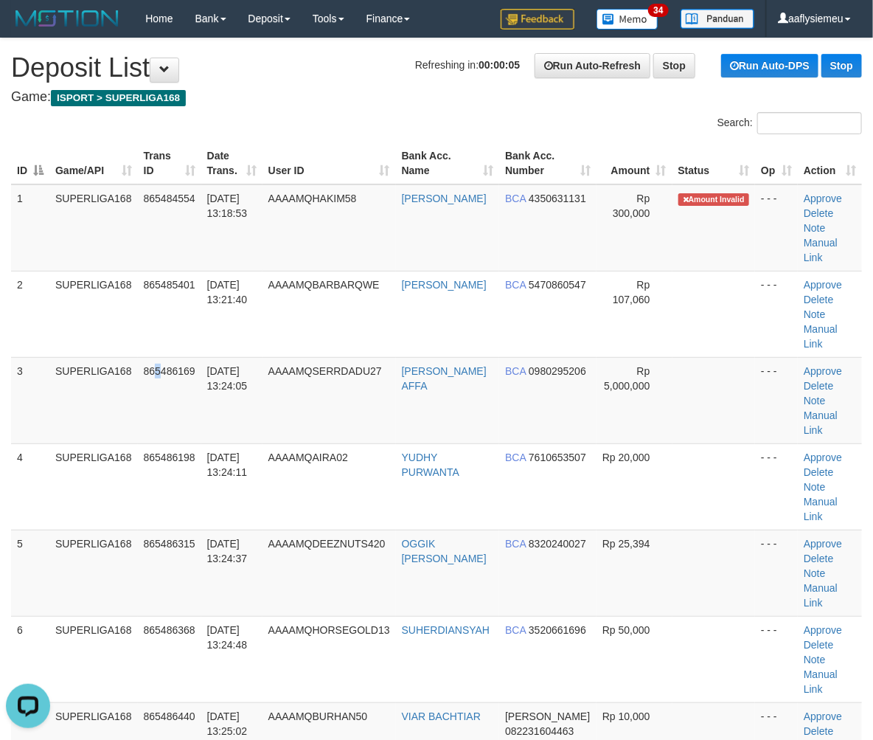
drag, startPoint x: 157, startPoint y: 408, endPoint x: 6, endPoint y: 433, distance: 153.3
click at [145, 417] on td "865486169" at bounding box center [169, 400] width 63 height 86
drag, startPoint x: 103, startPoint y: 410, endPoint x: 4, endPoint y: 437, distance: 103.3
click at [86, 420] on td "SUPERLIGA168" at bounding box center [93, 400] width 89 height 86
drag, startPoint x: 122, startPoint y: 399, endPoint x: 4, endPoint y: 402, distance: 118.1
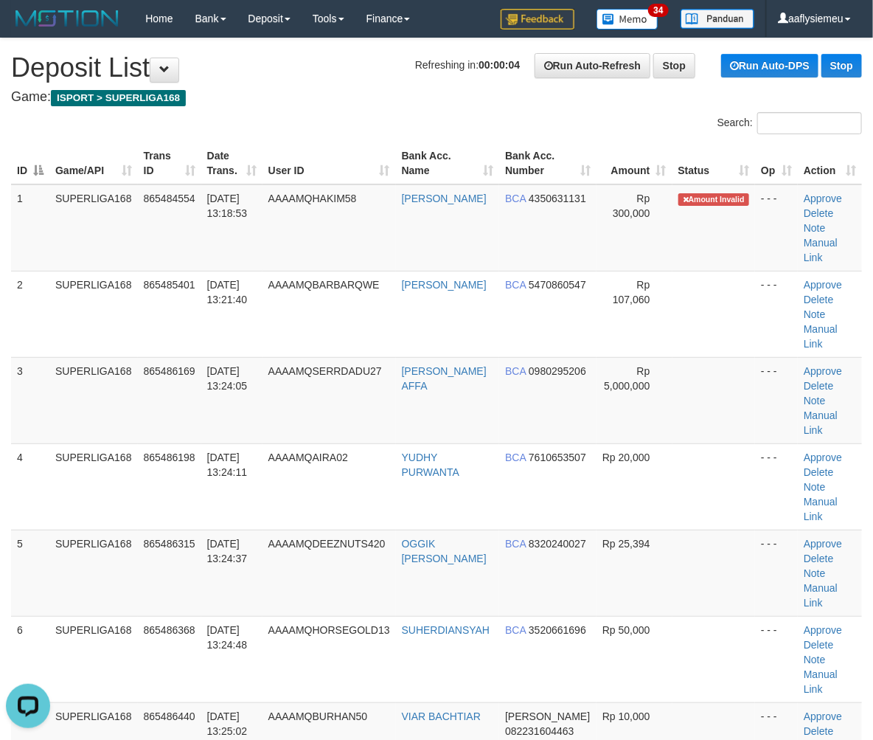
click at [108, 397] on td "SUPERLIGA168" at bounding box center [93, 400] width 89 height 86
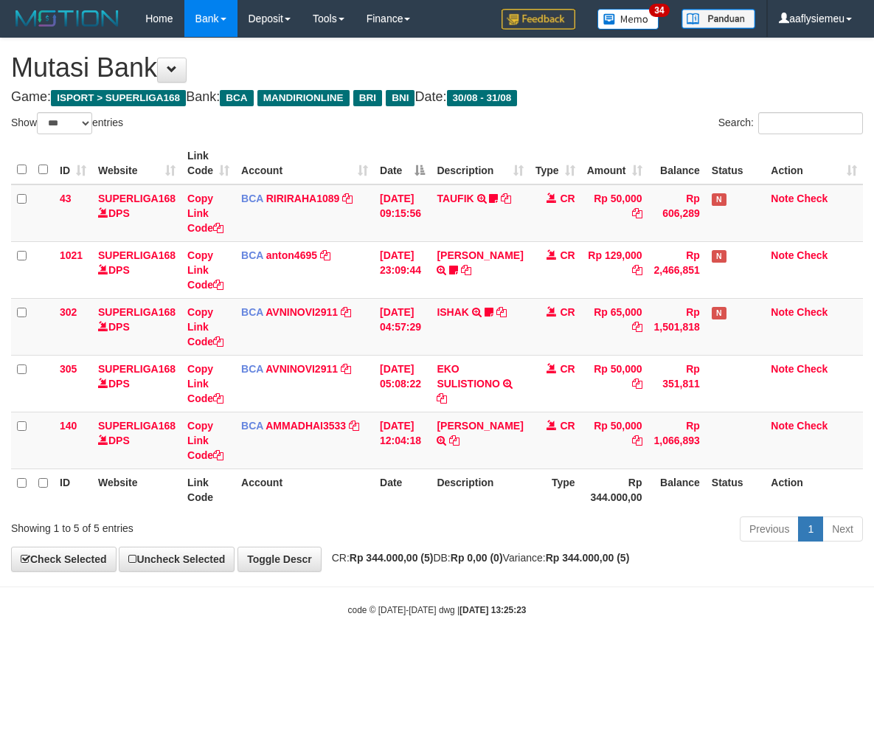
select select "***"
click at [584, 515] on div "Previous 1 Next" at bounding box center [619, 531] width 488 height 32
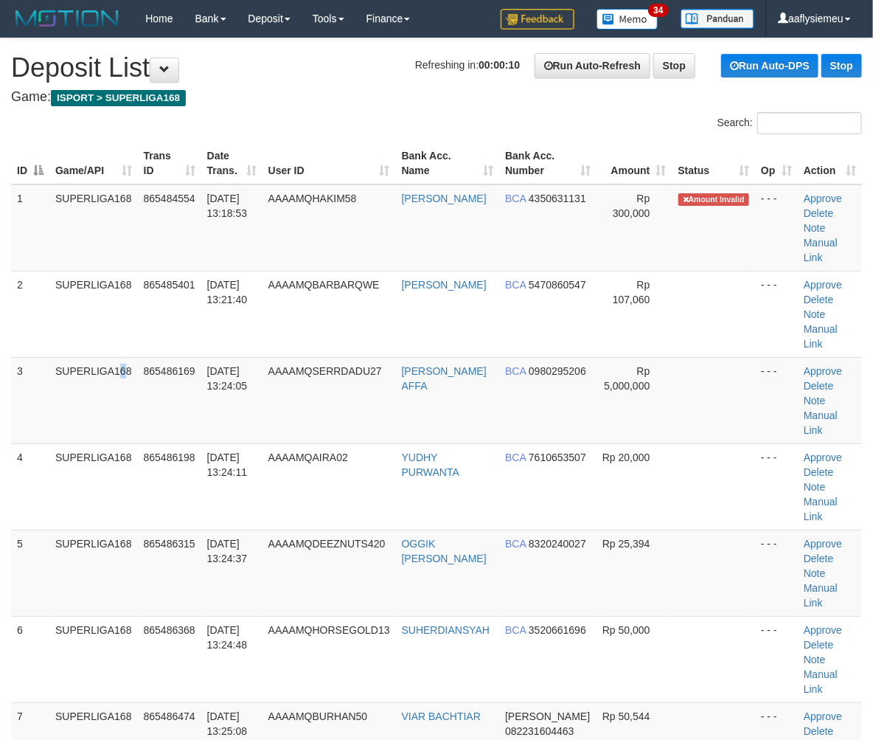
drag, startPoint x: 87, startPoint y: 425, endPoint x: 1, endPoint y: 444, distance: 88.4
click at [86, 425] on td "SUPERLIGA168" at bounding box center [93, 400] width 89 height 86
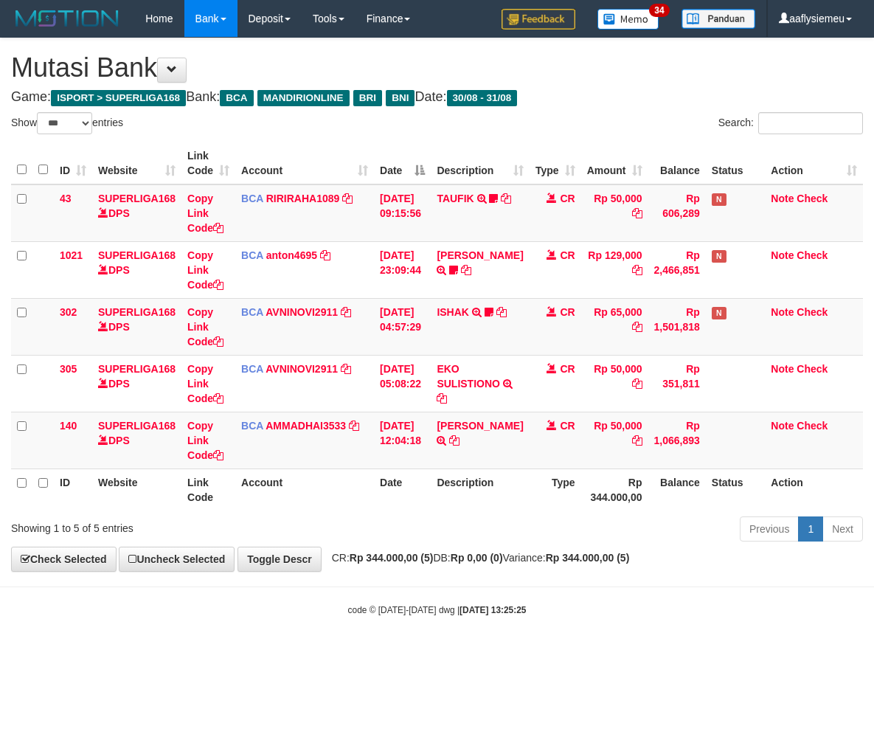
select select "***"
click at [389, 583] on body "Toggle navigation Home Bank Account List Load By Website Group [ISPORT] SUPERLI…" at bounding box center [437, 327] width 874 height 654
click at [297, 585] on body "Toggle navigation Home Bank Account List Load By Website Group [ISPORT] SUPERLI…" at bounding box center [437, 327] width 874 height 654
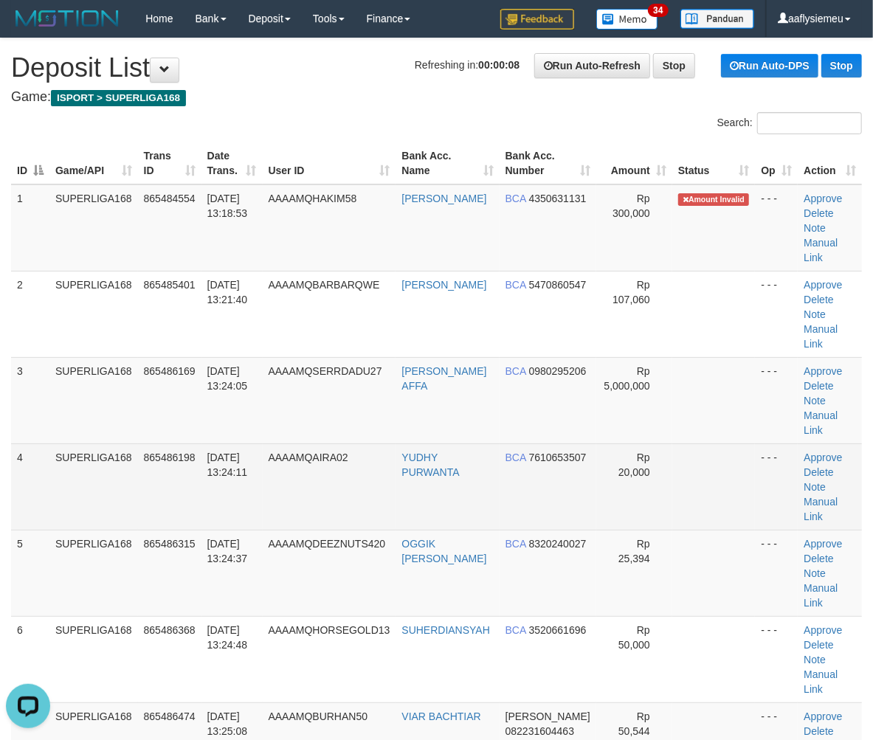
click at [47, 467] on tr "4 SUPERLIGA168 865486198 31/08/2025 13:24:11 AAAAMQAIRA02 YUDHY PURWANTA BCA 76…" at bounding box center [436, 486] width 850 height 86
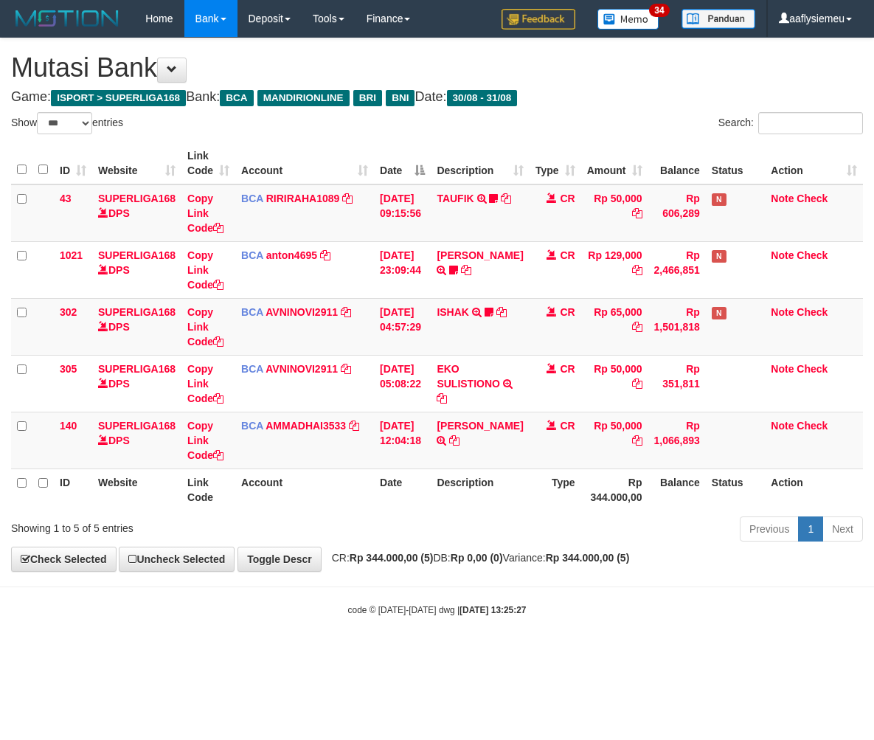
select select "***"
click at [394, 593] on body "Toggle navigation Home Bank Account List Load By Website Group [ISPORT] SUPERLI…" at bounding box center [437, 327] width 874 height 654
click at [421, 534] on div "Previous 1 Next" at bounding box center [619, 531] width 488 height 32
select select "***"
drag, startPoint x: 581, startPoint y: 535, endPoint x: 384, endPoint y: 562, distance: 198.1
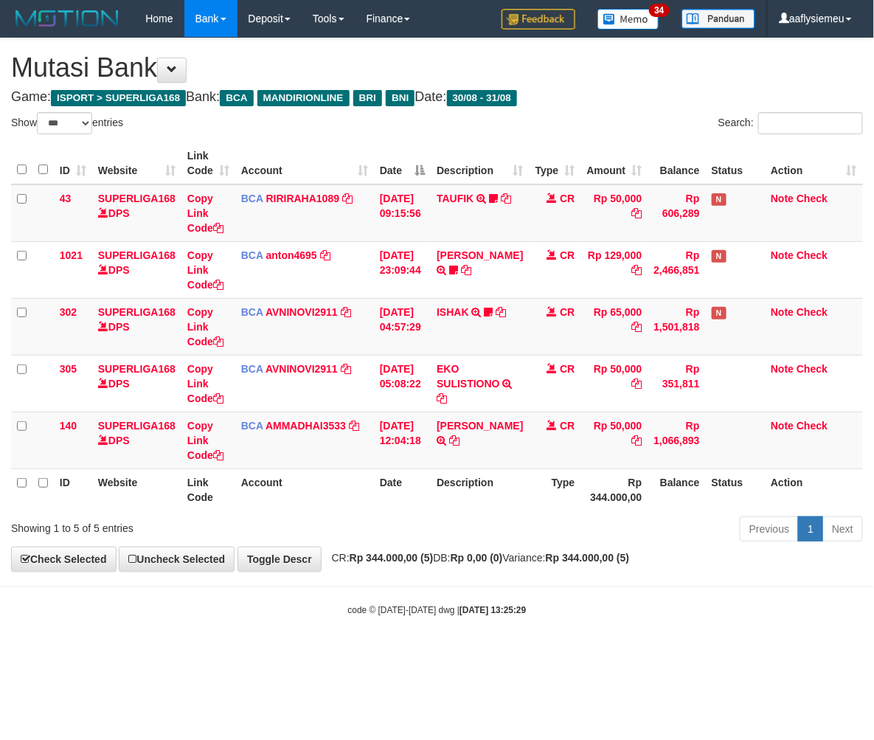
click at [580, 537] on div "Previous 1 Next" at bounding box center [619, 531] width 488 height 32
select select "***"
click at [546, 484] on th "Type" at bounding box center [556, 489] width 52 height 42
drag, startPoint x: 444, startPoint y: 529, endPoint x: 773, endPoint y: 496, distance: 330.7
click at [444, 531] on div "Previous 1 Next" at bounding box center [619, 531] width 488 height 32
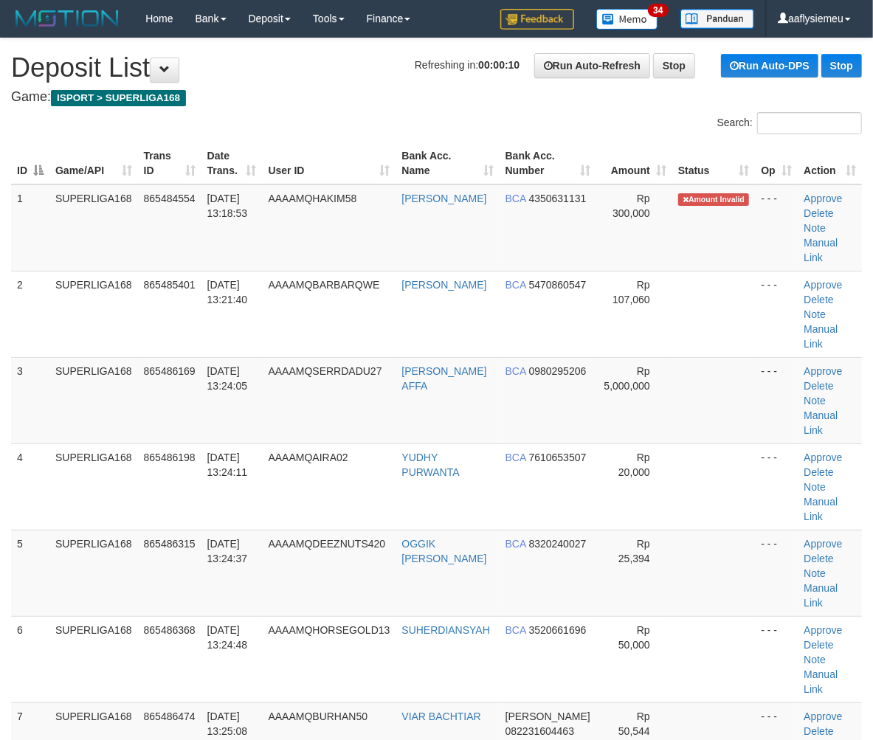
drag, startPoint x: 6, startPoint y: 441, endPoint x: 0, endPoint y: 450, distance: 10.6
click at [2, 448] on div "ID Game/API Trans ID Date Trans. User ID Bank Acc. Name Bank Acc. Number Amount…" at bounding box center [436, 486] width 873 height 697
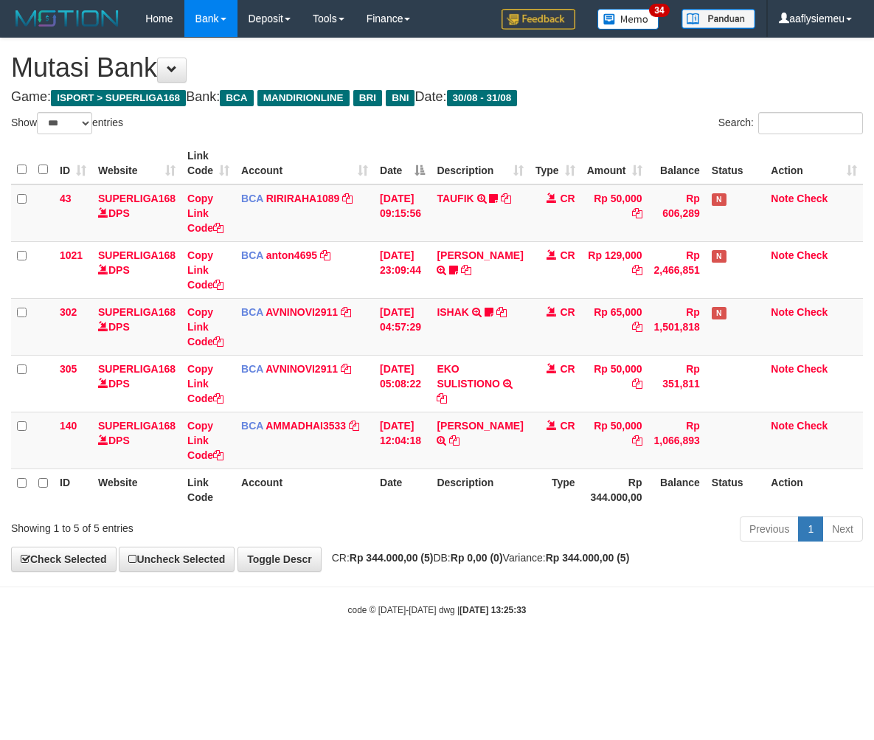
select select "***"
click at [532, 595] on body "Toggle navigation Home Bank Account List Load By Website Group [ISPORT] SUPERLI…" at bounding box center [437, 327] width 874 height 654
click at [448, 547] on div "**********" at bounding box center [437, 304] width 874 height 533
click at [446, 547] on div "Previous 1 Next" at bounding box center [619, 531] width 488 height 32
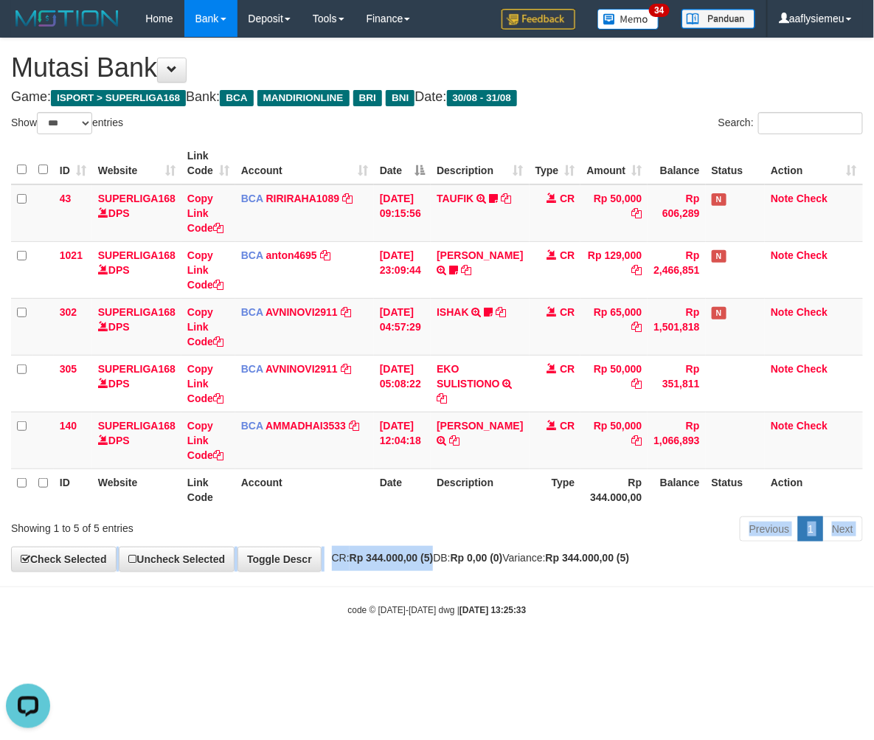
drag, startPoint x: 443, startPoint y: 547, endPoint x: 423, endPoint y: 555, distance: 21.2
click at [441, 548] on div "**********" at bounding box center [437, 304] width 874 height 533
click at [423, 555] on strong "Rp 344.000,00 (5)" at bounding box center [392, 558] width 84 height 12
drag, startPoint x: 542, startPoint y: 591, endPoint x: 578, endPoint y: 583, distance: 36.3
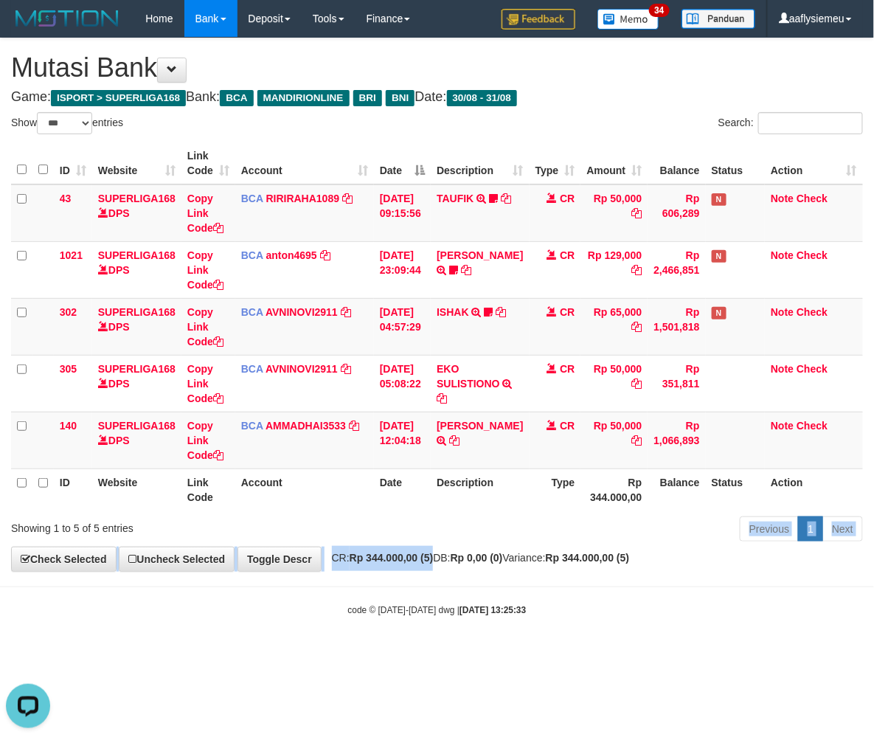
click at [541, 591] on body "Toggle navigation Home Bank Account List Load By Website Group [ISPORT] SUPERLI…" at bounding box center [437, 327] width 874 height 654
click at [468, 586] on body "Toggle navigation Home Bank Account List Load By Website Group [ISPORT] SUPERLI…" at bounding box center [437, 327] width 874 height 654
drag, startPoint x: 468, startPoint y: 586, endPoint x: 845, endPoint y: 532, distance: 380.0
click at [479, 583] on body "Toggle navigation Home Bank Account List Load By Website Group [ISPORT] SUPERLI…" at bounding box center [437, 327] width 874 height 654
click at [623, 585] on body "Toggle navigation Home Bank Account List Load By Website Group [ISPORT] SUPERLI…" at bounding box center [437, 327] width 874 height 654
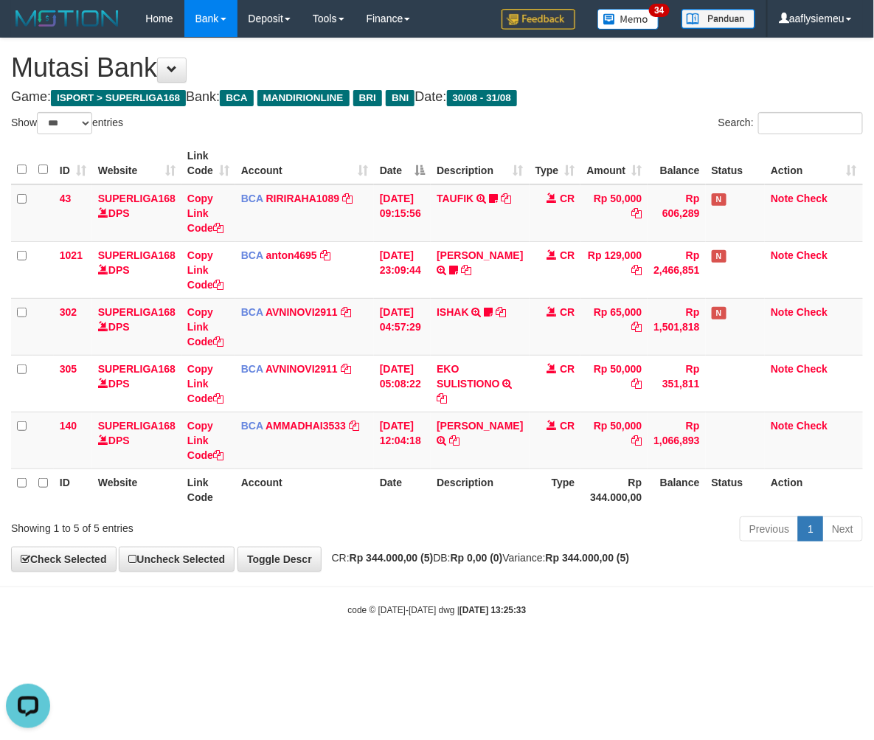
click at [515, 584] on body "Toggle navigation Home Bank Account List Load By Website Group [ISPORT] SUPERLI…" at bounding box center [437, 327] width 874 height 654
click at [516, 585] on body "Toggle navigation Home Bank Account List Load By Website Group [ISPORT] SUPERLI…" at bounding box center [437, 327] width 874 height 654
drag, startPoint x: 517, startPoint y: 585, endPoint x: 528, endPoint y: 583, distance: 11.2
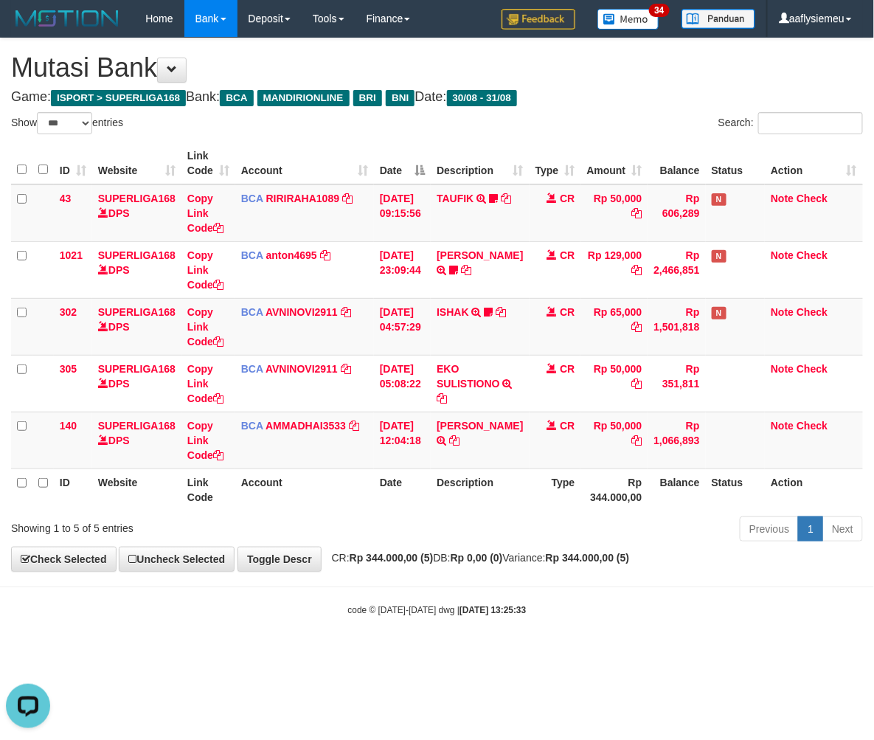
click at [517, 583] on body "Toggle navigation Home Bank Account List Load By Website Group [ISPORT] SUPERLI…" at bounding box center [437, 327] width 874 height 654
click at [723, 513] on div "ID Website Link Code Account Date Description Type Amount Balance Status Action…" at bounding box center [437, 326] width 874 height 377
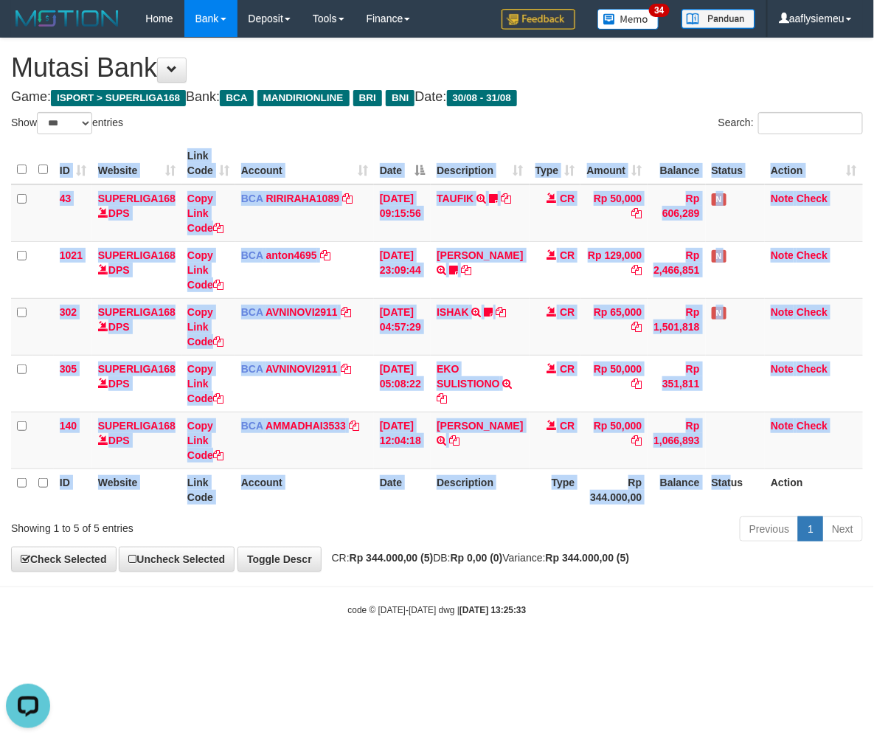
click at [721, 513] on div "ID Website Link Code Account Date Description Type Amount Balance Status Action…" at bounding box center [437, 326] width 874 height 377
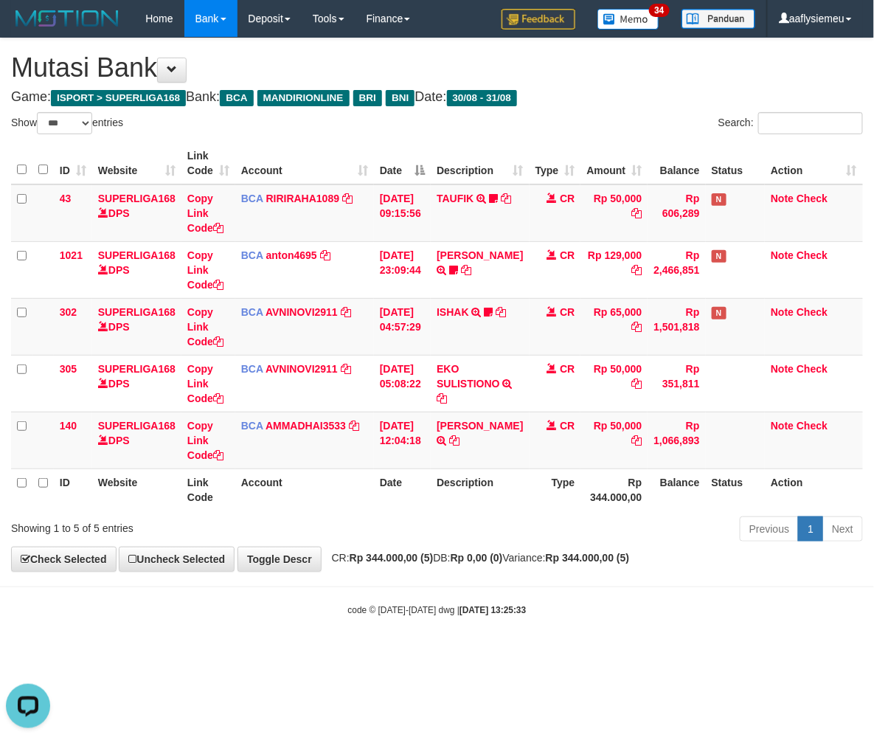
click at [721, 513] on div "ID Website Link Code Account Date Description Type Amount Balance Status Action…" at bounding box center [437, 326] width 874 height 377
click at [556, 544] on div "Previous 1 Next" at bounding box center [619, 531] width 488 height 32
click at [553, 546] on div "Previous 1 Next" at bounding box center [619, 531] width 488 height 32
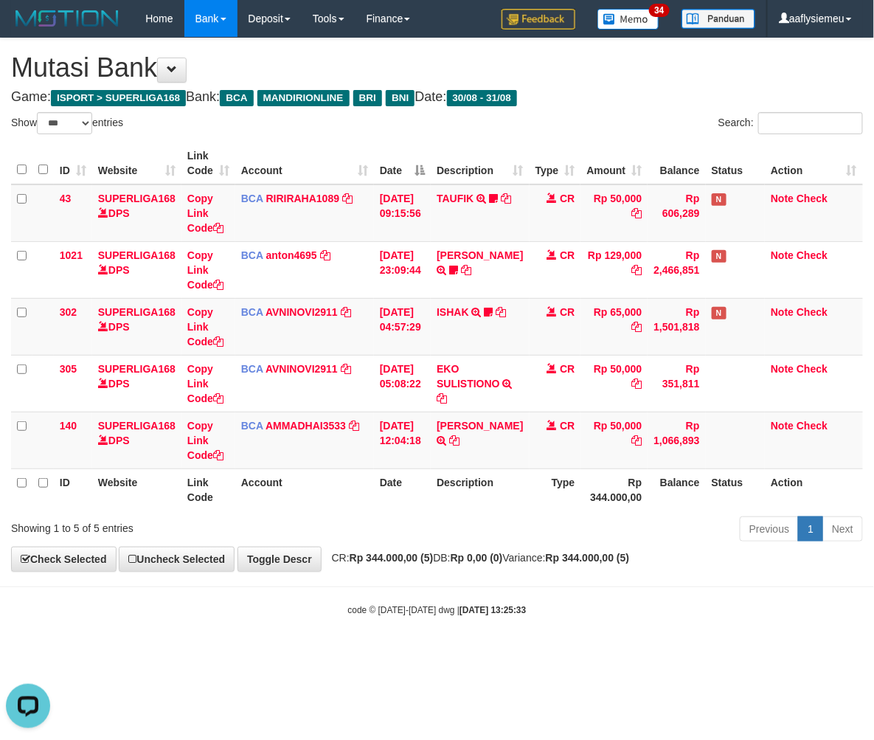
click at [553, 546] on div "Previous 1 Next" at bounding box center [619, 531] width 488 height 32
click at [527, 566] on div "**********" at bounding box center [437, 304] width 874 height 533
click at [371, 569] on div "**********" at bounding box center [437, 304] width 874 height 533
click at [409, 571] on div "**********" at bounding box center [437, 304] width 874 height 533
click at [384, 544] on div "Previous 1 Next" at bounding box center [619, 531] width 488 height 32
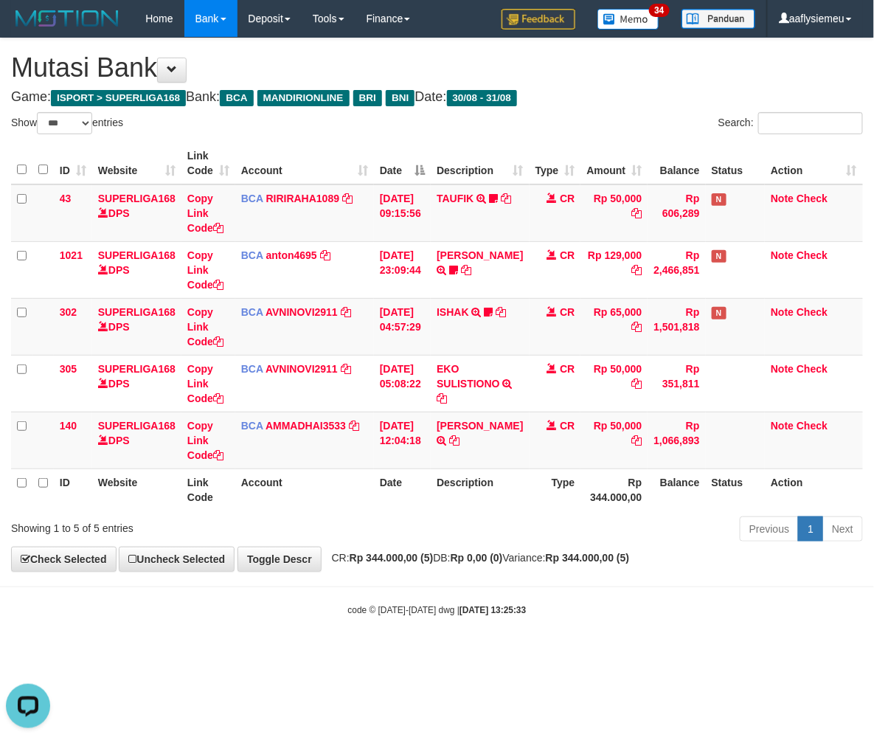
click at [384, 544] on div "Previous 1 Next" at bounding box center [619, 531] width 488 height 32
click at [686, 552] on div "**********" at bounding box center [437, 304] width 874 height 533
click at [544, 533] on div "Previous 1 Next" at bounding box center [619, 531] width 488 height 32
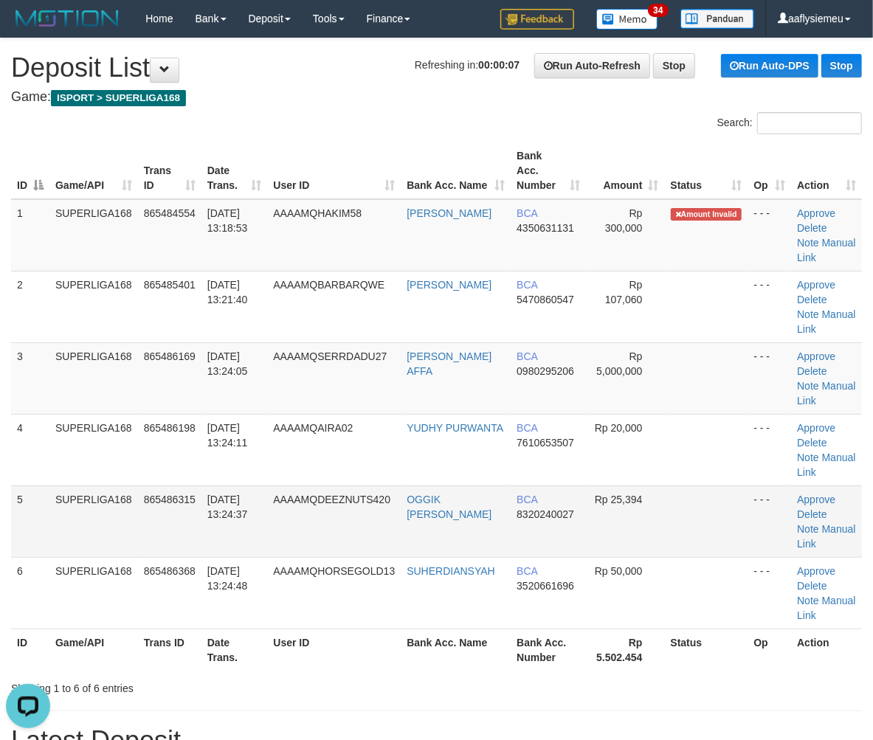
drag, startPoint x: 48, startPoint y: 490, endPoint x: 38, endPoint y: 498, distance: 12.6
click at [44, 495] on td "5" at bounding box center [30, 521] width 38 height 72
drag, startPoint x: 166, startPoint y: 475, endPoint x: 3, endPoint y: 519, distance: 168.7
click at [161, 479] on td "865486198" at bounding box center [169, 450] width 63 height 72
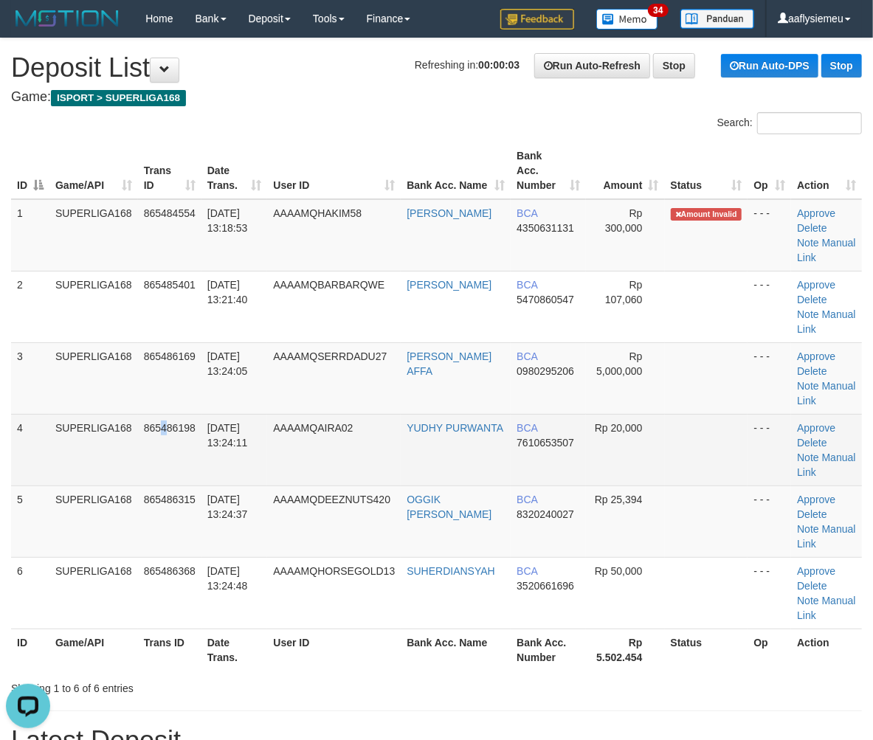
drag, startPoint x: 130, startPoint y: 444, endPoint x: 120, endPoint y: 460, distance: 18.2
click at [123, 456] on td "SUPERLIGA168" at bounding box center [93, 450] width 89 height 72
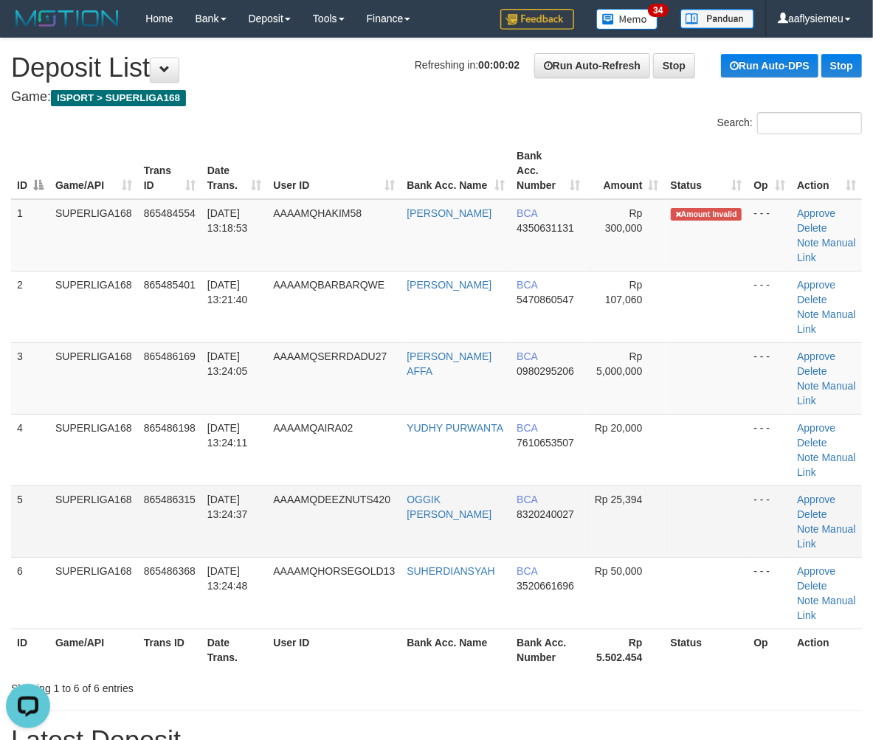
drag, startPoint x: 295, startPoint y: 446, endPoint x: 111, endPoint y: 485, distance: 187.9
click at [296, 447] on td "AAAAMQAIRA02" at bounding box center [334, 450] width 134 height 72
click at [32, 518] on td "5" at bounding box center [30, 521] width 38 height 72
drag, startPoint x: 30, startPoint y: 521, endPoint x: 1, endPoint y: 531, distance: 30.3
click at [4, 530] on div "ID Game/API Trans ID Date Trans. User ID Bank Acc. Name Bank Acc. Number Amount…" at bounding box center [436, 406] width 873 height 537
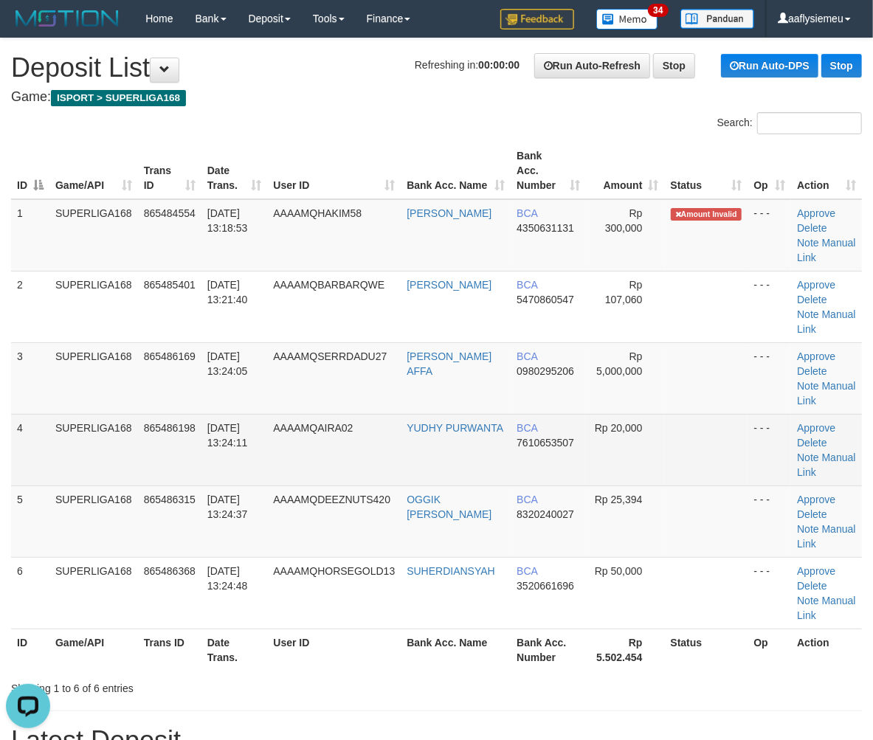
click at [202, 481] on td "[DATE] 13:24:11" at bounding box center [234, 450] width 66 height 72
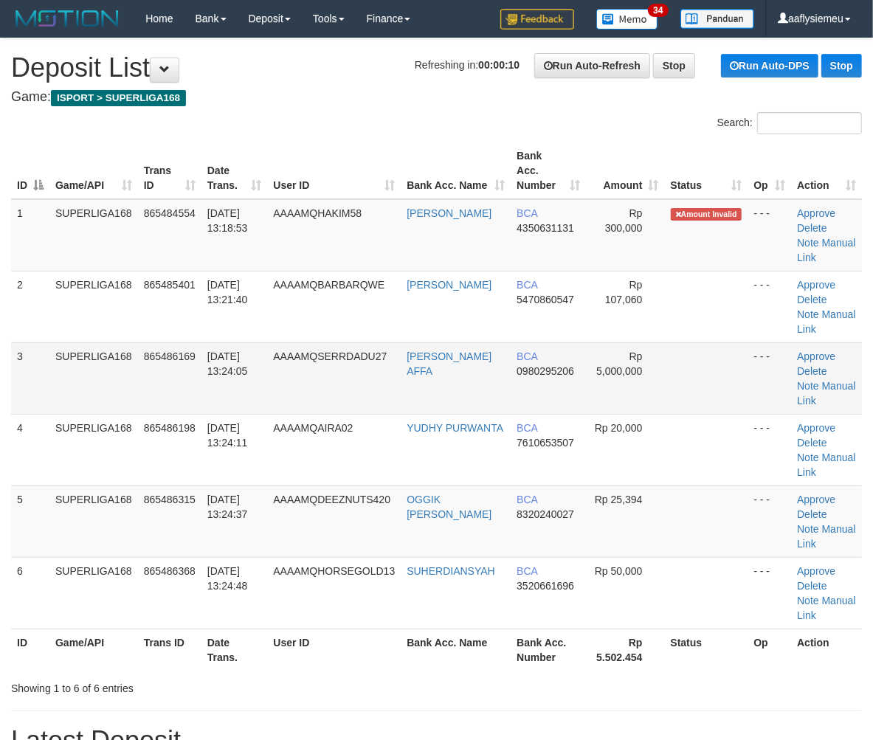
click at [229, 395] on td "[DATE] 13:24:05" at bounding box center [234, 378] width 66 height 72
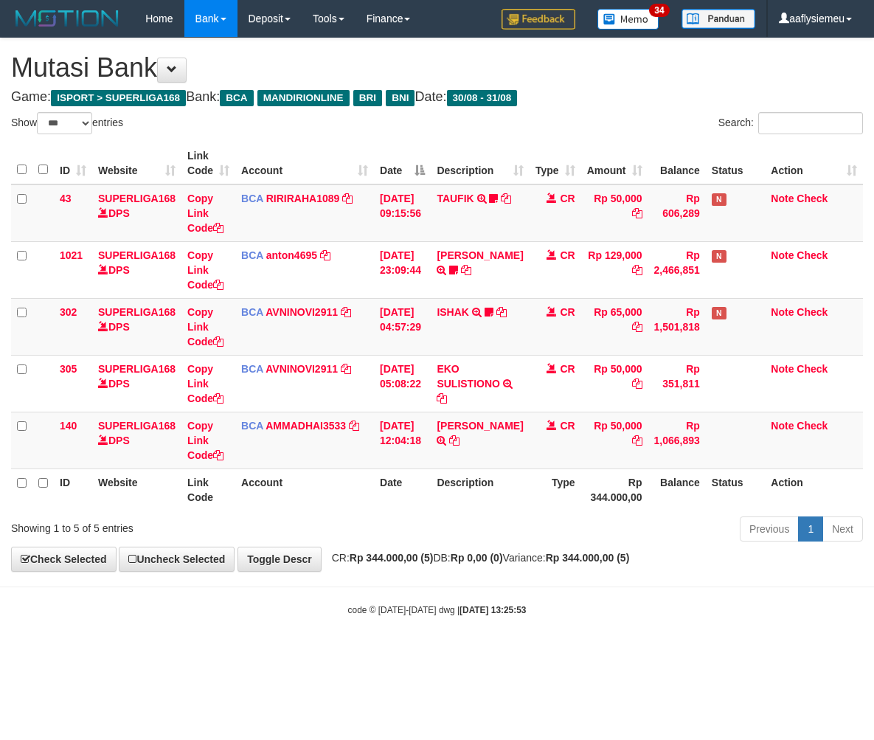
select select "***"
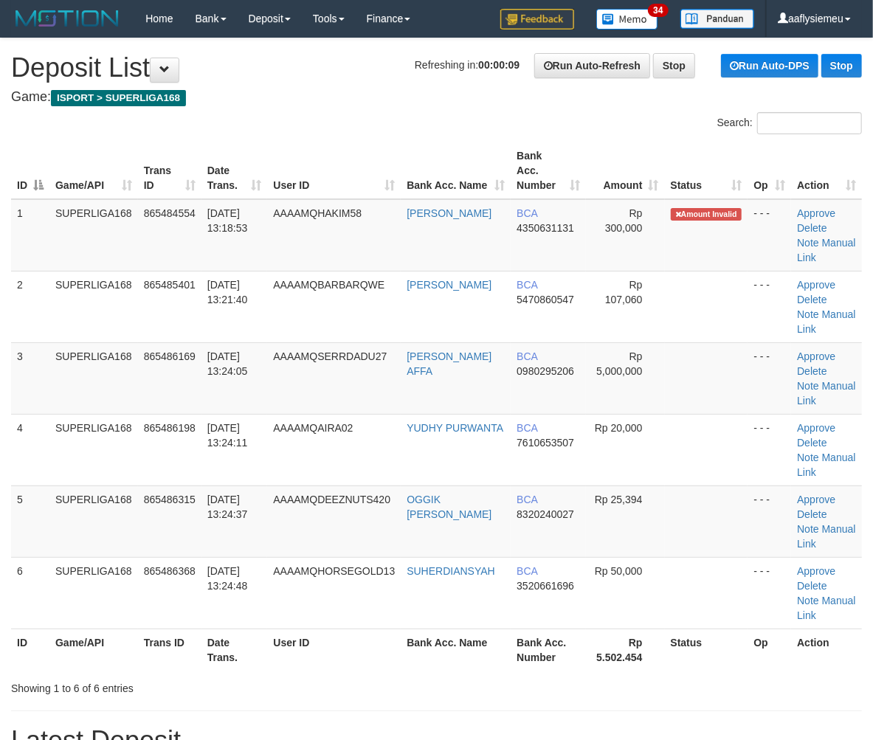
drag, startPoint x: 52, startPoint y: 412, endPoint x: 9, endPoint y: 422, distance: 44.0
click at [49, 414] on tbody "1 SUPERLIGA168 865484554 [DATE] 13:18:53 AAAAMQHAKIM58 [PERSON_NAME] BCA 435063…" at bounding box center [436, 414] width 850 height 430
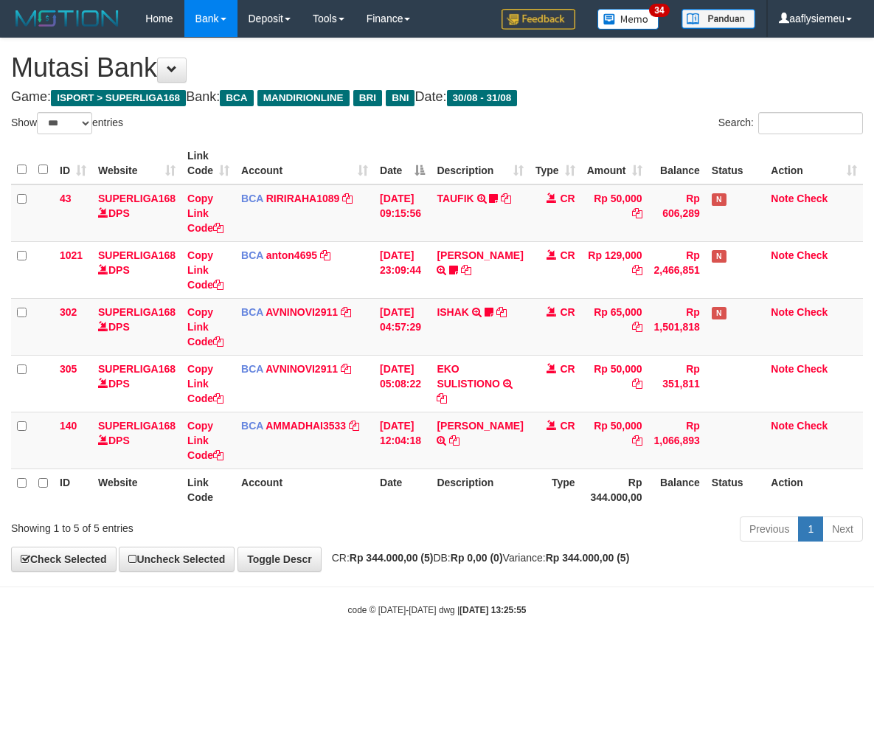
select select "***"
click at [532, 507] on th "Type" at bounding box center [556, 489] width 52 height 42
click at [456, 529] on div "Previous 1 Next" at bounding box center [619, 531] width 488 height 32
select select "***"
click at [454, 533] on div "Previous 1 Next" at bounding box center [619, 531] width 488 height 32
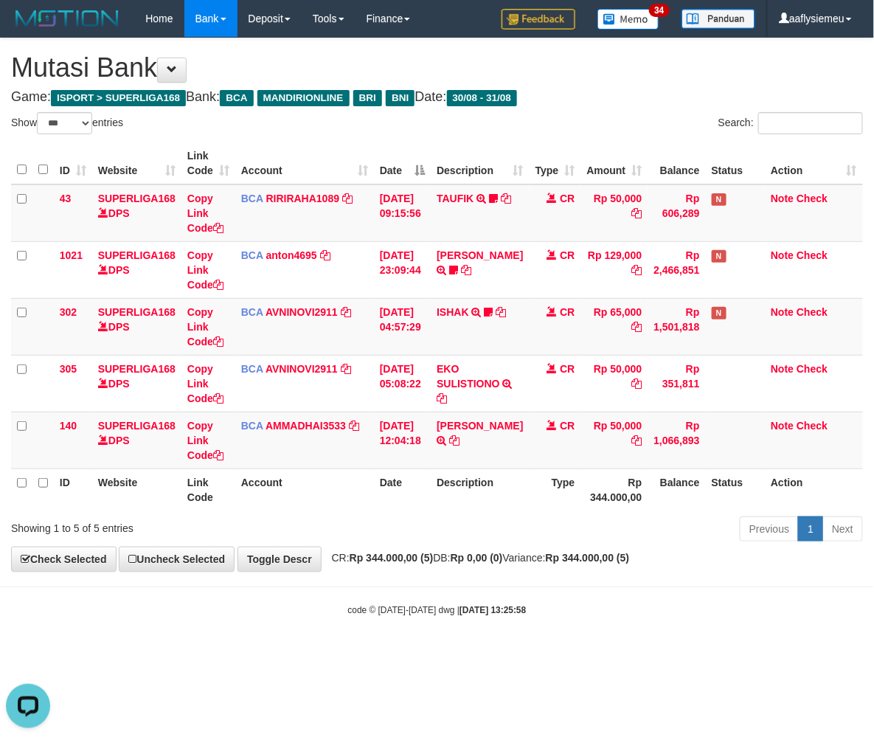
click at [561, 491] on th "Type" at bounding box center [556, 489] width 52 height 42
select select "***"
click at [600, 505] on th "Rp 344.000,00" at bounding box center [614, 489] width 67 height 42
click at [606, 566] on div "**********" at bounding box center [437, 304] width 874 height 533
drag, startPoint x: 595, startPoint y: 518, endPoint x: 699, endPoint y: 504, distance: 104.9
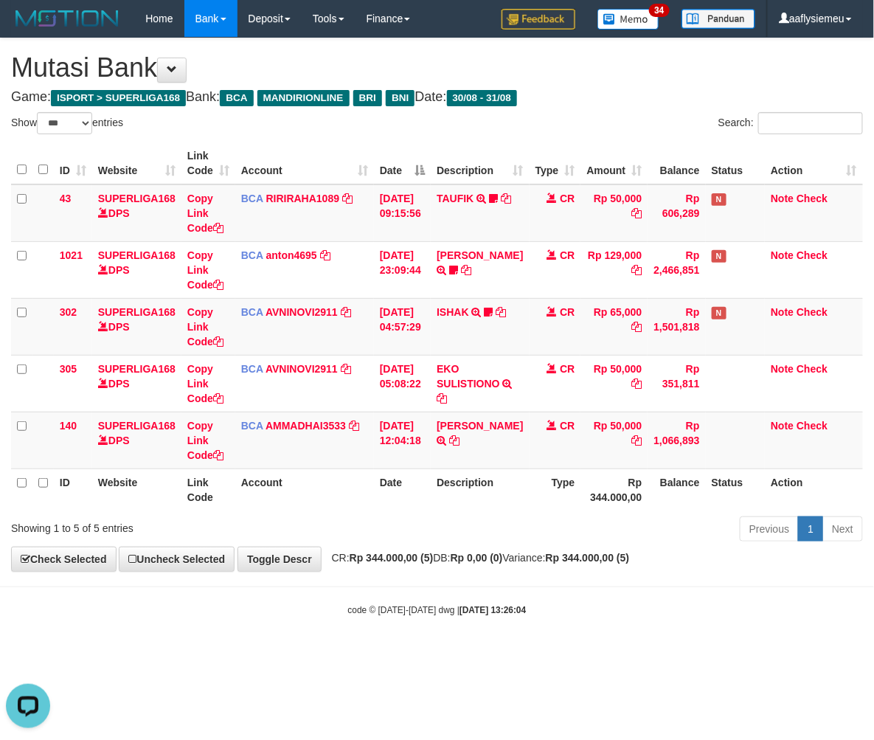
click at [595, 518] on div "Previous 1 Next" at bounding box center [619, 531] width 488 height 32
click at [583, 510] on div "ID Website Link Code Account Date Description Type Amount Balance Status Action…" at bounding box center [437, 326] width 874 height 377
click at [583, 506] on th "Rp 344.000,00" at bounding box center [614, 489] width 67 height 42
click at [584, 495] on th "Rp 344.000,00" at bounding box center [614, 489] width 67 height 42
click at [587, 497] on th "Rp 344.000,00" at bounding box center [614, 489] width 67 height 42
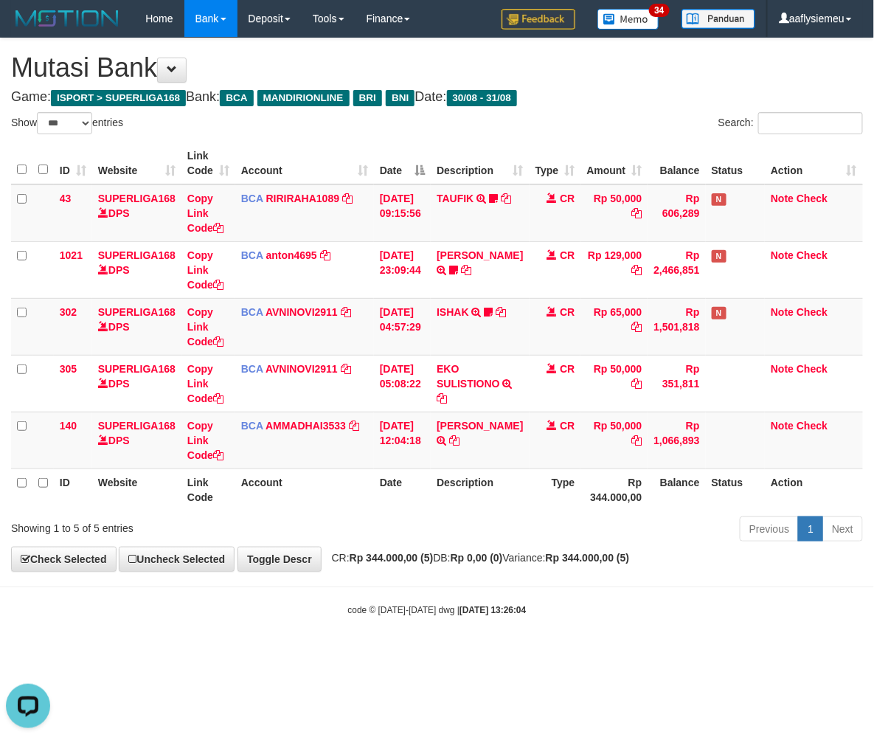
click at [586, 497] on th "Rp 344.000,00" at bounding box center [614, 489] width 67 height 42
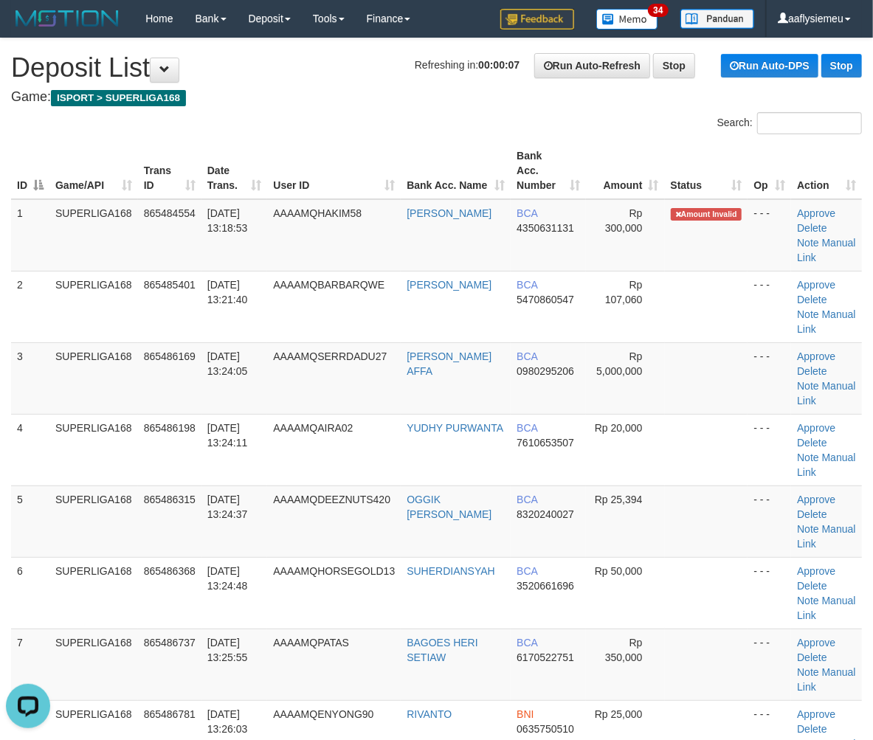
drag, startPoint x: 143, startPoint y: 440, endPoint x: 1, endPoint y: 494, distance: 152.5
click at [131, 454] on tr "4 SUPERLIGA168 865486198 [DATE] 13:24:11 AAAAMQAIRA02 YUDHY PURWANTA BCA 761065…" at bounding box center [436, 450] width 850 height 72
drag, startPoint x: 69, startPoint y: 446, endPoint x: 2, endPoint y: 480, distance: 74.9
click at [65, 448] on td "SUPERLIGA168" at bounding box center [93, 450] width 89 height 72
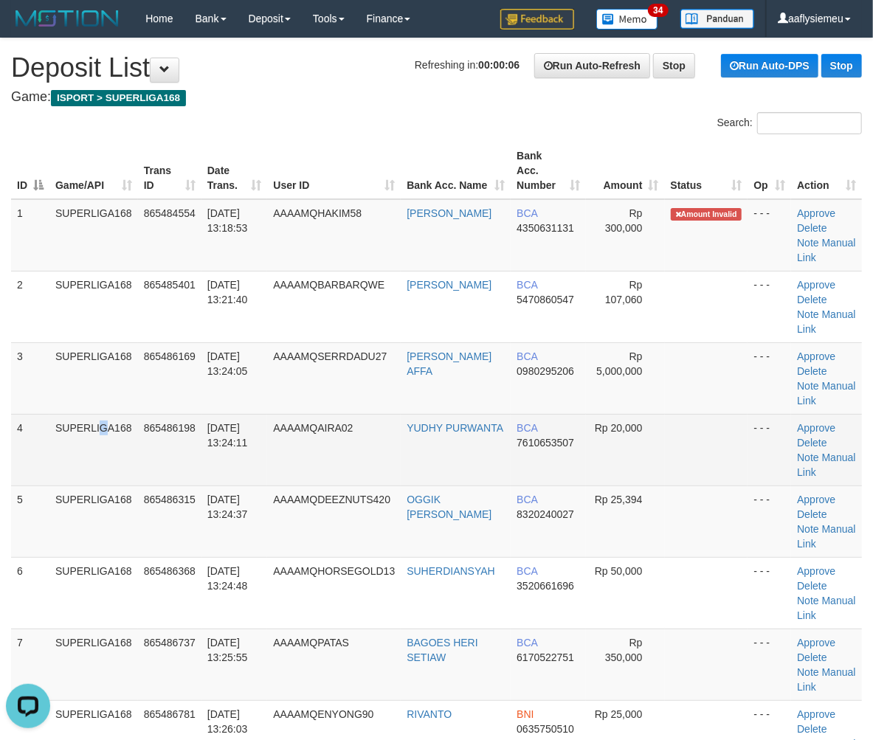
click at [168, 430] on span "865486198" at bounding box center [170, 428] width 52 height 12
drag, startPoint x: 167, startPoint y: 434, endPoint x: 144, endPoint y: 446, distance: 25.7
click at [164, 437] on td "865486198" at bounding box center [169, 450] width 63 height 72
